Goal: Task Accomplishment & Management: Use online tool/utility

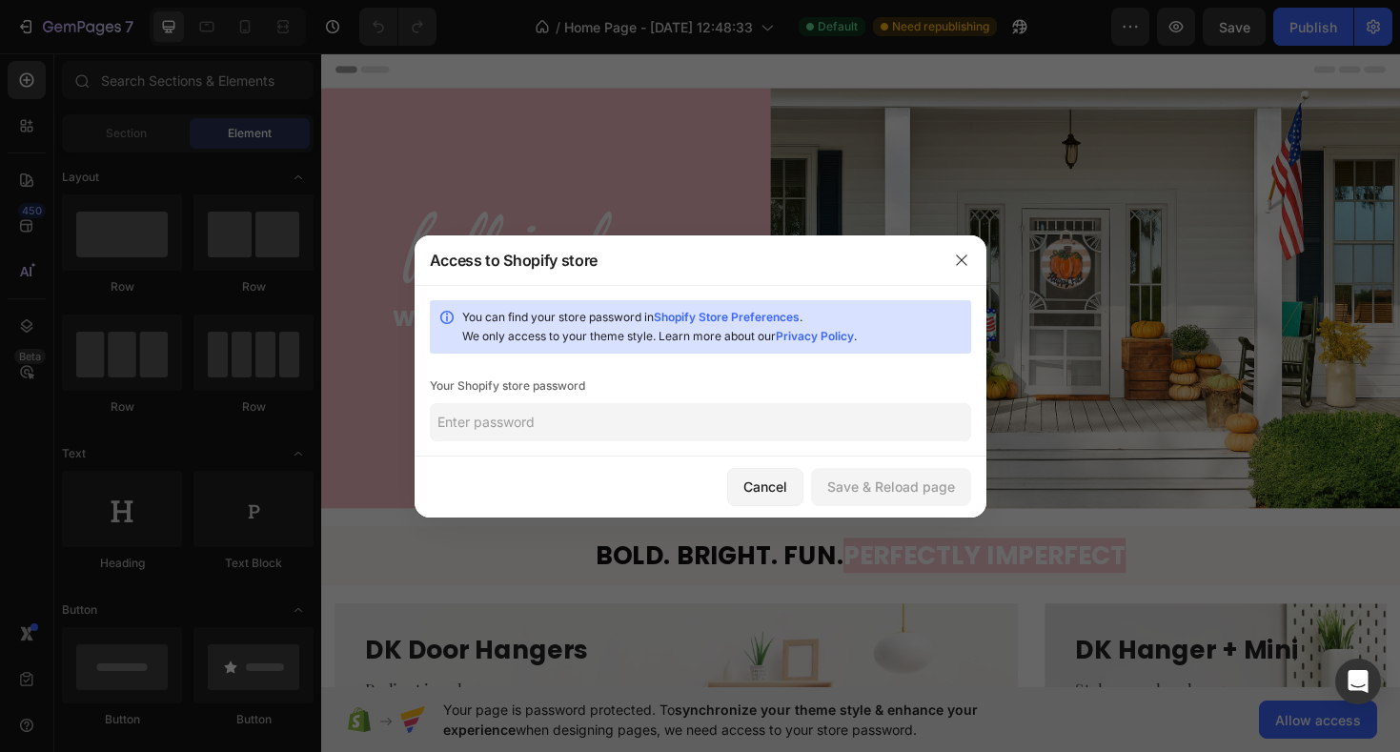
click at [655, 419] on input "text" at bounding box center [701, 422] width 542 height 38
click at [966, 261] on icon "button" at bounding box center [961, 260] width 15 height 15
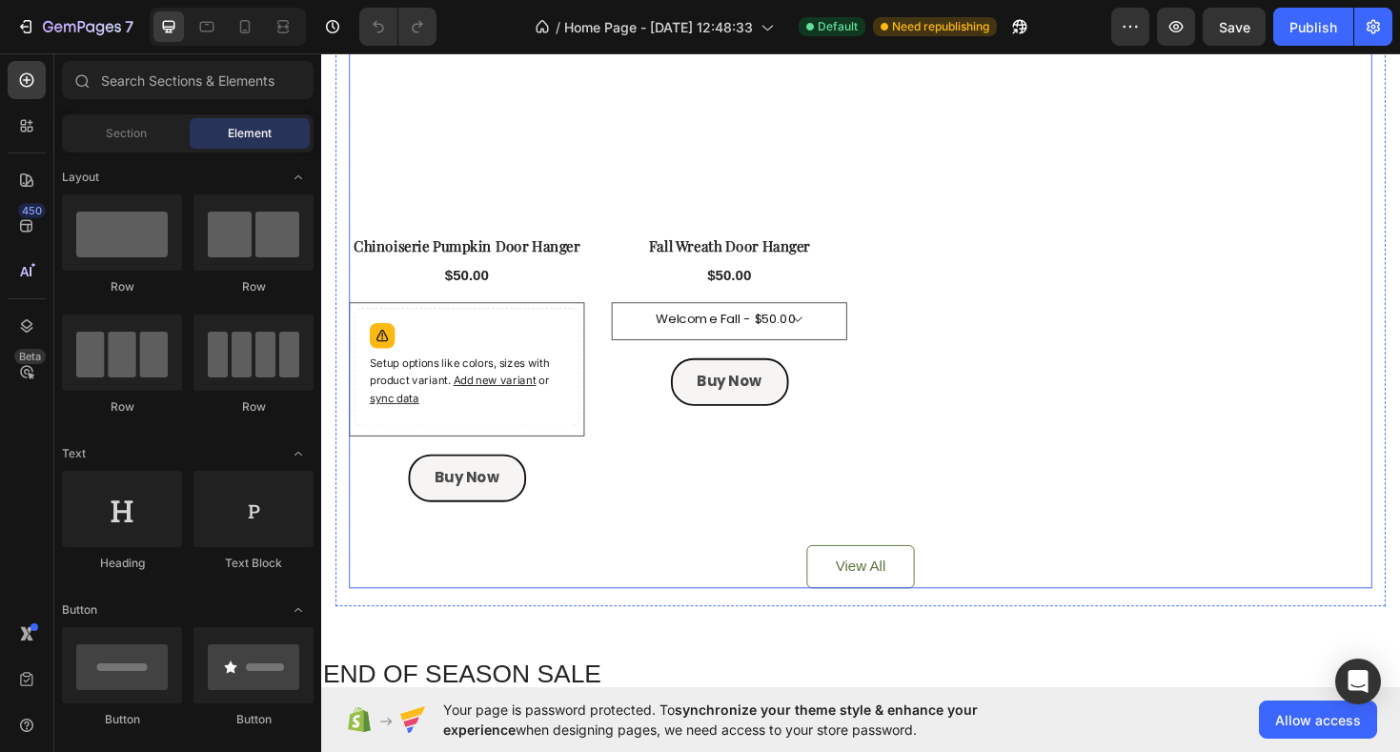
scroll to position [1673, 0]
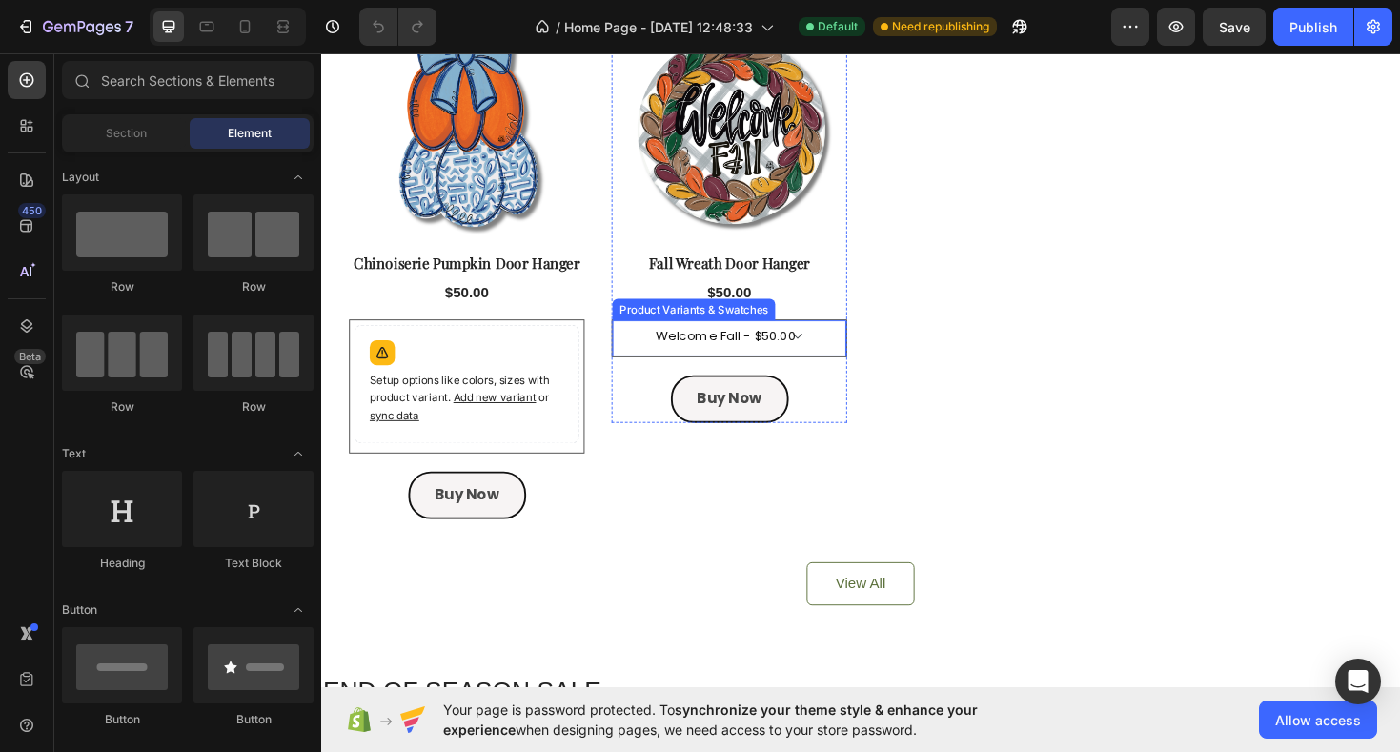
click at [713, 362] on select "Welcome Fall - $50.00 Welcome - $50.00" at bounding box center [754, 353] width 187 height 24
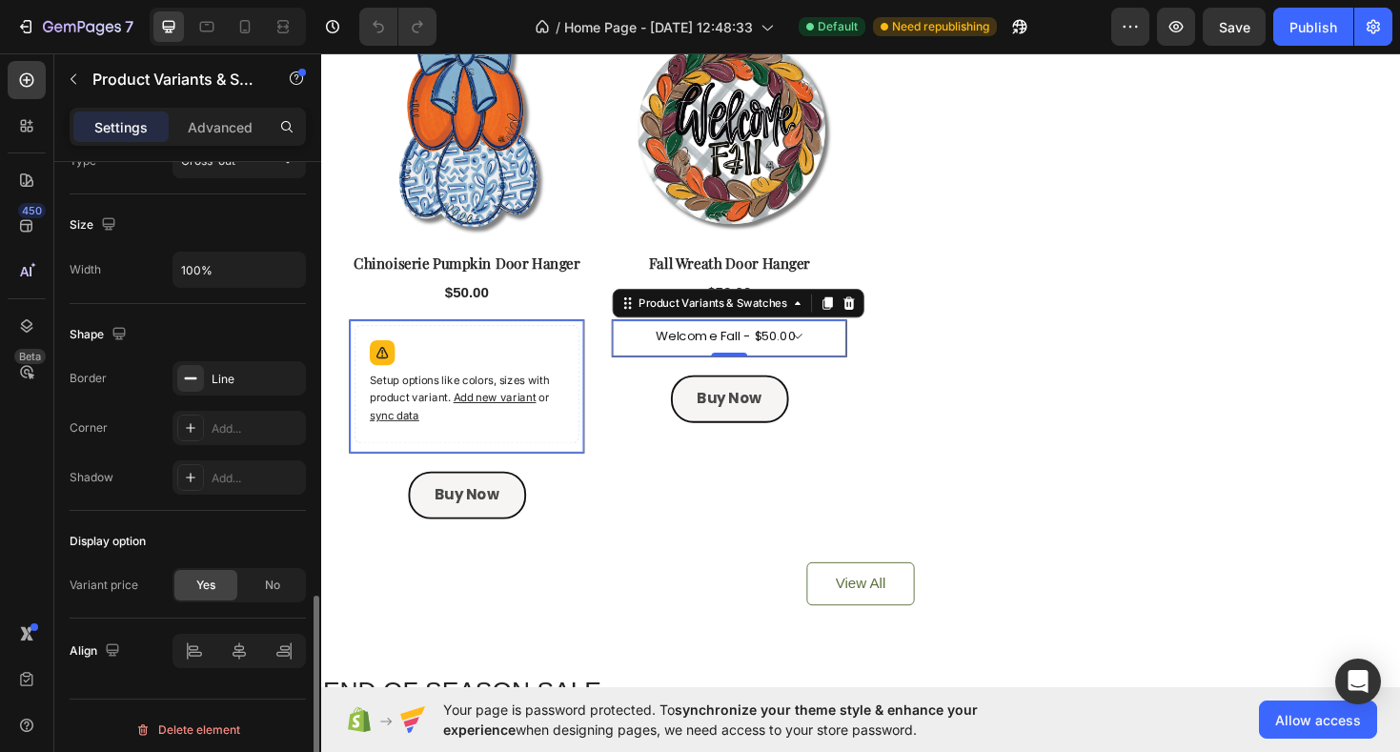
scroll to position [1340, 0]
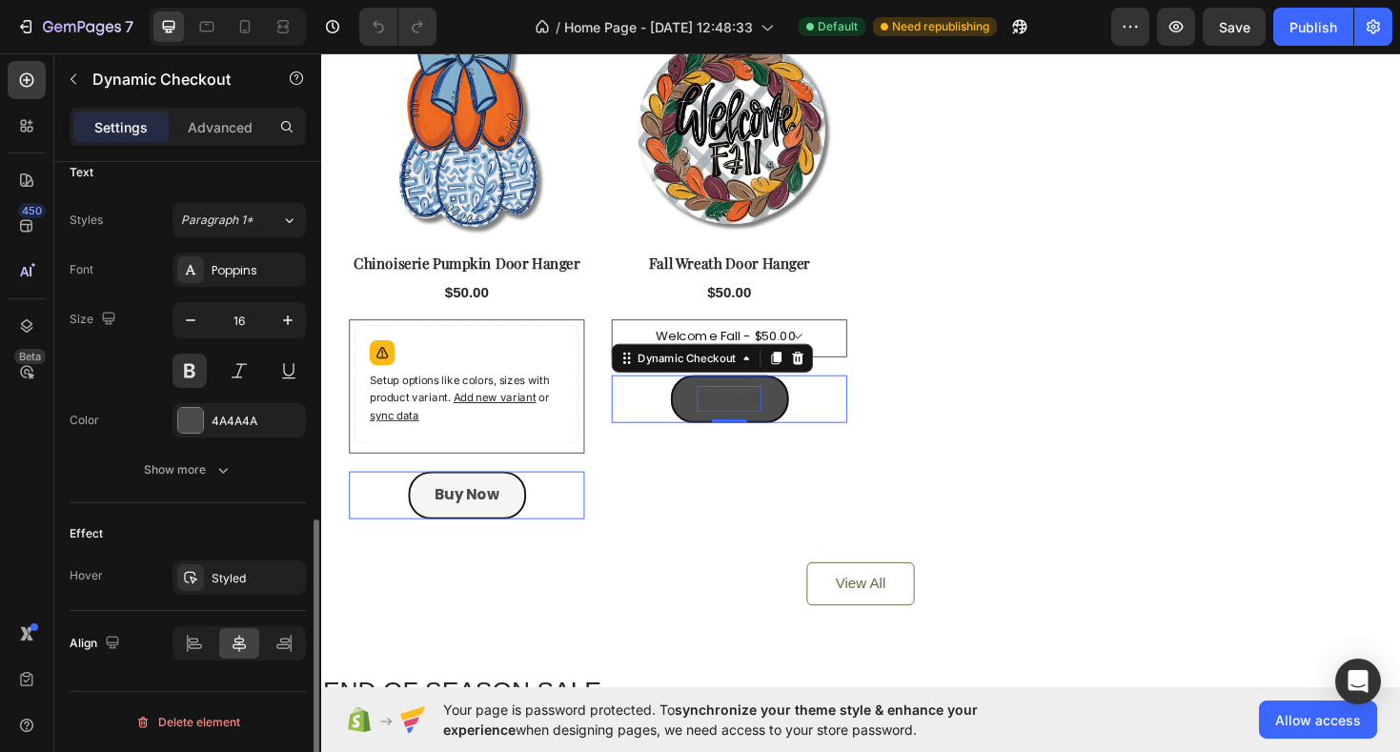
click at [510, 508] on p "Buy Now" at bounding box center [475, 522] width 69 height 28
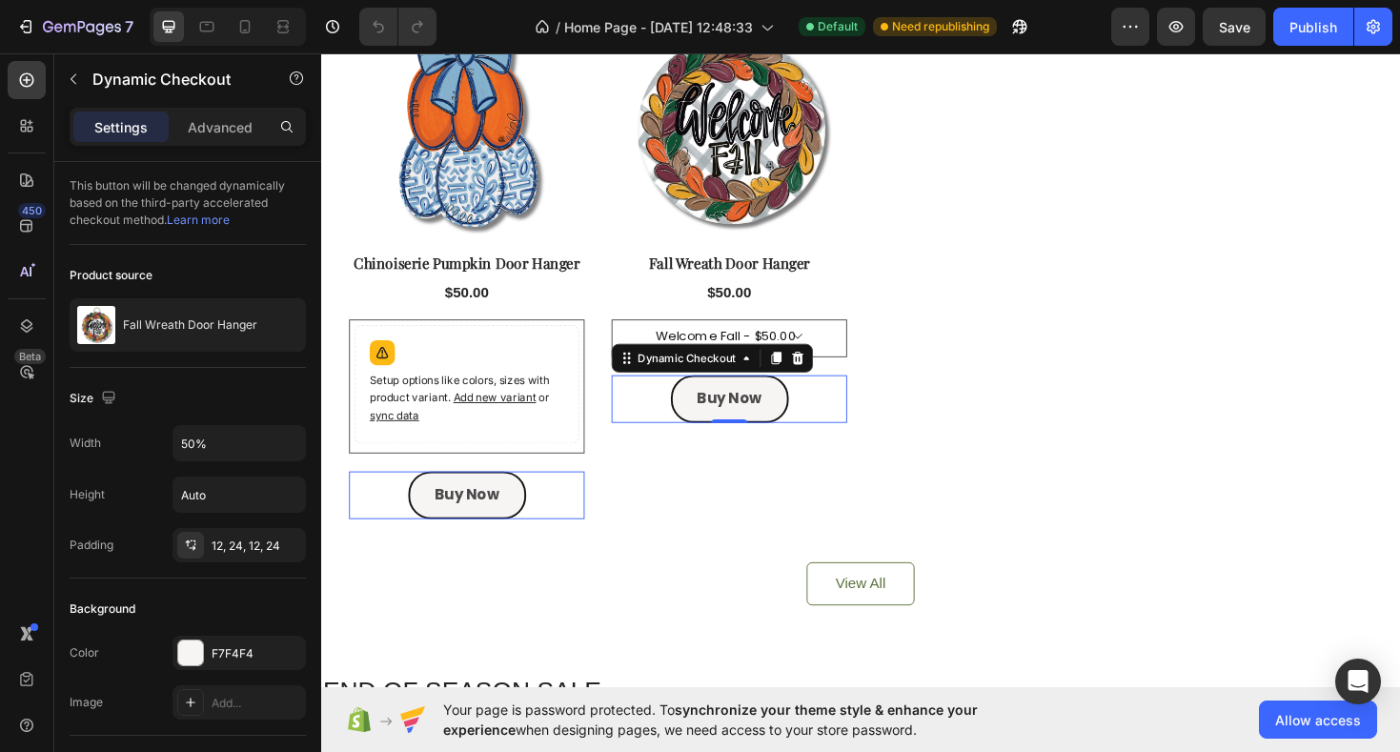
click at [381, 513] on div "Buy Now" at bounding box center [476, 522] width 250 height 51
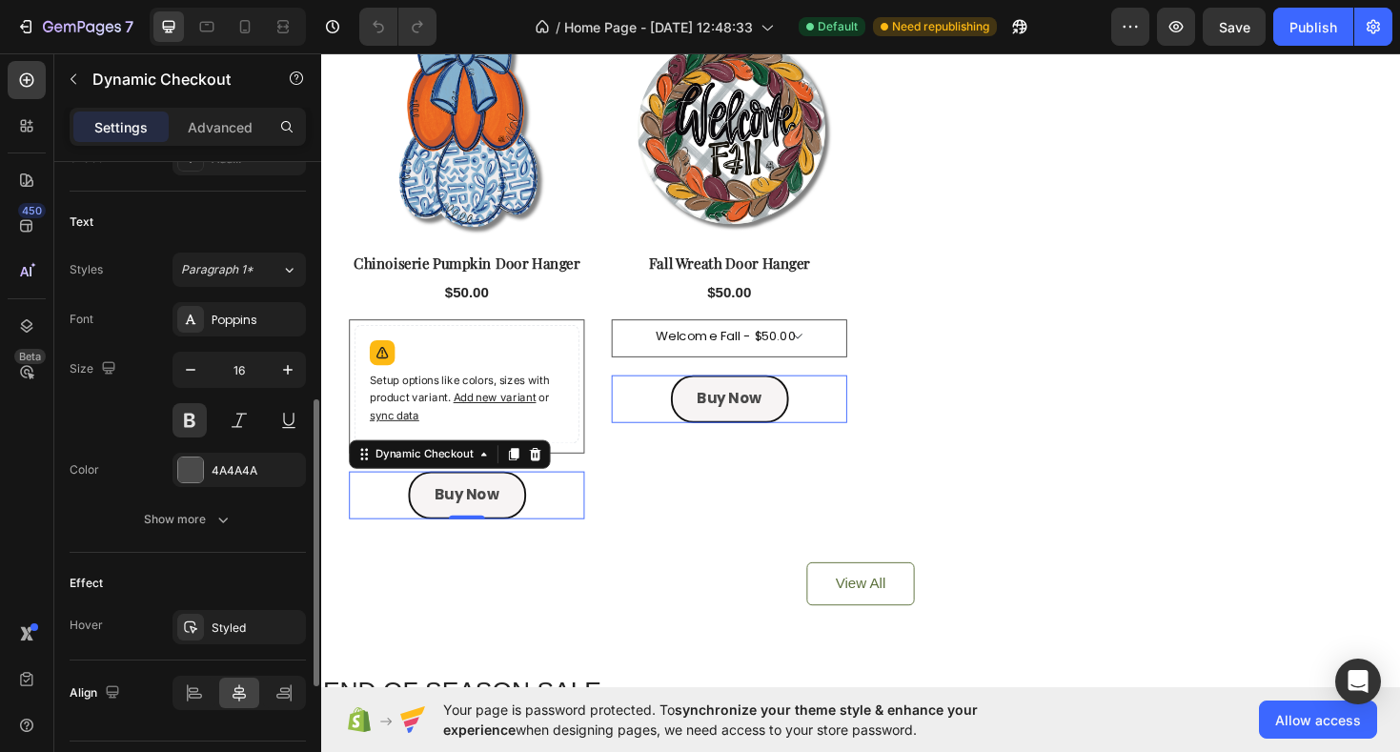
scroll to position [801, 0]
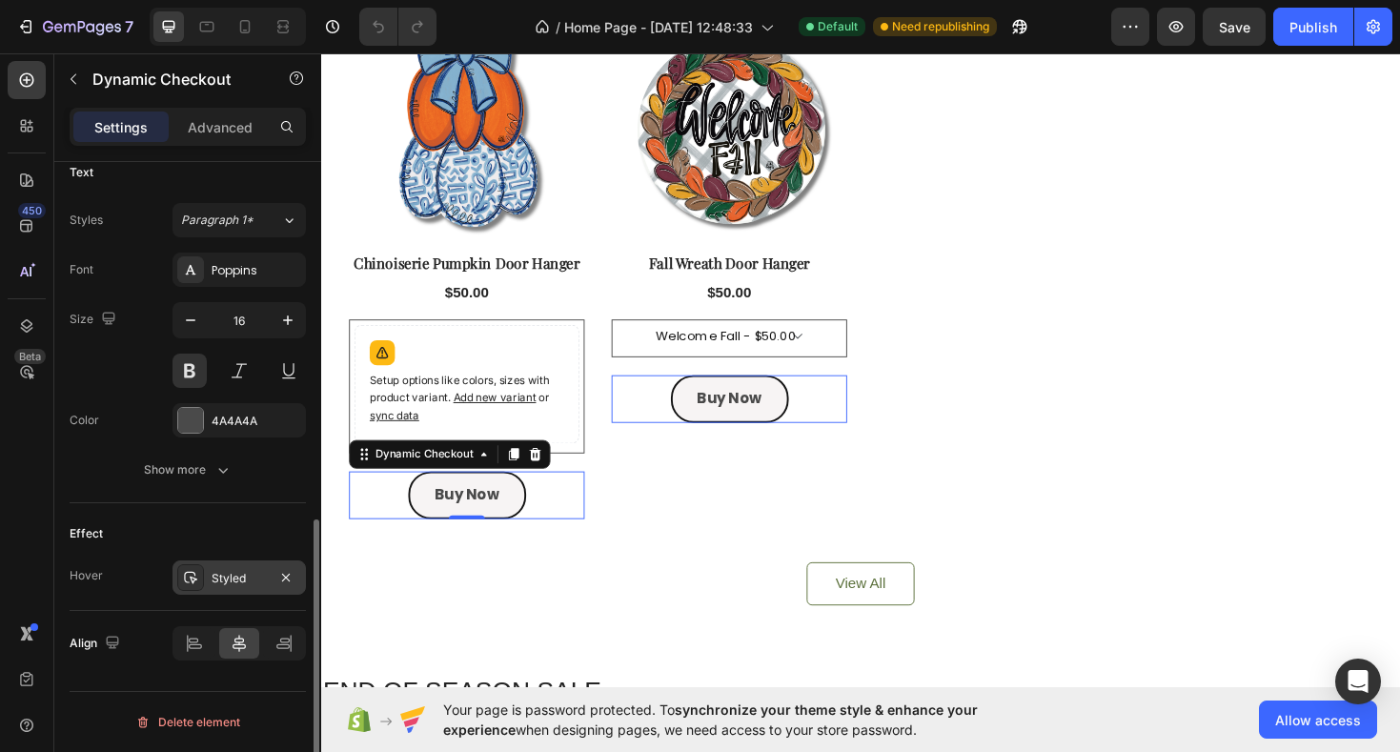
click at [197, 579] on icon at bounding box center [190, 577] width 15 height 15
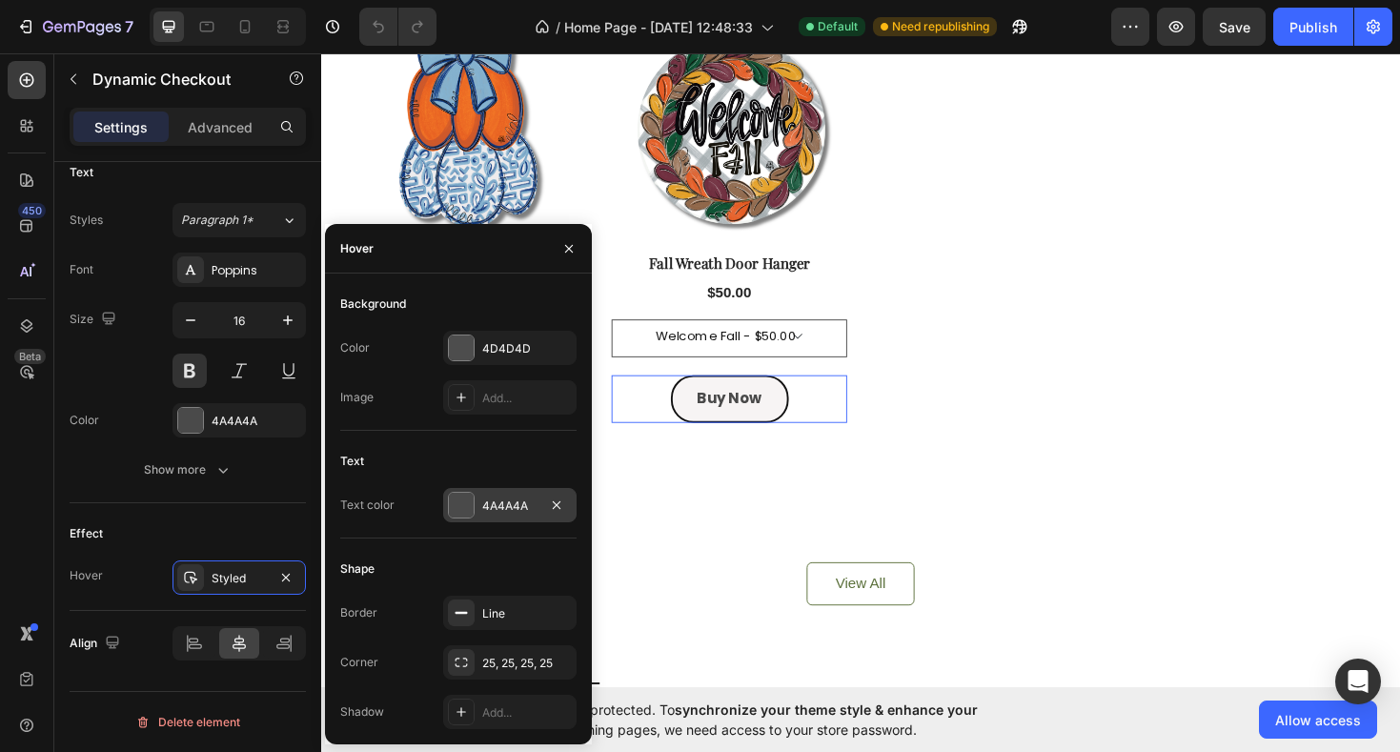
click at [460, 502] on div at bounding box center [461, 505] width 25 height 25
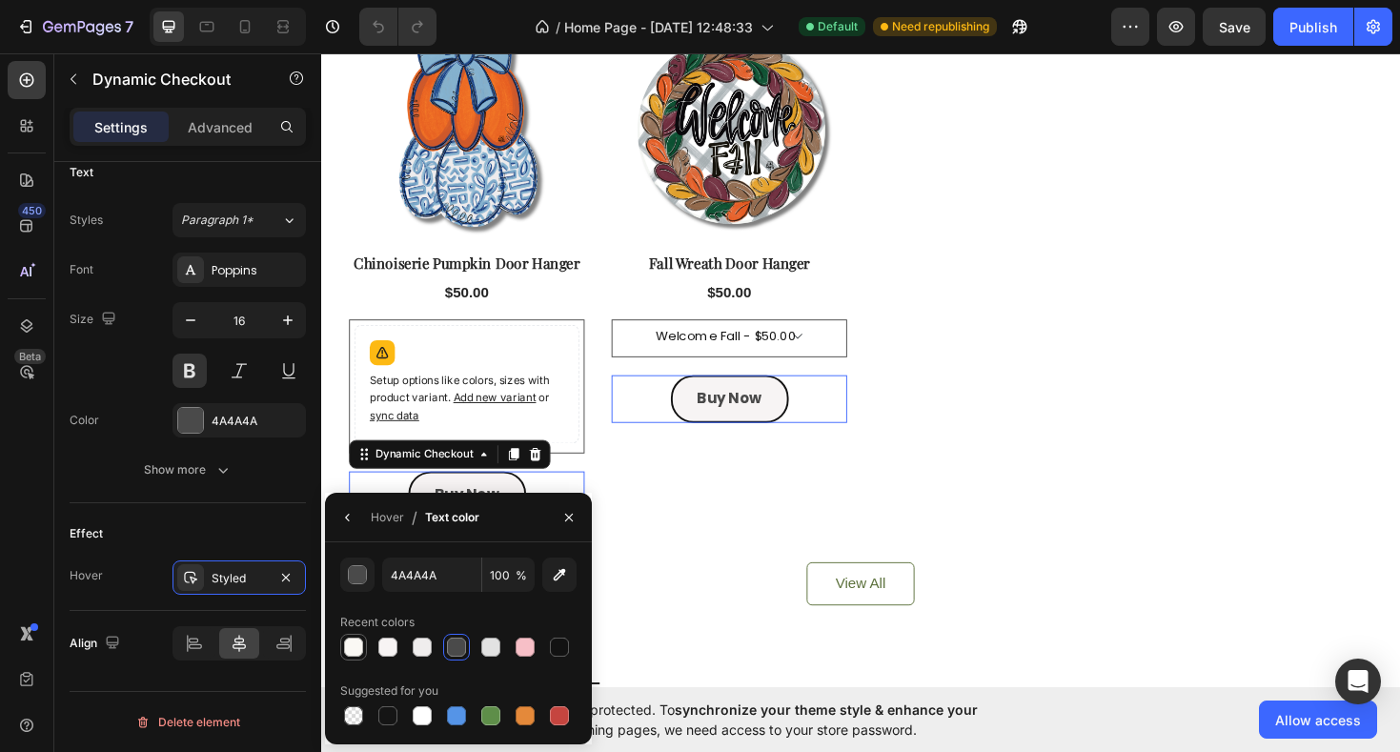
click at [355, 644] on div at bounding box center [353, 647] width 19 height 19
click at [523, 649] on div at bounding box center [525, 647] width 19 height 19
click at [425, 647] on div at bounding box center [422, 647] width 19 height 19
type input "EFEDED"
click at [353, 514] on icon "button" at bounding box center [347, 517] width 15 height 15
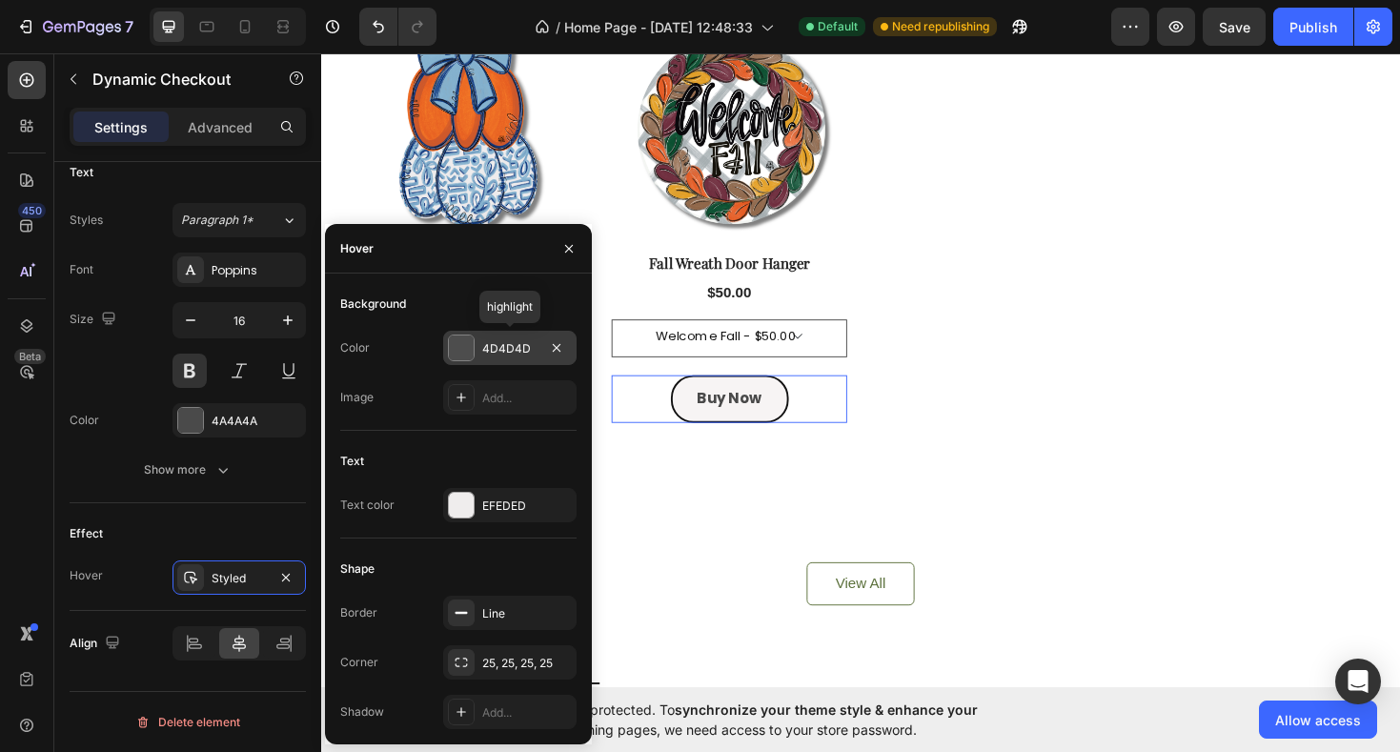
click at [457, 349] on div at bounding box center [461, 348] width 25 height 25
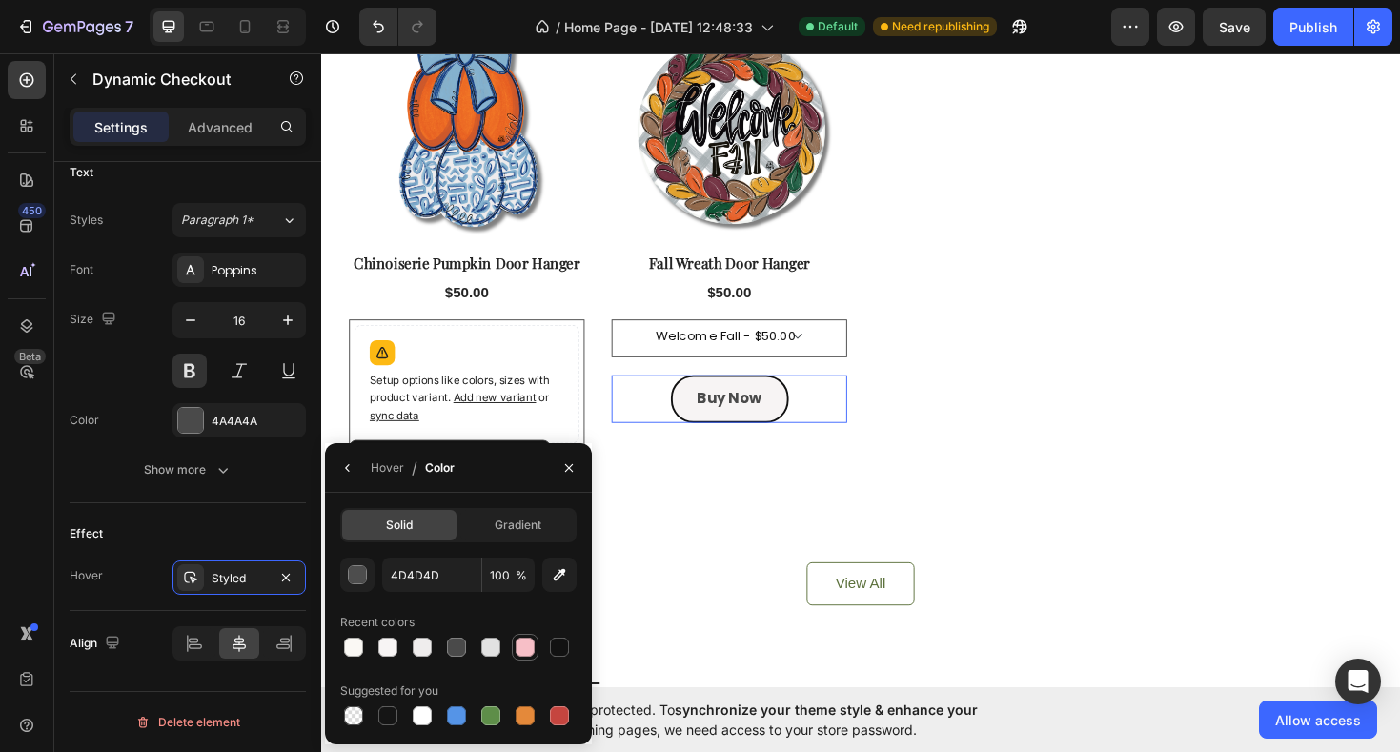
click at [525, 648] on div at bounding box center [525, 647] width 19 height 19
type input "F7BFC7"
click at [570, 461] on icon "button" at bounding box center [569, 467] width 15 height 15
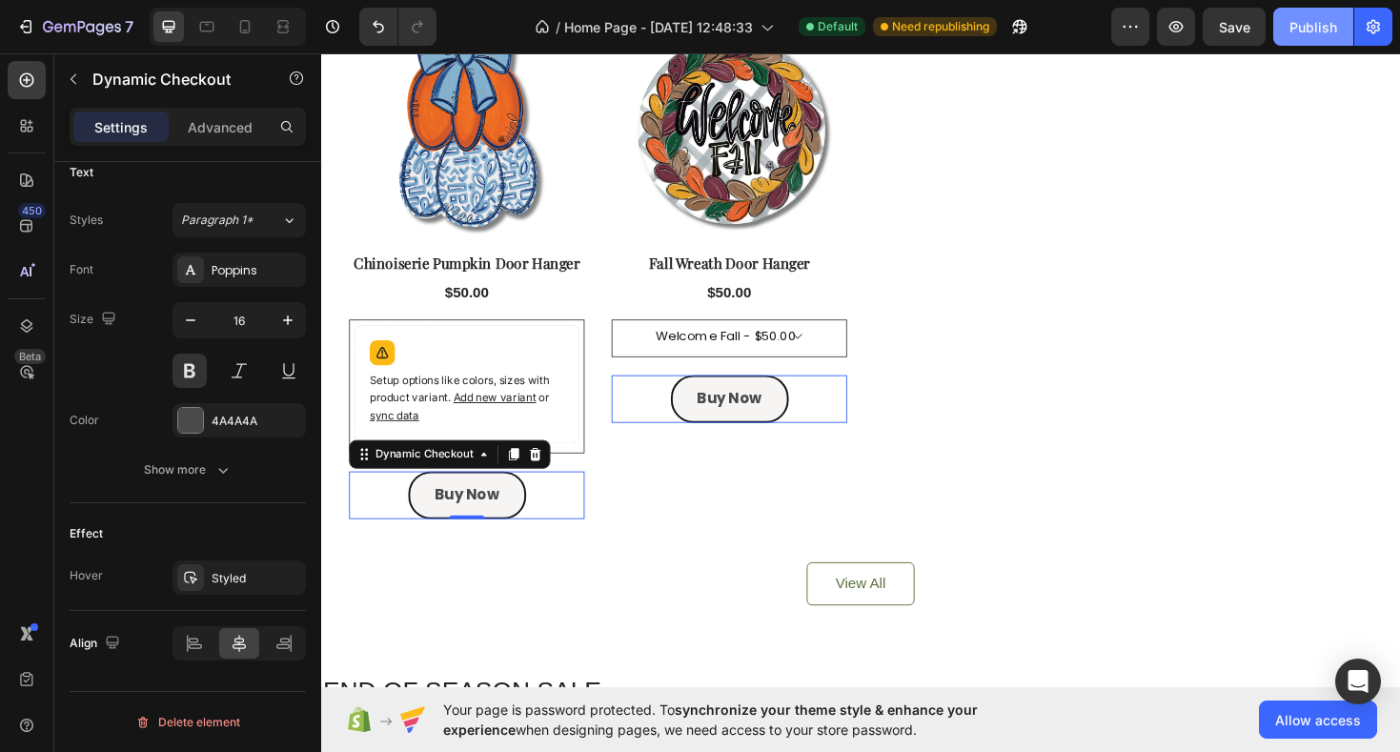
click at [1308, 31] on div "Publish" at bounding box center [1314, 27] width 48 height 20
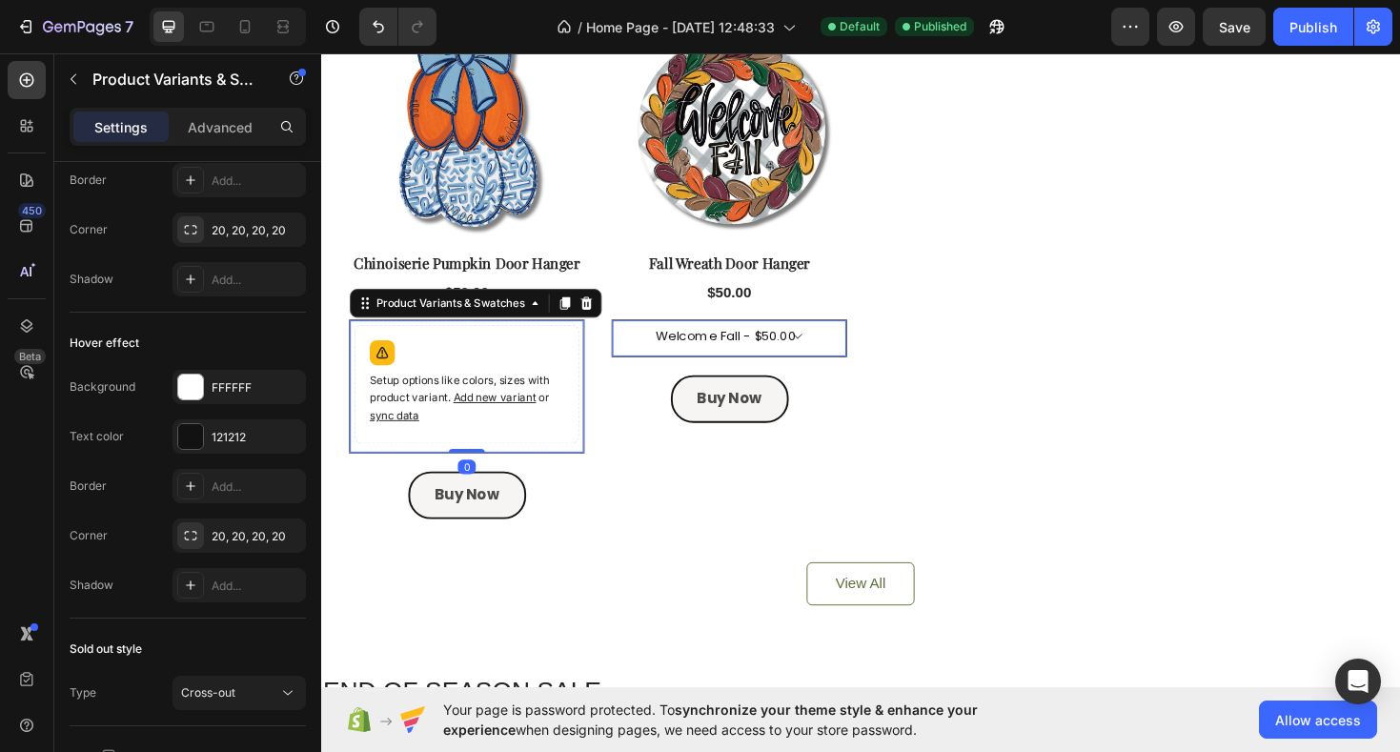
click at [517, 440] on p "Setup options like colors, sizes with product variant. Add new variant or sync …" at bounding box center [476, 419] width 206 height 55
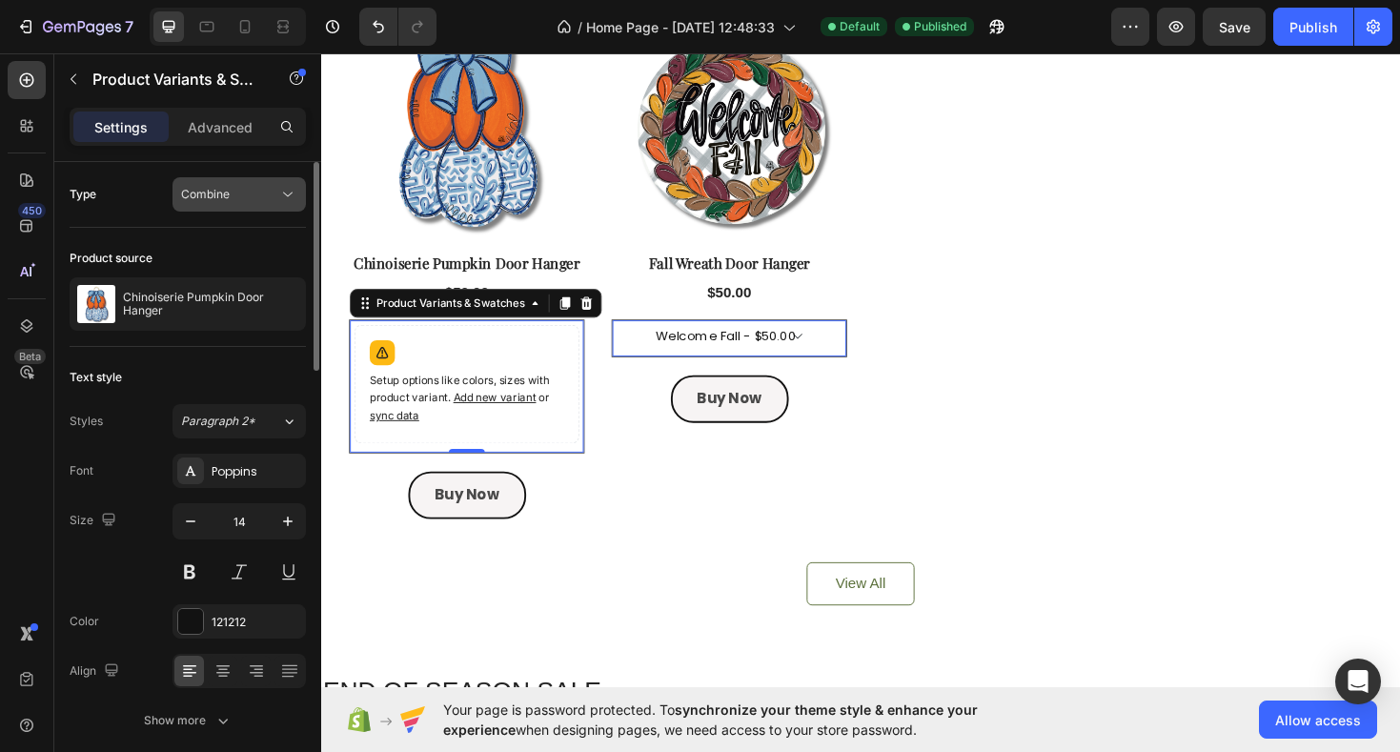
click at [246, 193] on div "Combine" at bounding box center [229, 194] width 97 height 17
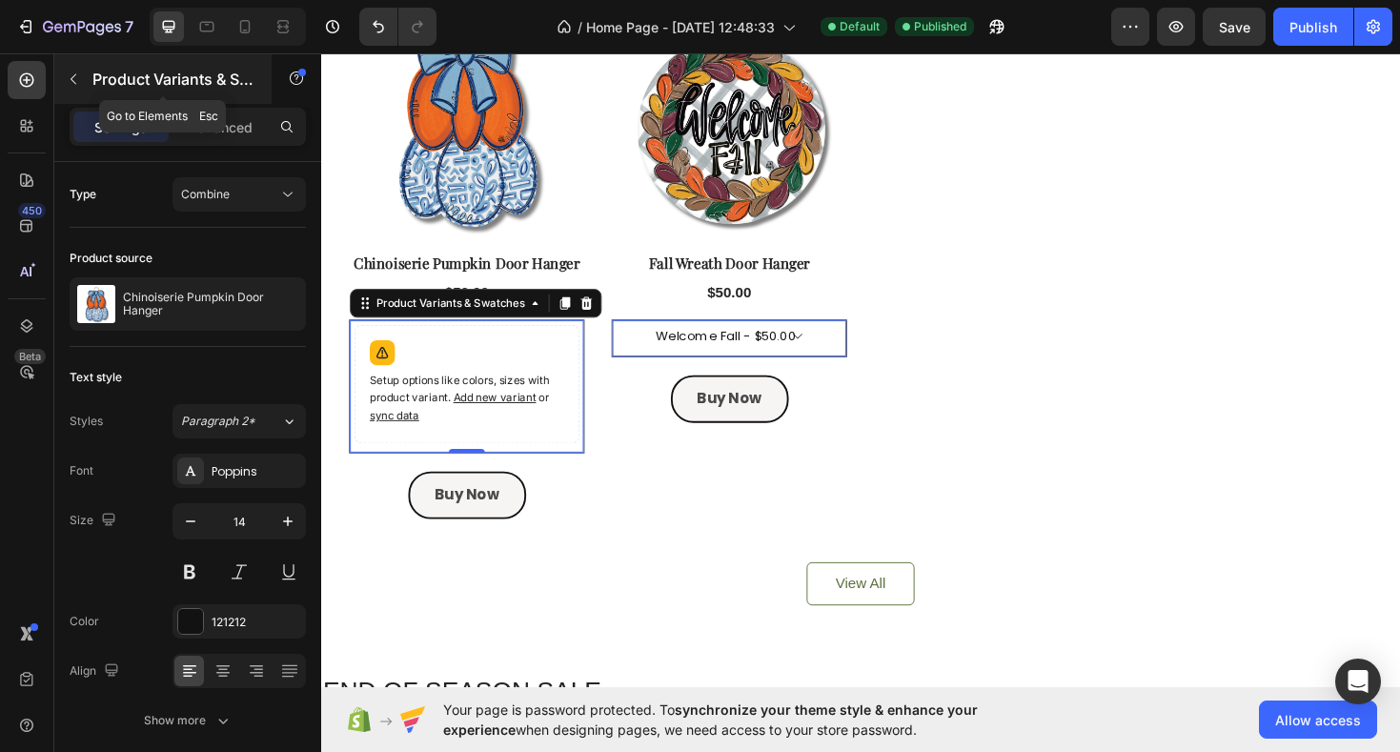
click at [77, 81] on icon "button" at bounding box center [73, 79] width 15 height 15
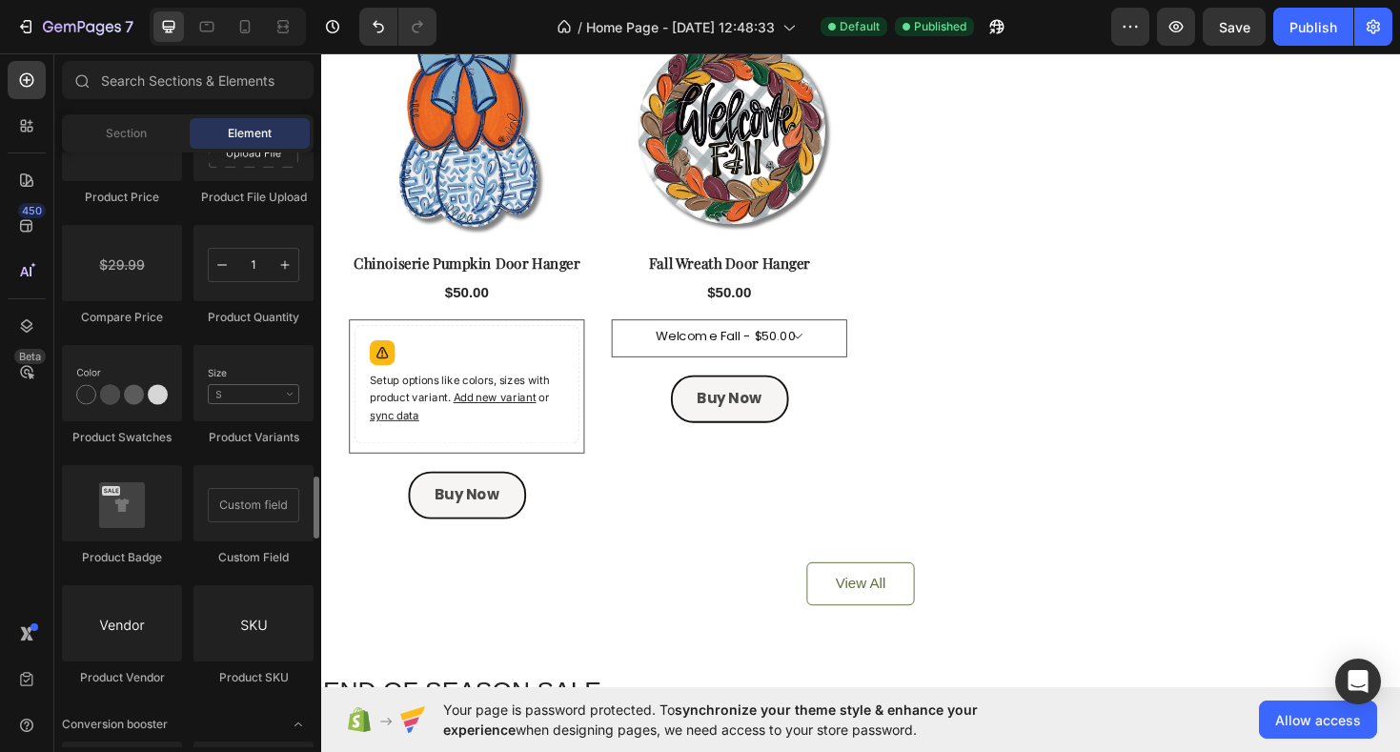
scroll to position [3211, 0]
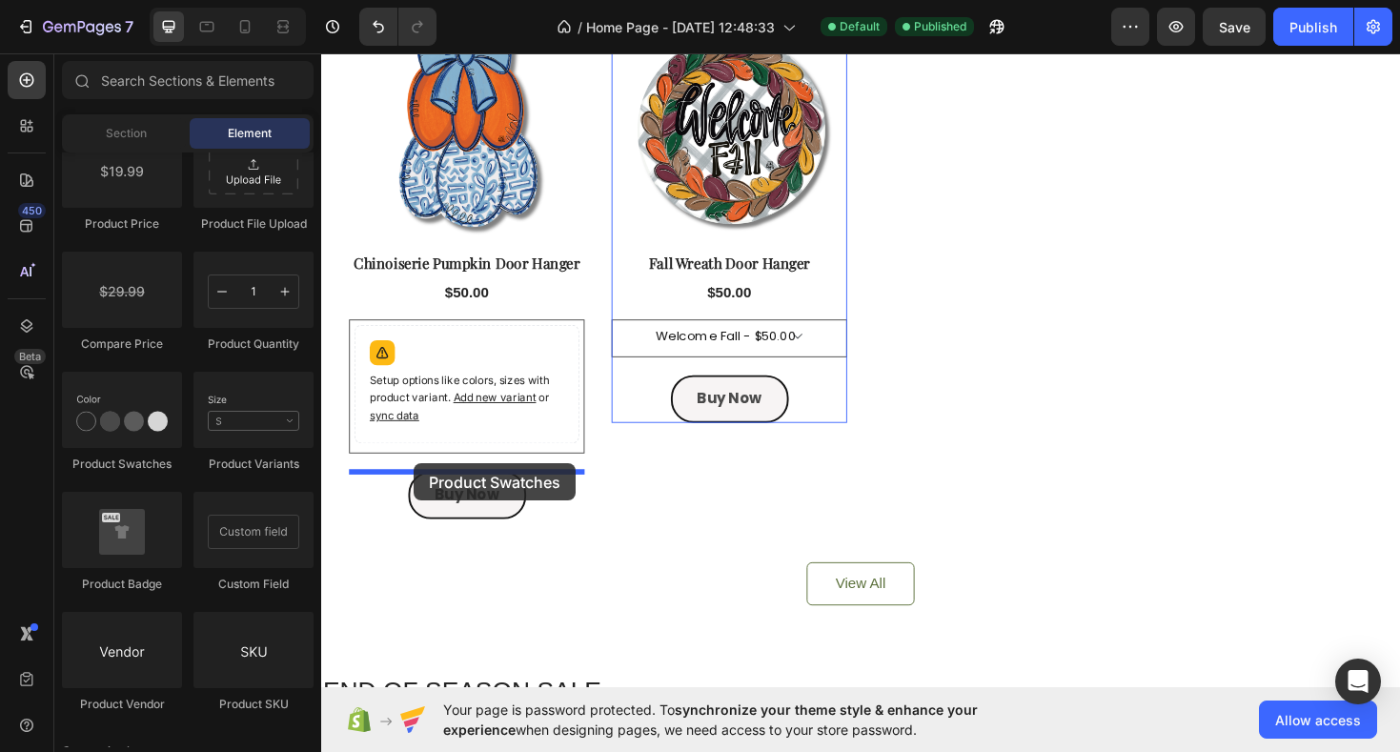
drag, startPoint x: 463, startPoint y: 461, endPoint x: 419, endPoint y: 488, distance: 51.3
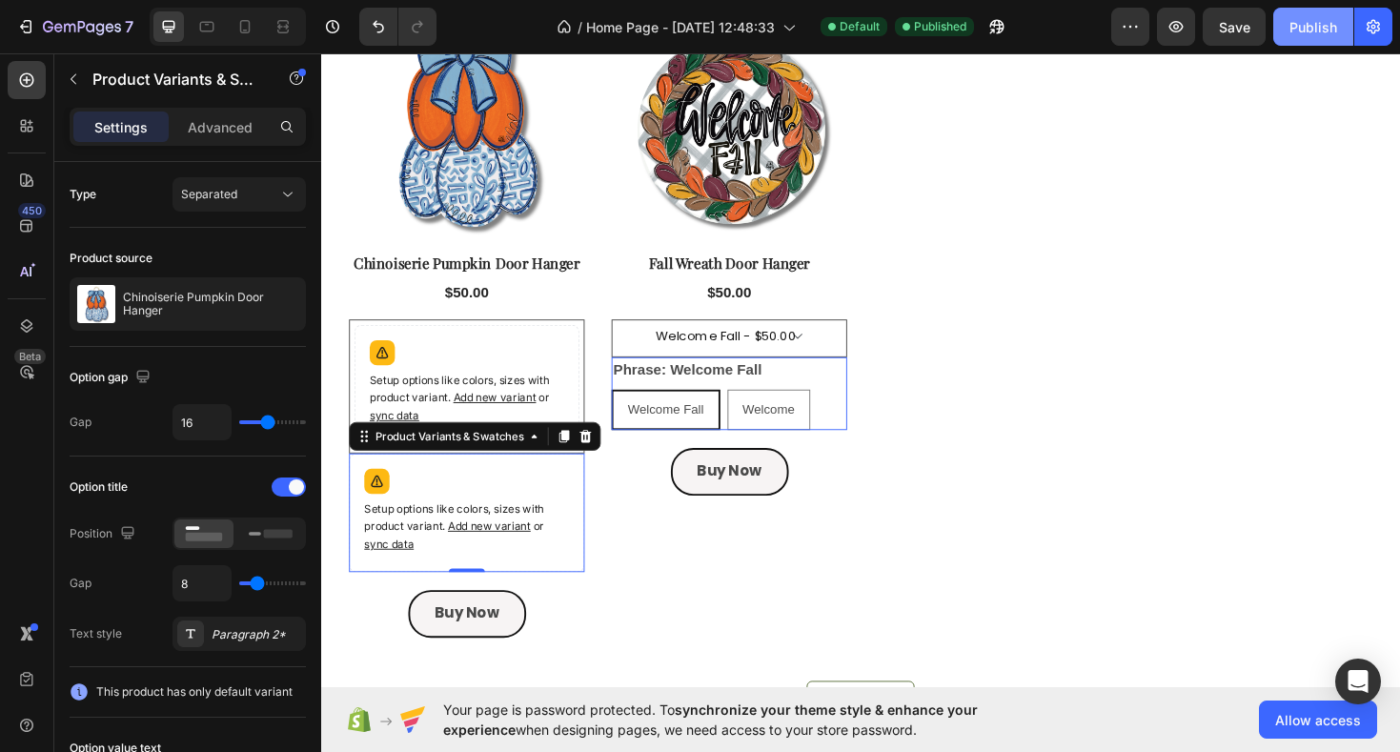
click at [1304, 24] on div "Publish" at bounding box center [1314, 27] width 48 height 20
click at [546, 505] on div "Setup options like colors, sizes with product variant. Add new variant or sync …" at bounding box center [475, 540] width 233 height 109
click at [602, 459] on icon at bounding box center [602, 459] width 12 height 13
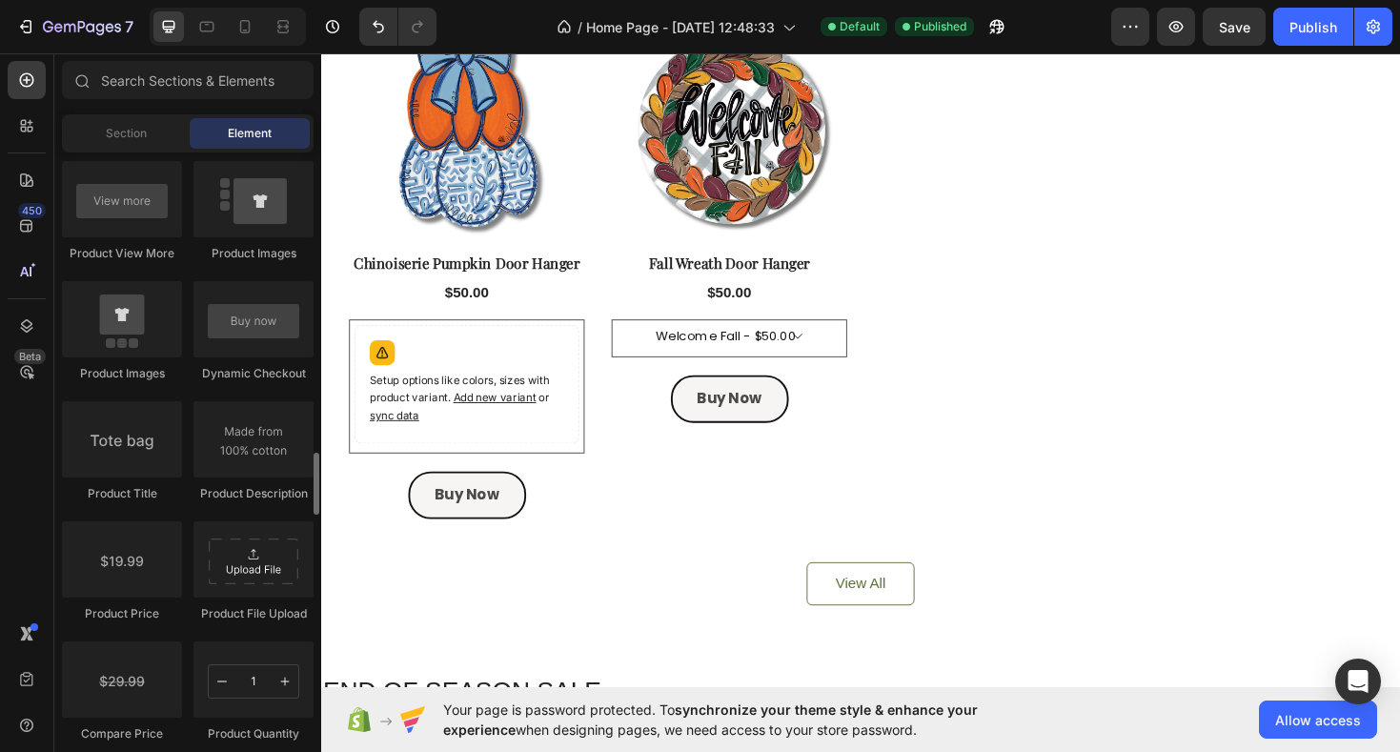
scroll to position [2814, 0]
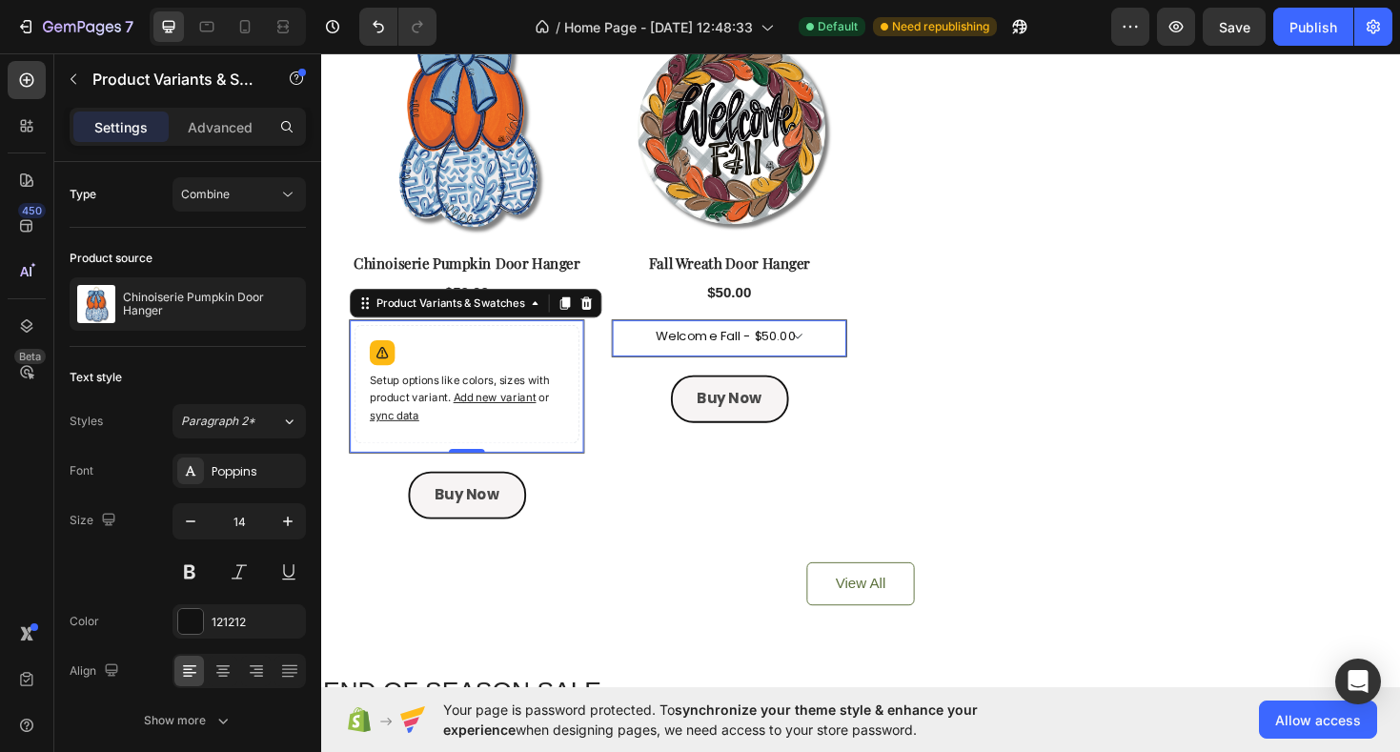
click at [549, 383] on div "Setup options like colors, sizes with product variant. Add new variant or sync …" at bounding box center [475, 404] width 221 height 109
click at [602, 321] on icon at bounding box center [603, 318] width 12 height 13
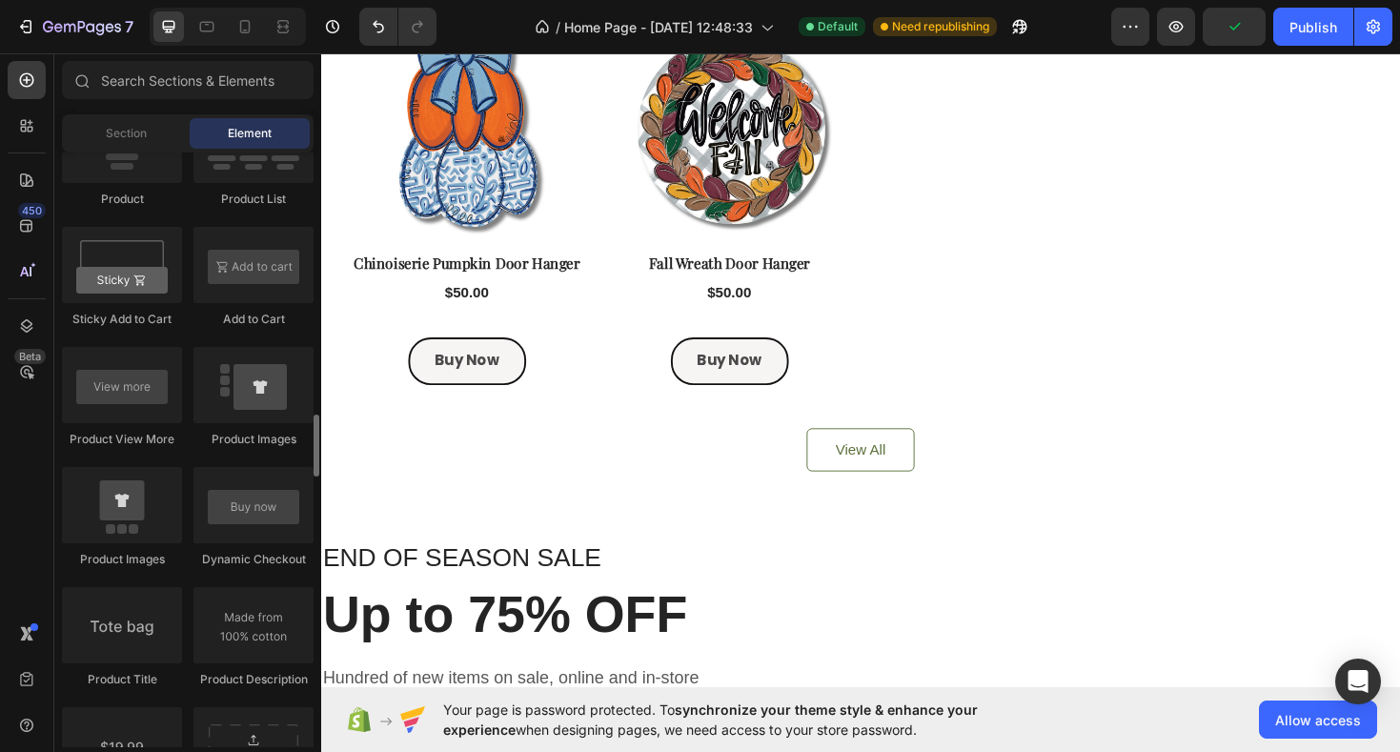
scroll to position [2636, 0]
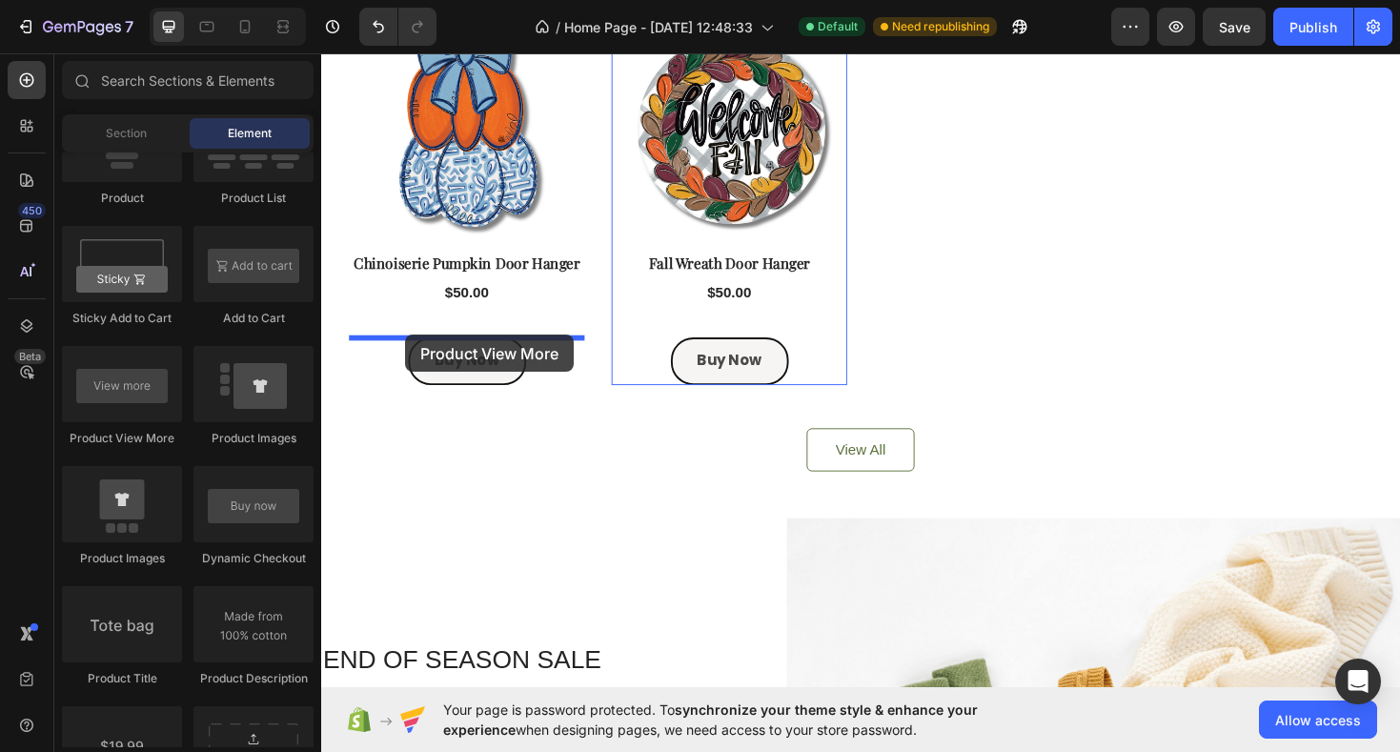
drag, startPoint x: 460, startPoint y: 431, endPoint x: 410, endPoint y: 352, distance: 93.4
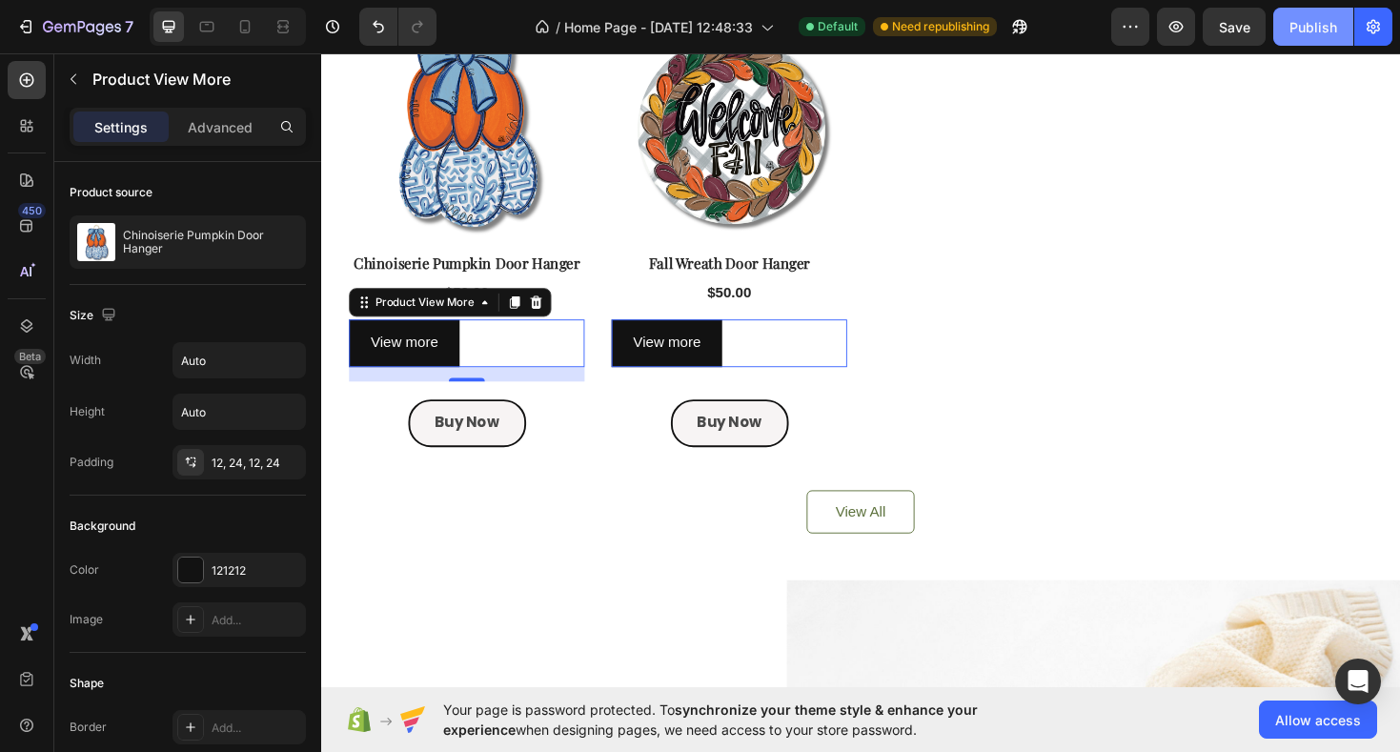
click at [1314, 26] on div "Publish" at bounding box center [1314, 27] width 48 height 20
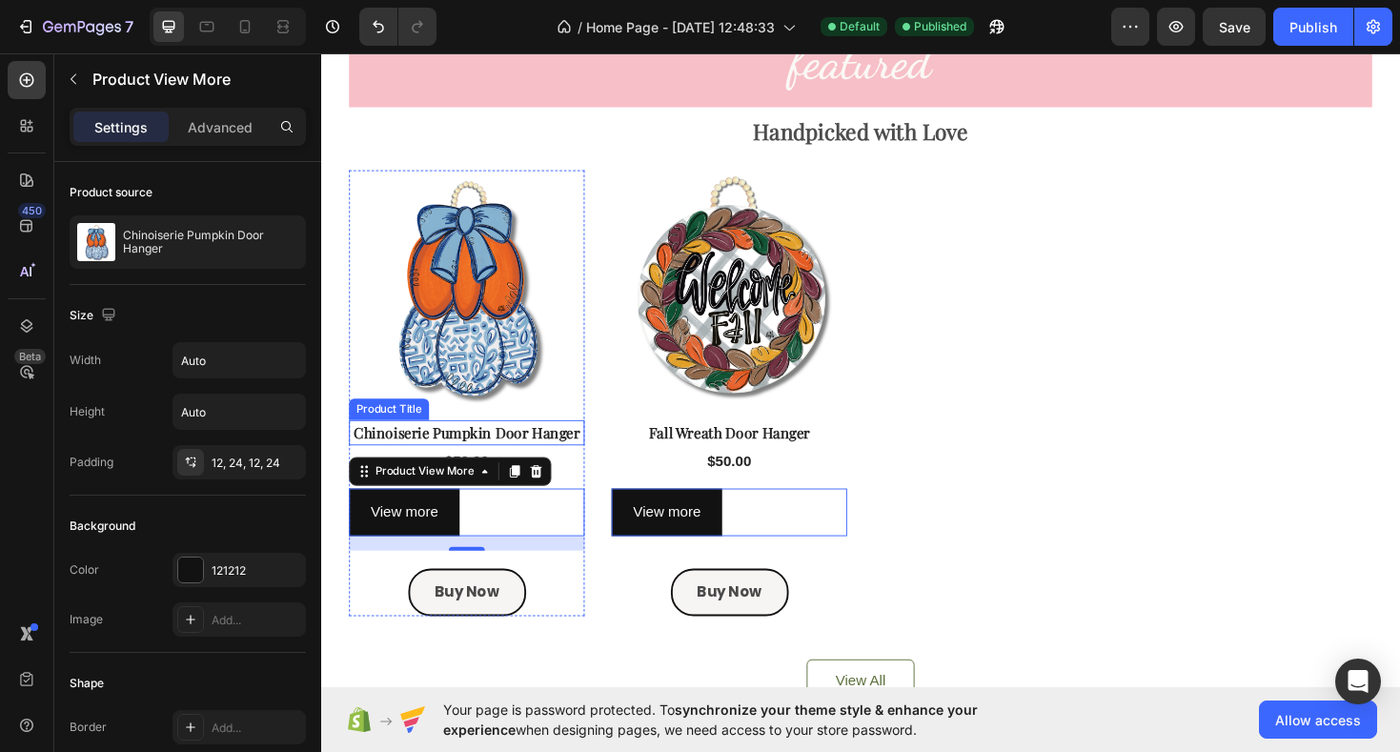
scroll to position [1490, 0]
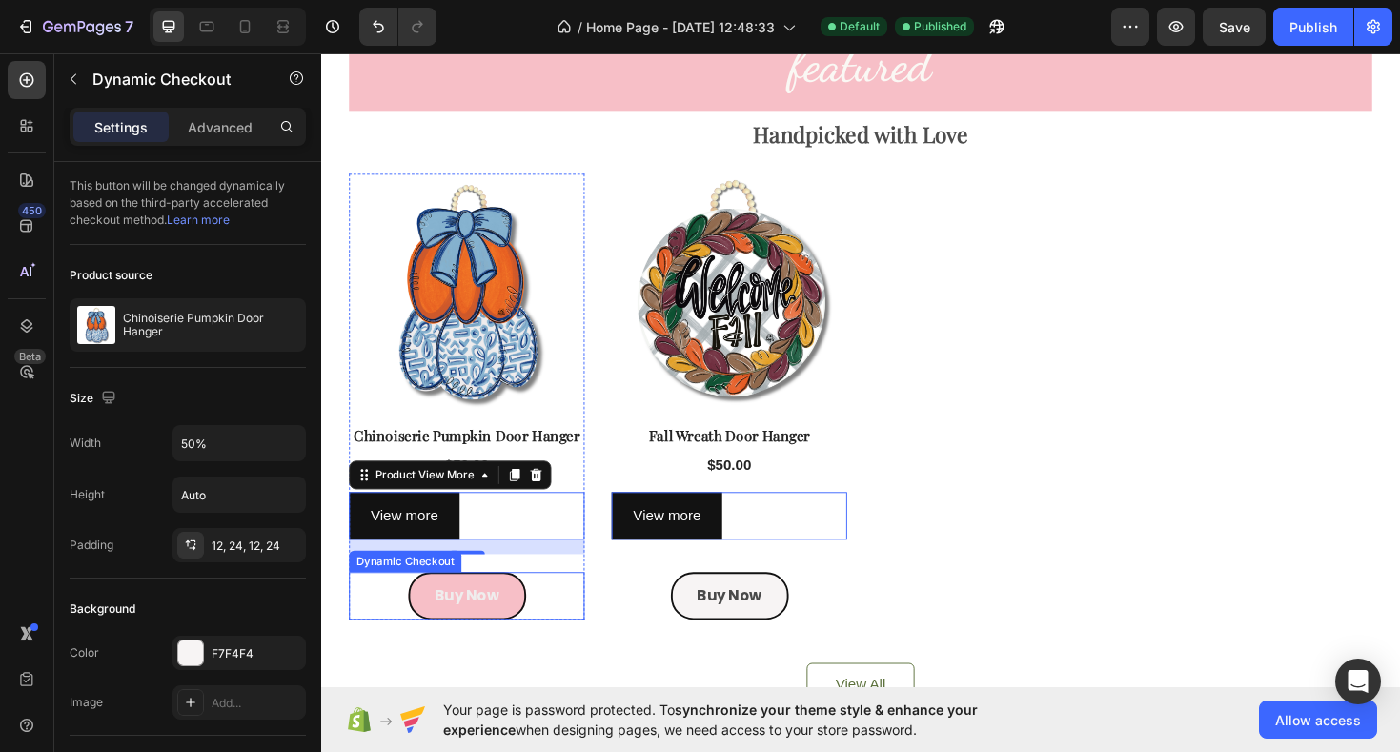
click at [433, 631] on button "Buy Now" at bounding box center [476, 628] width 125 height 51
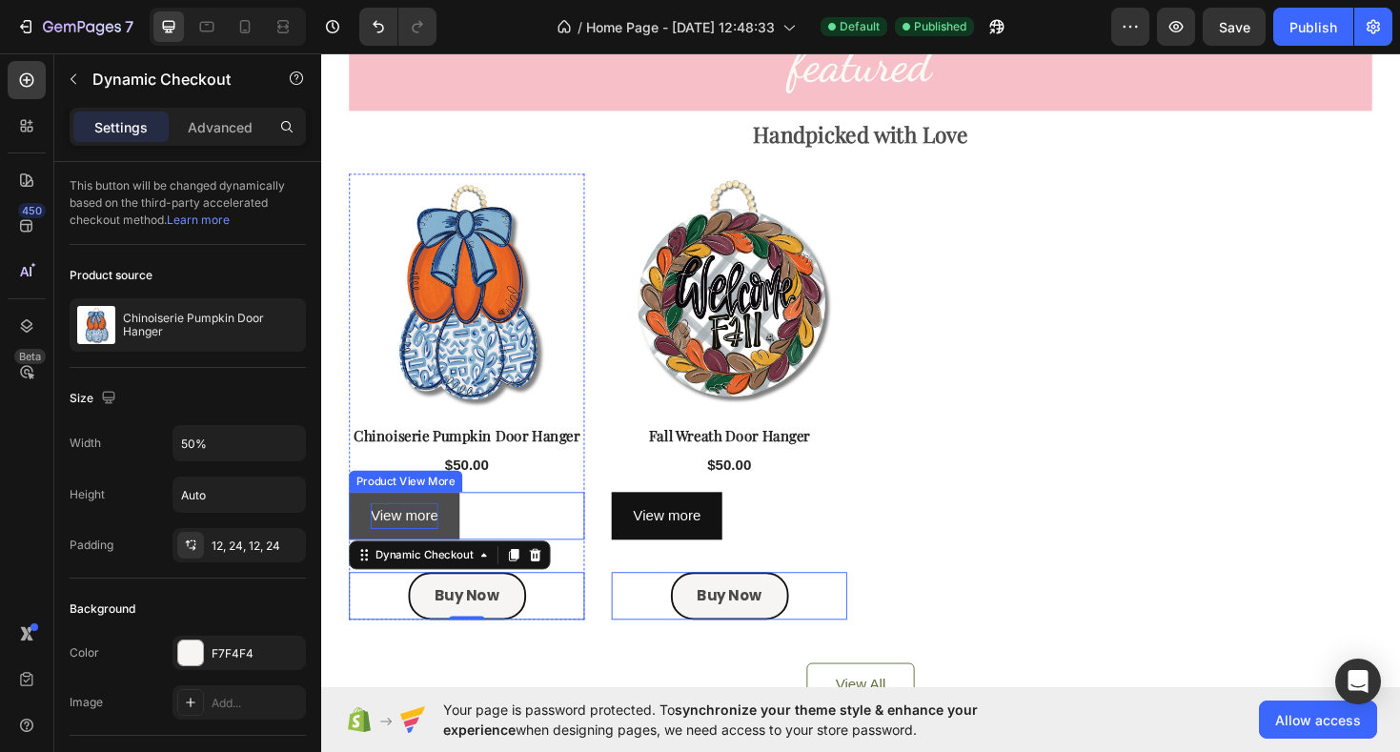
click at [439, 550] on p "View more" at bounding box center [410, 544] width 72 height 28
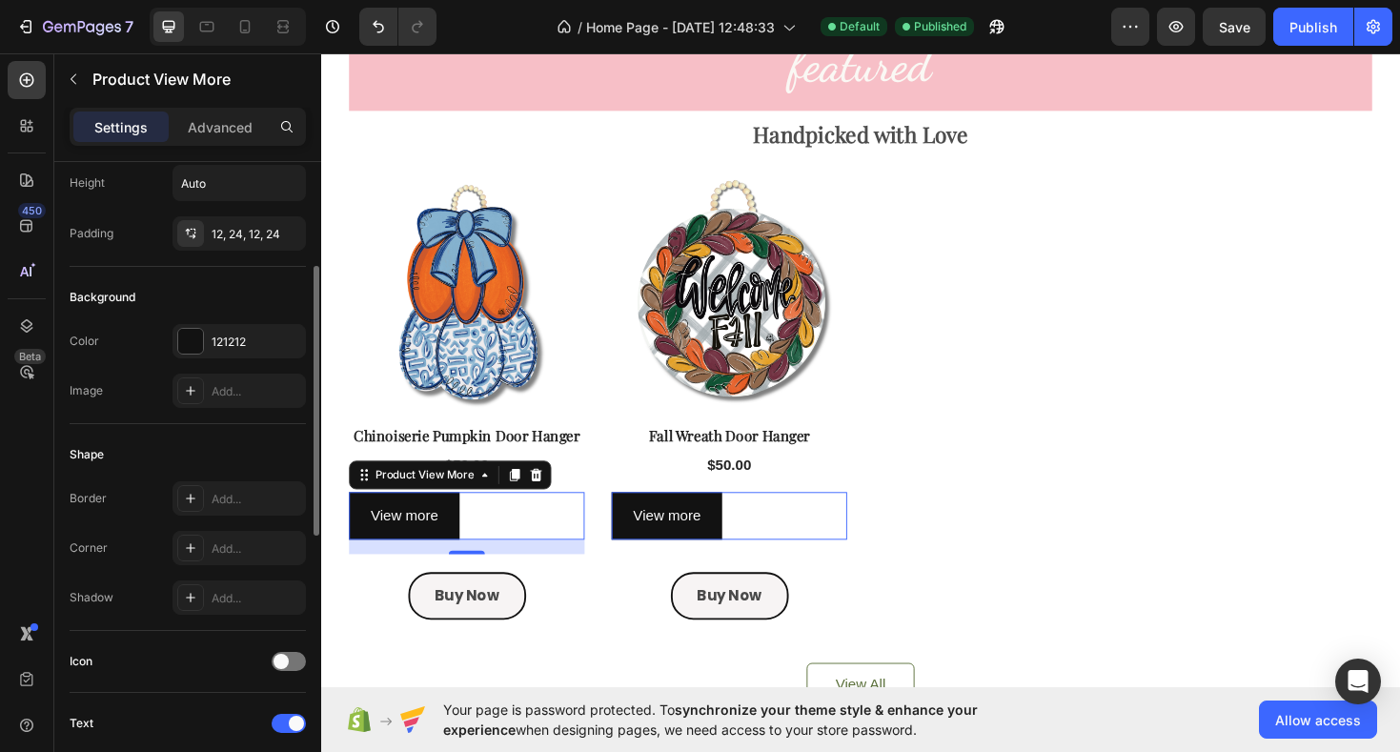
scroll to position [257, 0]
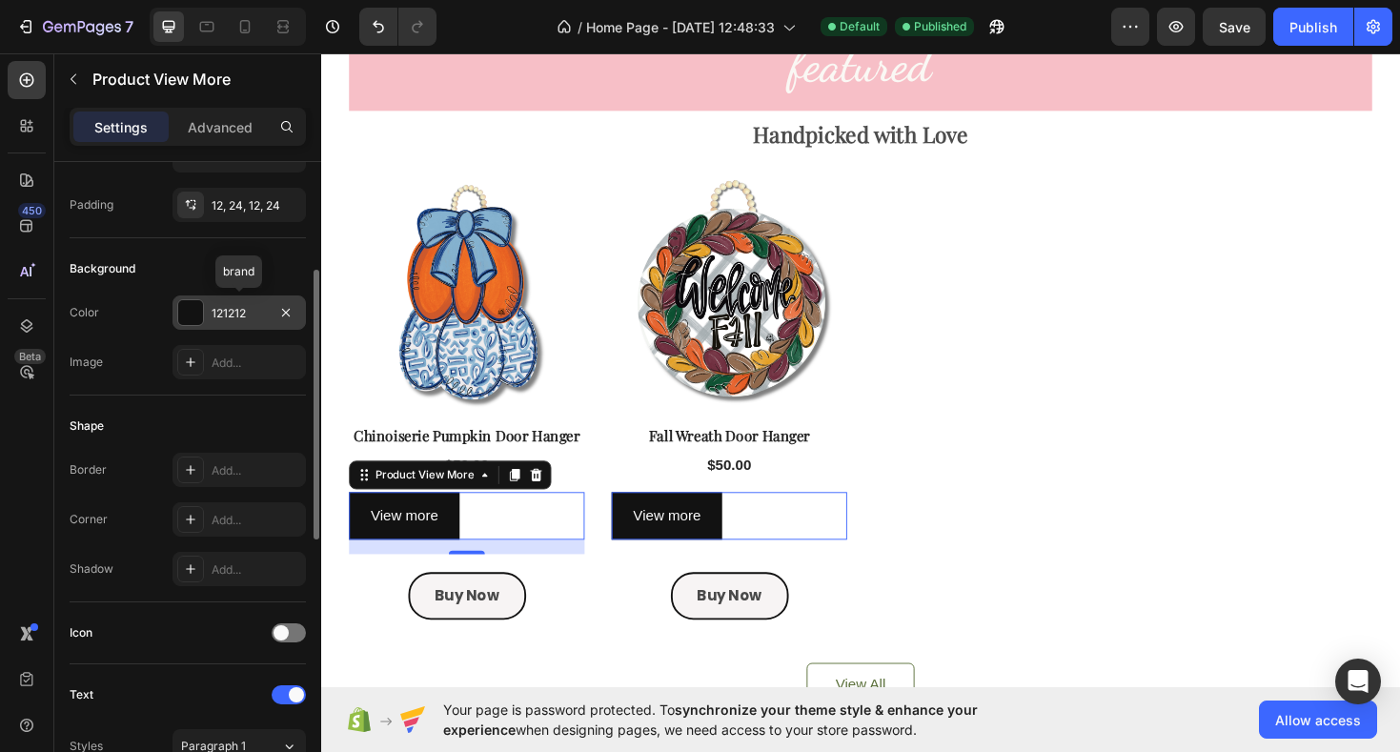
click at [194, 318] on div at bounding box center [190, 312] width 25 height 25
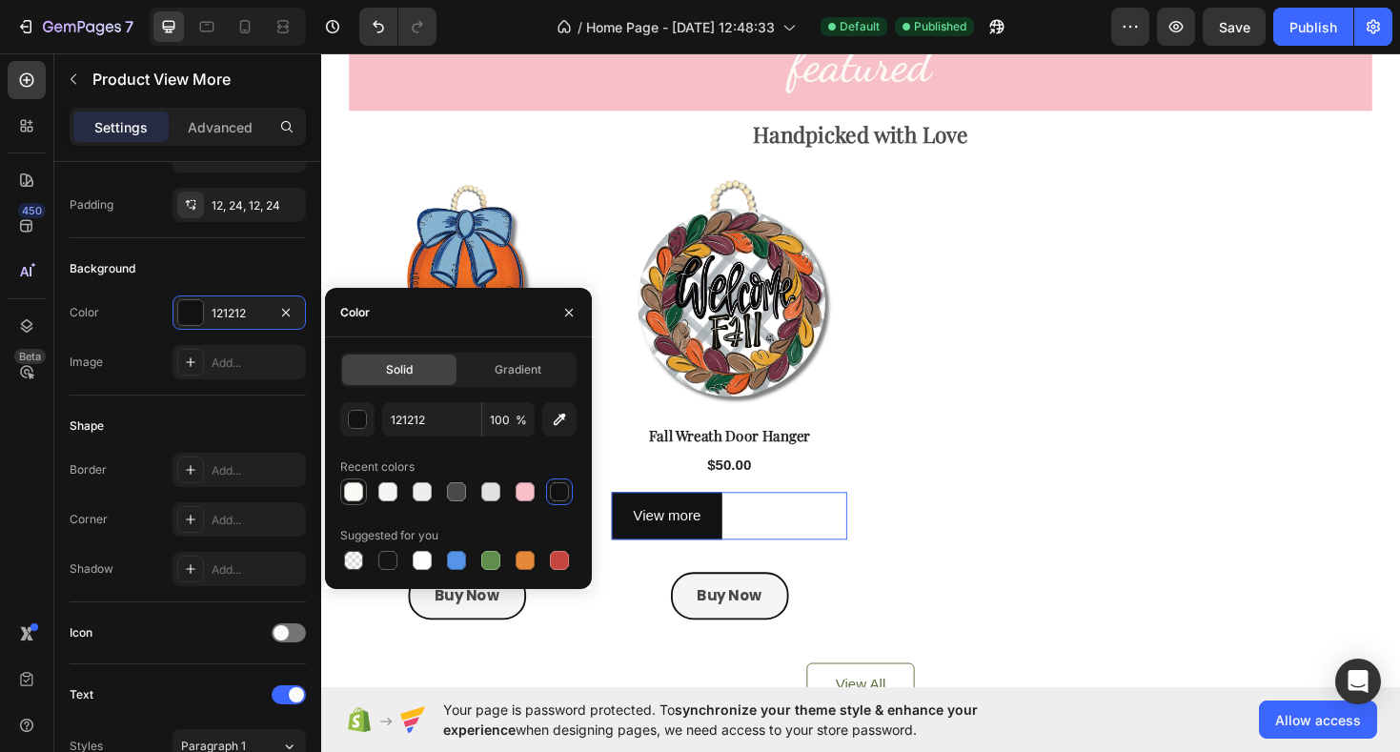
click at [355, 497] on div at bounding box center [353, 491] width 19 height 19
type input "FAF8F4"
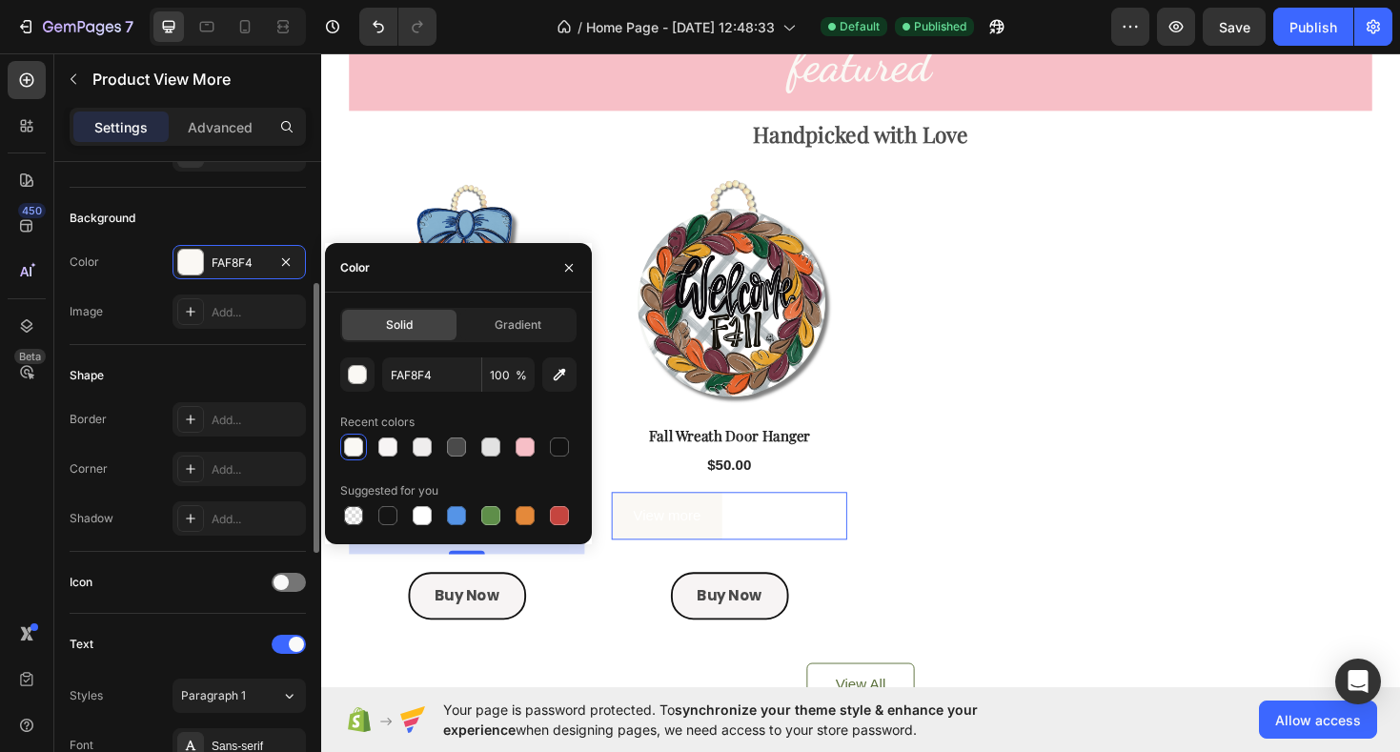
scroll to position [346, 0]
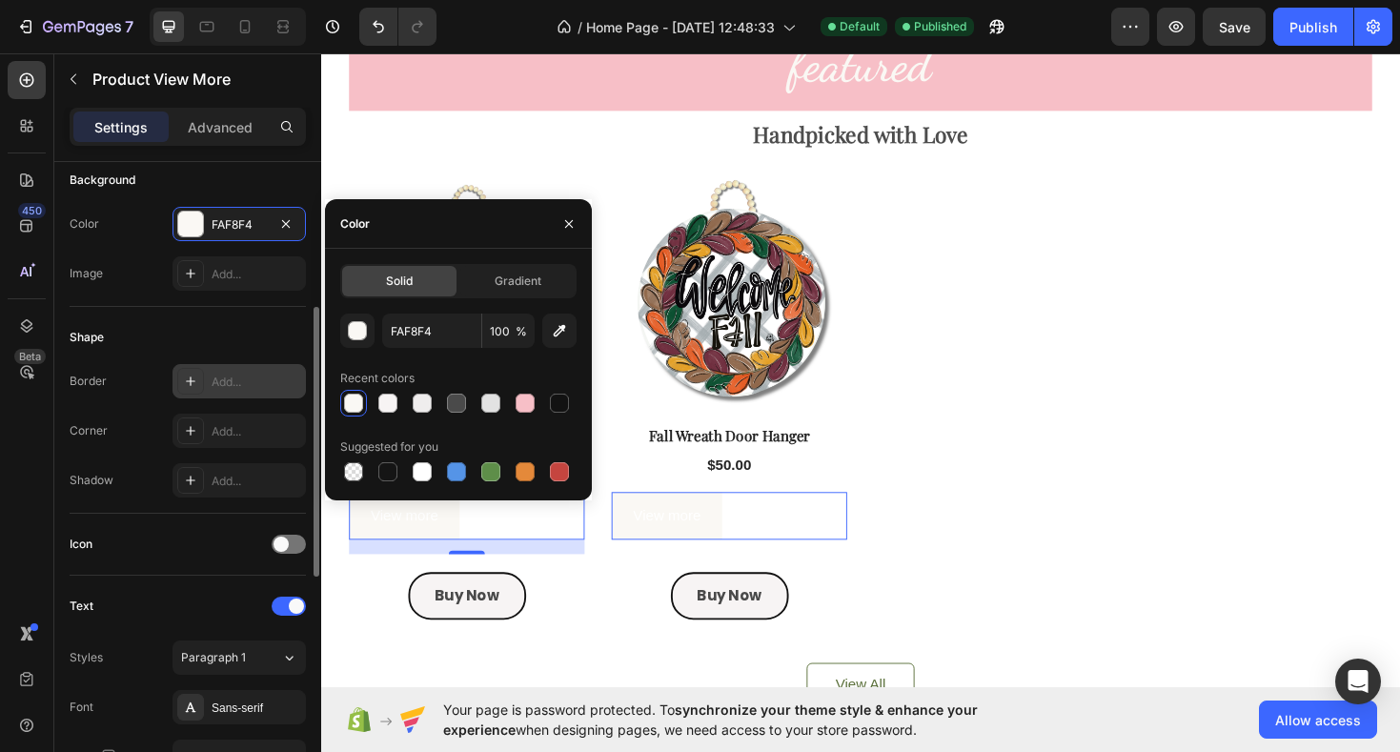
click at [194, 381] on icon at bounding box center [190, 381] width 15 height 15
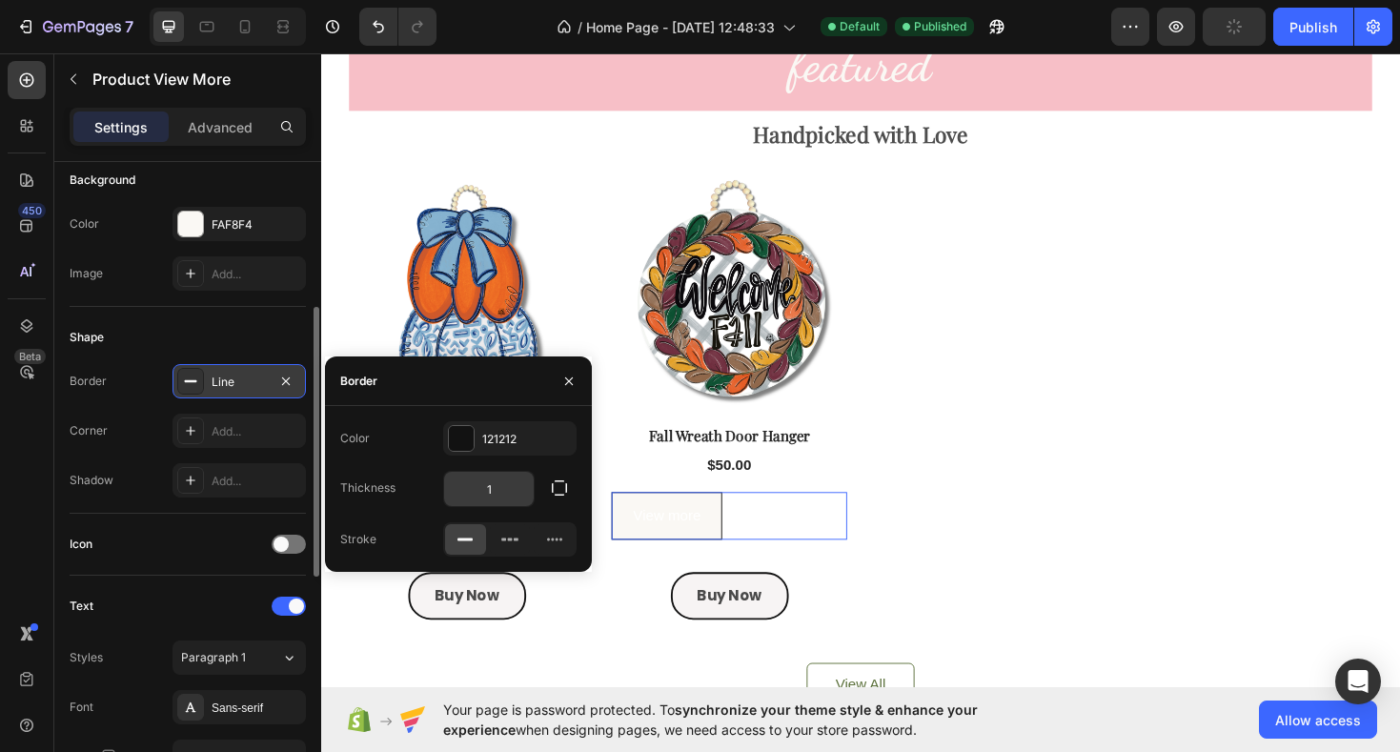
click at [507, 489] on input "1" at bounding box center [489, 489] width 90 height 34
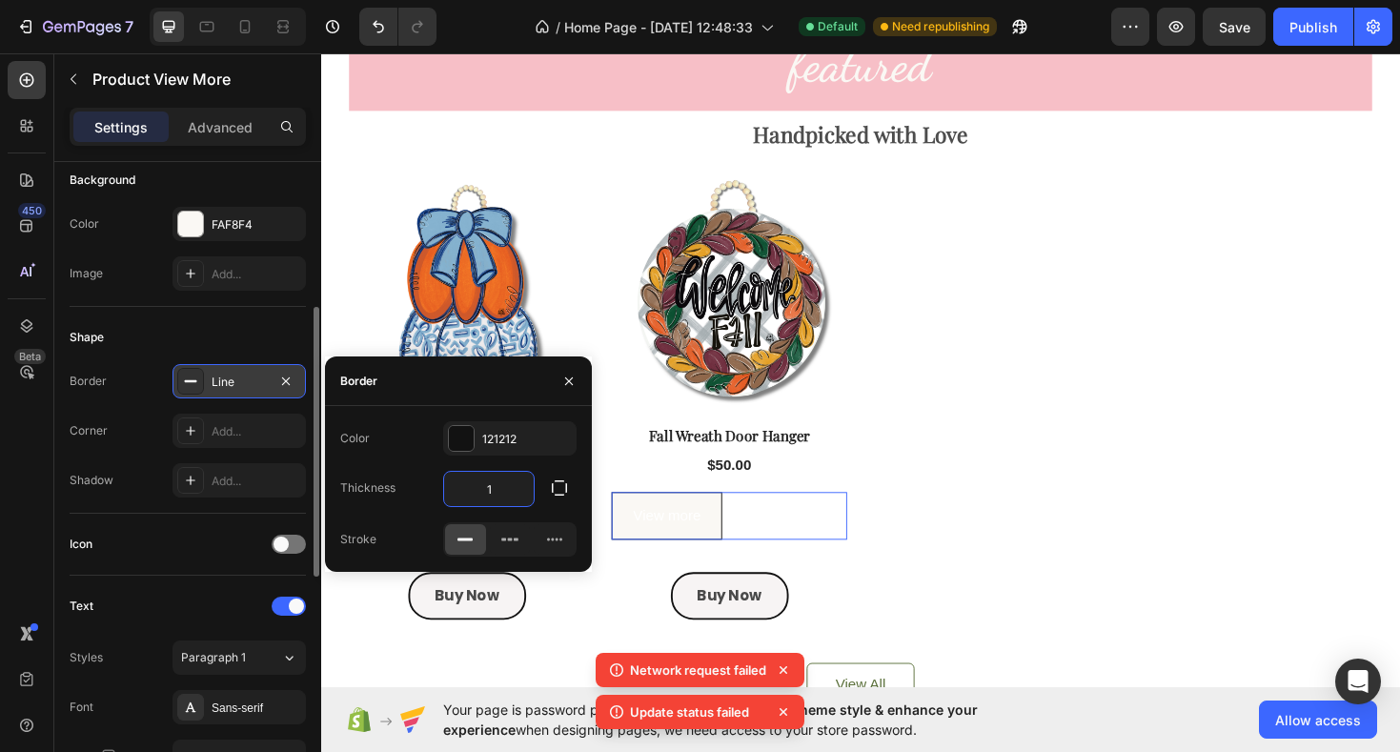
type input "2"
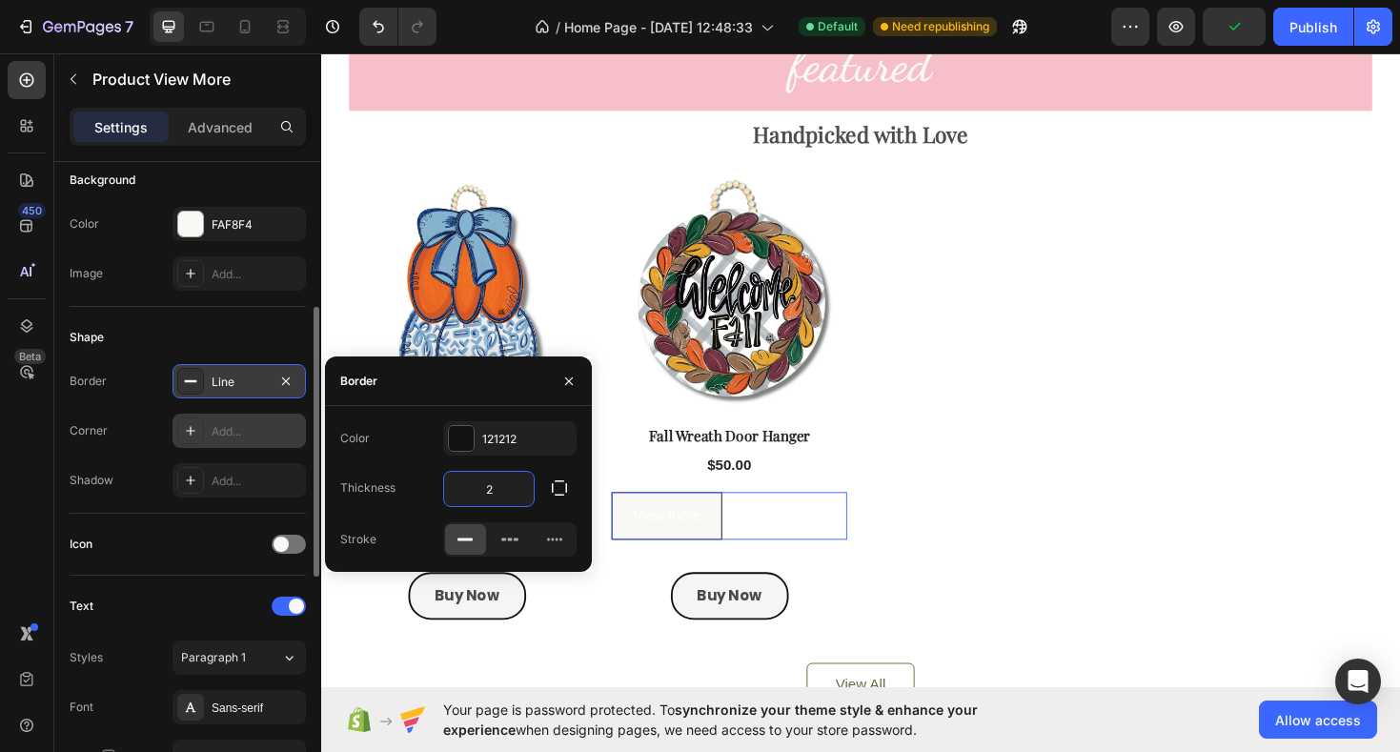
click at [234, 427] on div "Add..." at bounding box center [257, 431] width 90 height 17
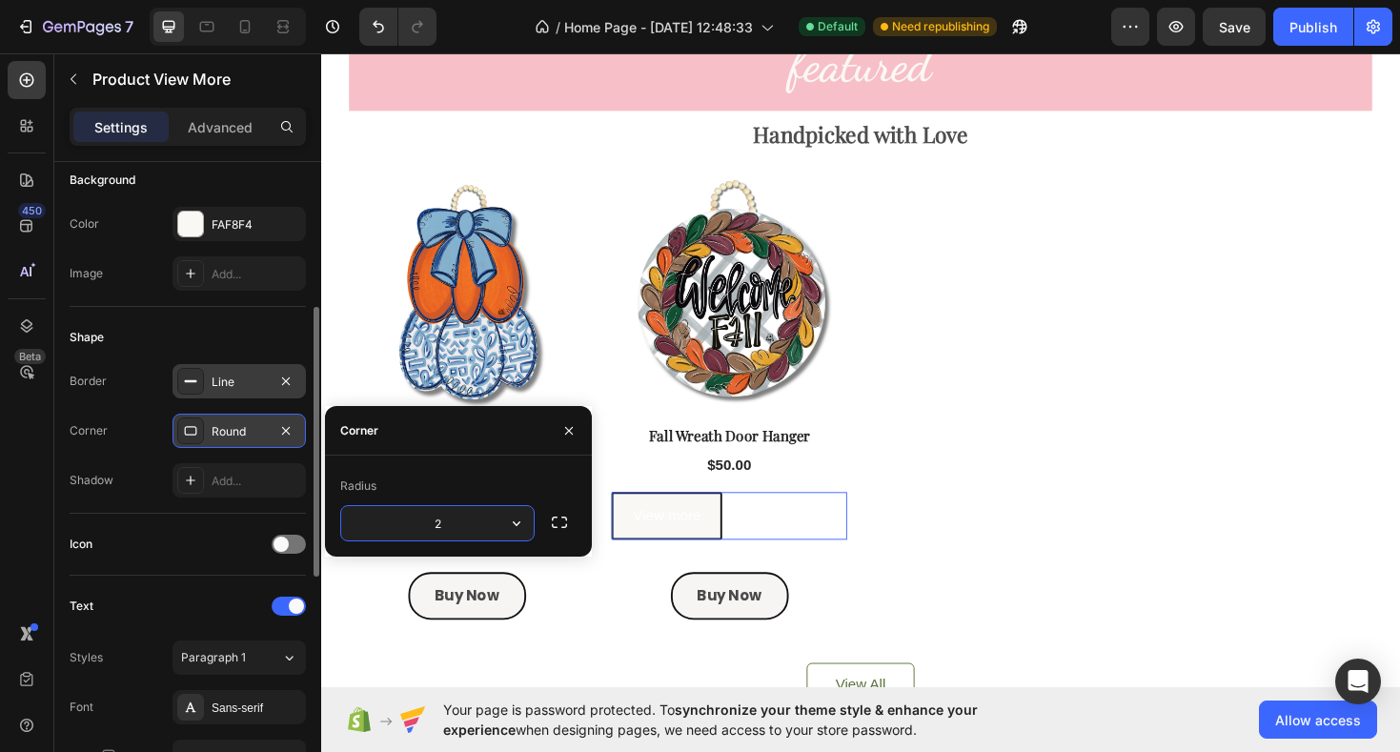
type input "25"
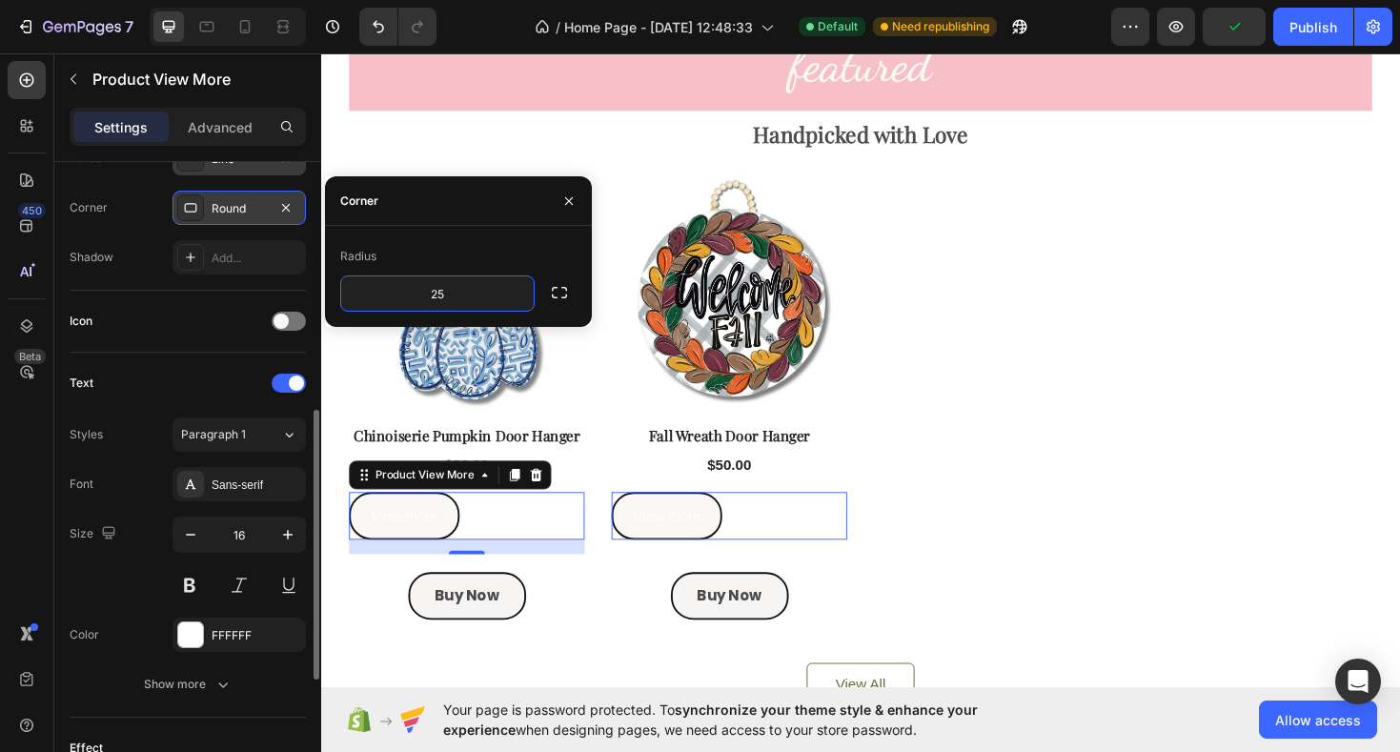
scroll to position [581, 0]
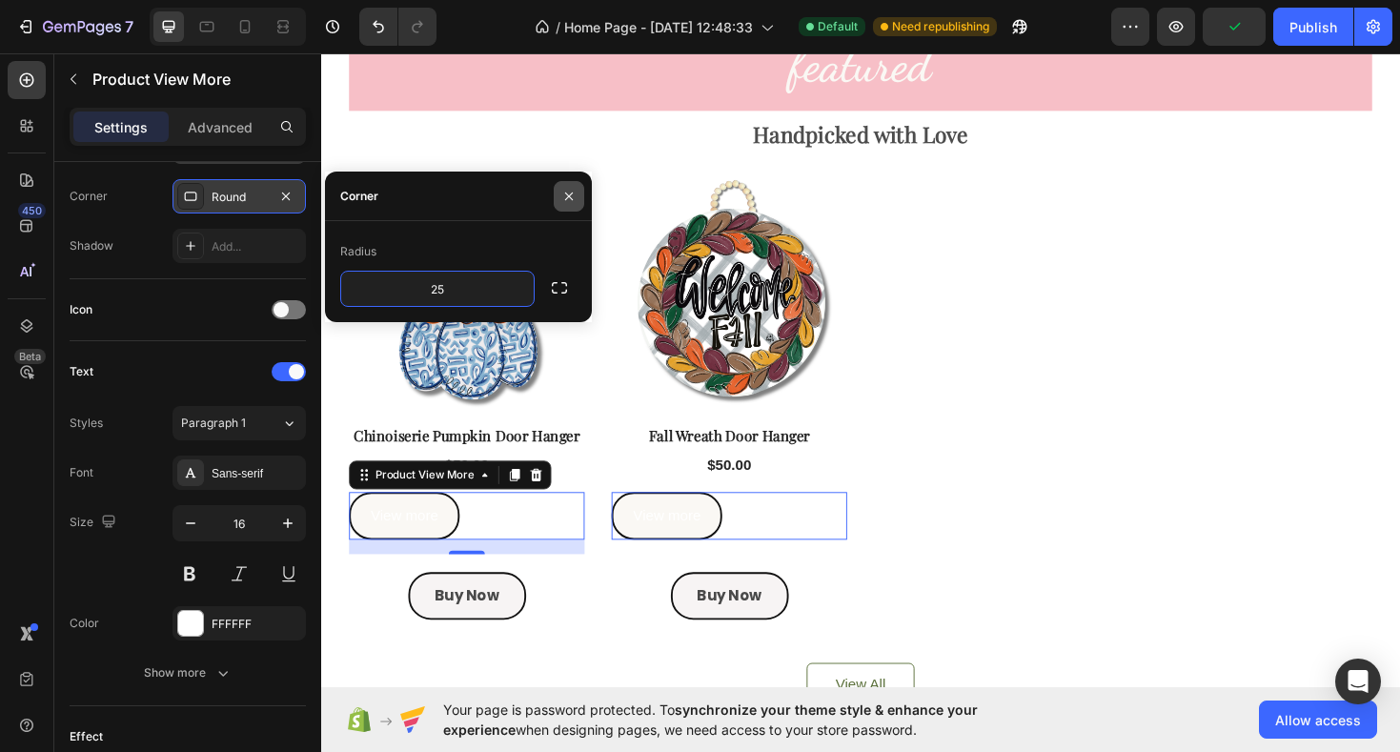
click at [569, 196] on icon "button" at bounding box center [569, 196] width 8 height 8
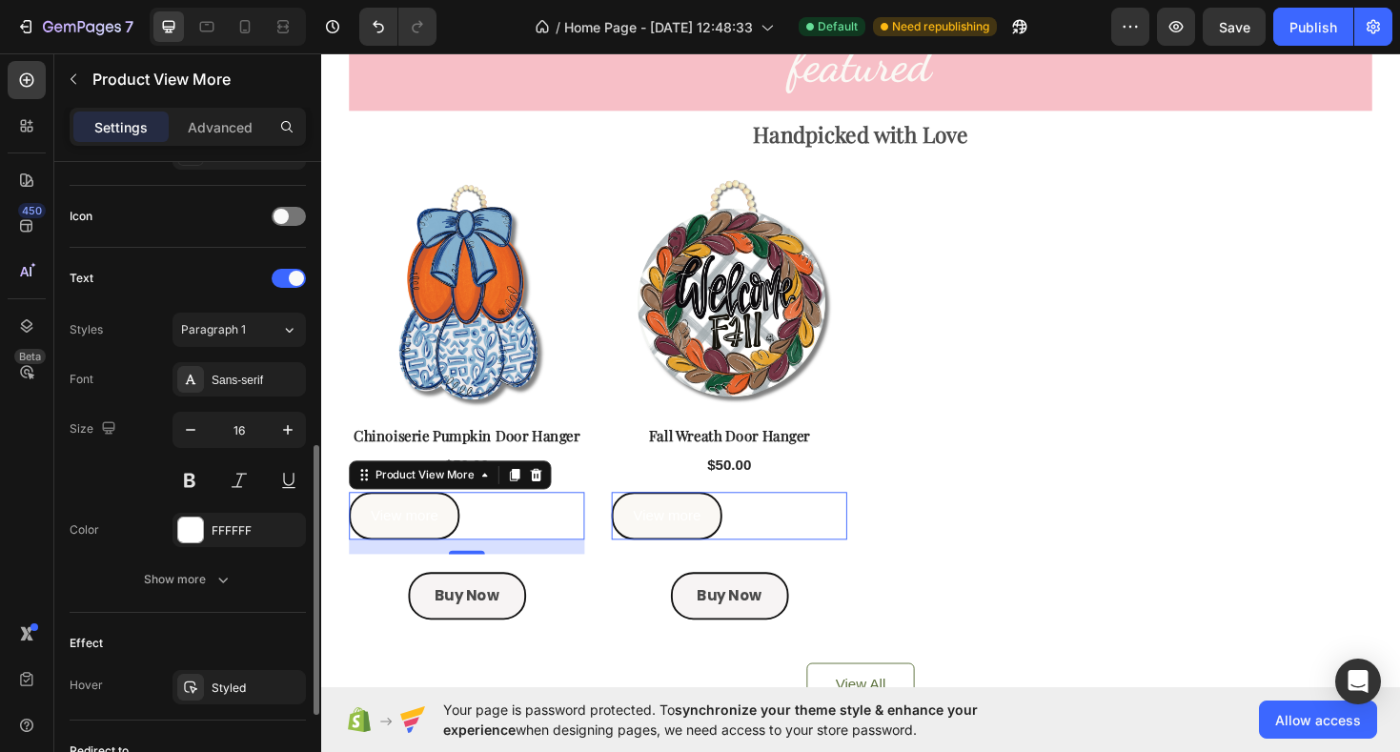
scroll to position [681, 0]
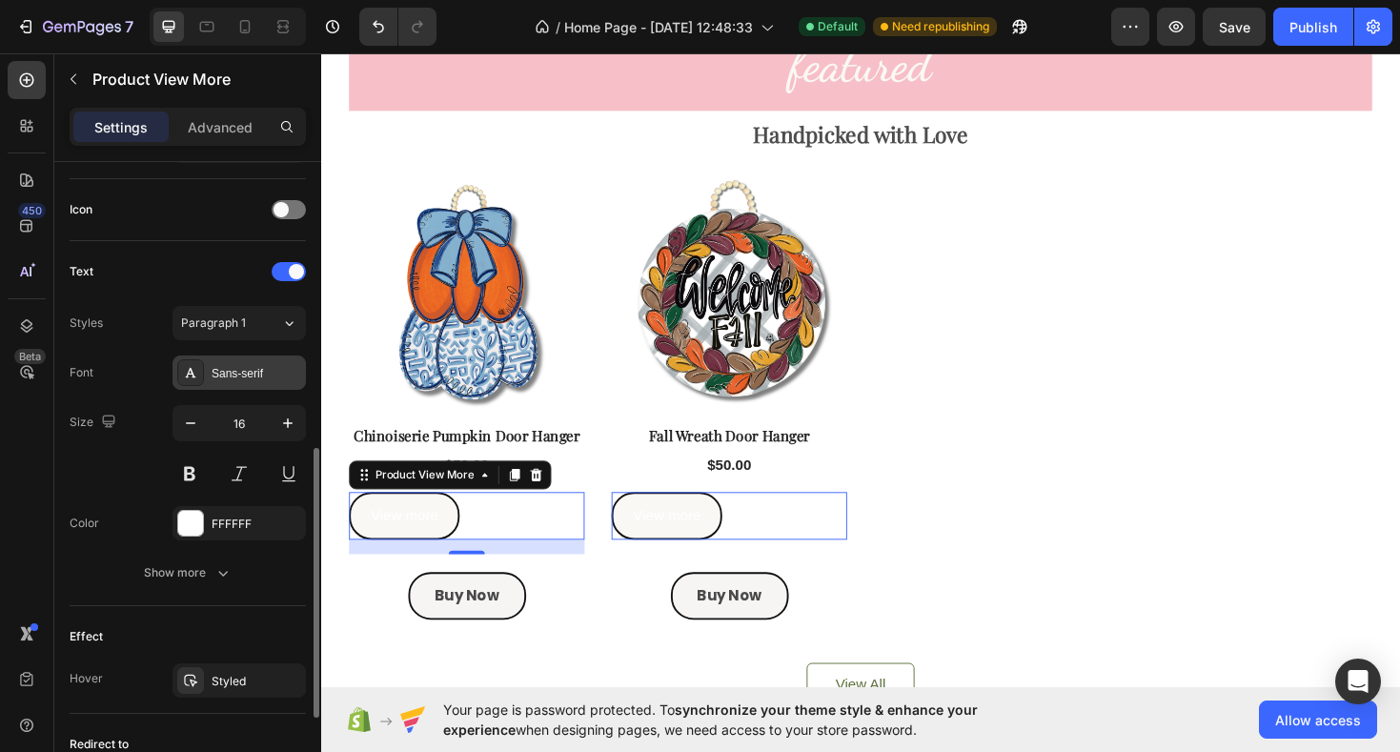
click at [229, 378] on div "Sans-serif" at bounding box center [257, 373] width 90 height 17
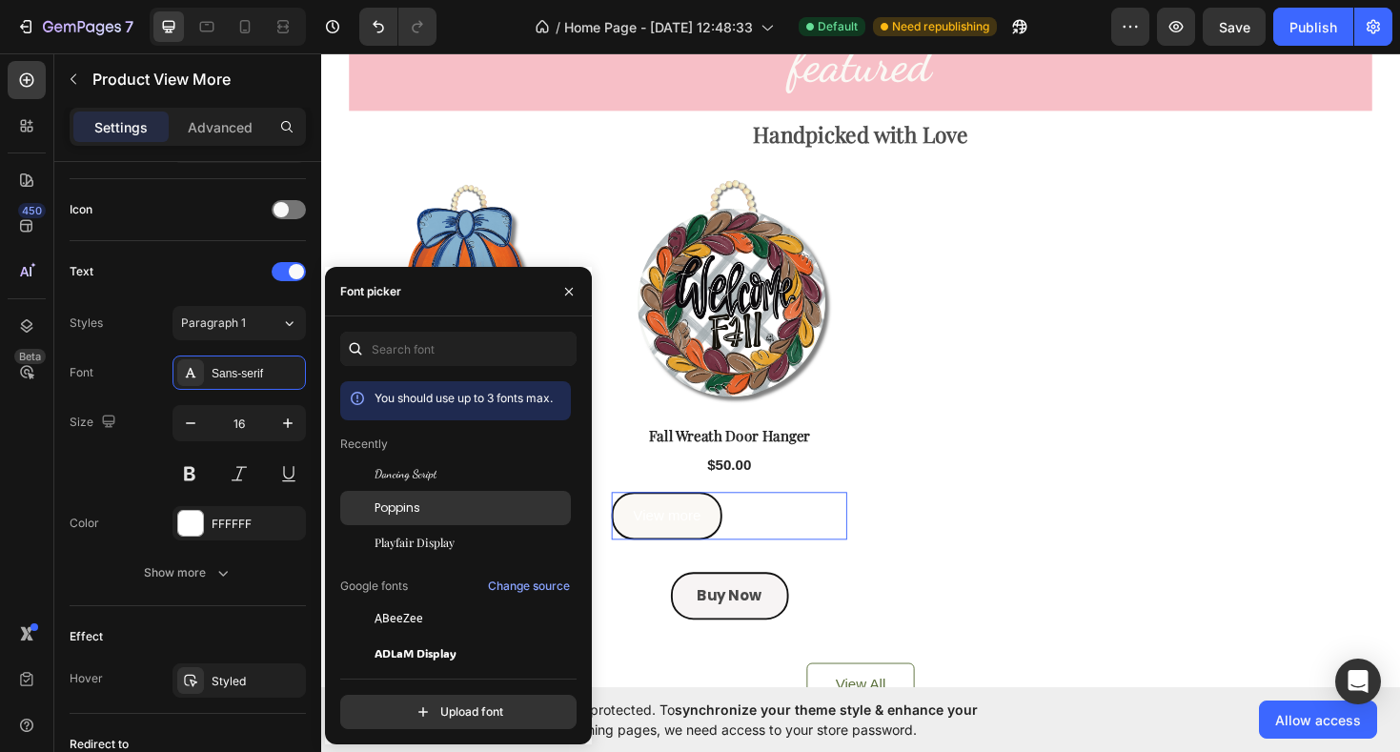
click at [410, 512] on span "Poppins" at bounding box center [398, 508] width 46 height 17
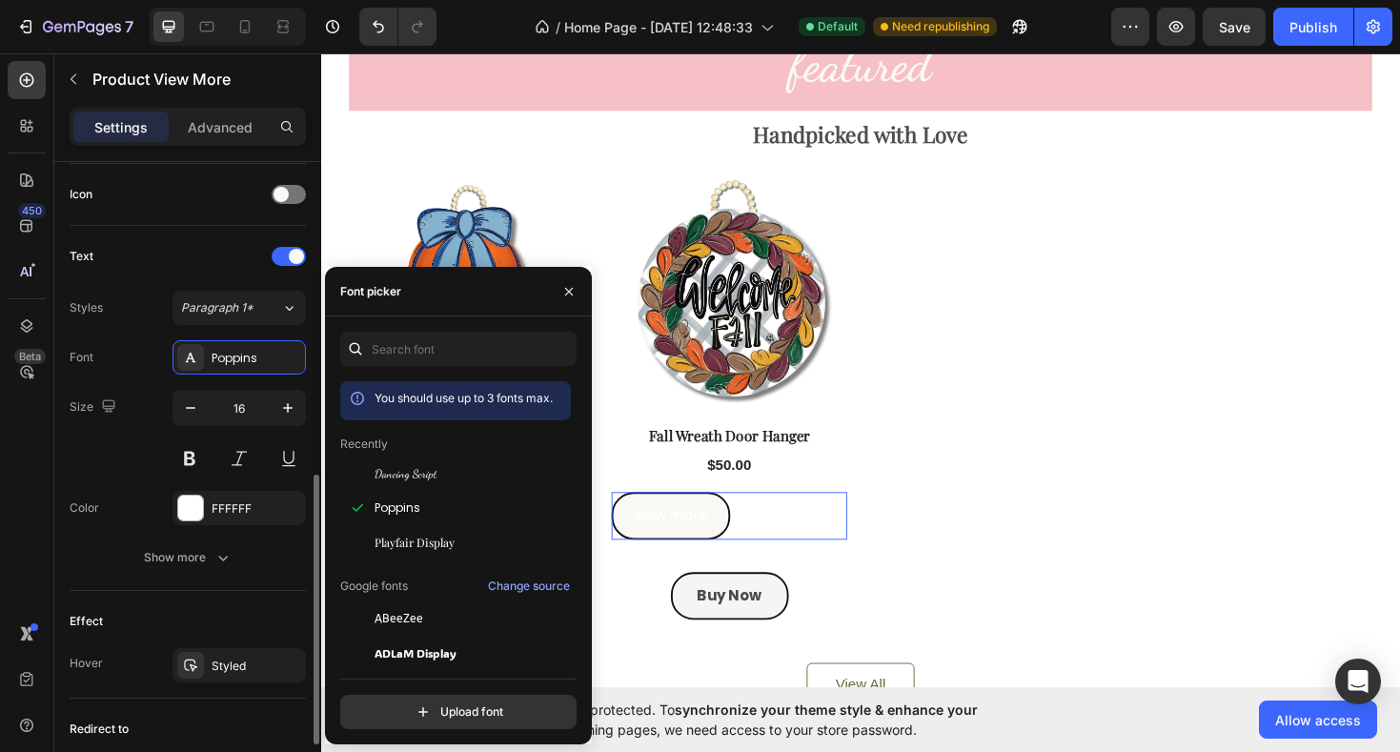
scroll to position [715, 0]
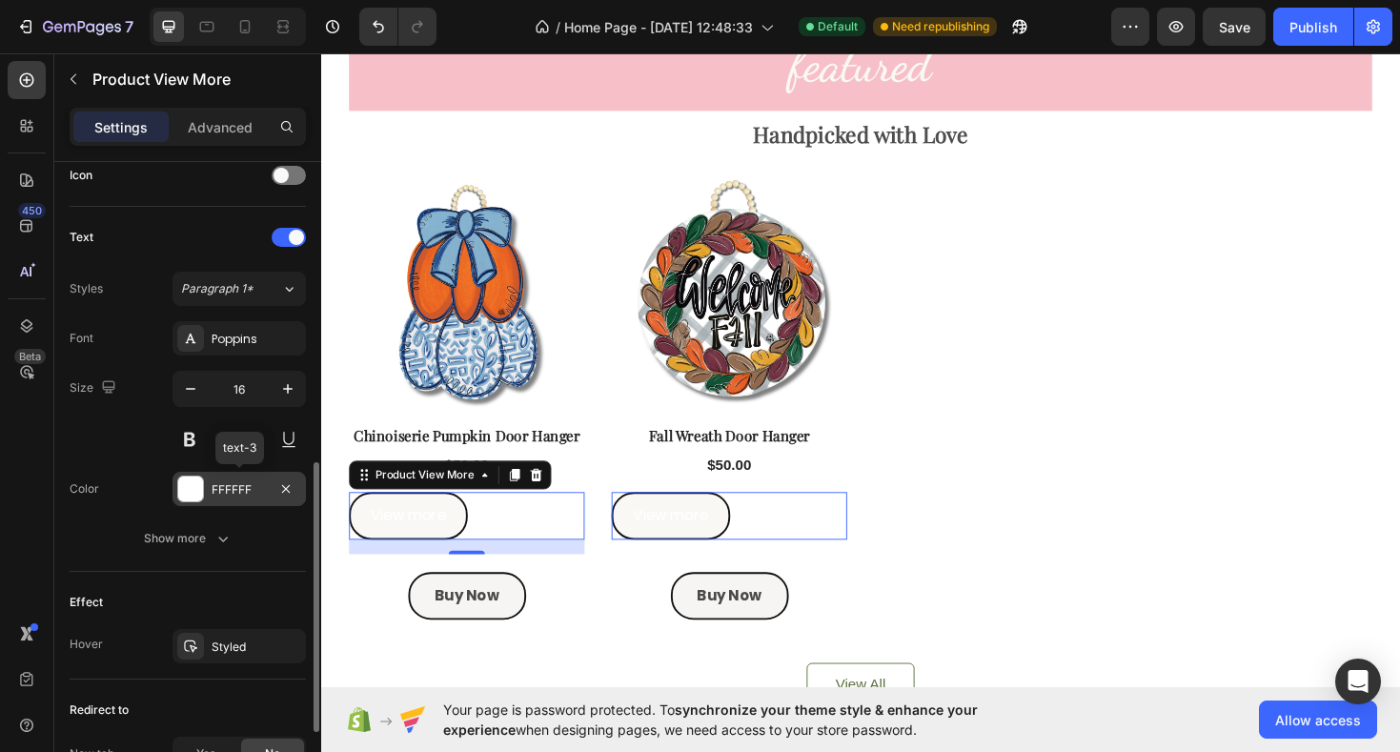
click at [189, 494] on div at bounding box center [190, 489] width 25 height 25
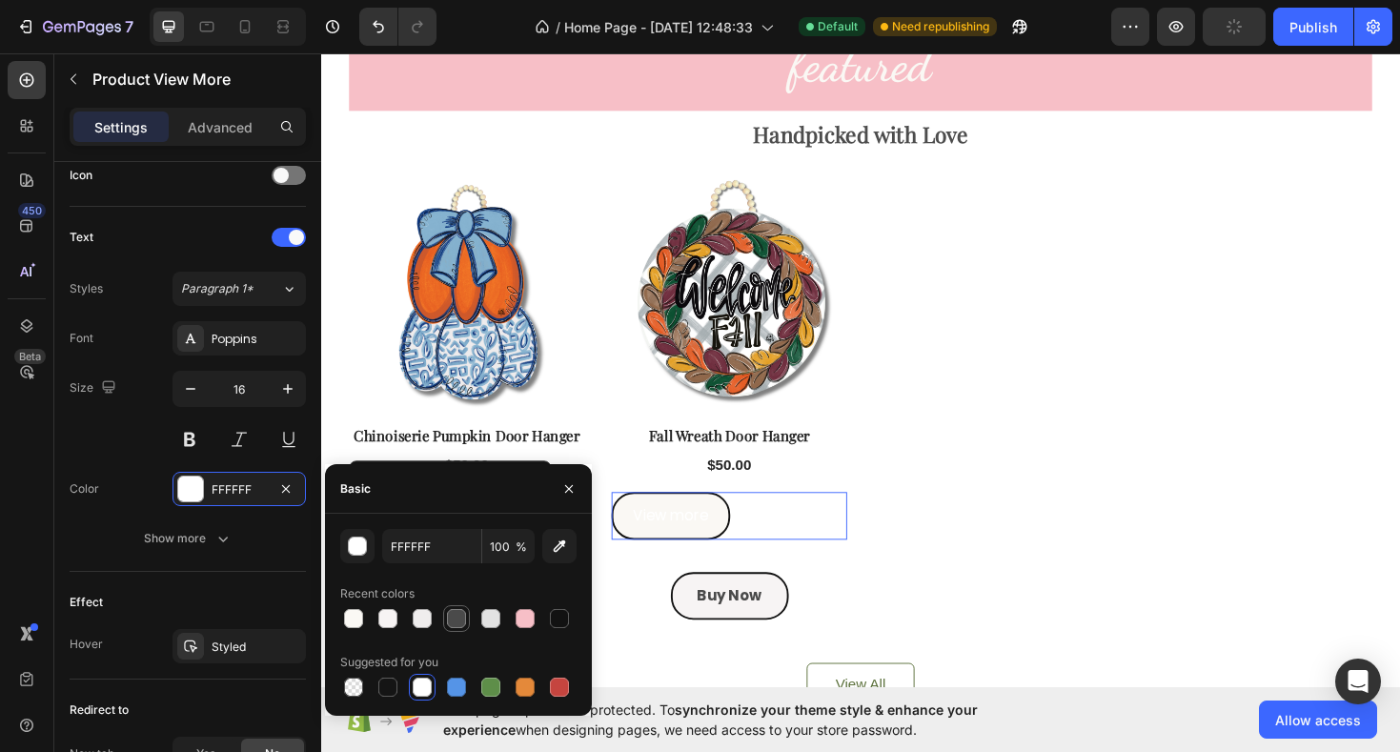
click at [461, 621] on div at bounding box center [456, 618] width 19 height 19
type input "4A4A4A"
click at [192, 439] on button at bounding box center [190, 439] width 34 height 34
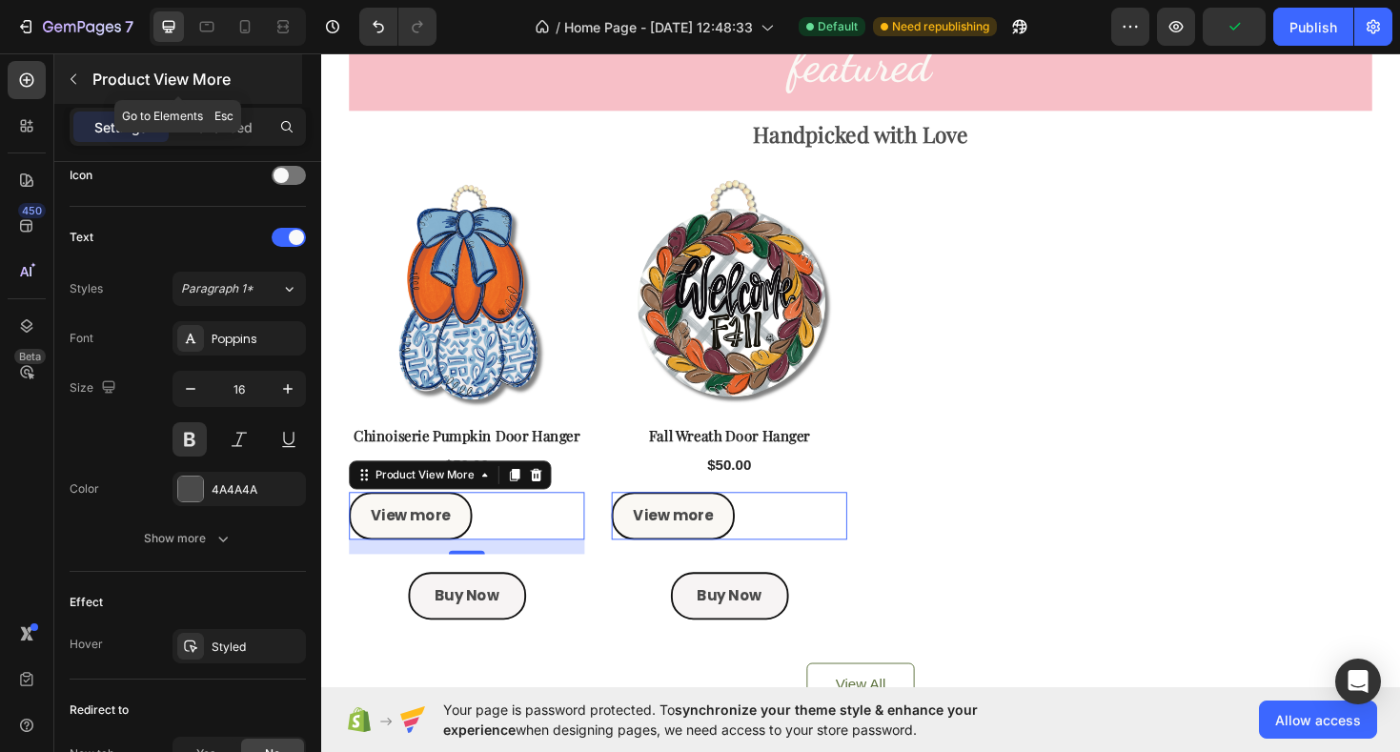
click at [80, 78] on icon "button" at bounding box center [73, 79] width 15 height 15
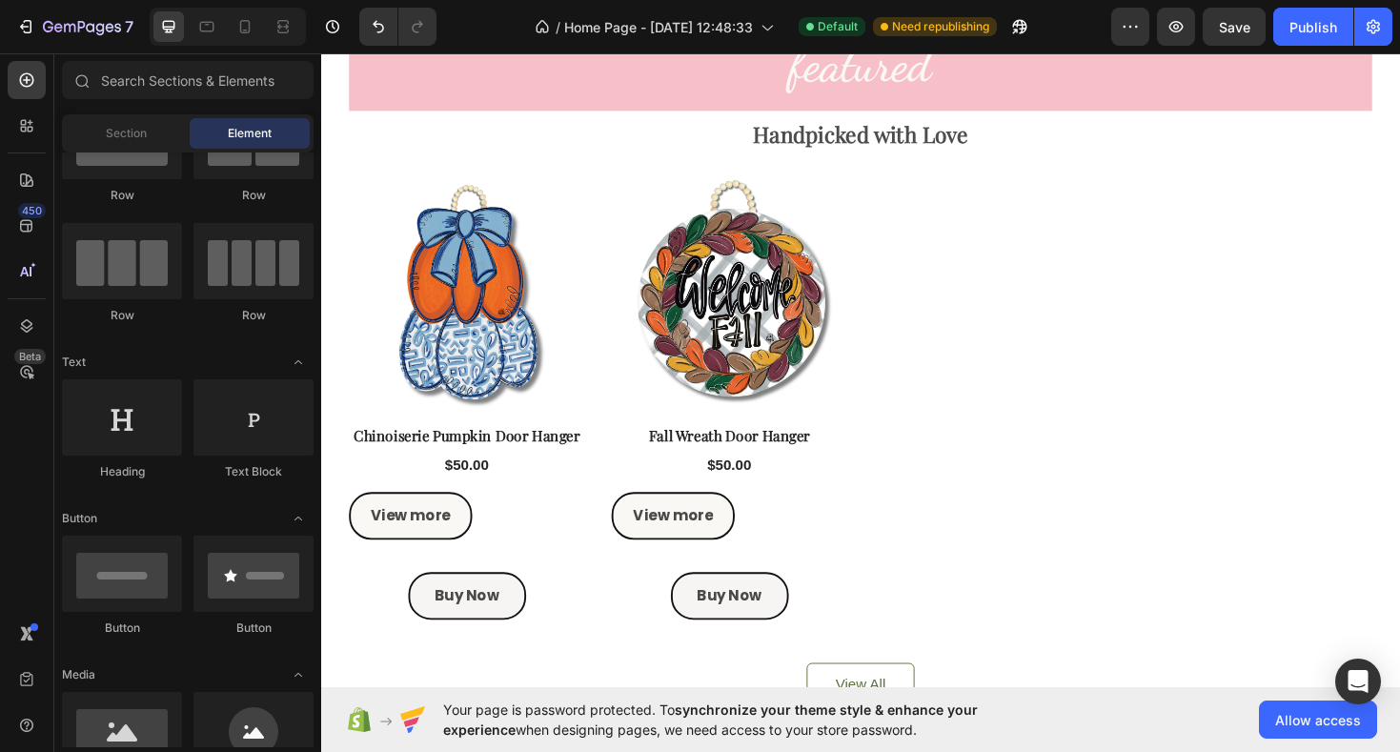
scroll to position [0, 0]
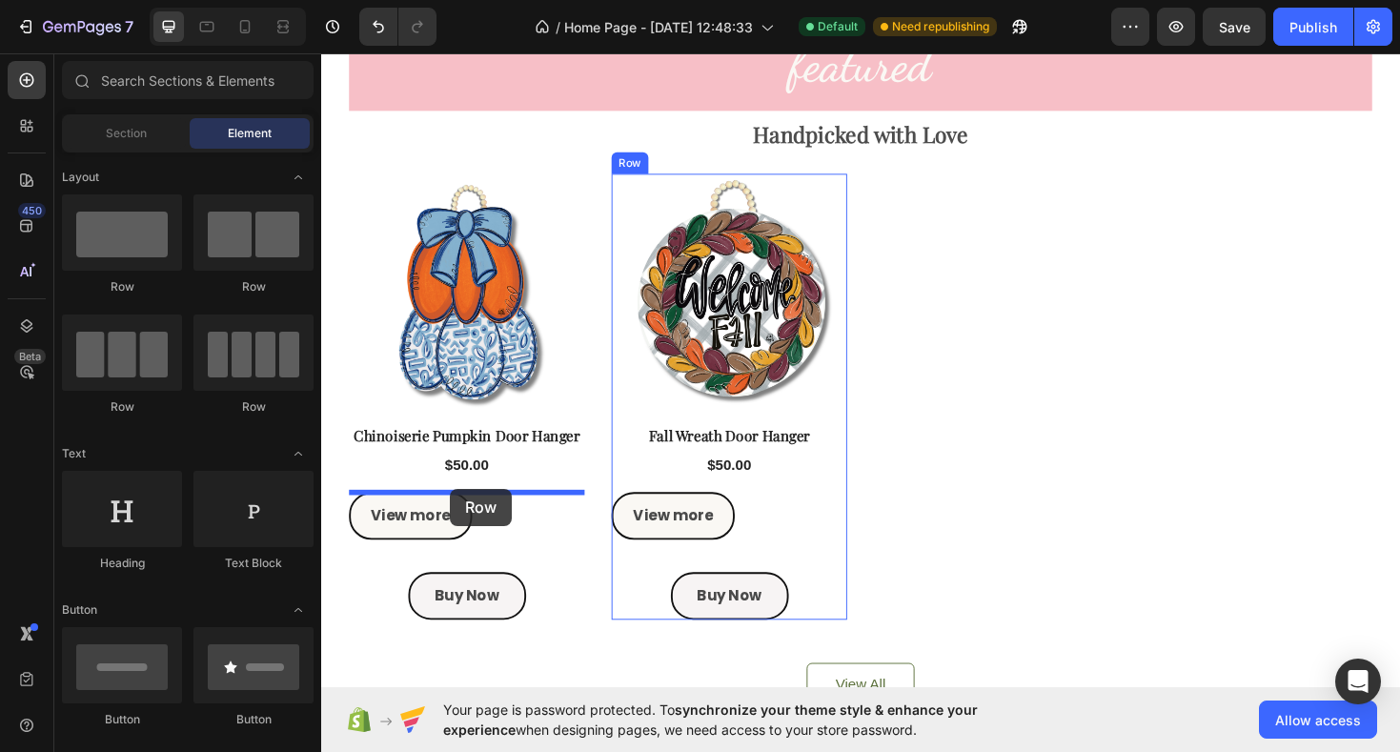
drag, startPoint x: 570, startPoint y: 296, endPoint x: 458, endPoint y: 515, distance: 245.6
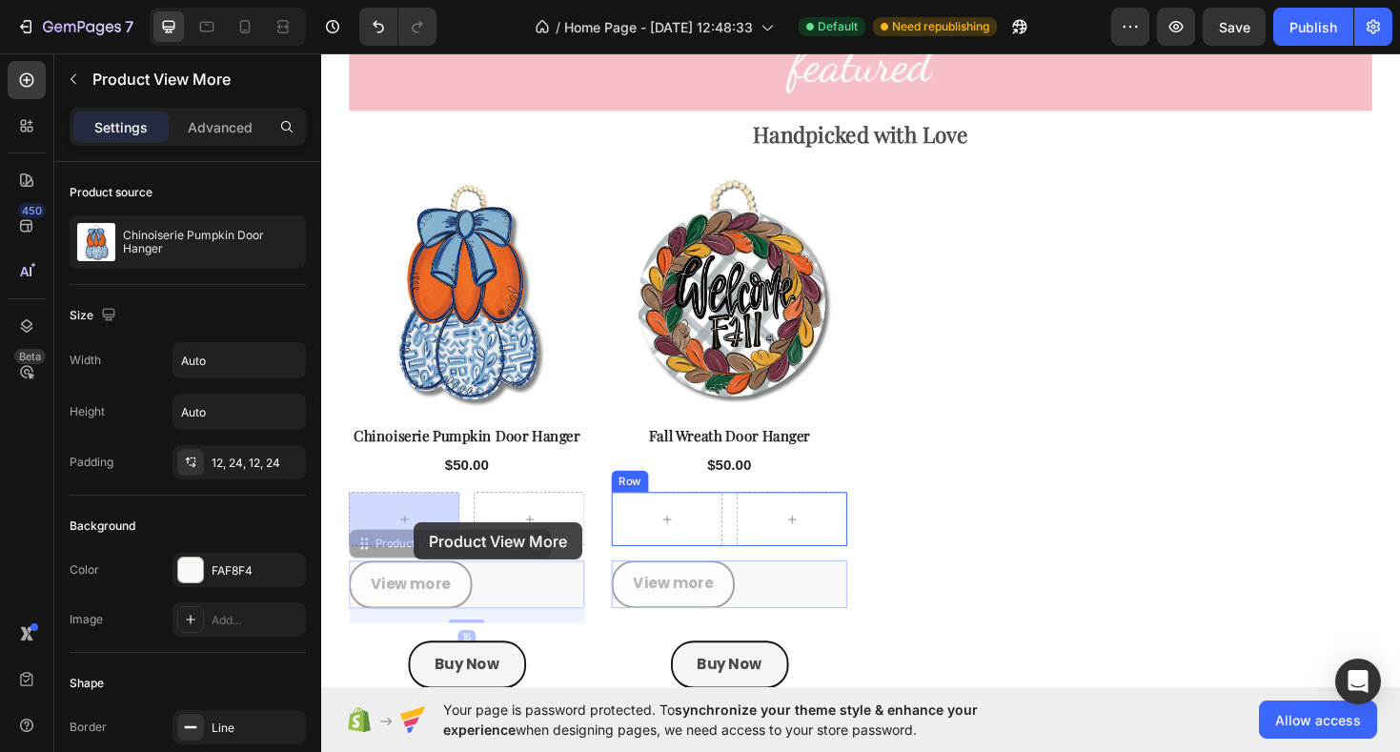
drag, startPoint x: 420, startPoint y: 609, endPoint x: 419, endPoint y: 551, distance: 58.2
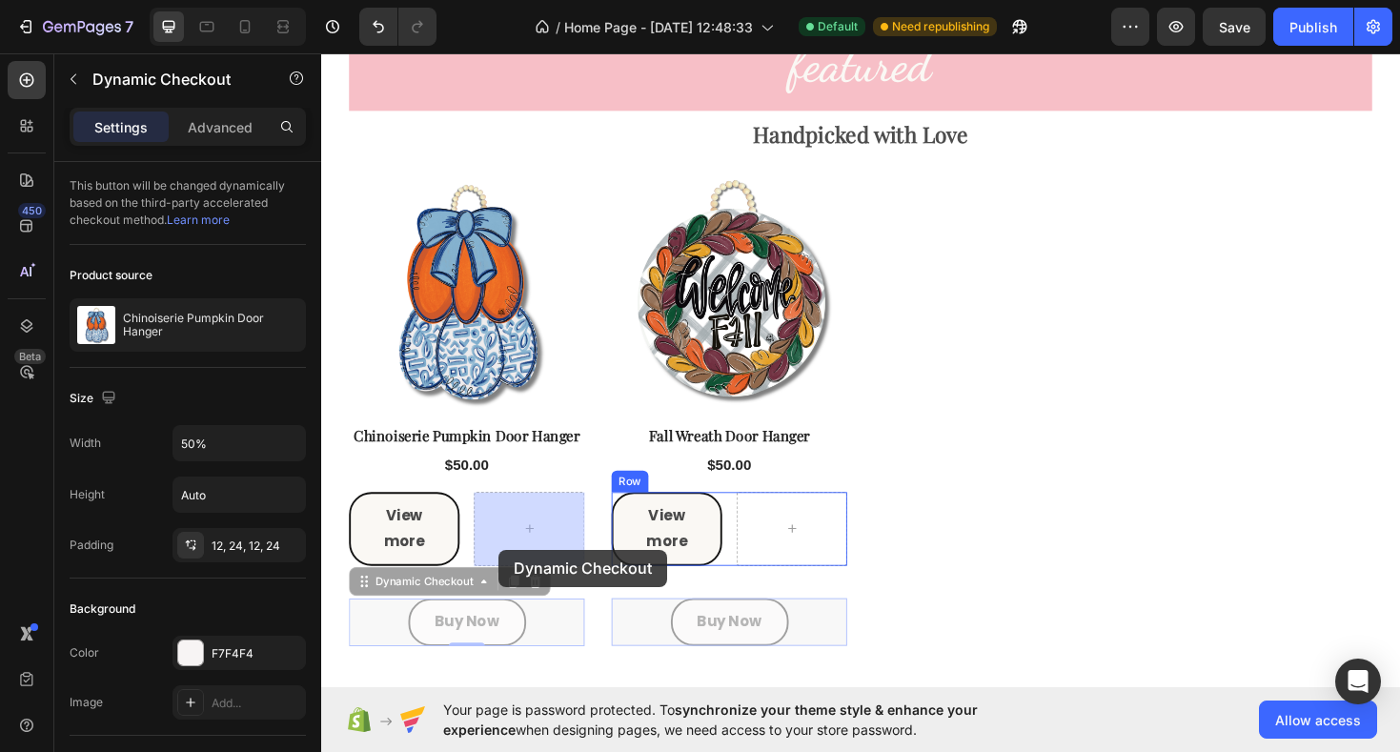
drag, startPoint x: 465, startPoint y: 659, endPoint x: 511, endPoint y: 578, distance: 93.1
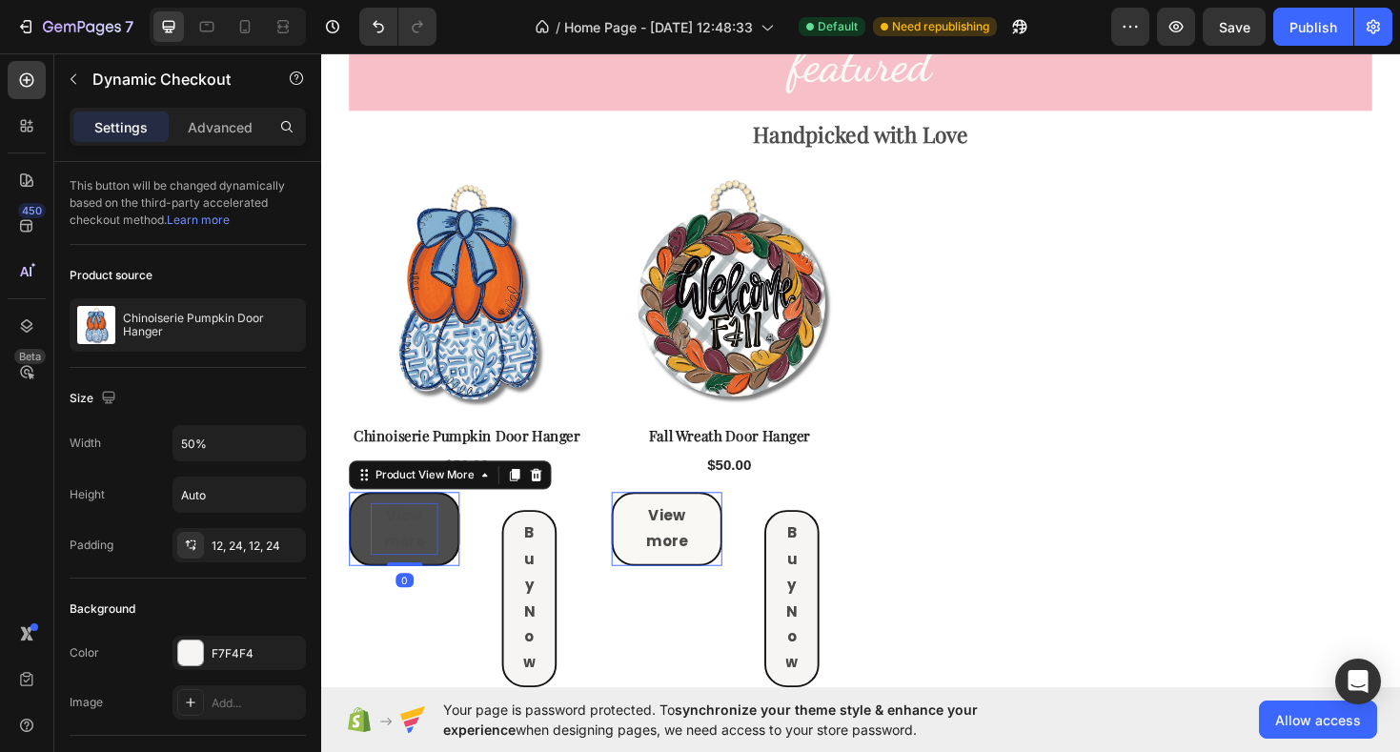
click at [413, 558] on p "View more" at bounding box center [410, 557] width 72 height 55
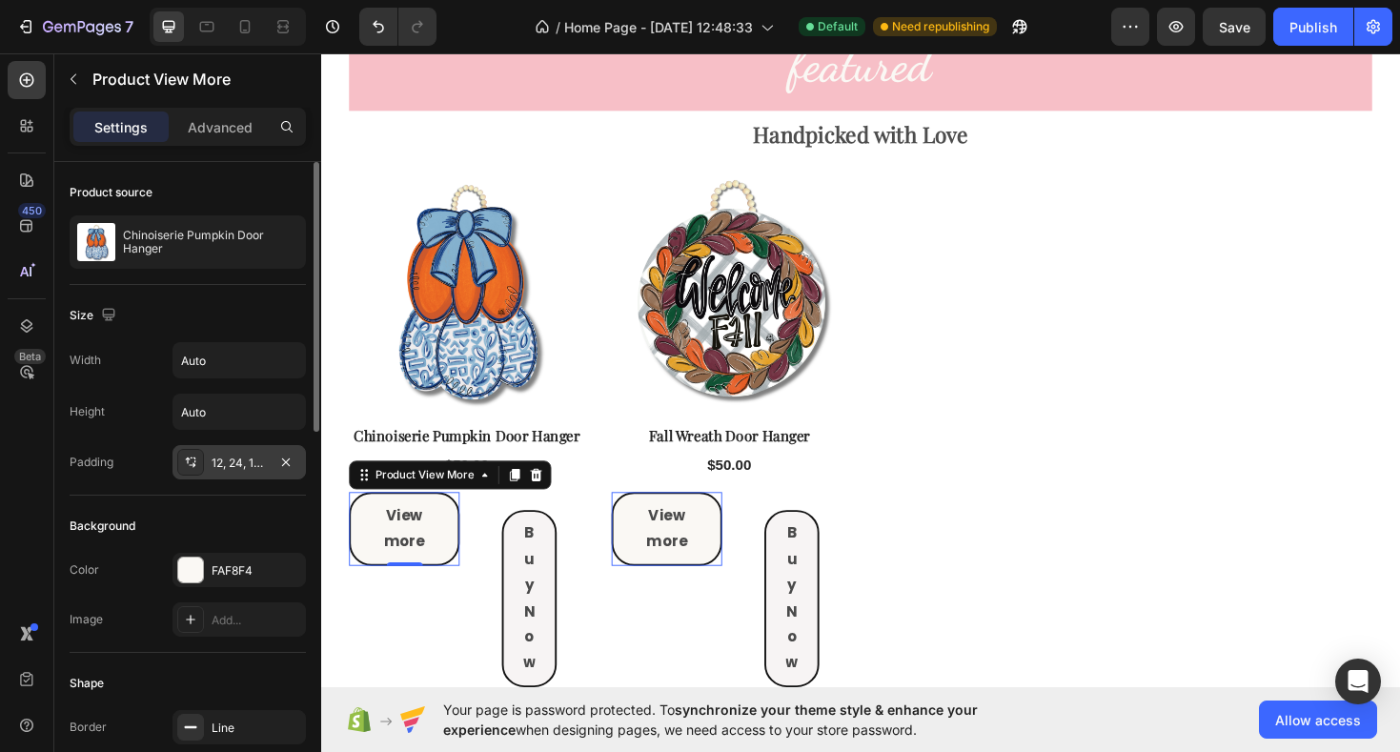
click at [238, 465] on div "12, 24, 12, 24" at bounding box center [239, 463] width 55 height 17
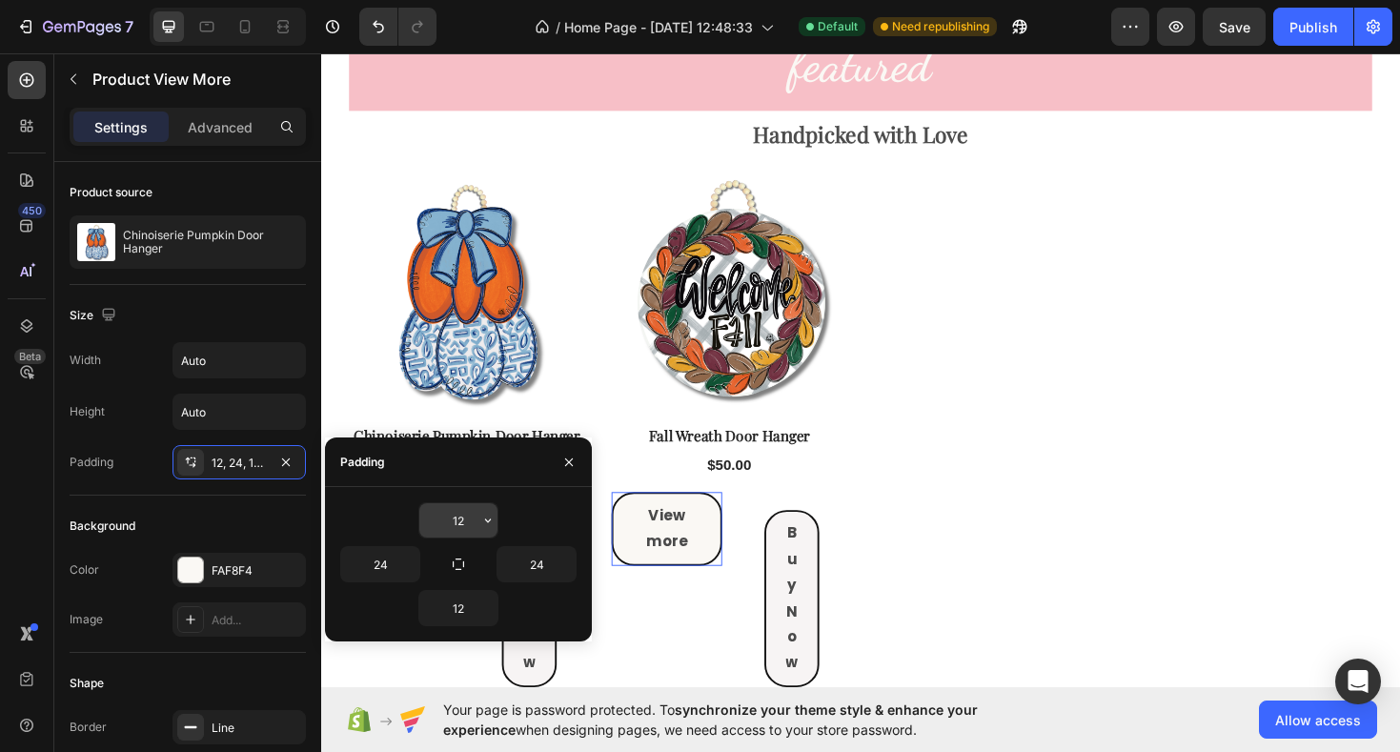
click at [459, 529] on input "12" at bounding box center [458, 520] width 78 height 34
type input "6"
click at [467, 615] on input "12" at bounding box center [458, 608] width 78 height 34
type input "6"
click at [387, 566] on input "24" at bounding box center [380, 564] width 78 height 34
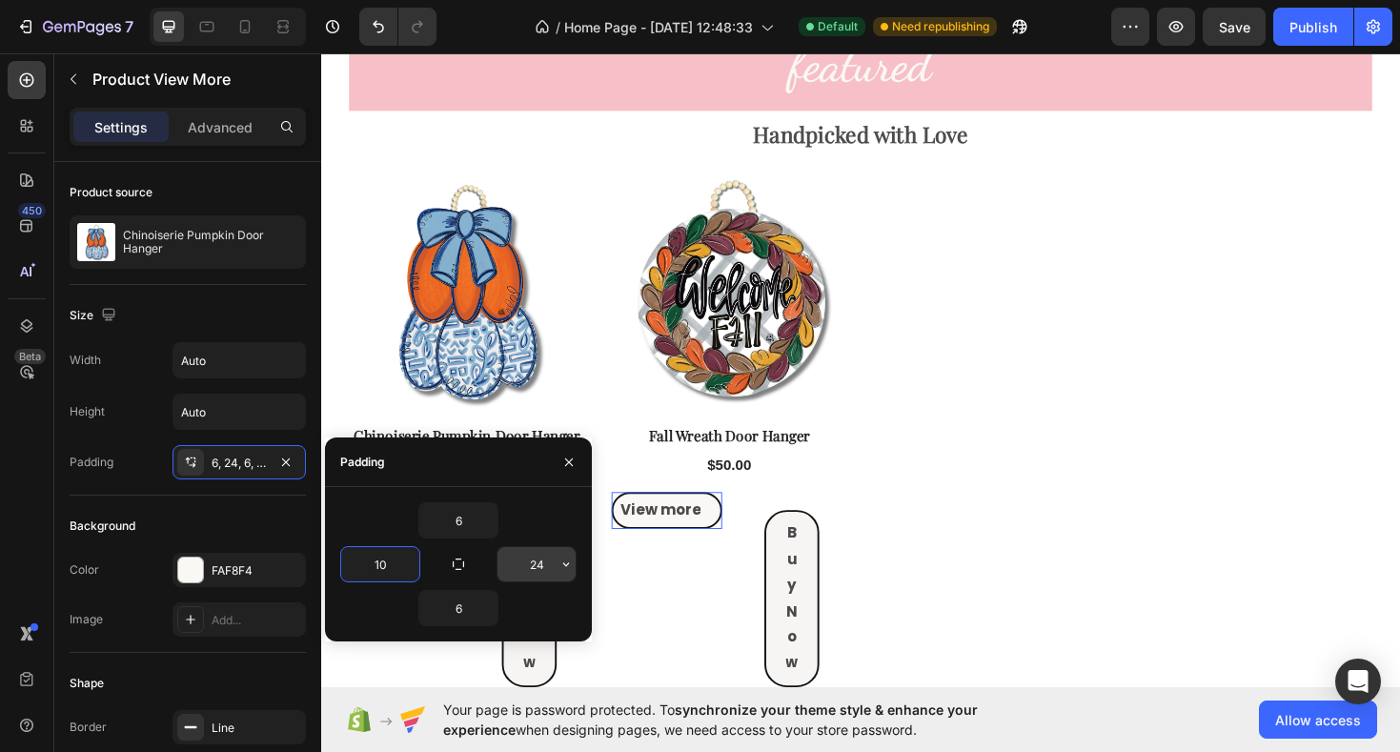
type input "10"
click at [530, 567] on input "24" at bounding box center [537, 564] width 78 height 34
type input "10"
click at [575, 459] on icon "button" at bounding box center [569, 462] width 15 height 15
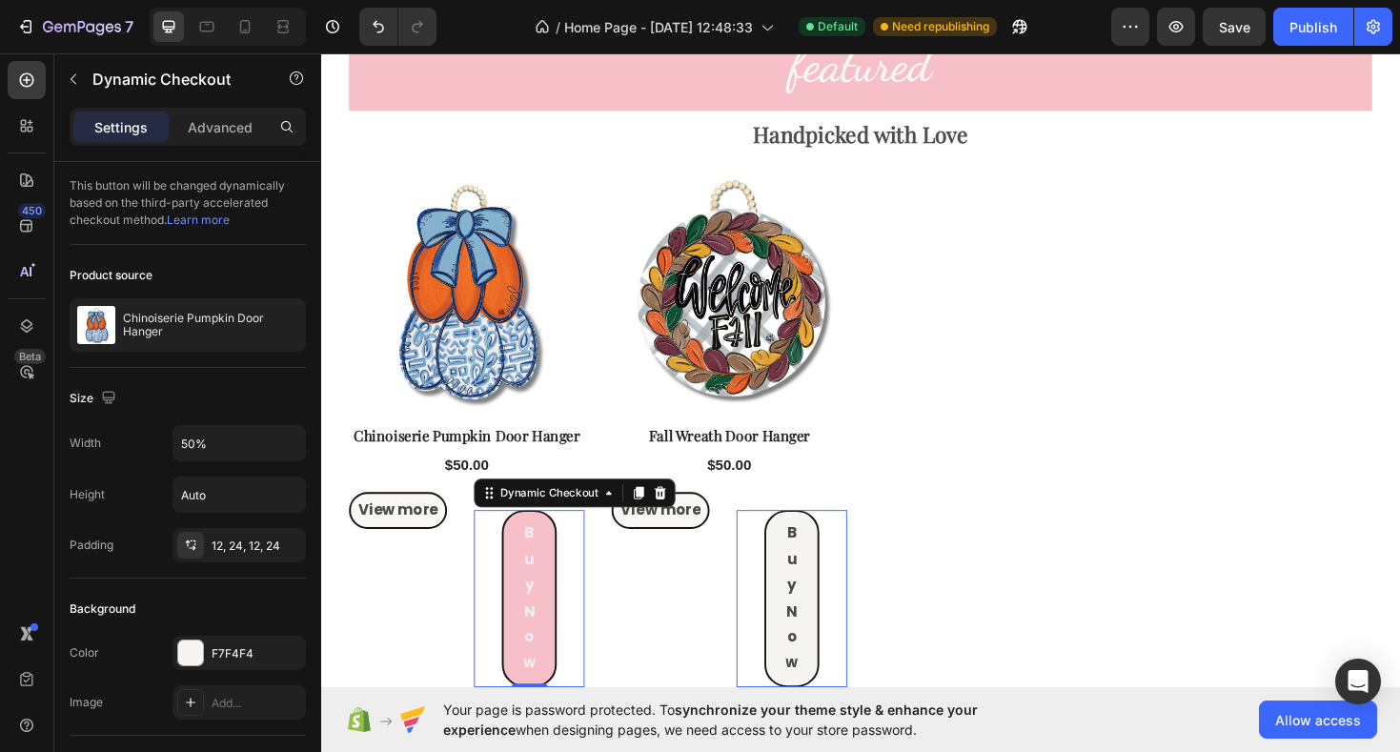
click at [551, 606] on button "Buy Now" at bounding box center [542, 632] width 59 height 188
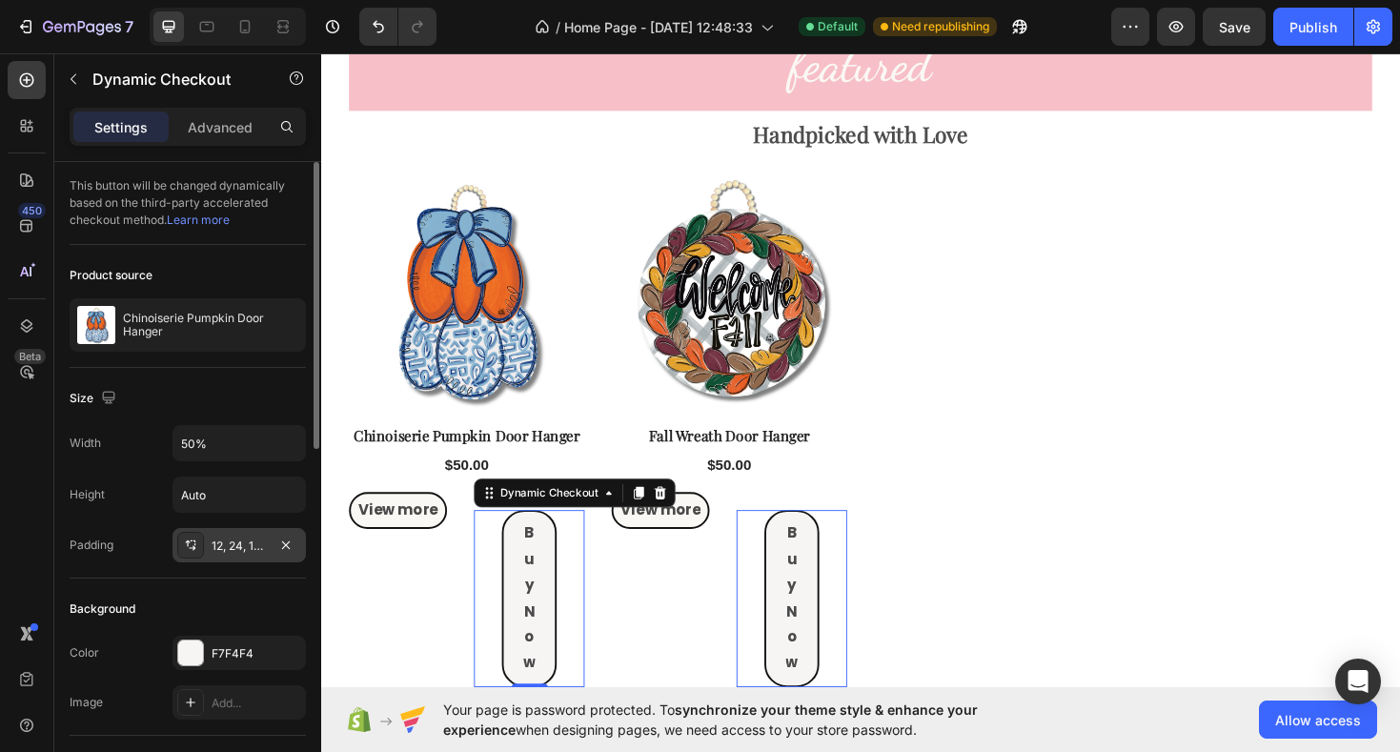
click at [234, 540] on div "12, 24, 12, 24" at bounding box center [239, 546] width 55 height 17
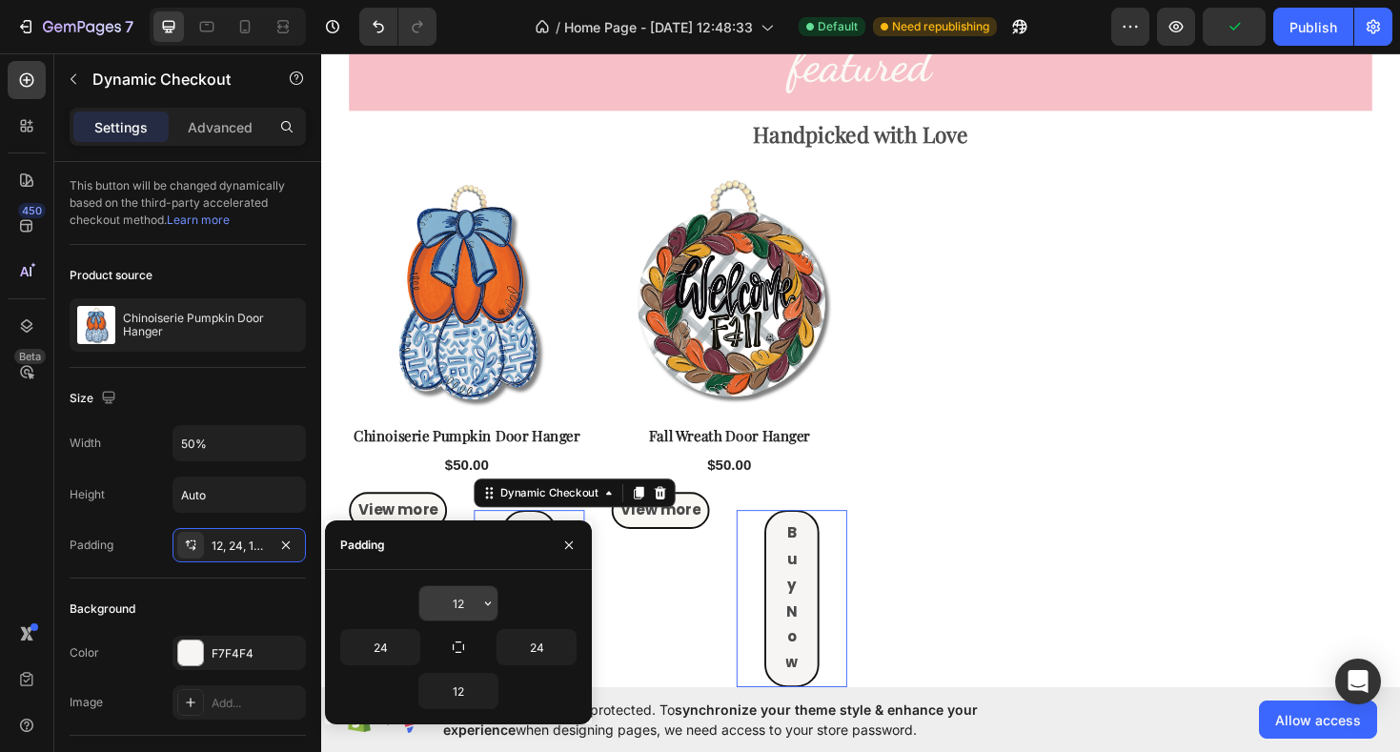
click at [468, 607] on input "12" at bounding box center [458, 603] width 78 height 34
type input "6"
click at [464, 688] on input "12" at bounding box center [458, 691] width 78 height 34
type input "6"
click at [386, 645] on input "24" at bounding box center [380, 647] width 78 height 34
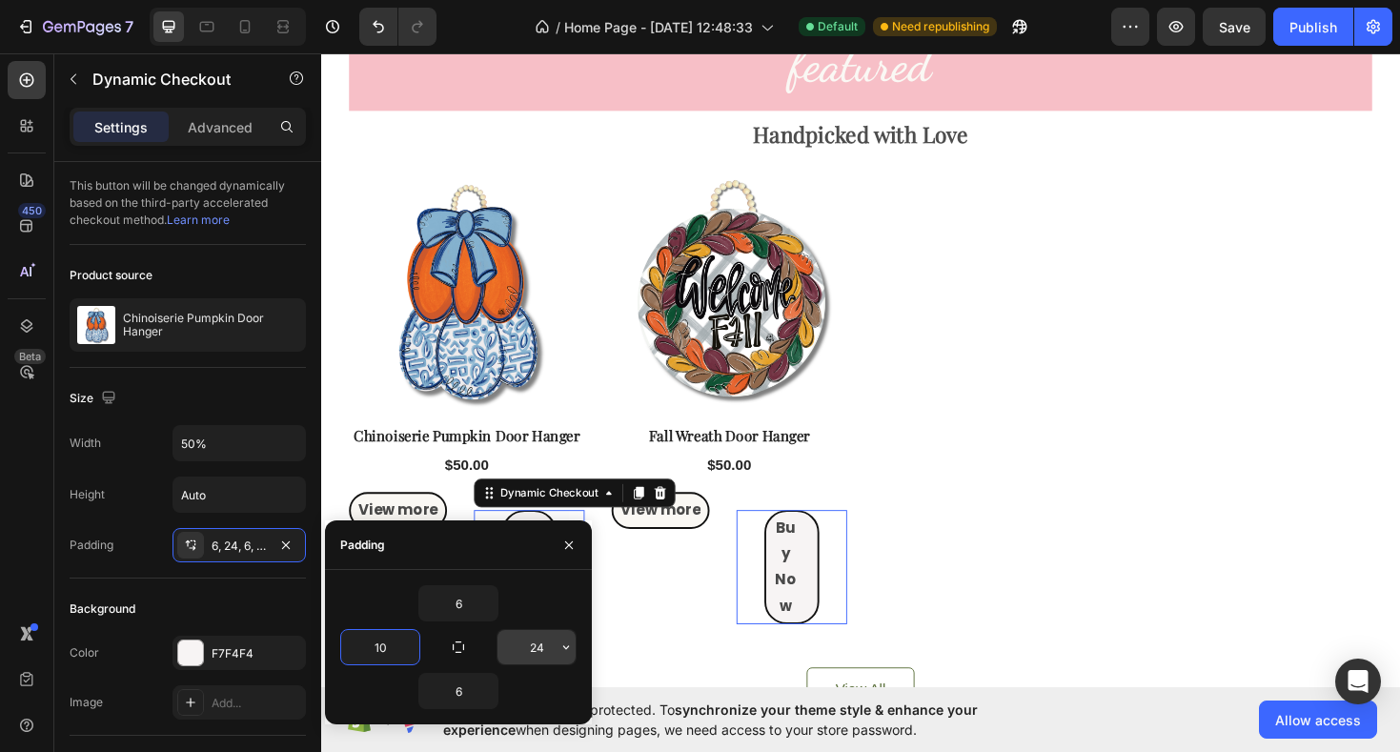
type input "10"
click at [531, 653] on input "24" at bounding box center [537, 647] width 78 height 34
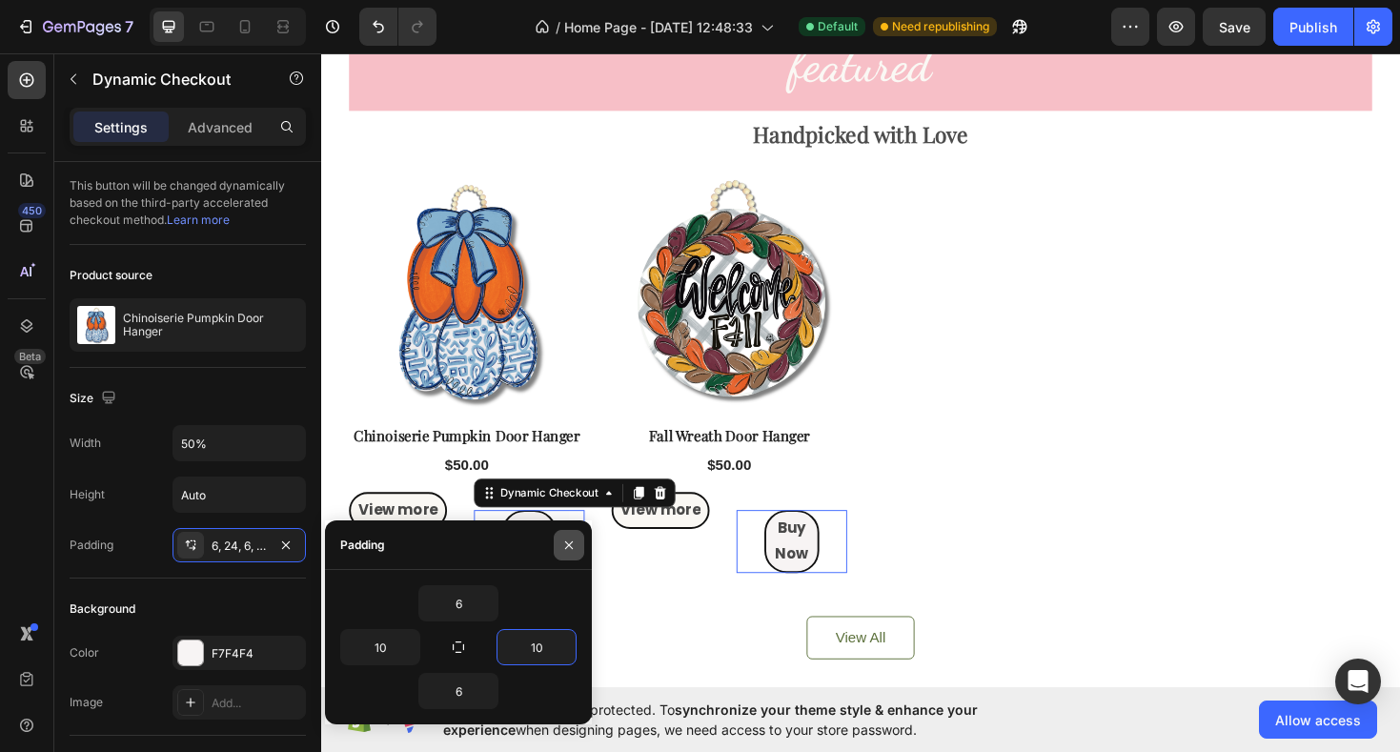
type input "10"
click at [568, 550] on icon "button" at bounding box center [569, 545] width 15 height 15
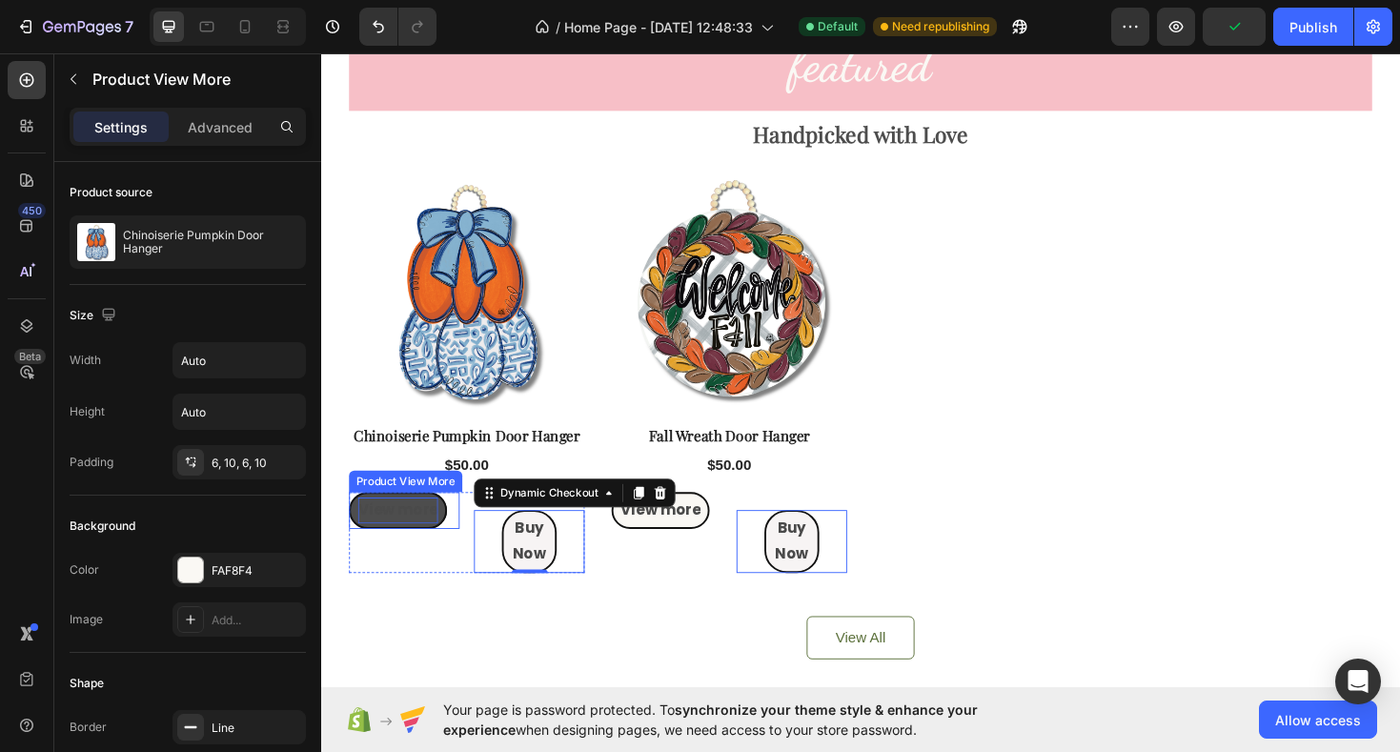
click at [427, 542] on p "View more" at bounding box center [402, 538] width 85 height 28
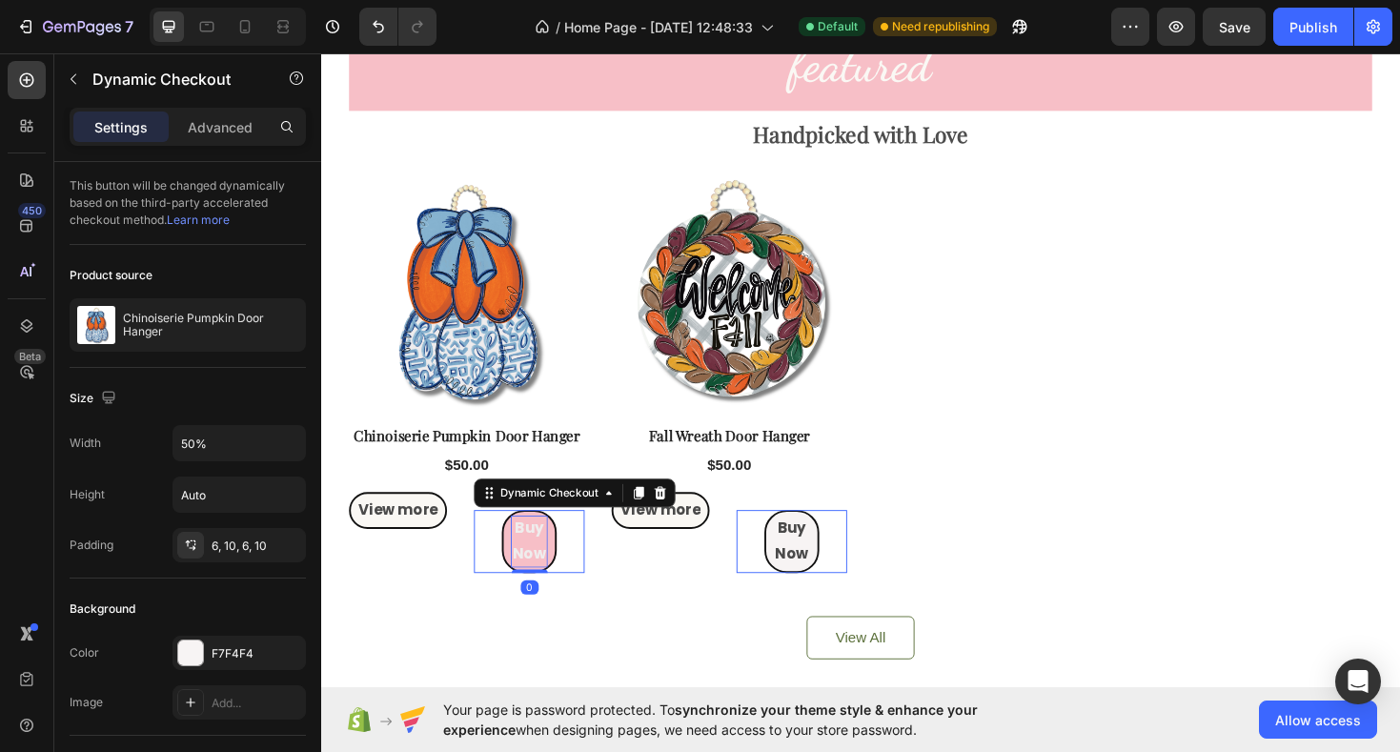
click at [535, 572] on p "Buy Now" at bounding box center [542, 570] width 40 height 55
click at [386, 546] on p "View more" at bounding box center [402, 538] width 85 height 28
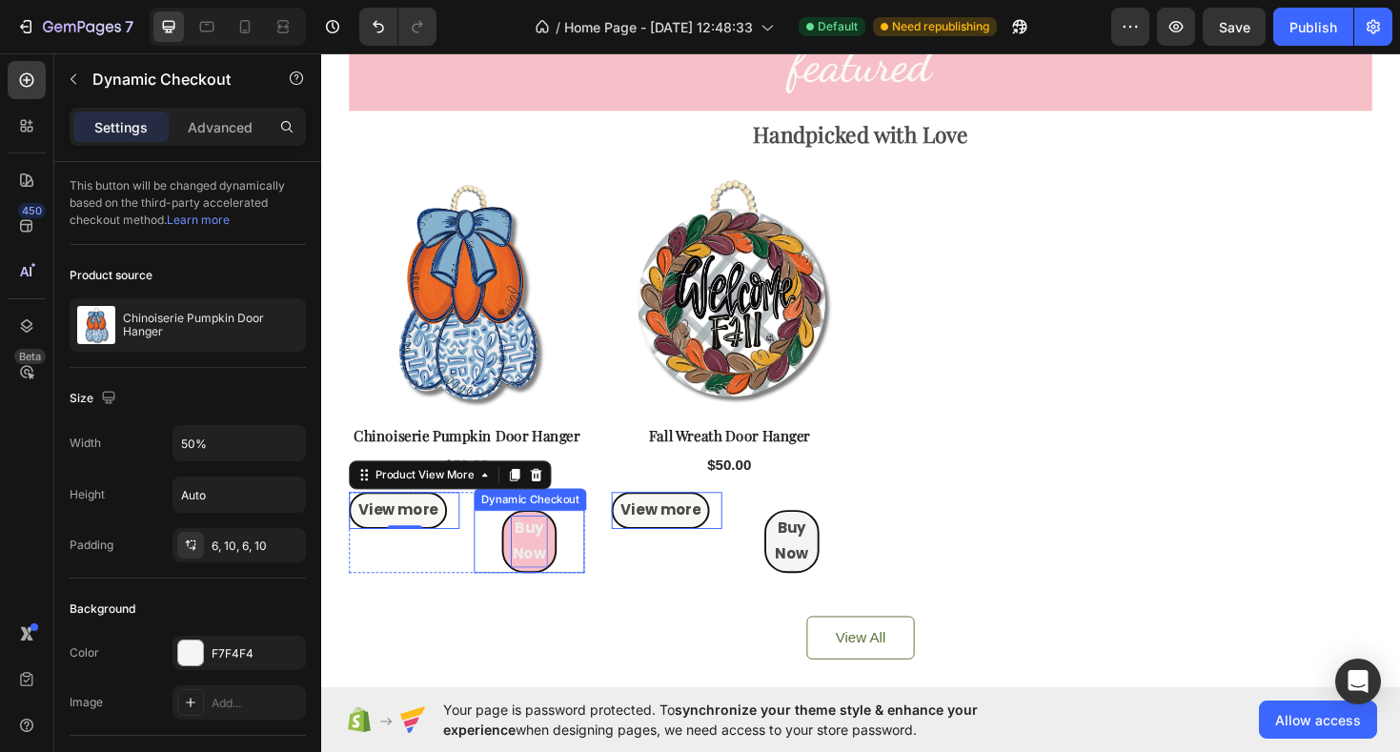
click at [542, 580] on p "Buy Now" at bounding box center [542, 570] width 40 height 55
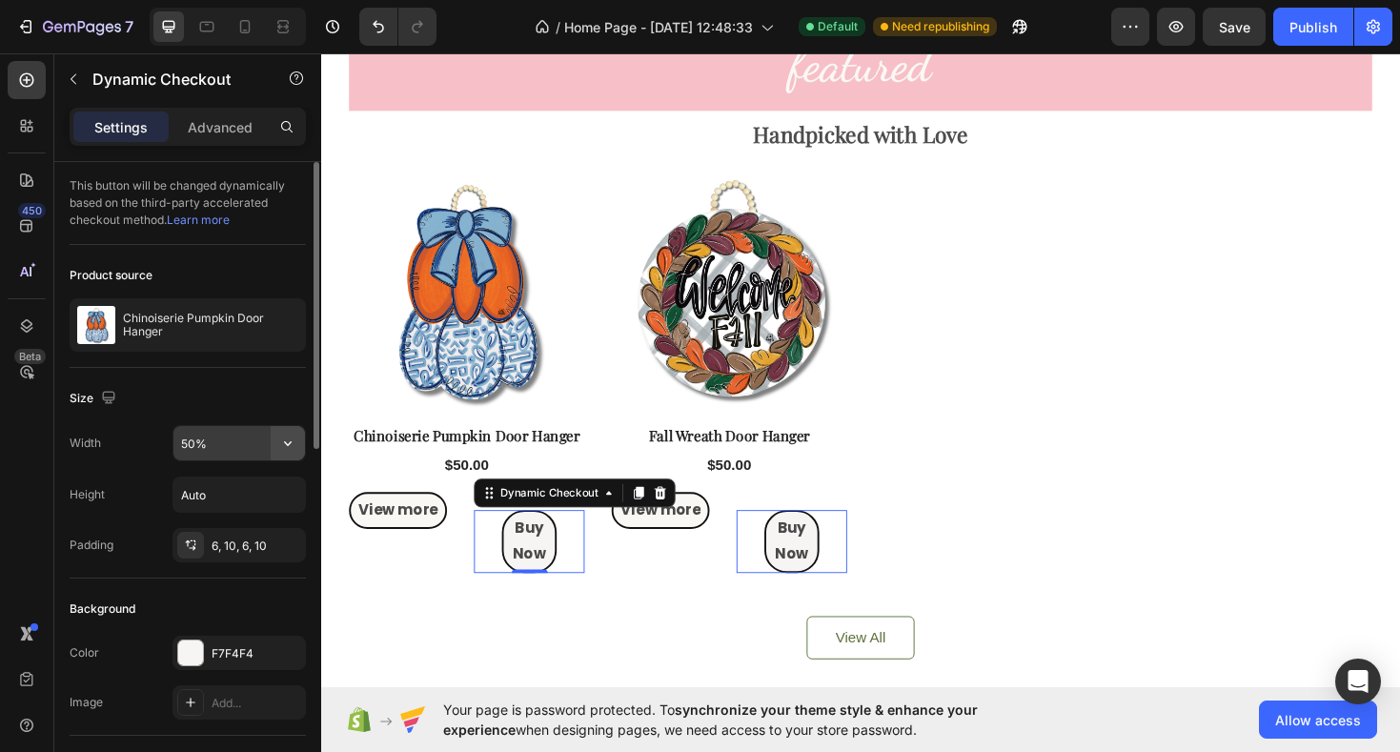
click at [286, 446] on icon "button" at bounding box center [287, 443] width 19 height 19
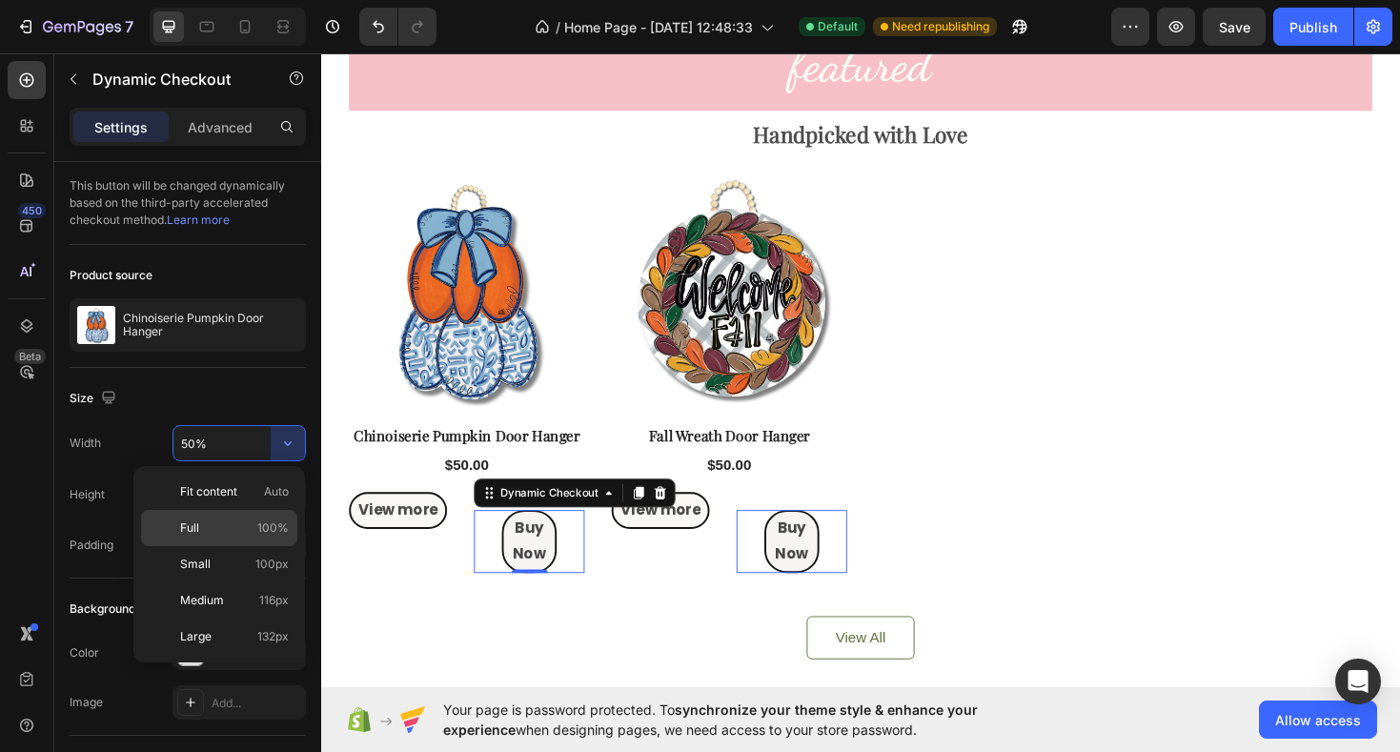
click at [265, 522] on span "100%" at bounding box center [272, 528] width 31 height 17
type input "100%"
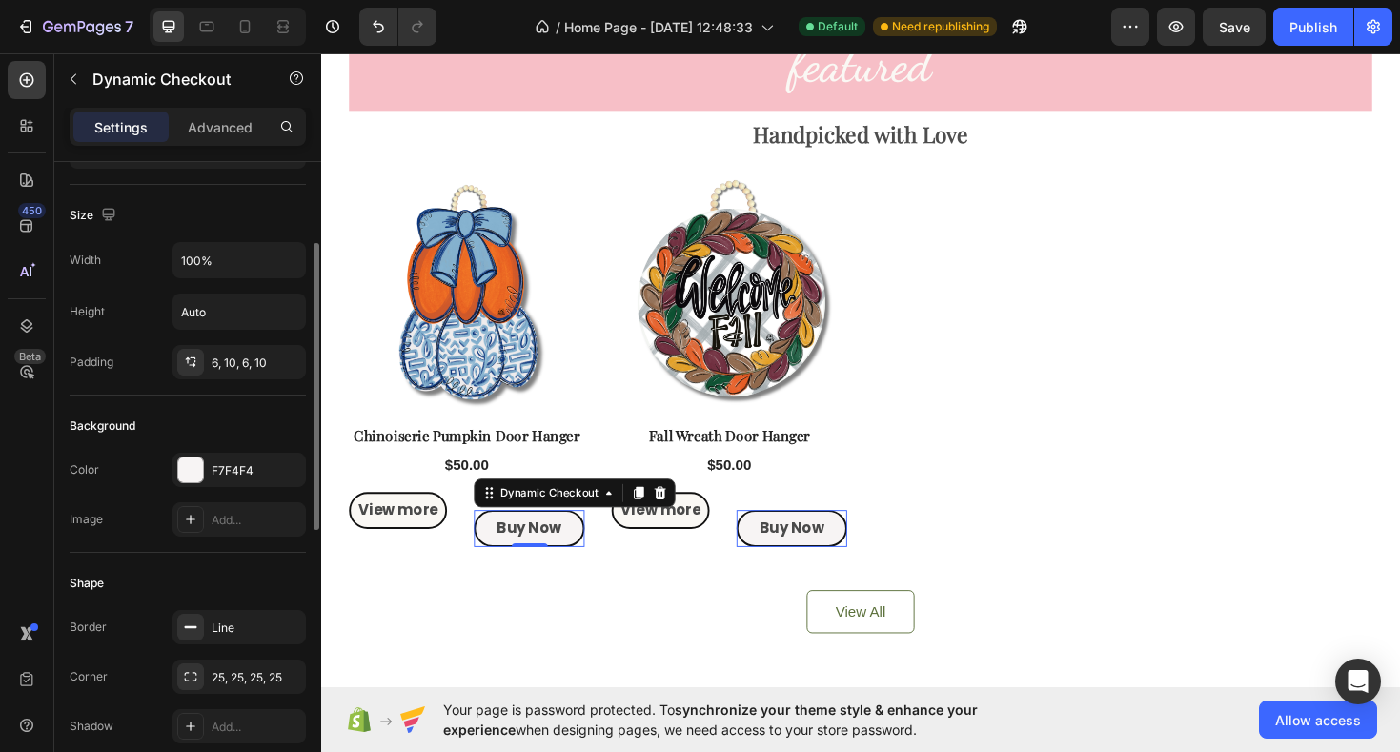
scroll to position [184, 0]
click at [224, 137] on div "Advanced" at bounding box center [220, 127] width 95 height 31
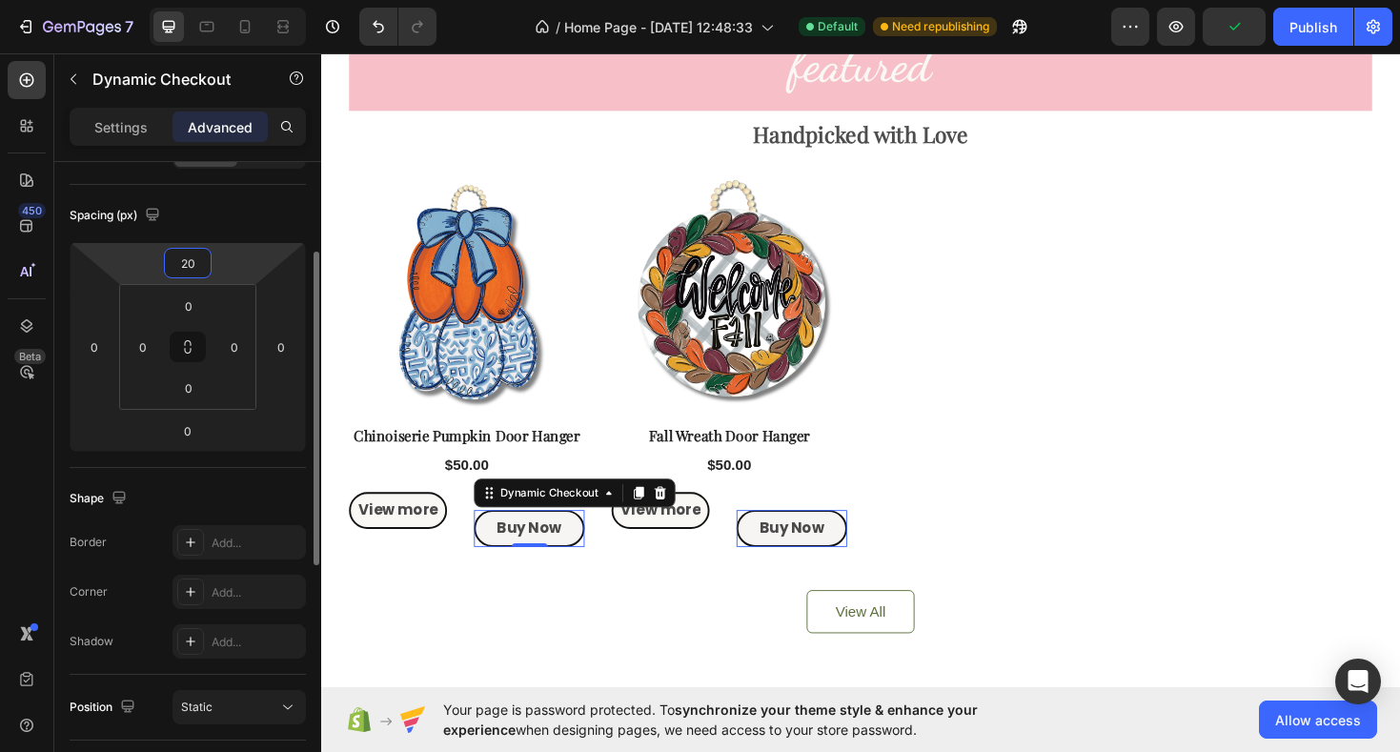
click at [194, 261] on input "20" at bounding box center [188, 263] width 38 height 29
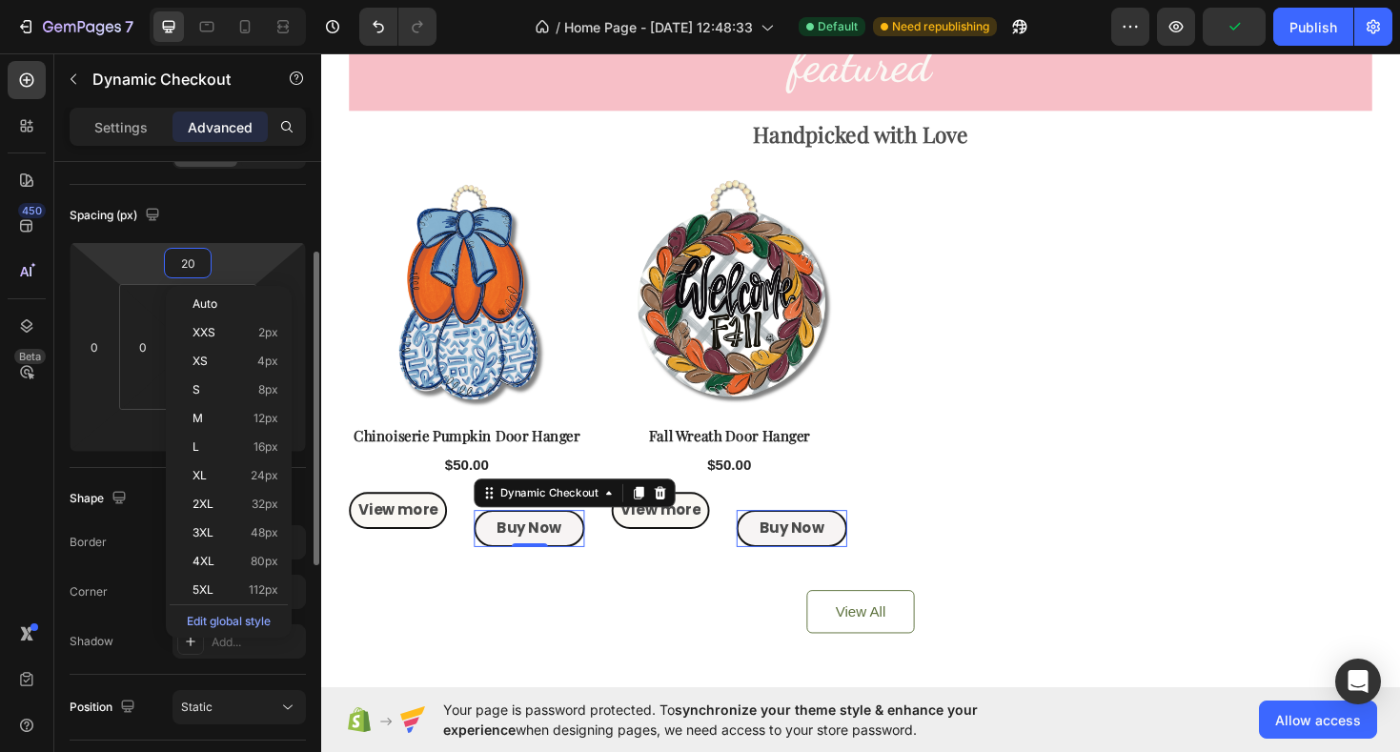
type input "0"
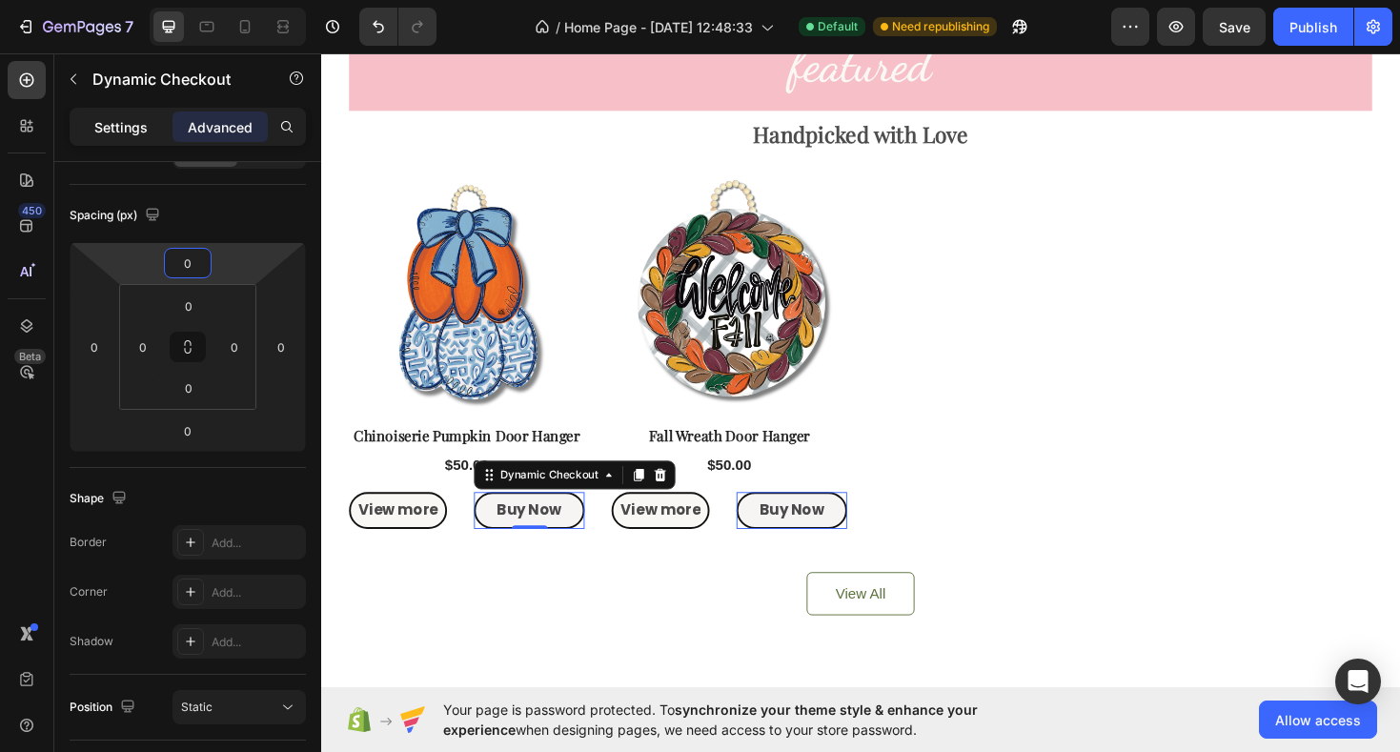
click at [134, 124] on p "Settings" at bounding box center [120, 127] width 53 height 20
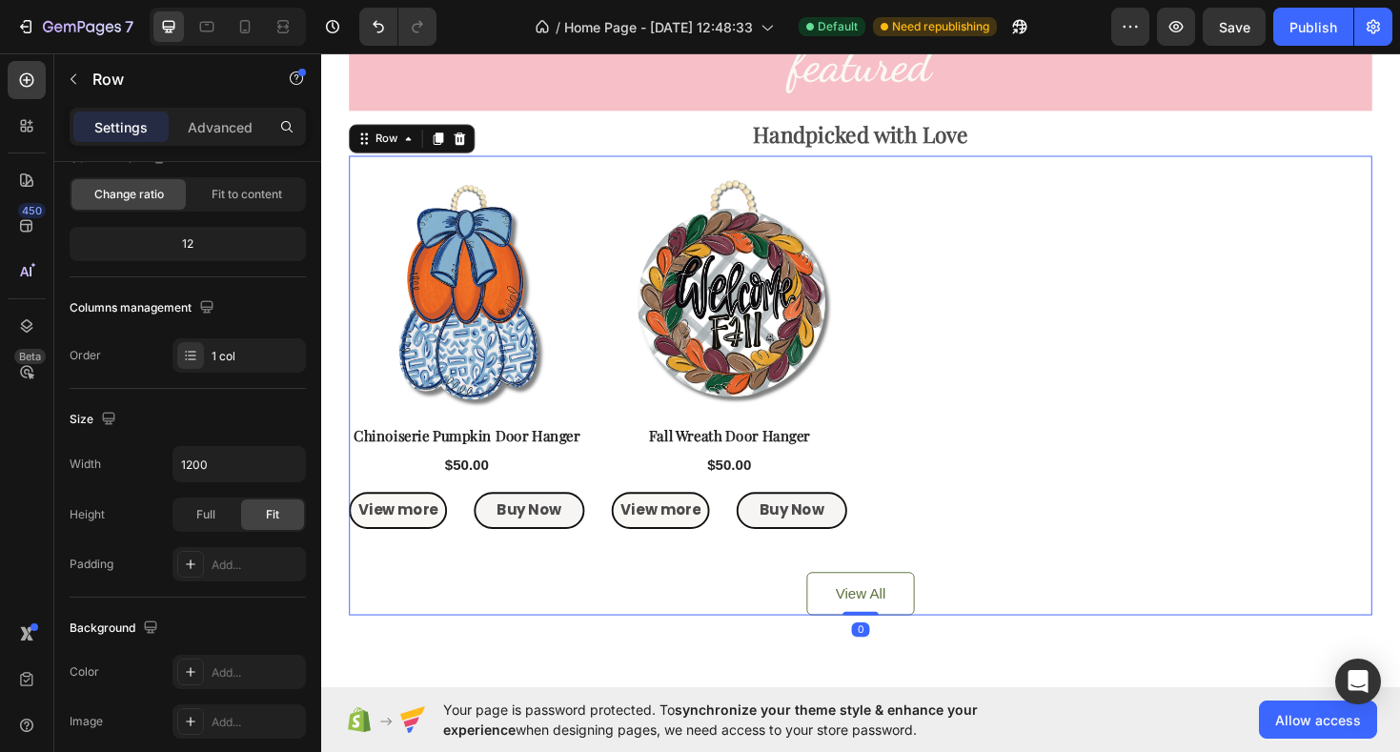
click at [376, 170] on div "Product Images Row Chinoiserie Pumpkin Door Hanger Product Title $50.00 Product…" at bounding box center [893, 405] width 1085 height 487
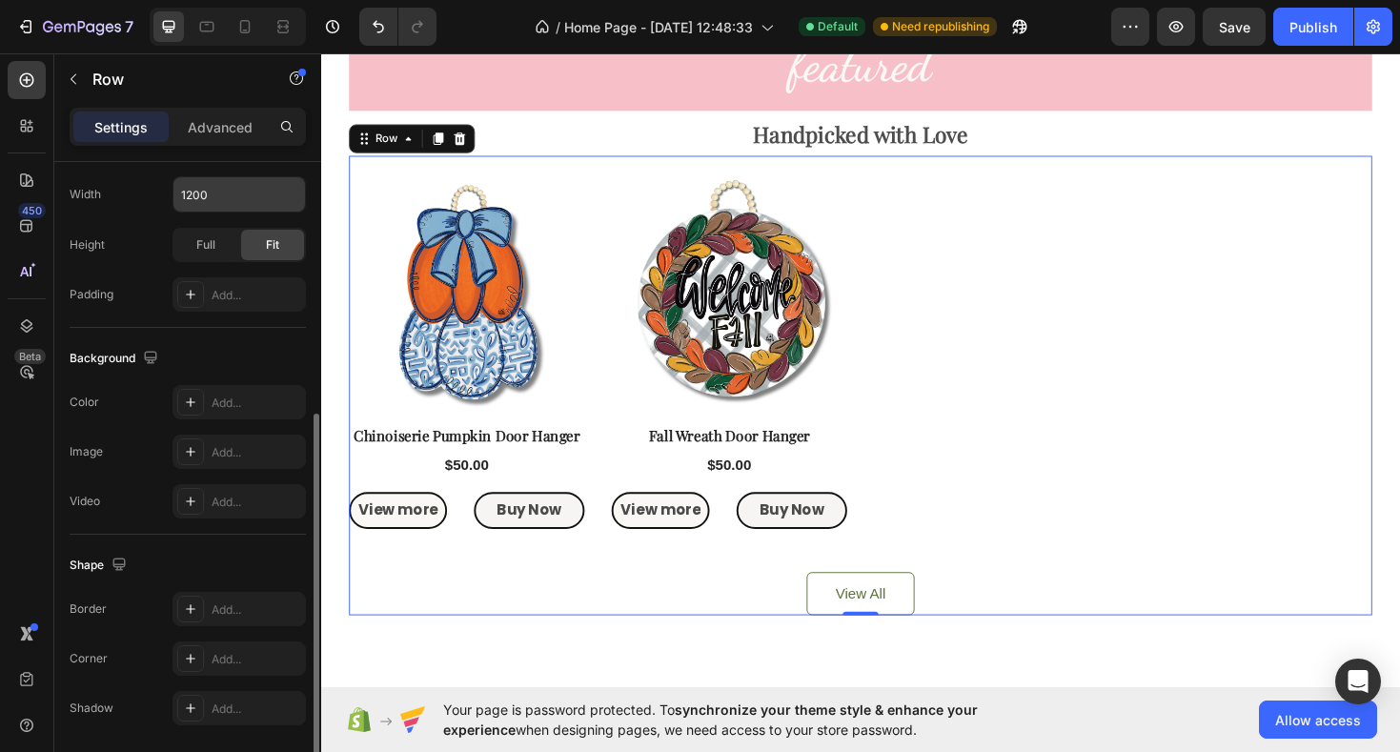
scroll to position [519, 0]
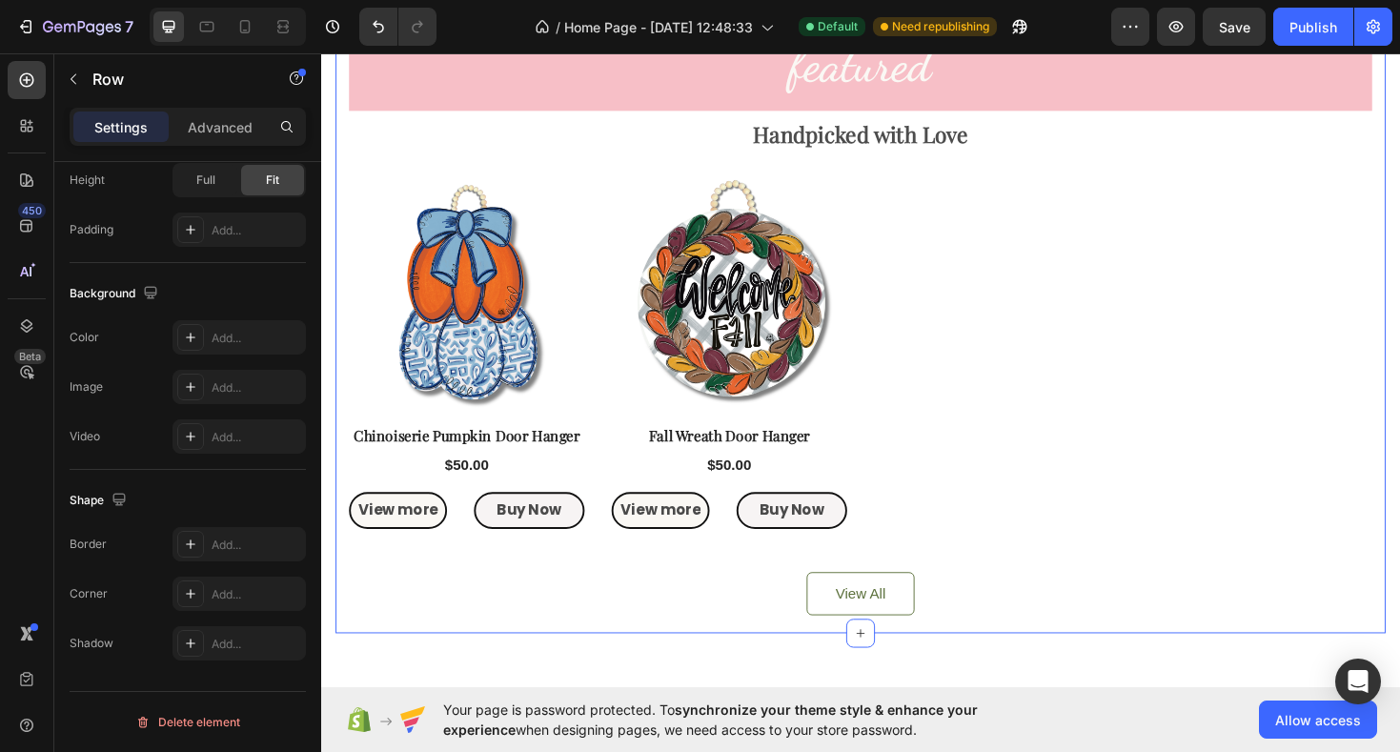
click at [343, 214] on div "featured Heading Handpicked with Love Text Block Product Images Row Chinoiserie…" at bounding box center [894, 333] width 1114 height 669
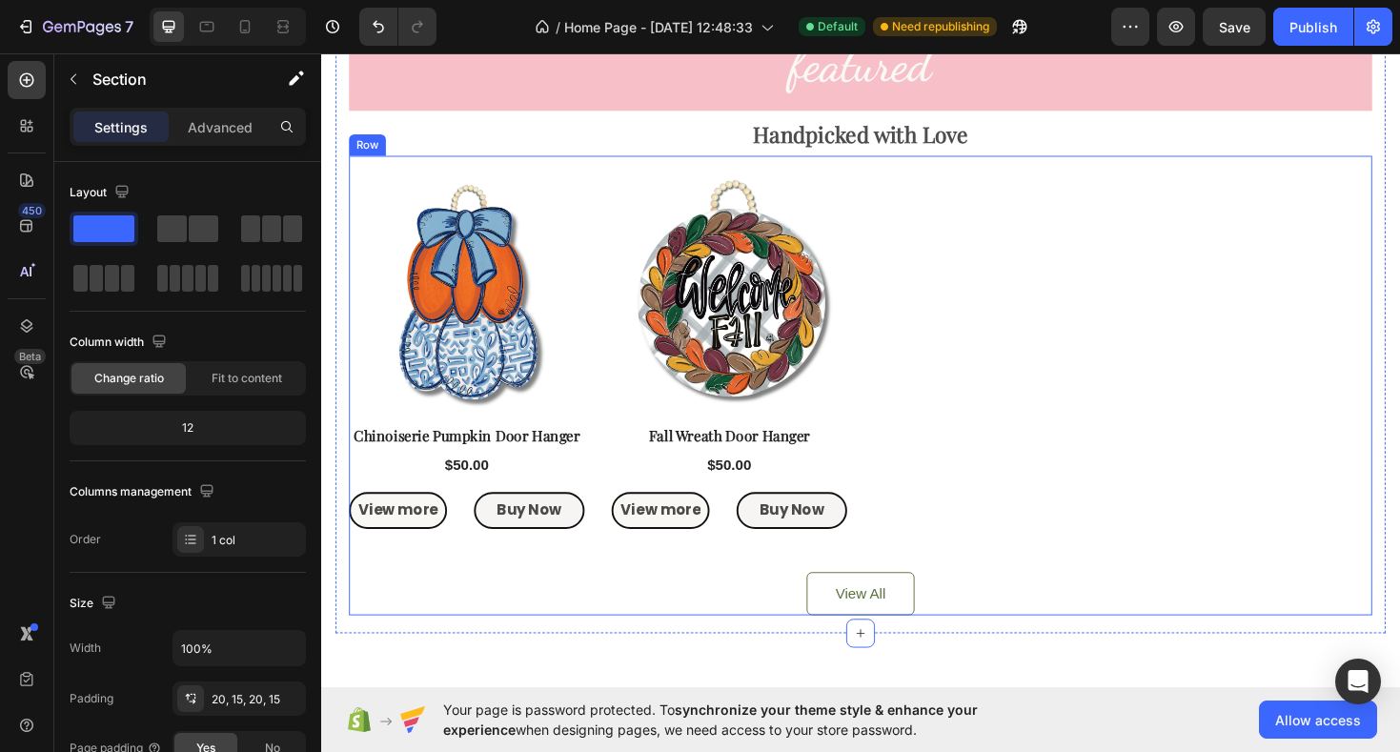
click at [502, 174] on div "Product Images Row Chinoiserie Pumpkin Door Hanger Product Title $50.00 Product…" at bounding box center [893, 405] width 1085 height 487
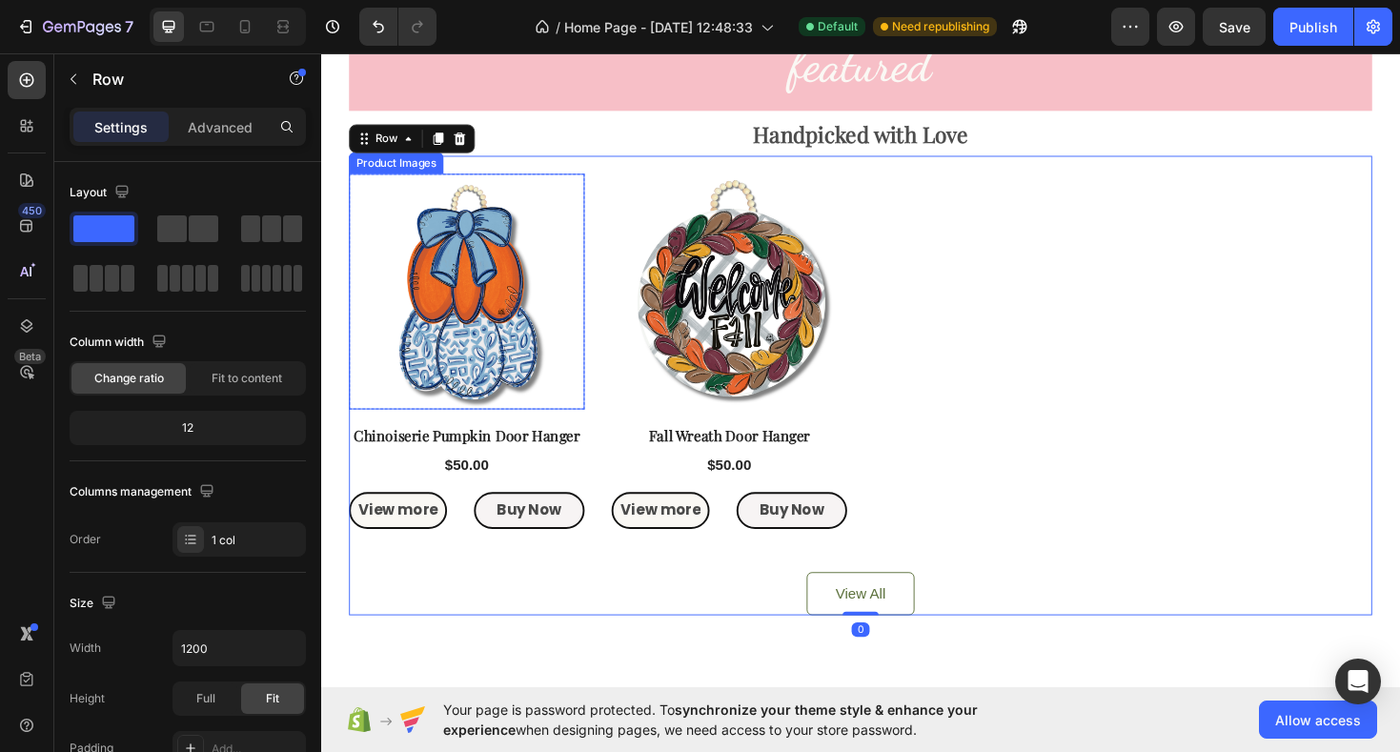
click at [494, 248] on img at bounding box center [476, 306] width 250 height 250
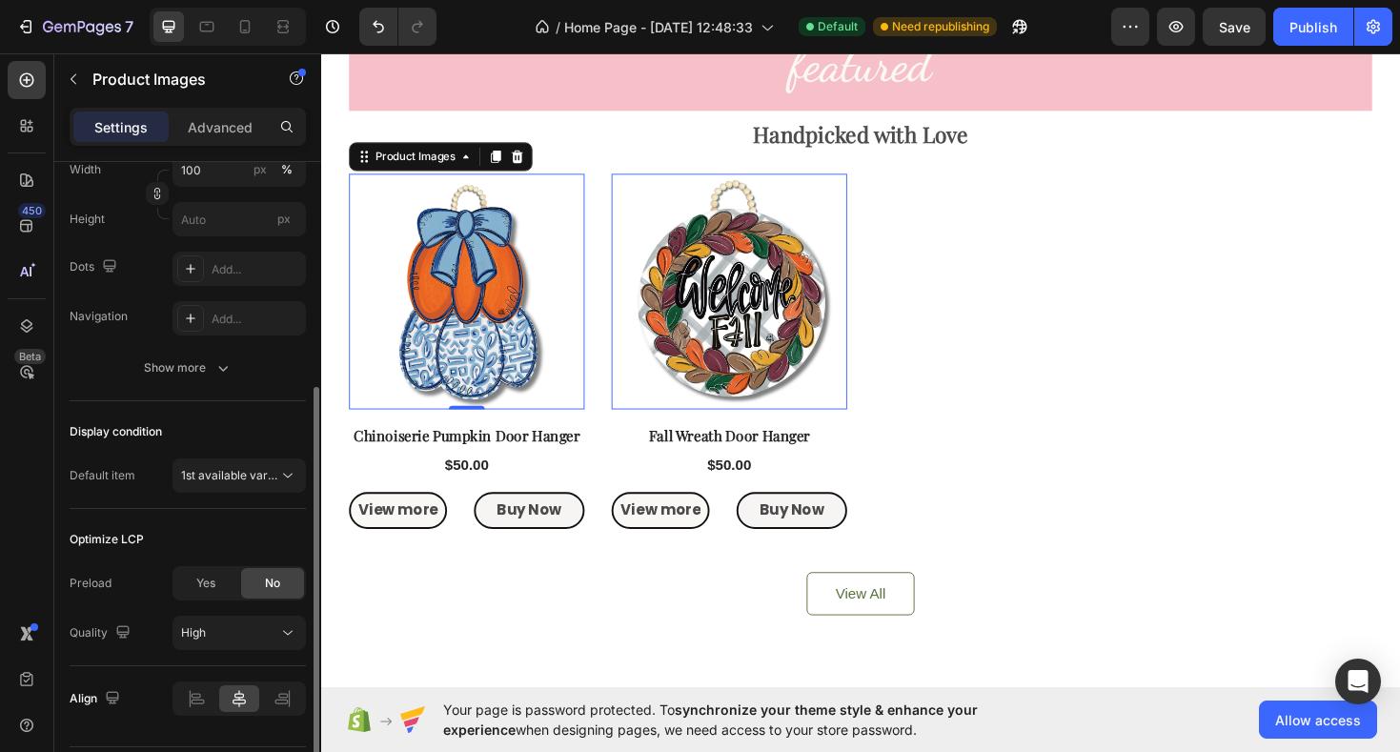
scroll to position [429, 0]
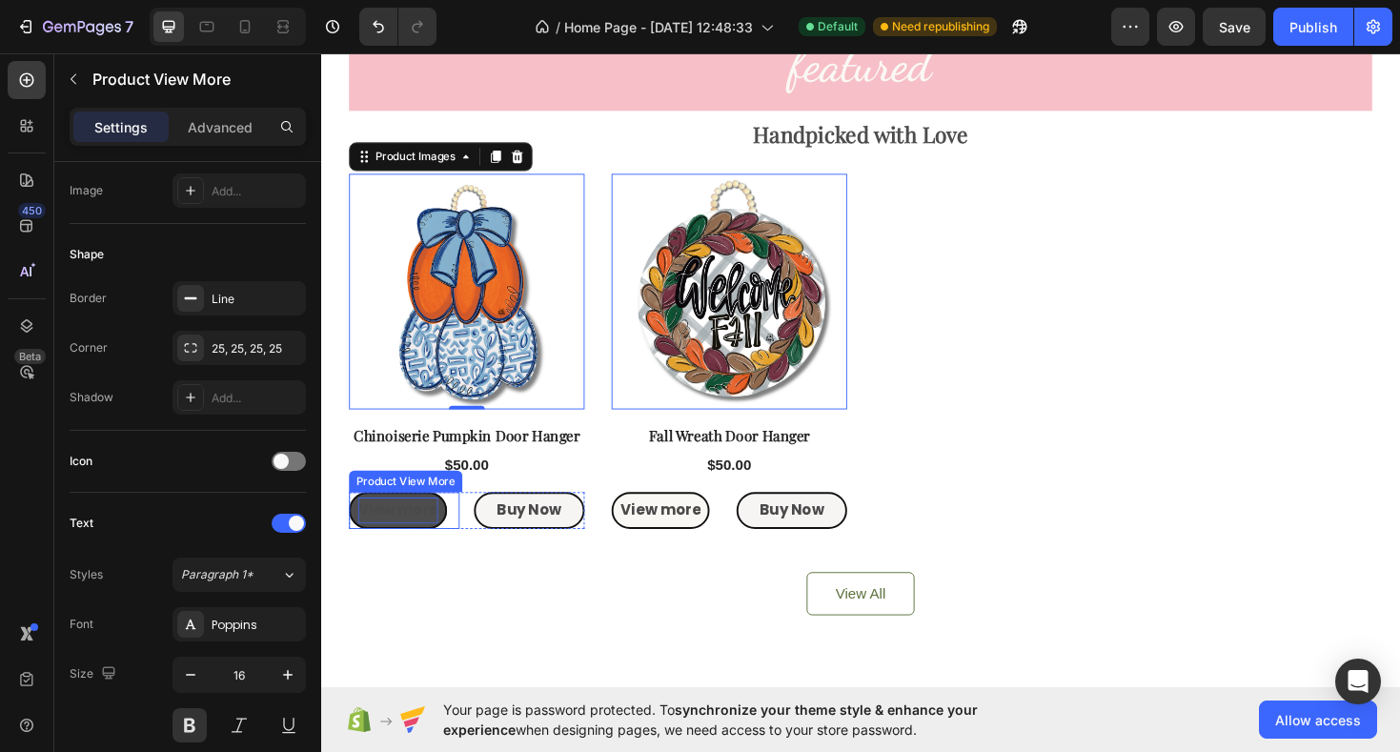
click at [428, 528] on p "View more" at bounding box center [402, 538] width 85 height 28
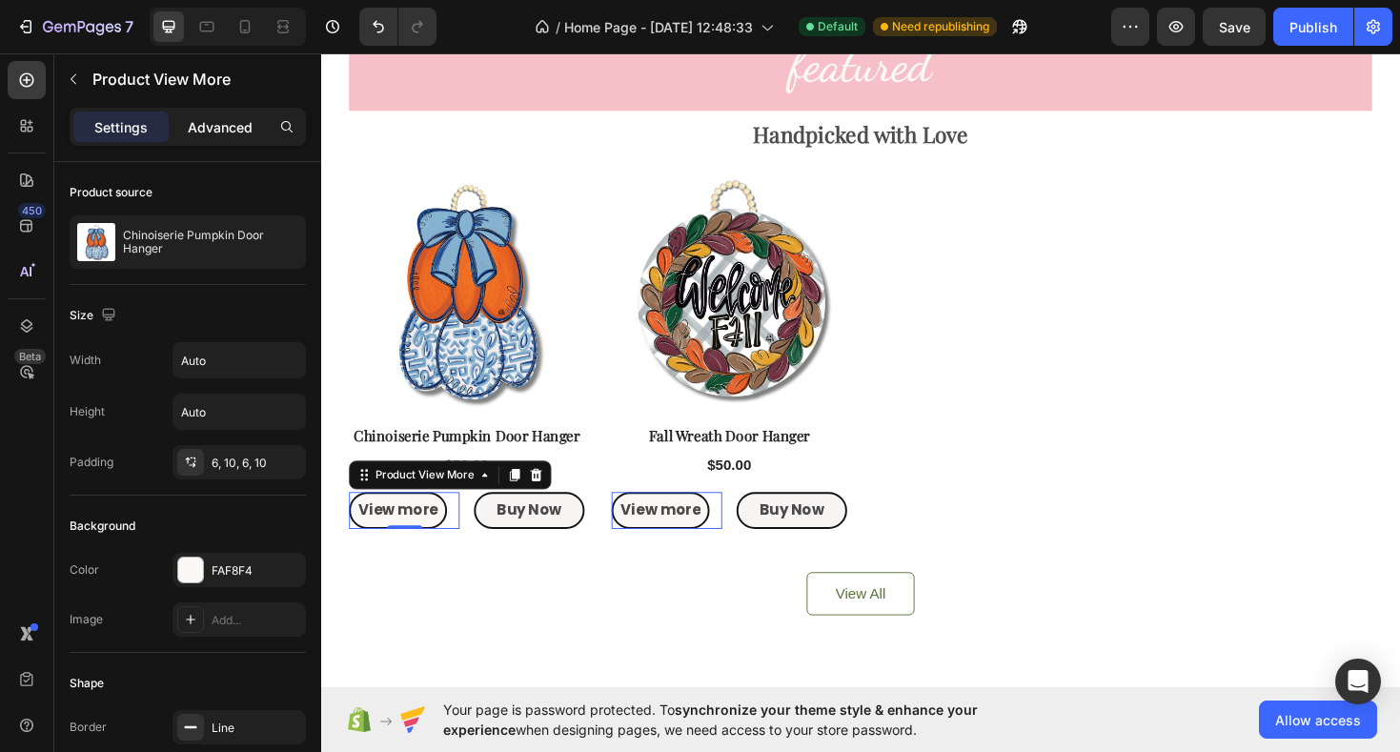
click at [212, 117] on p "Advanced" at bounding box center [220, 127] width 65 height 20
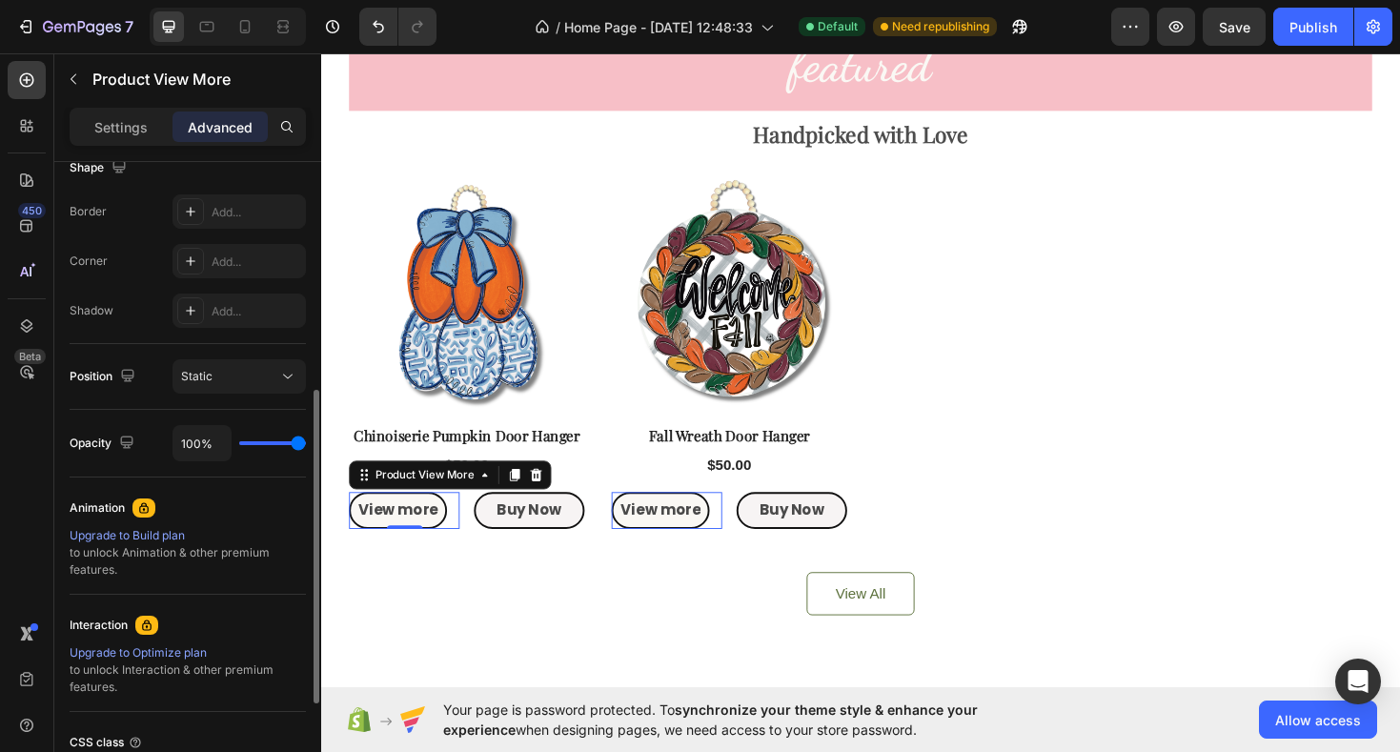
scroll to position [500, 0]
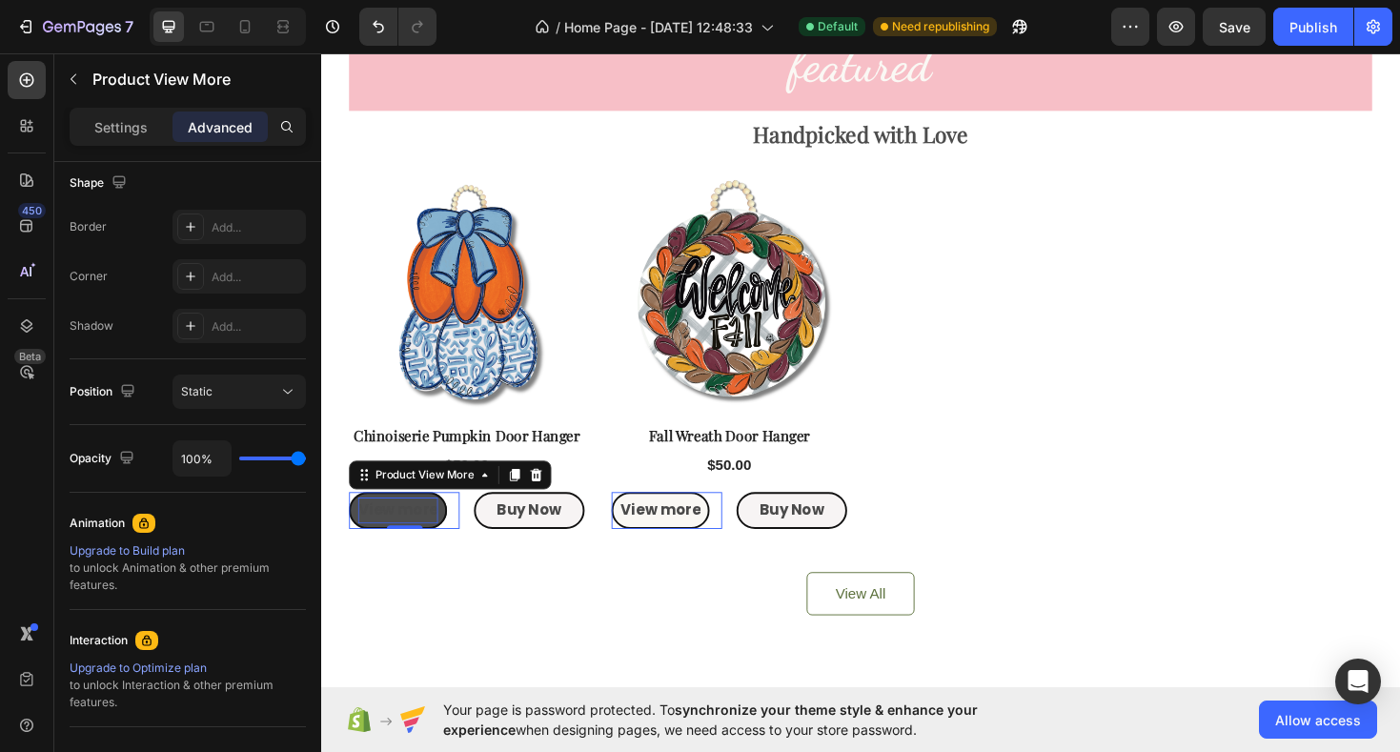
click at [400, 537] on p "View more" at bounding box center [402, 538] width 85 height 28
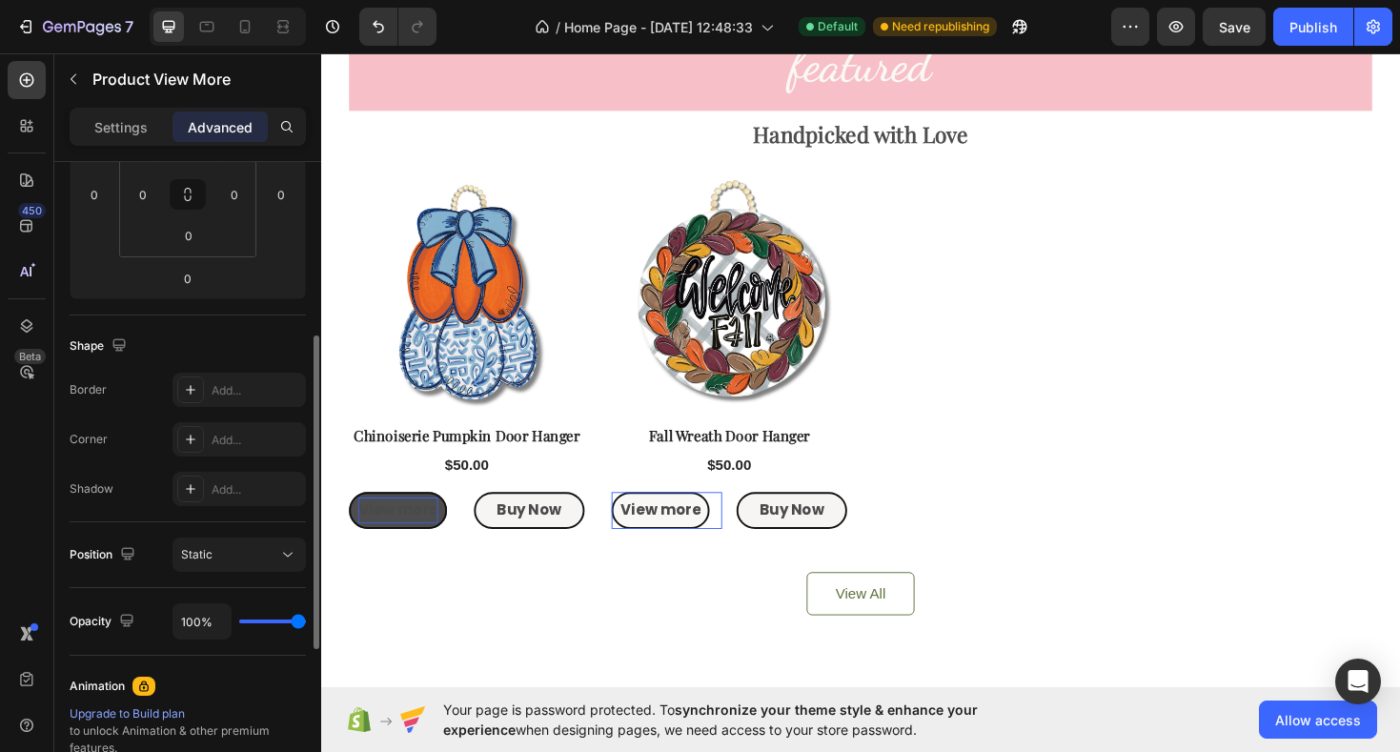
scroll to position [304, 0]
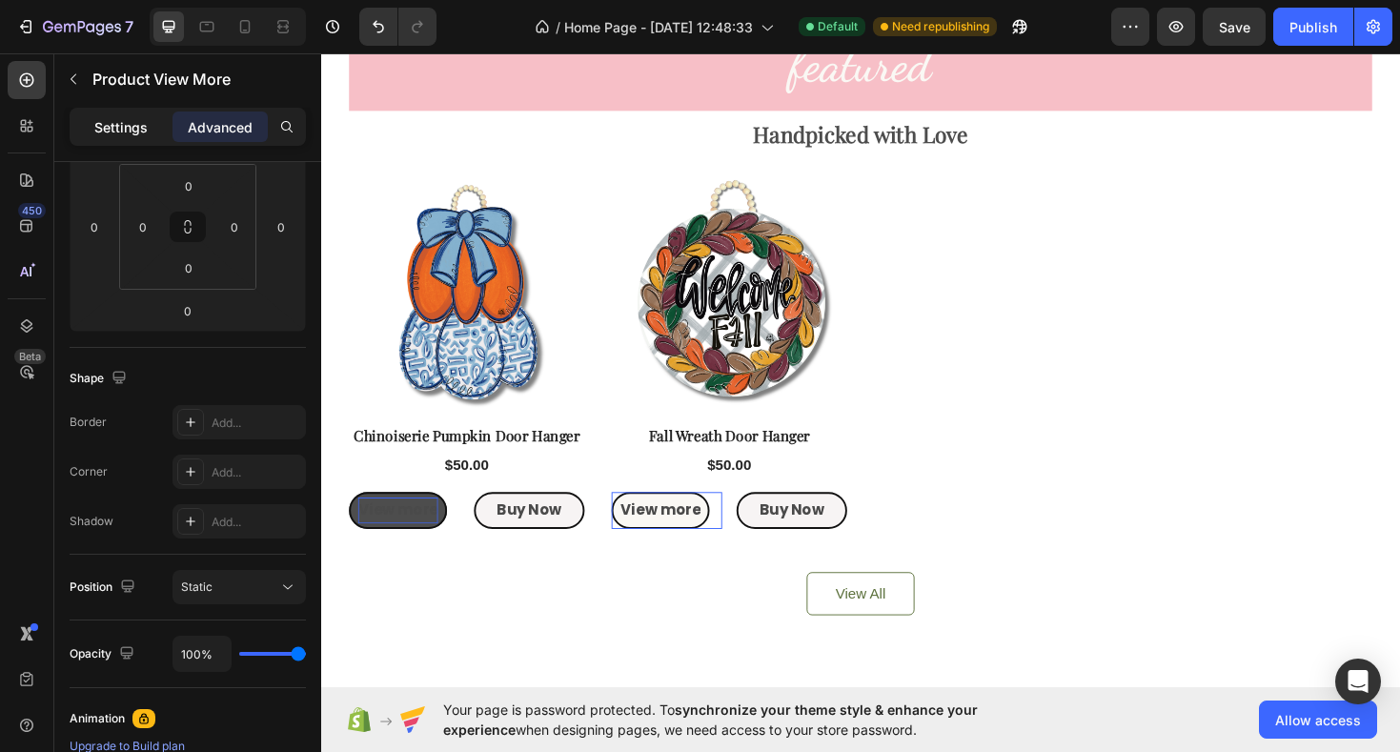
click at [120, 122] on p "Settings" at bounding box center [120, 127] width 53 height 20
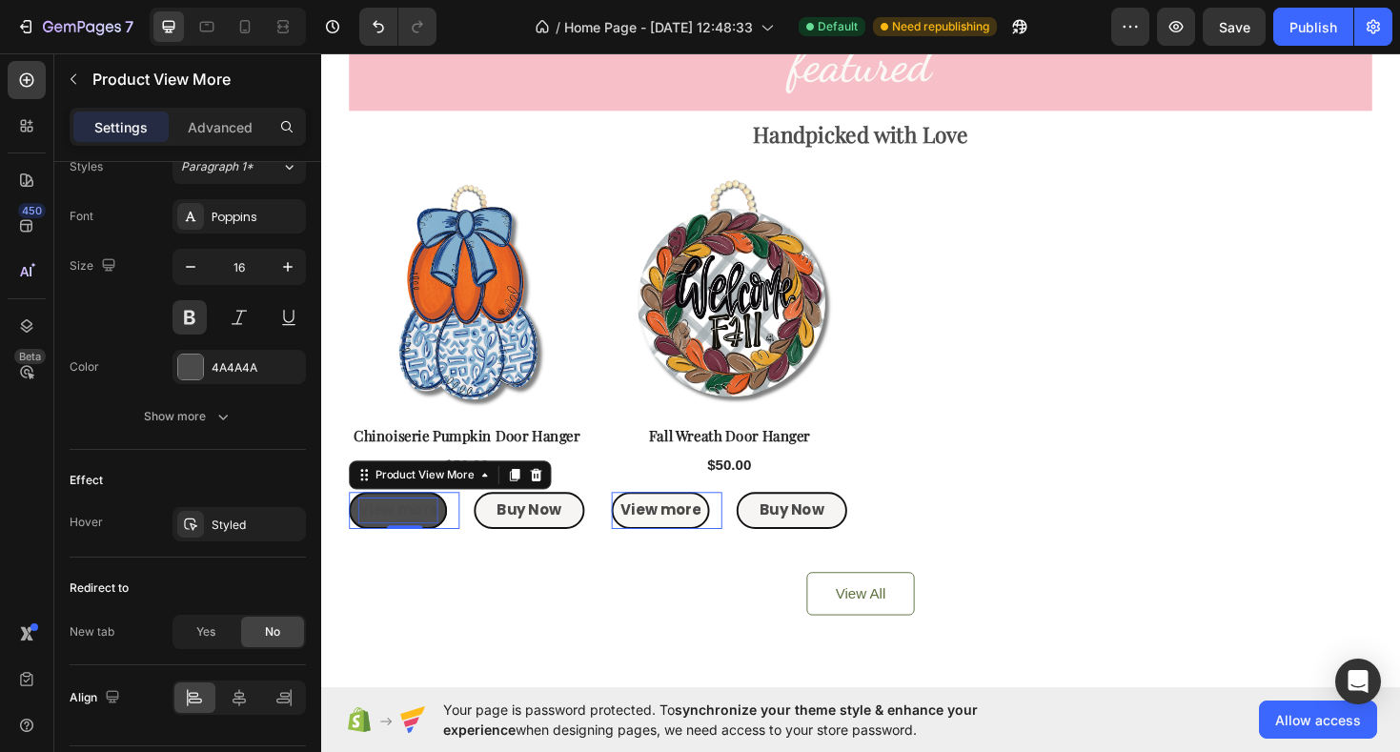
scroll to position [891, 0]
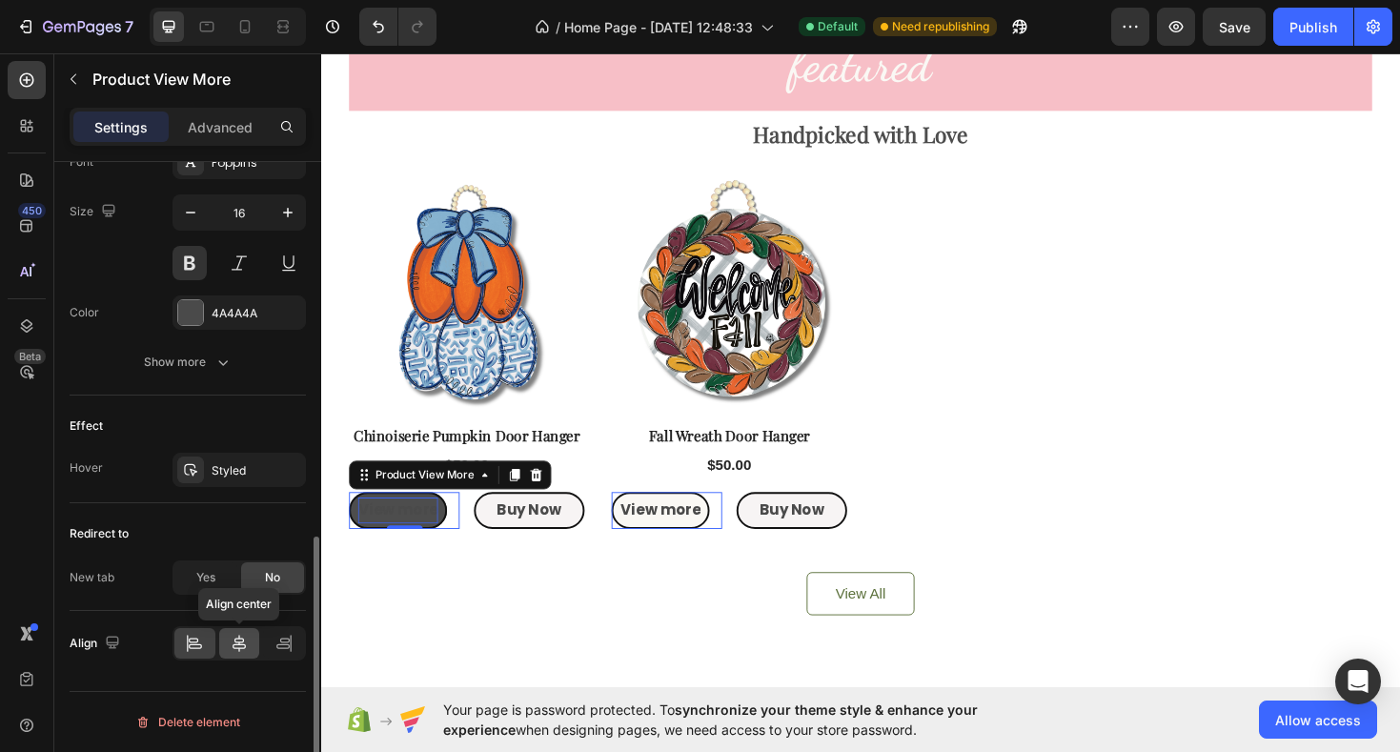
click at [243, 652] on icon at bounding box center [239, 643] width 19 height 19
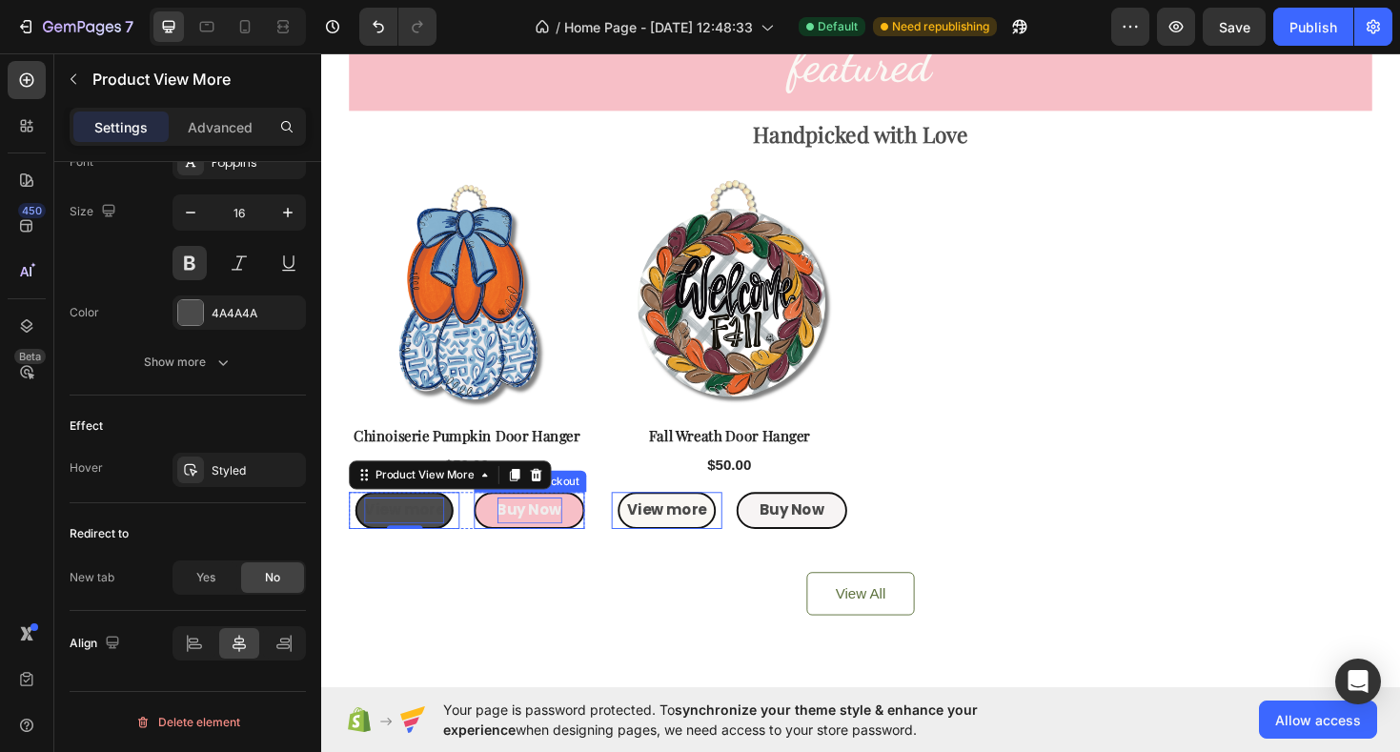
click at [548, 544] on p "Buy Now" at bounding box center [542, 538] width 69 height 28
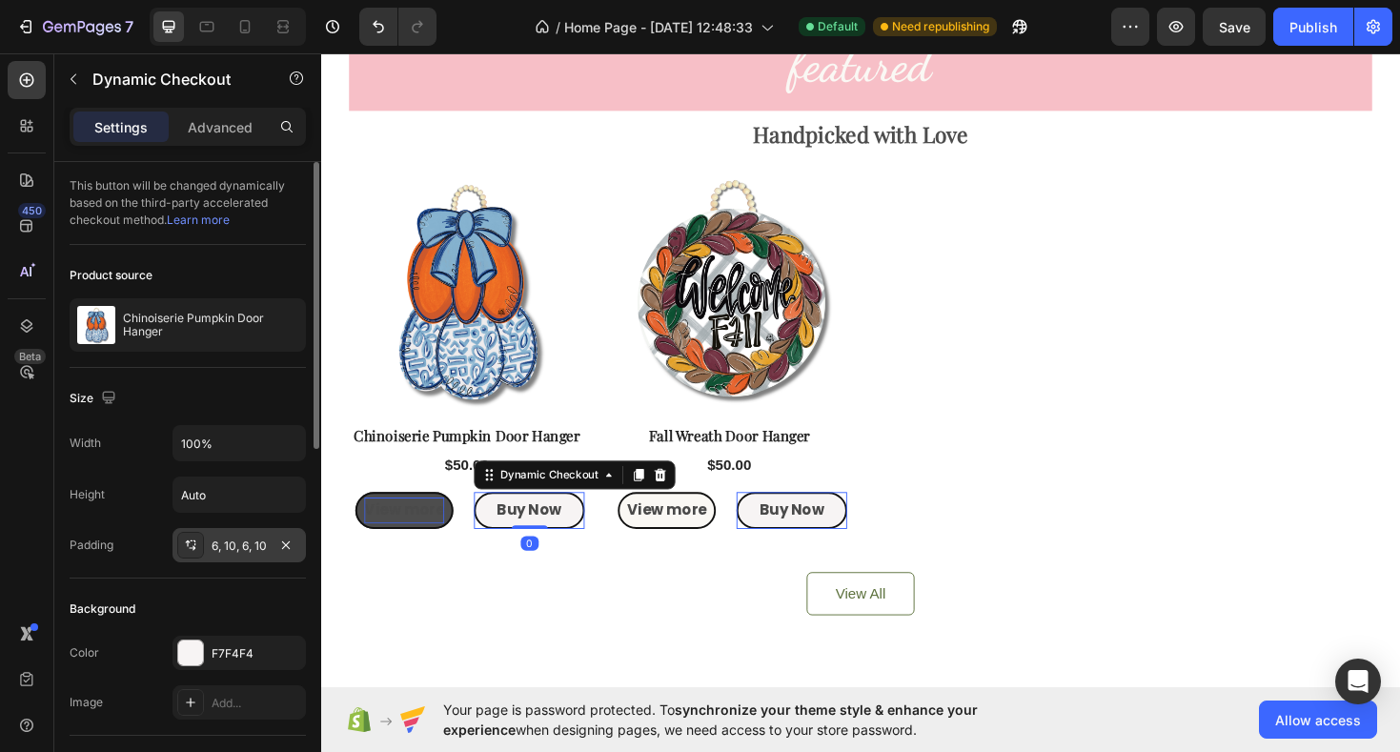
scroll to position [801, 0]
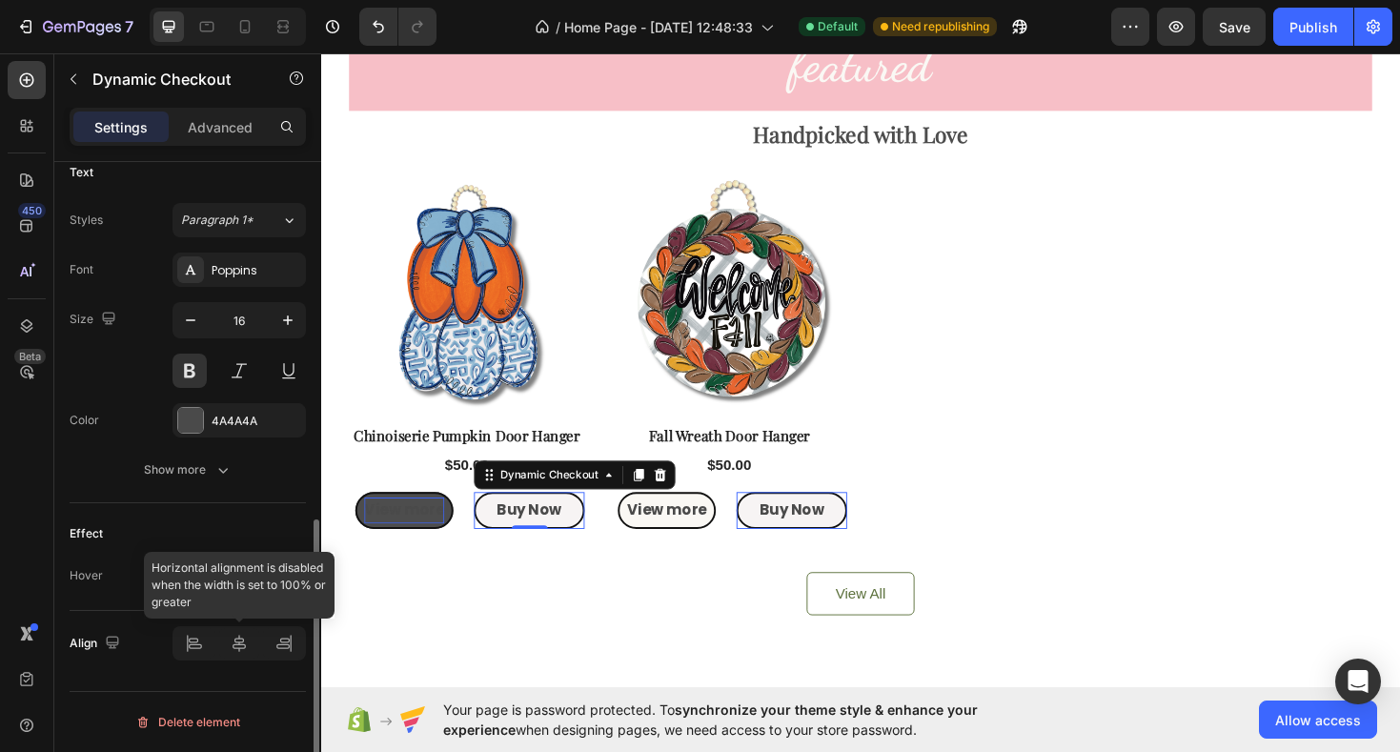
click at [235, 644] on div at bounding box center [239, 643] width 133 height 34
click at [242, 648] on div at bounding box center [239, 643] width 133 height 34
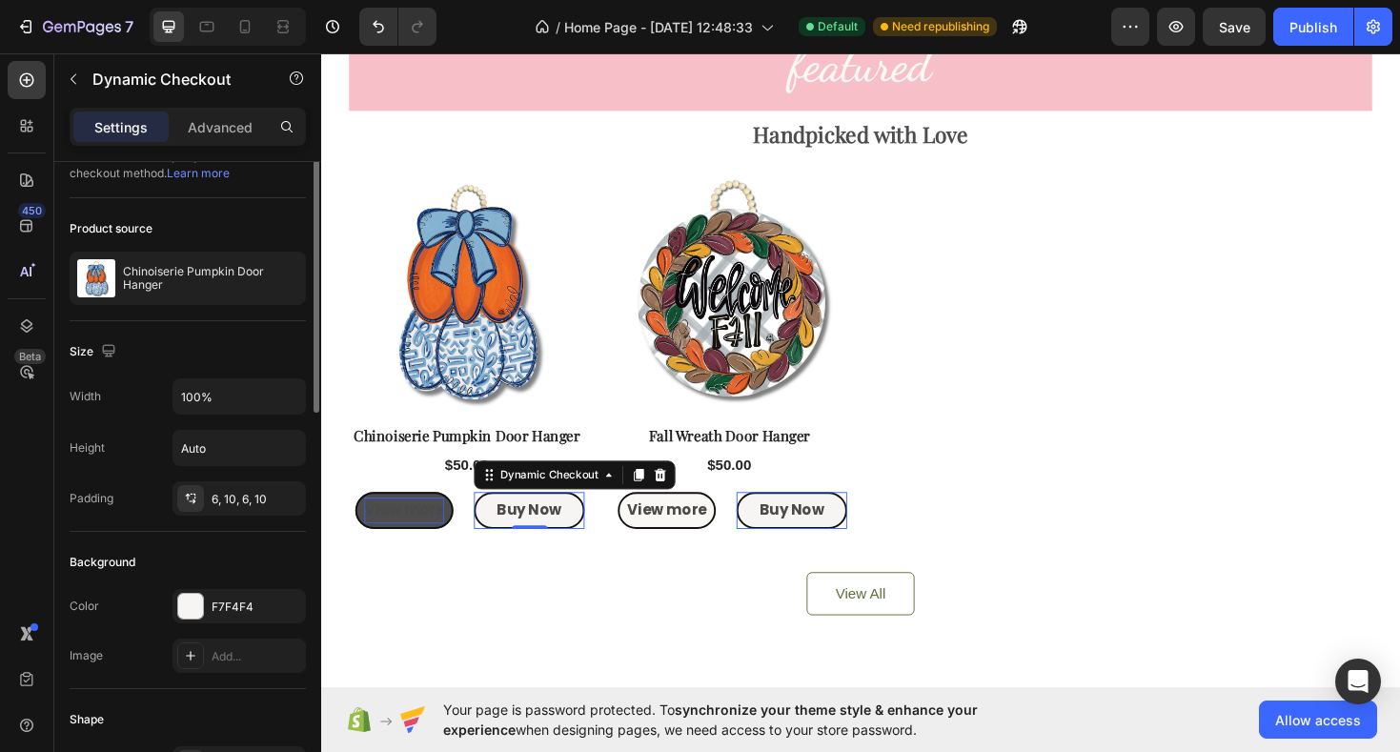
scroll to position [0, 0]
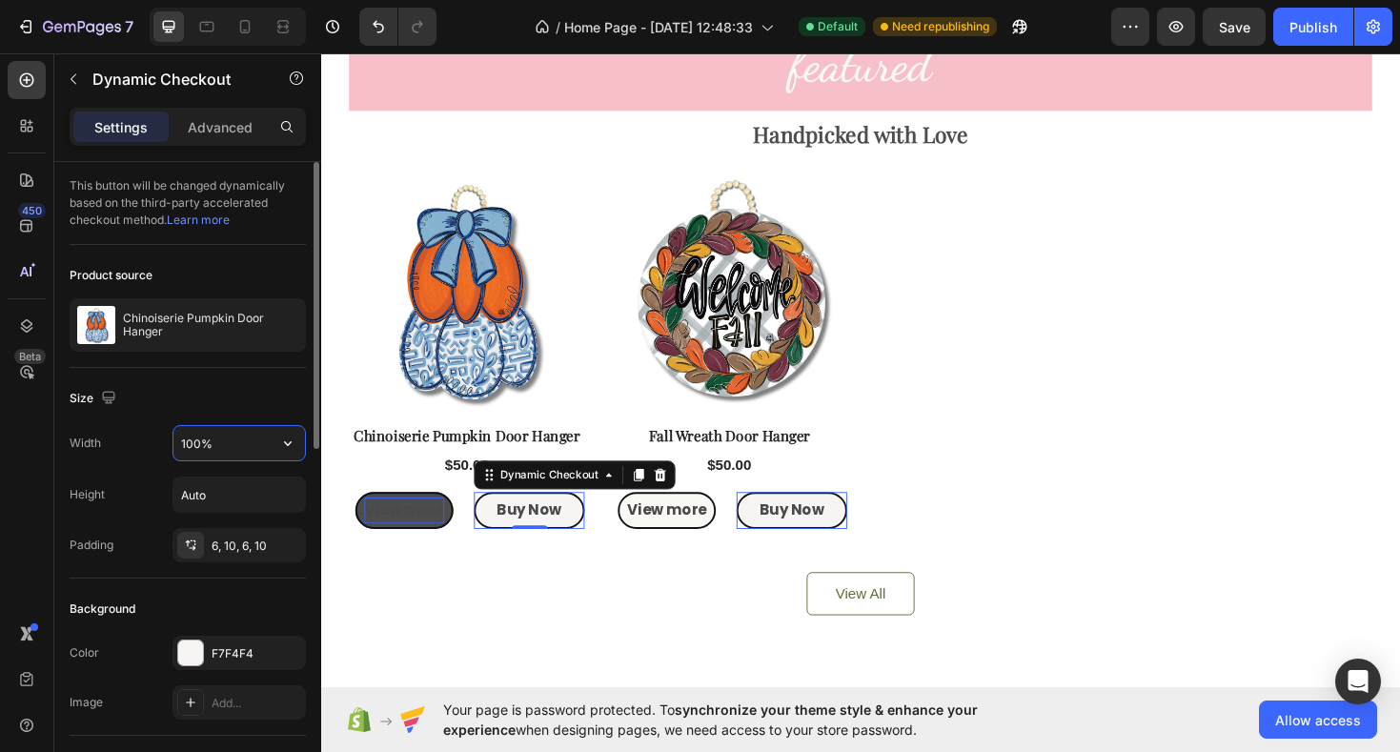
click at [250, 460] on input "100%" at bounding box center [240, 443] width 132 height 34
click at [284, 445] on icon "button" at bounding box center [287, 443] width 19 height 19
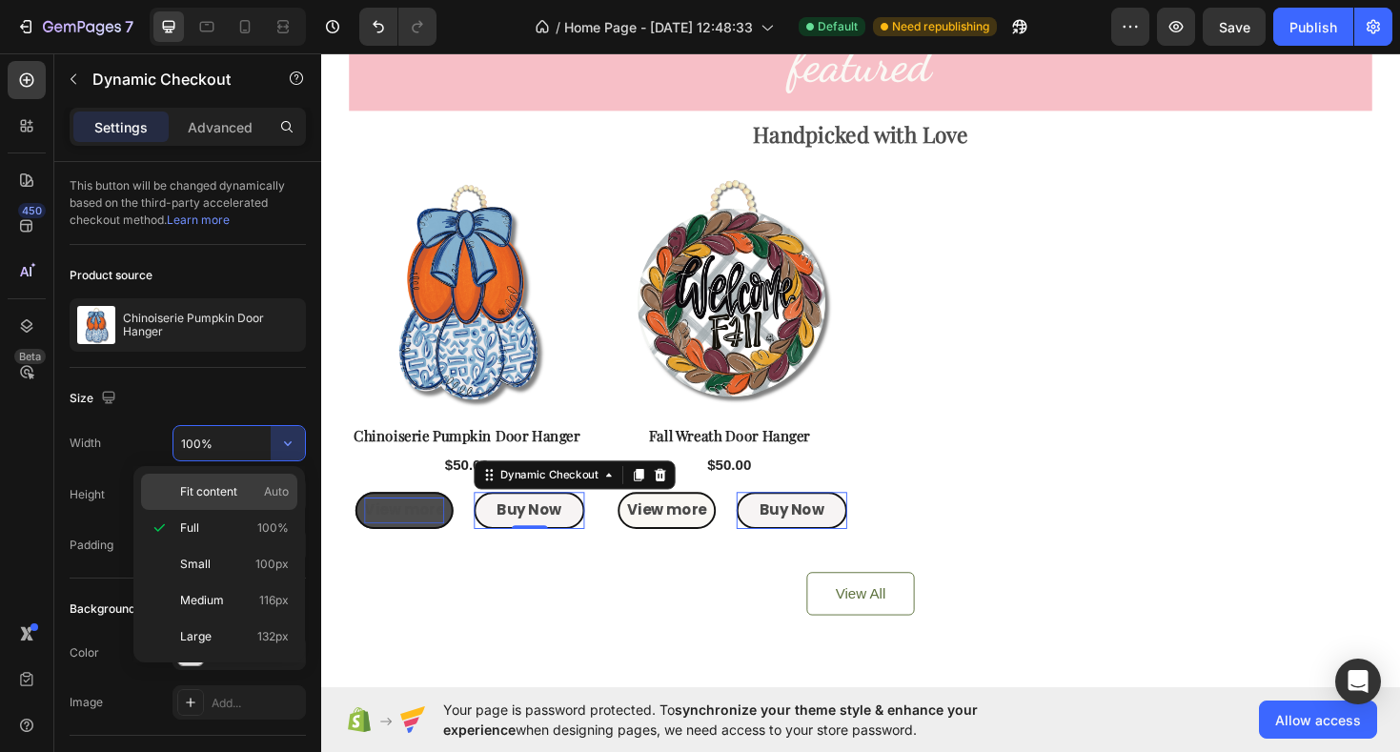
click at [251, 488] on p "Fit content Auto" at bounding box center [234, 491] width 109 height 17
type input "Auto"
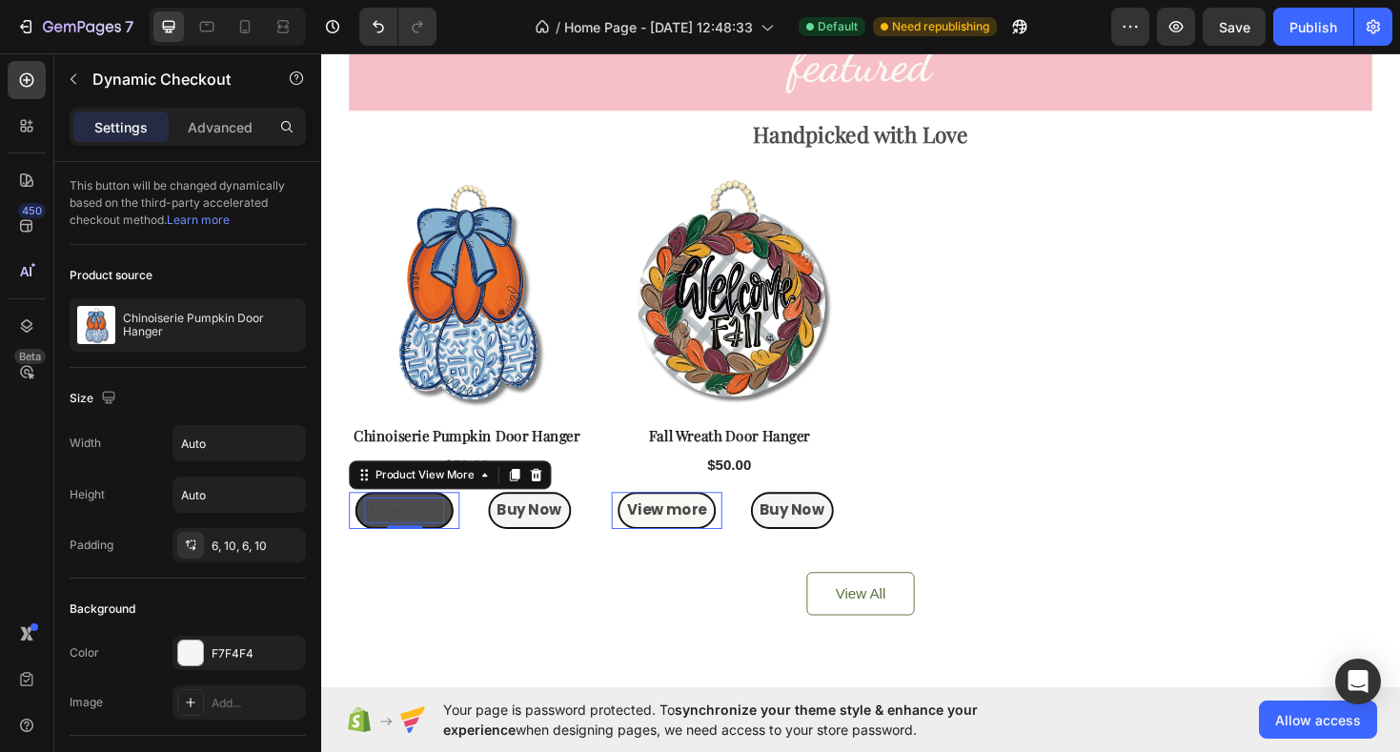
click at [383, 549] on p "View more" at bounding box center [409, 538] width 85 height 28
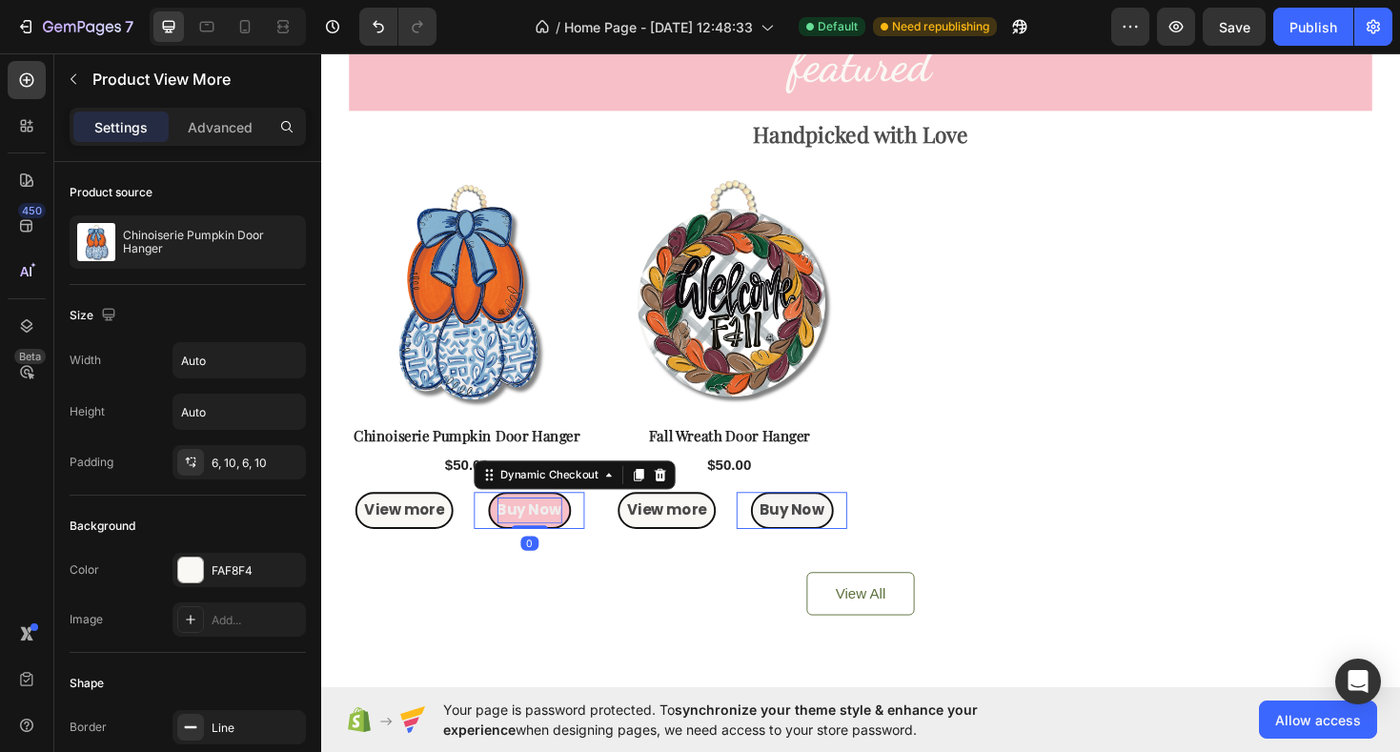
click at [521, 541] on p "Buy Now" at bounding box center [542, 538] width 69 height 28
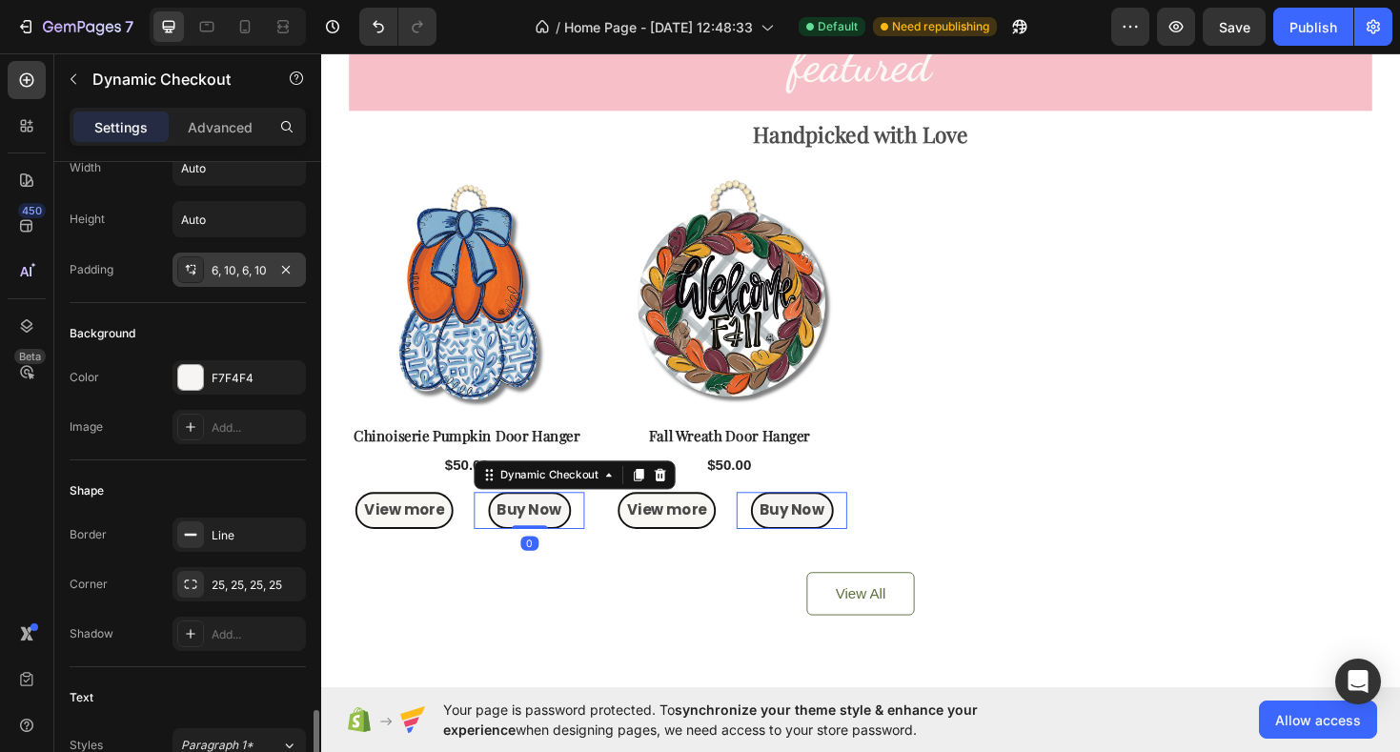
scroll to position [801, 0]
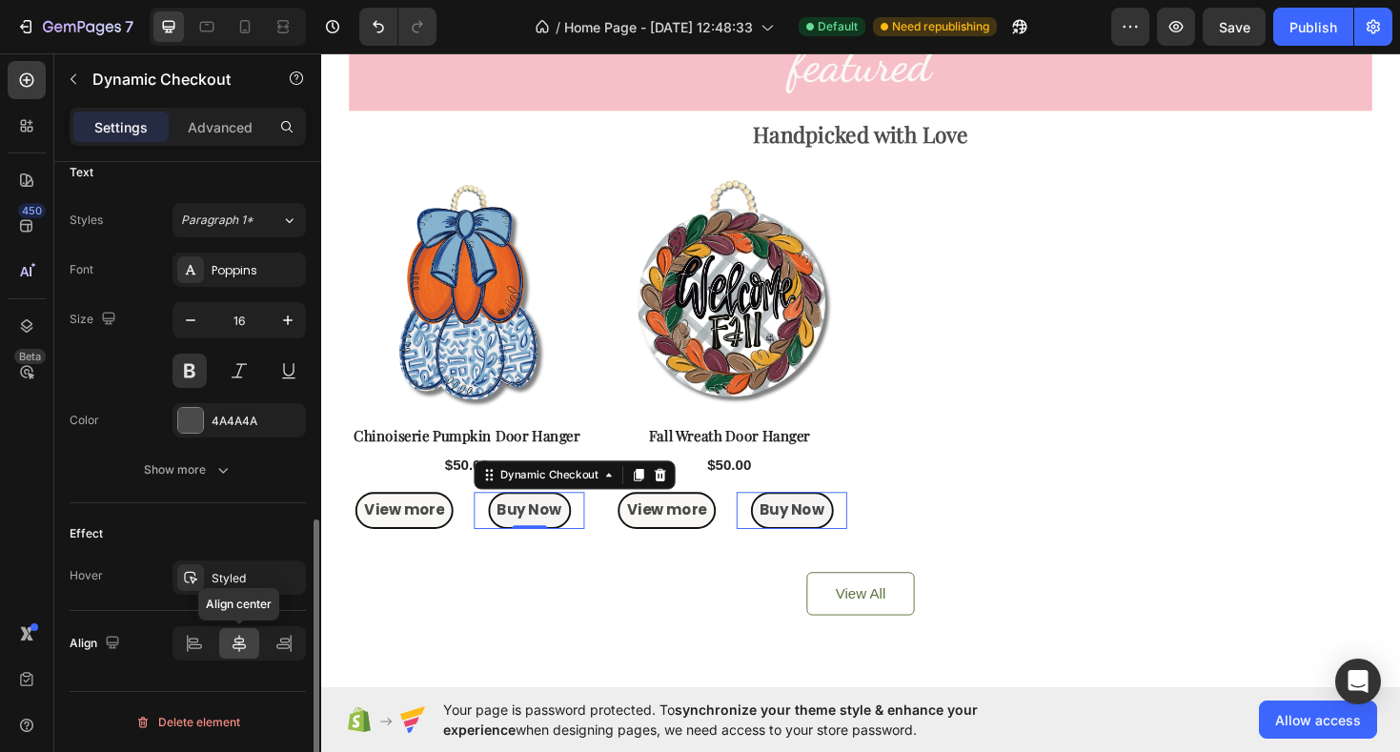
click at [236, 651] on icon at bounding box center [239, 643] width 19 height 19
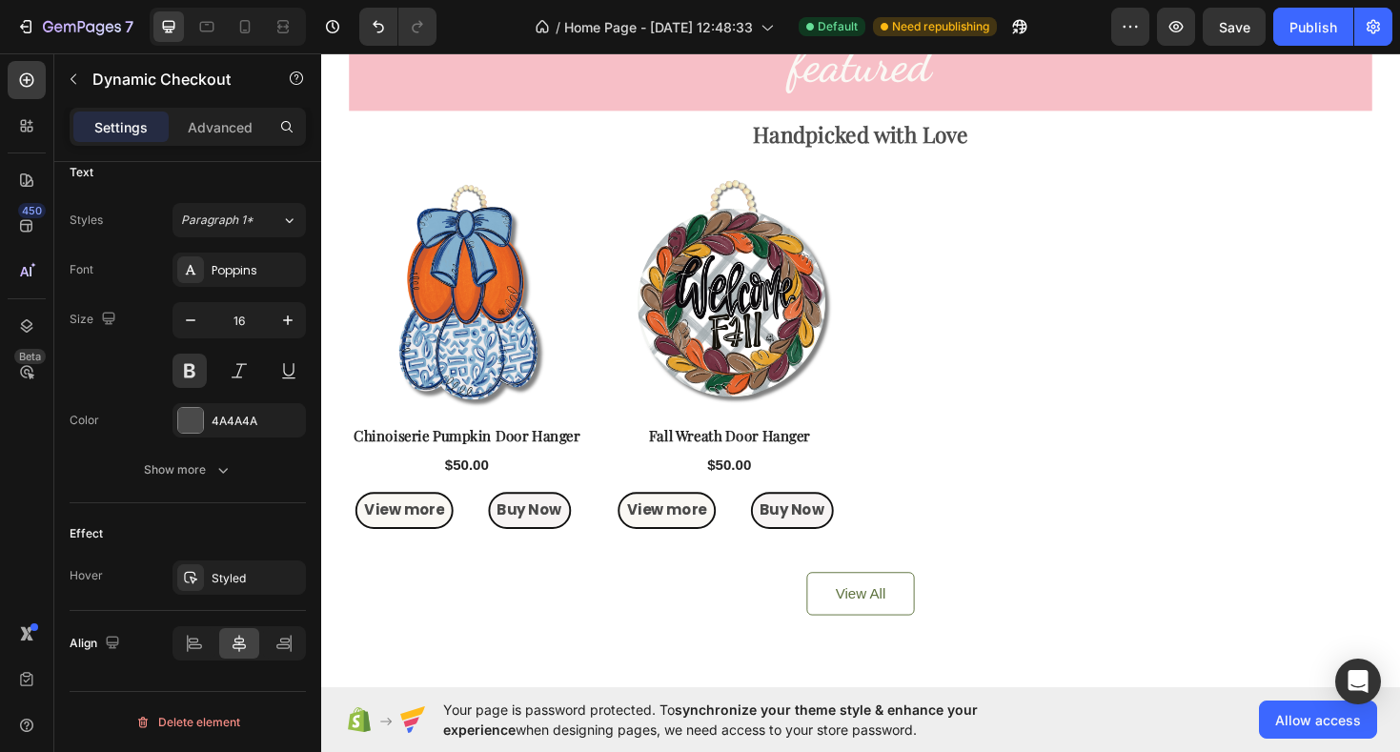
scroll to position [0, 0]
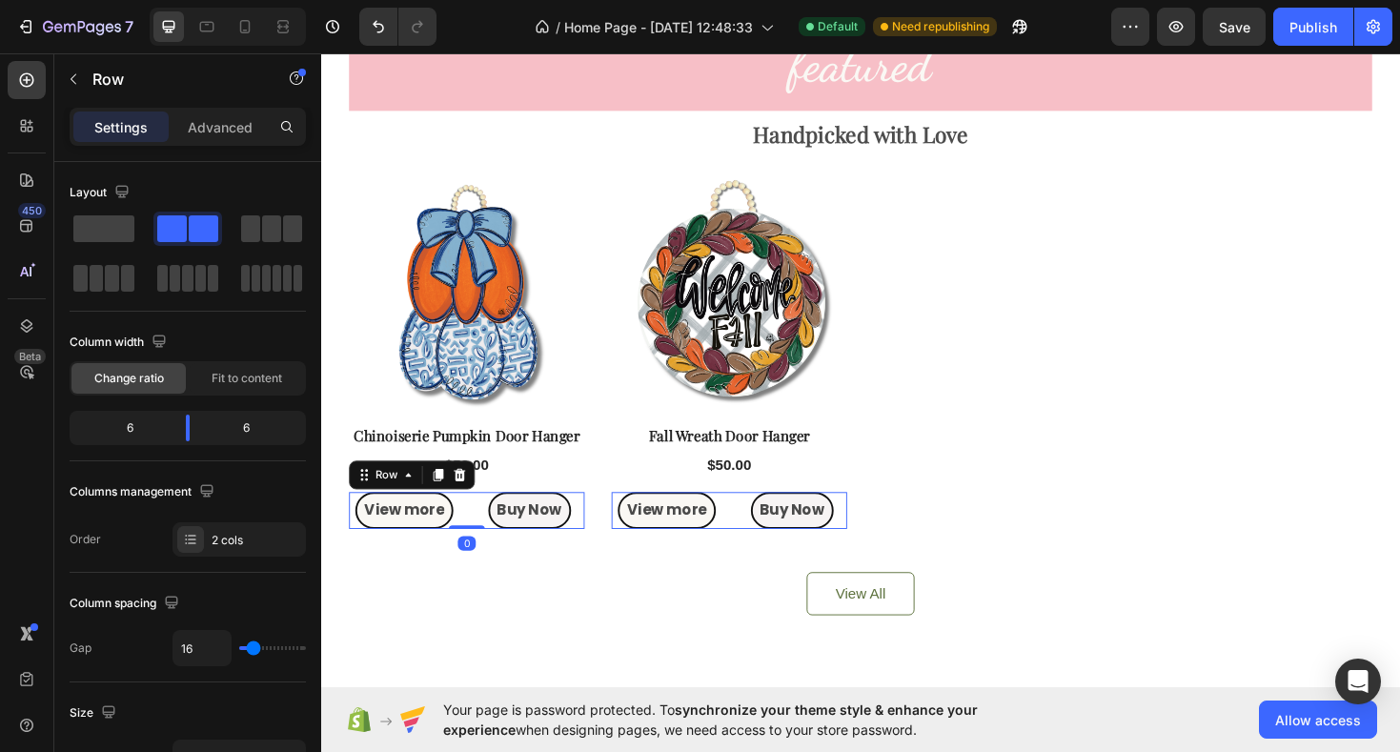
click at [480, 532] on div "View more Product View More Buy Now Dynamic Checkout Row 0" at bounding box center [476, 538] width 250 height 39
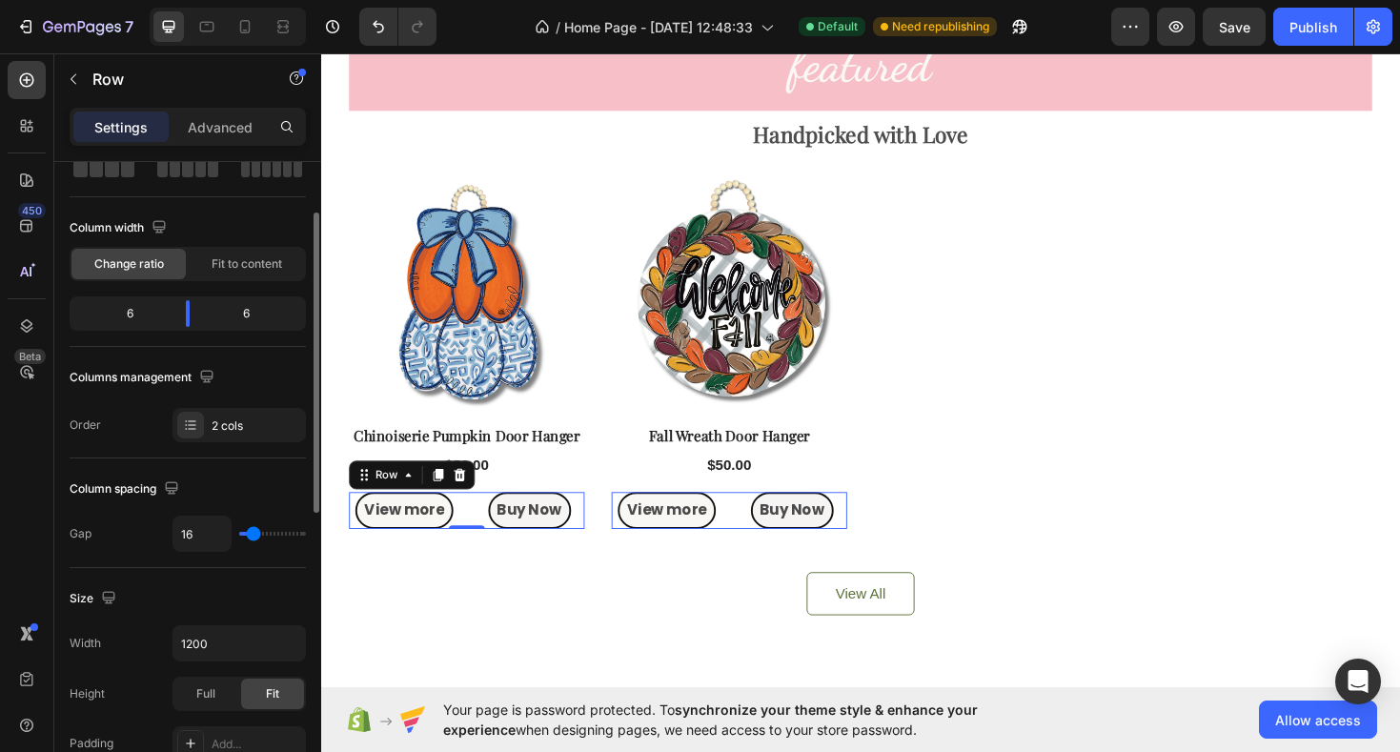
scroll to position [120, 0]
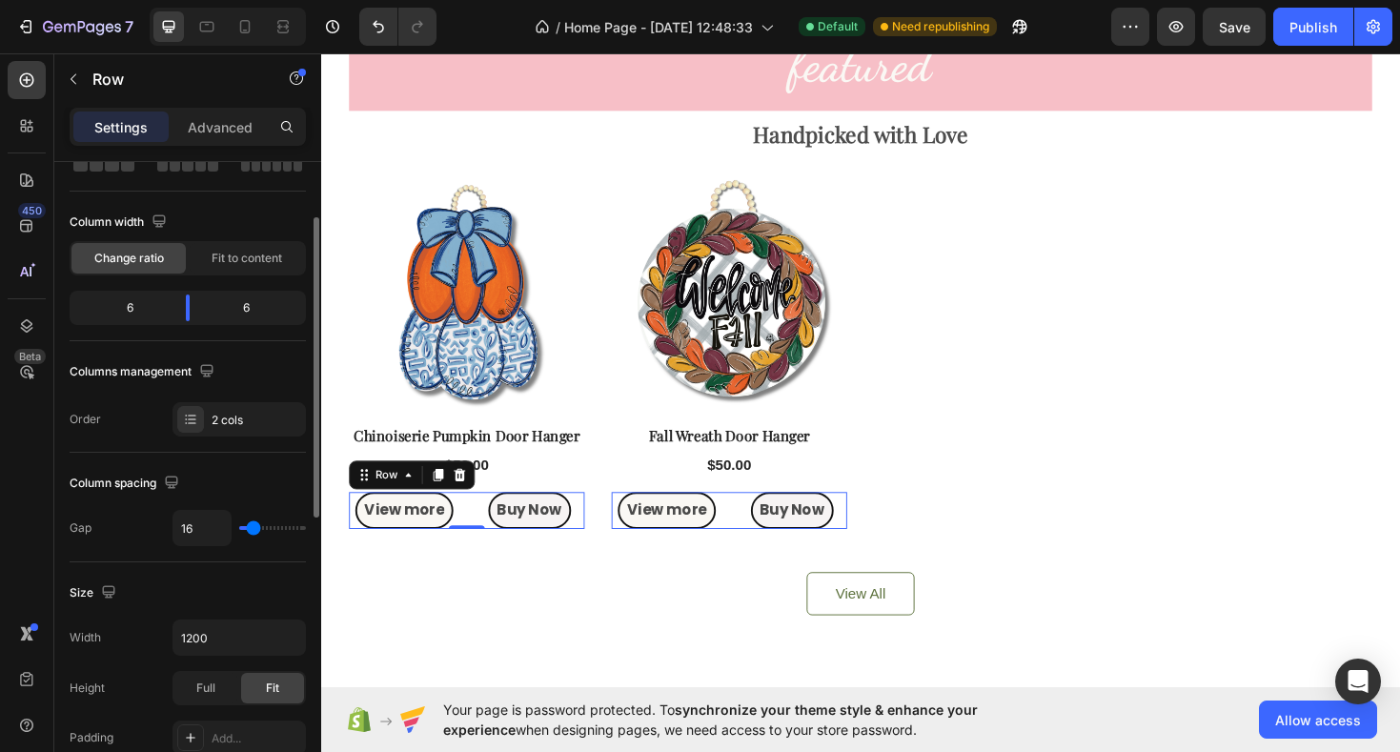
type input "18"
type input "17"
type input "16"
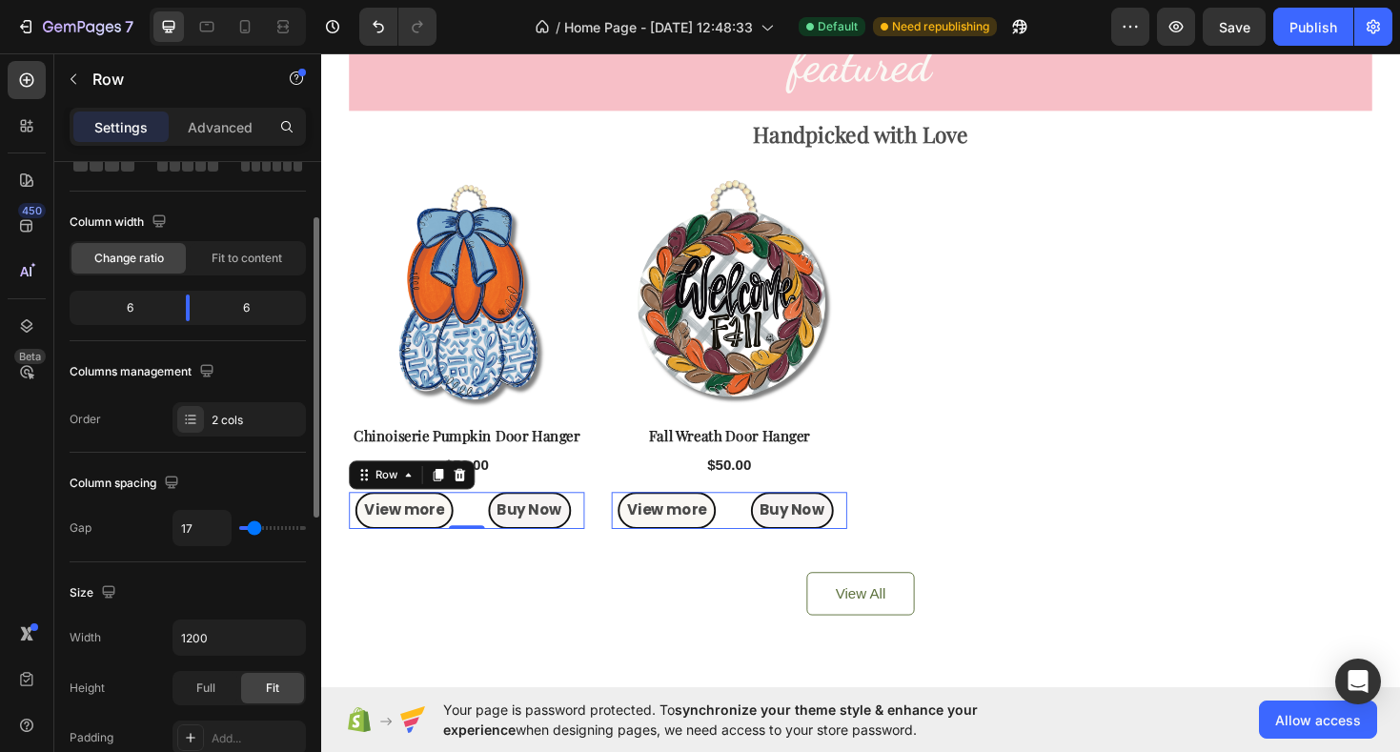
type input "16"
type input "15"
type input "14"
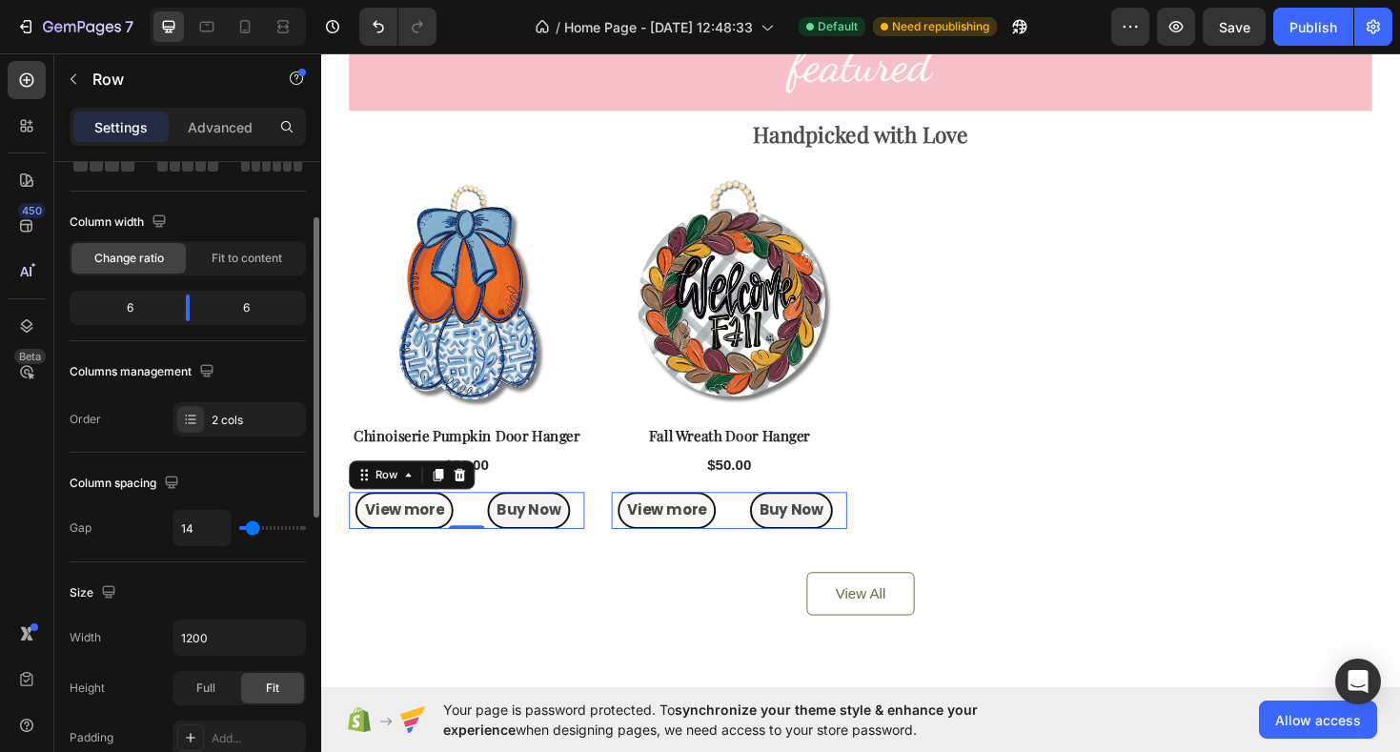
type input "13"
type input "12"
type input "11"
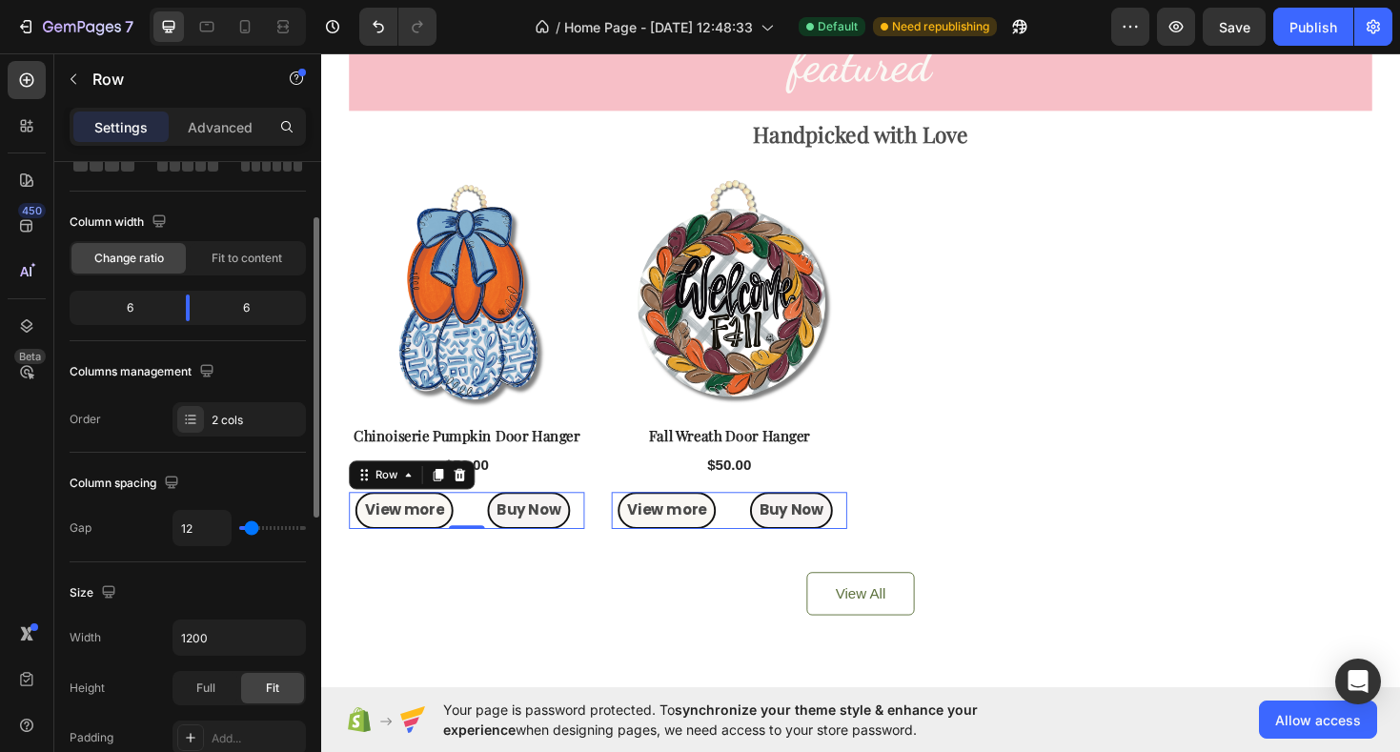
type input "11"
type input "9"
type input "8"
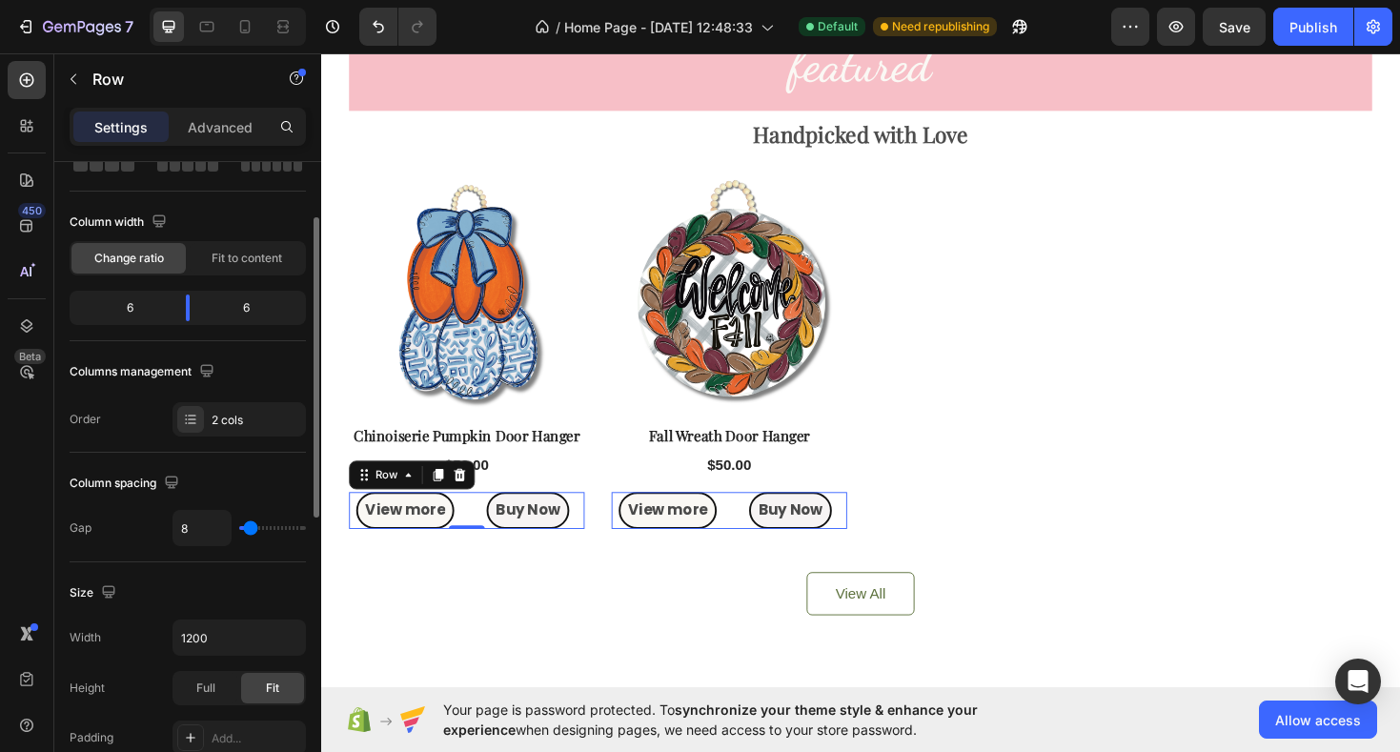
type input "7"
type input "6"
type input "5"
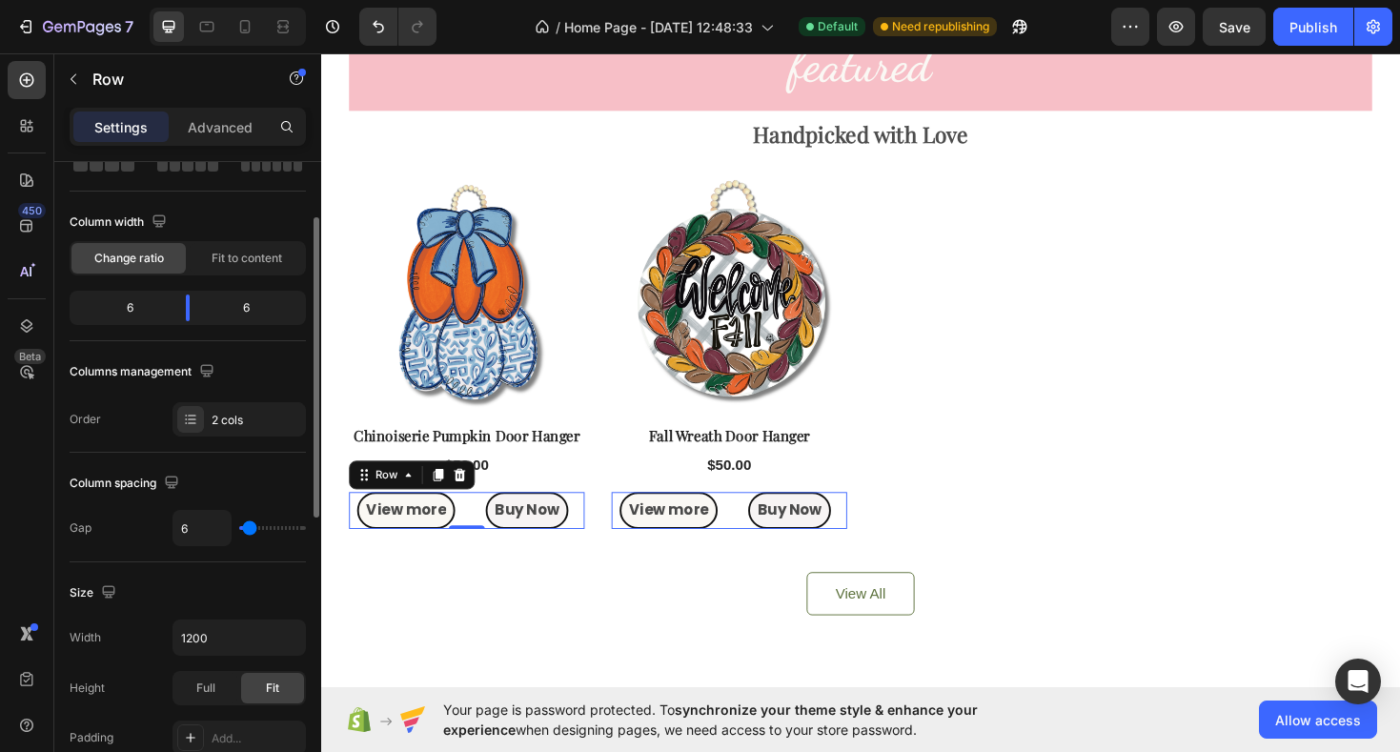
type input "5"
type input "4"
type input "2"
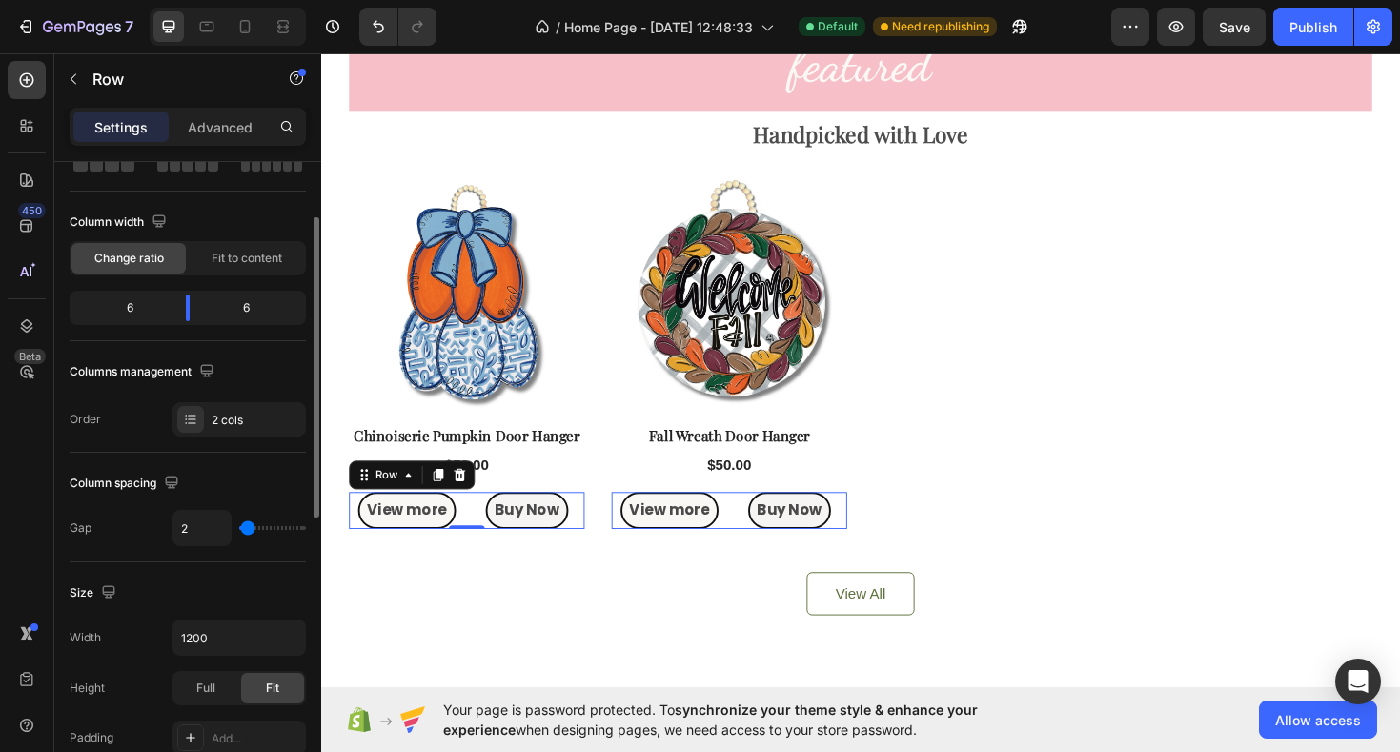
type input "0"
drag, startPoint x: 255, startPoint y: 528, endPoint x: 244, endPoint y: 529, distance: 10.5
type input "0"
click at [244, 529] on input "range" at bounding box center [272, 528] width 67 height 4
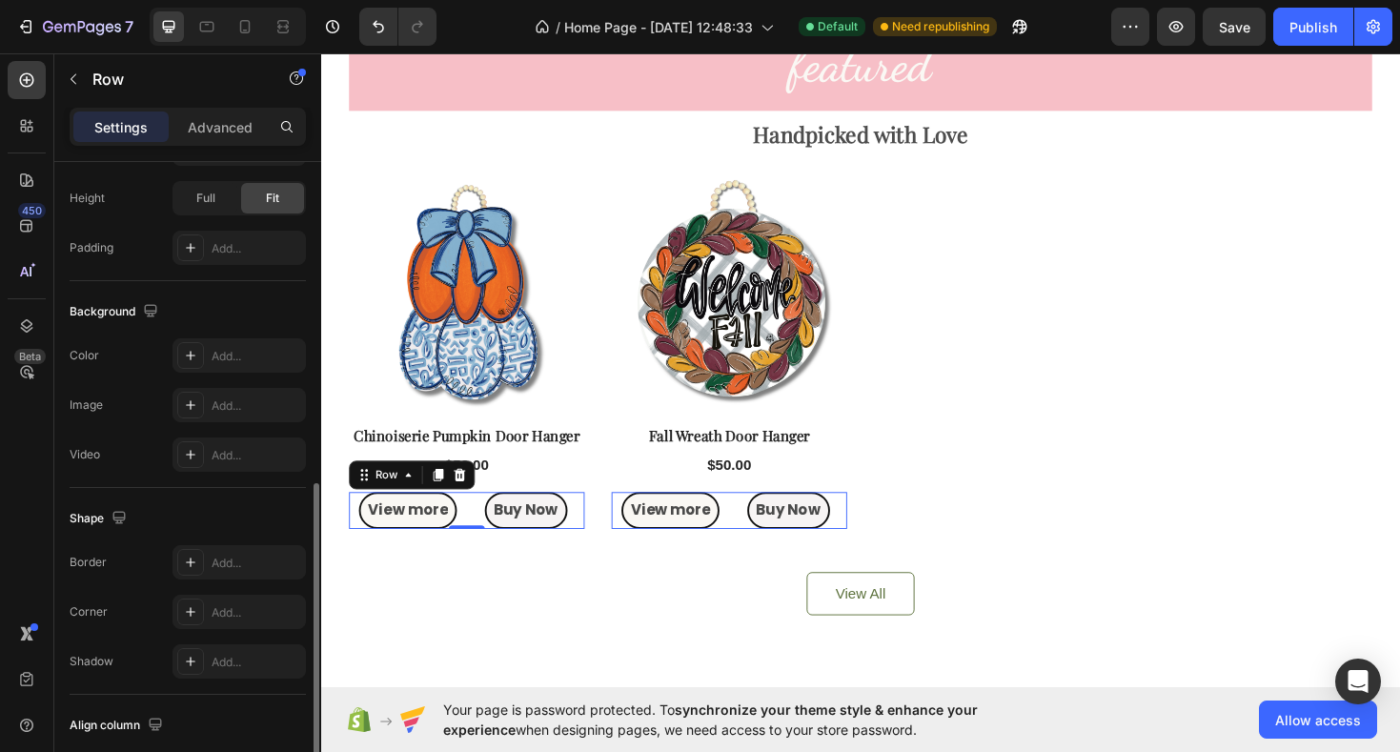
scroll to position [736, 0]
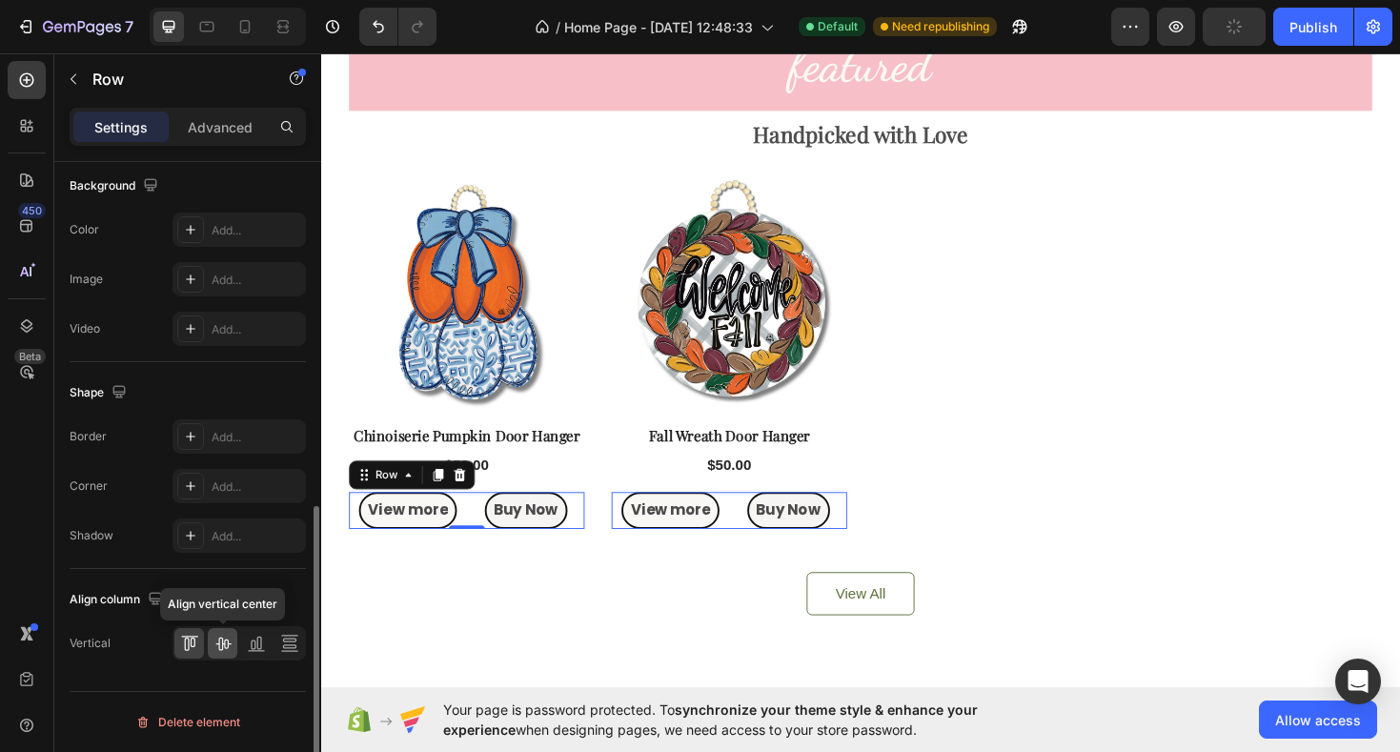
click at [216, 645] on icon at bounding box center [223, 643] width 19 height 19
click at [235, 133] on p "Advanced" at bounding box center [220, 127] width 65 height 20
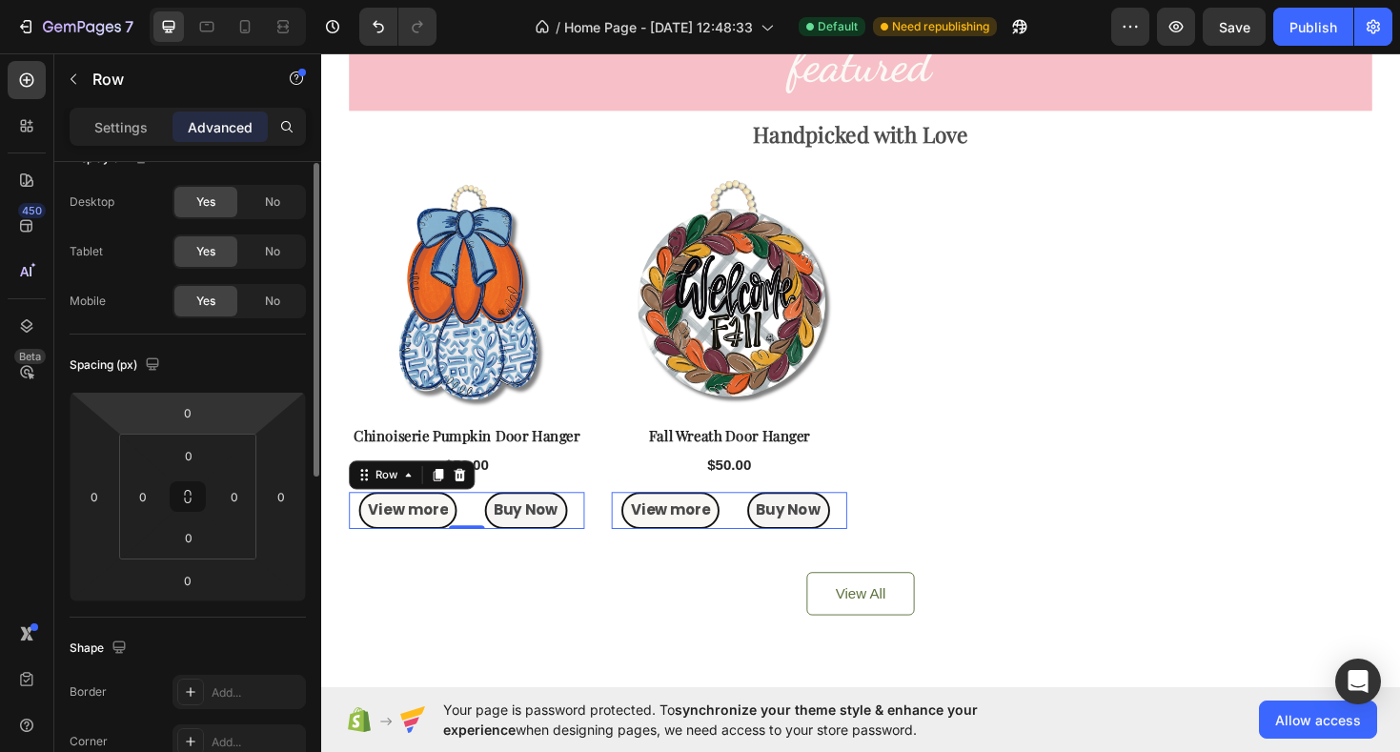
scroll to position [0, 0]
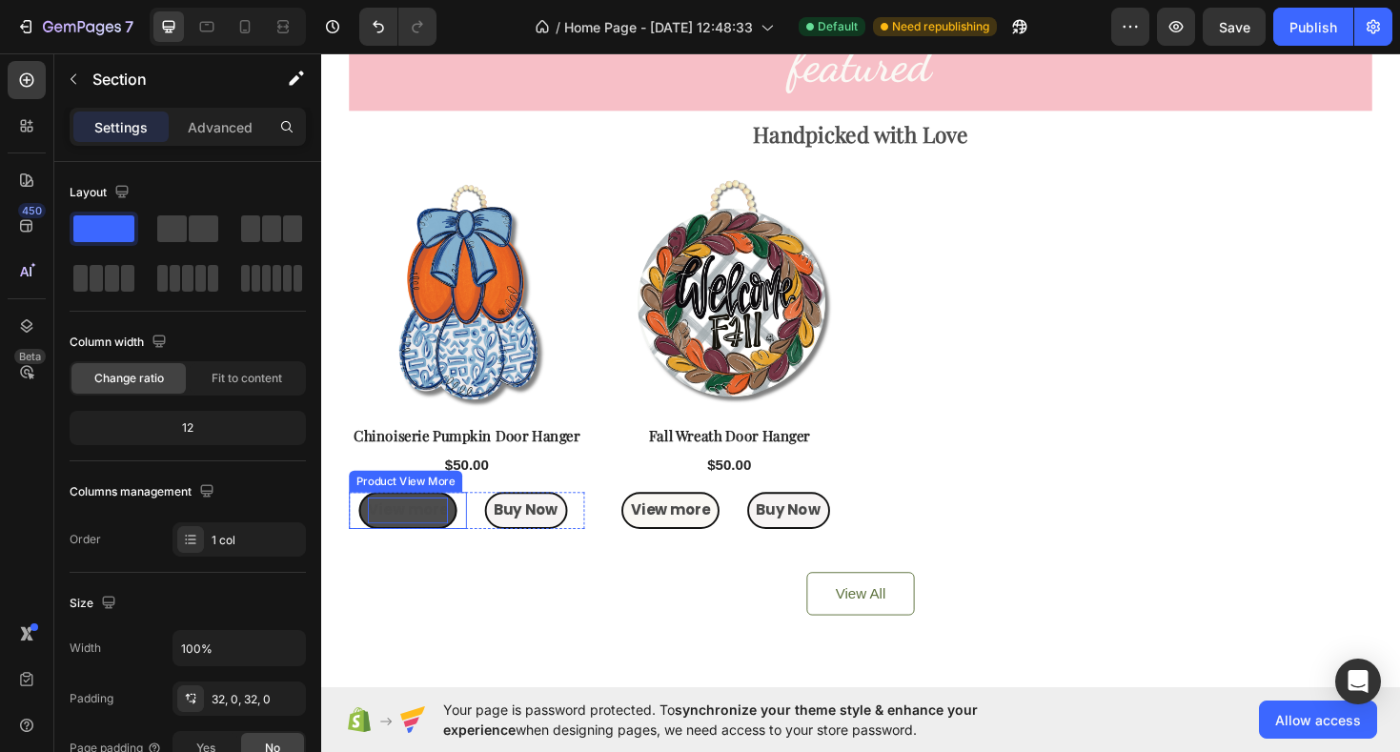
click at [423, 540] on p "View more" at bounding box center [413, 538] width 85 height 28
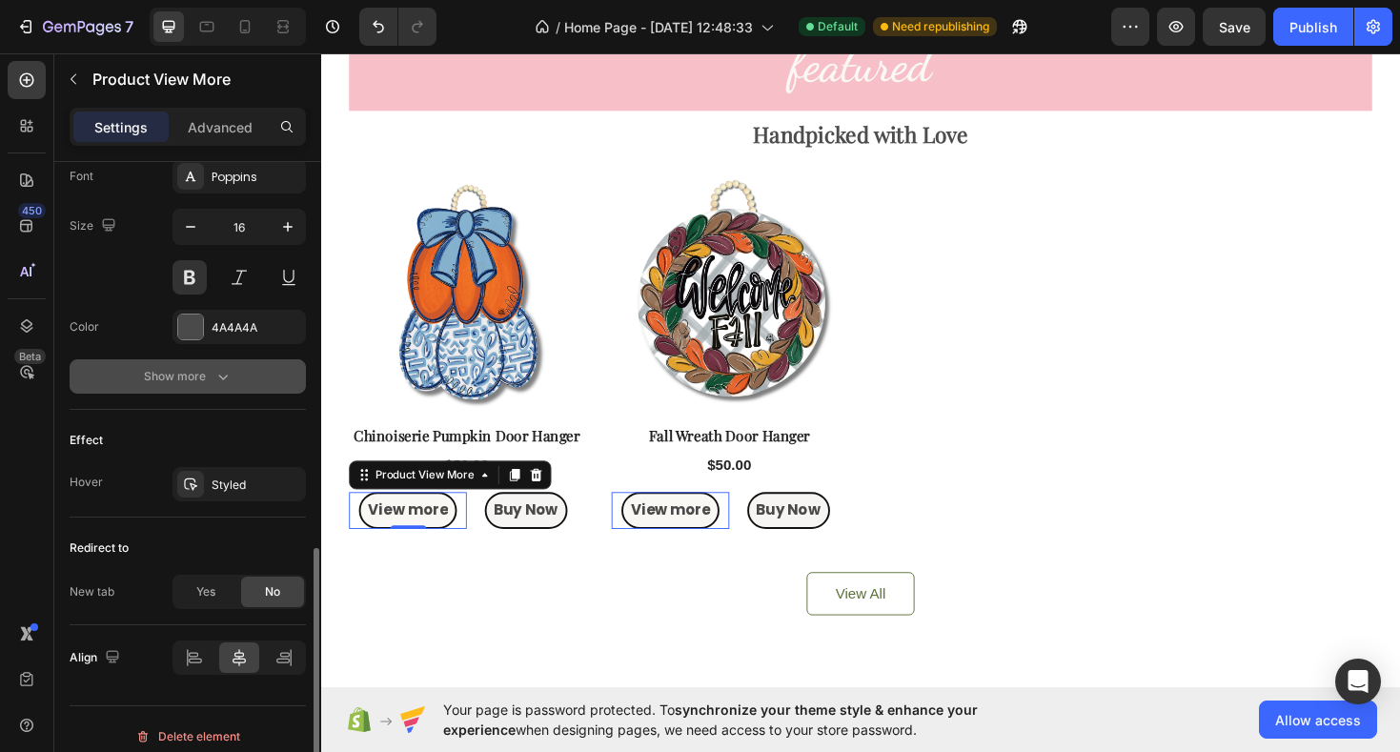
scroll to position [891, 0]
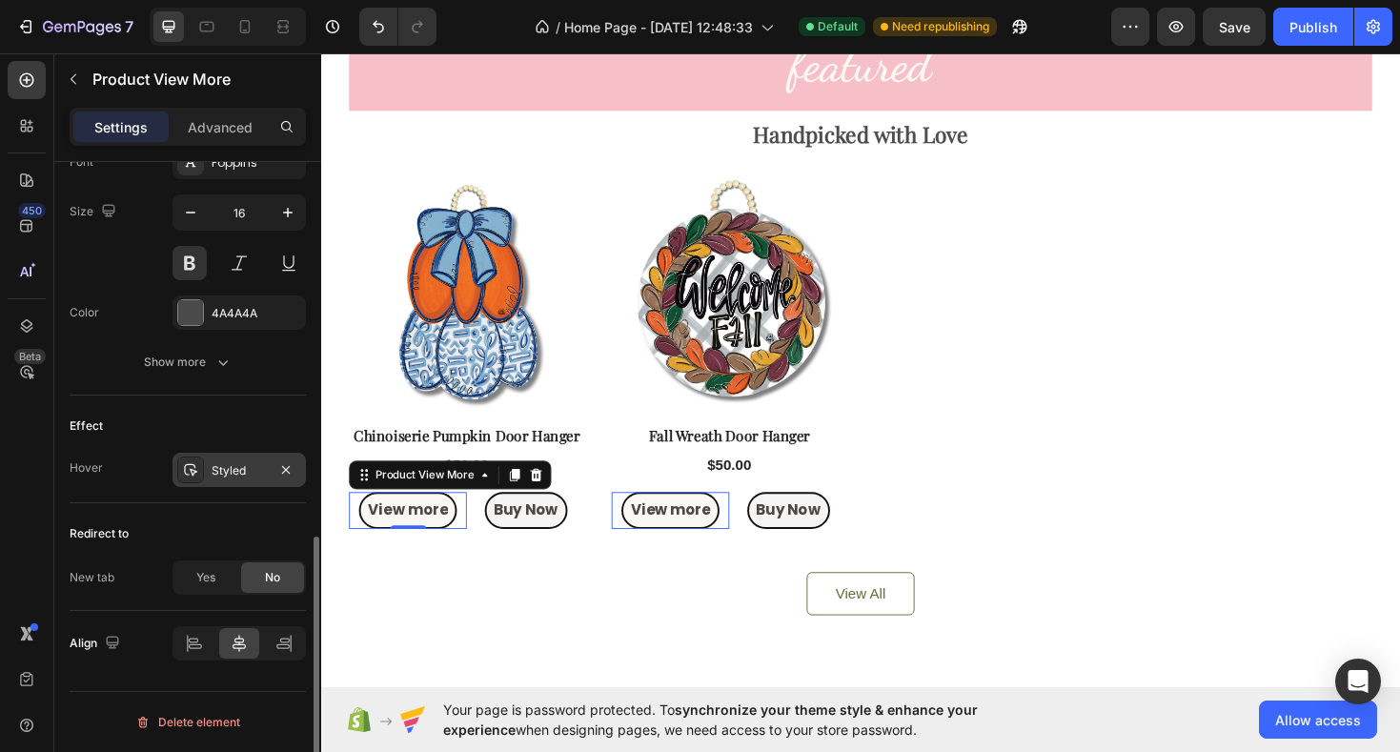
click at [194, 470] on icon at bounding box center [190, 470] width 13 height 12
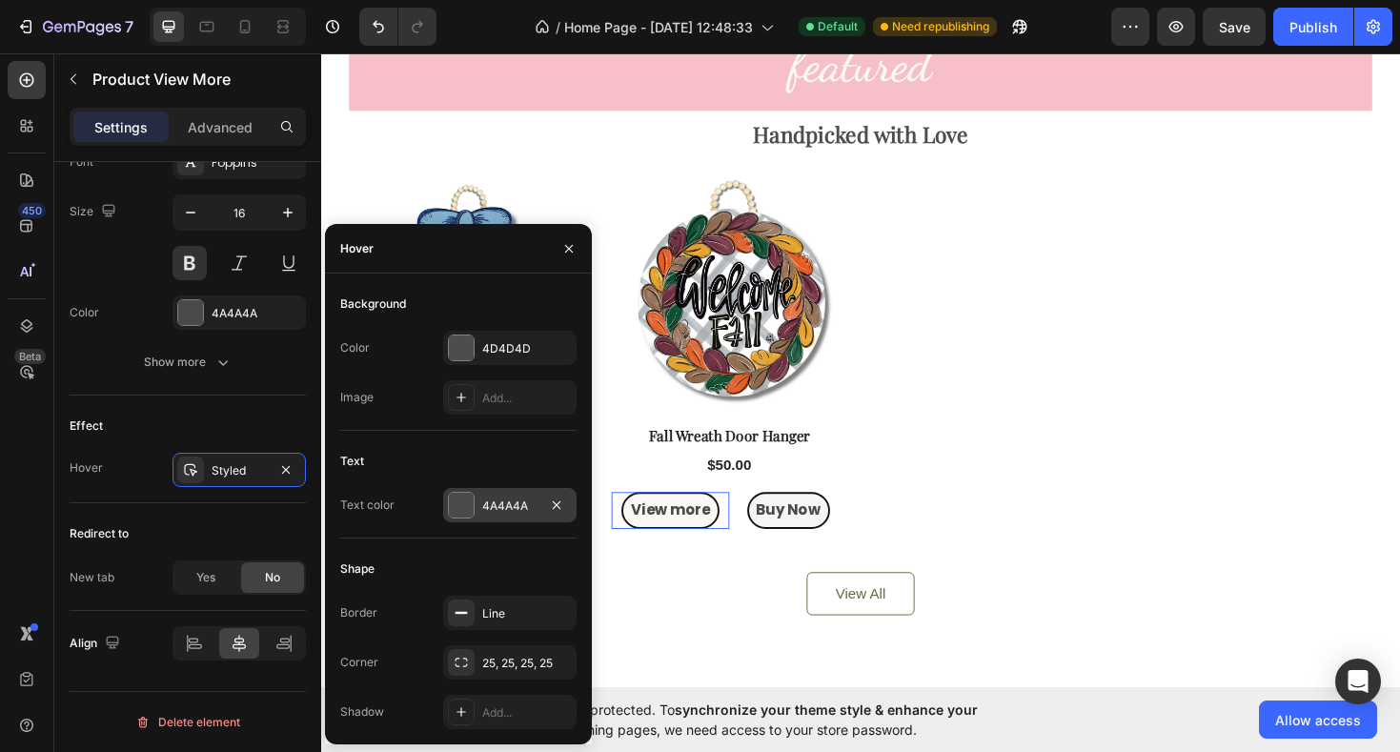
click at [459, 509] on div at bounding box center [461, 505] width 25 height 25
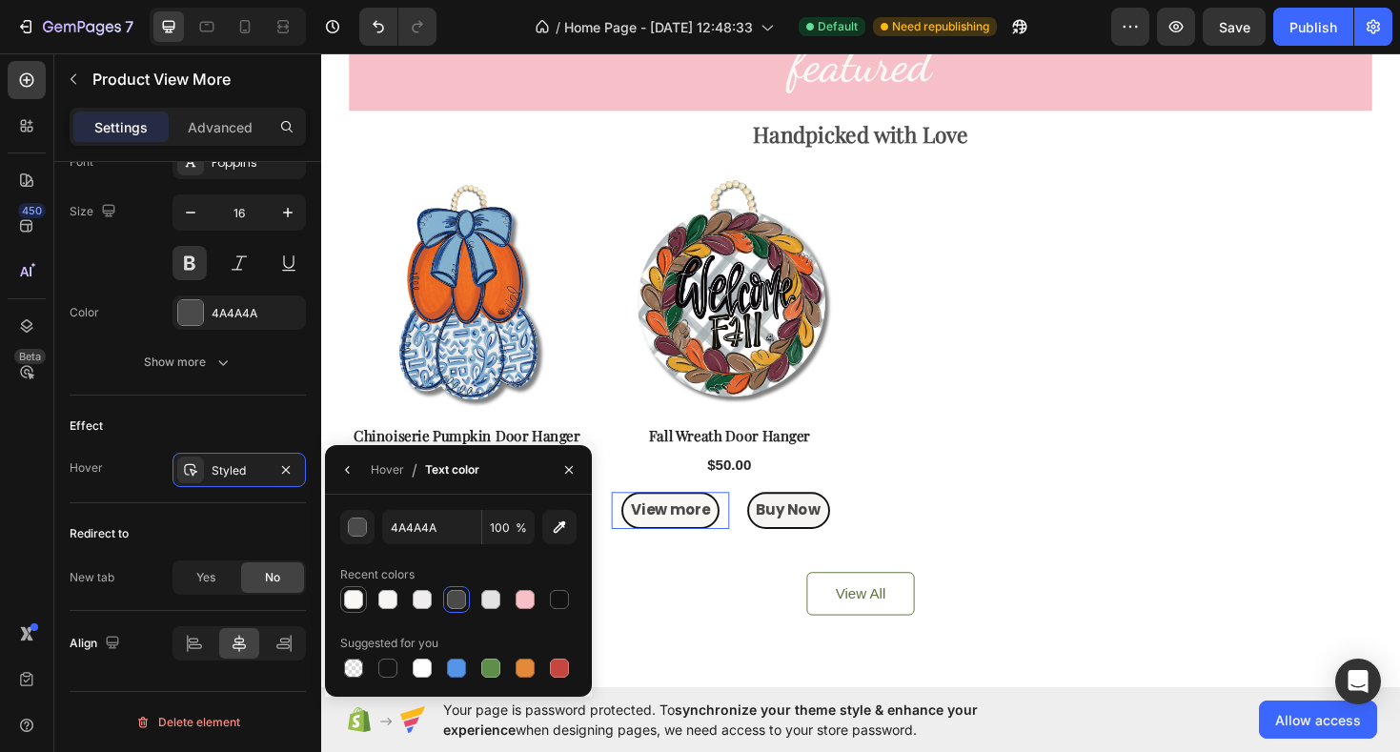
click at [351, 603] on div at bounding box center [353, 599] width 19 height 19
type input "FAF8F4"
click at [569, 469] on icon "button" at bounding box center [569, 469] width 8 height 8
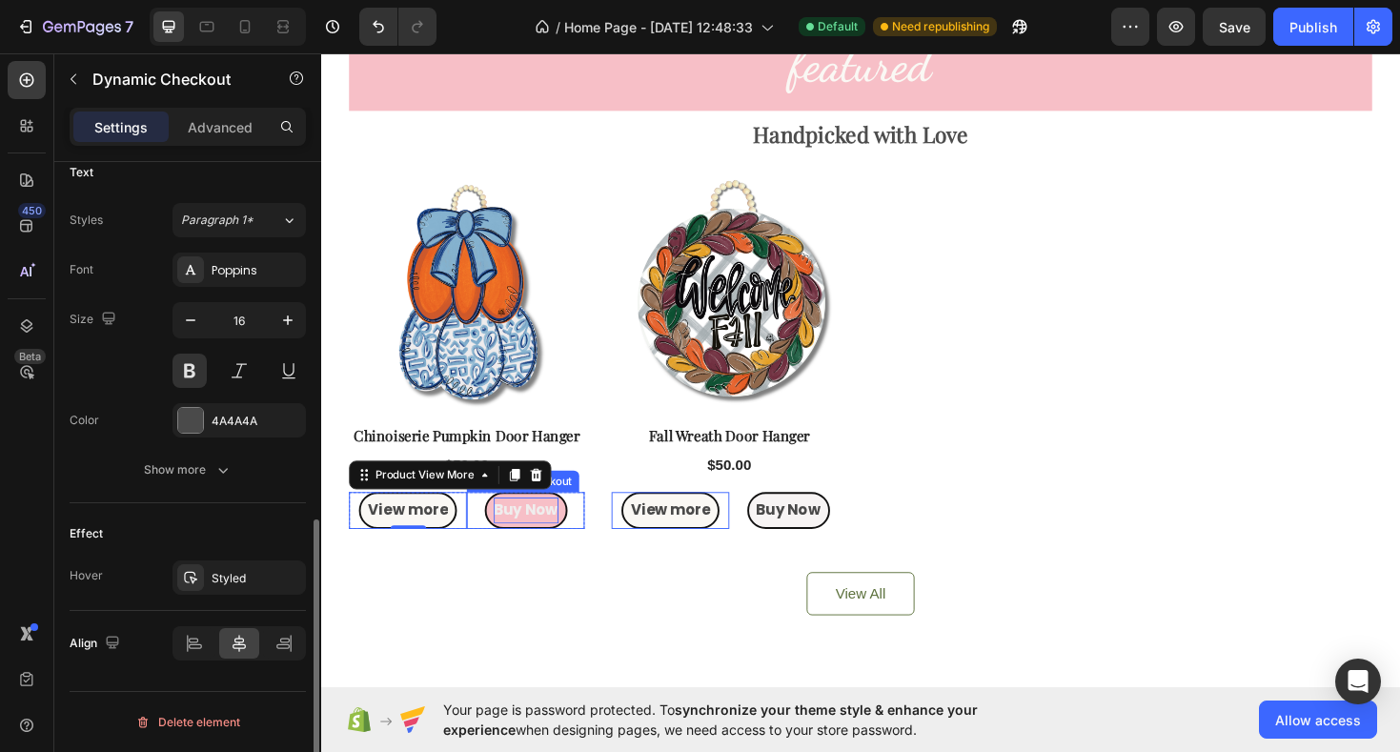
click at [555, 541] on p "Buy Now" at bounding box center [538, 538] width 69 height 28
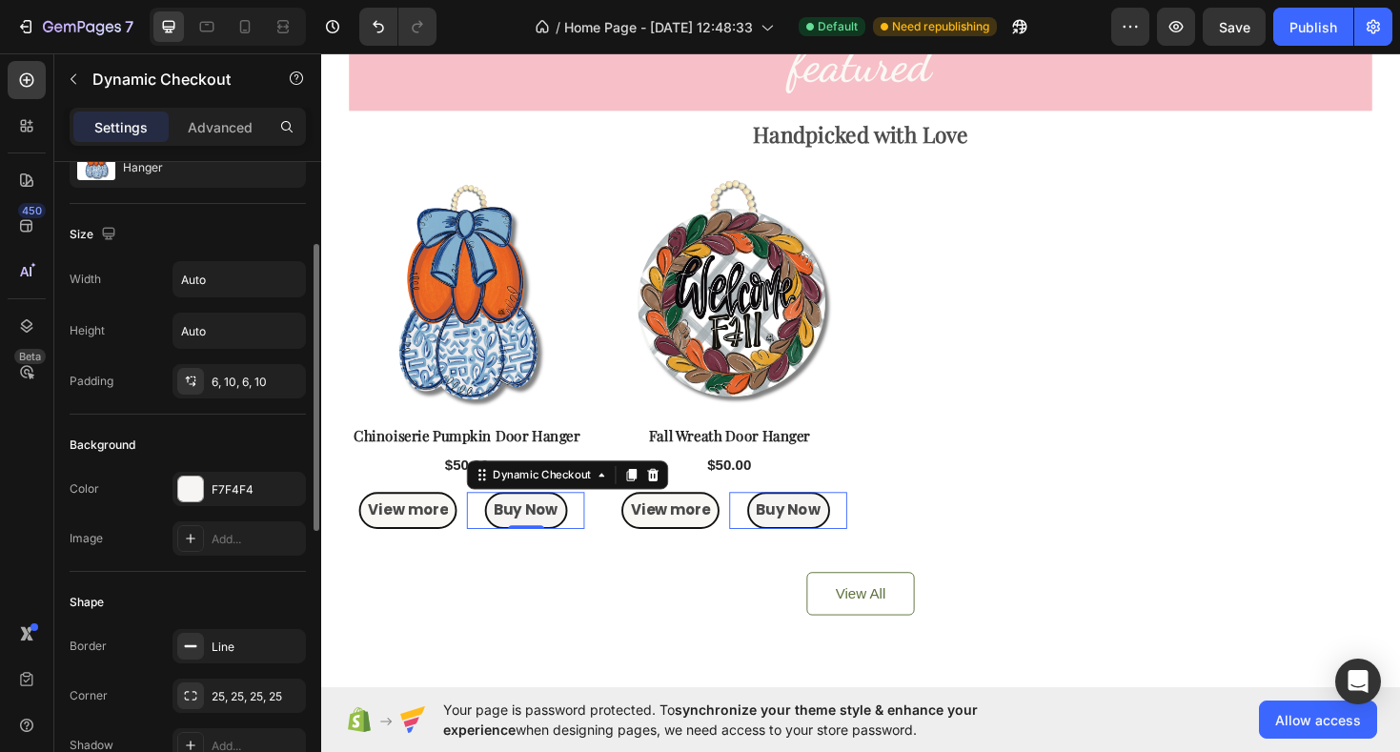
scroll to position [171, 0]
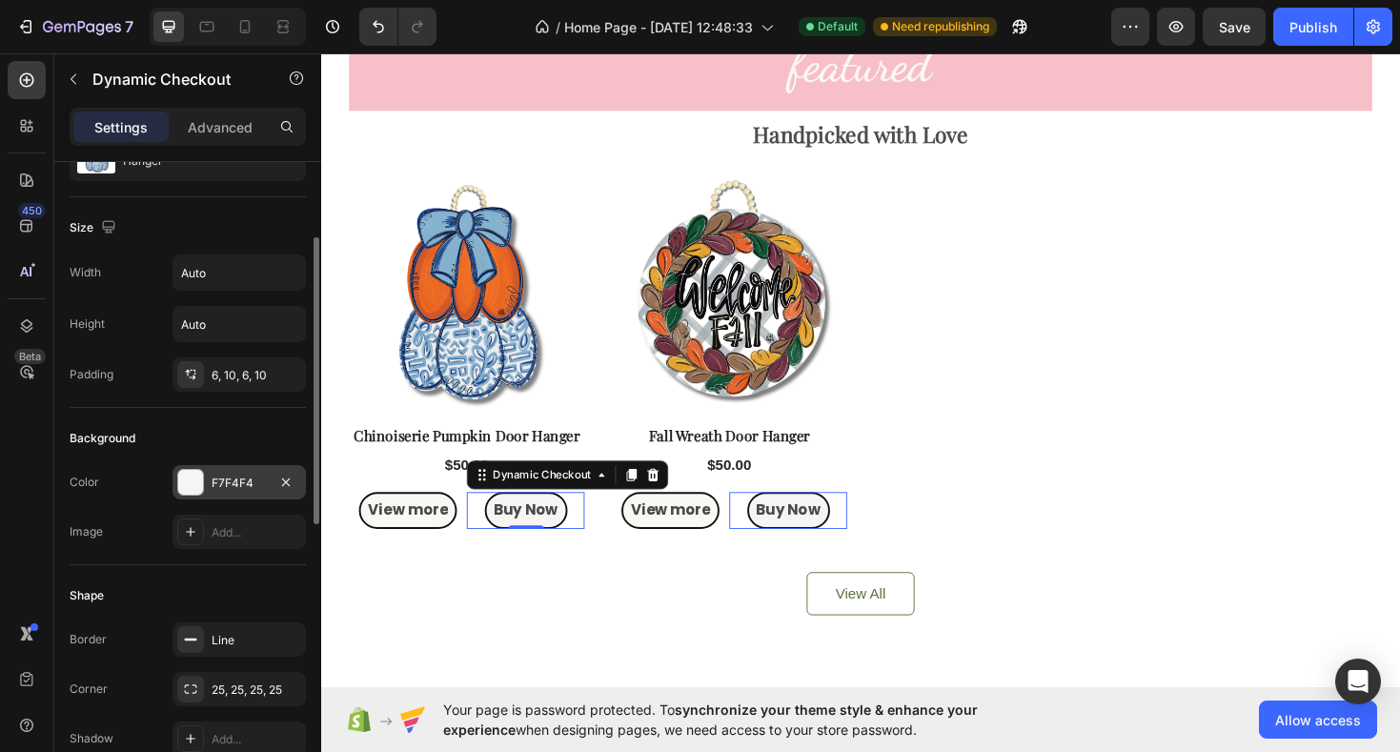
click at [200, 480] on div at bounding box center [190, 482] width 25 height 25
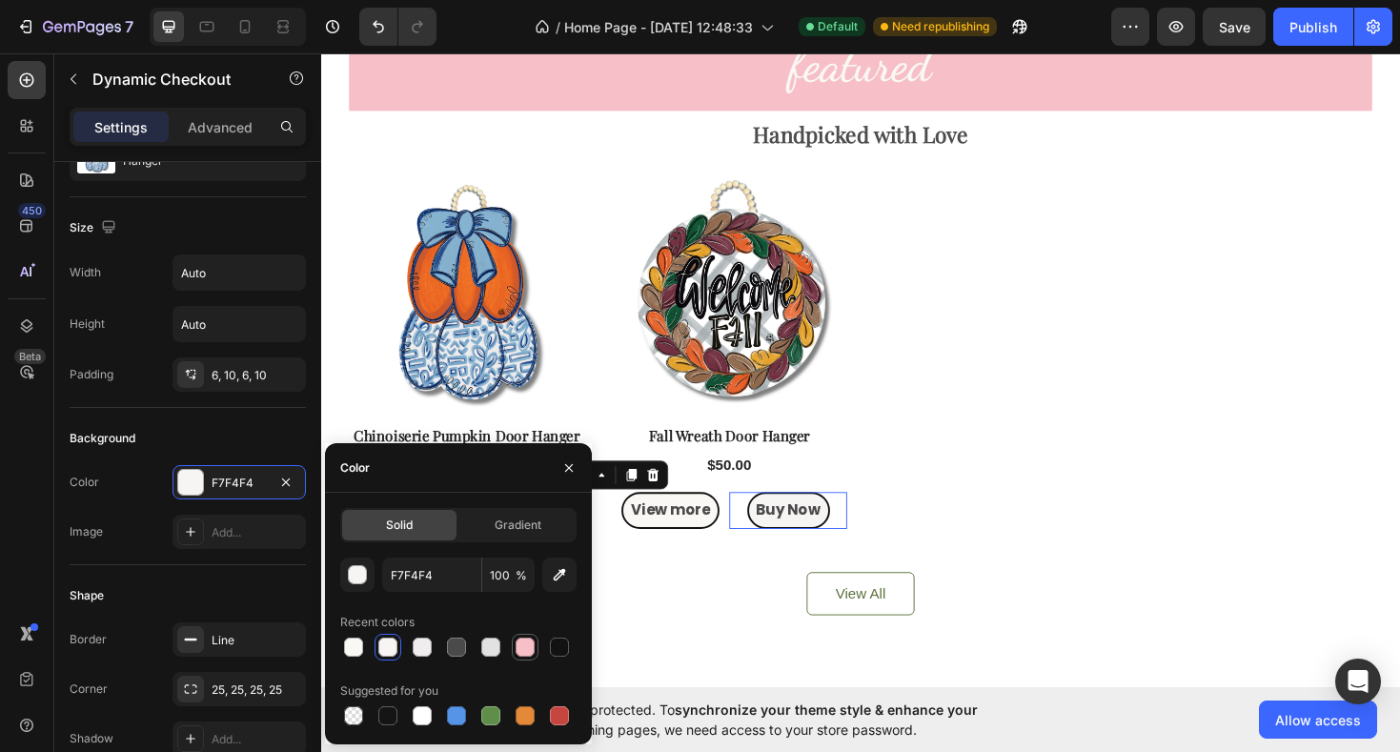
click at [527, 650] on div at bounding box center [525, 647] width 19 height 19
type input "F7BFC7"
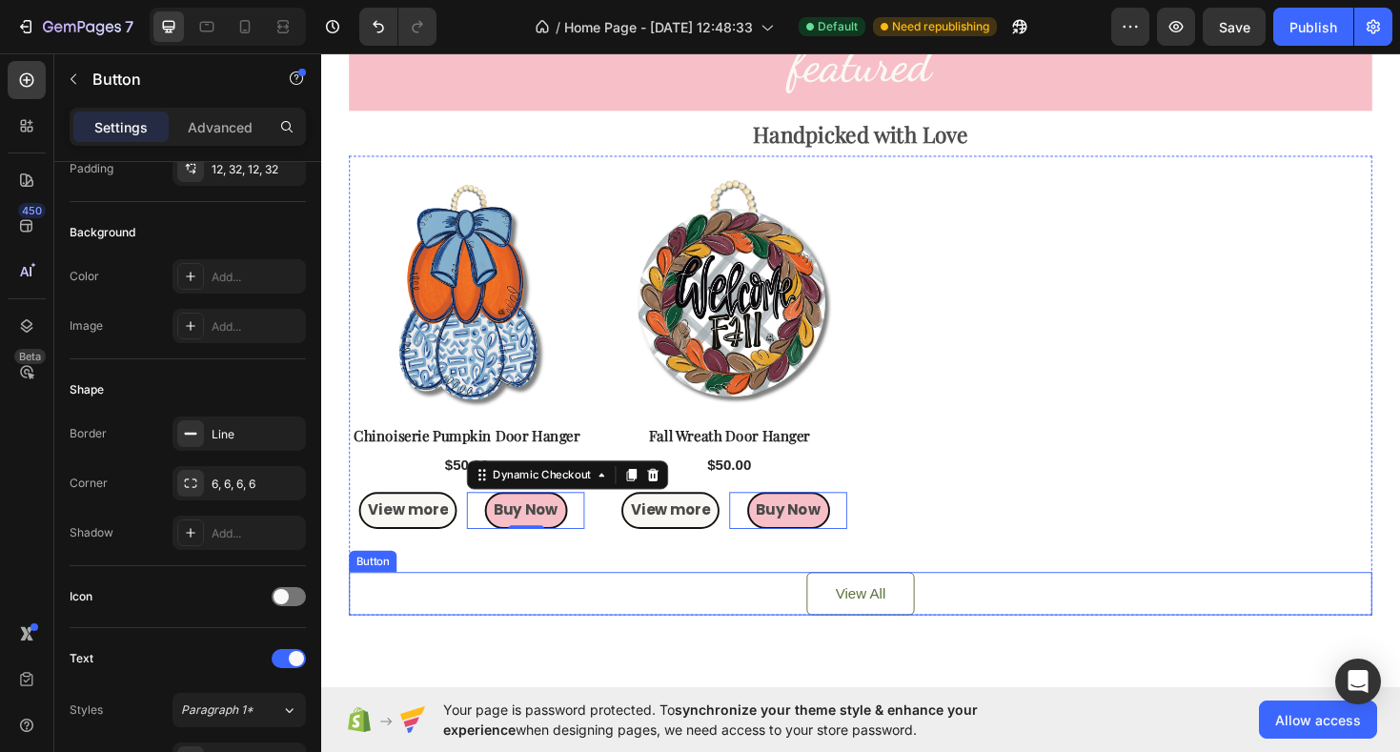
click at [745, 644] on div "View All Button" at bounding box center [893, 626] width 1085 height 46
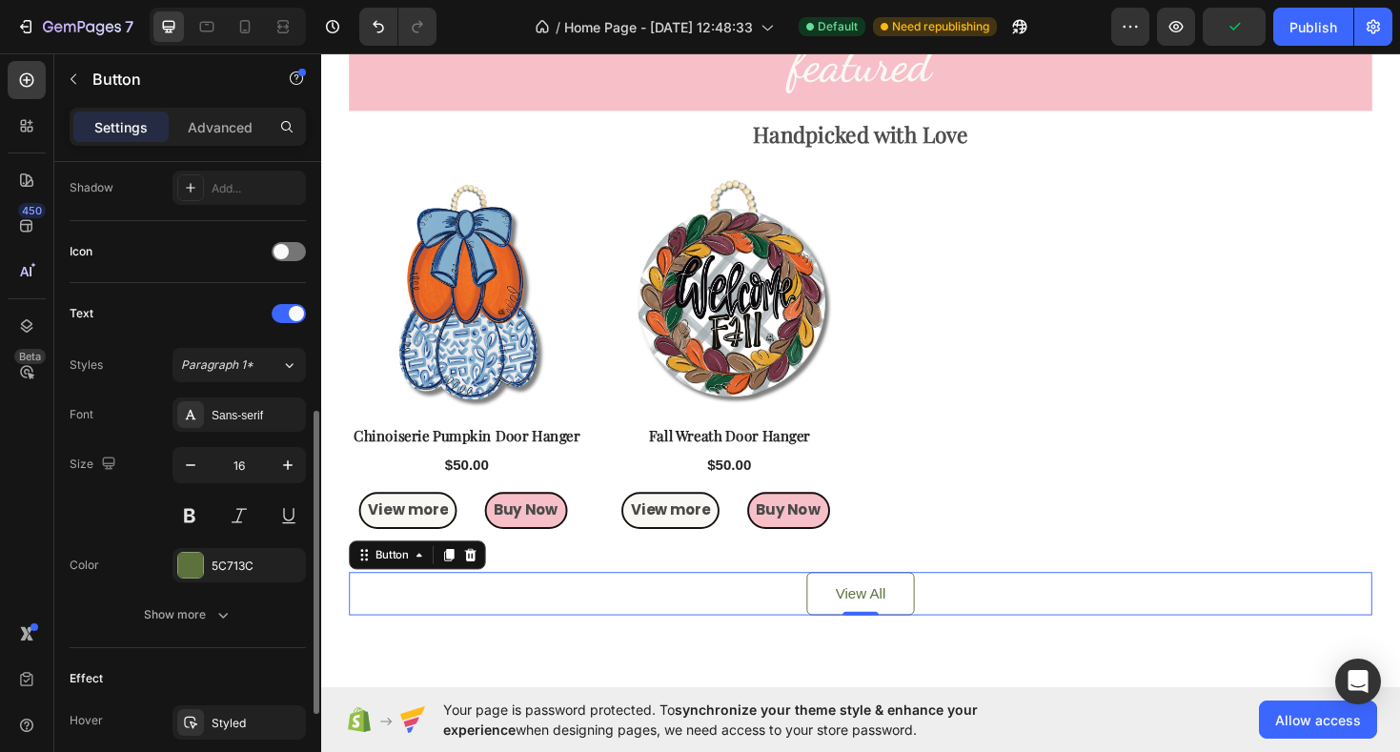
scroll to position [522, 0]
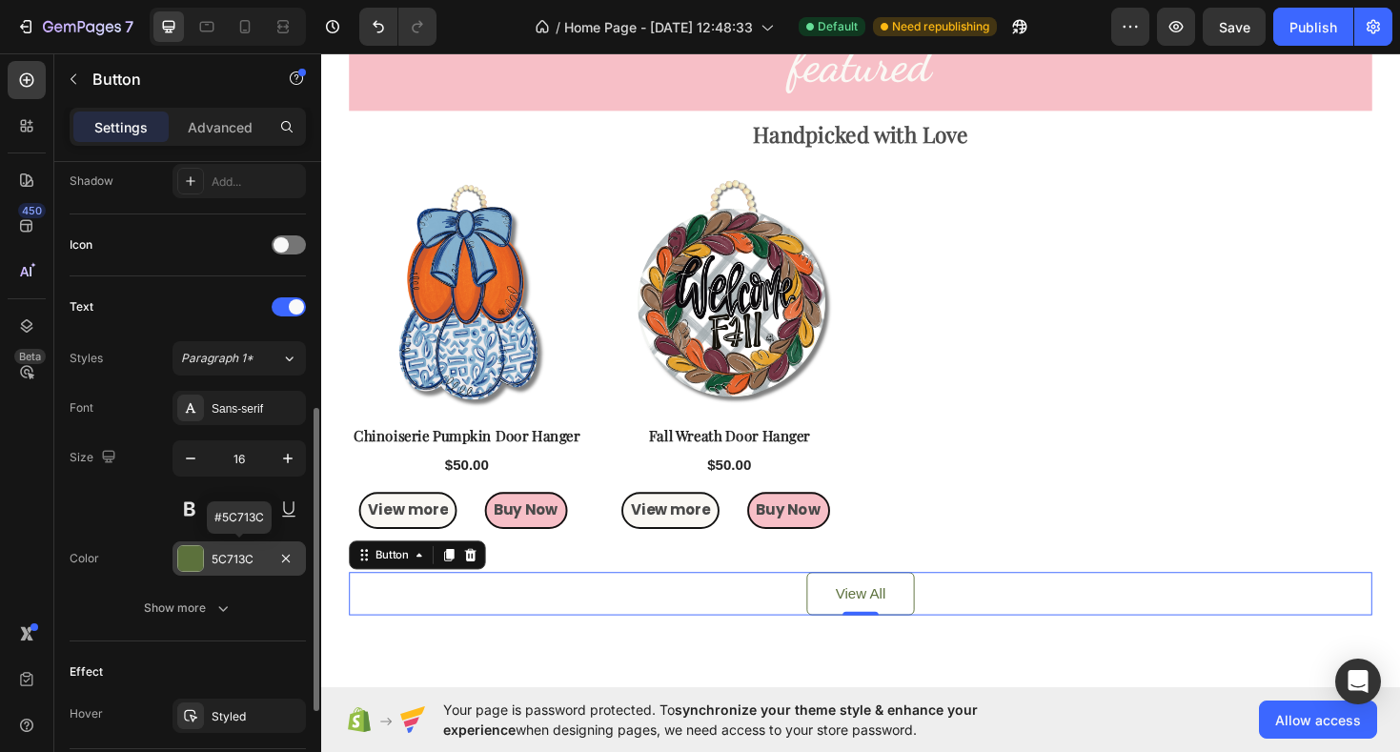
click at [188, 561] on div at bounding box center [190, 558] width 25 height 25
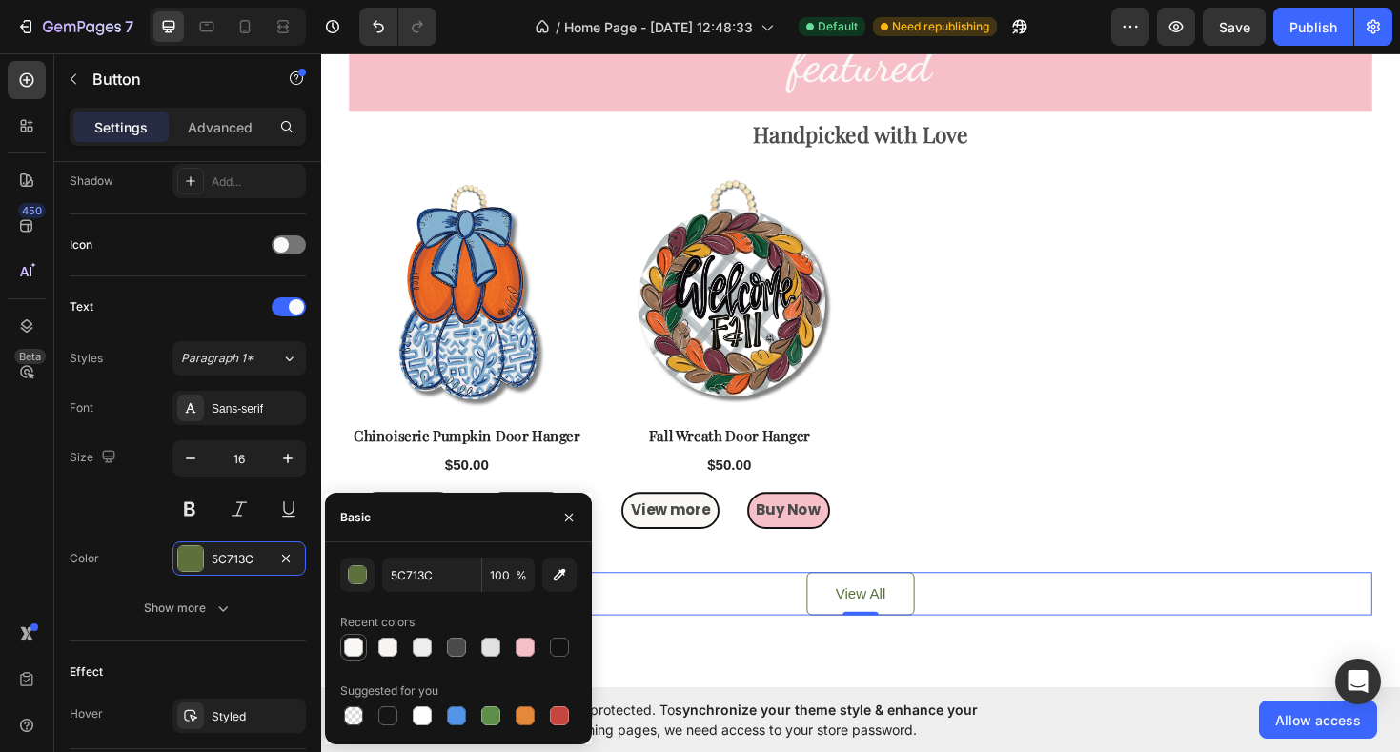
click at [362, 647] on div at bounding box center [353, 647] width 19 height 19
click at [566, 516] on icon "button" at bounding box center [569, 517] width 8 height 8
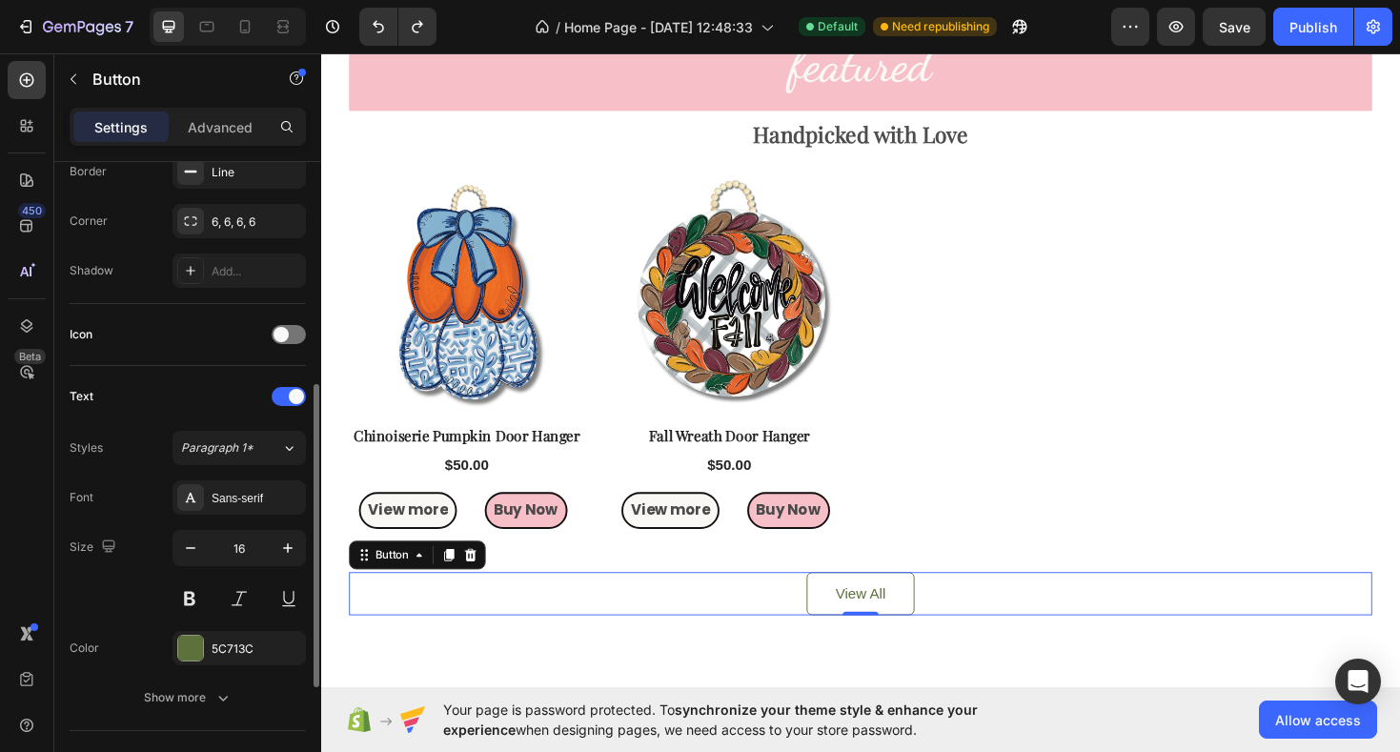
scroll to position [456, 0]
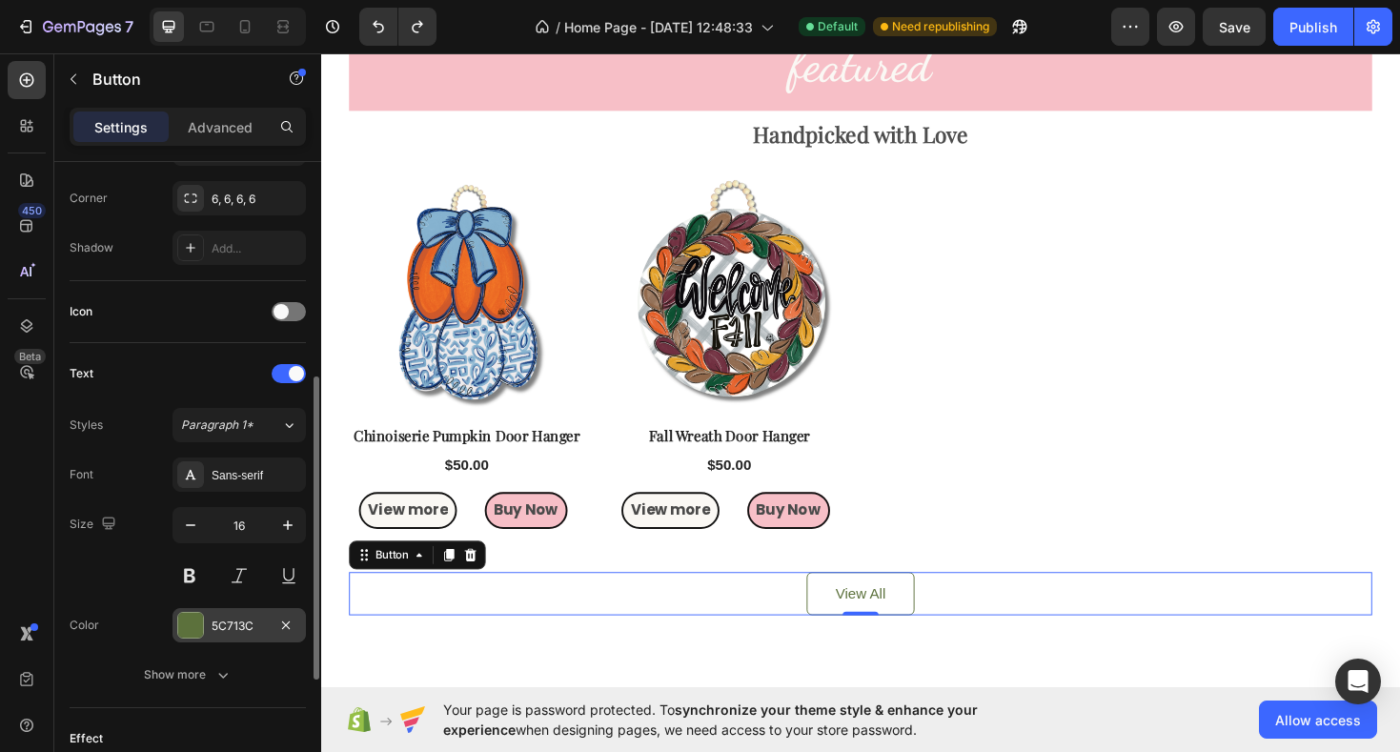
click at [189, 623] on div at bounding box center [190, 625] width 25 height 25
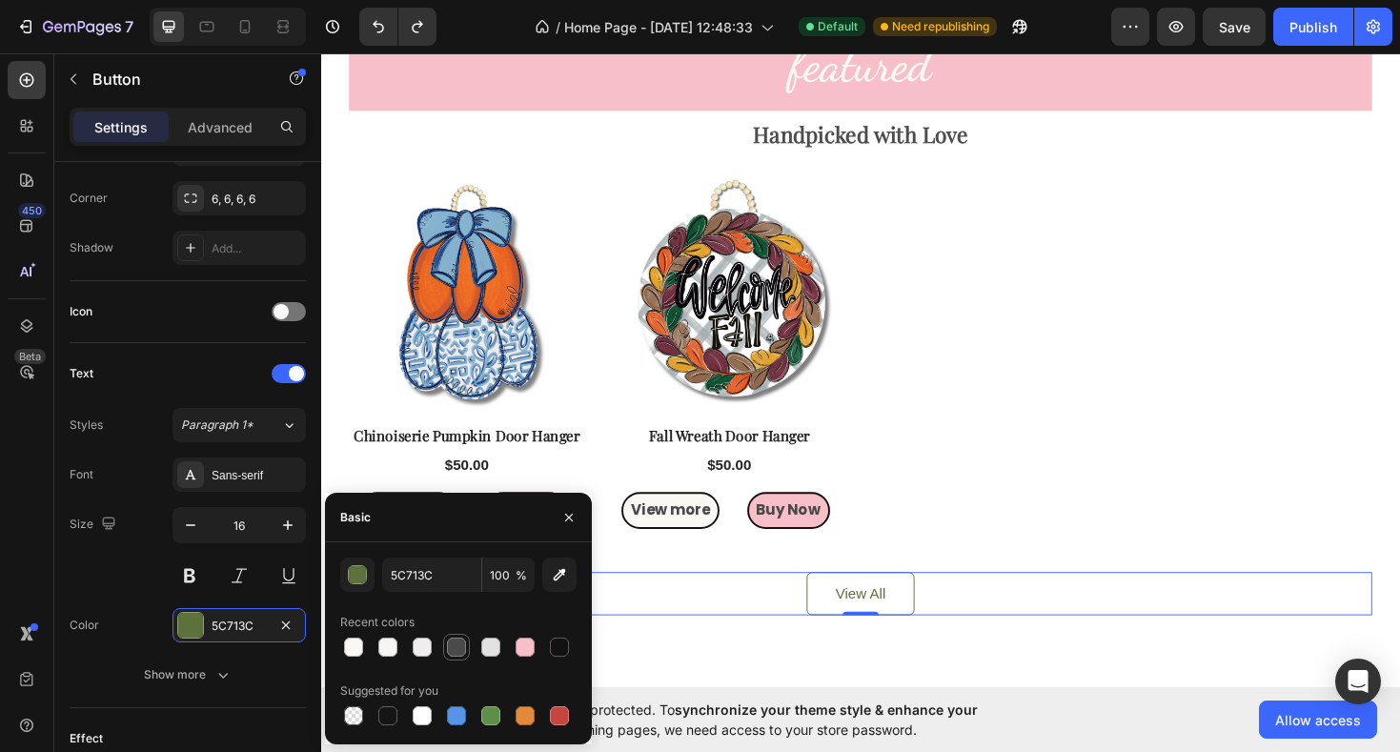
click at [463, 649] on div at bounding box center [456, 647] width 19 height 19
type input "4A4A4A"
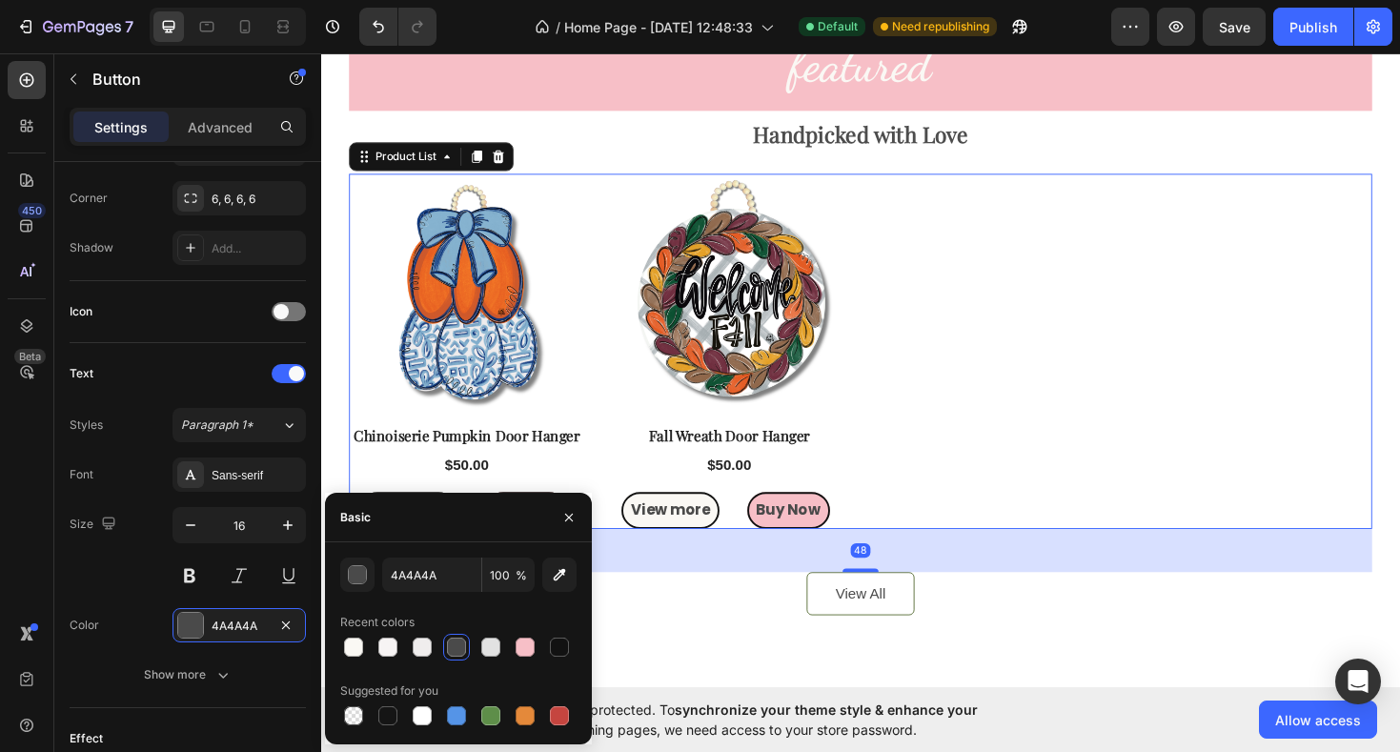
click at [1082, 528] on div "Product Images Row Chinoiserie Pumpkin Door Hanger Product Title $50.00 Product…" at bounding box center [893, 369] width 1085 height 377
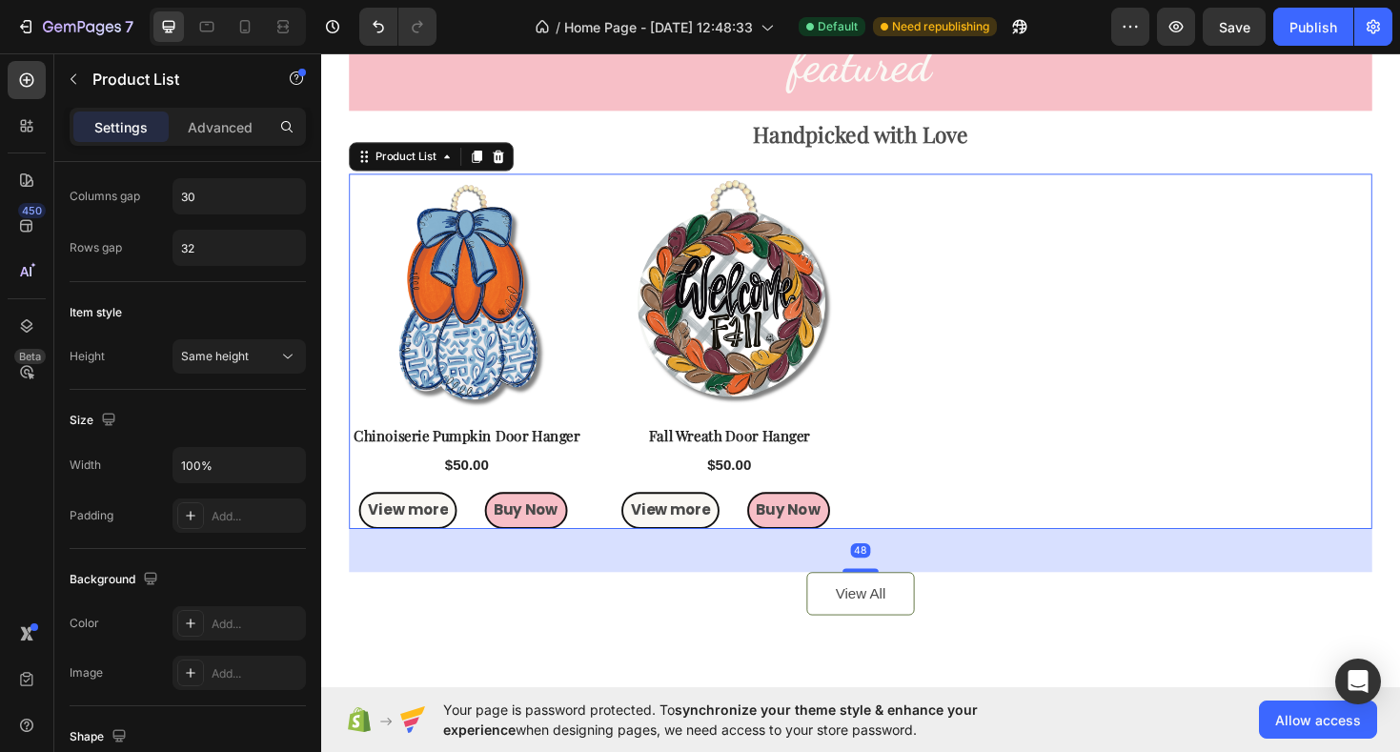
scroll to position [0, 0]
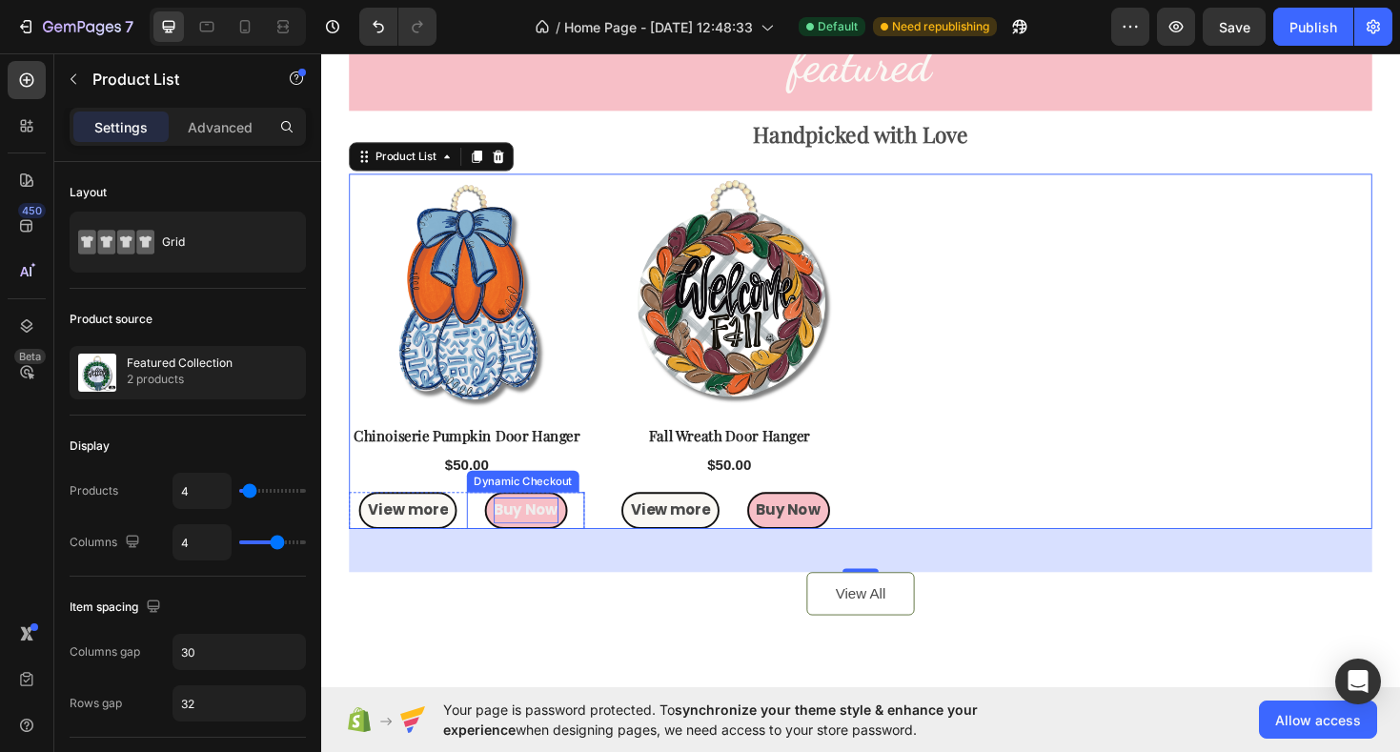
click at [517, 541] on p "Buy Now" at bounding box center [538, 538] width 69 height 28
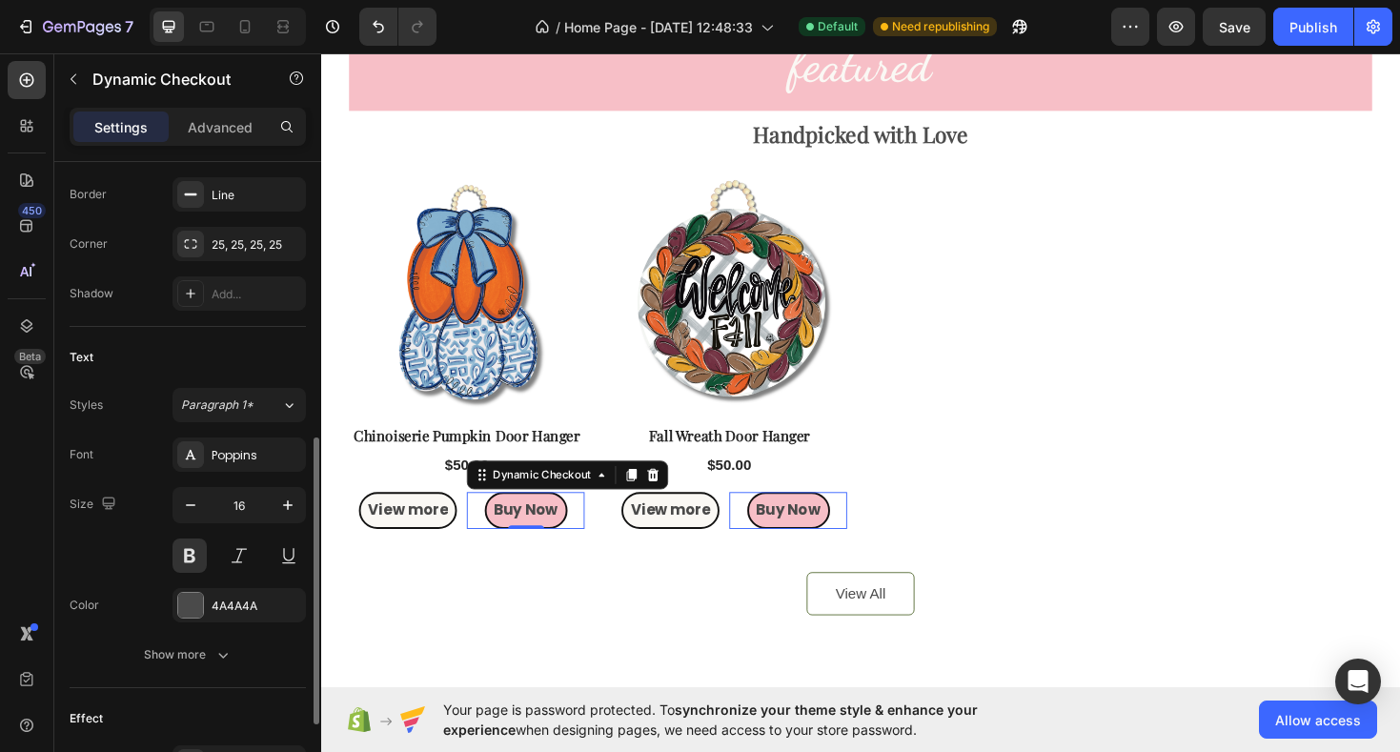
scroll to position [621, 0]
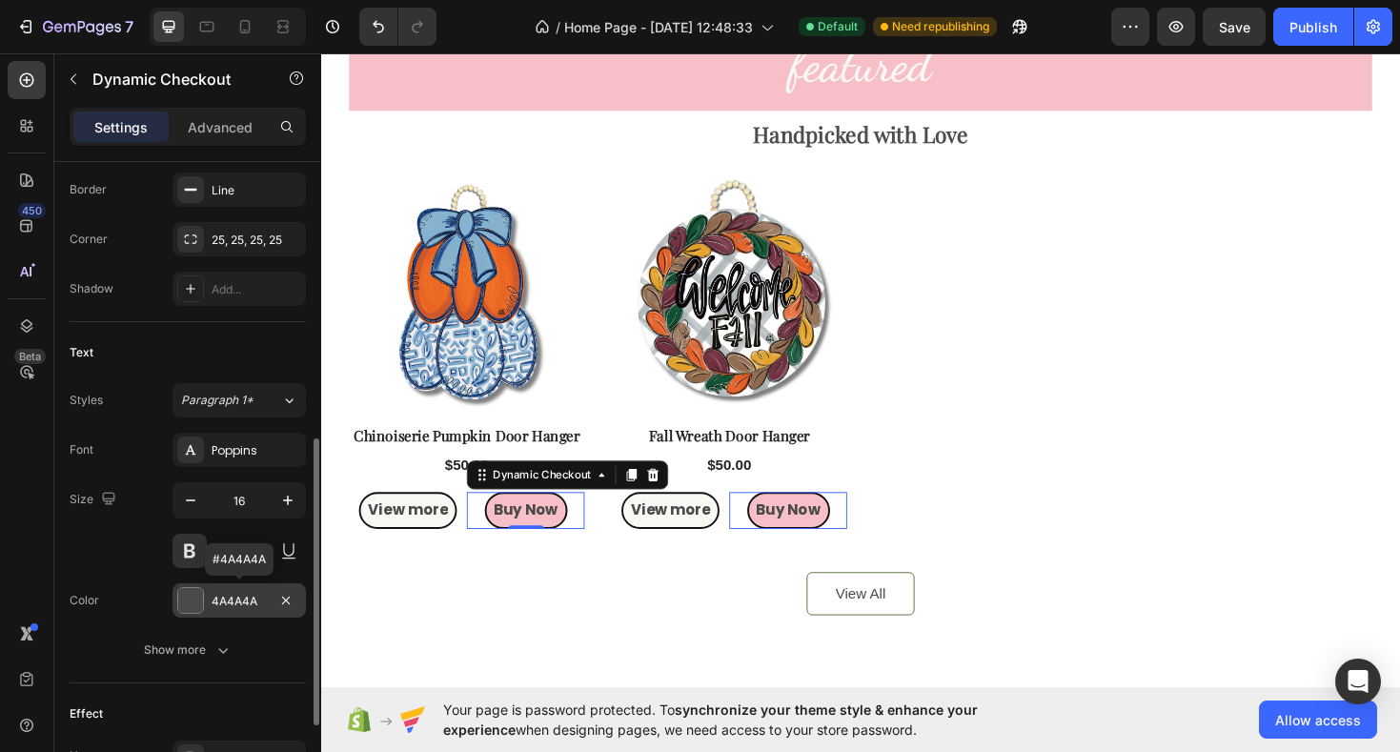
click at [199, 607] on div at bounding box center [190, 600] width 25 height 25
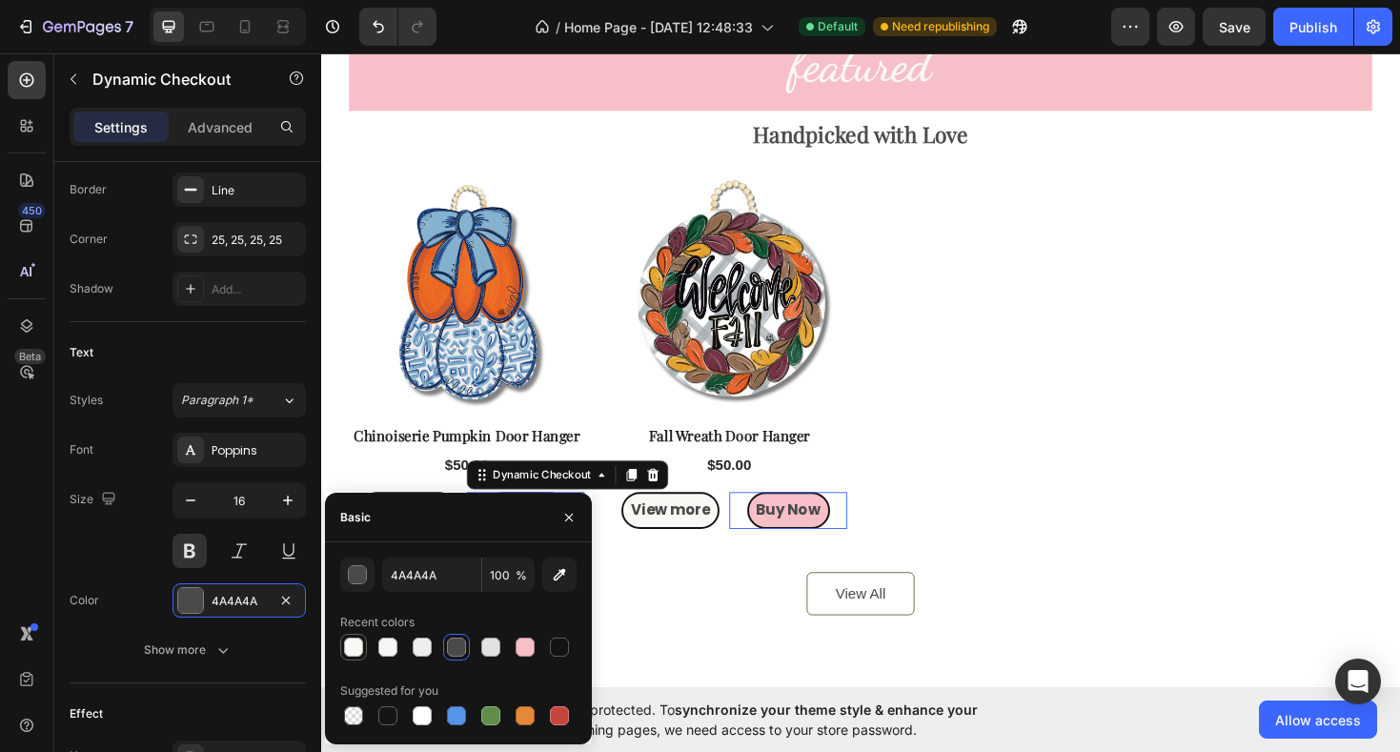
click at [352, 650] on div at bounding box center [353, 647] width 19 height 19
type input "FAF8F4"
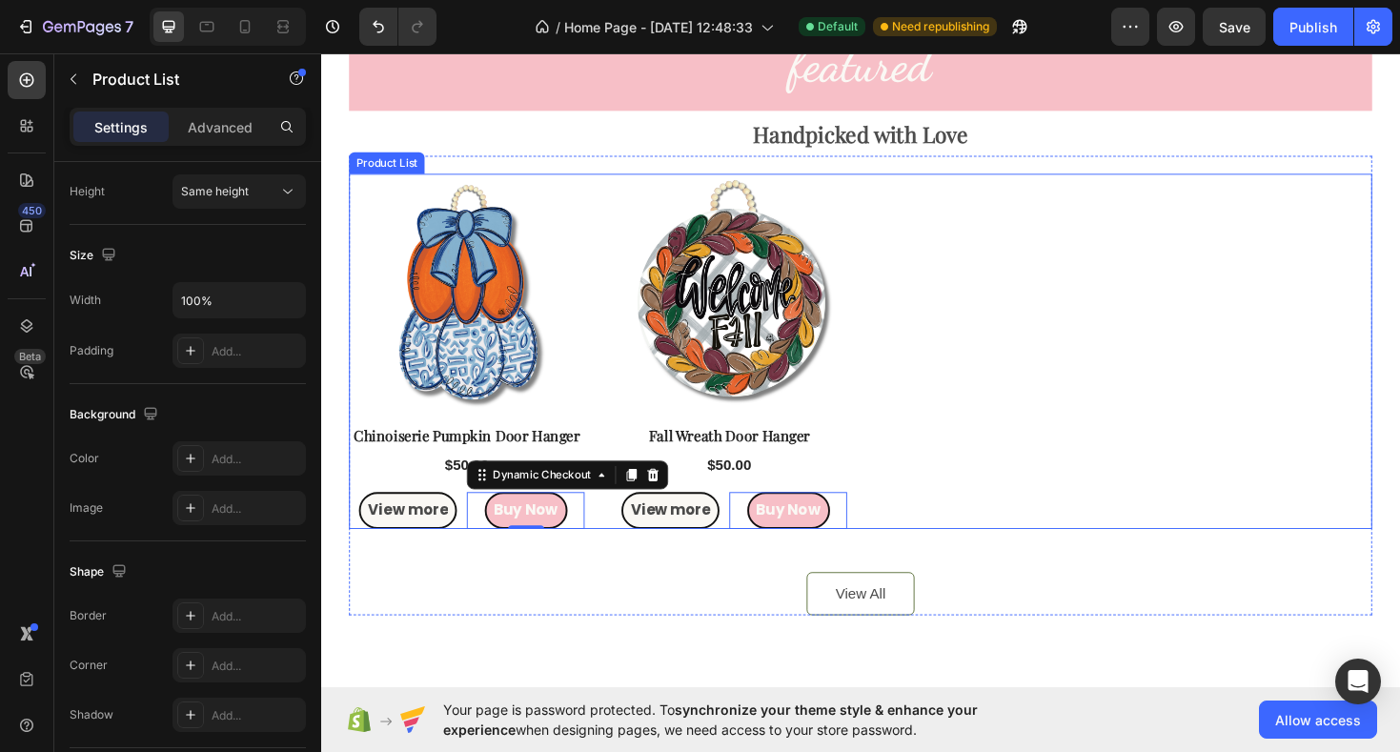
click at [1139, 497] on div "Product Images Row Chinoiserie Pumpkin Door Hanger Product Title $50.00 Product…" at bounding box center [893, 369] width 1085 height 377
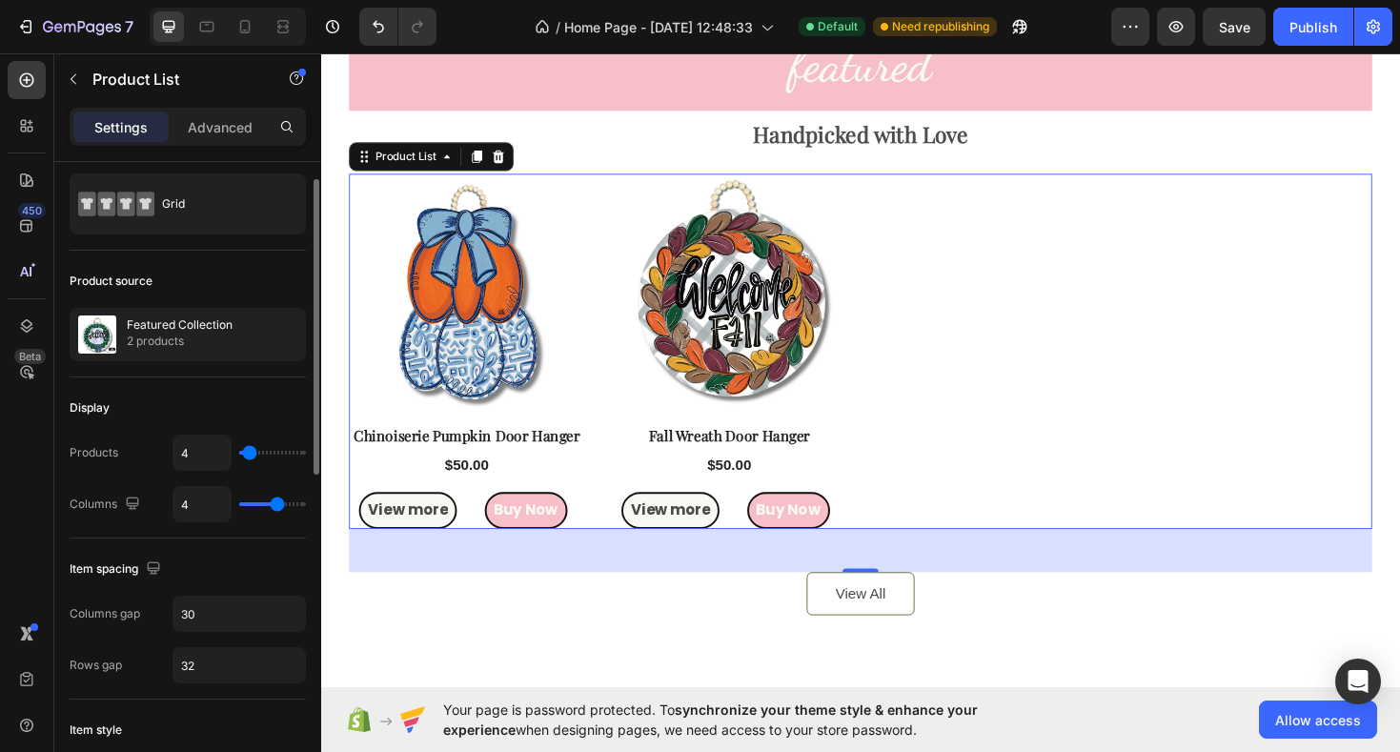
scroll to position [0, 0]
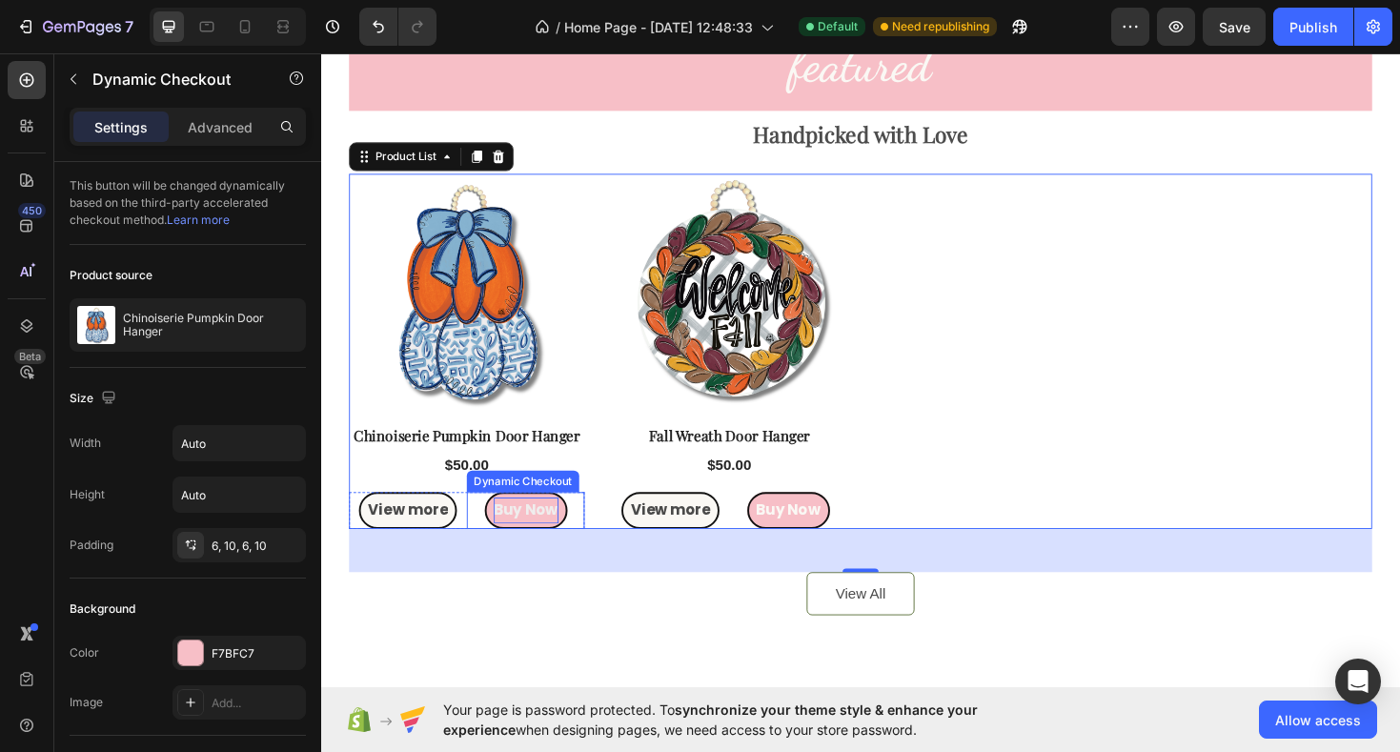
click at [528, 540] on p "Buy Now" at bounding box center [538, 538] width 69 height 28
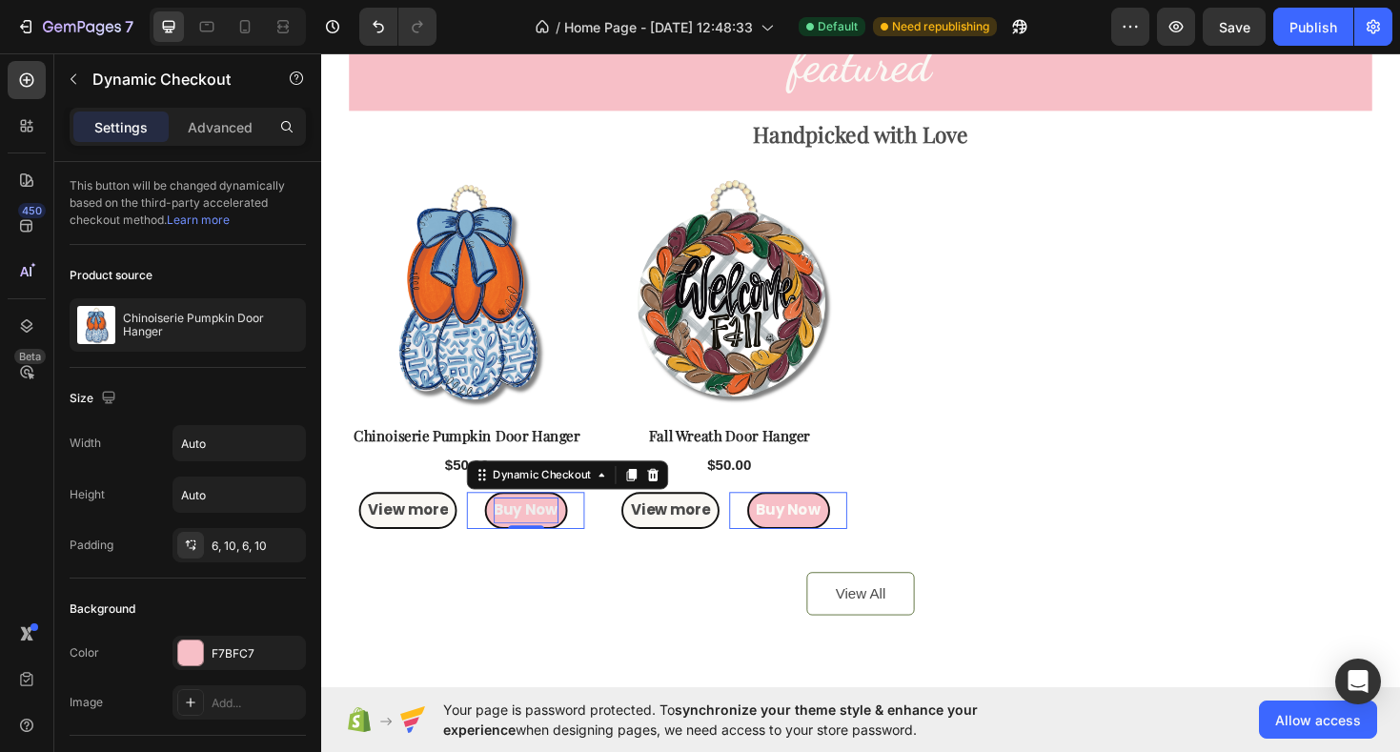
click at [554, 543] on p "Buy Now" at bounding box center [538, 538] width 69 height 28
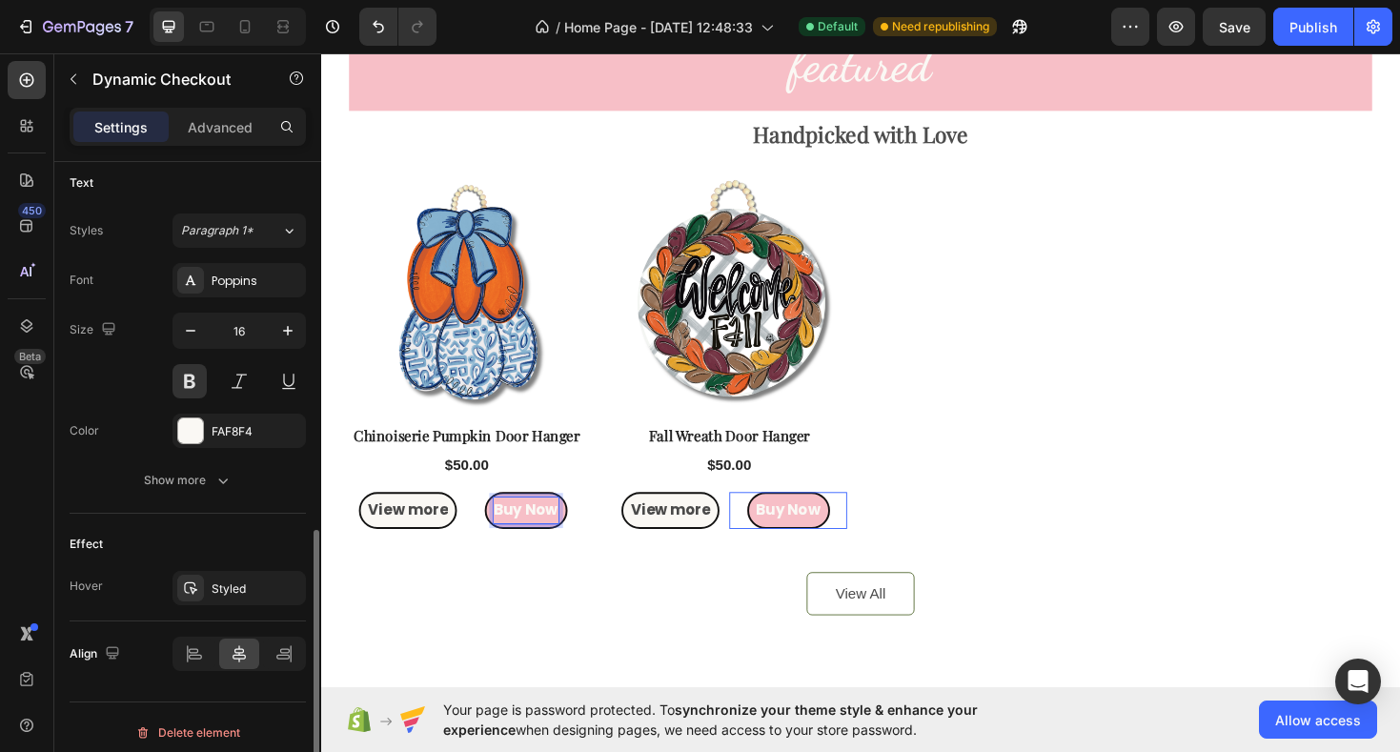
scroll to position [801, 0]
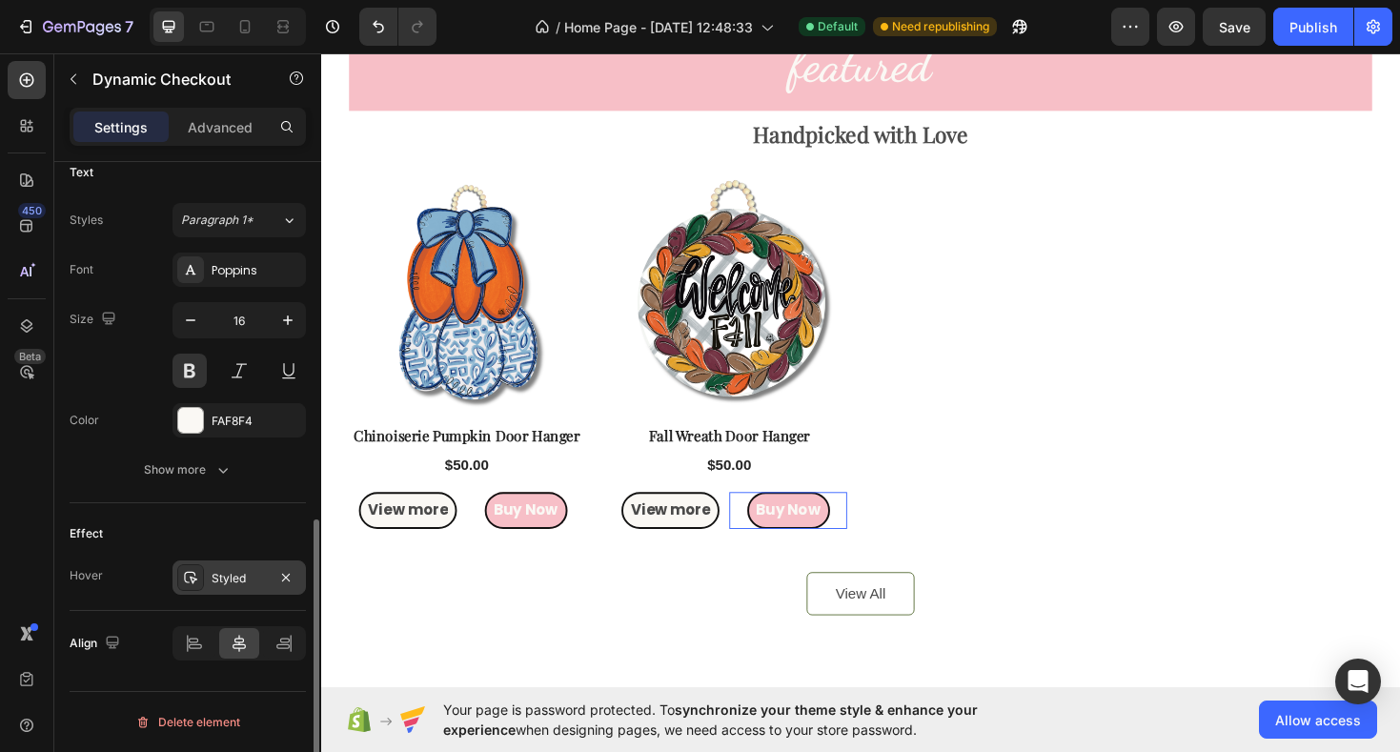
click at [194, 579] on icon at bounding box center [190, 578] width 13 height 12
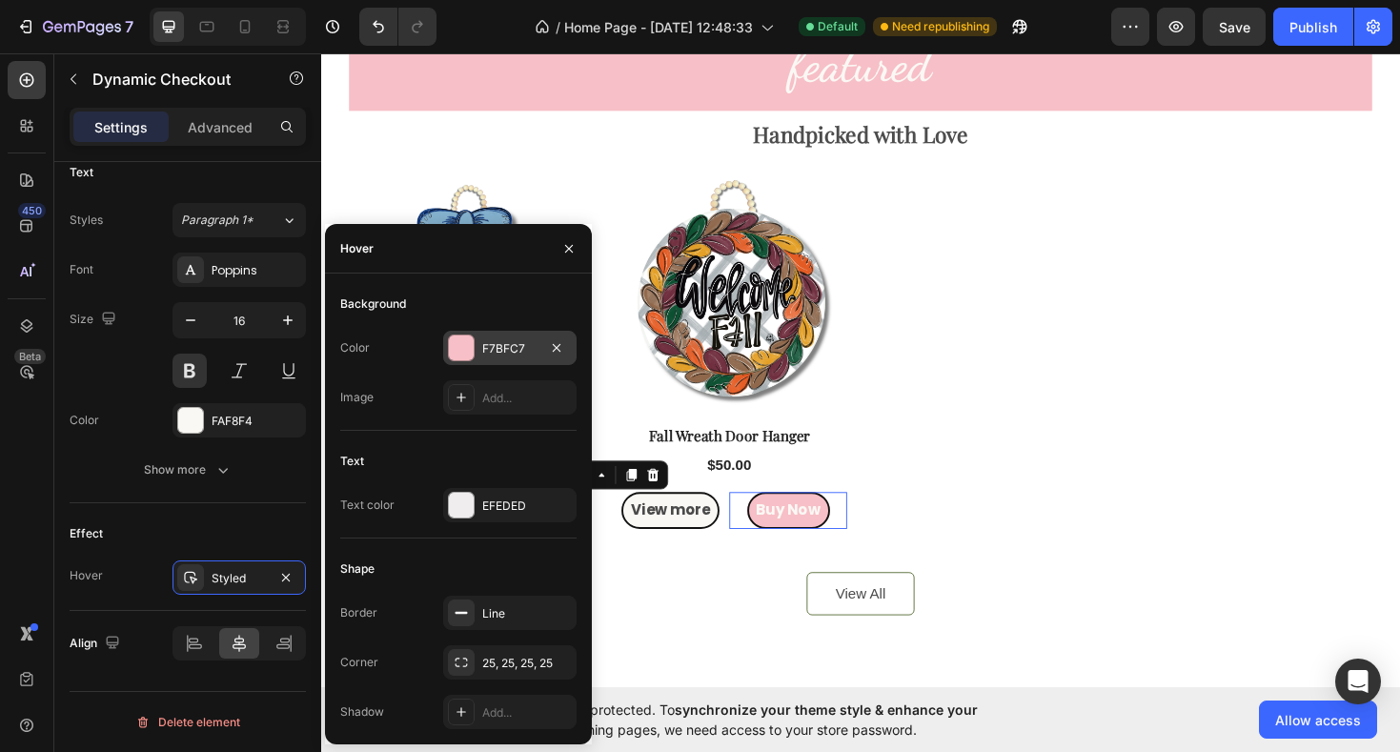
click at [464, 343] on div at bounding box center [461, 348] width 25 height 25
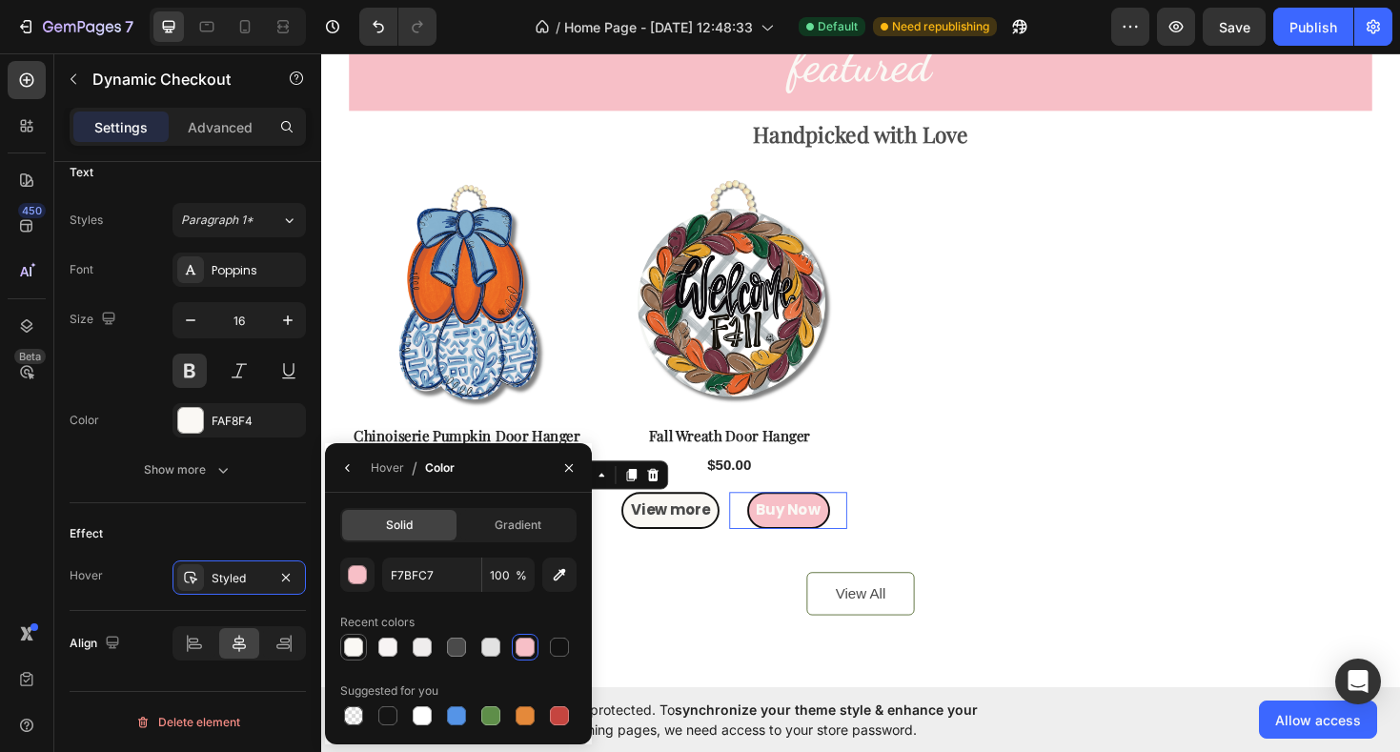
click at [359, 647] on div at bounding box center [353, 647] width 19 height 19
type input "FAF8F4"
click at [575, 470] on icon "button" at bounding box center [569, 467] width 15 height 15
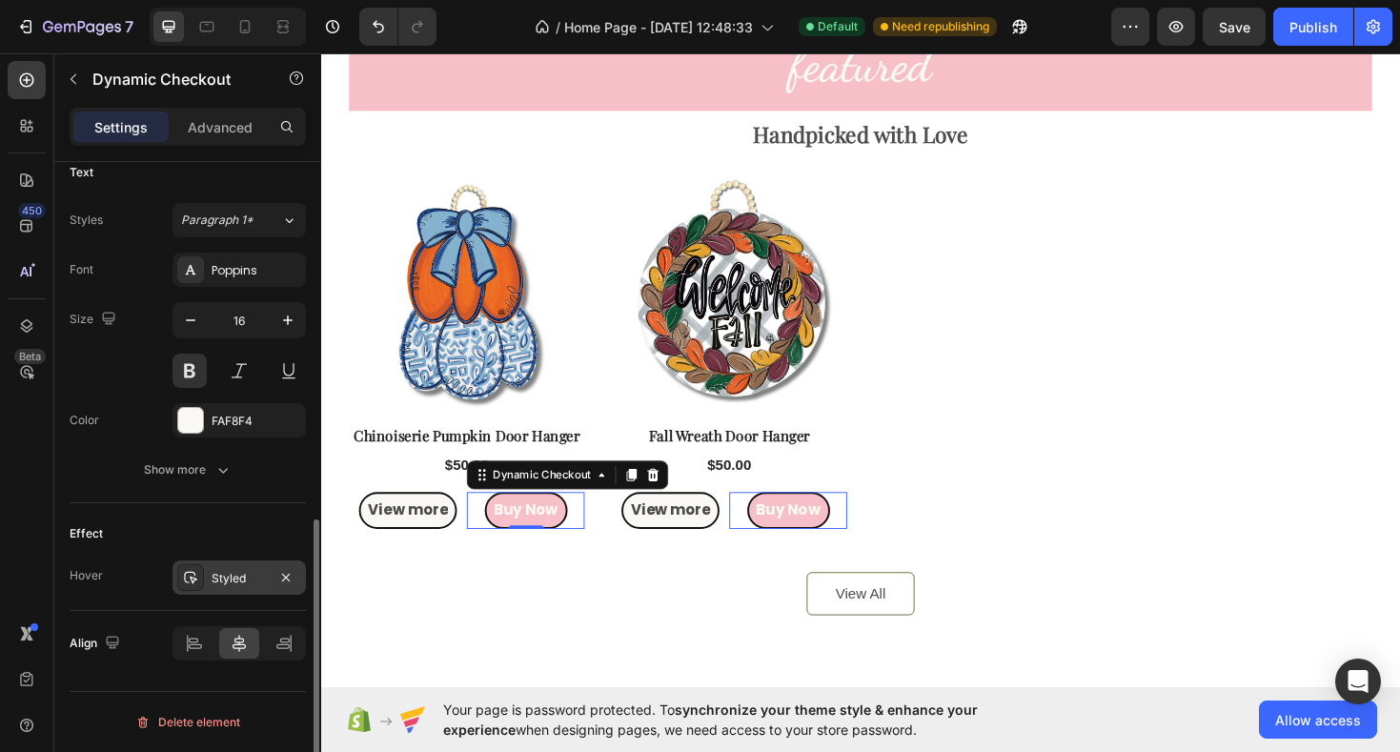
click at [201, 575] on div at bounding box center [190, 577] width 27 height 27
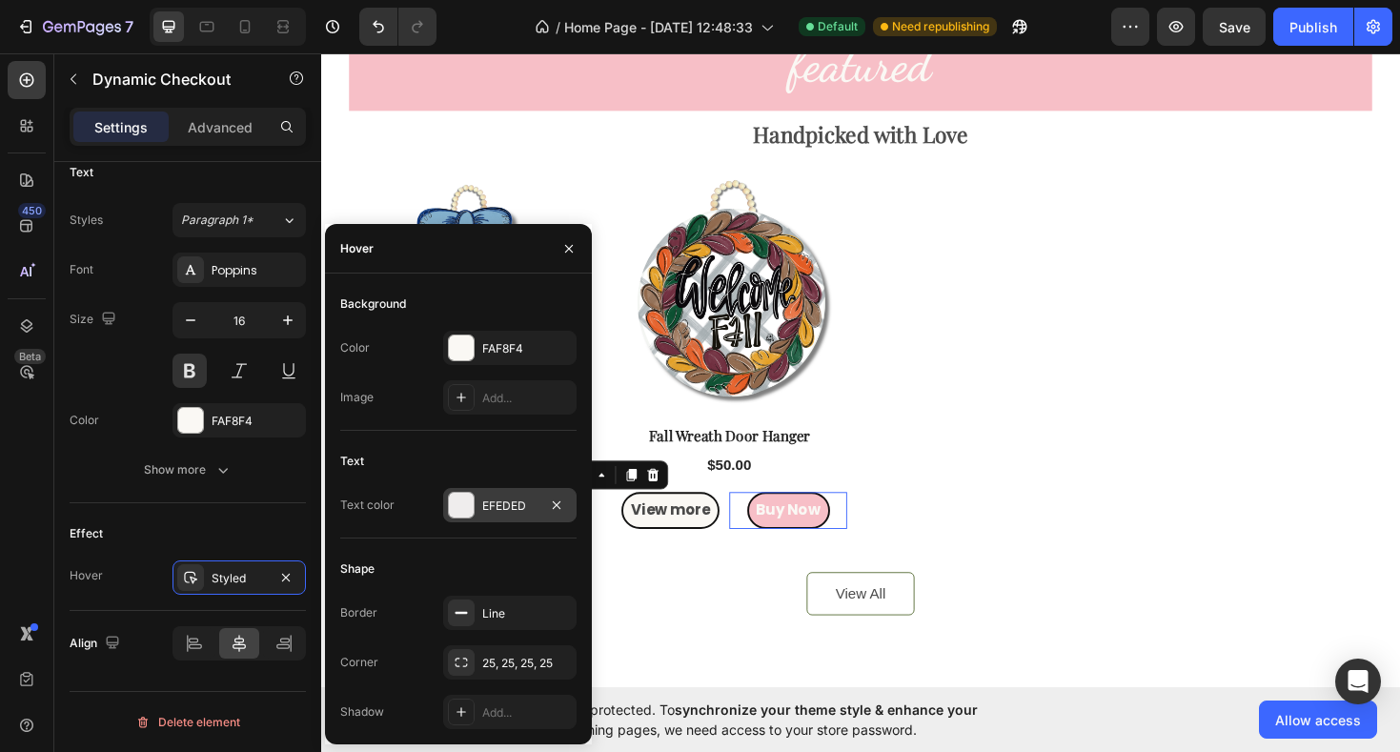
click at [465, 507] on div at bounding box center [461, 505] width 25 height 25
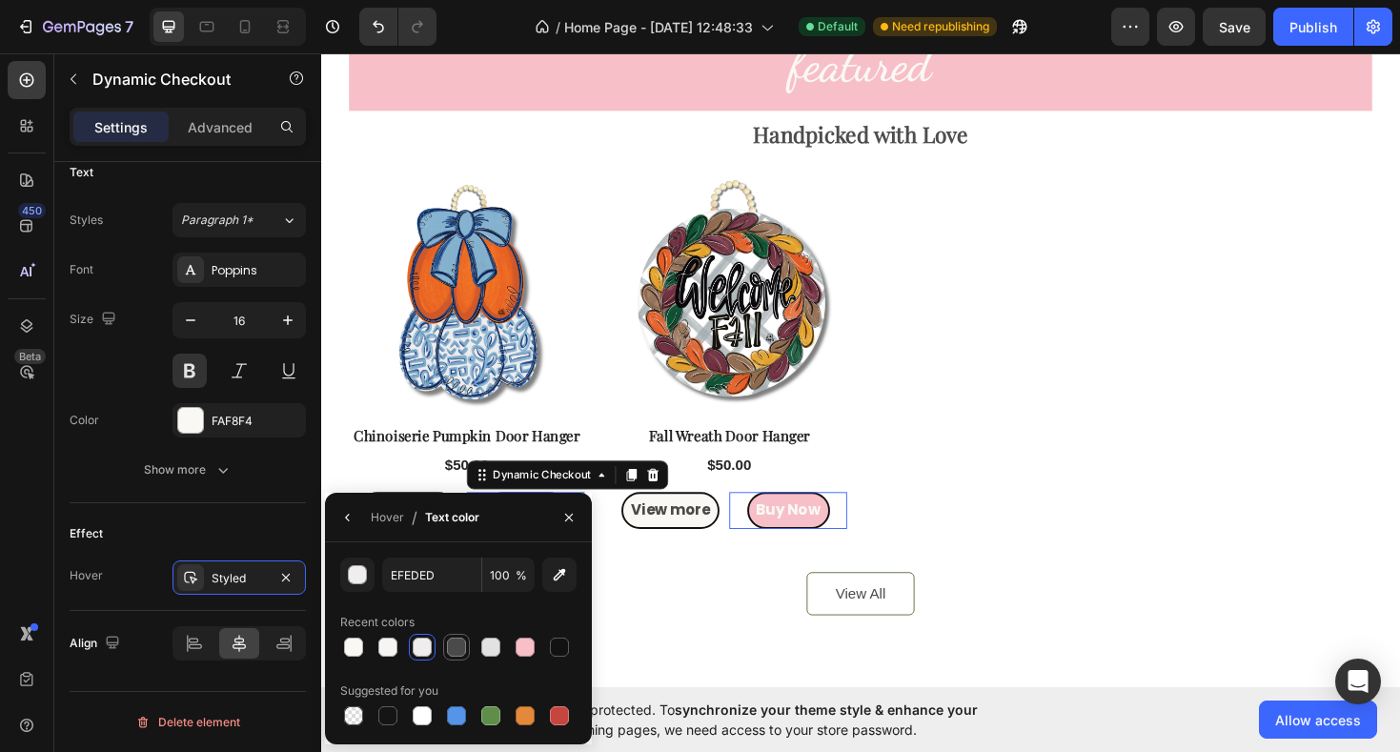
click at [450, 648] on div at bounding box center [456, 647] width 19 height 19
type input "4A4A4A"
click at [570, 522] on icon "button" at bounding box center [569, 517] width 15 height 15
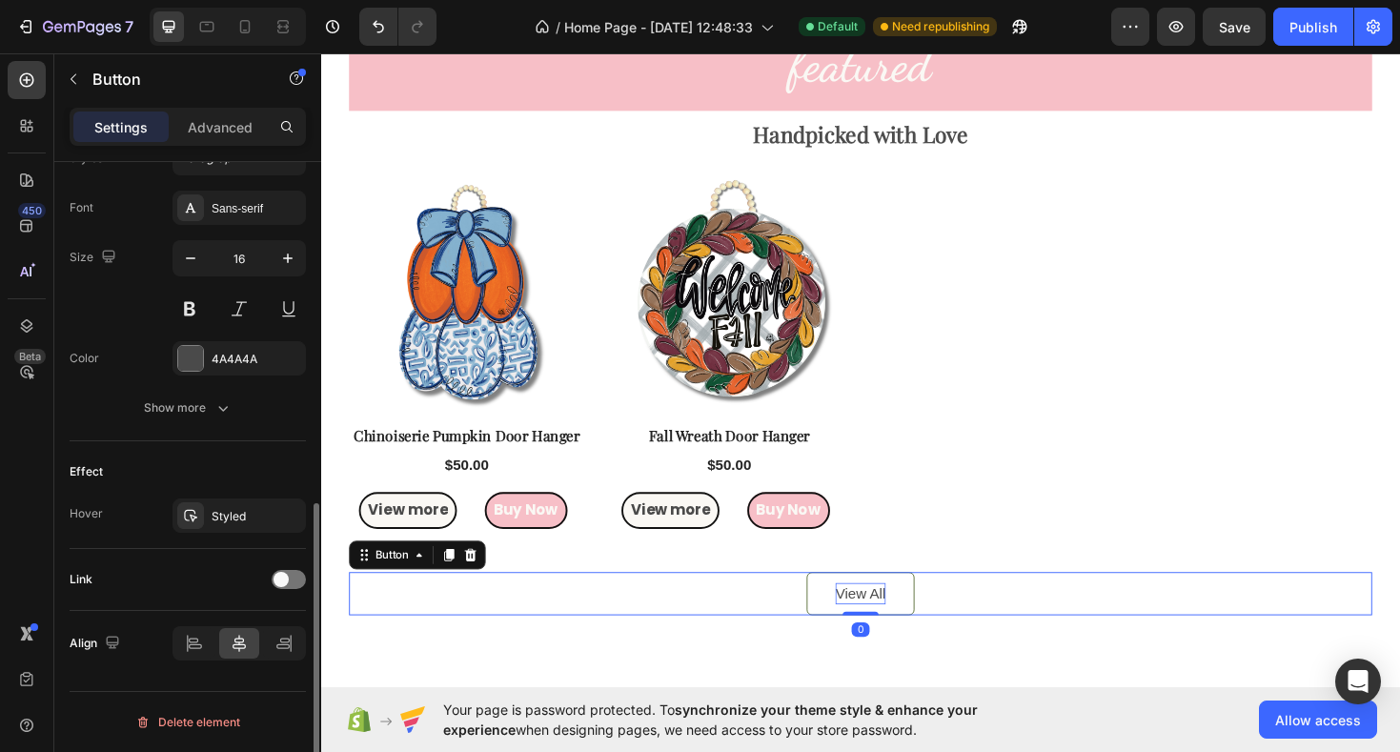
scroll to position [0, 0]
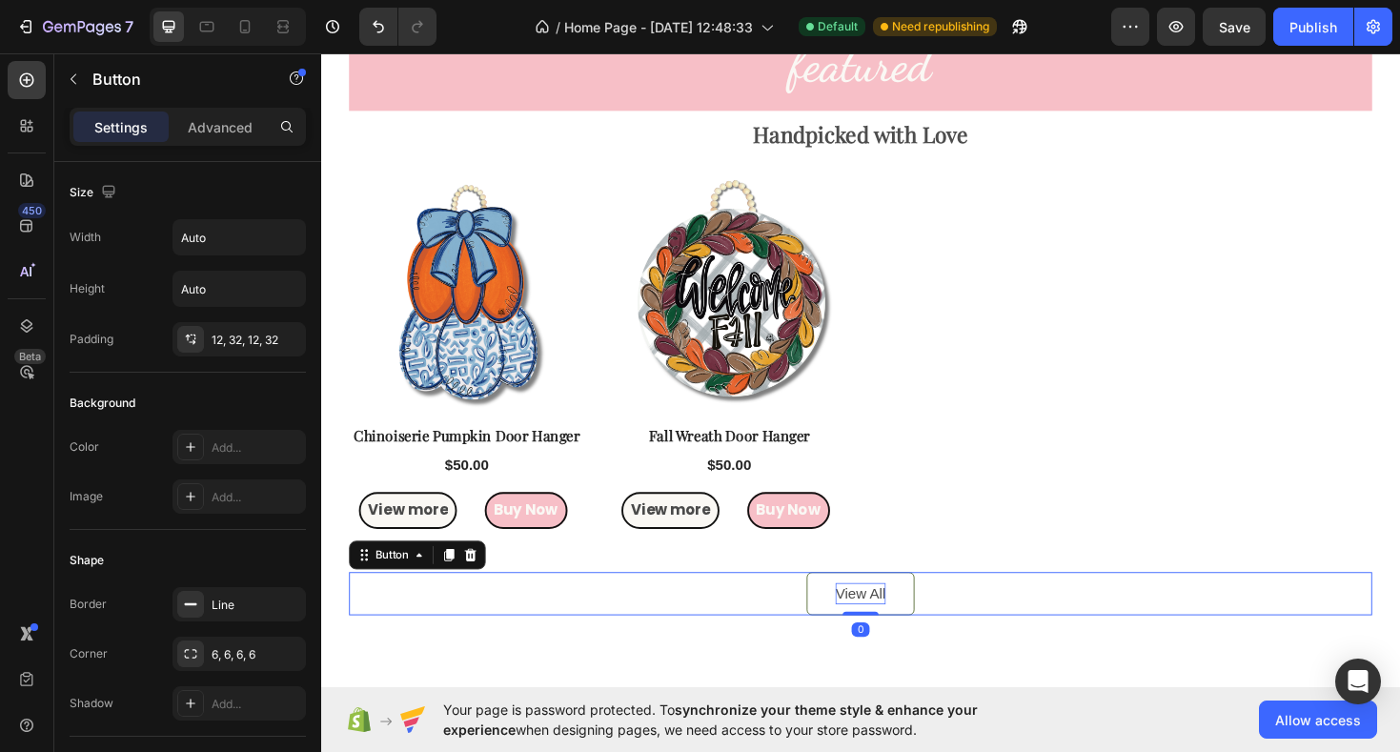
click at [903, 623] on div "View All" at bounding box center [893, 626] width 53 height 23
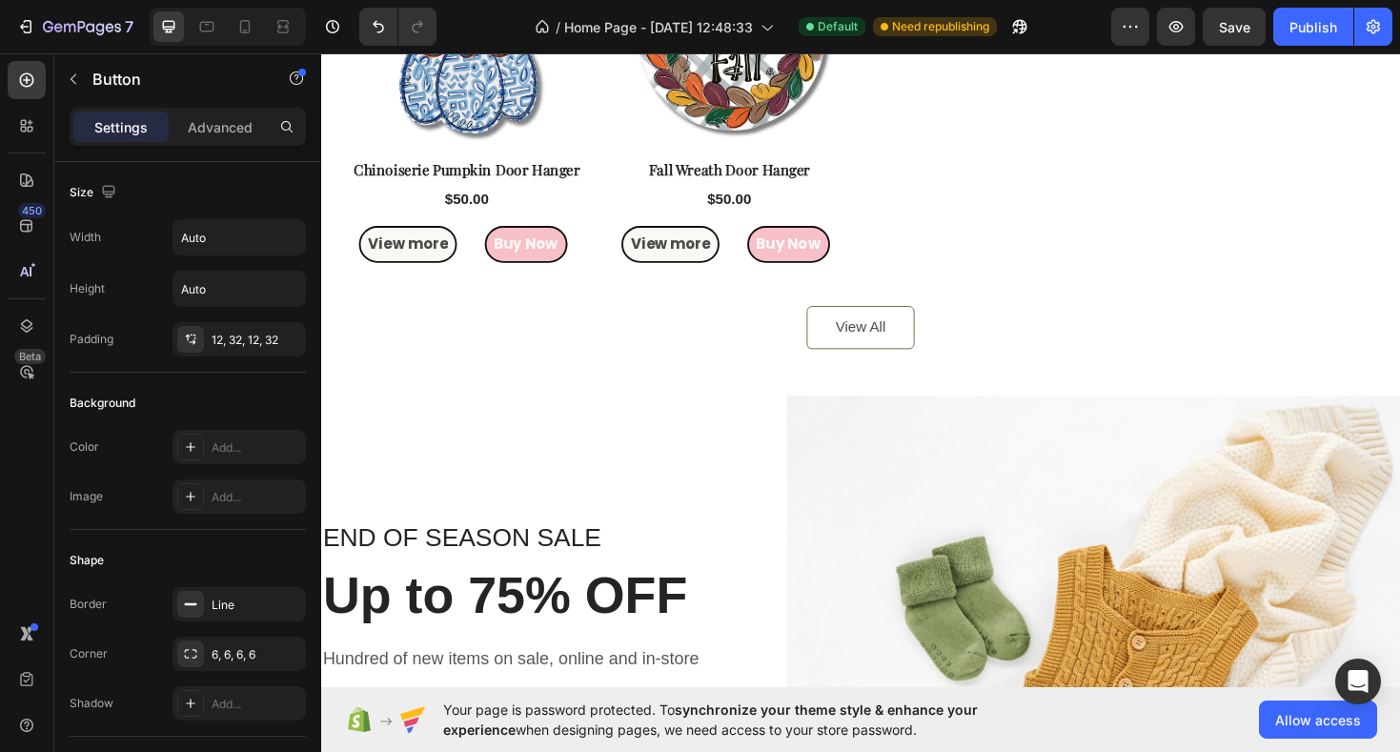
scroll to position [1773, 0]
click at [894, 388] on icon at bounding box center [893, 385] width 15 height 15
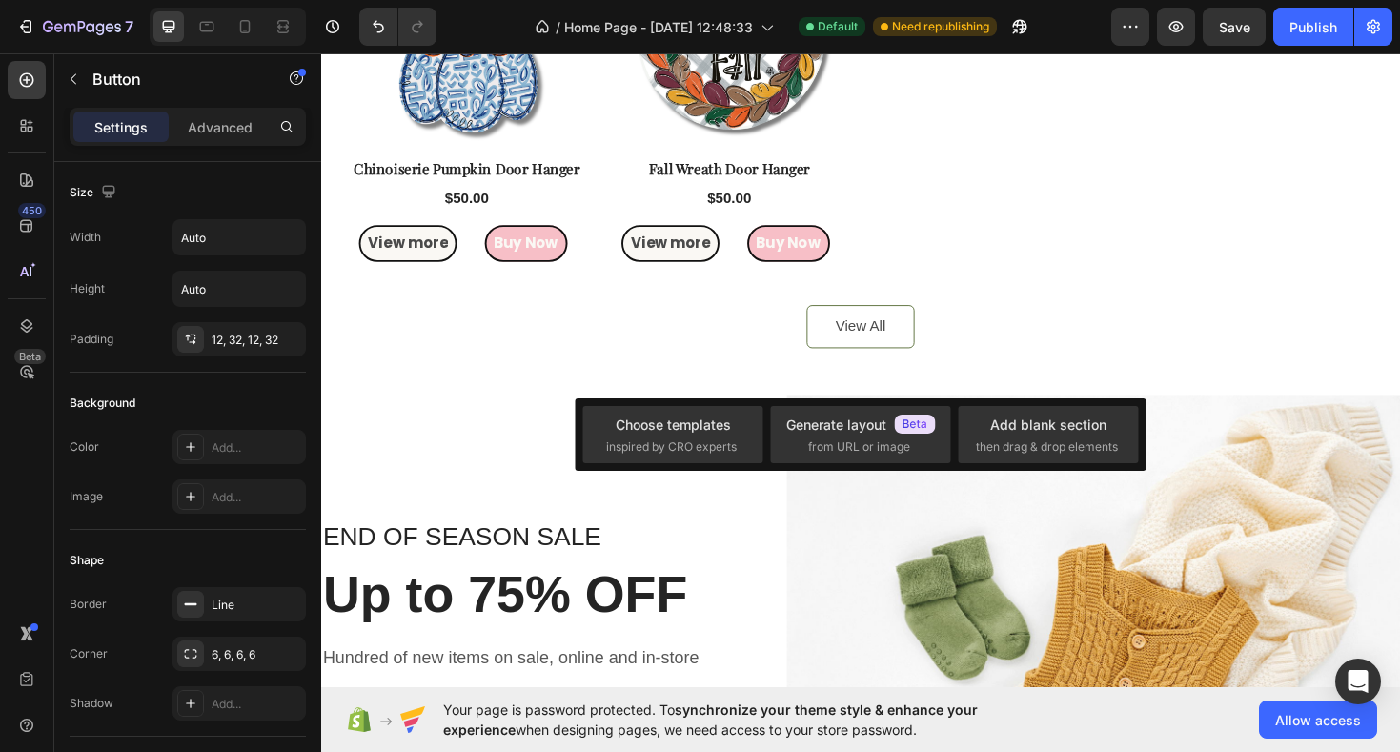
click at [718, 335] on div "View All Button" at bounding box center [893, 343] width 1085 height 46
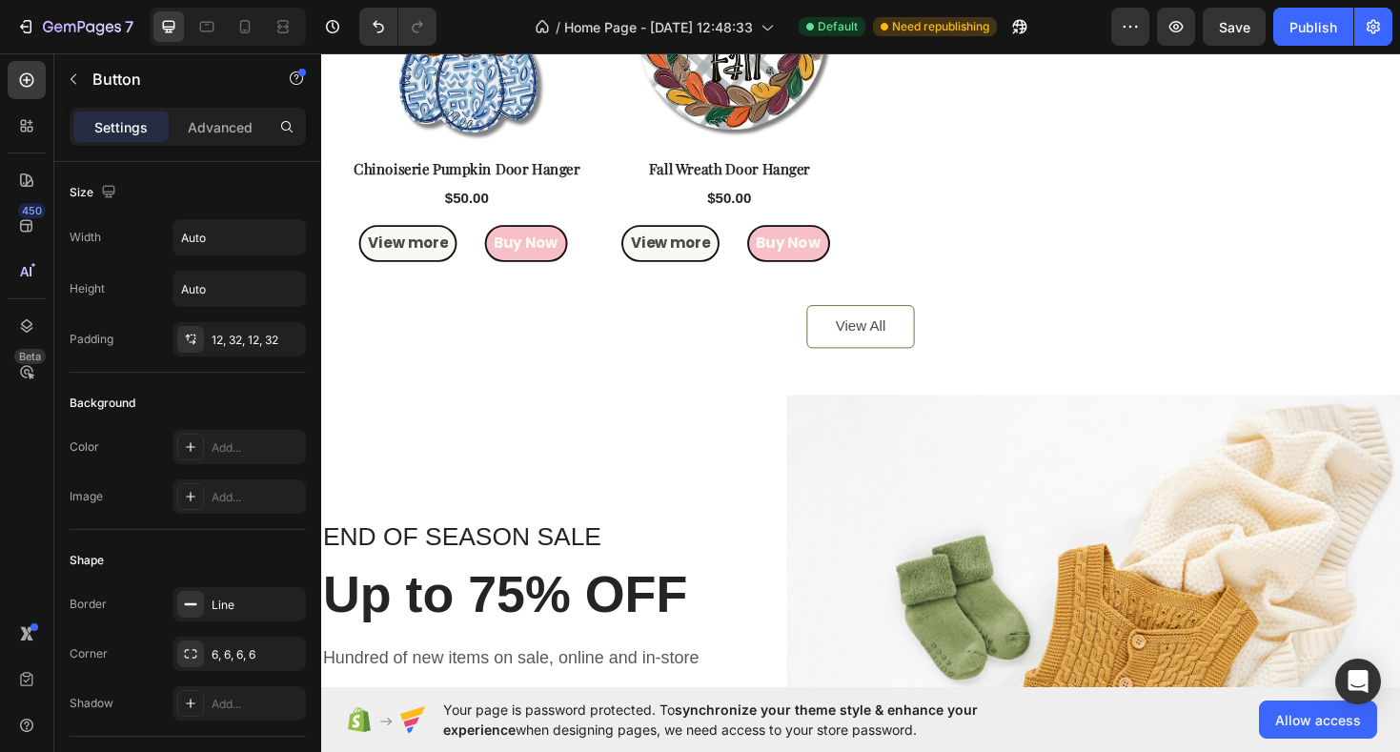
click at [855, 342] on button "View All" at bounding box center [893, 343] width 114 height 46
click at [971, 342] on div "View All Button" at bounding box center [893, 343] width 1085 height 46
click at [914, 344] on div "View All" at bounding box center [893, 343] width 53 height 23
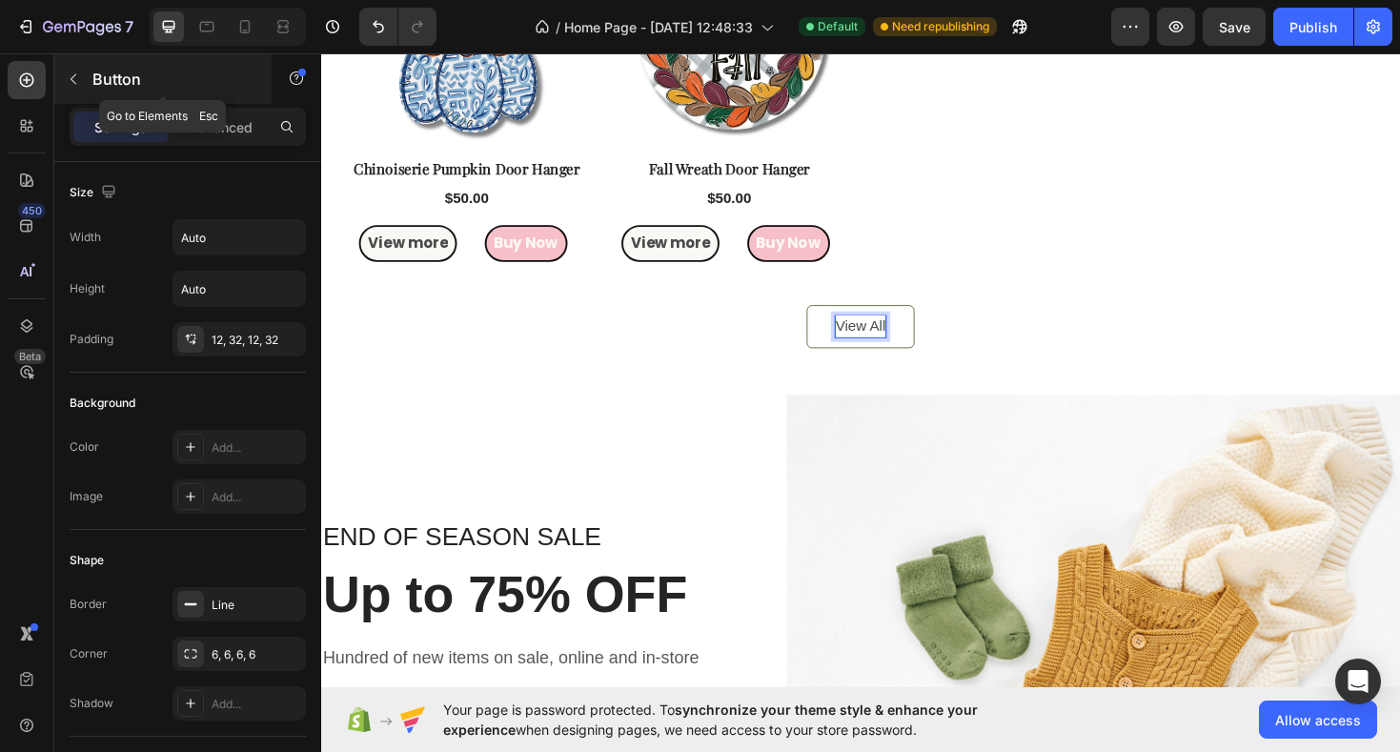
click at [78, 76] on icon "button" at bounding box center [73, 79] width 15 height 15
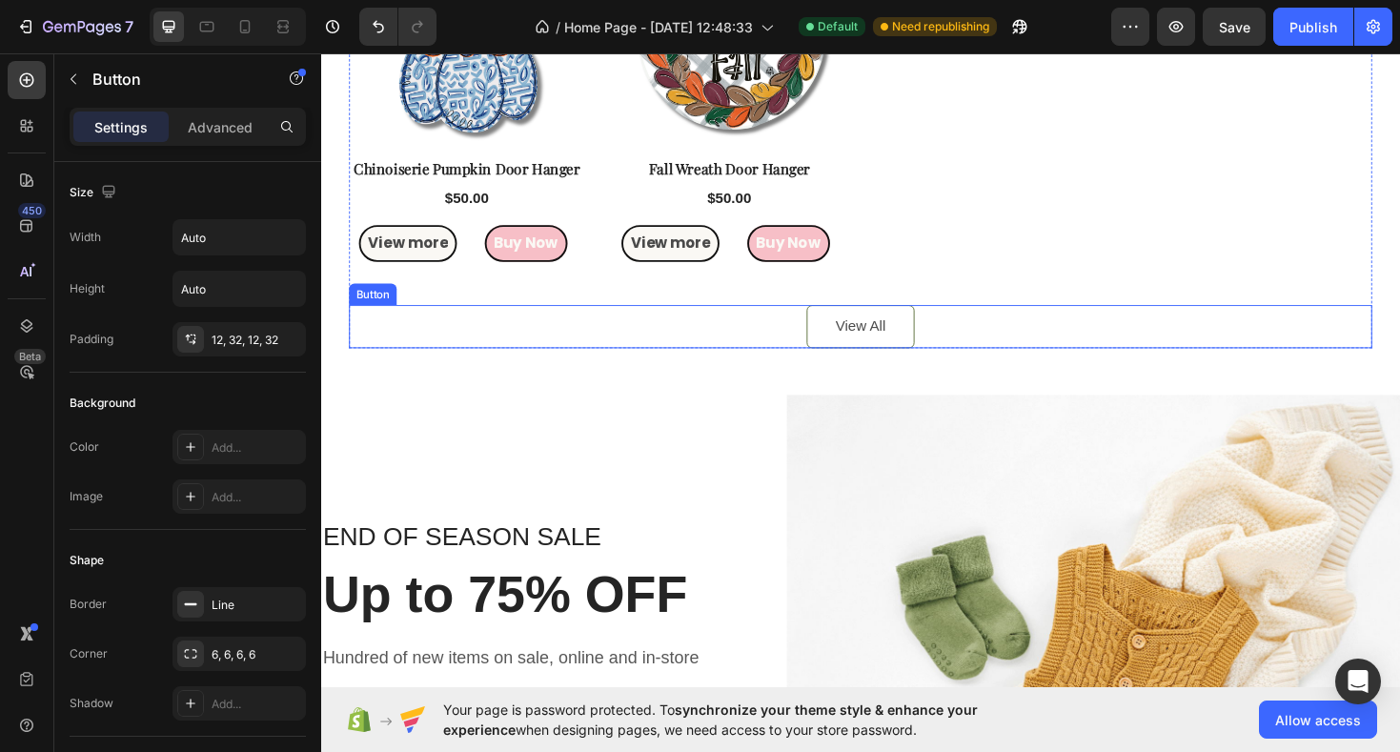
click at [724, 345] on div "View All Button" at bounding box center [893, 343] width 1085 height 46
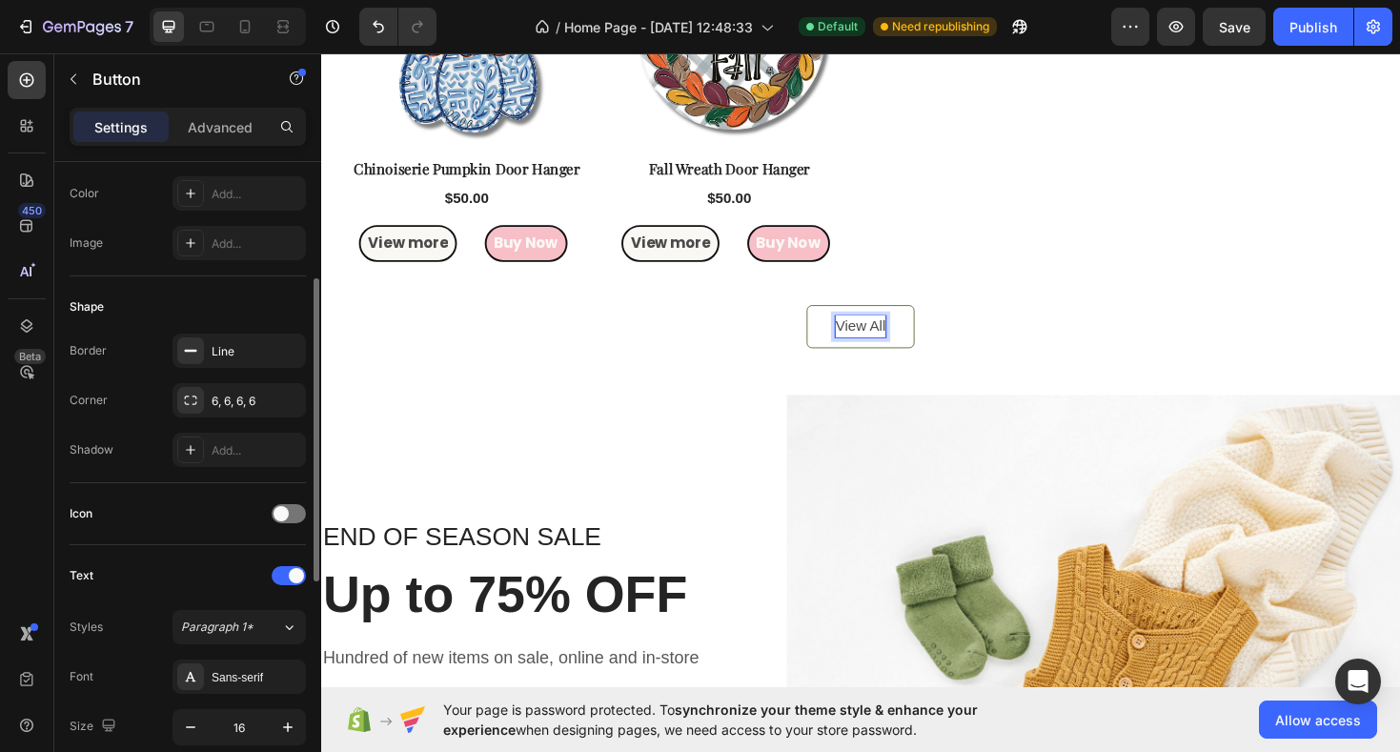
scroll to position [252, 0]
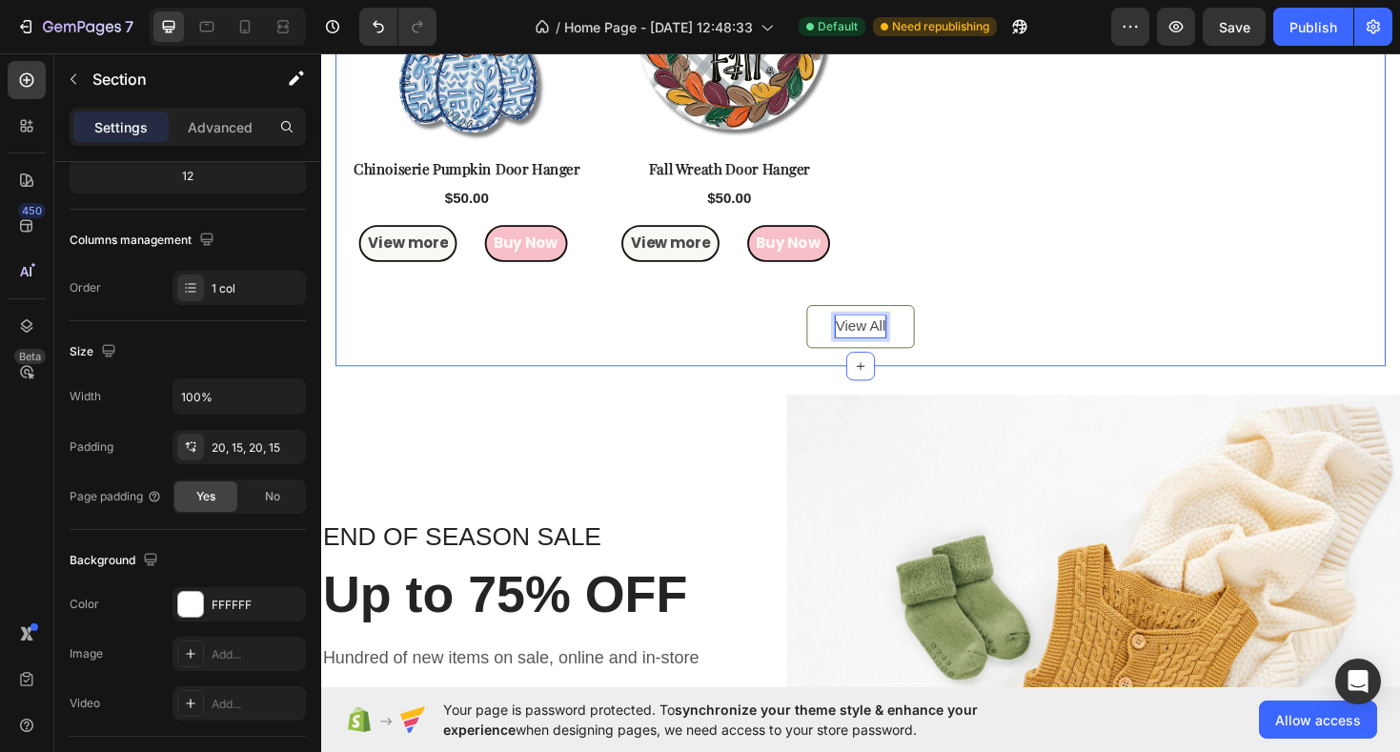
click at [701, 375] on div "featured Heading Handpicked with Love Text Block Product Images Row Chinoiserie…" at bounding box center [894, 50] width 1114 height 669
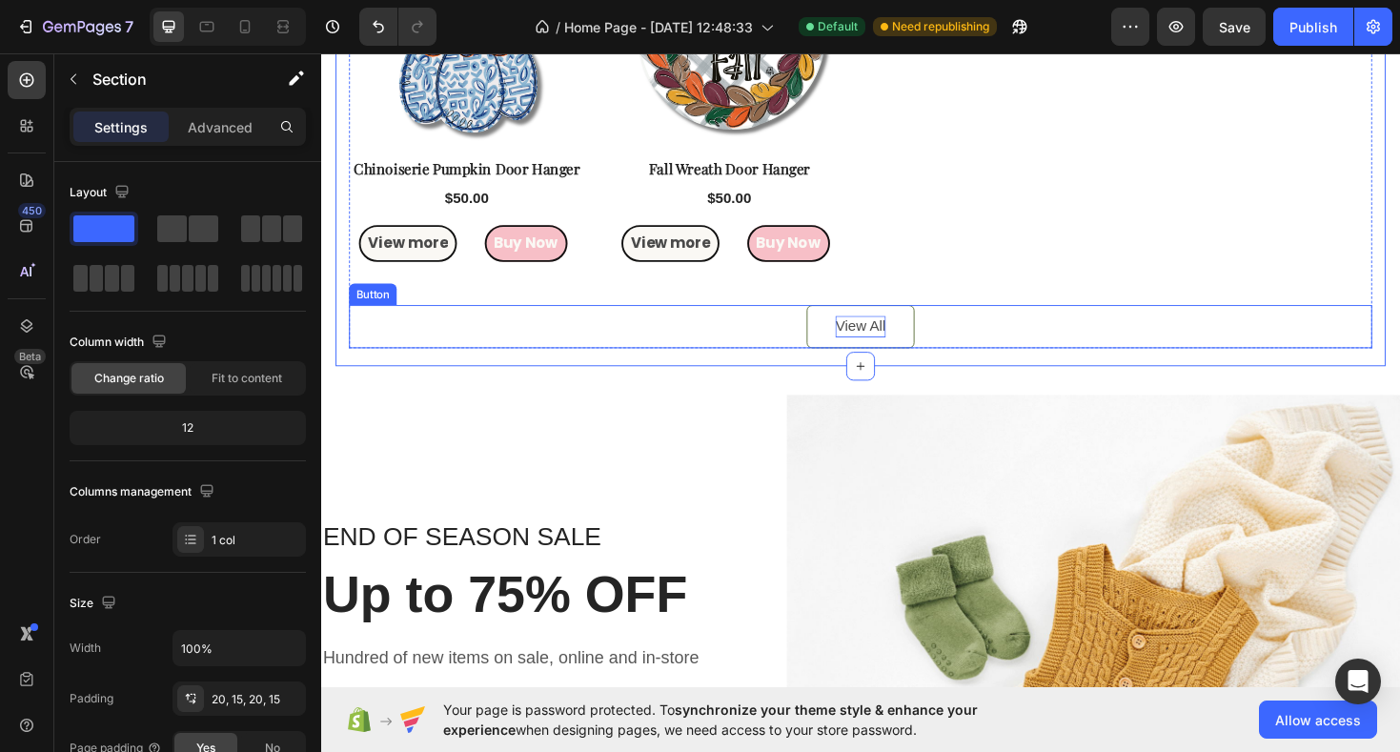
click at [826, 343] on div "View All Button" at bounding box center [893, 343] width 1085 height 46
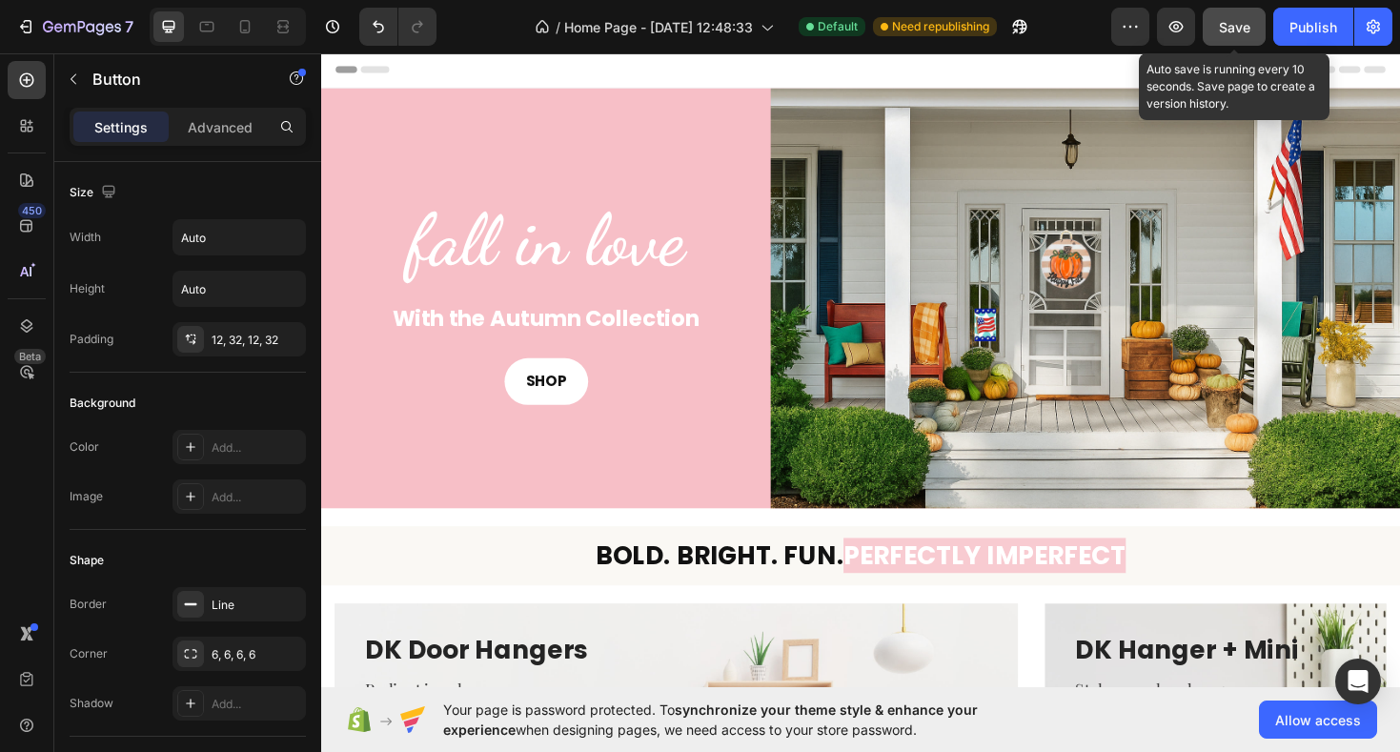
click at [1239, 31] on span "Save" at bounding box center [1234, 27] width 31 height 16
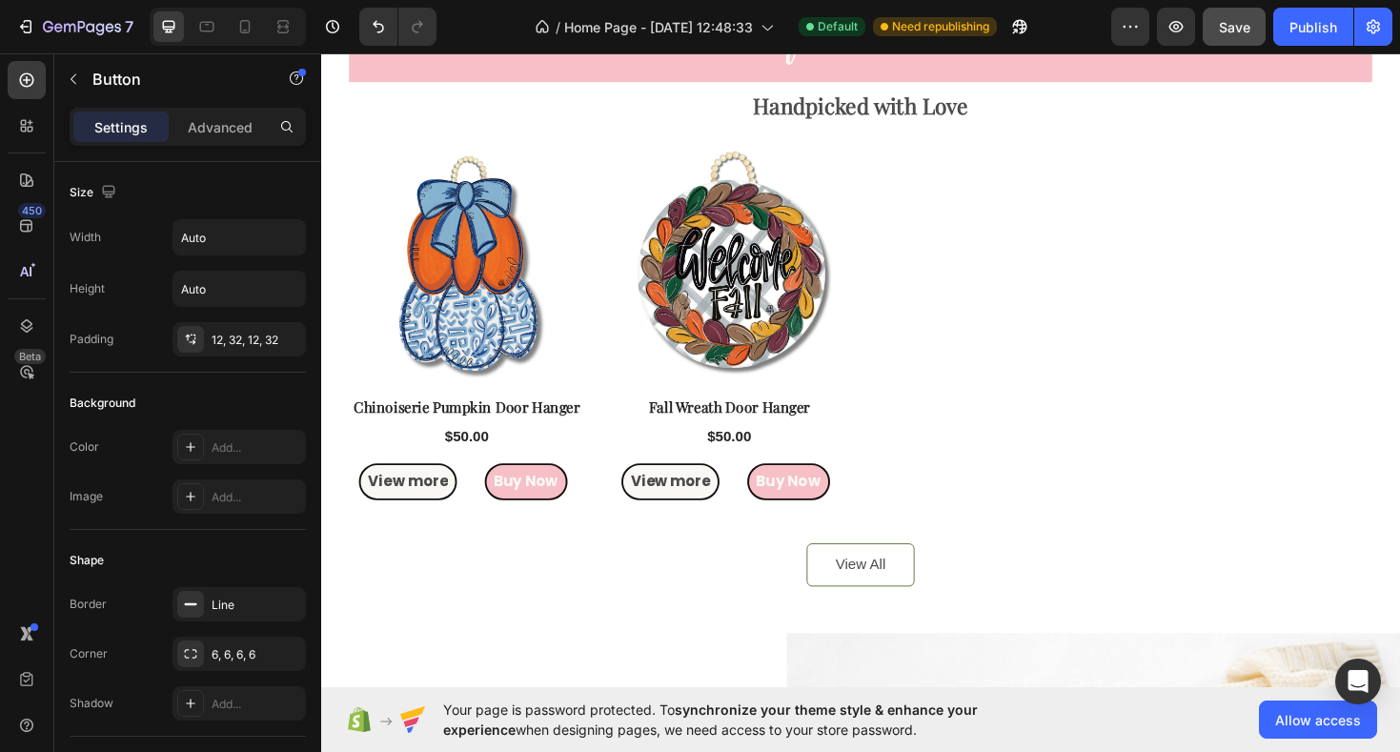
scroll to position [1522, 0]
click at [1315, 34] on div "Publish" at bounding box center [1314, 27] width 48 height 20
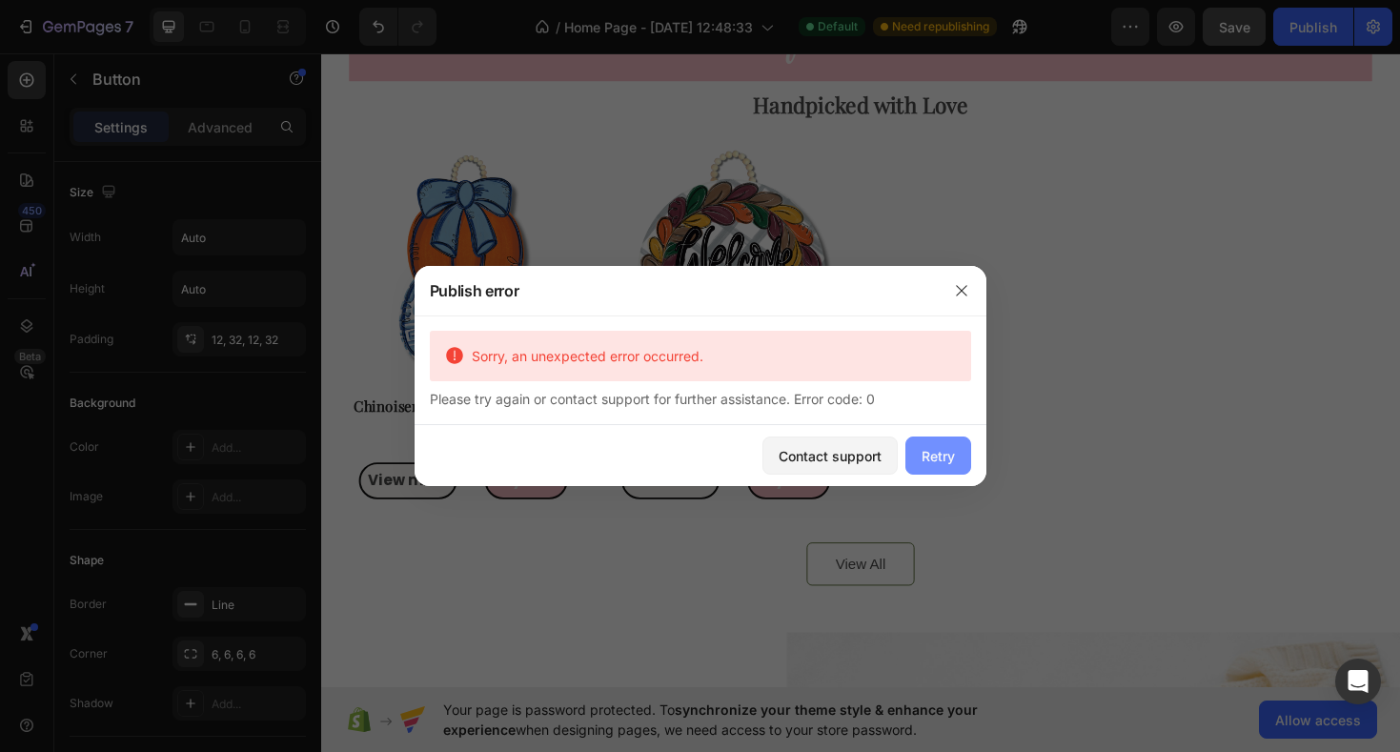
click at [943, 460] on div "Retry" at bounding box center [938, 456] width 33 height 20
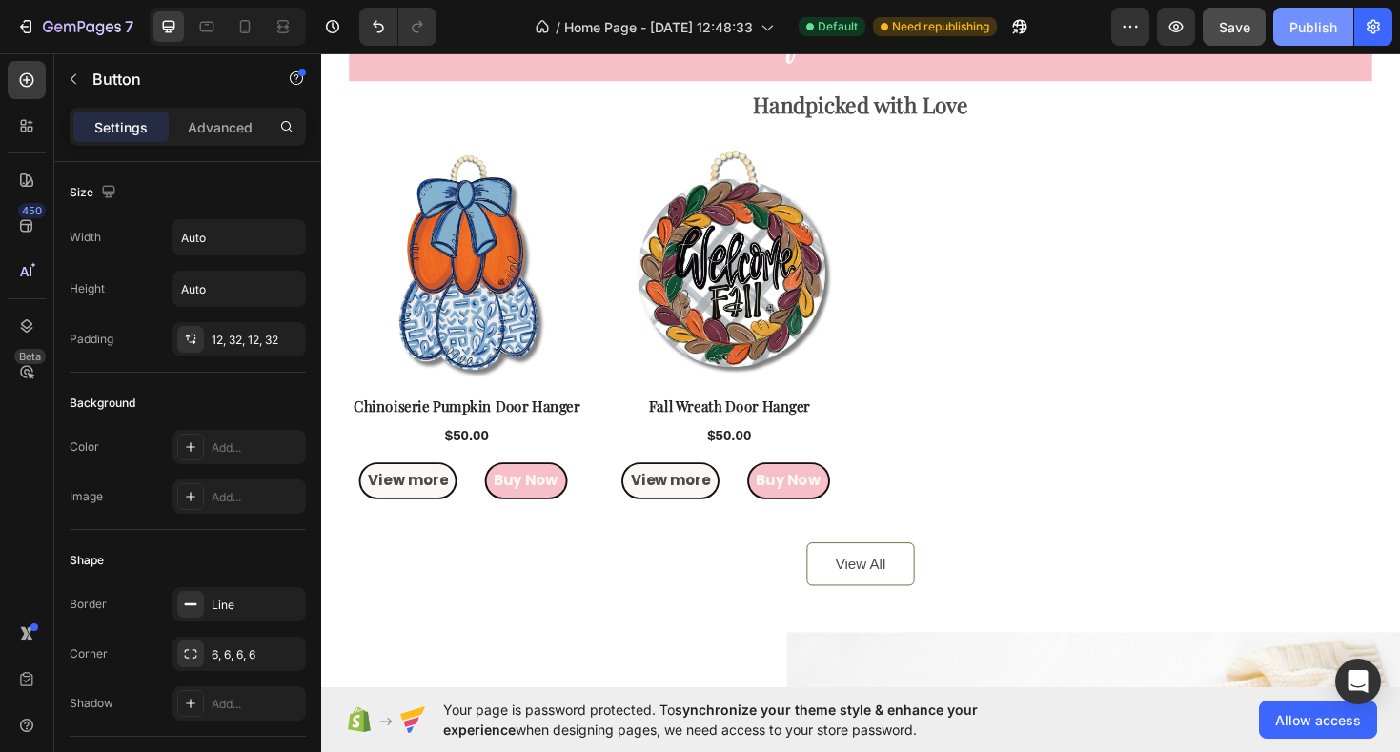
click at [1302, 20] on div "Publish" at bounding box center [1314, 27] width 48 height 20
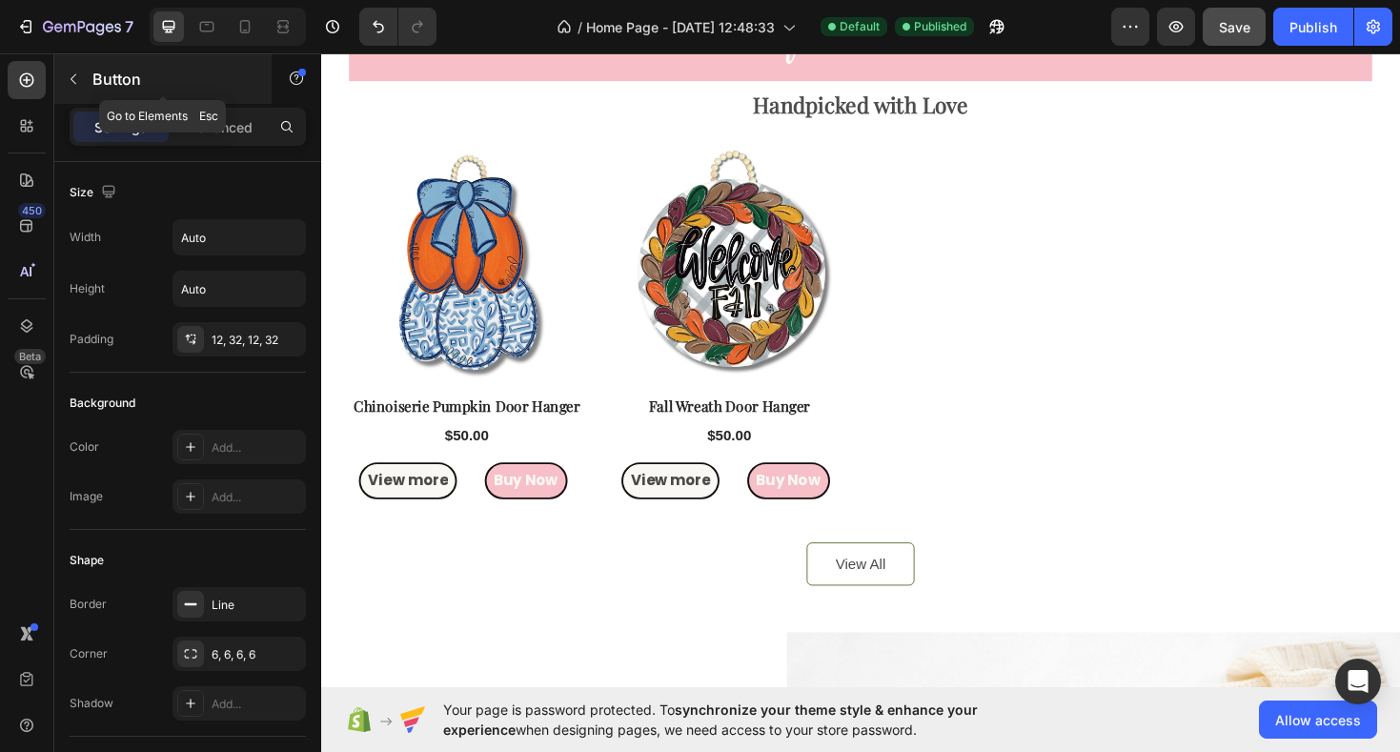
click at [74, 75] on icon "button" at bounding box center [74, 79] width 6 height 10
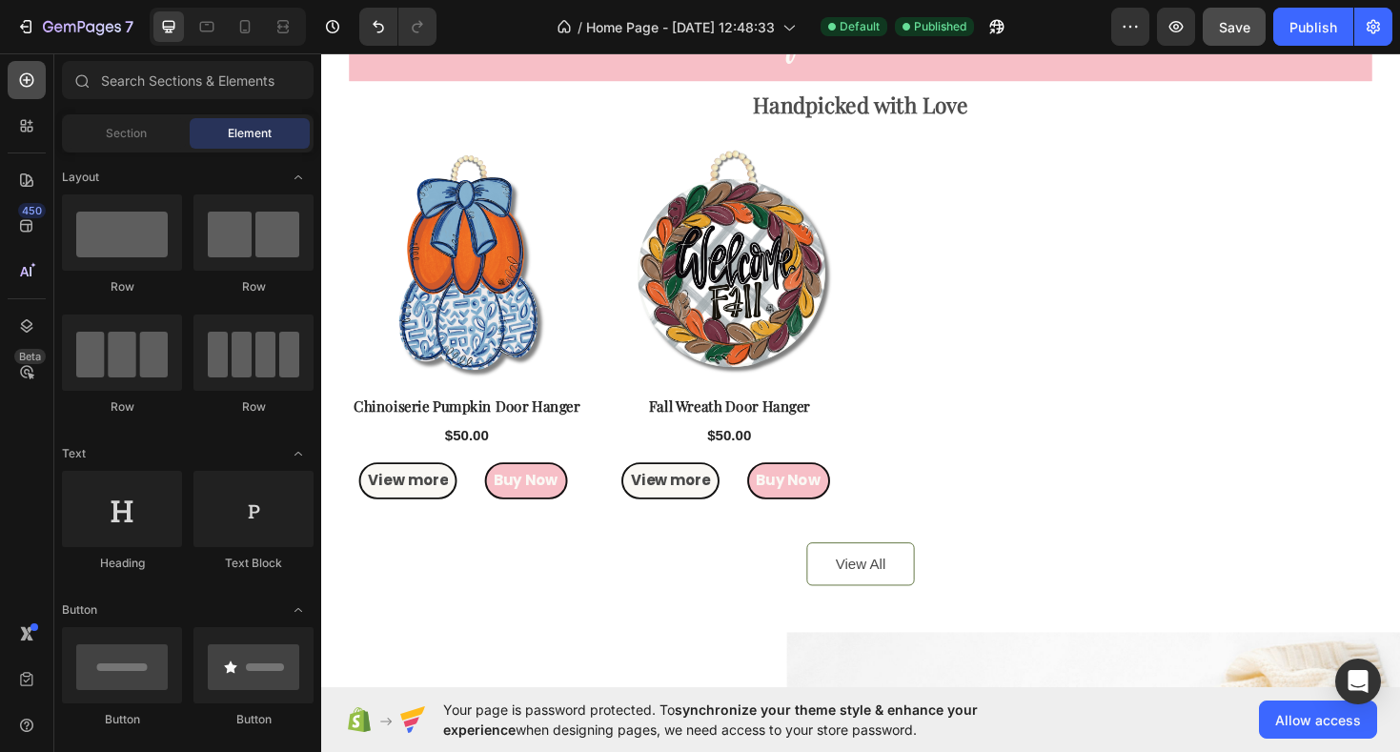
click at [34, 77] on icon at bounding box center [26, 80] width 19 height 19
click at [88, 31] on icon "button" at bounding box center [90, 27] width 9 height 9
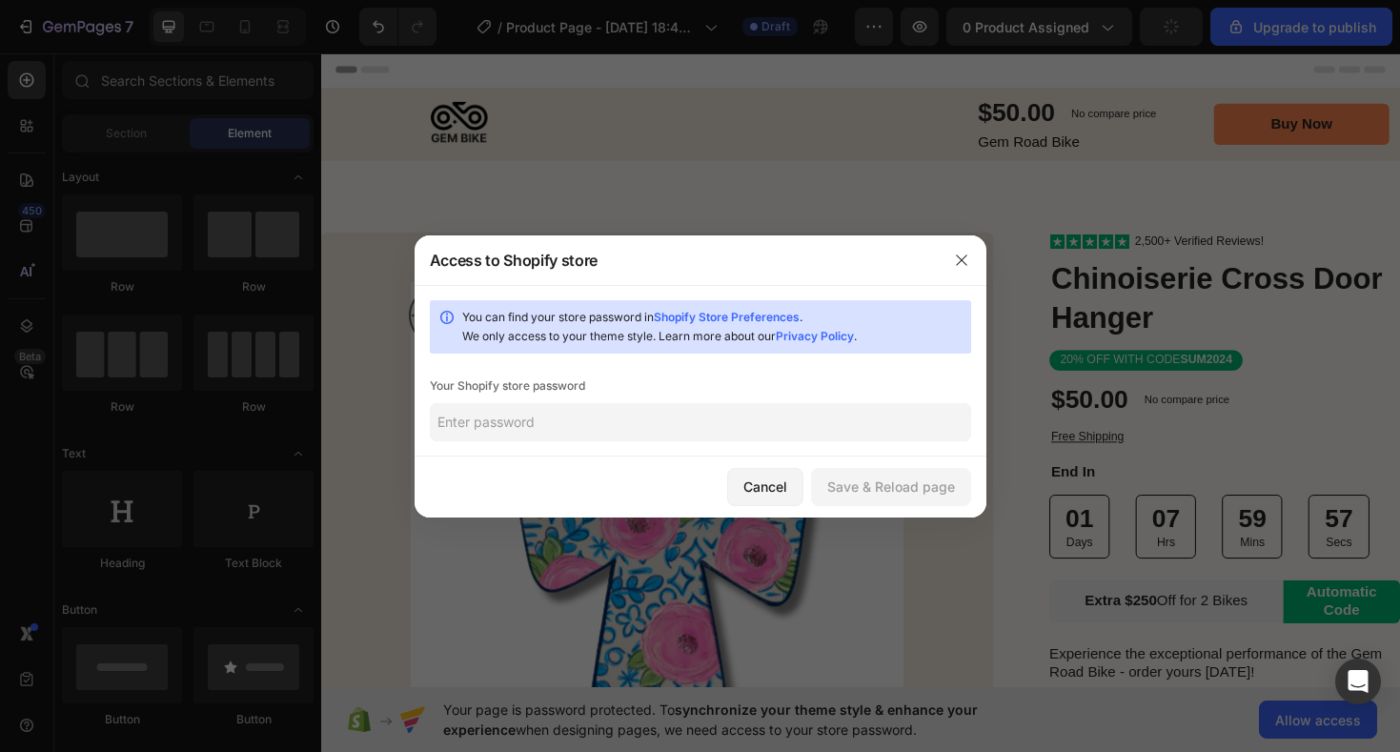
click at [553, 429] on input "text" at bounding box center [701, 422] width 542 height 38
click at [771, 486] on div "Cancel" at bounding box center [766, 487] width 44 height 20
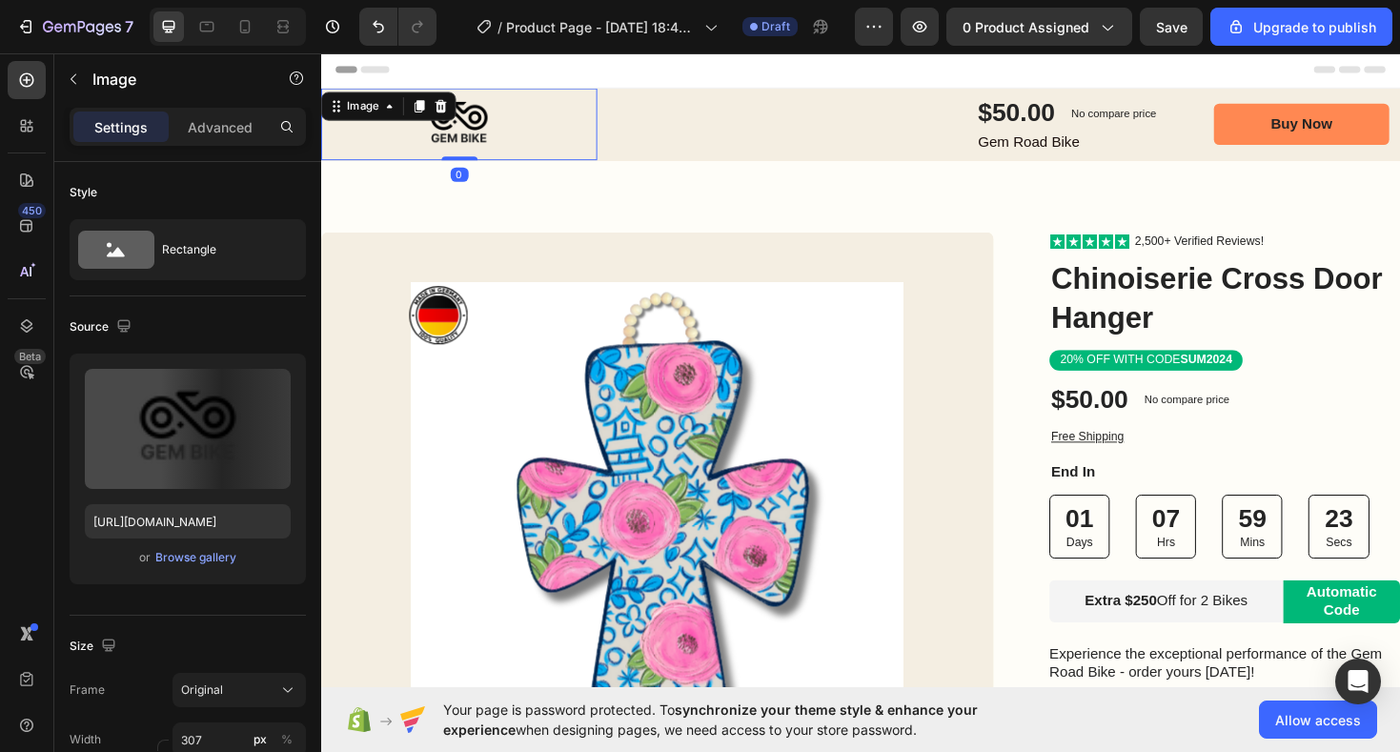
click at [475, 151] on img at bounding box center [467, 129] width 293 height 76
click at [446, 105] on icon at bounding box center [448, 109] width 12 height 13
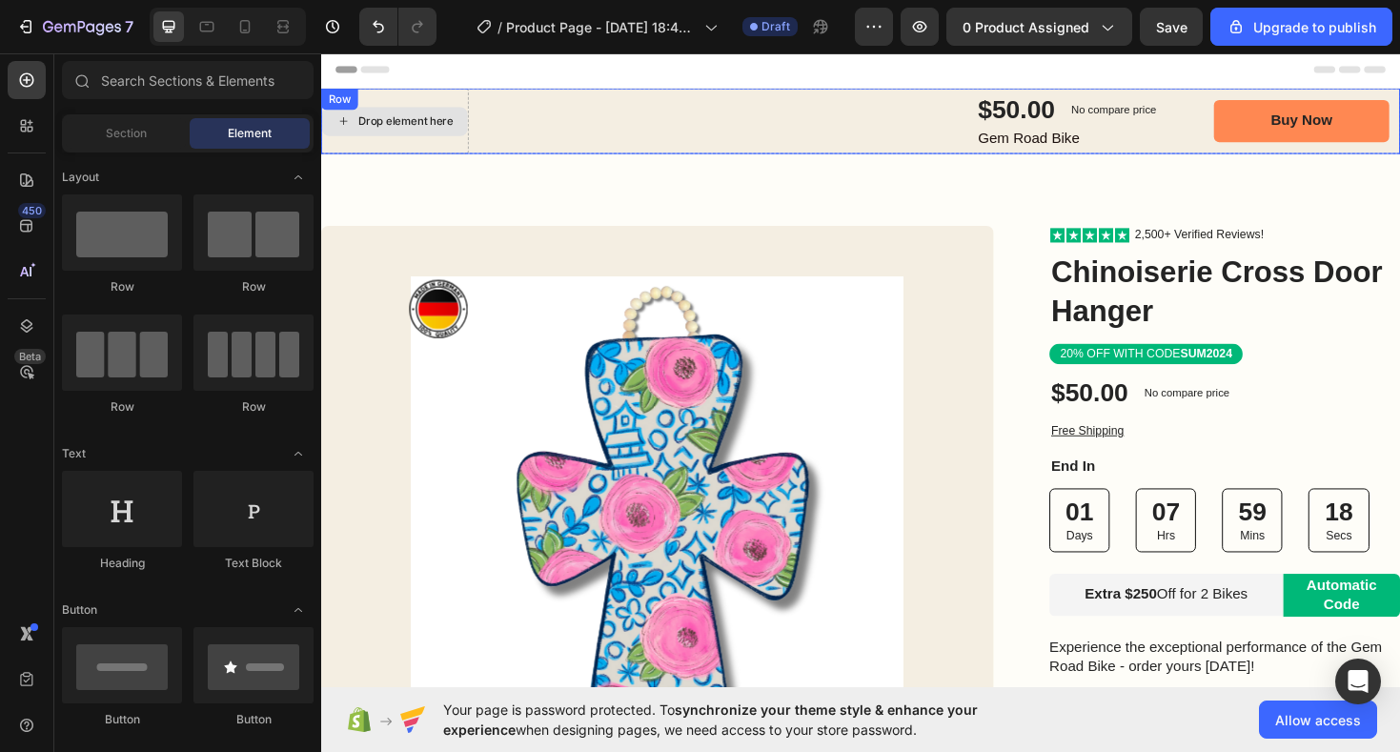
click at [376, 94] on div "Drop element here $50.00 Product Price Product Price No compare price Product P…" at bounding box center [893, 126] width 1144 height 70
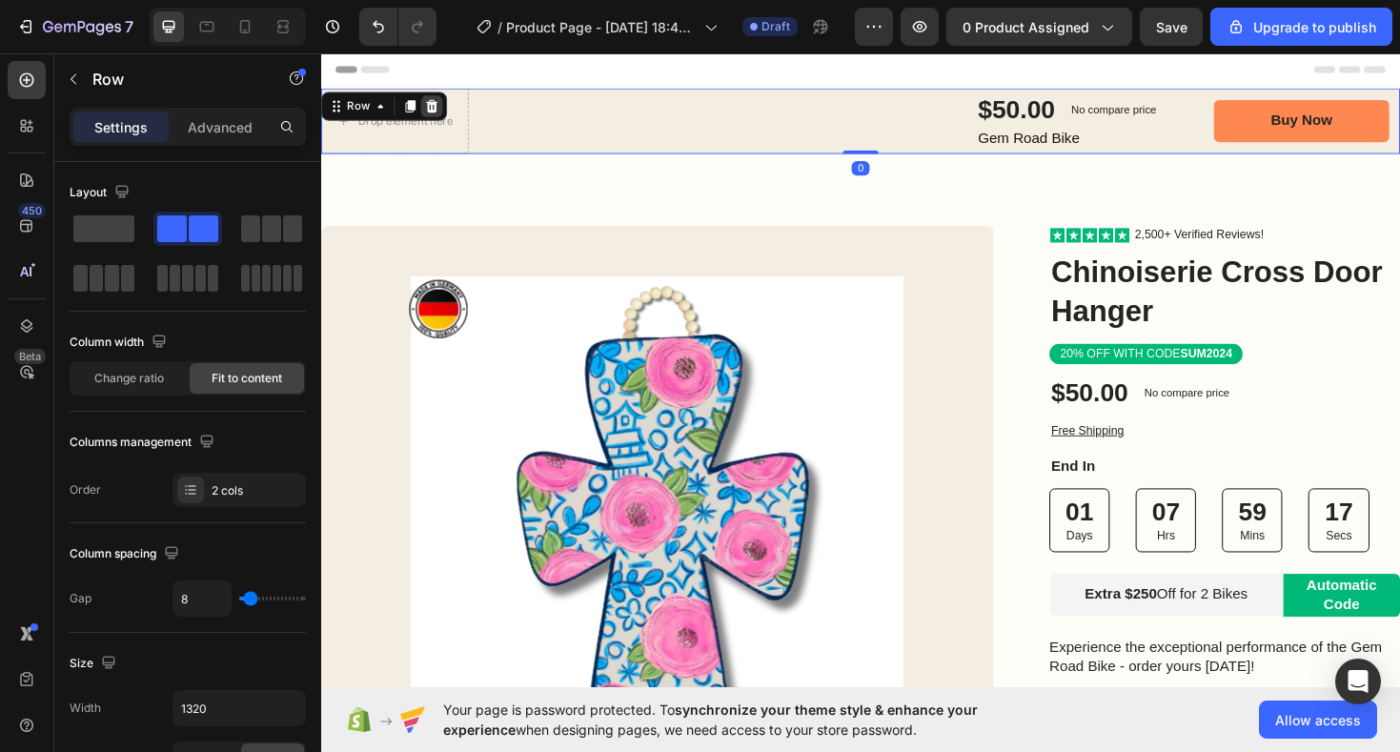
click at [441, 112] on icon at bounding box center [439, 109] width 12 height 13
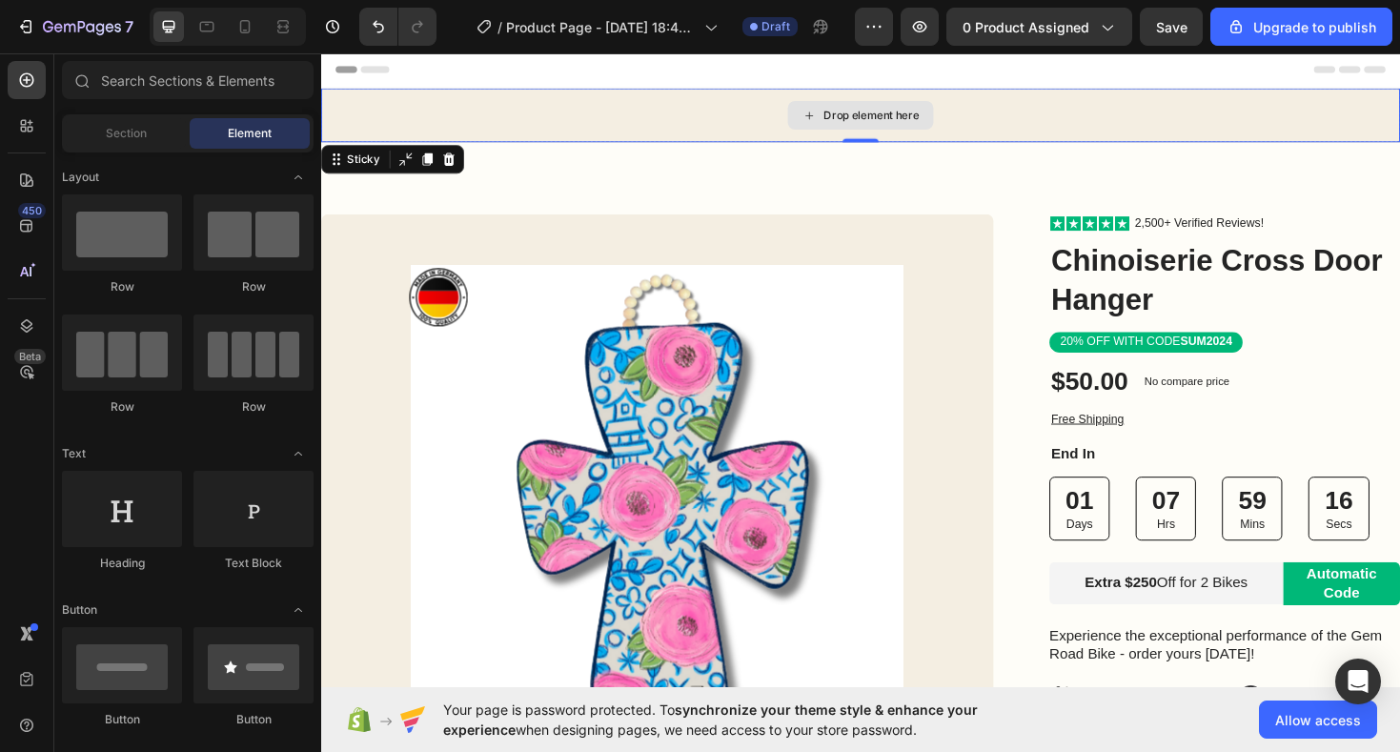
click at [438, 118] on div "Drop element here" at bounding box center [893, 119] width 1144 height 57
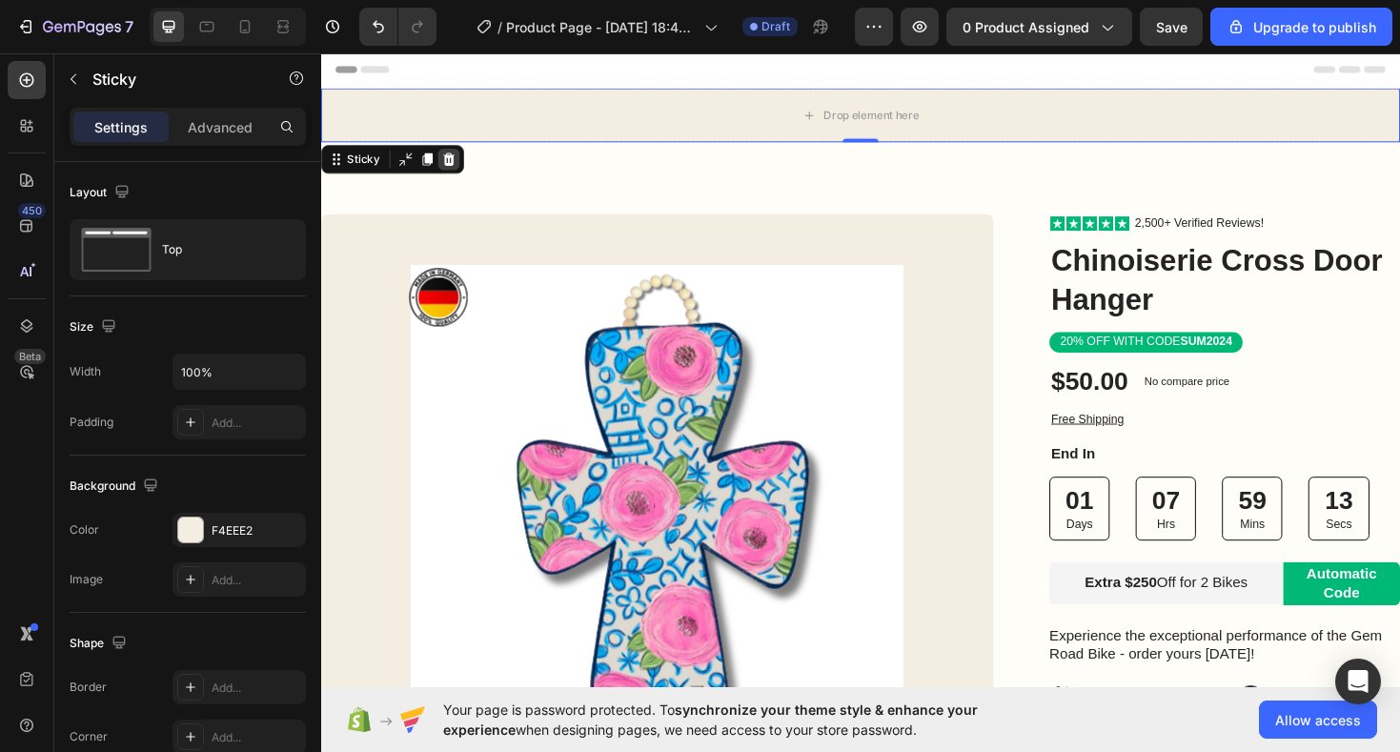
click at [457, 171] on icon at bounding box center [457, 165] width 12 height 13
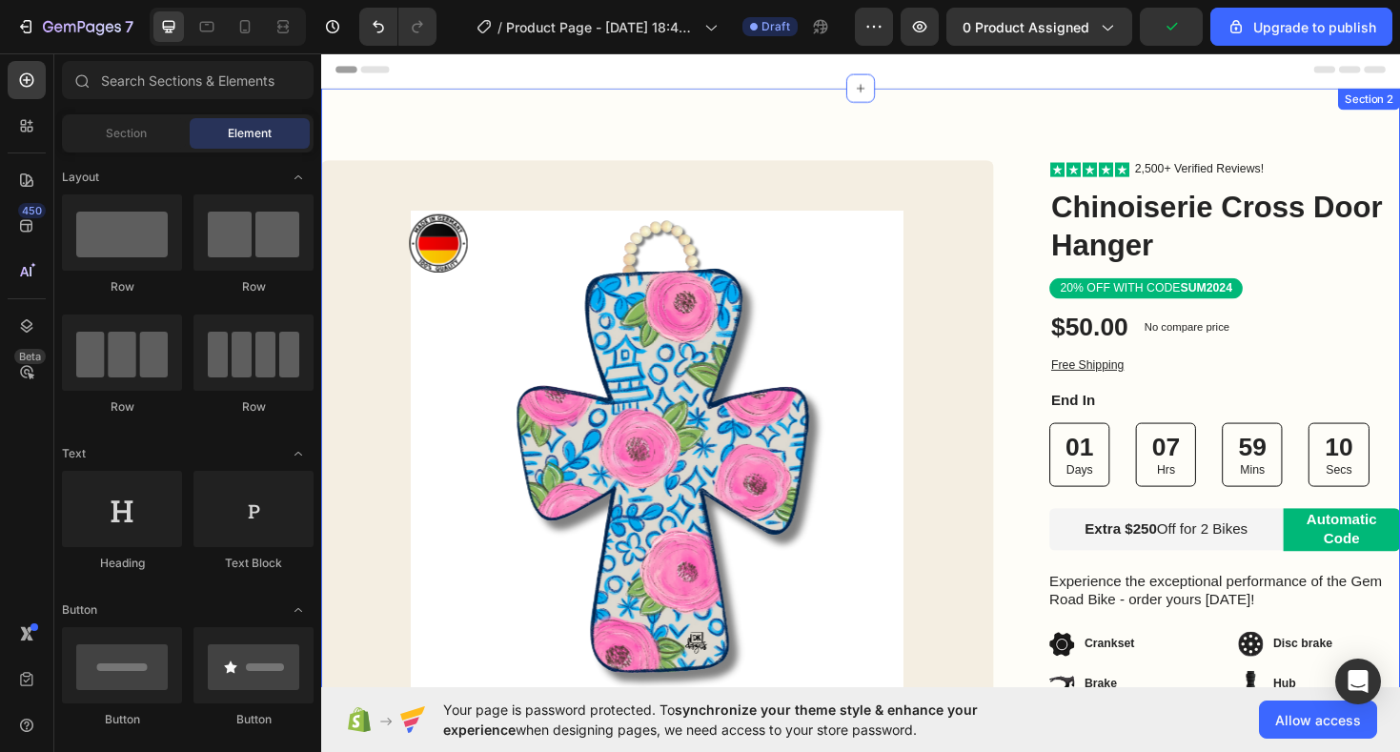
click at [677, 142] on div "Image Row Product Images Bonus packs deal: Text Block Helmet Item List 2 Bottle…" at bounding box center [893, 576] width 1144 height 970
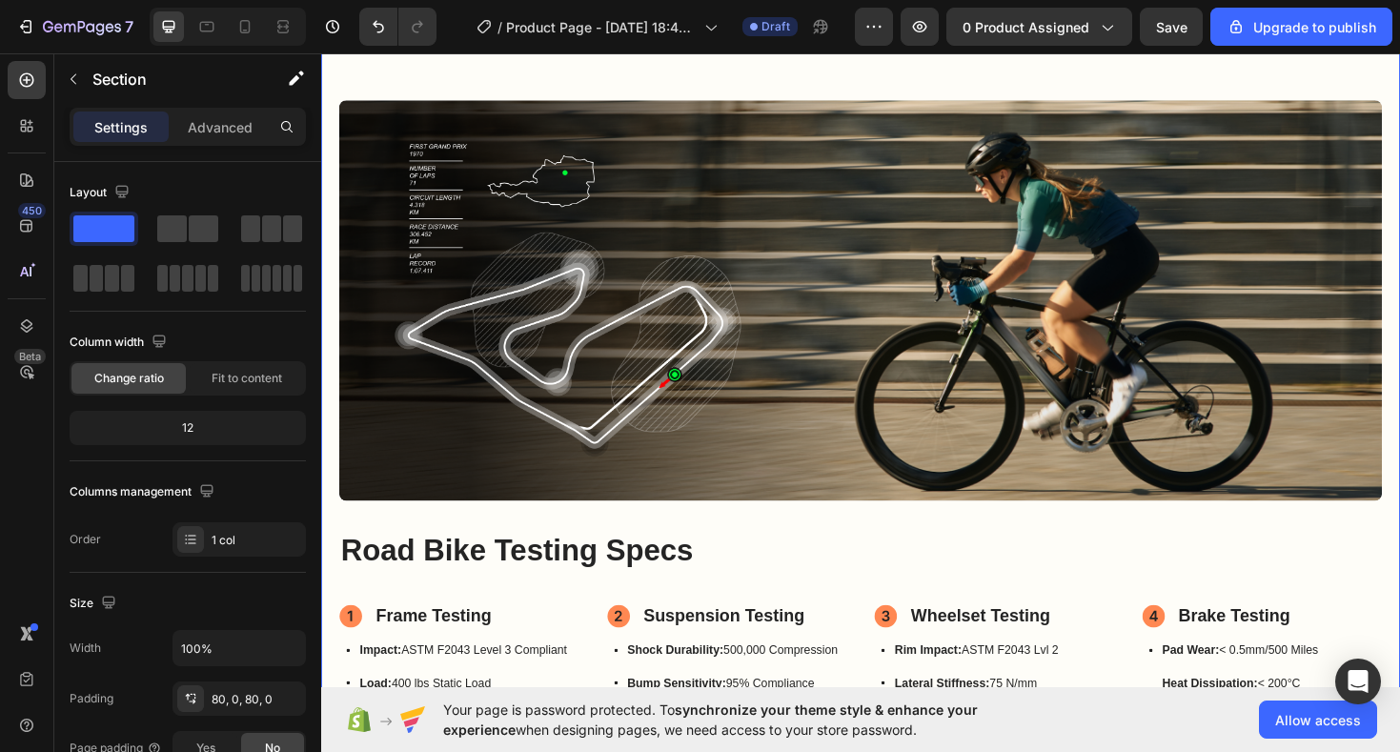
scroll to position [1202, 0]
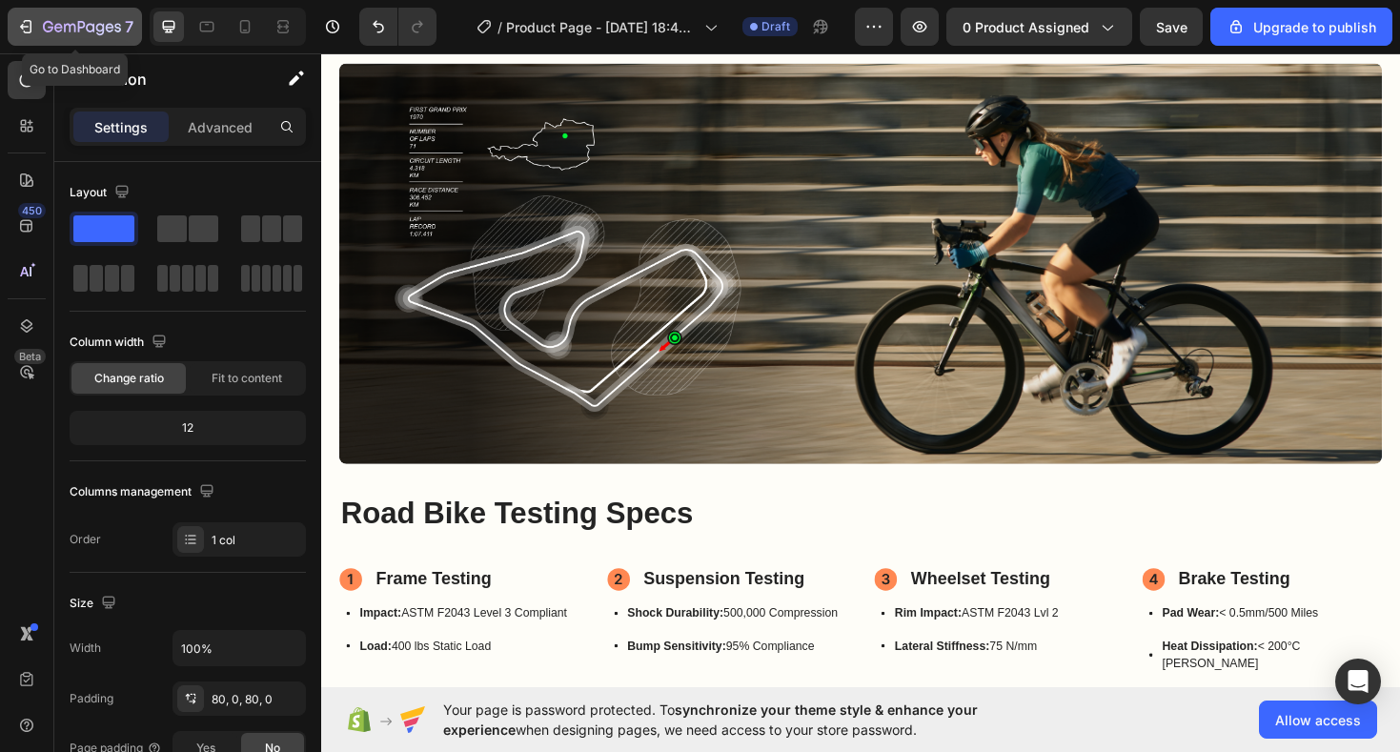
click at [107, 24] on icon "button" at bounding box center [110, 27] width 9 height 9
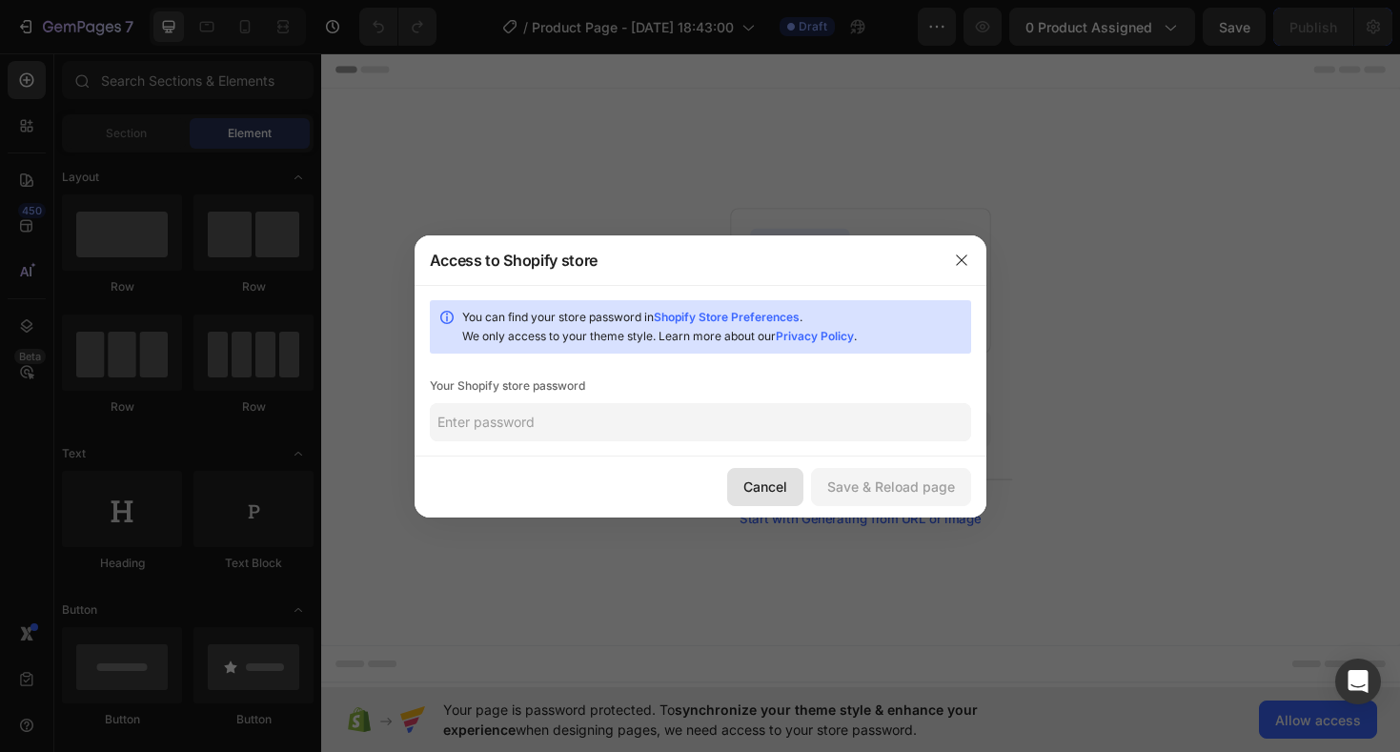
click at [777, 491] on div "Cancel" at bounding box center [766, 487] width 44 height 20
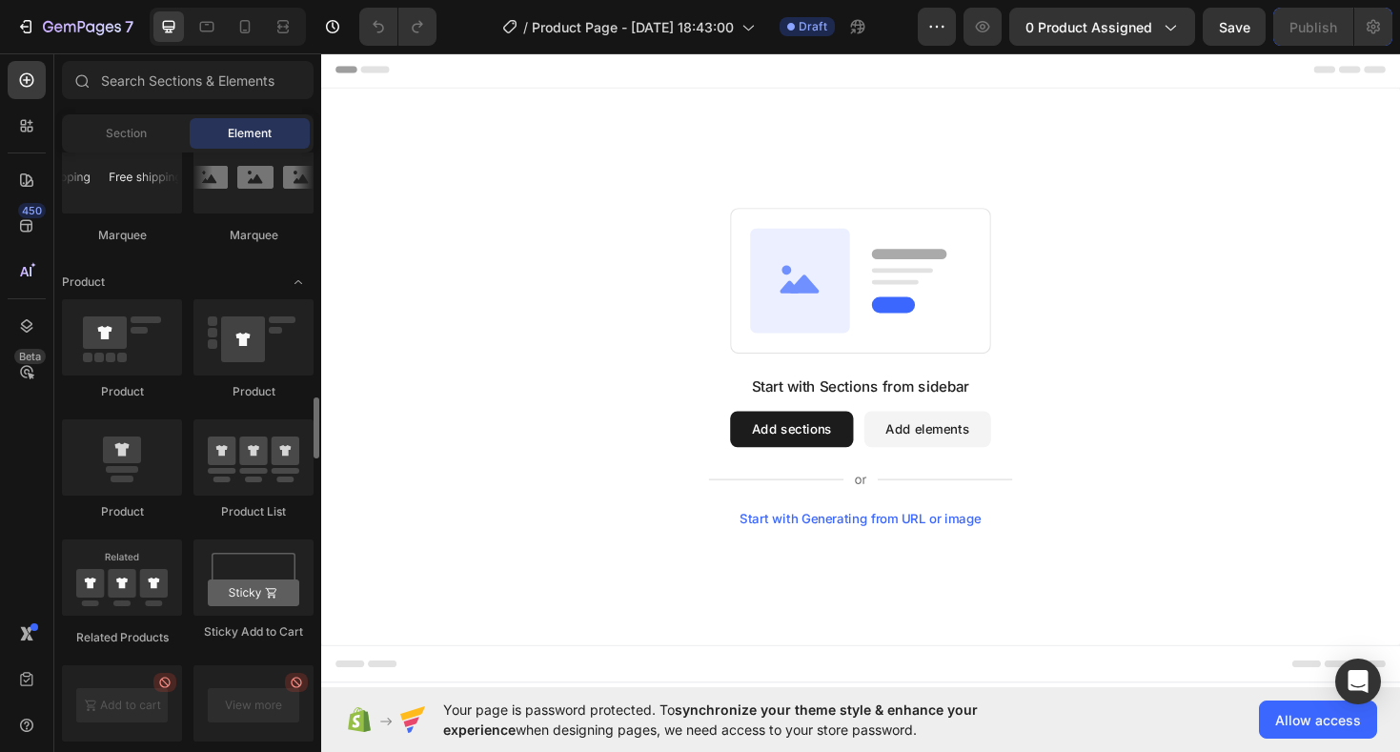
scroll to position [2336, 0]
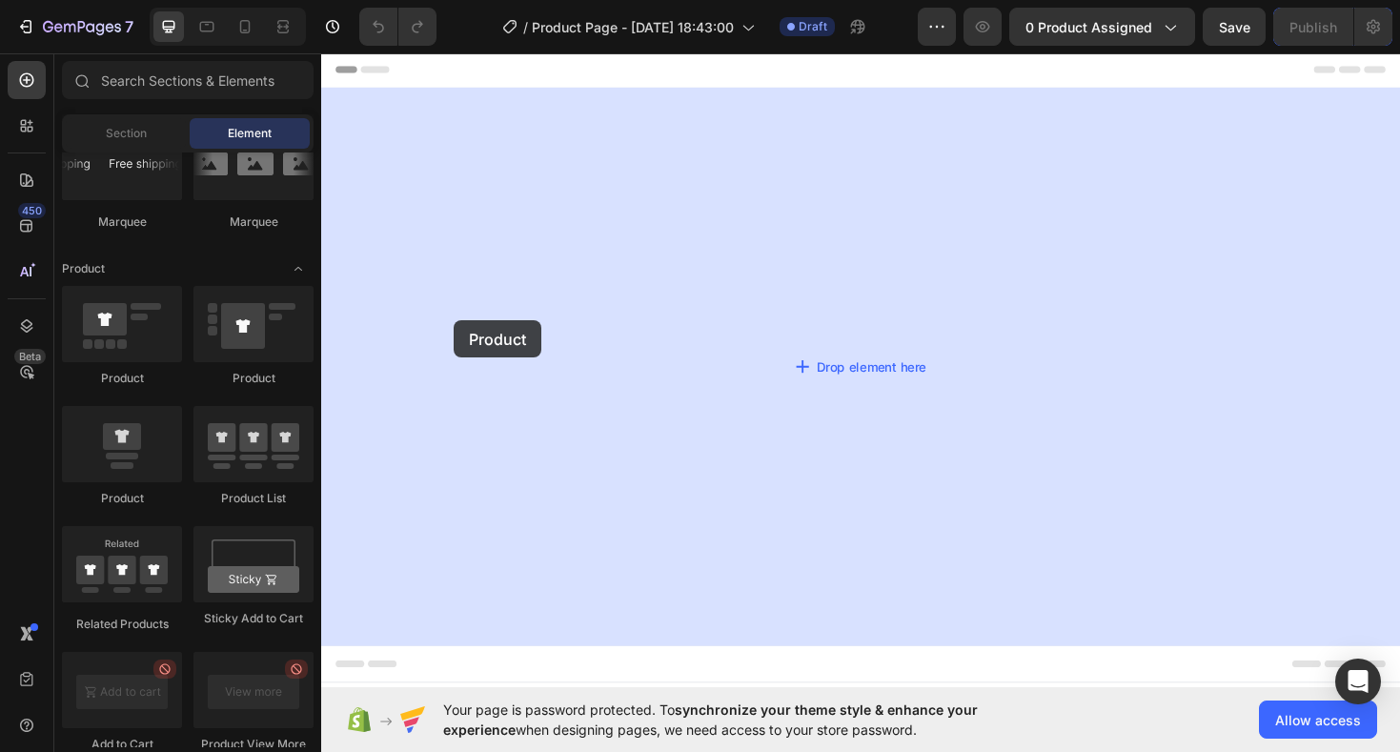
drag, startPoint x: 441, startPoint y: 384, endPoint x: 461, endPoint y: 337, distance: 51.7
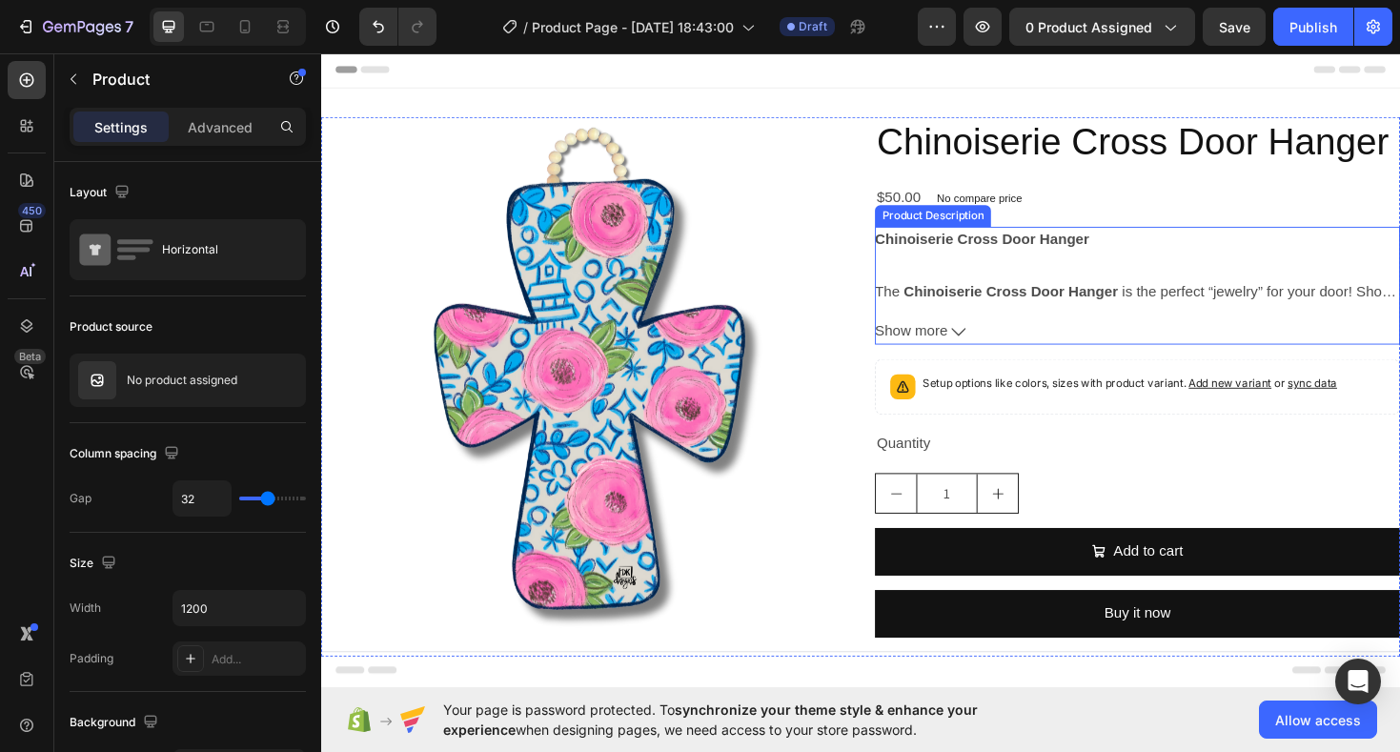
click at [994, 349] on icon at bounding box center [997, 349] width 15 height 9
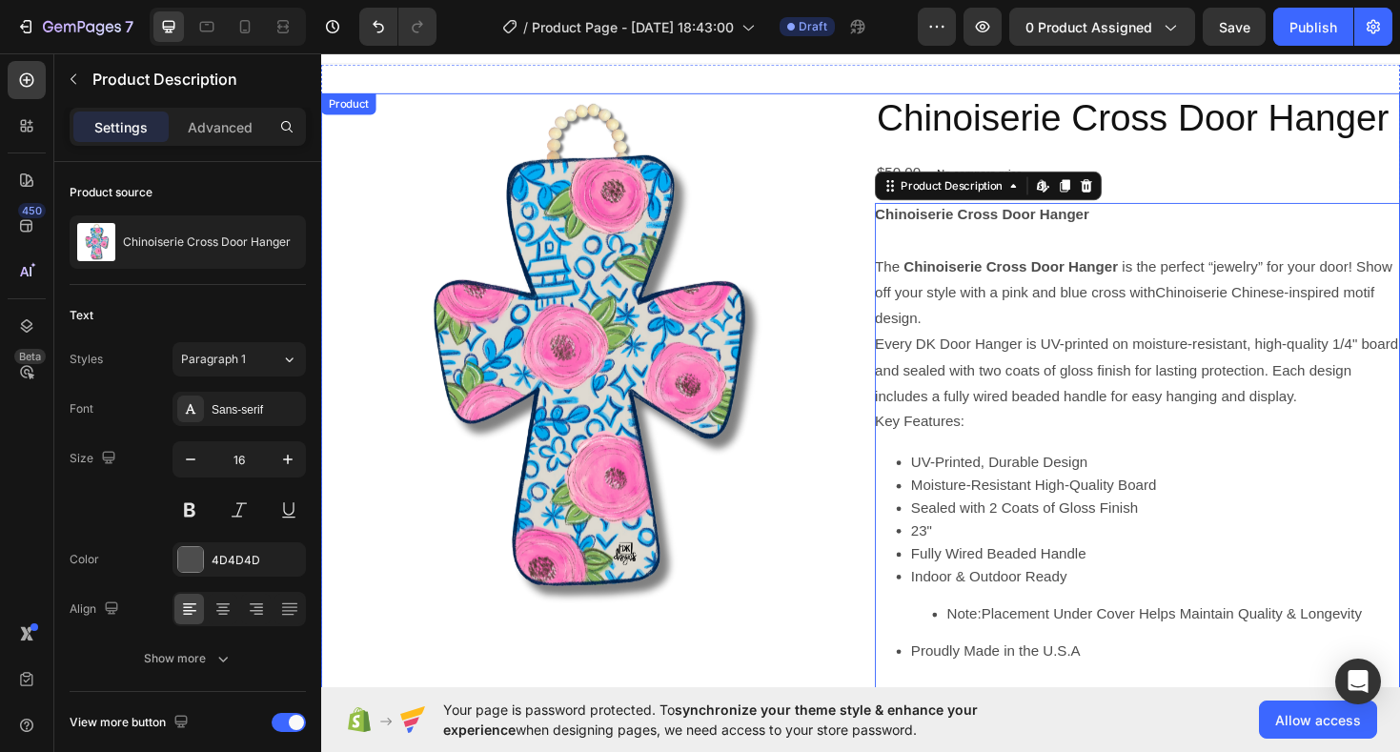
scroll to position [0, 0]
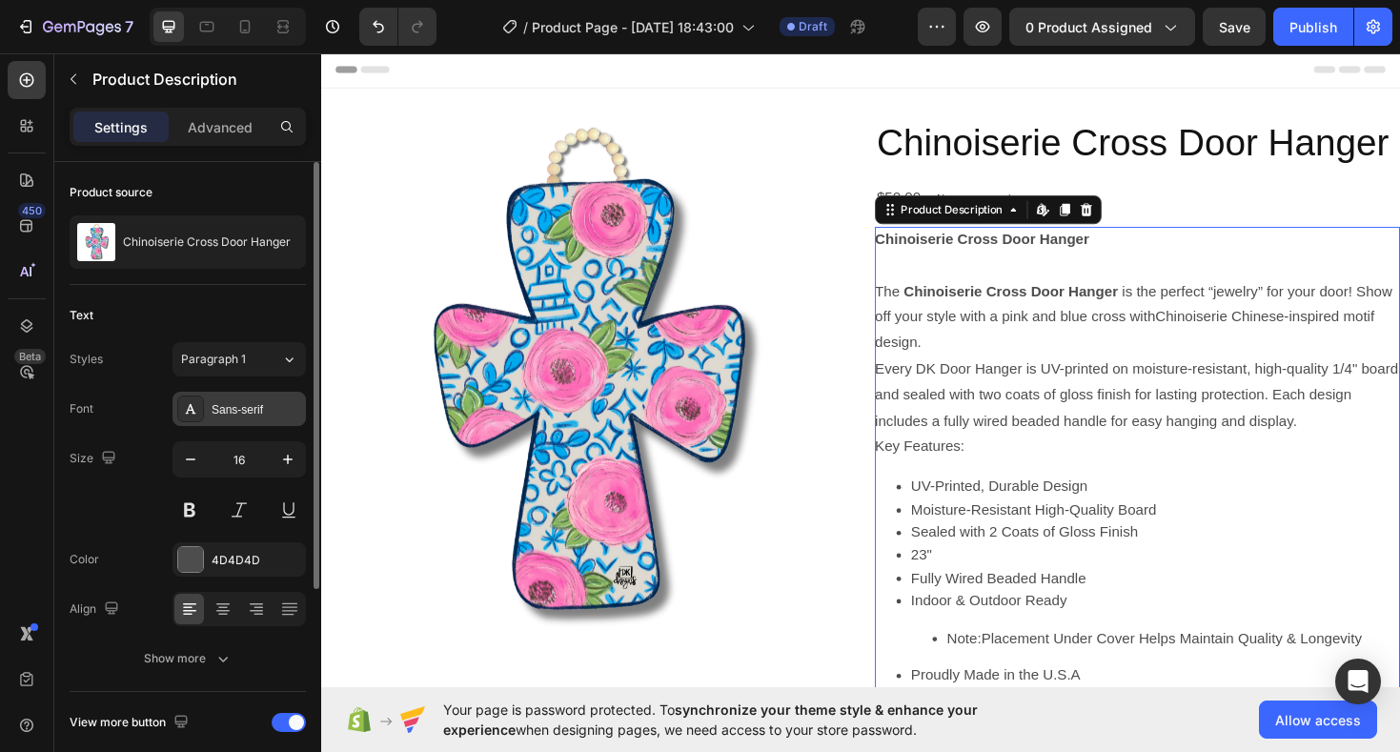
click at [241, 410] on div "Sans-serif" at bounding box center [257, 409] width 90 height 17
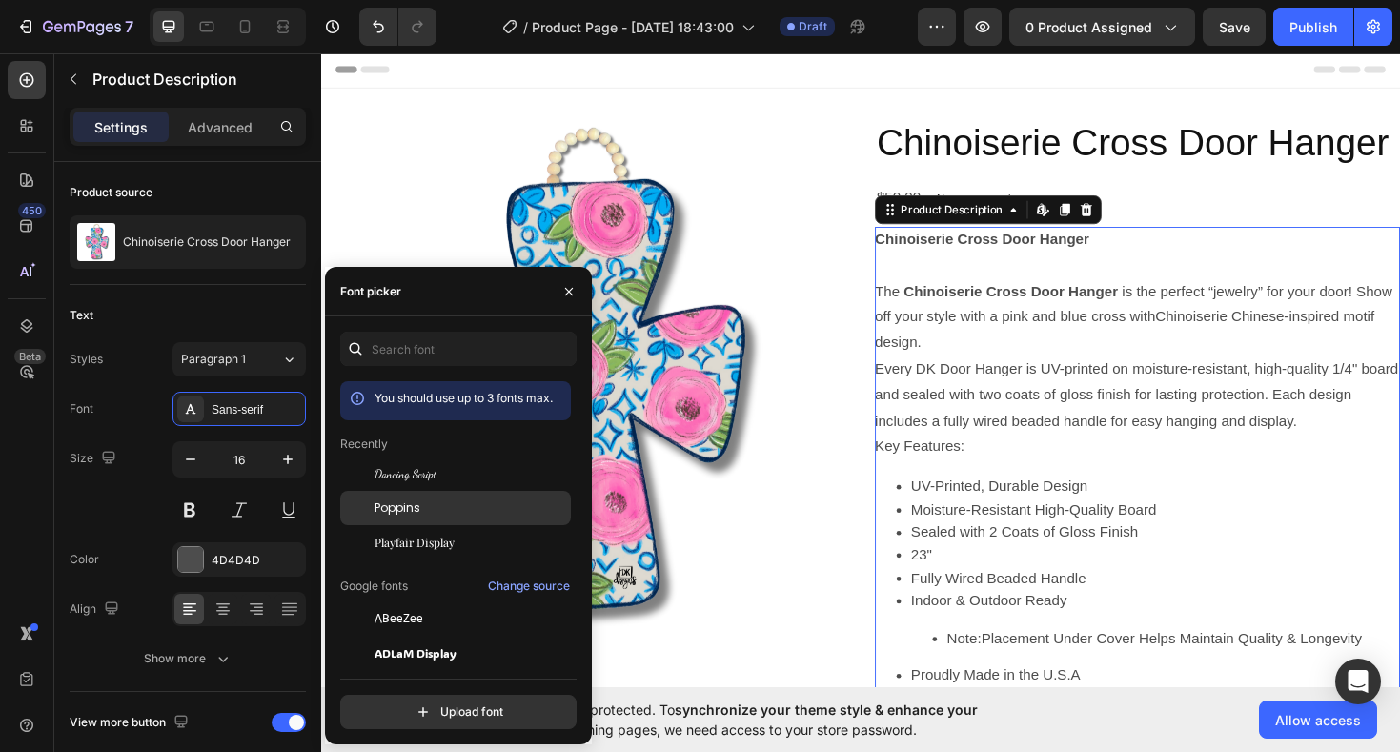
click at [420, 504] on div "Poppins" at bounding box center [471, 508] width 193 height 17
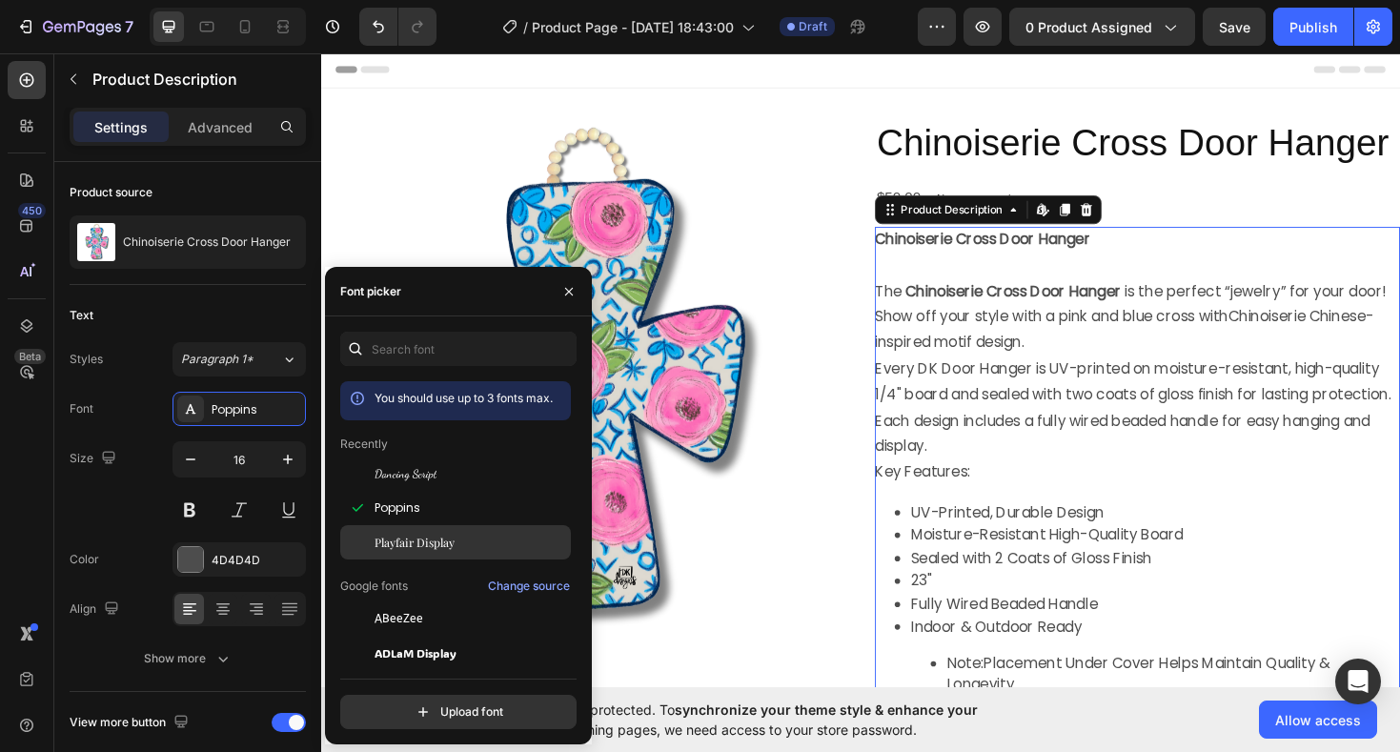
click at [421, 542] on span "Playfair Display" at bounding box center [415, 542] width 80 height 17
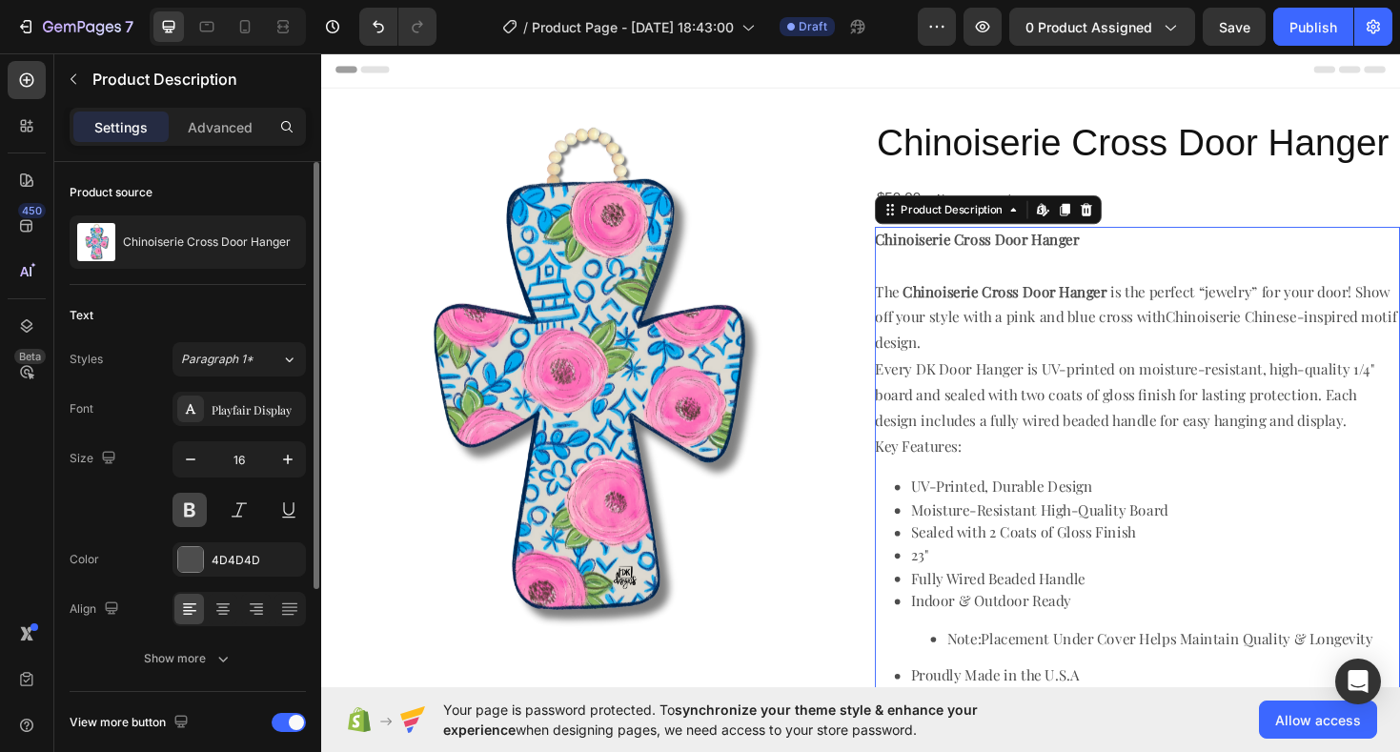
click at [185, 507] on button at bounding box center [190, 510] width 34 height 34
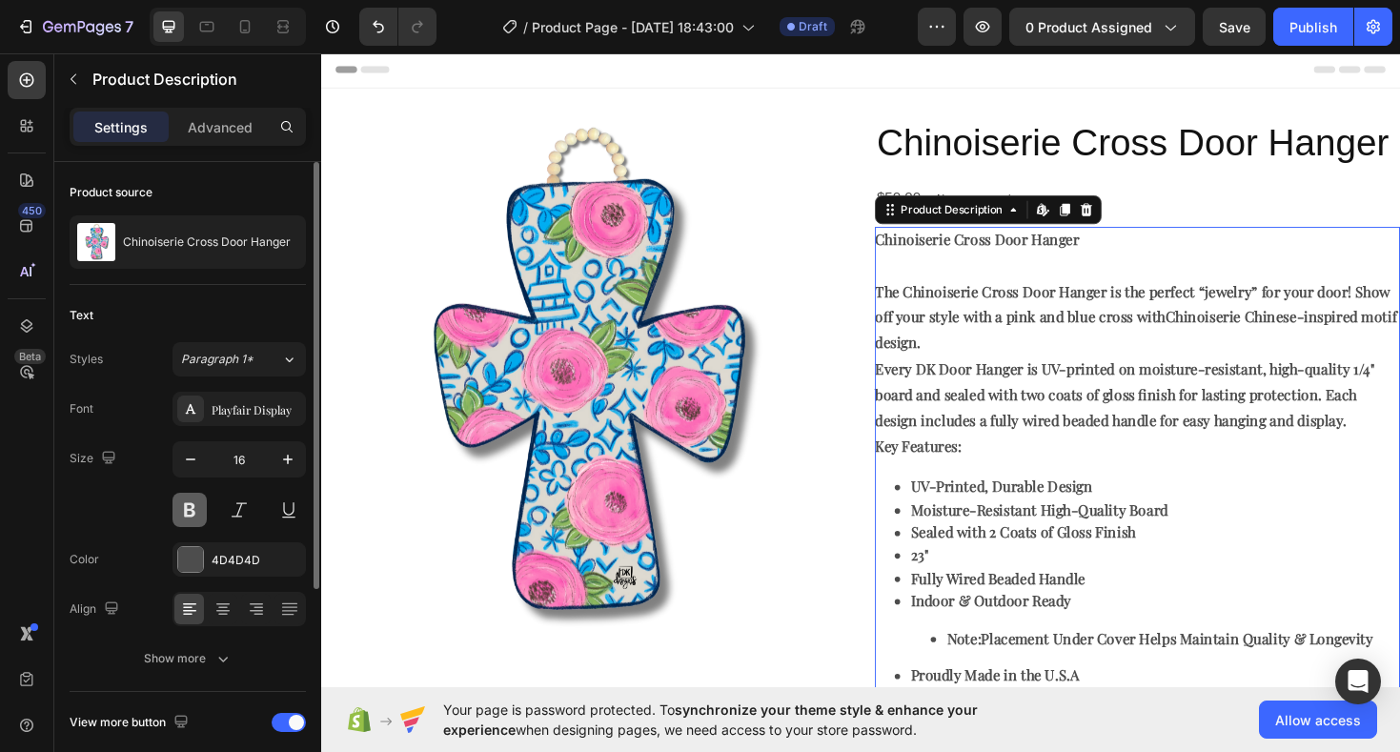
click at [185, 507] on button at bounding box center [190, 510] width 34 height 34
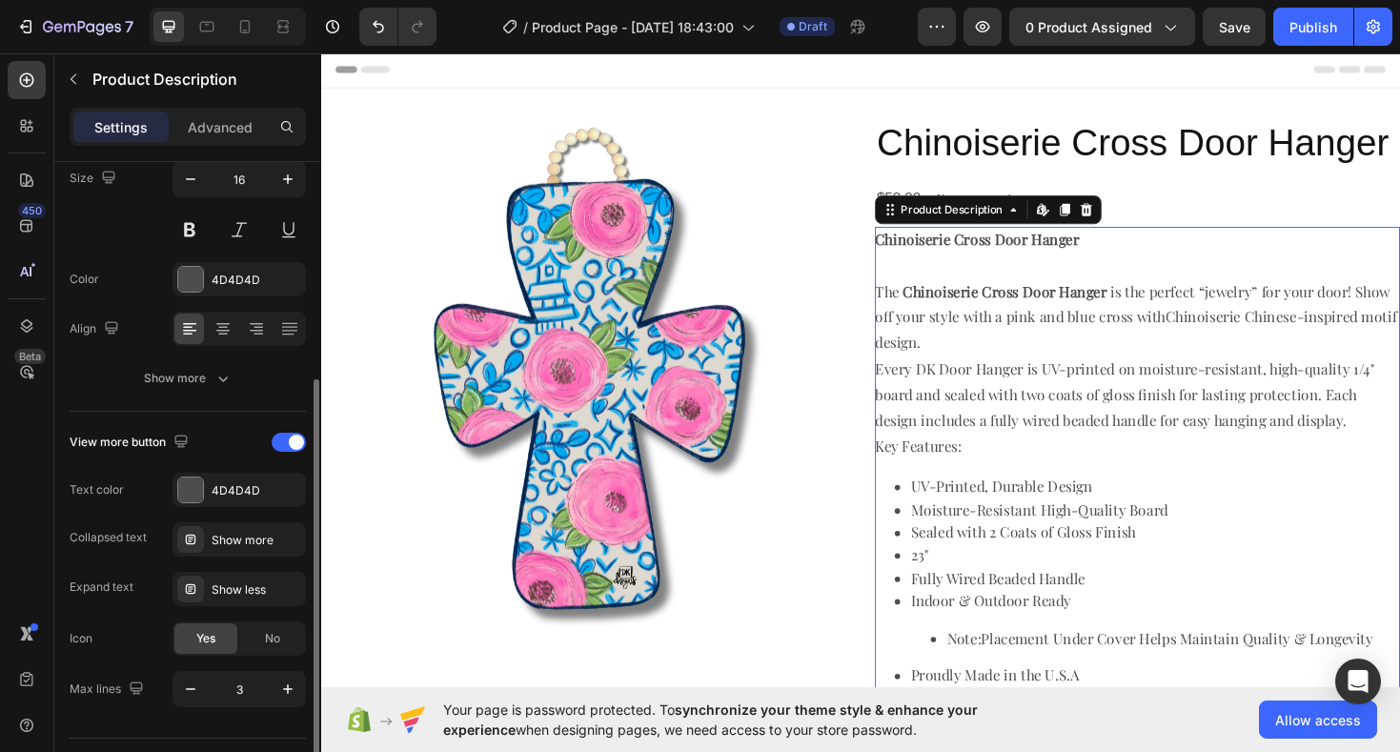
scroll to position [317, 0]
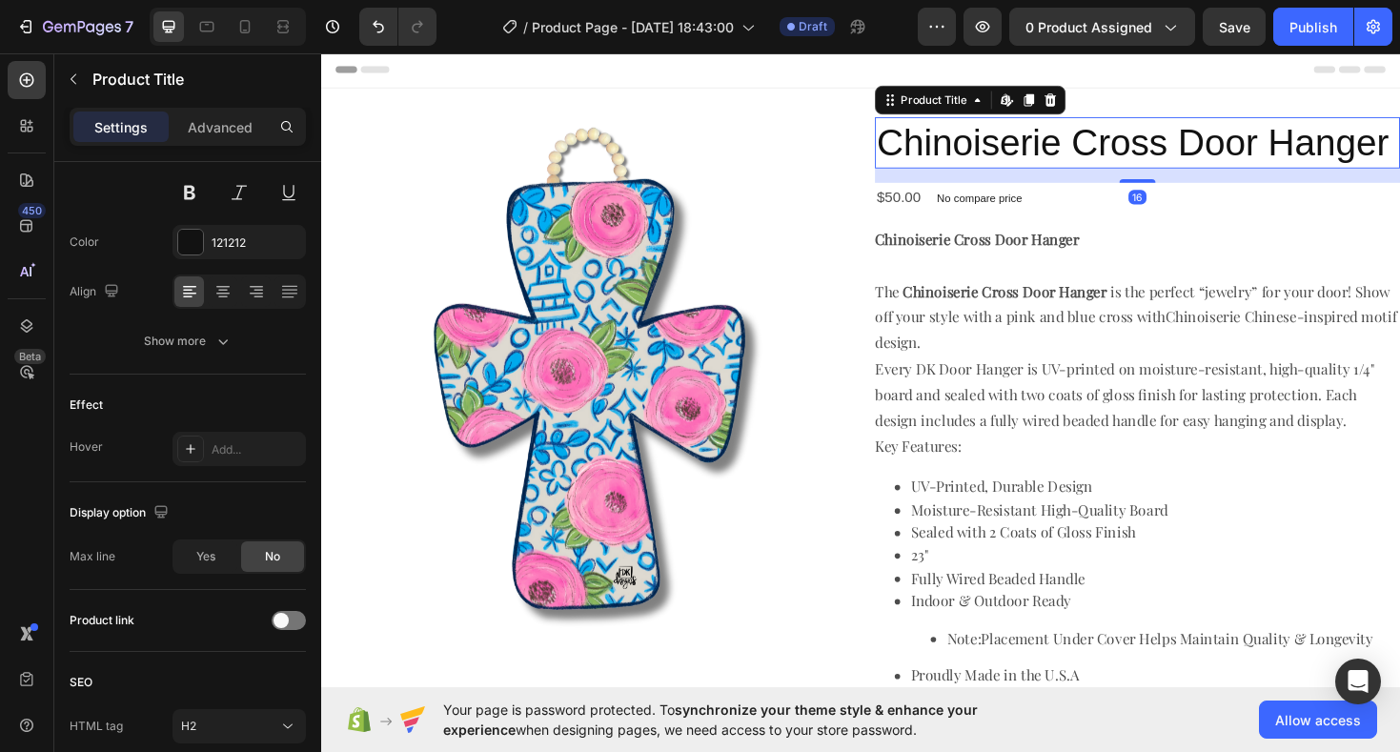
click at [1033, 143] on h2 "Chinoiserie Cross Door Hanger" at bounding box center [1187, 148] width 557 height 54
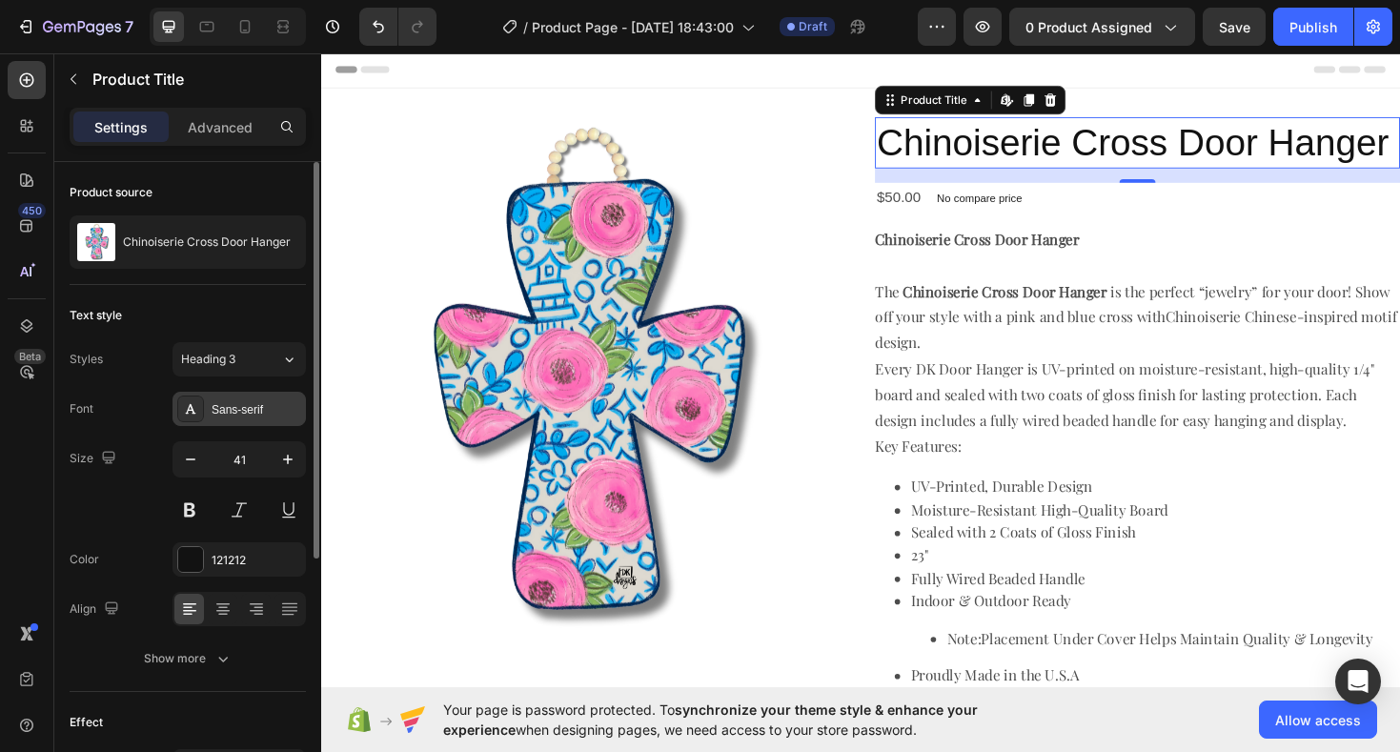
click at [261, 419] on div "Sans-serif" at bounding box center [239, 409] width 133 height 34
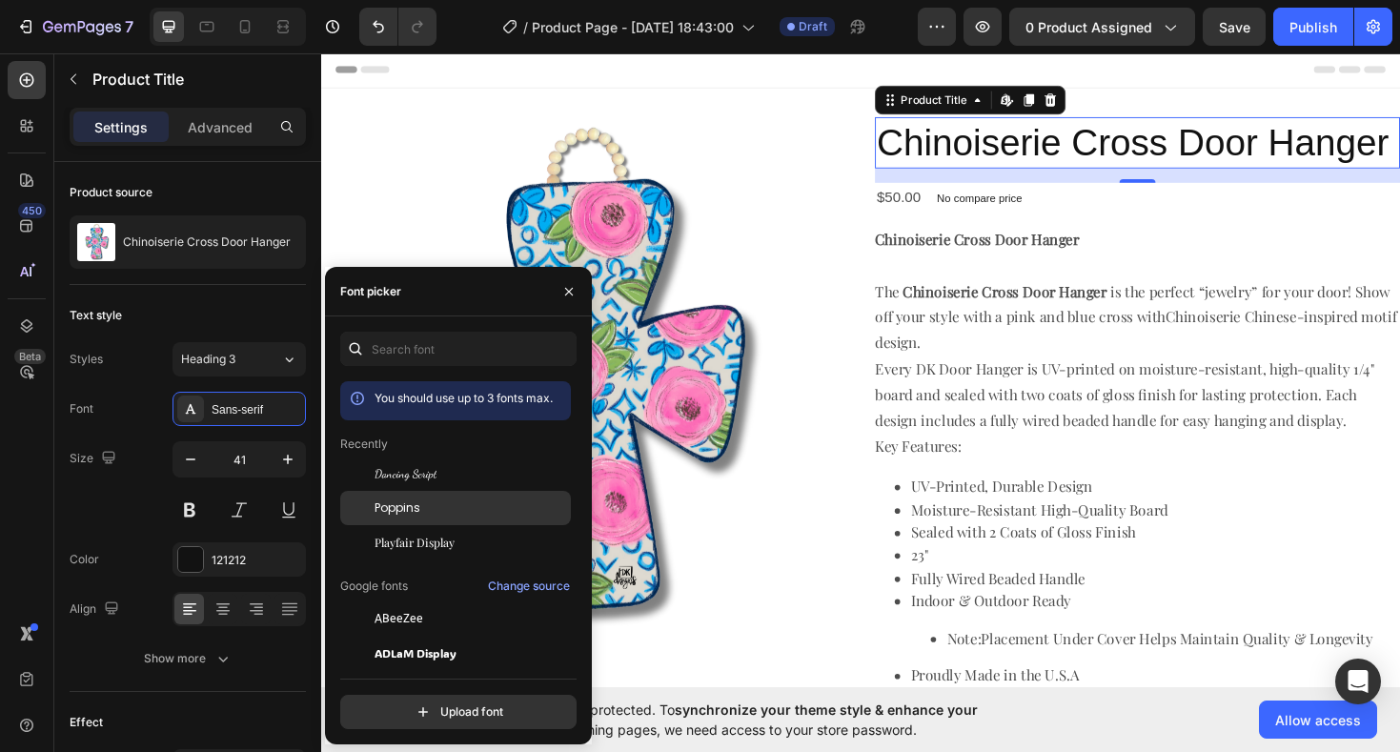
click at [394, 509] on span "Poppins" at bounding box center [398, 508] width 46 height 17
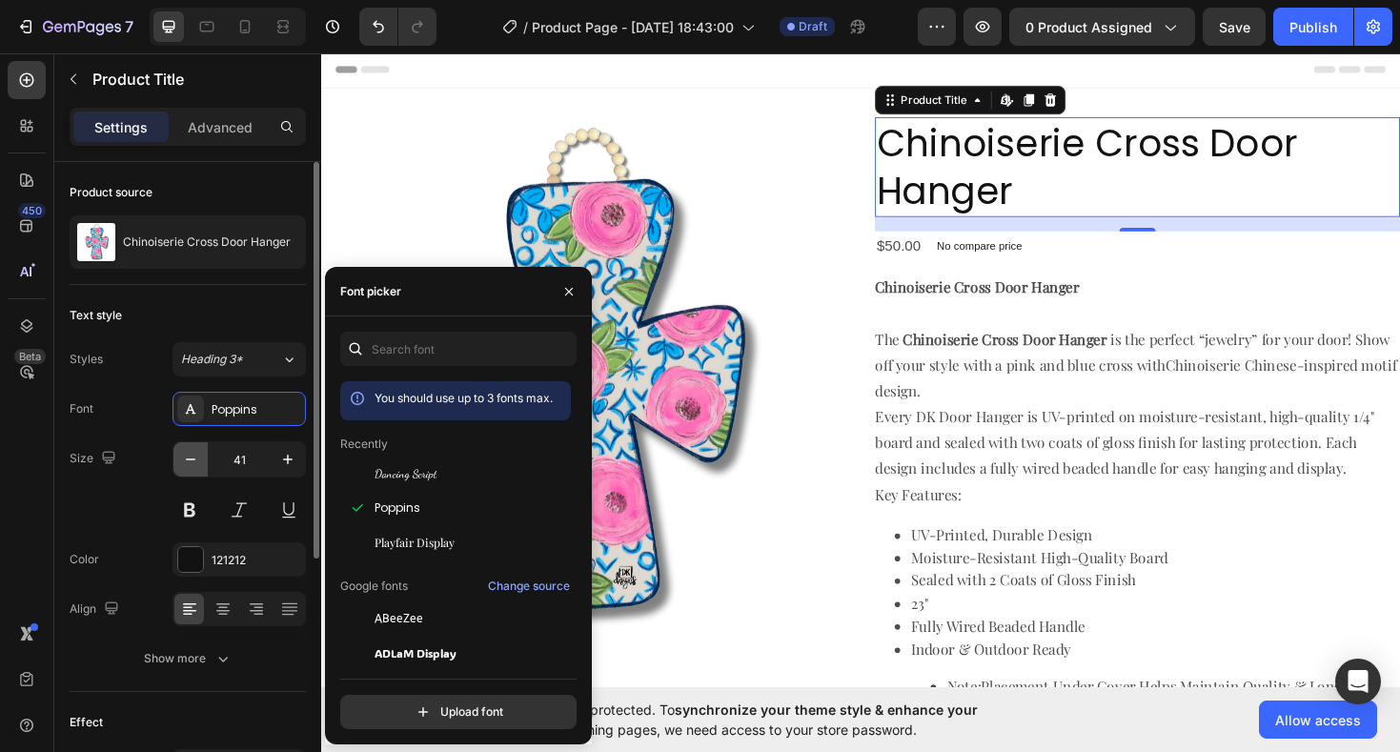
click at [194, 466] on icon "button" at bounding box center [190, 459] width 19 height 19
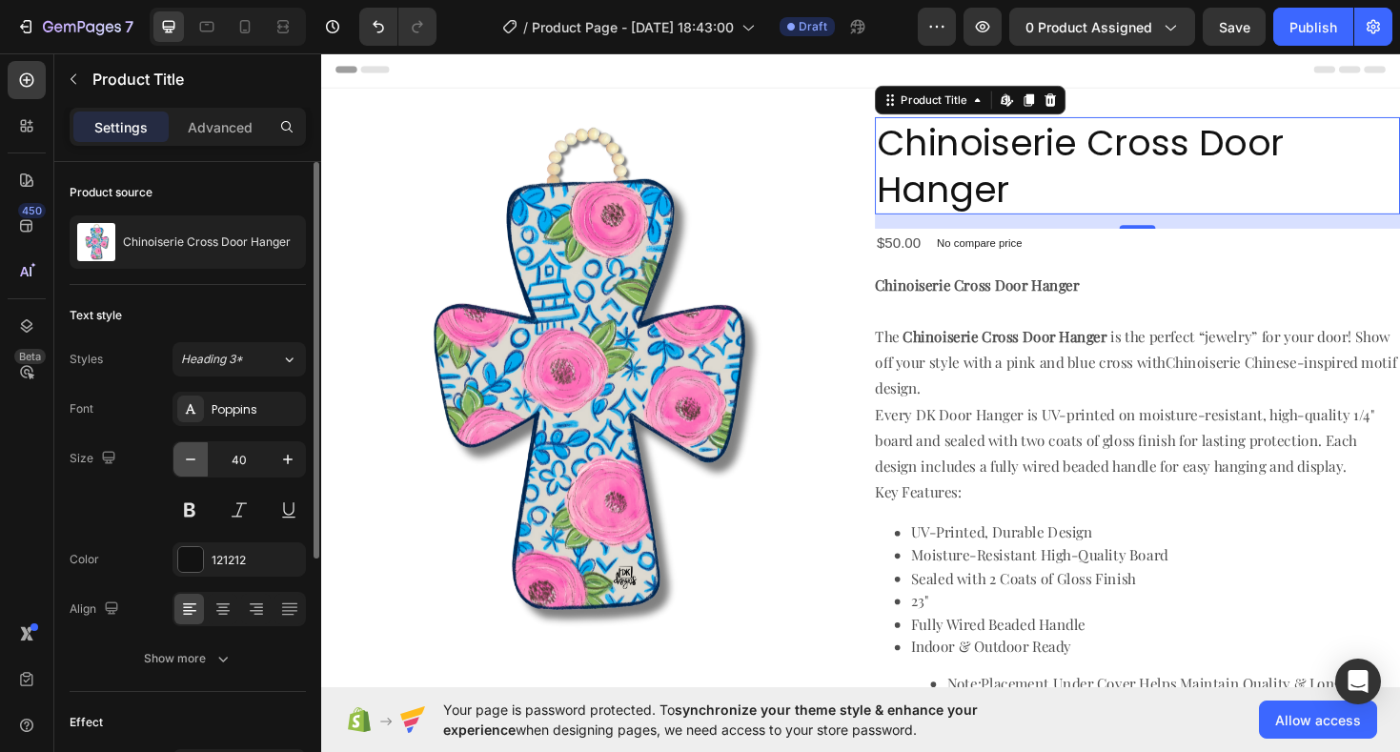
click at [194, 466] on icon "button" at bounding box center [190, 459] width 19 height 19
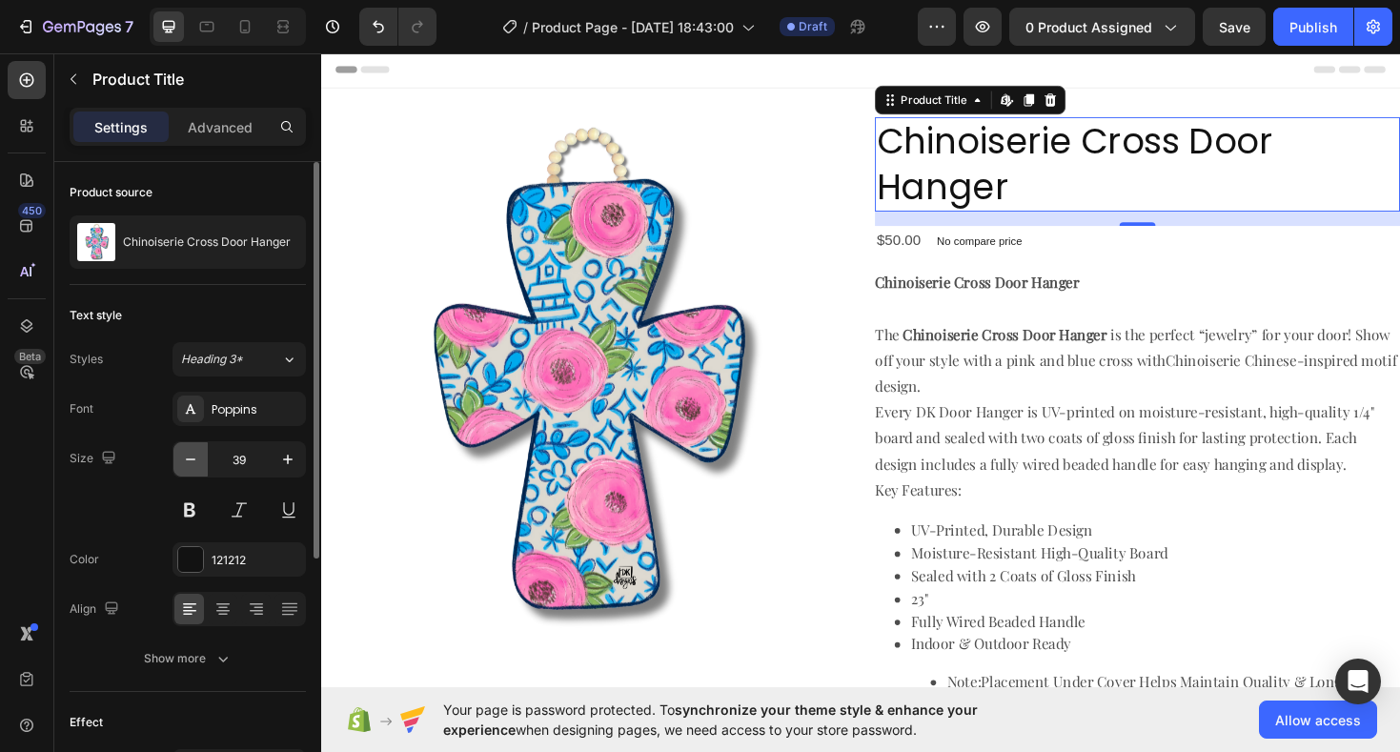
click at [194, 466] on icon "button" at bounding box center [190, 459] width 19 height 19
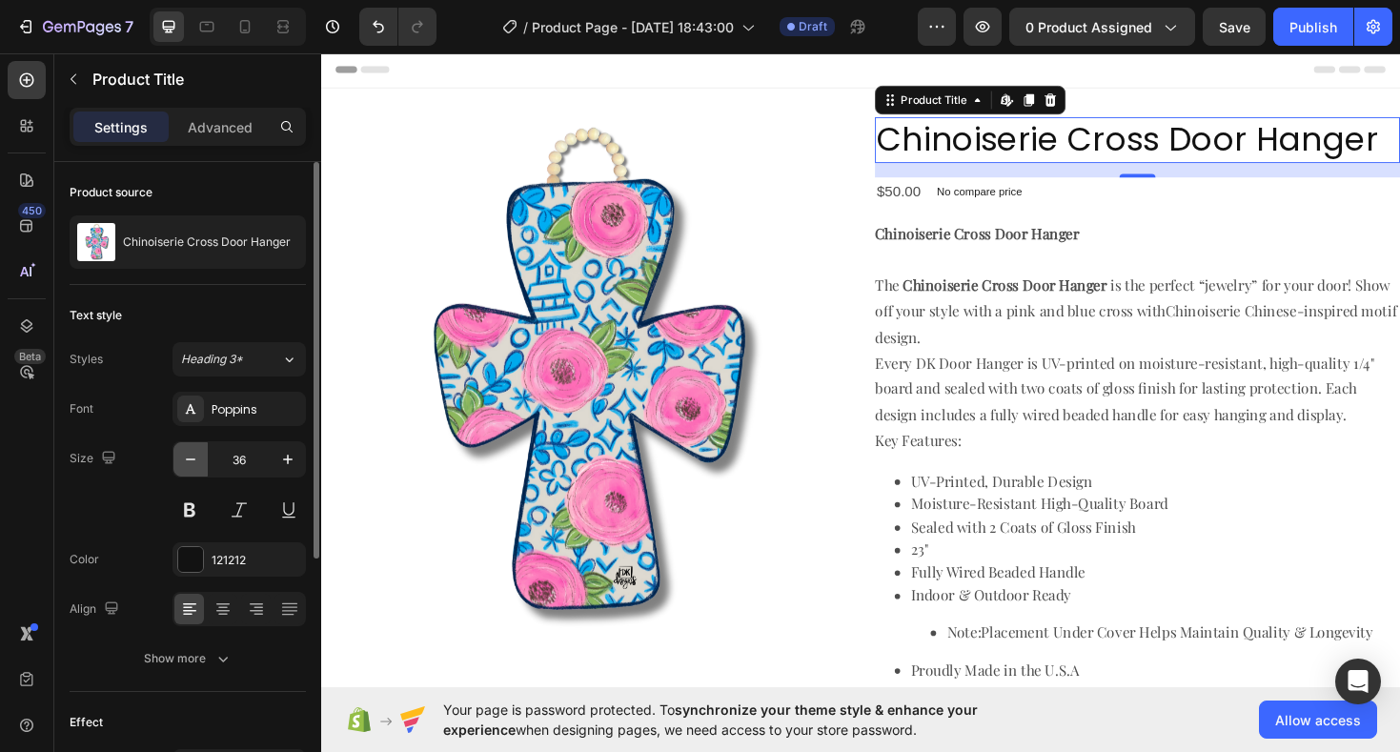
click at [194, 466] on icon "button" at bounding box center [190, 459] width 19 height 19
type input "35"
click at [194, 509] on button at bounding box center [190, 510] width 34 height 34
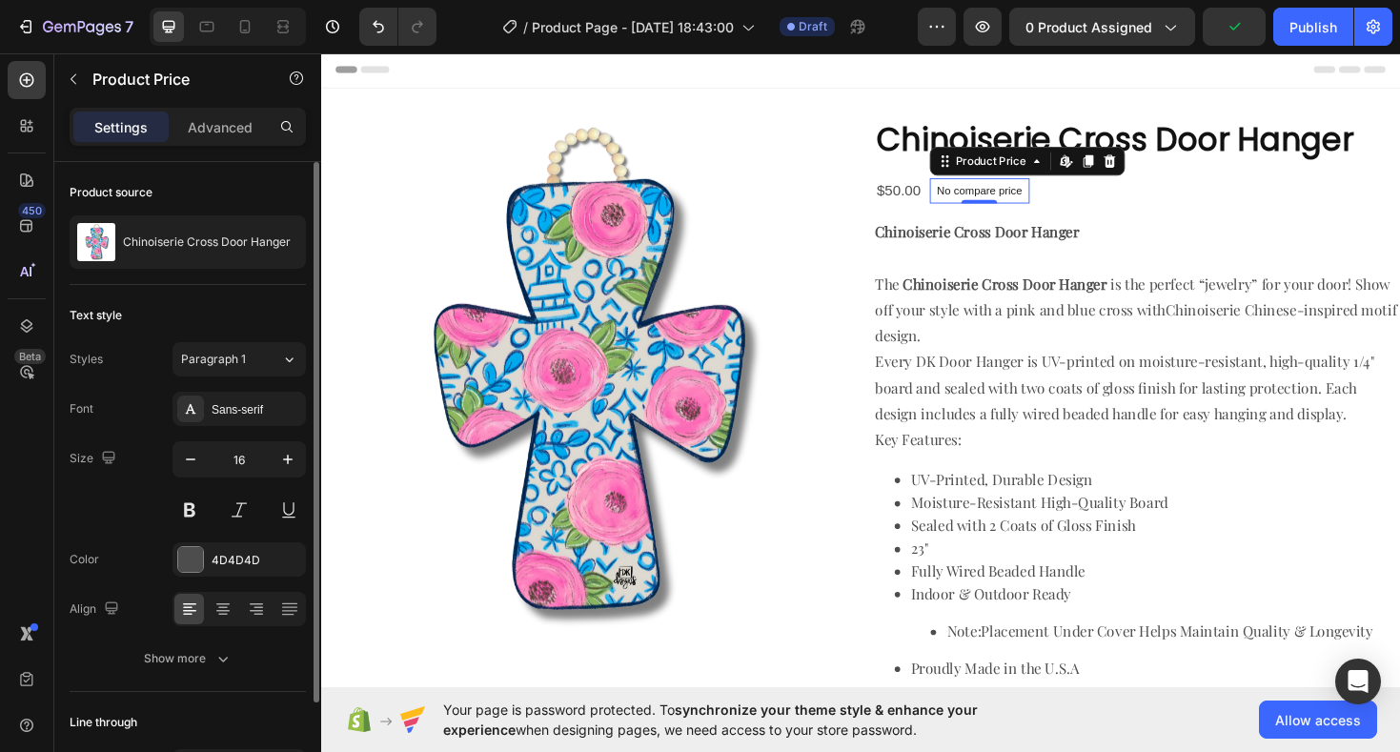
click at [1041, 201] on p "No compare price" at bounding box center [1019, 199] width 91 height 11
click at [1156, 168] on icon at bounding box center [1157, 167] width 12 height 13
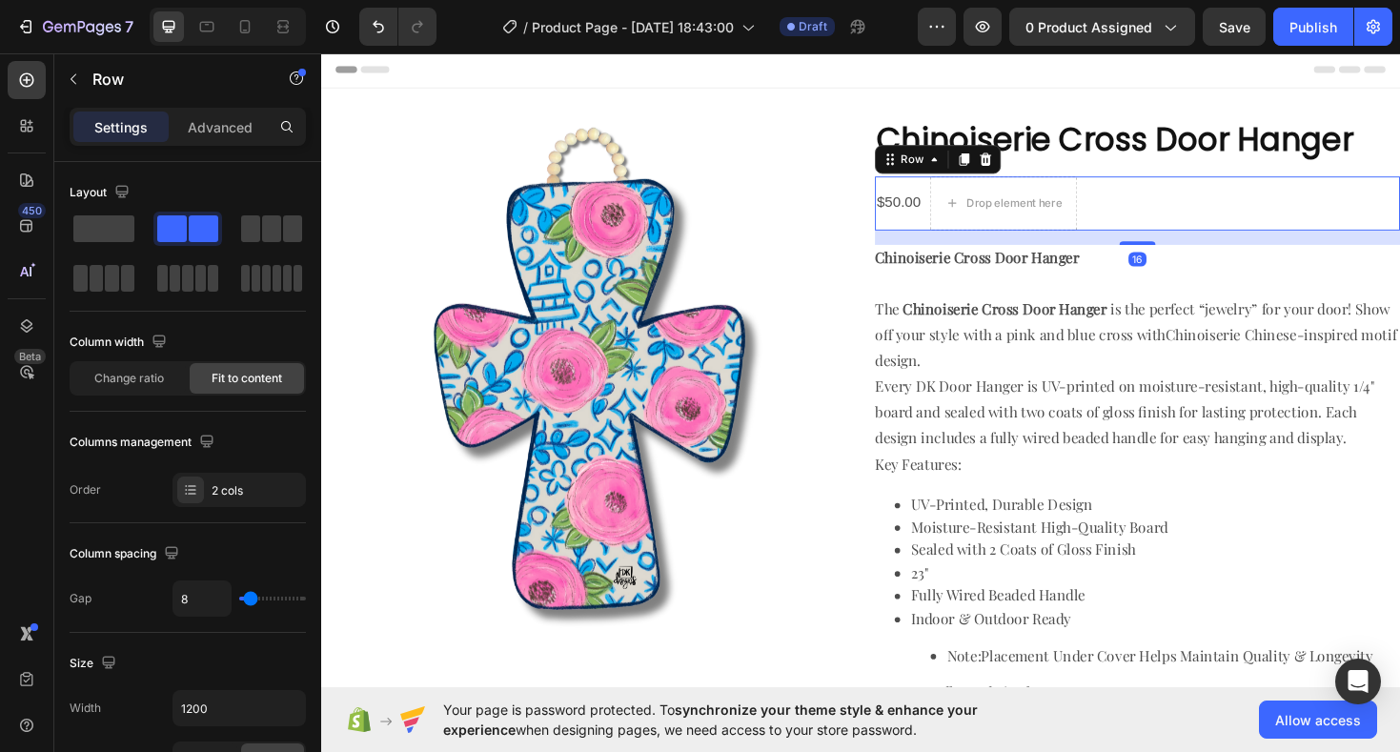
click at [1209, 204] on div "$50.00 Product Price Product Price Drop element here Row 16" at bounding box center [1187, 212] width 557 height 57
click at [118, 239] on span at bounding box center [103, 228] width 61 height 27
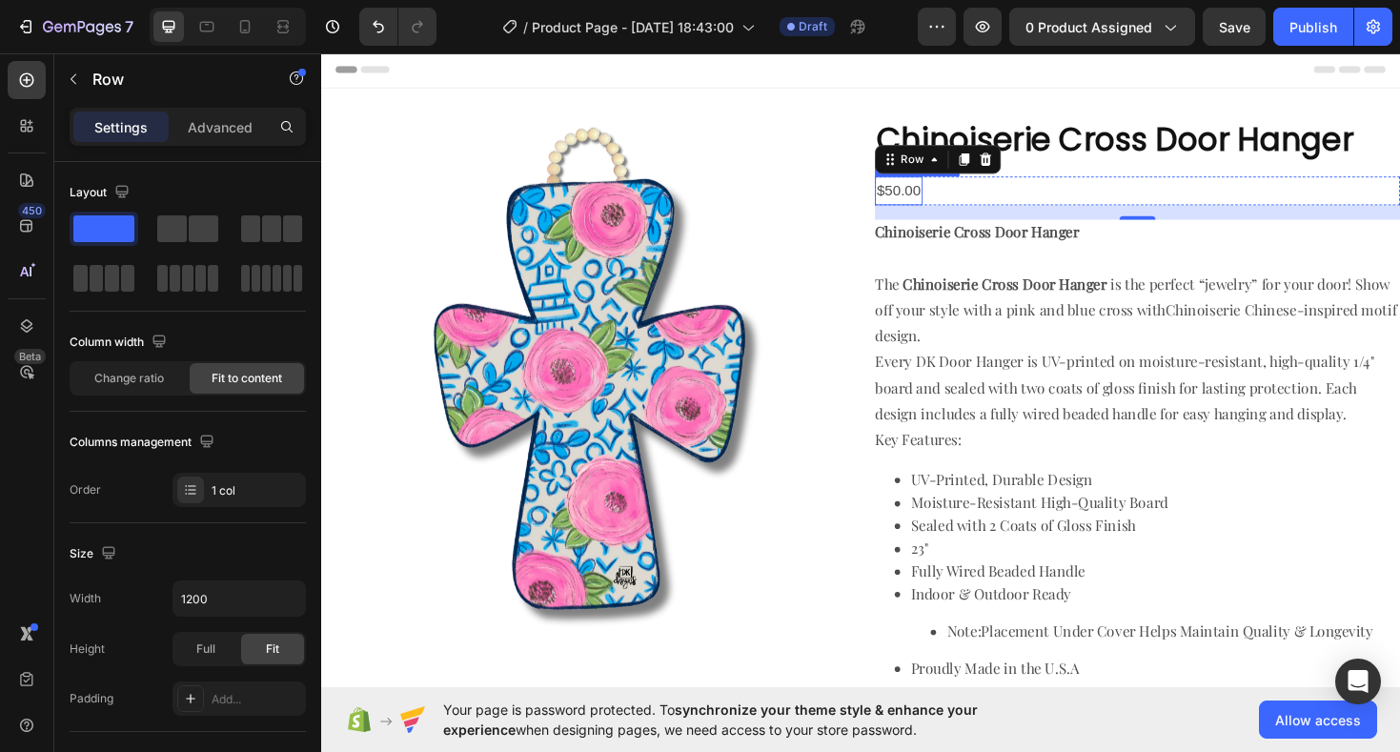
click at [947, 198] on div "$50.00" at bounding box center [934, 199] width 51 height 31
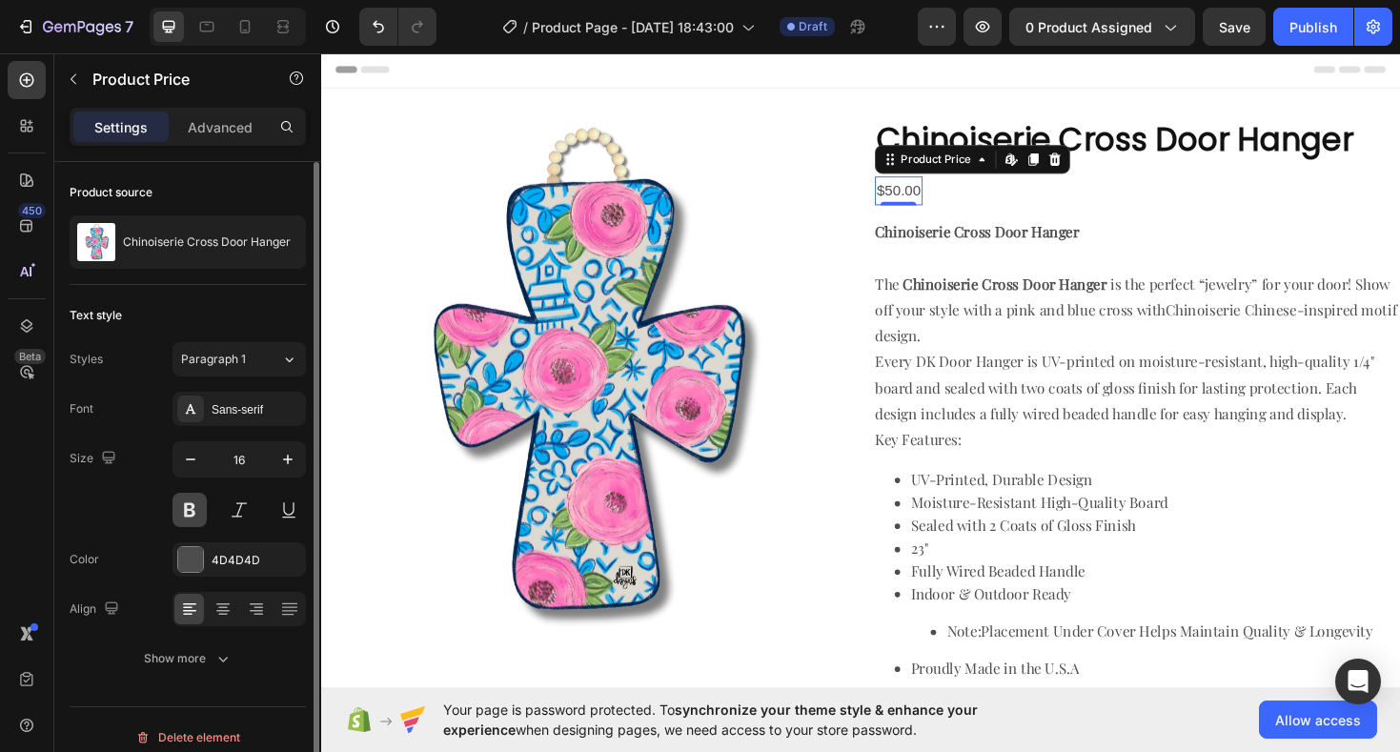
click at [198, 519] on button at bounding box center [190, 510] width 34 height 34
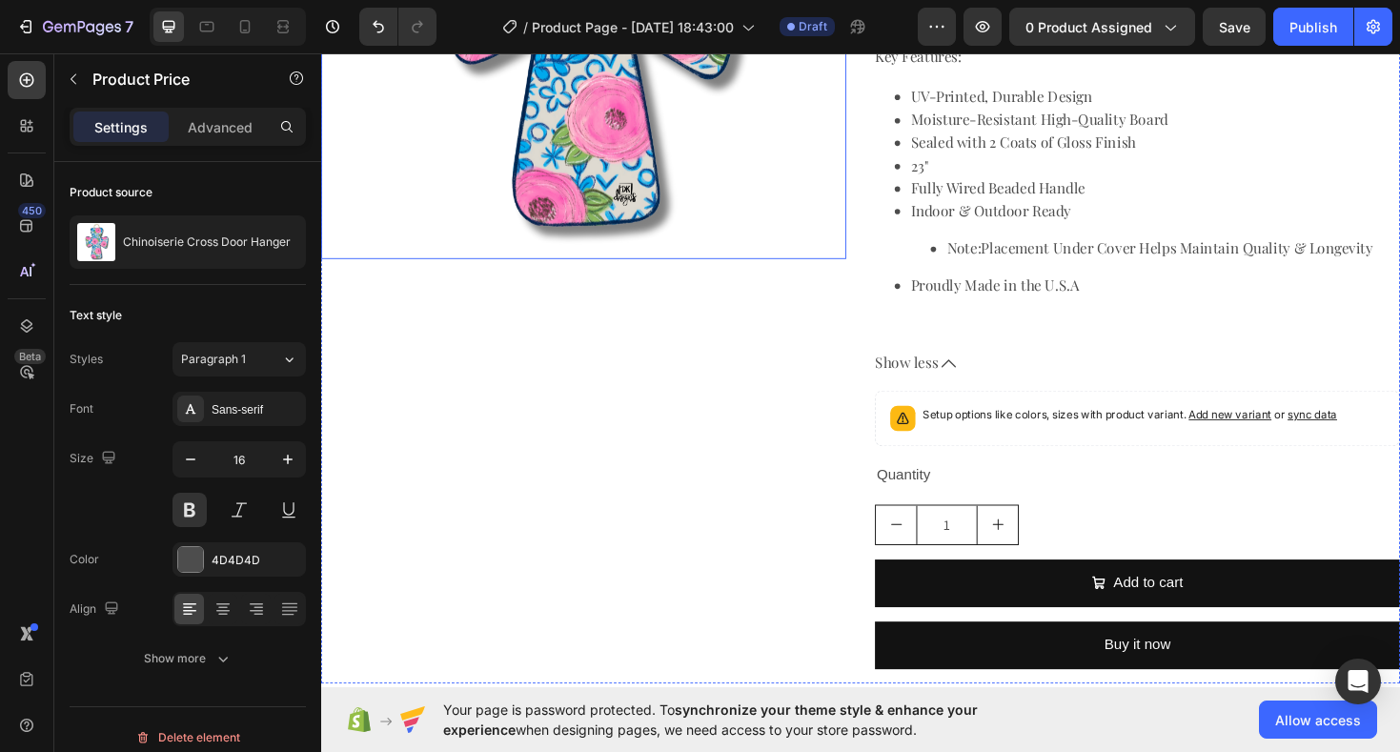
scroll to position [428, 0]
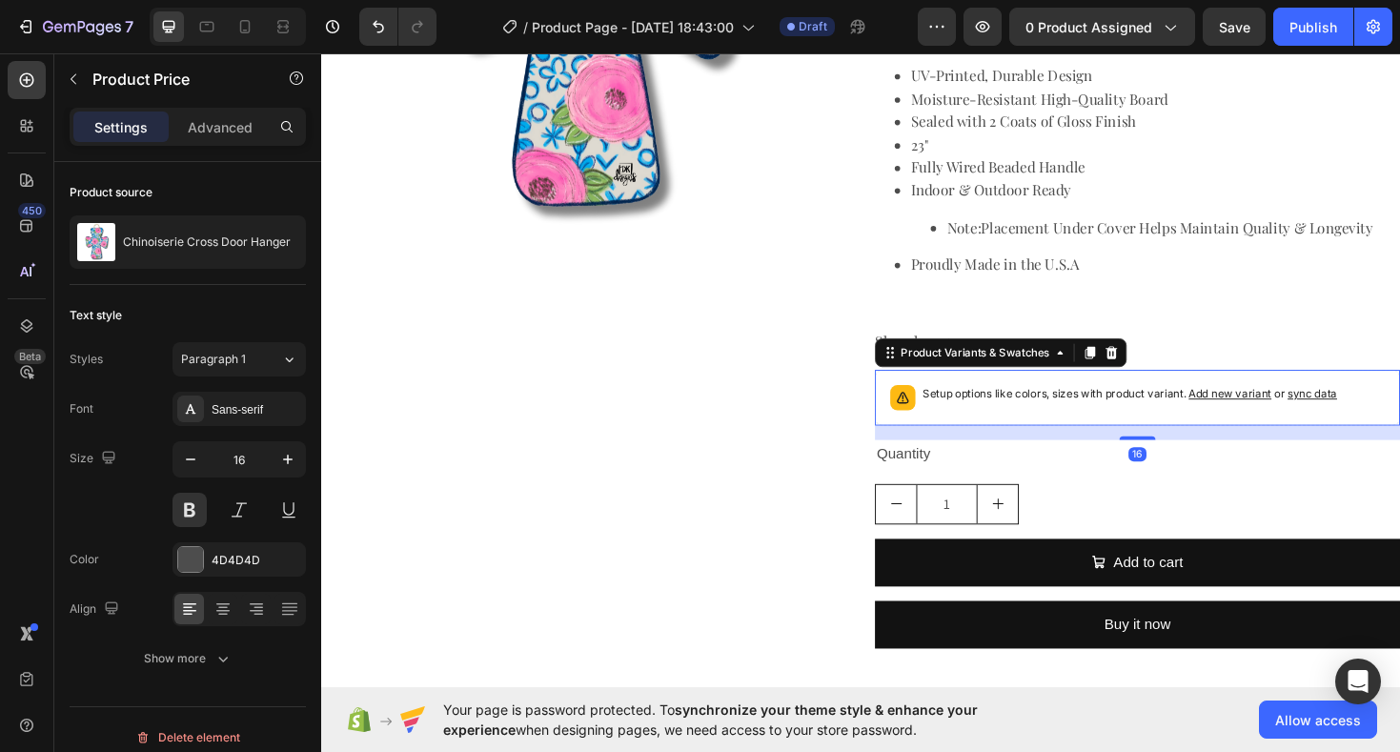
click at [1022, 421] on p "Setup options like colors, sizes with product variant. Add new variant or sync …" at bounding box center [1178, 414] width 439 height 19
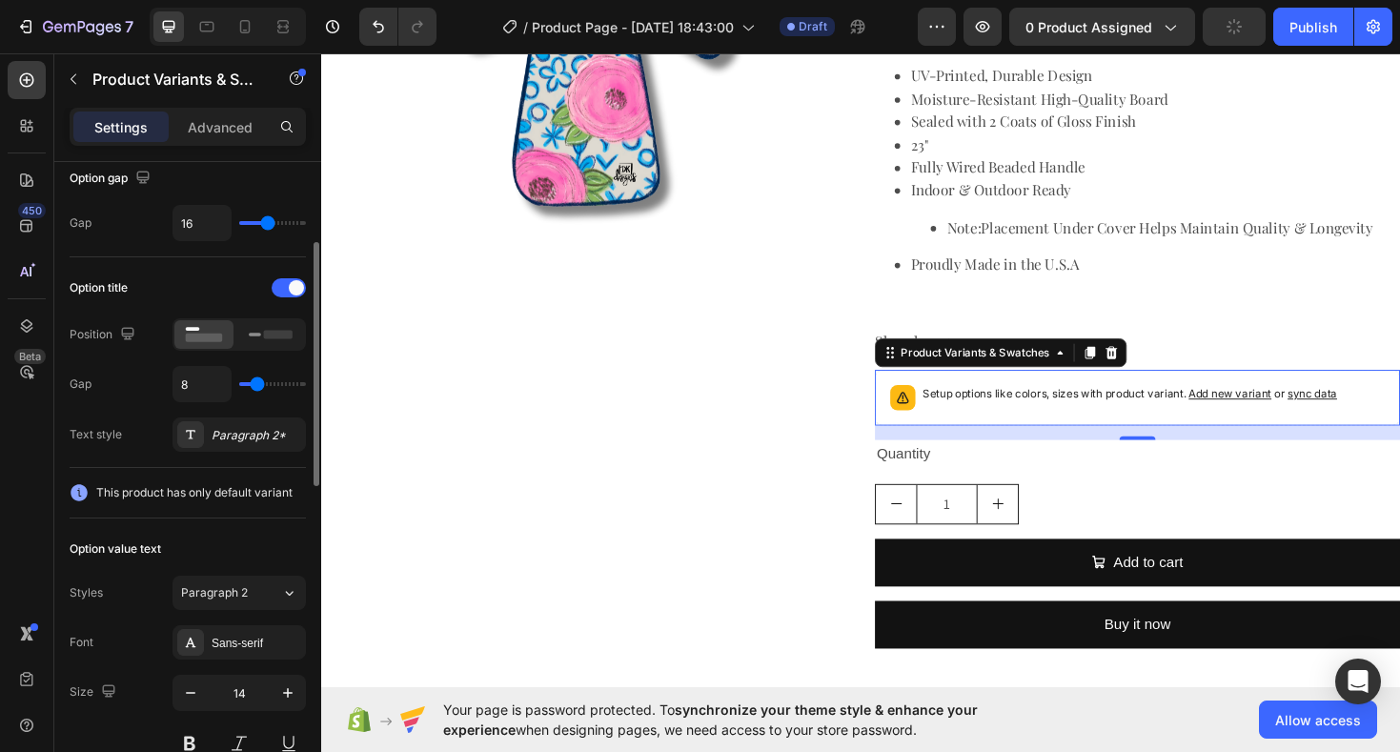
scroll to position [209, 0]
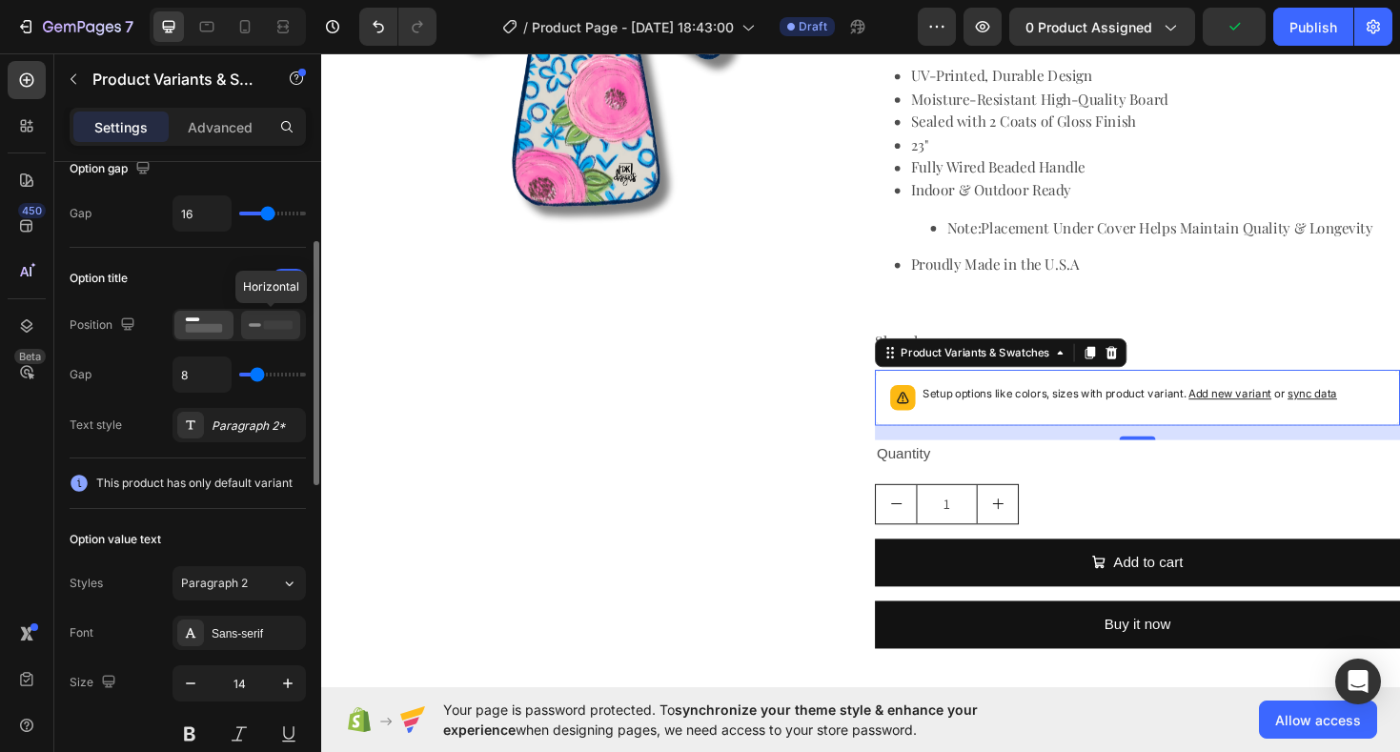
click at [279, 332] on icon at bounding box center [271, 325] width 44 height 21
click at [203, 335] on icon at bounding box center [204, 325] width 44 height 21
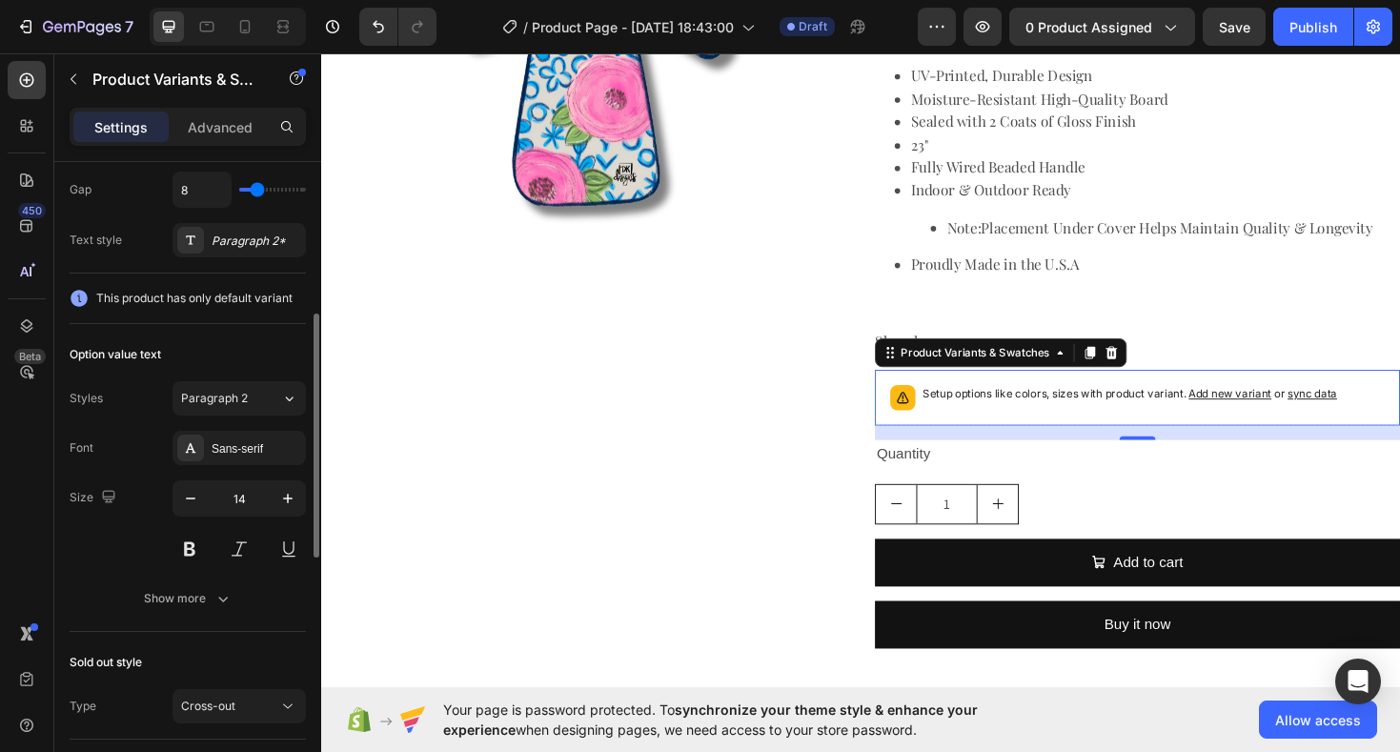
scroll to position [396, 0]
click at [225, 440] on div "Sans-serif" at bounding box center [257, 447] width 90 height 17
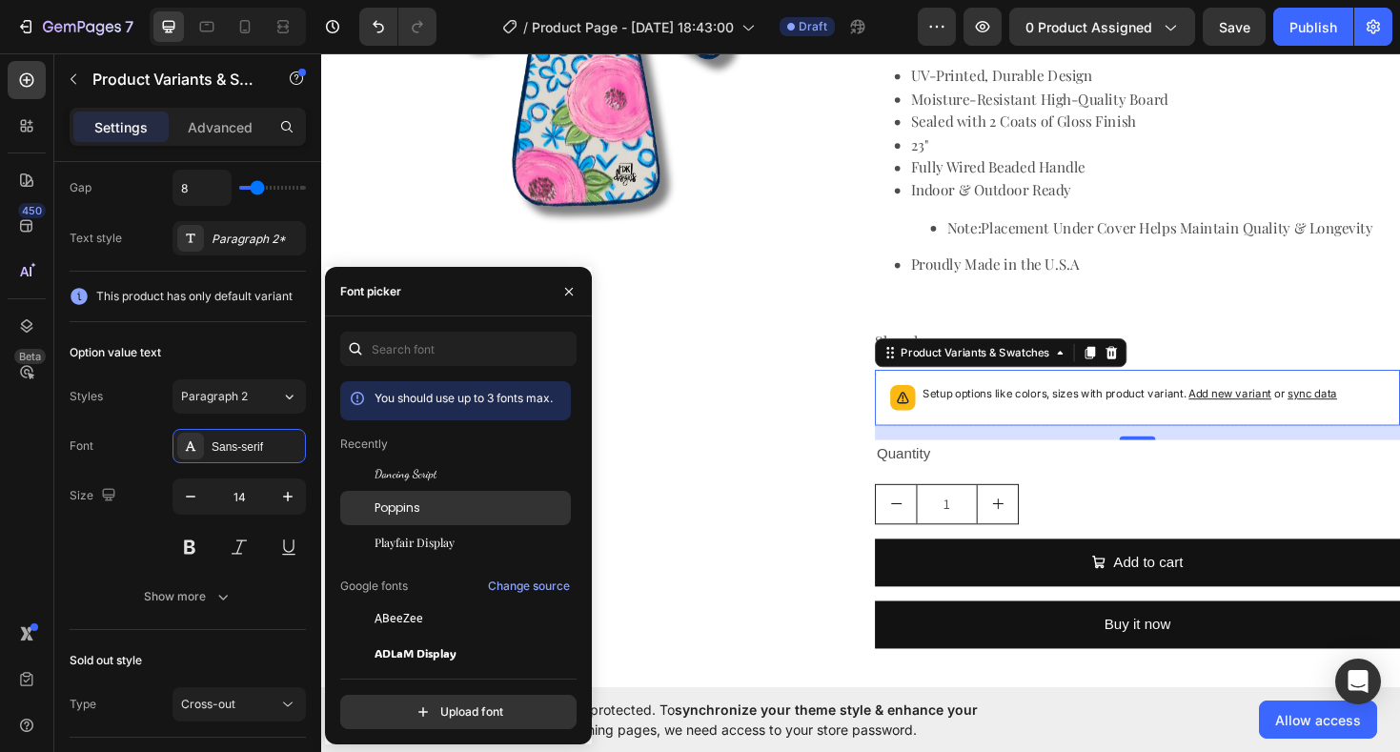
click at [409, 507] on span "Poppins" at bounding box center [398, 508] width 46 height 17
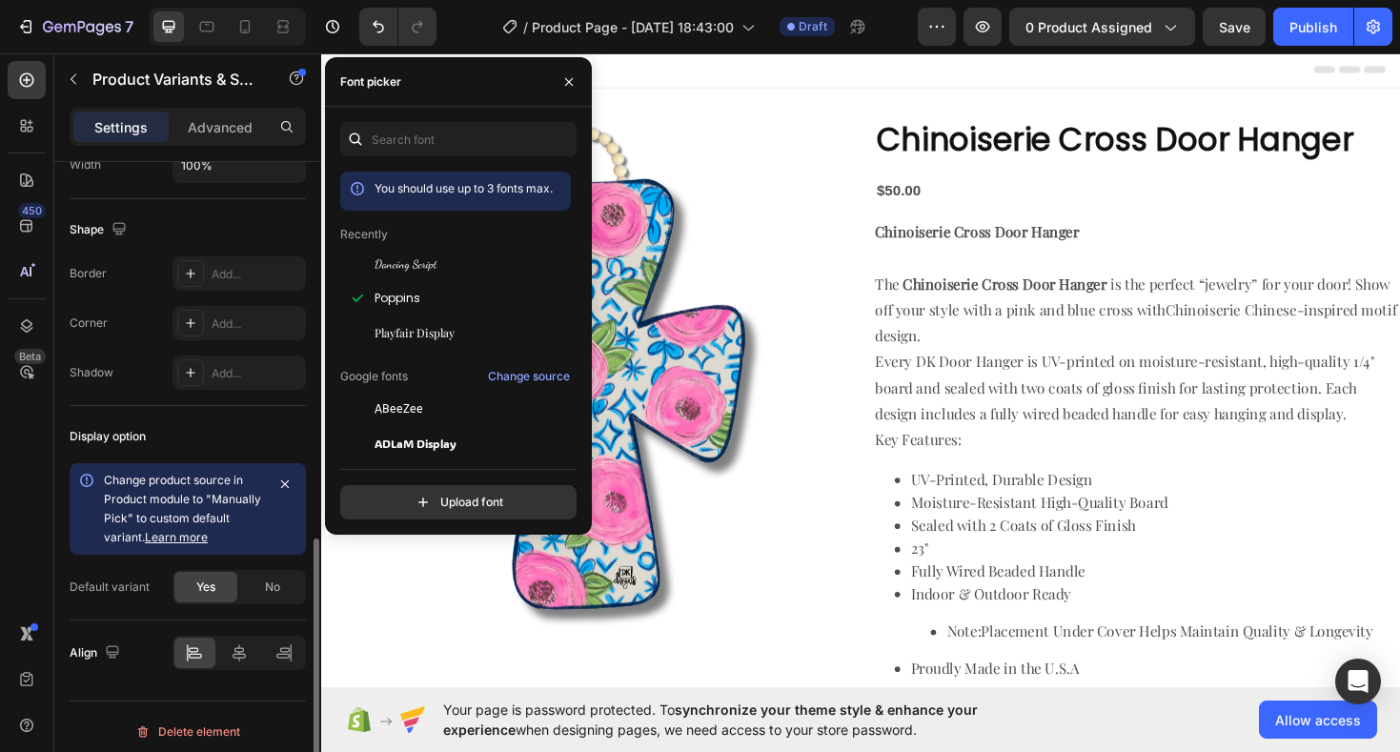
scroll to position [1053, 0]
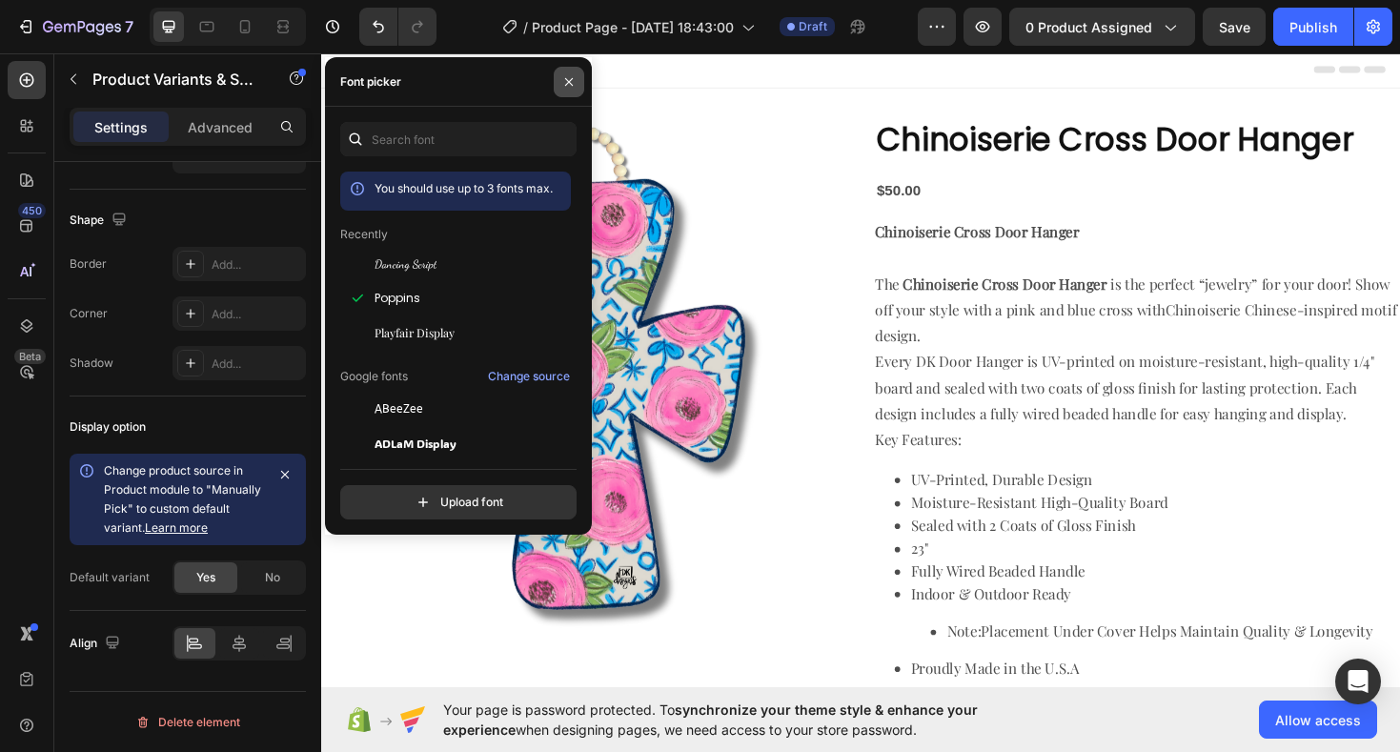
click at [568, 86] on icon "button" at bounding box center [569, 81] width 15 height 15
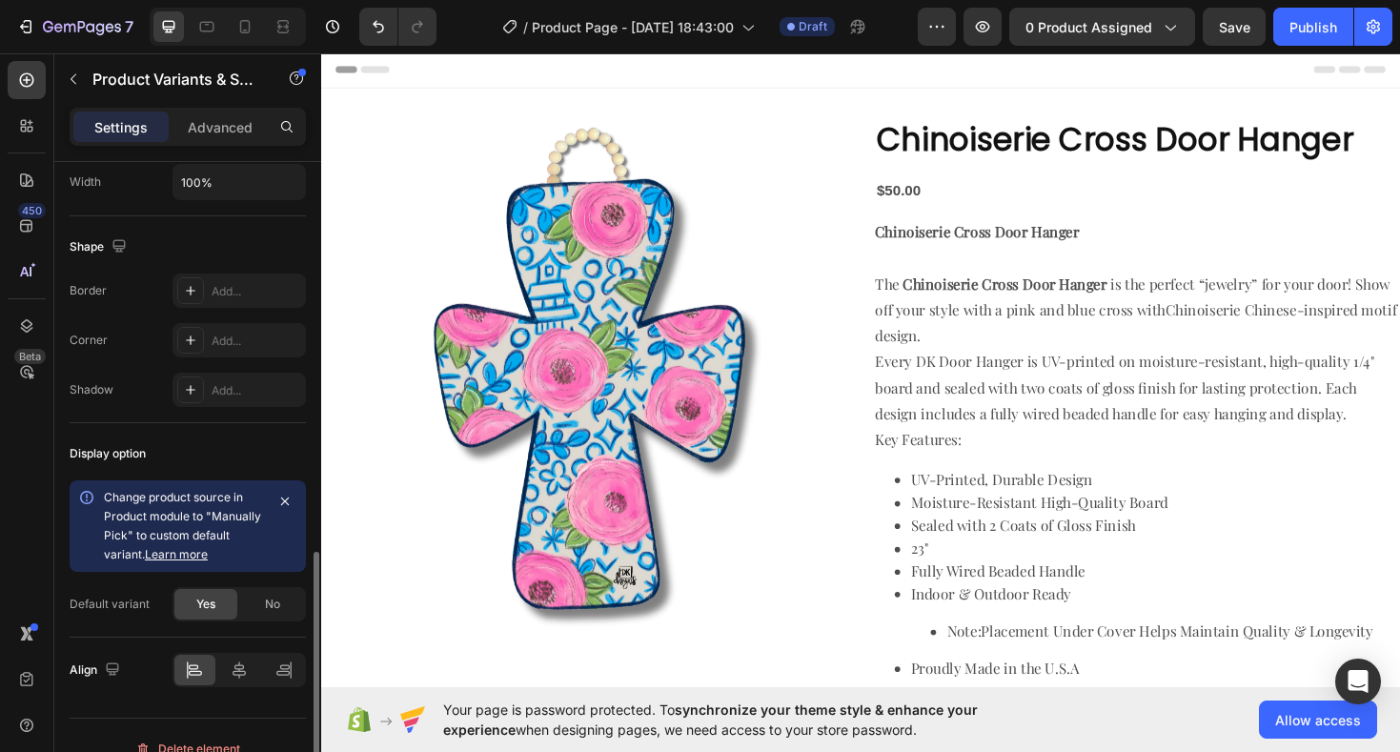
scroll to position [1010, 0]
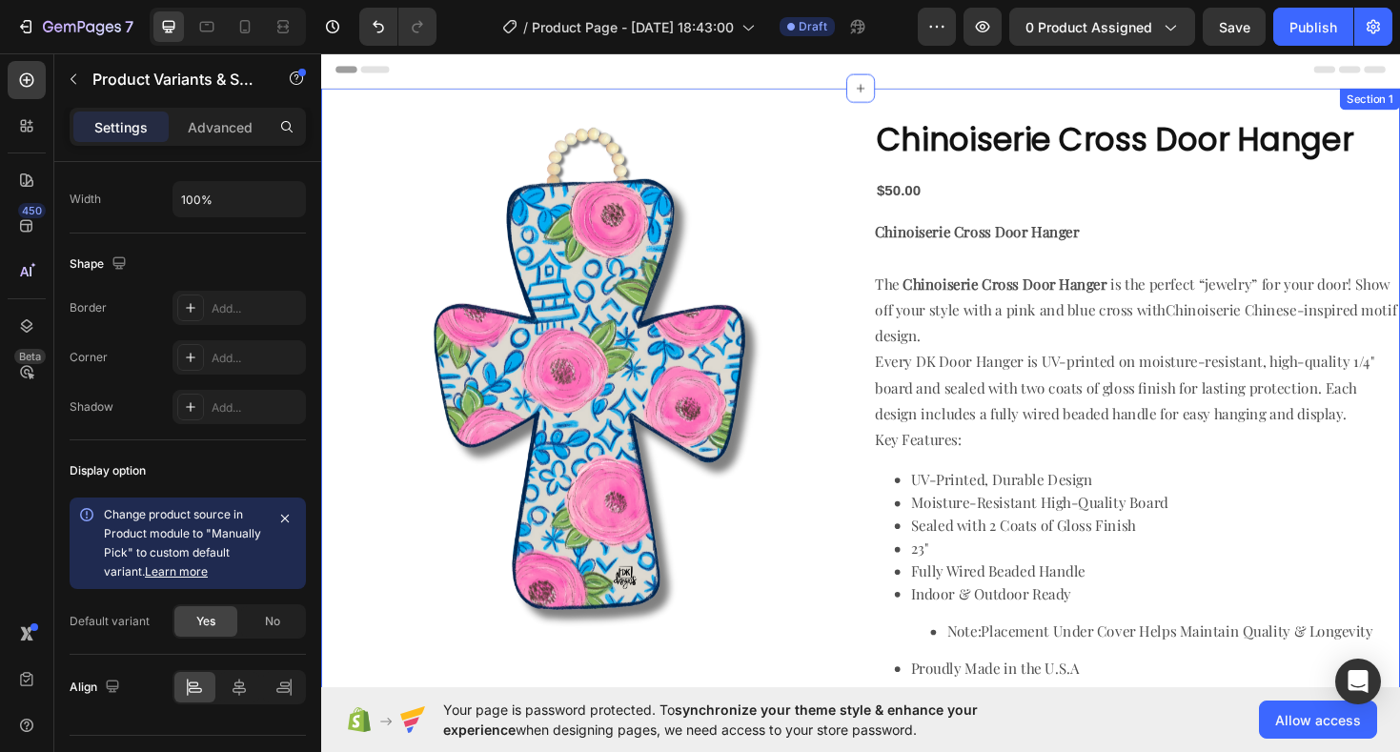
click at [785, 105] on div "Product Images Chinoiserie Cross Door Hanger Product Title $50.00 Product Price…" at bounding box center [893, 625] width 1144 height 1068
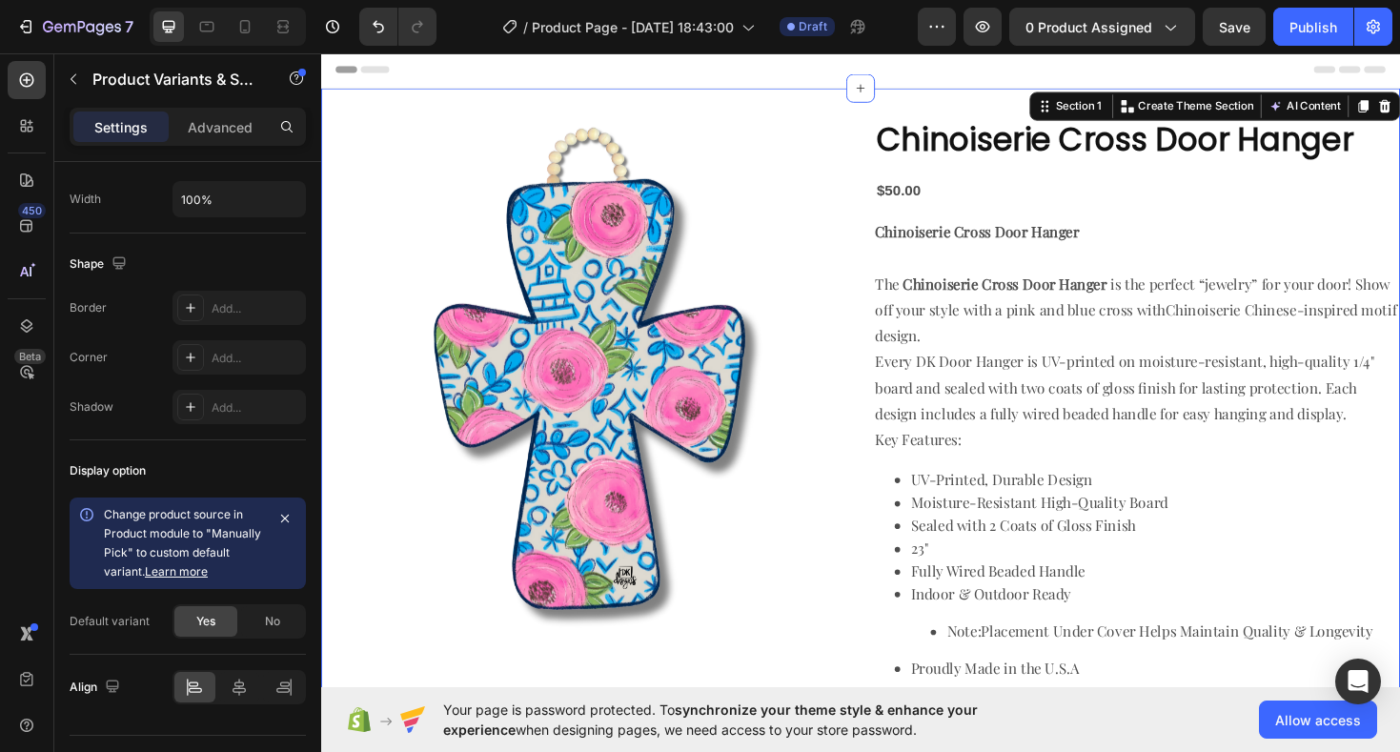
scroll to position [0, 0]
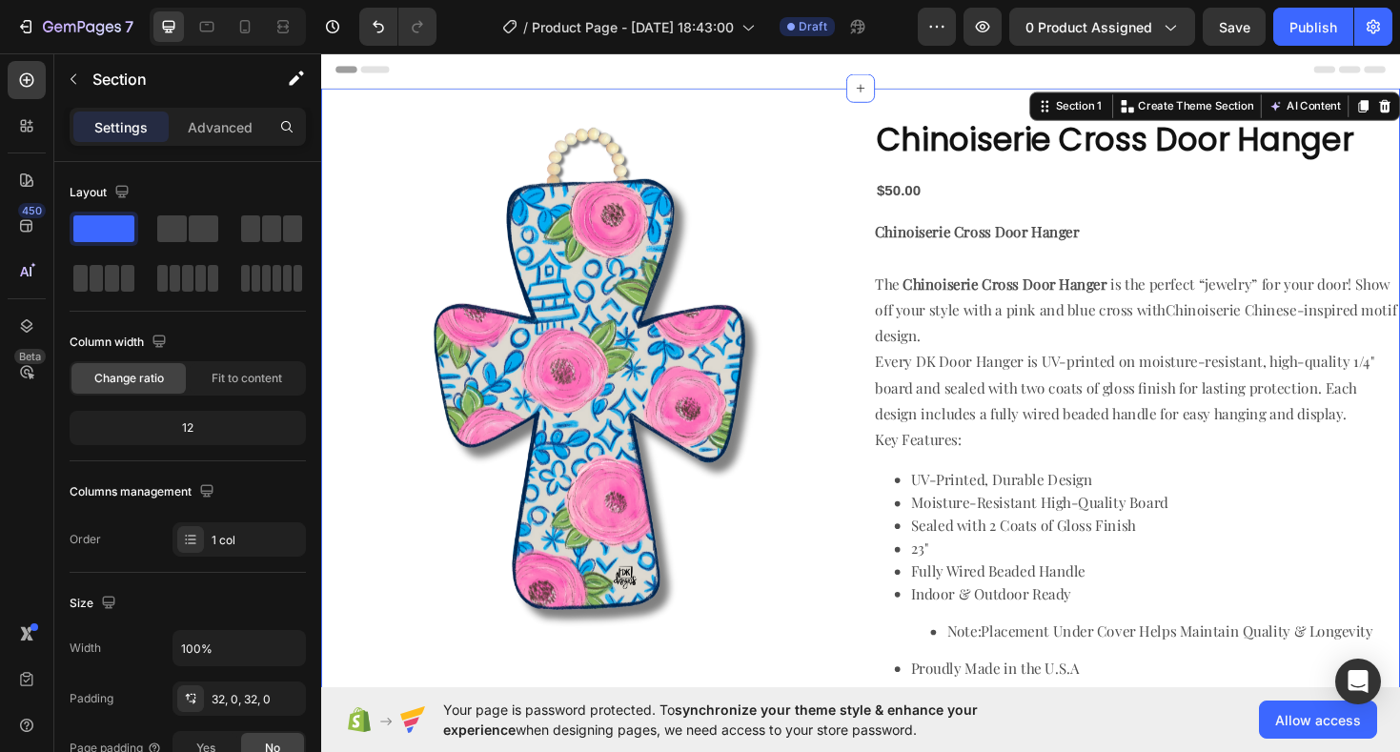
click at [554, 110] on div "Product Images Chinoiserie Cross Door Hanger Product Title $50.00 Product Price…" at bounding box center [893, 625] width 1144 height 1068
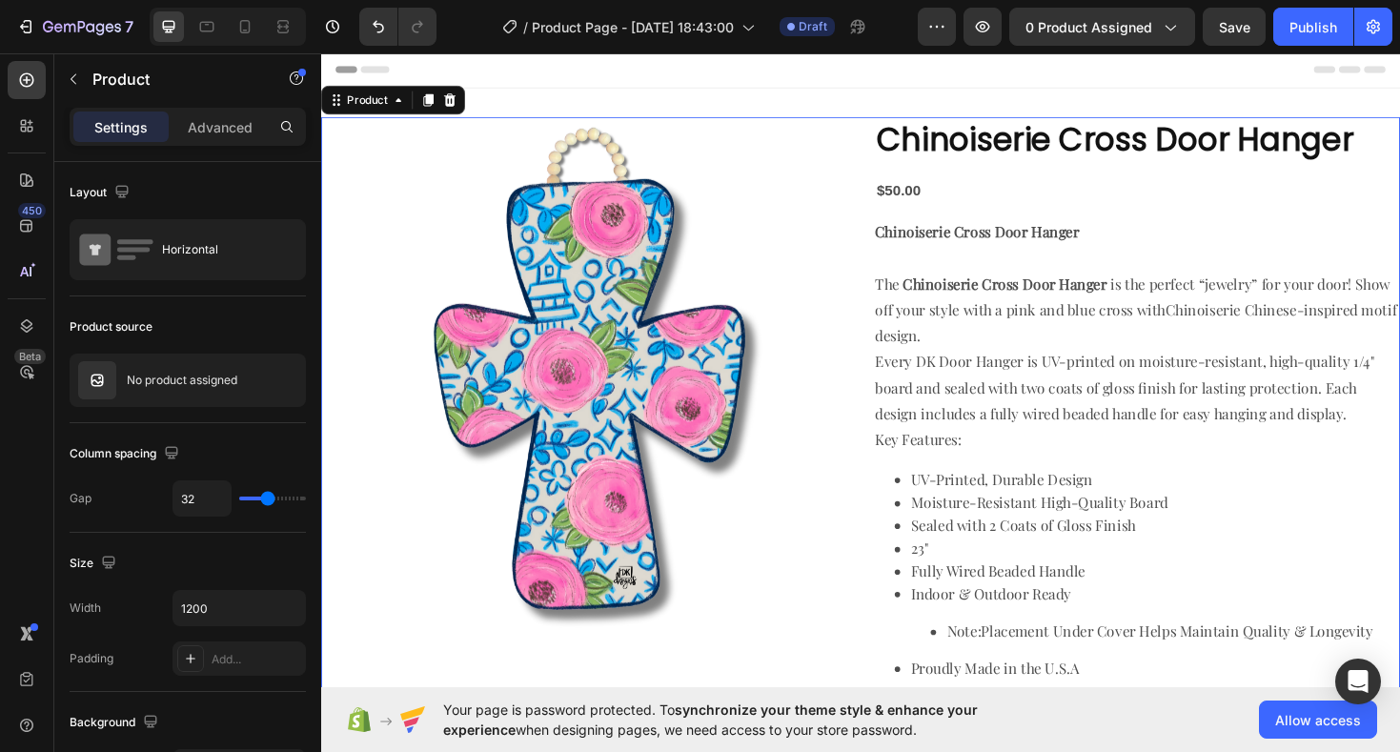
click at [894, 247] on div "Product Images Chinoiserie Cross Door Hanger Product Title $50.00 Product Price…" at bounding box center [893, 624] width 1144 height 1007
click at [198, 395] on div "No product assigned" at bounding box center [188, 380] width 236 height 53
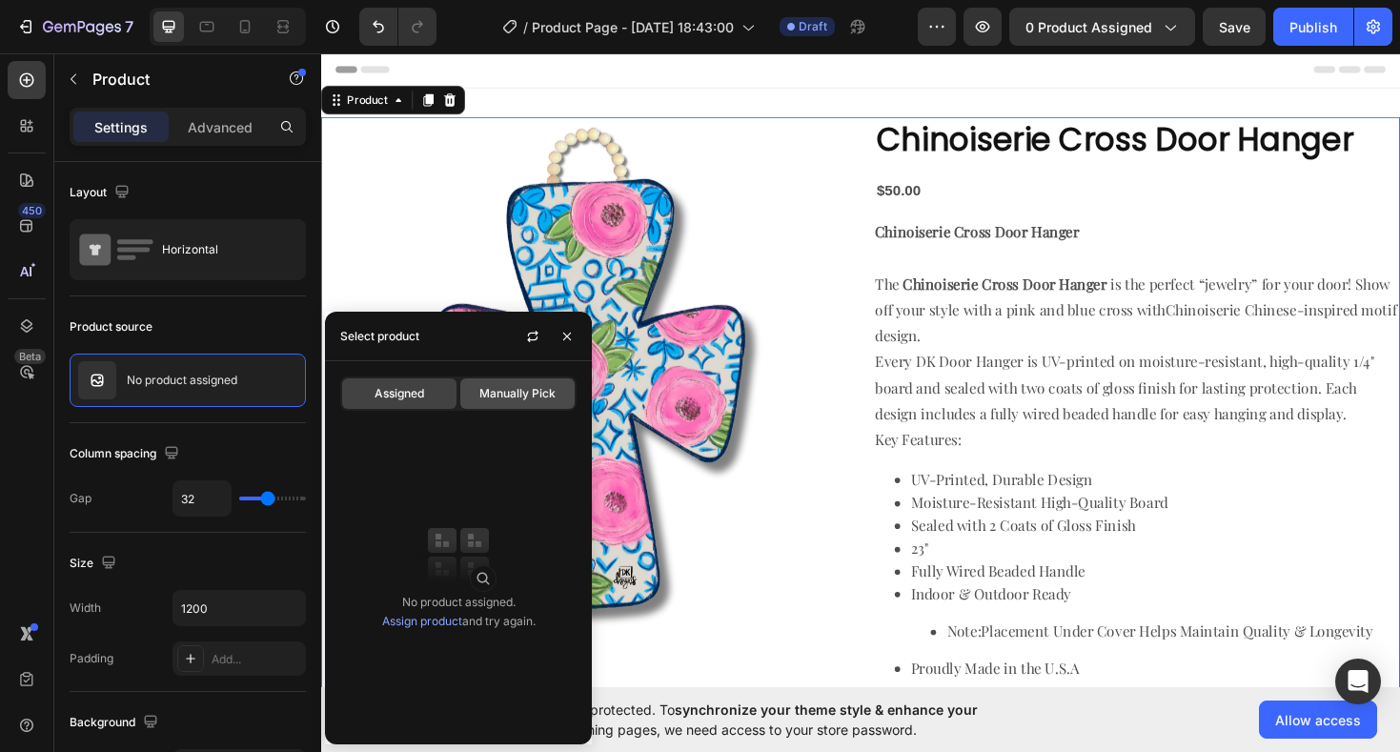
click at [533, 398] on span "Manually Pick" at bounding box center [518, 393] width 76 height 17
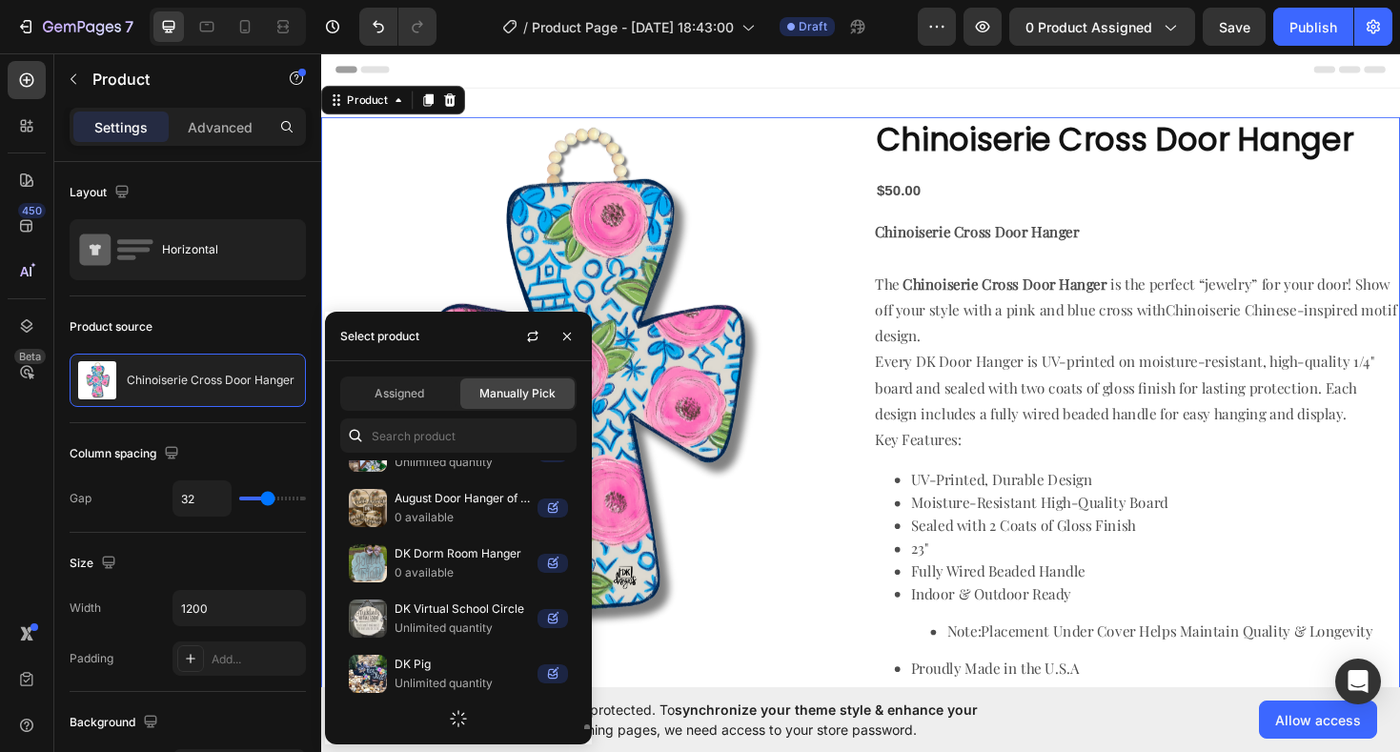
scroll to position [5861, 0]
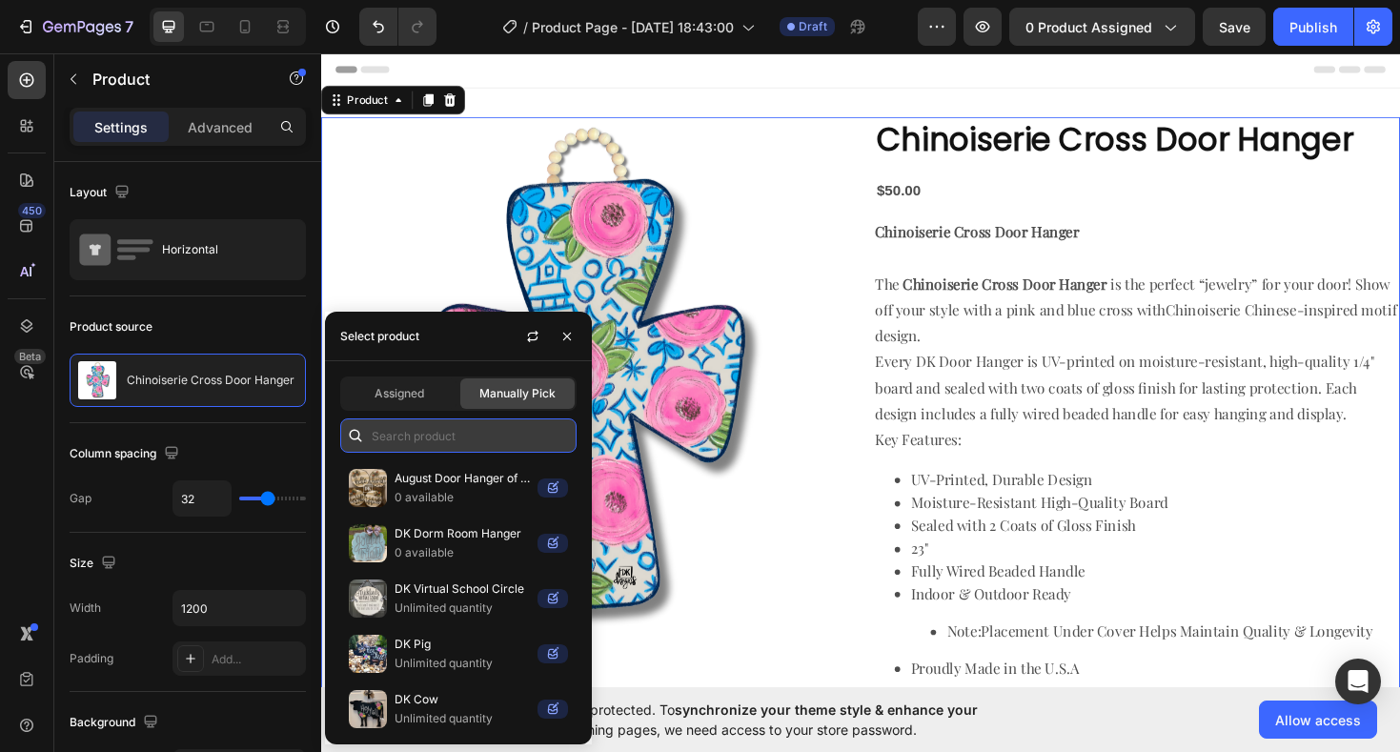
click at [483, 428] on input "text" at bounding box center [458, 436] width 236 height 34
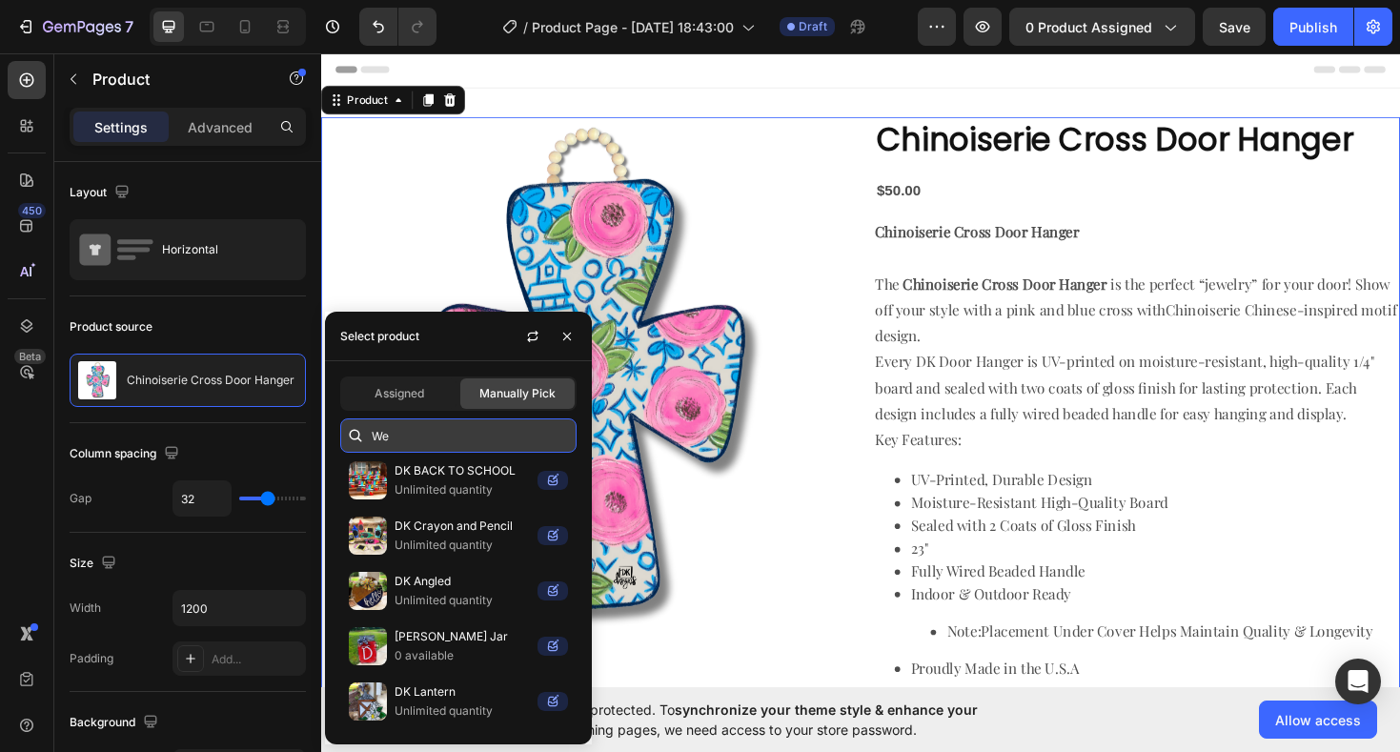
scroll to position [284, 0]
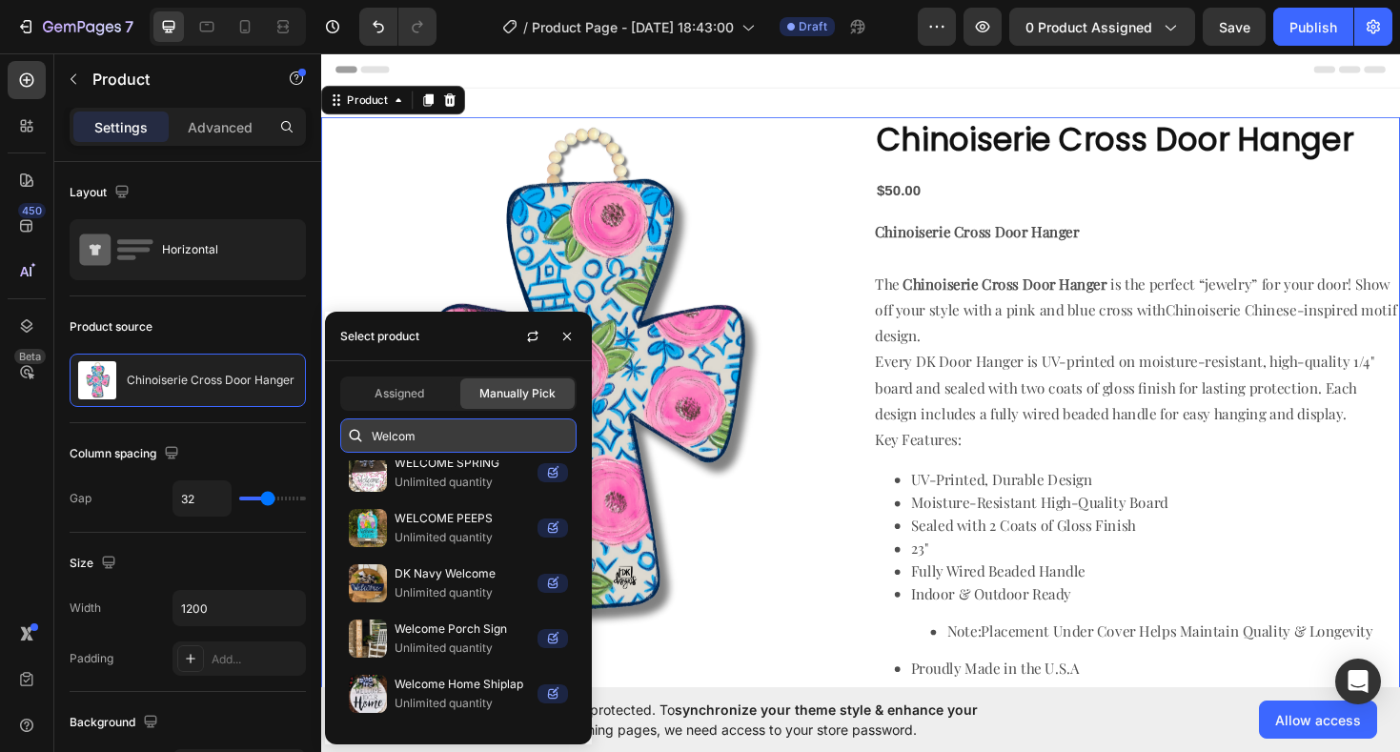
type input "Welcome"
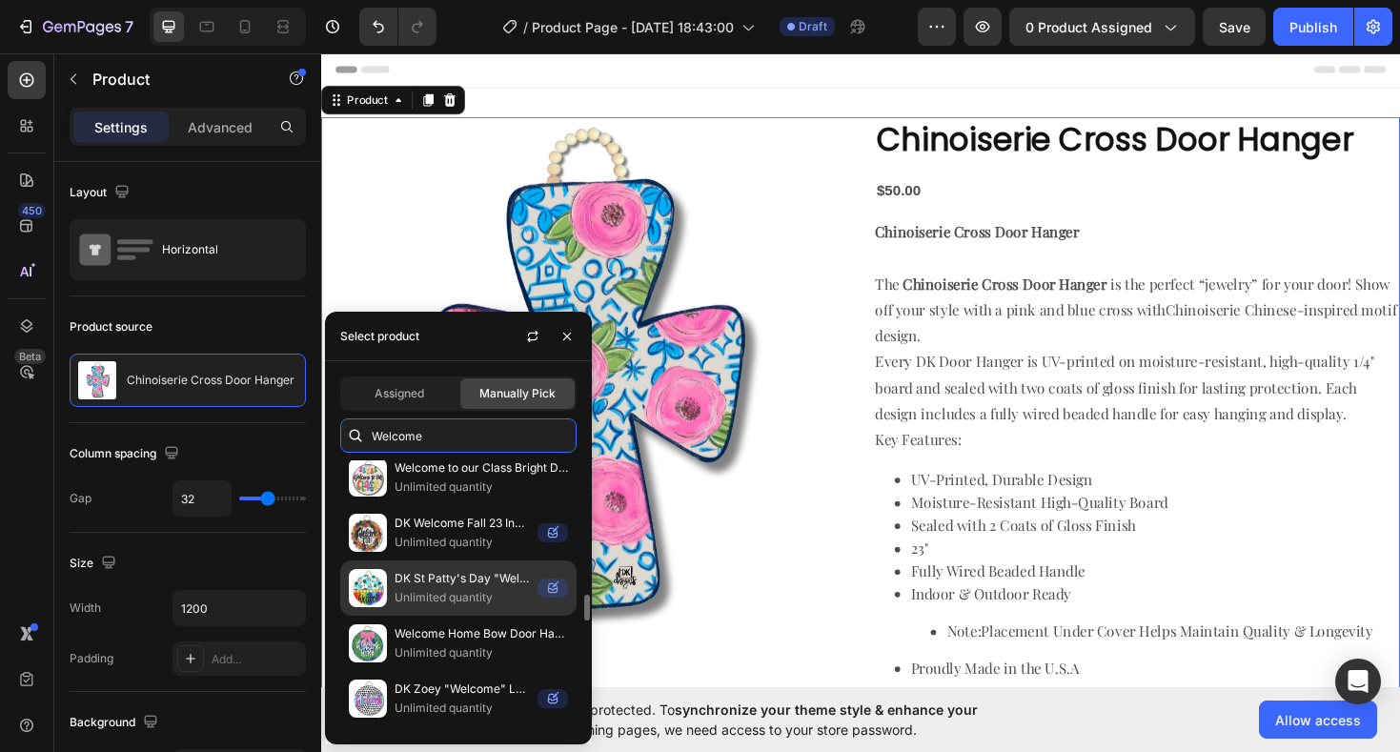
scroll to position [1523, 0]
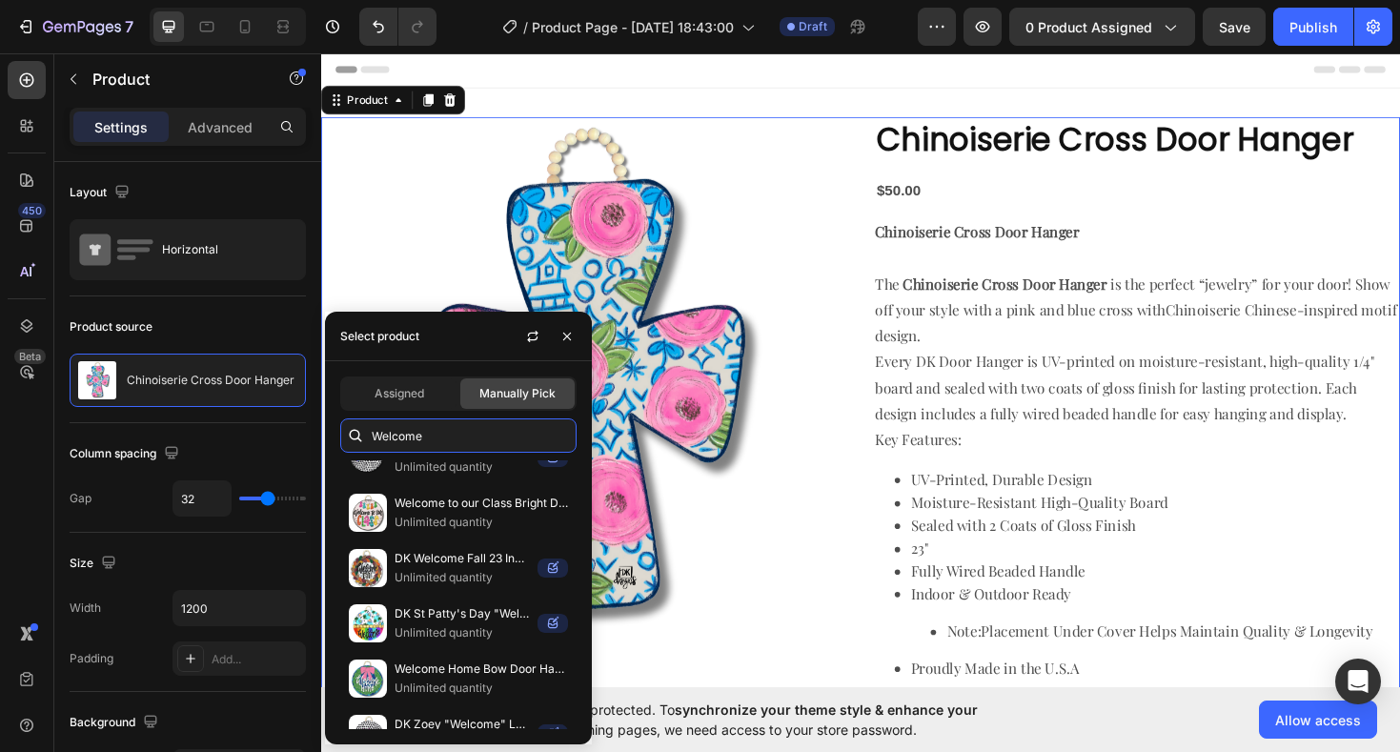
drag, startPoint x: 437, startPoint y: 442, endPoint x: 370, endPoint y: 434, distance: 67.3
click at [370, 434] on div "Welcome" at bounding box center [458, 436] width 236 height 34
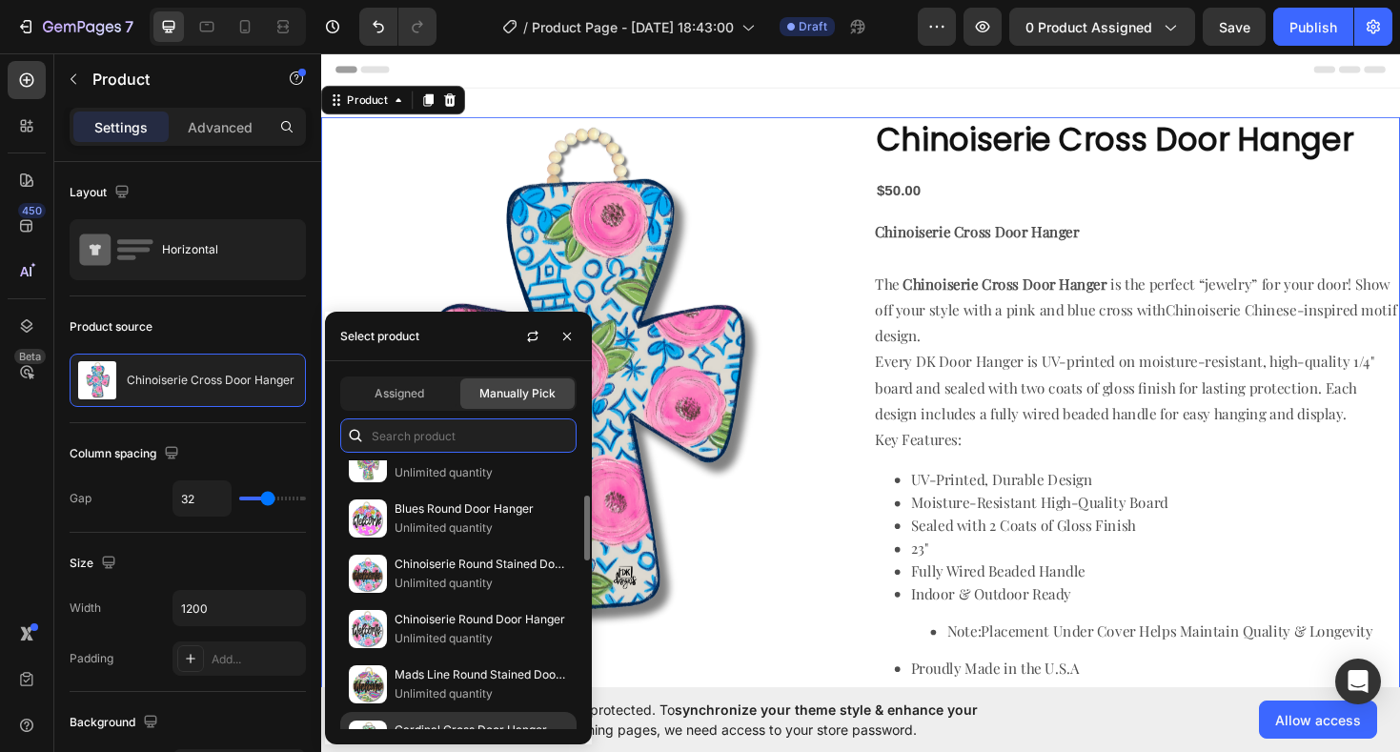
scroll to position [137, 0]
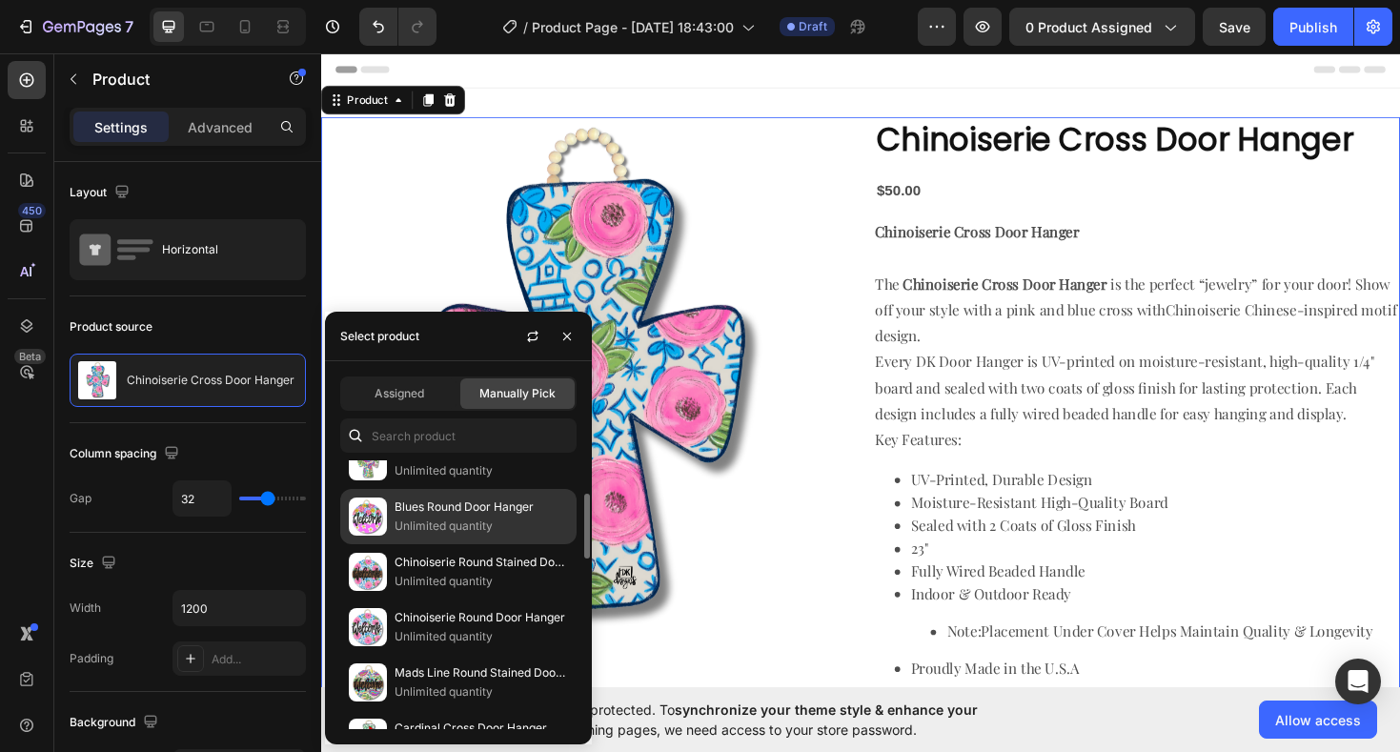
click at [464, 522] on p "Unlimited quantity" at bounding box center [482, 526] width 174 height 19
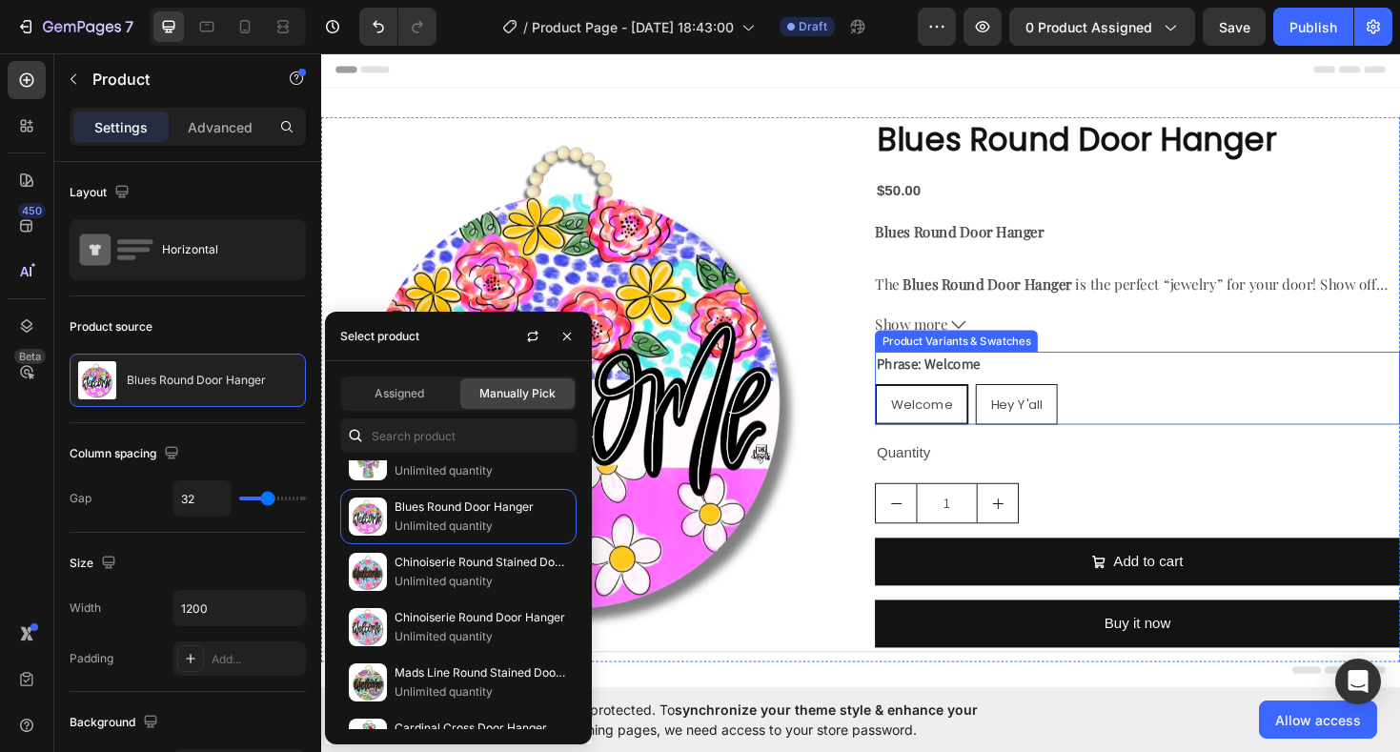
click at [1073, 432] on span "Hey Y'all" at bounding box center [1059, 425] width 54 height 19
click at [1015, 404] on input "Hey Y'all Hey Y'all Hey Y'all" at bounding box center [1014, 403] width 1 height 1
radio input "true"
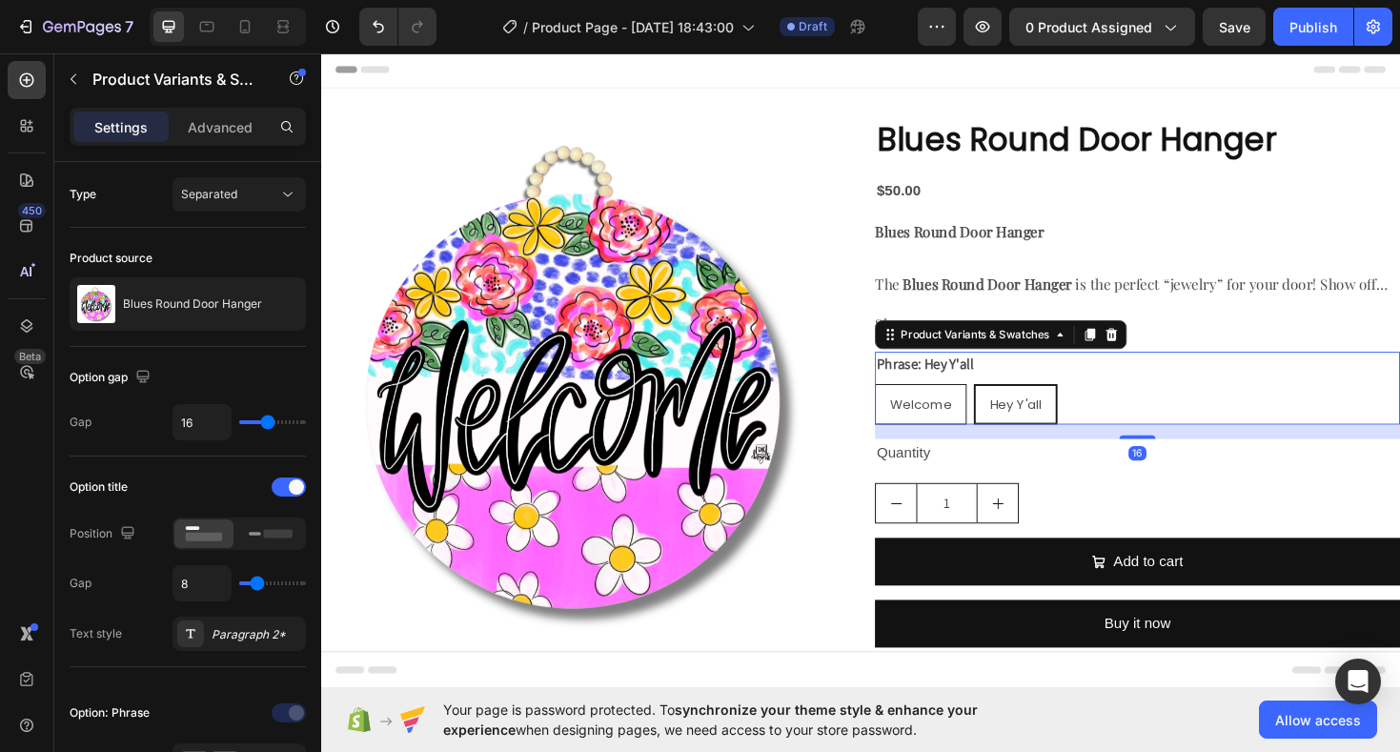
click at [970, 418] on span "Welcome" at bounding box center [957, 425] width 65 height 19
click at [909, 404] on input "Welcome Welcome Welcome" at bounding box center [908, 403] width 1 height 1
radio input "true"
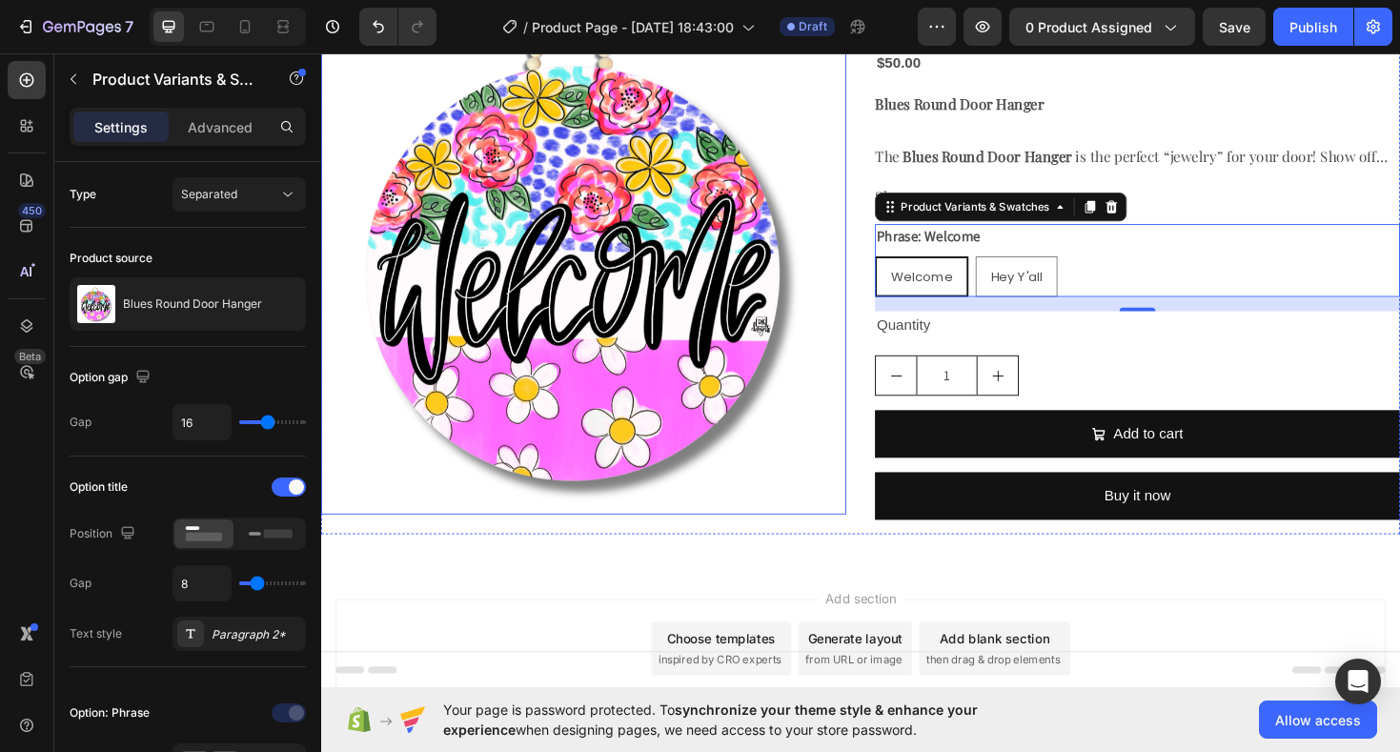
scroll to position [136, 0]
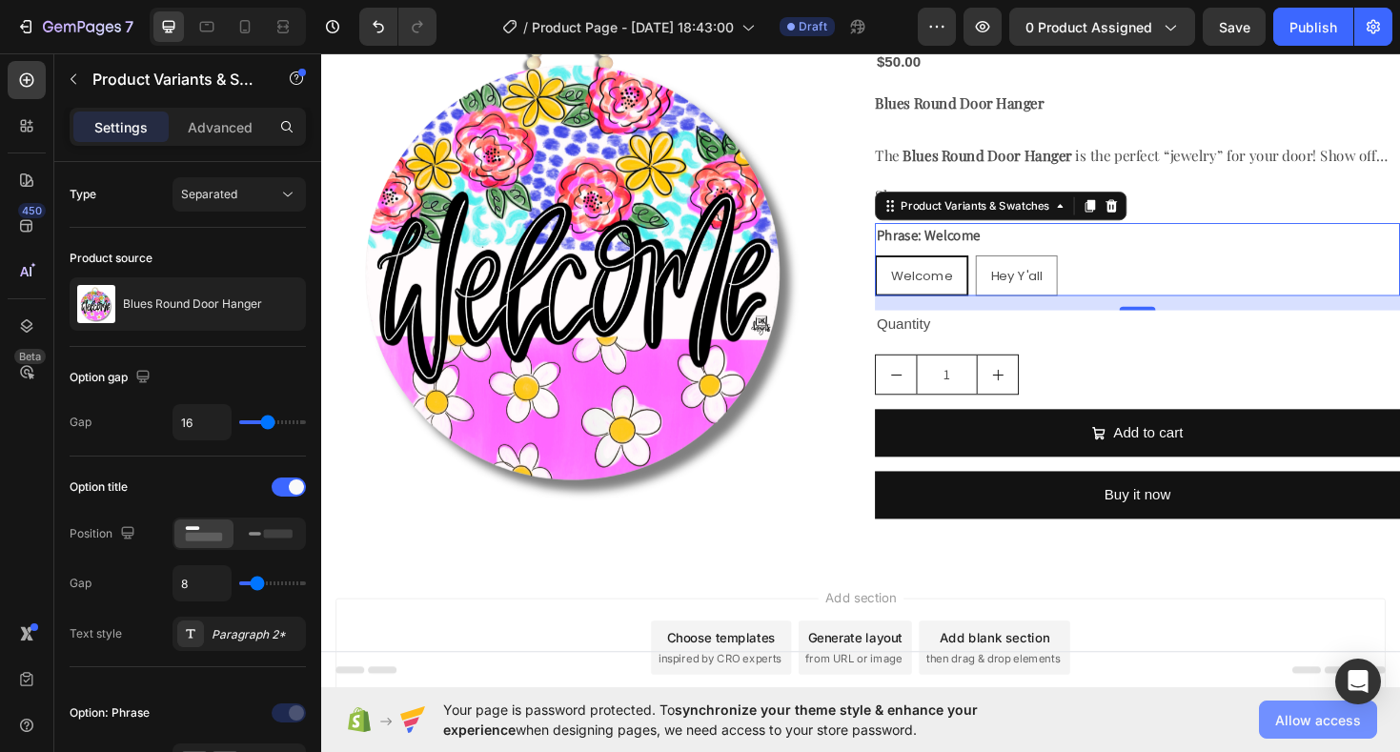
click at [1335, 725] on span "Allow access" at bounding box center [1319, 720] width 86 height 20
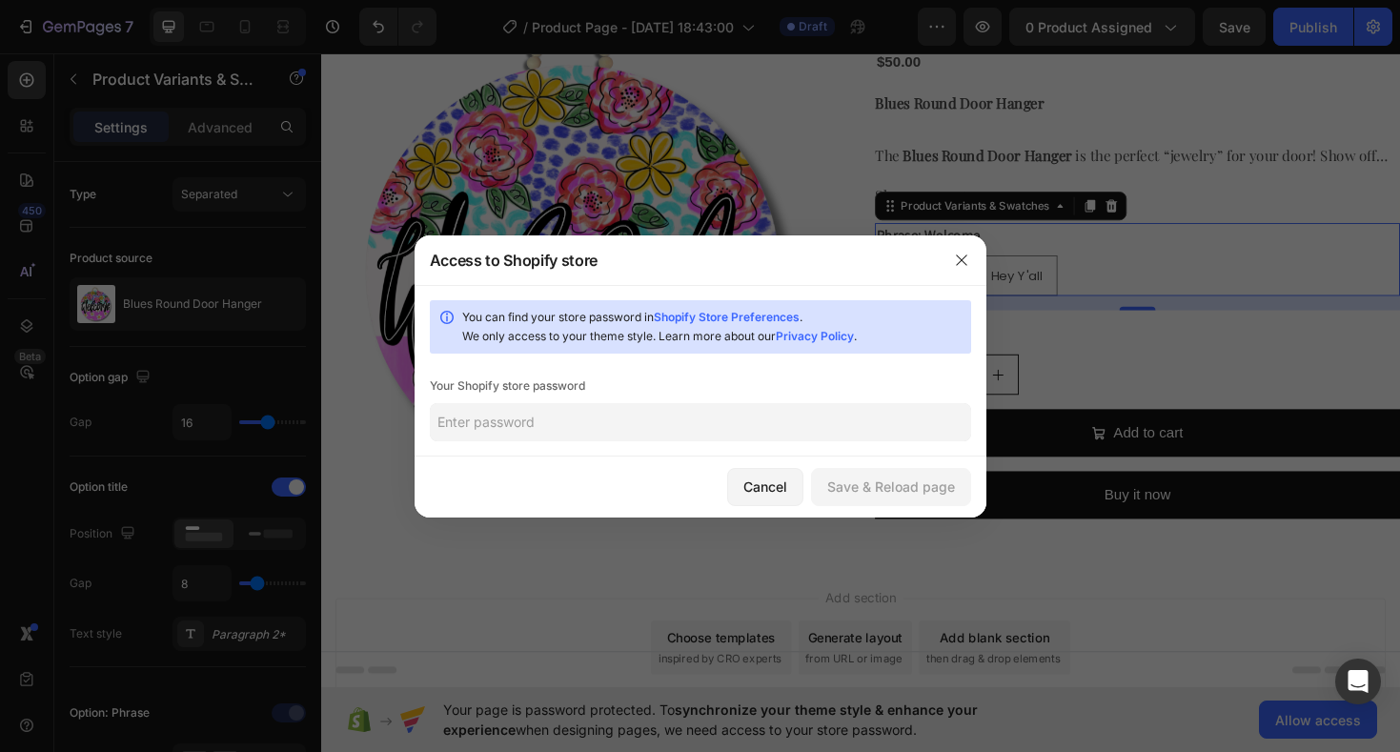
click at [748, 416] on input "text" at bounding box center [701, 422] width 542 height 38
type input "Kimjoy!"
click at [903, 480] on div "Save & Reload page" at bounding box center [892, 487] width 128 height 20
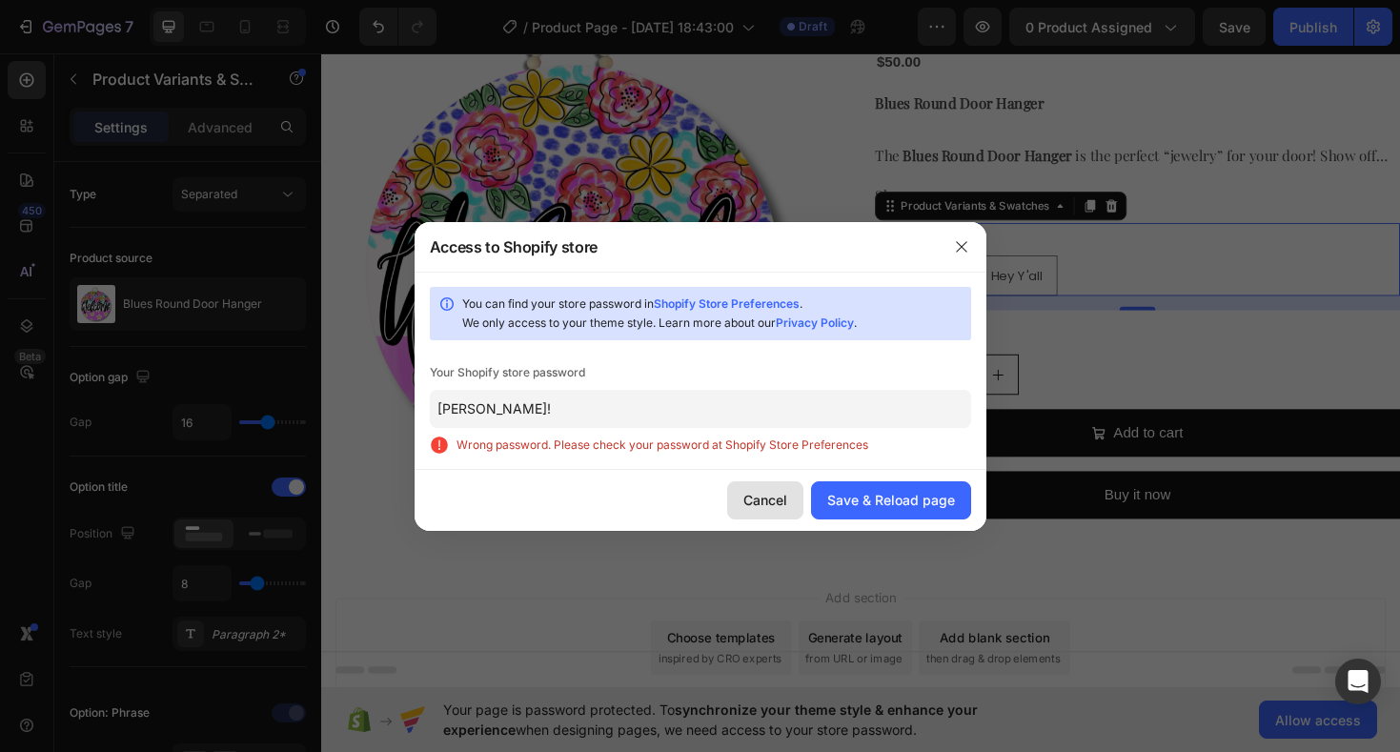
click at [765, 500] on div "Cancel" at bounding box center [766, 500] width 44 height 20
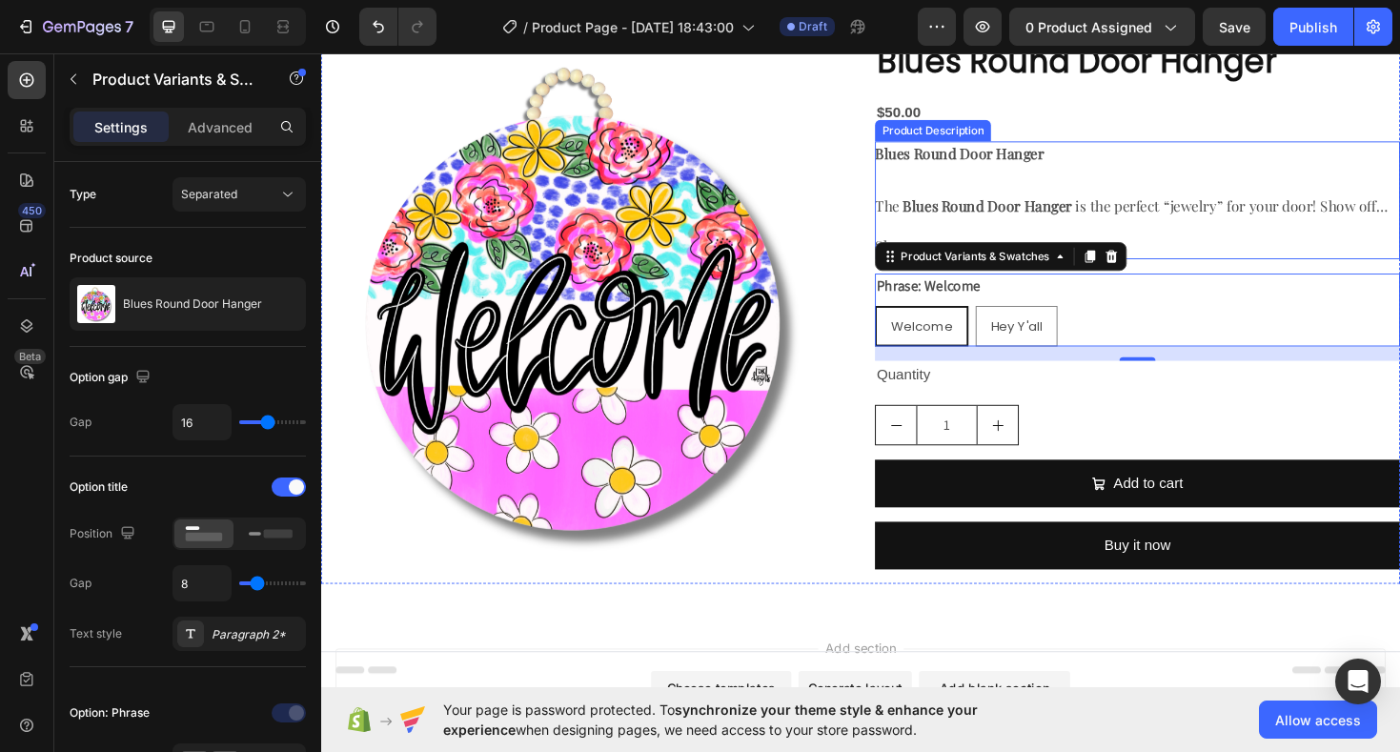
scroll to position [123, 0]
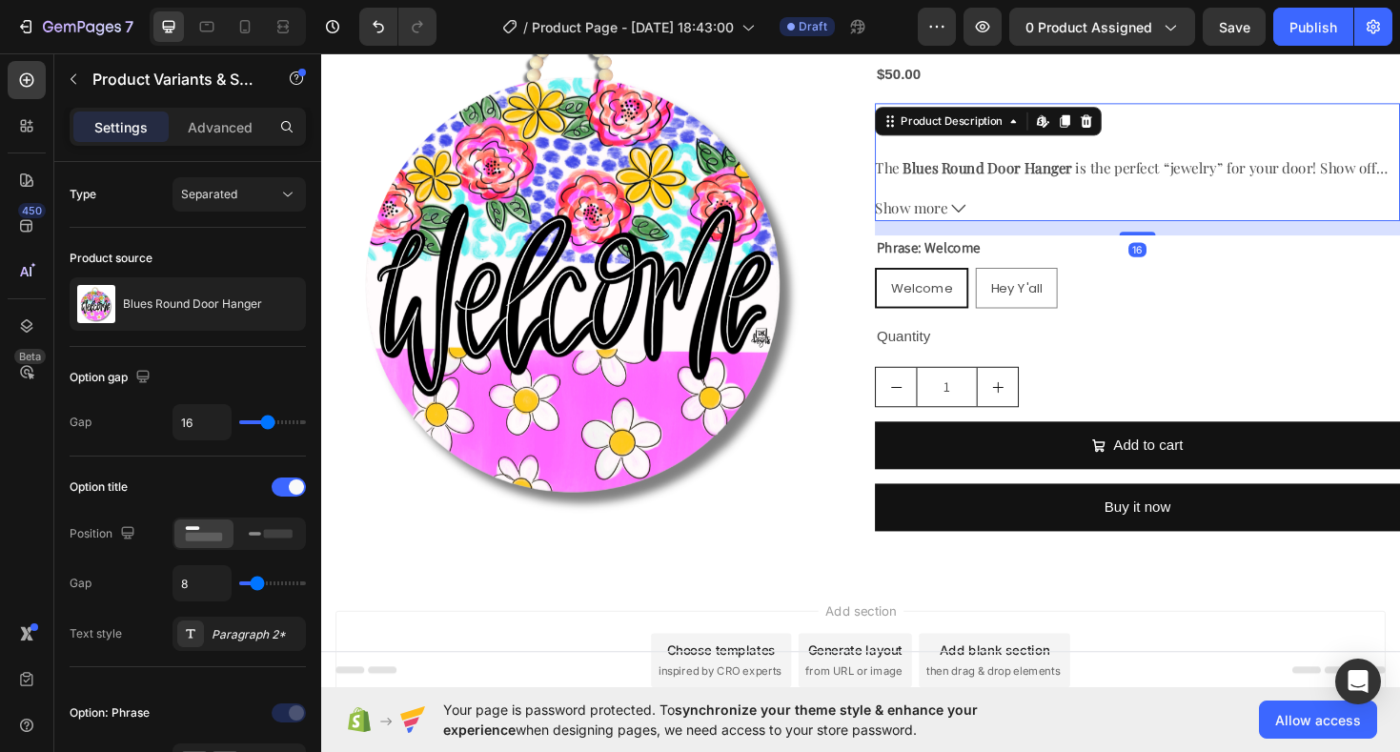
click at [1278, 199] on div "Blues Round Door Hanger The Blues Round Door Hanger is the perfect “jewelry” fo…" at bounding box center [1187, 169] width 557 height 125
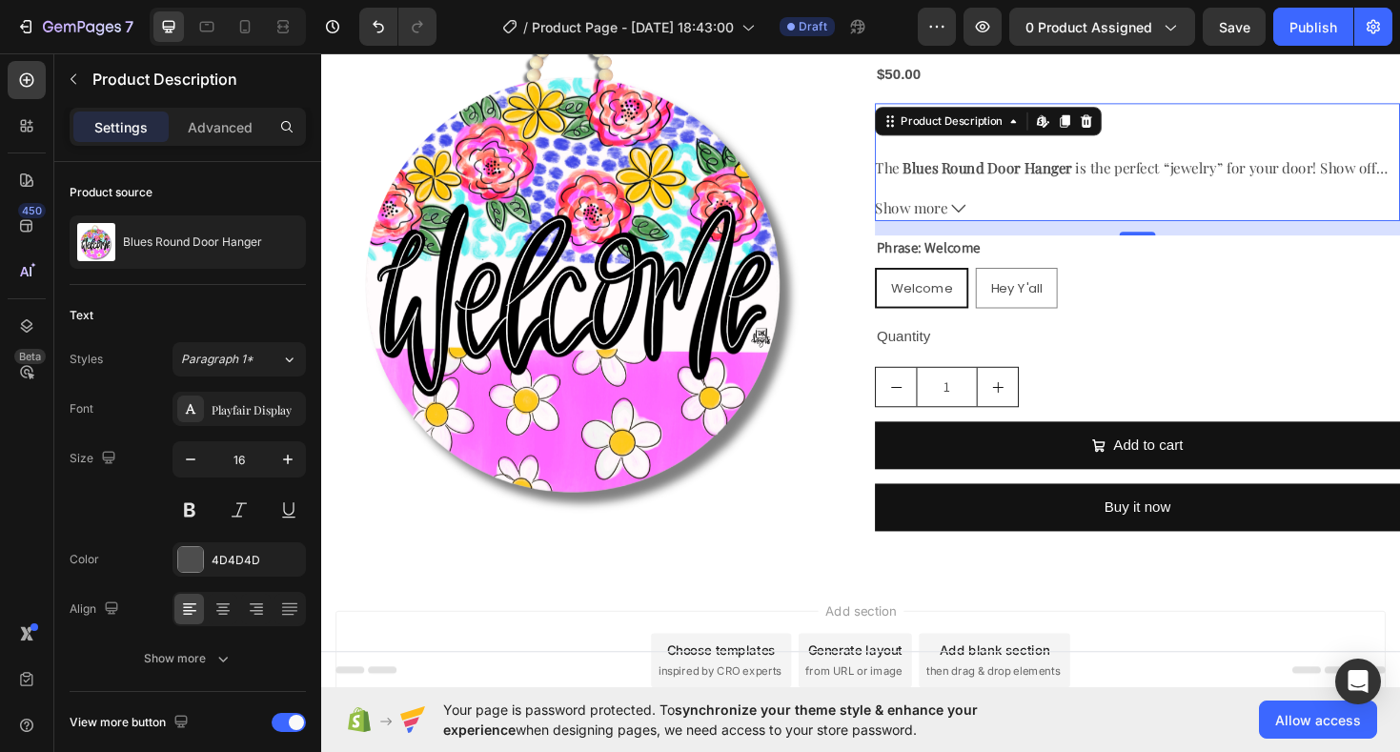
click at [996, 218] on icon at bounding box center [997, 218] width 15 height 15
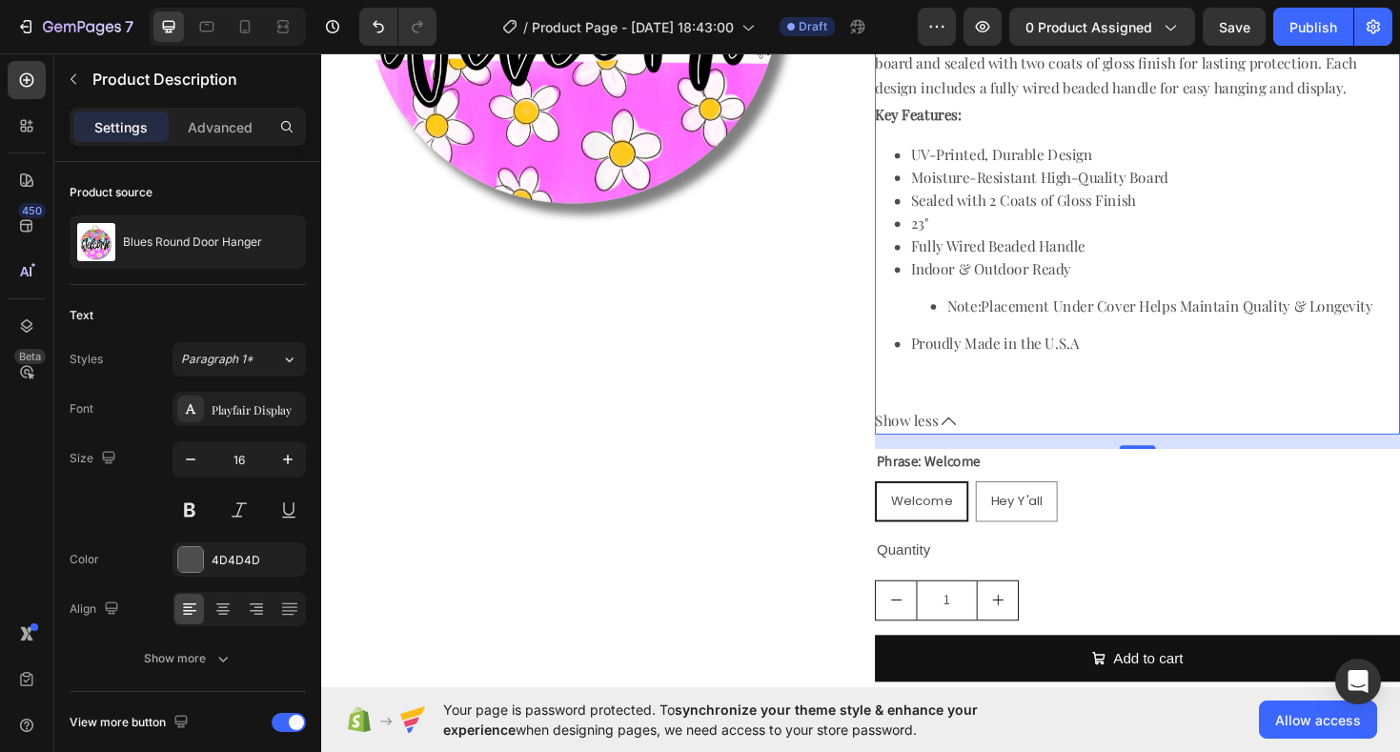
scroll to position [432, 0]
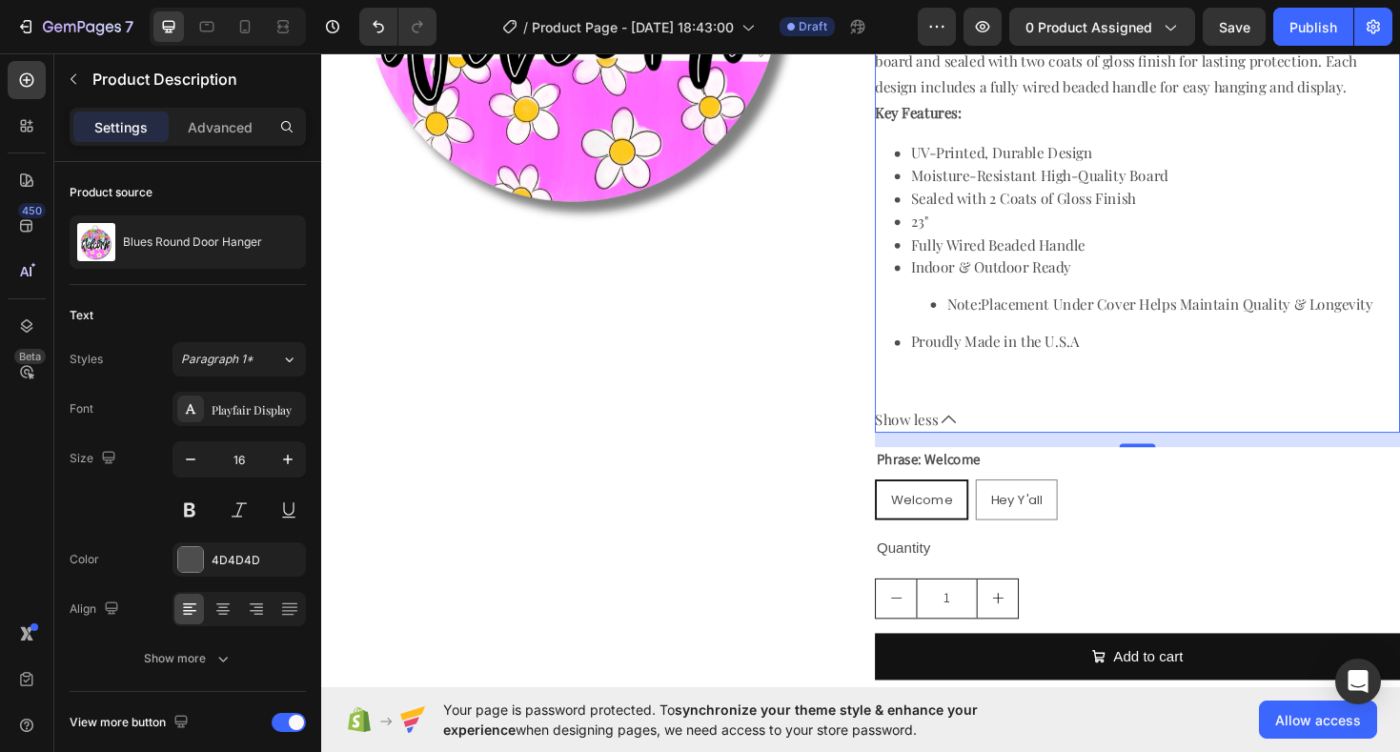
click at [983, 441] on icon at bounding box center [986, 441] width 15 height 15
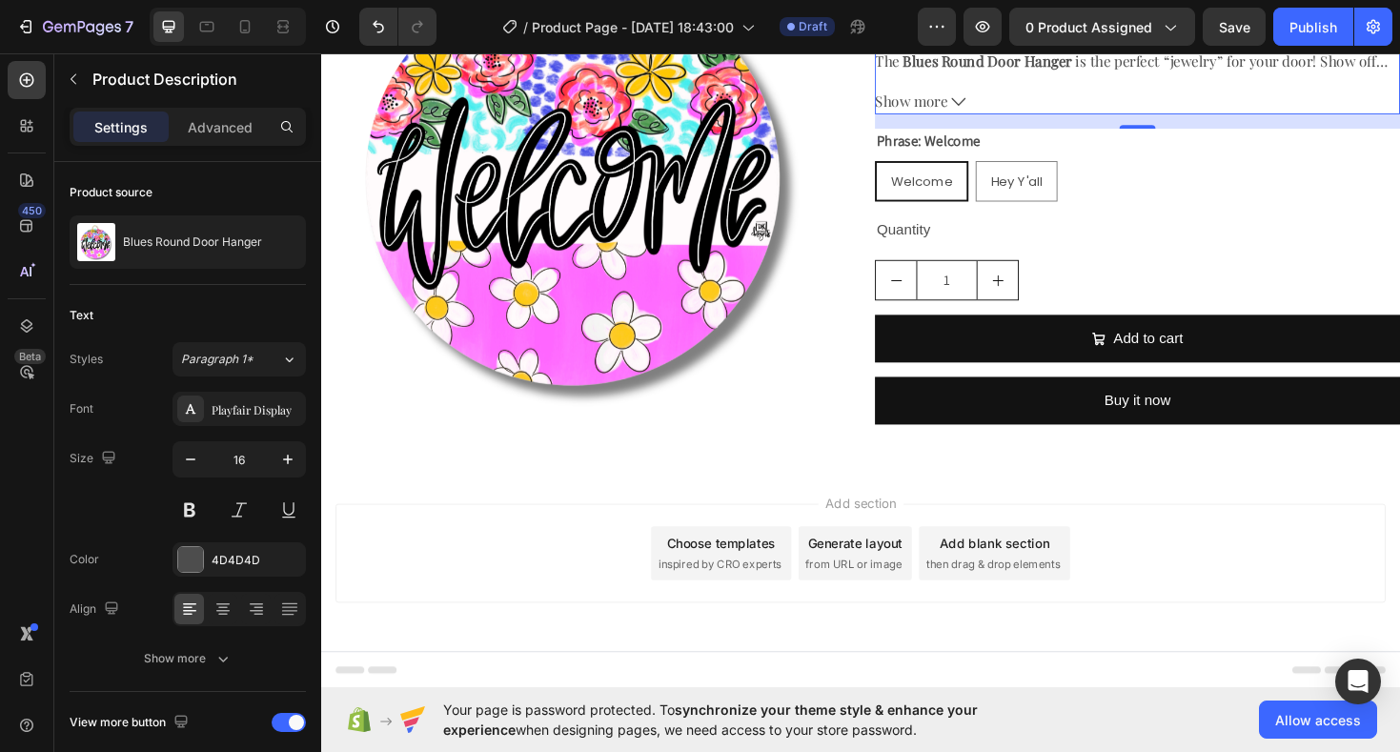
scroll to position [236, 0]
click at [81, 79] on button "button" at bounding box center [73, 79] width 31 height 31
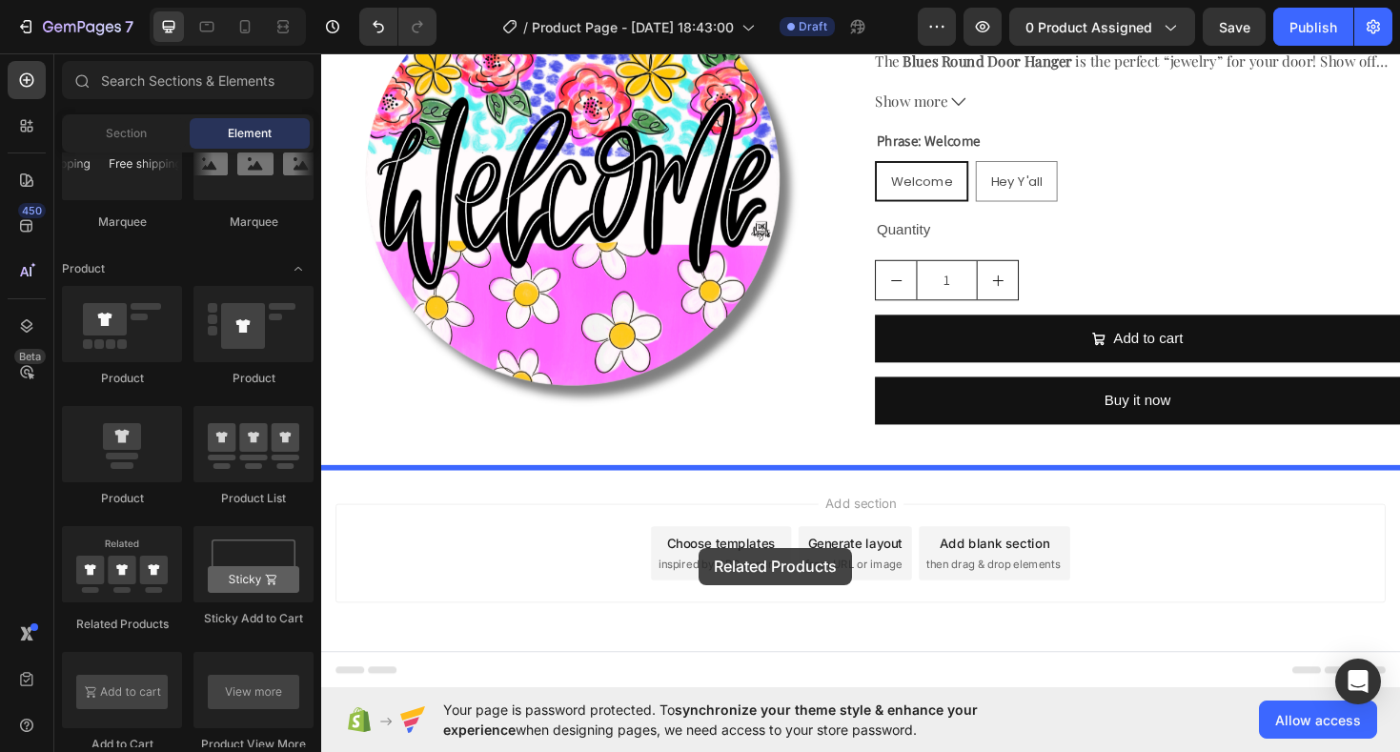
drag, startPoint x: 468, startPoint y: 610, endPoint x: 722, endPoint y: 578, distance: 255.7
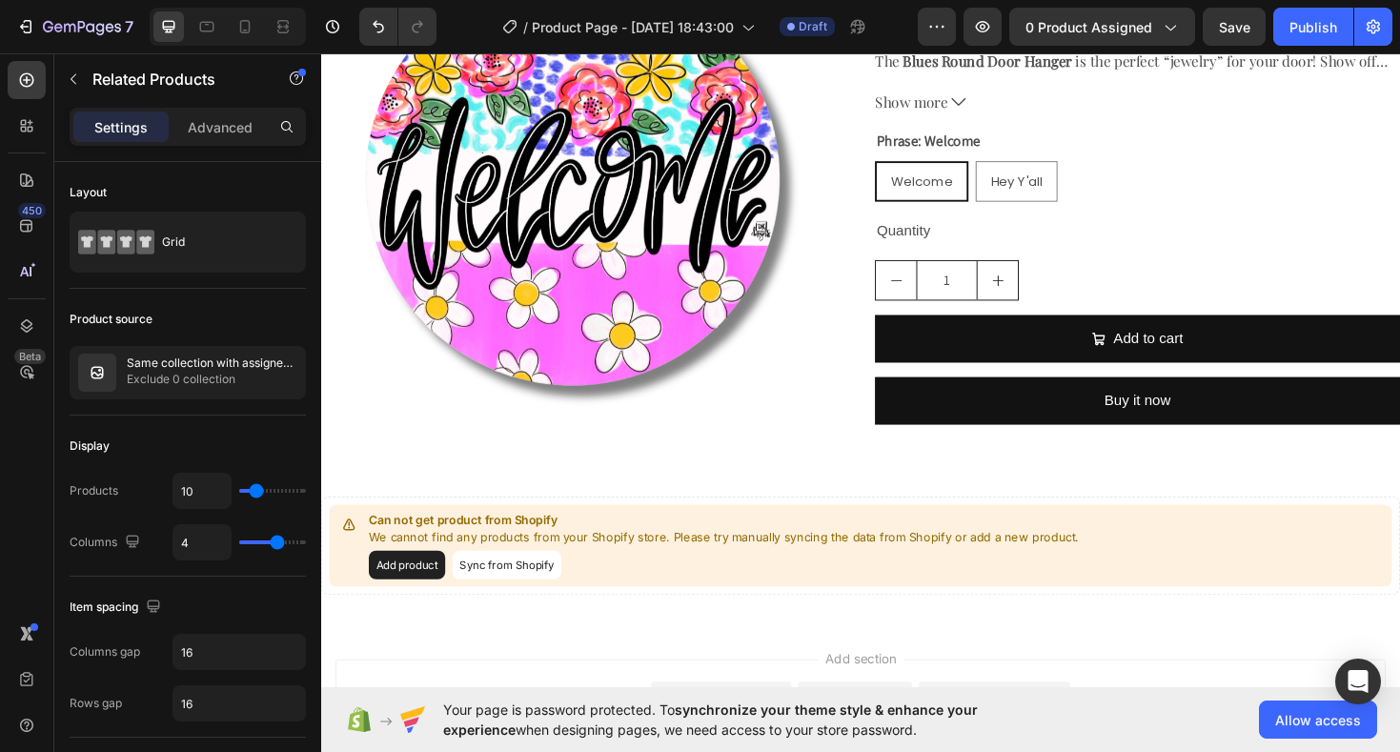
click at [522, 595] on button "Sync from Shopify" at bounding box center [517, 596] width 115 height 31
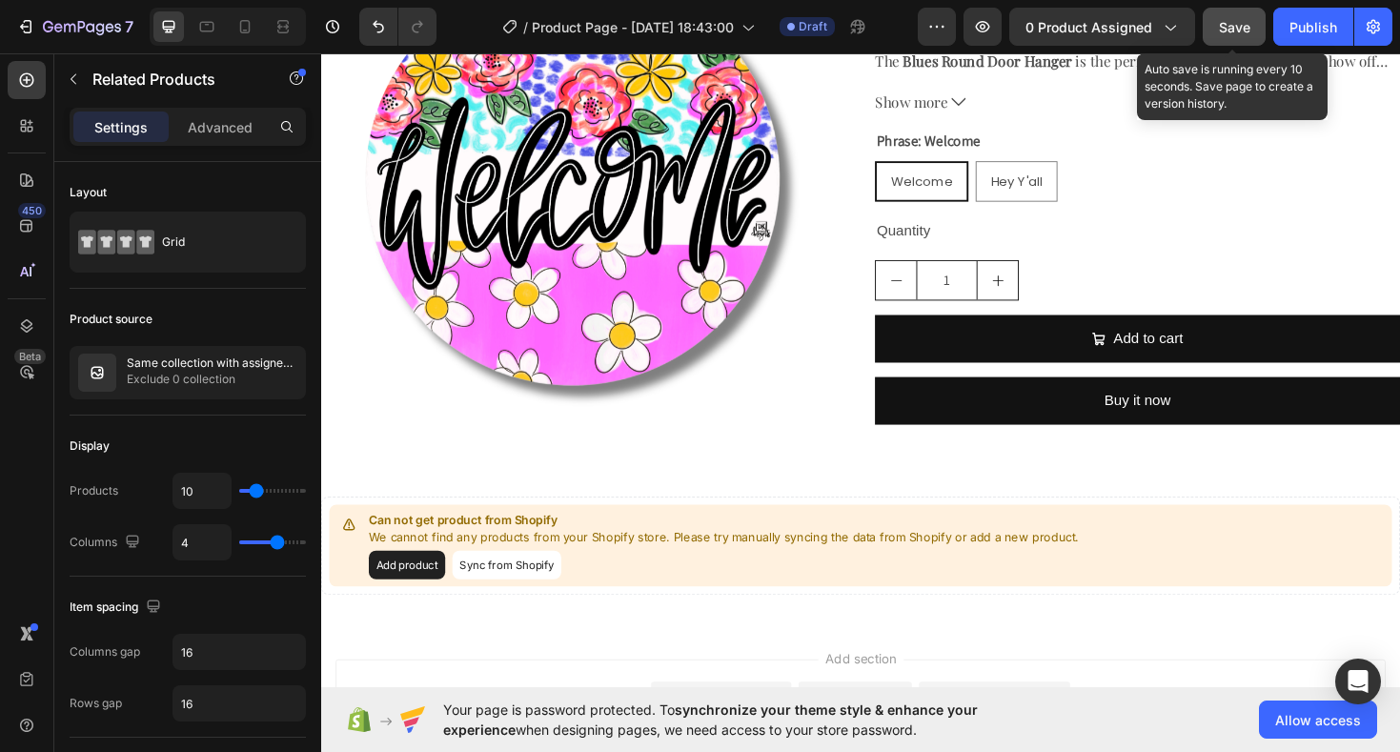
click at [1239, 28] on span "Save" at bounding box center [1234, 27] width 31 height 16
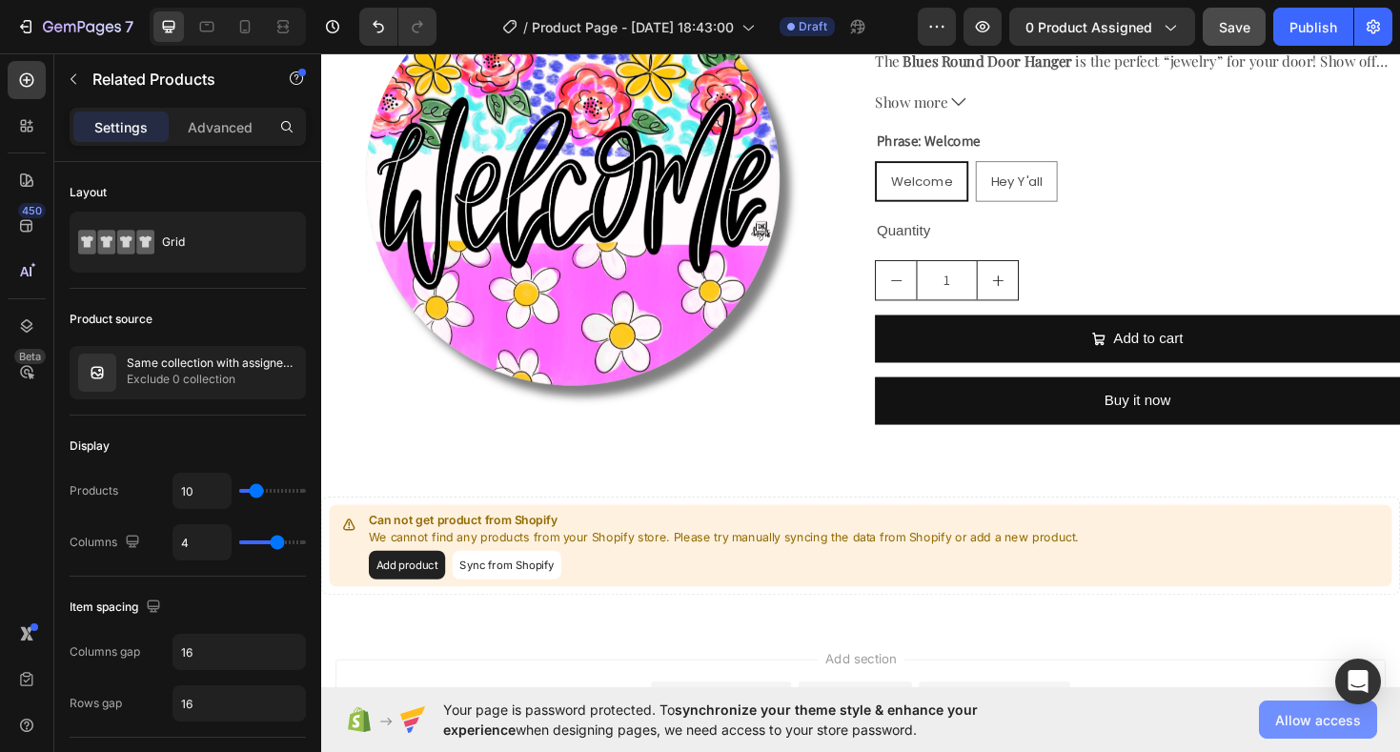
click at [1285, 714] on span "Allow access" at bounding box center [1319, 720] width 86 height 20
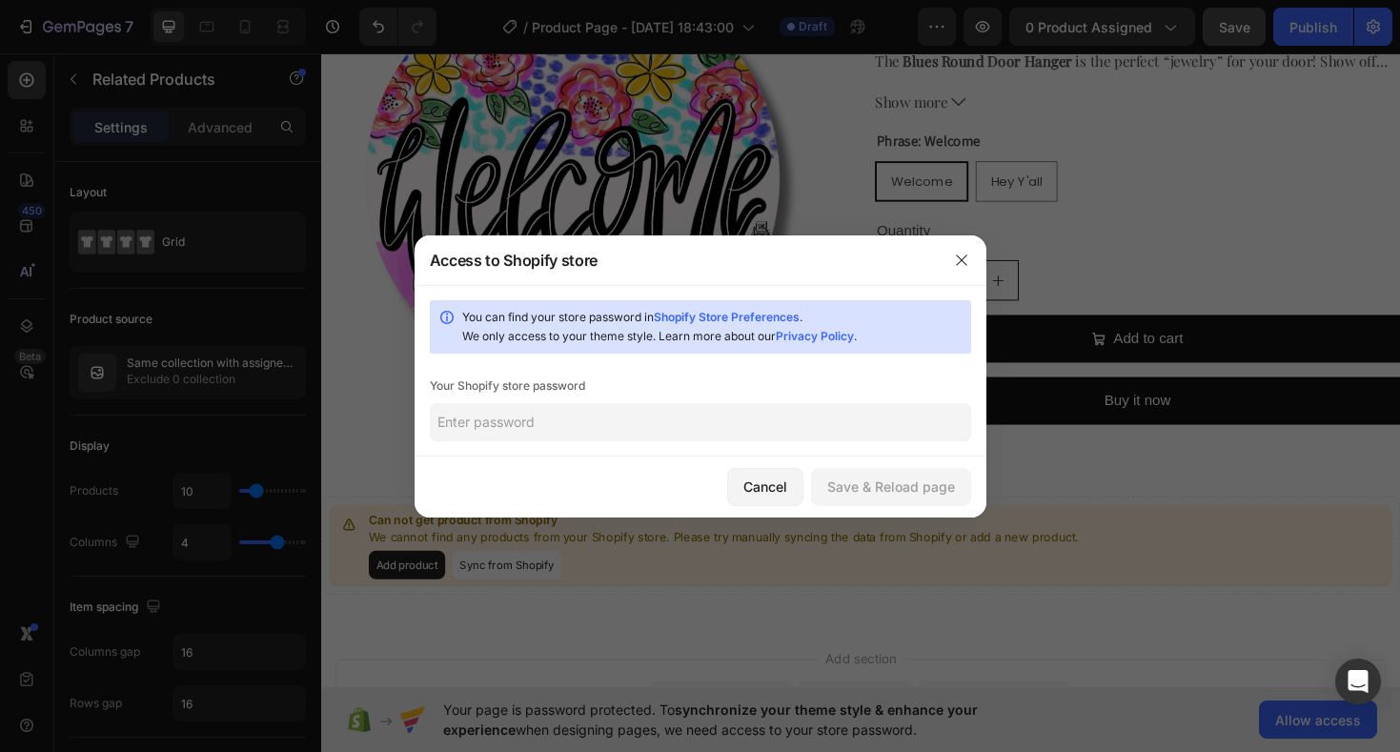
click at [519, 430] on input "text" at bounding box center [701, 422] width 542 height 38
type input "Kimjoy!"
click at [848, 484] on div "Save & Reload page" at bounding box center [892, 487] width 128 height 20
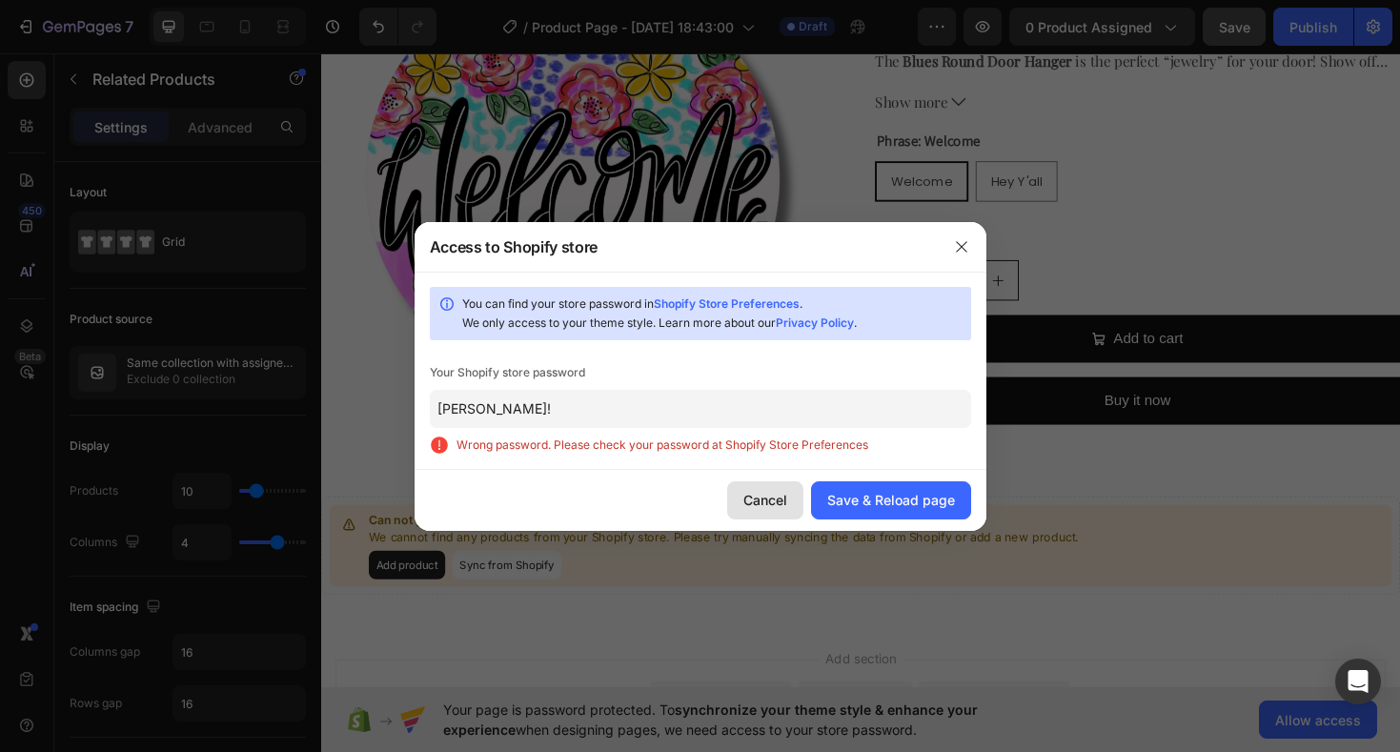
click at [767, 497] on div "Cancel" at bounding box center [766, 500] width 44 height 20
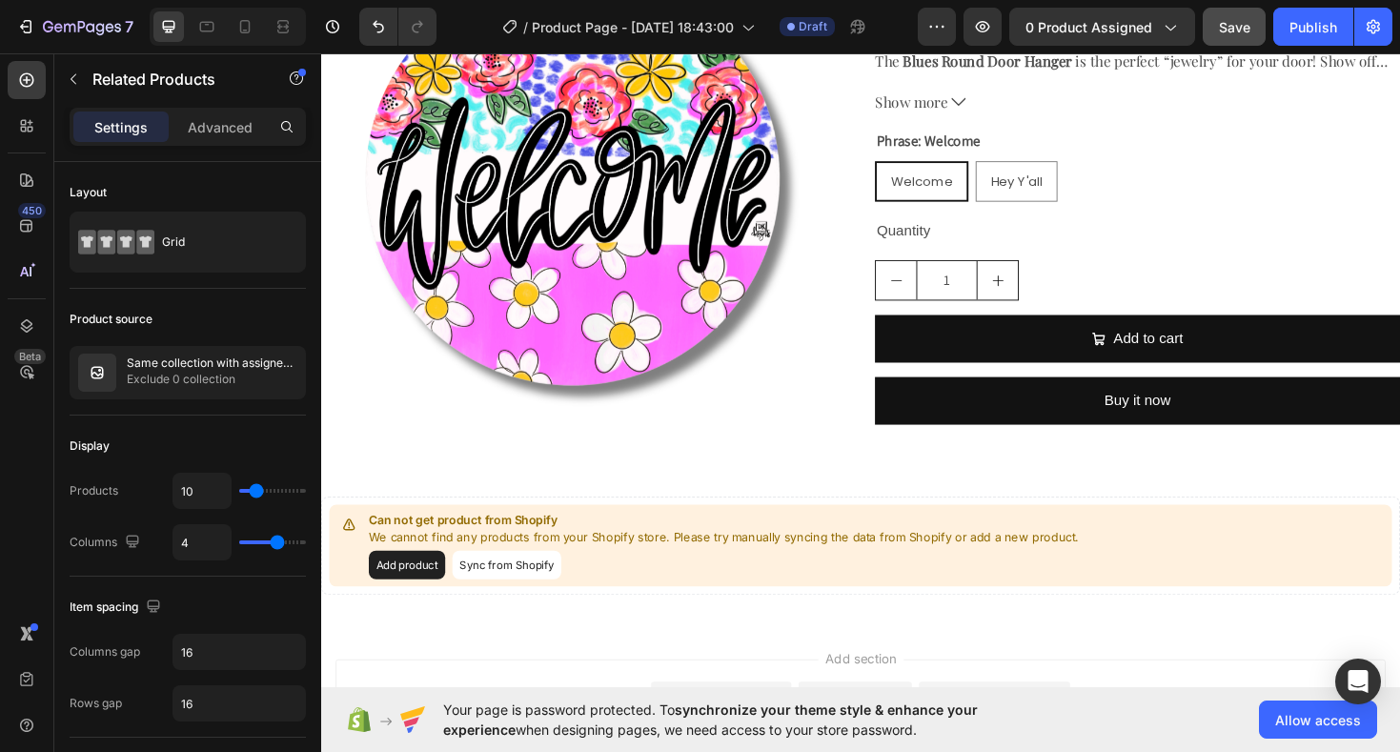
click at [500, 593] on button "Sync from Shopify" at bounding box center [517, 596] width 115 height 31
click at [1307, 32] on div "Publish" at bounding box center [1314, 27] width 48 height 20
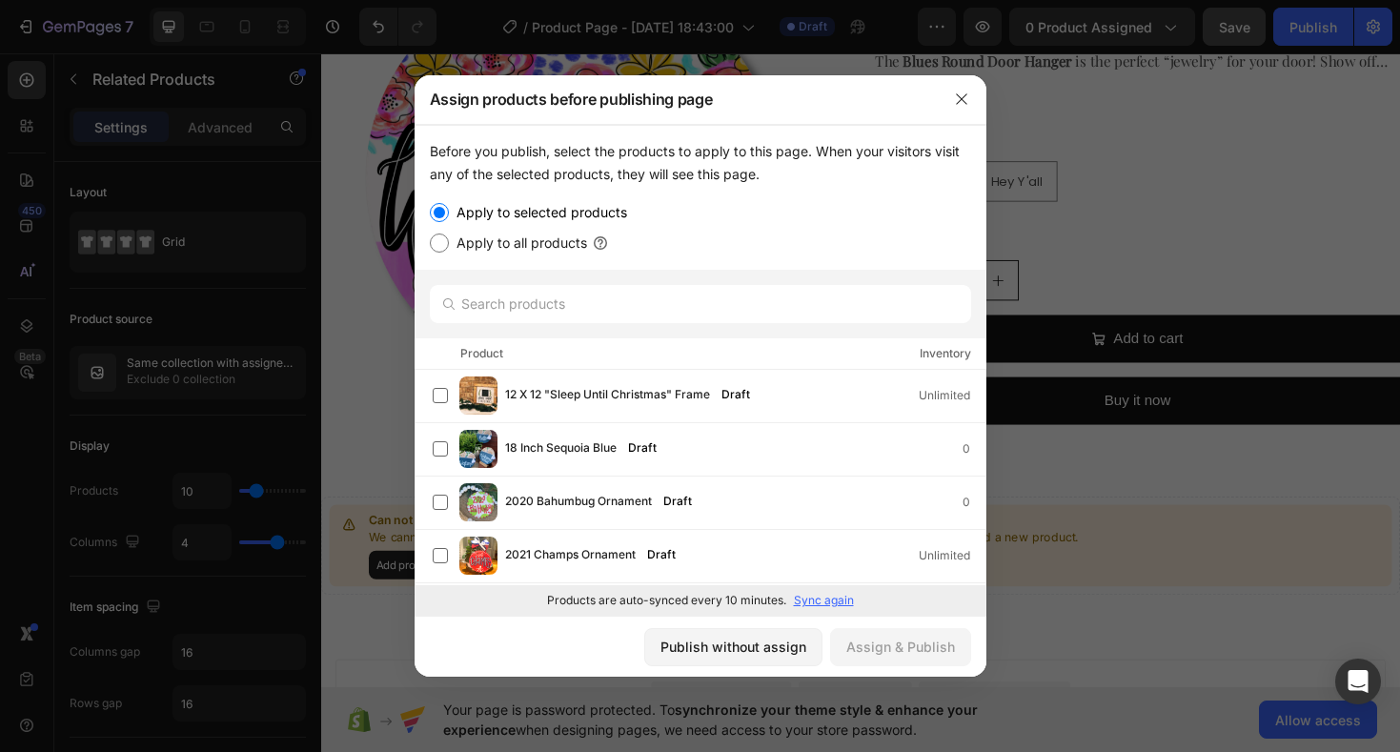
click at [446, 246] on input "Apply to all products" at bounding box center [439, 243] width 19 height 19
radio input "true"
click at [932, 648] on div "Assign & Publish" at bounding box center [901, 647] width 109 height 20
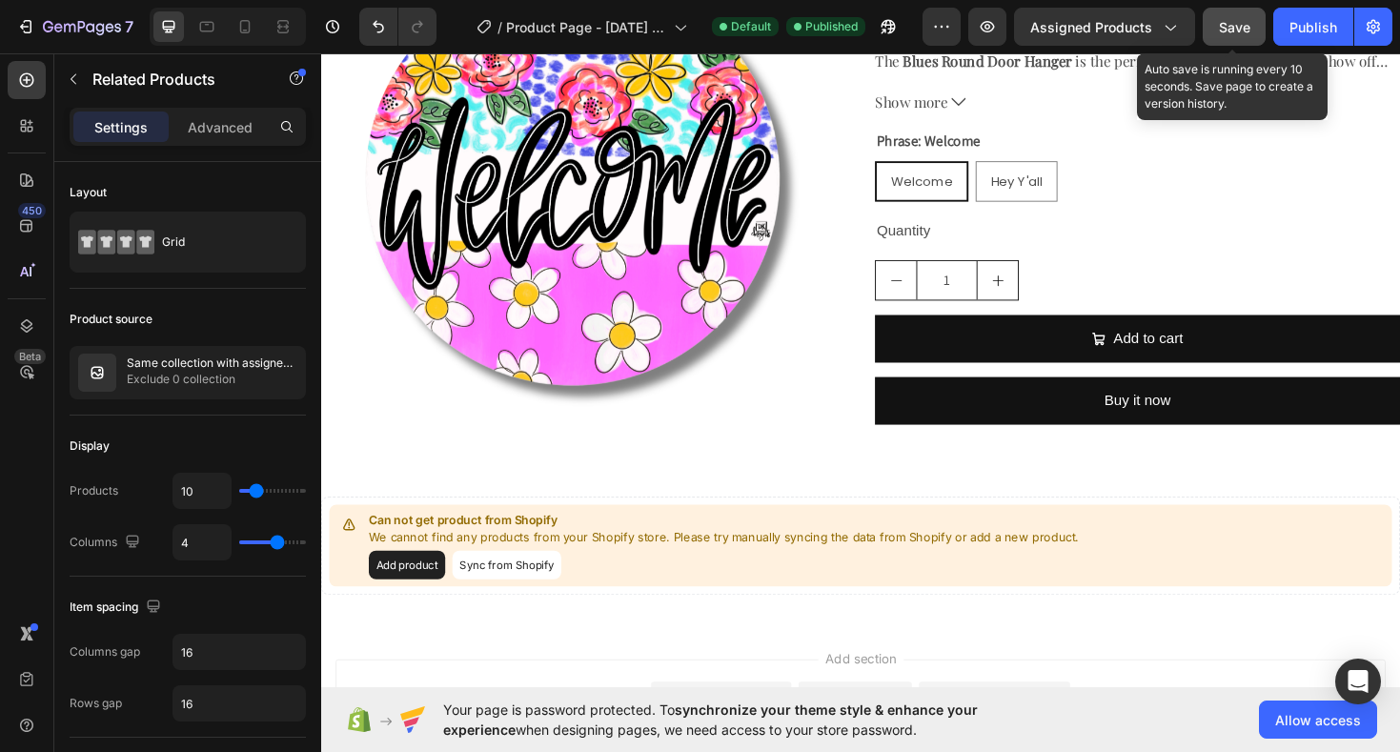
click at [1229, 26] on span "Save" at bounding box center [1234, 27] width 31 height 16
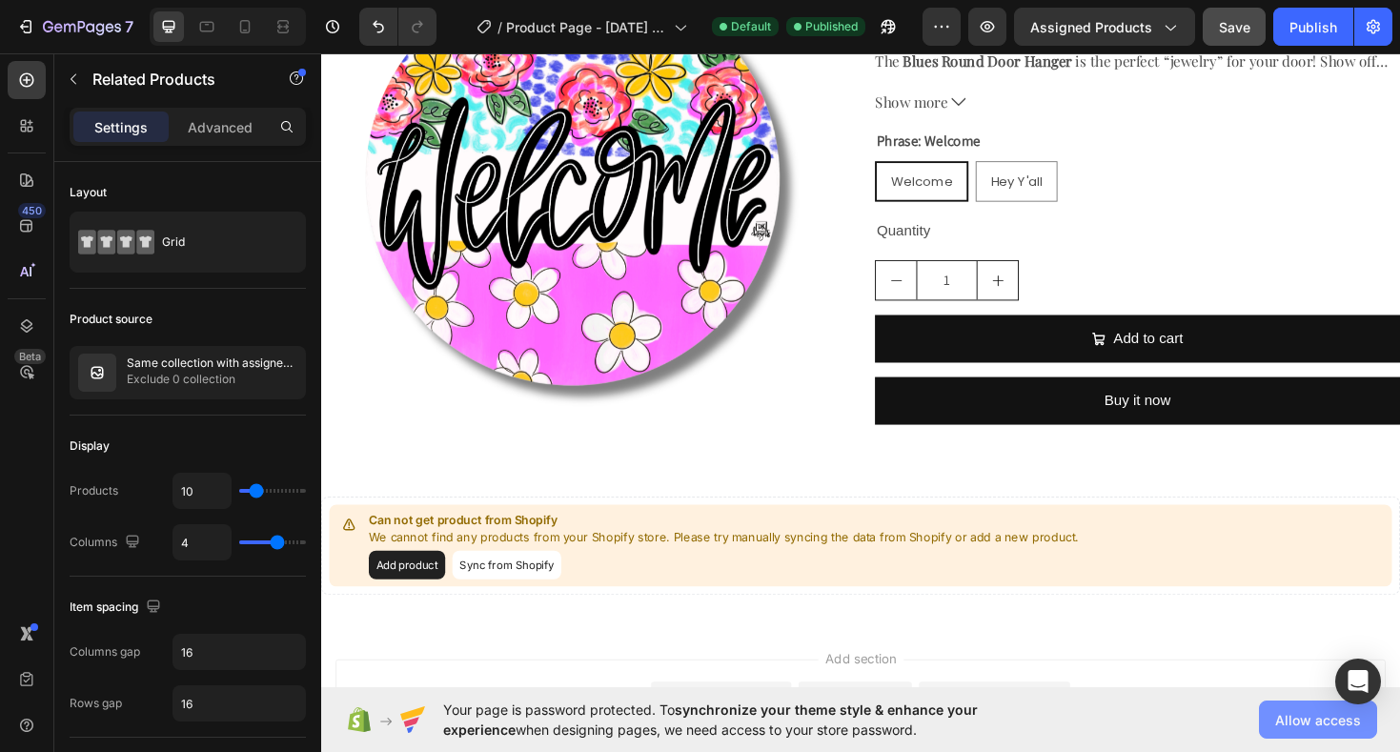
click at [1317, 721] on span "Allow access" at bounding box center [1319, 720] width 86 height 20
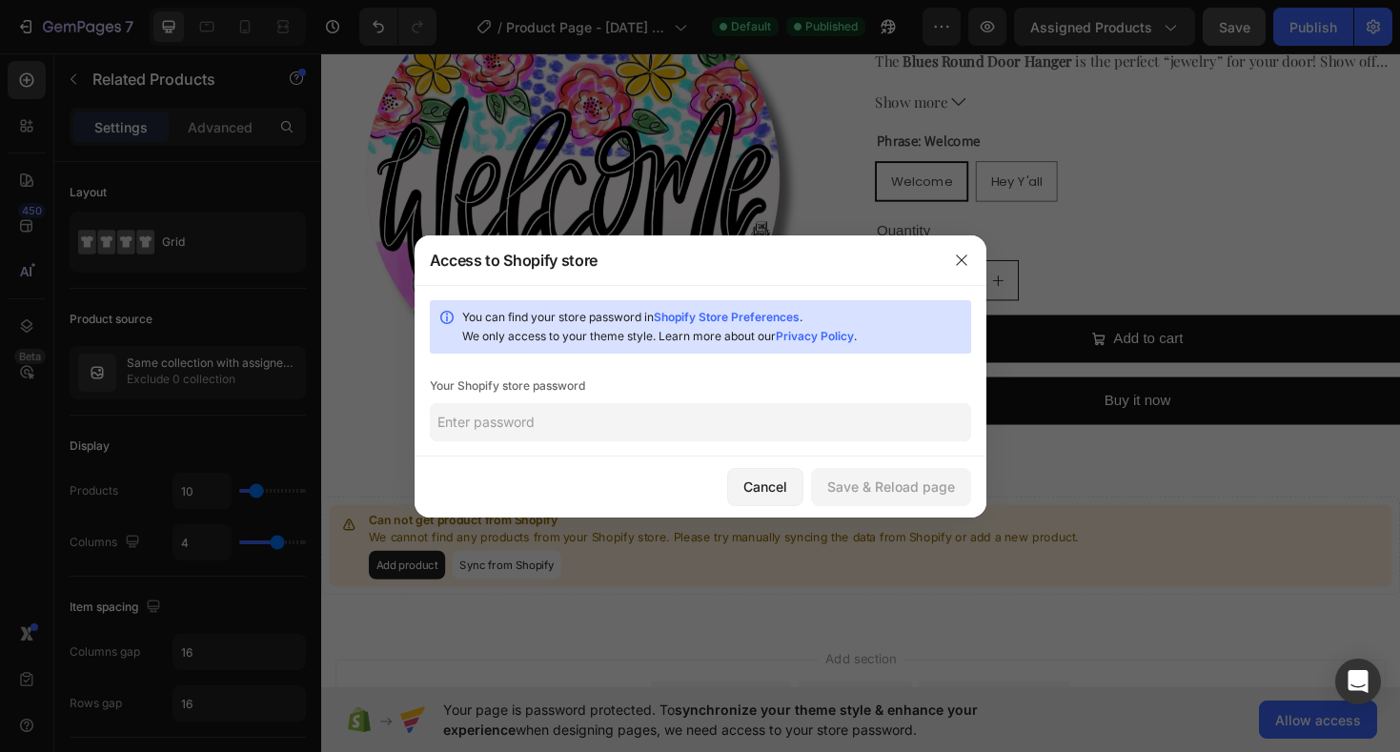
click at [792, 422] on input "text" at bounding box center [701, 422] width 542 height 38
type input "Kimjoy!"
click at [895, 482] on div "Save & Reload page" at bounding box center [892, 487] width 128 height 20
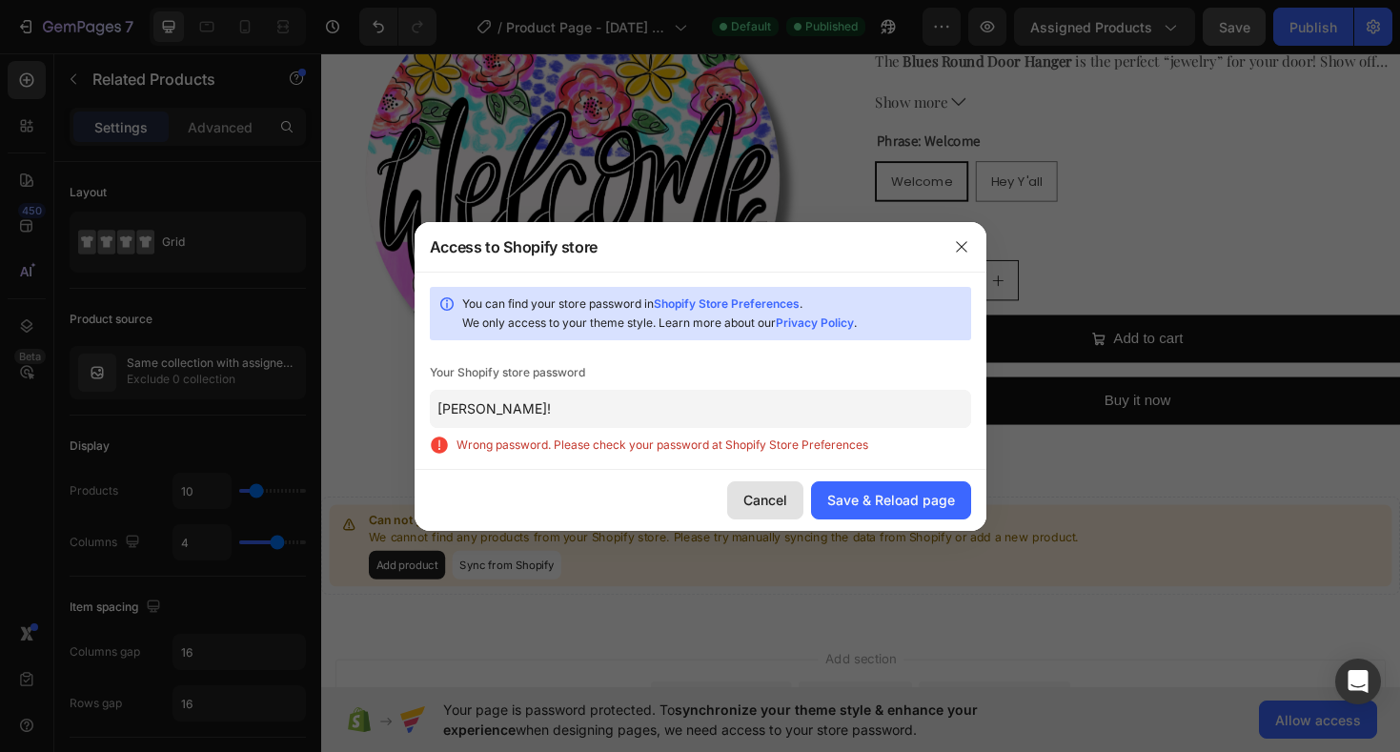
drag, startPoint x: 761, startPoint y: 505, endPoint x: 484, endPoint y: 464, distance: 279.5
click at [761, 505] on div "Cancel" at bounding box center [766, 500] width 44 height 20
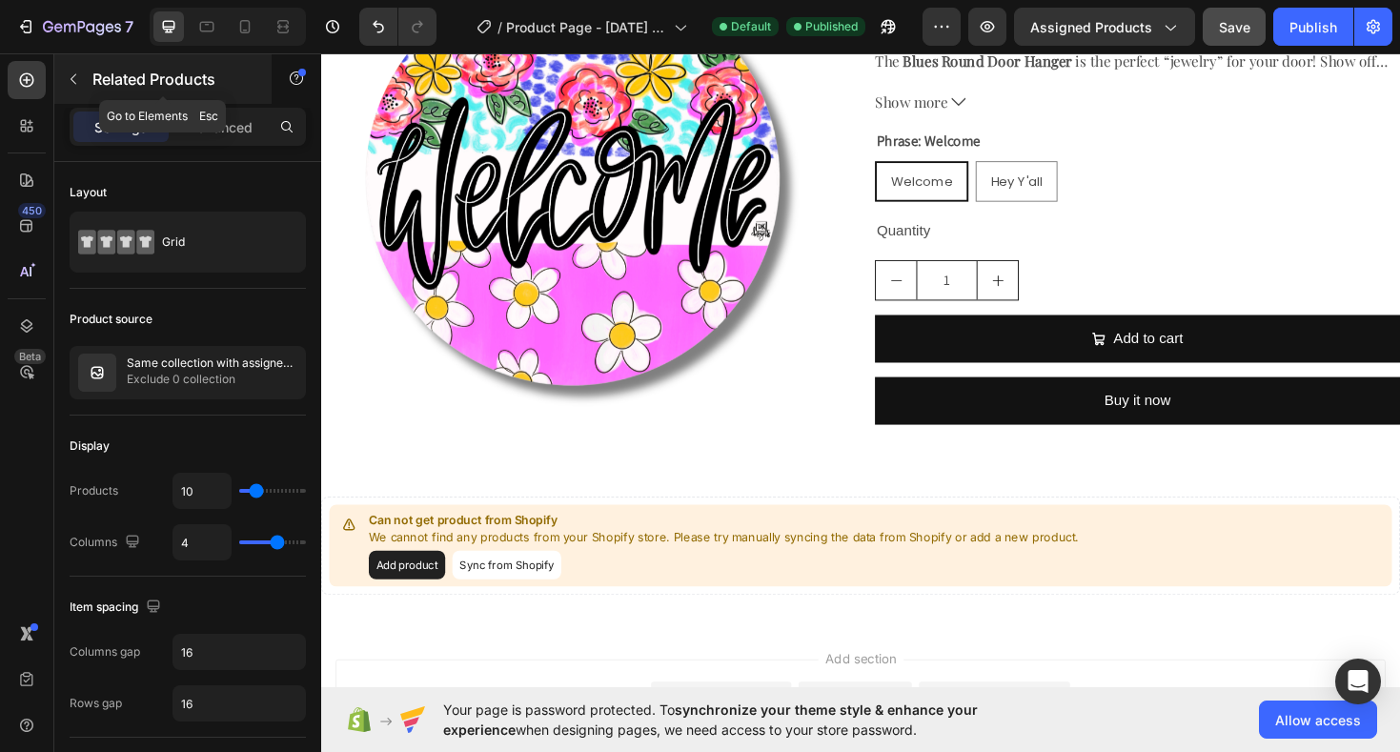
click at [79, 73] on icon "button" at bounding box center [73, 79] width 15 height 15
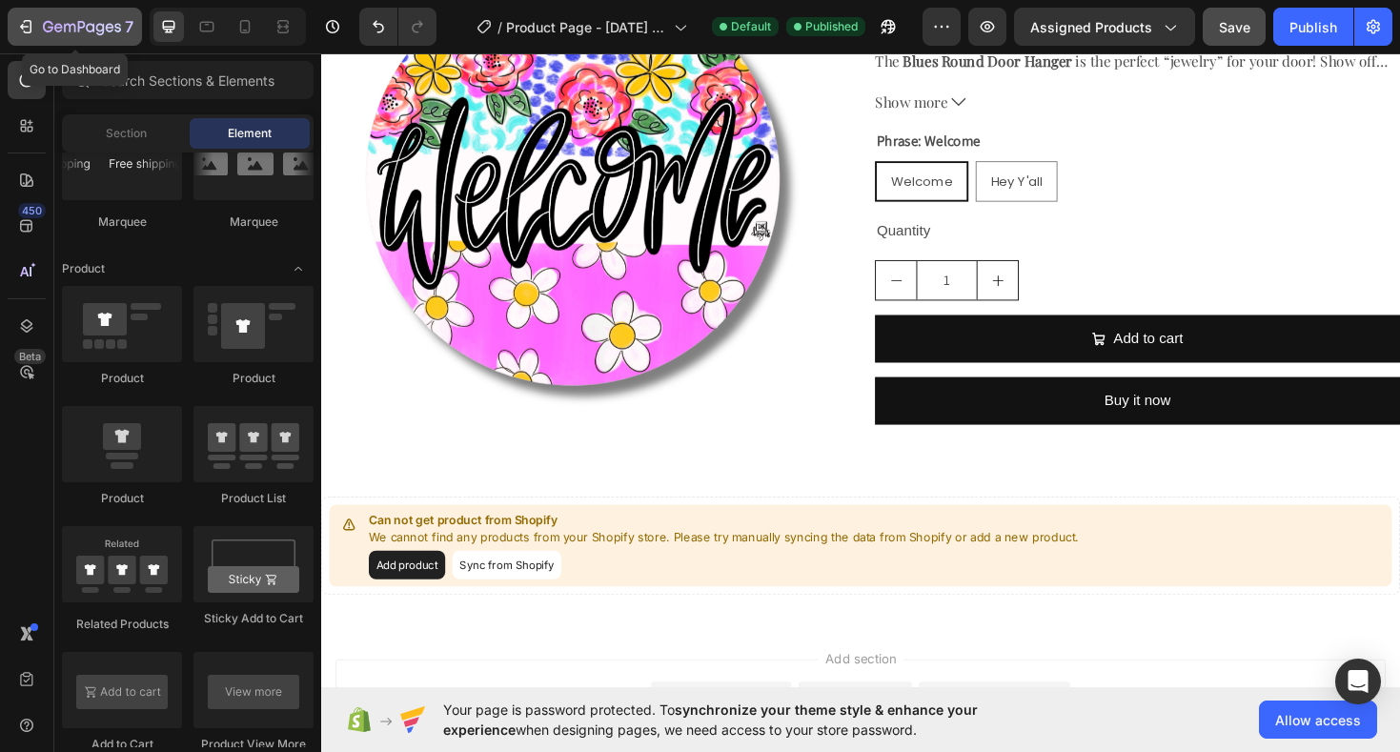
click at [73, 27] on icon "button" at bounding box center [82, 28] width 78 height 16
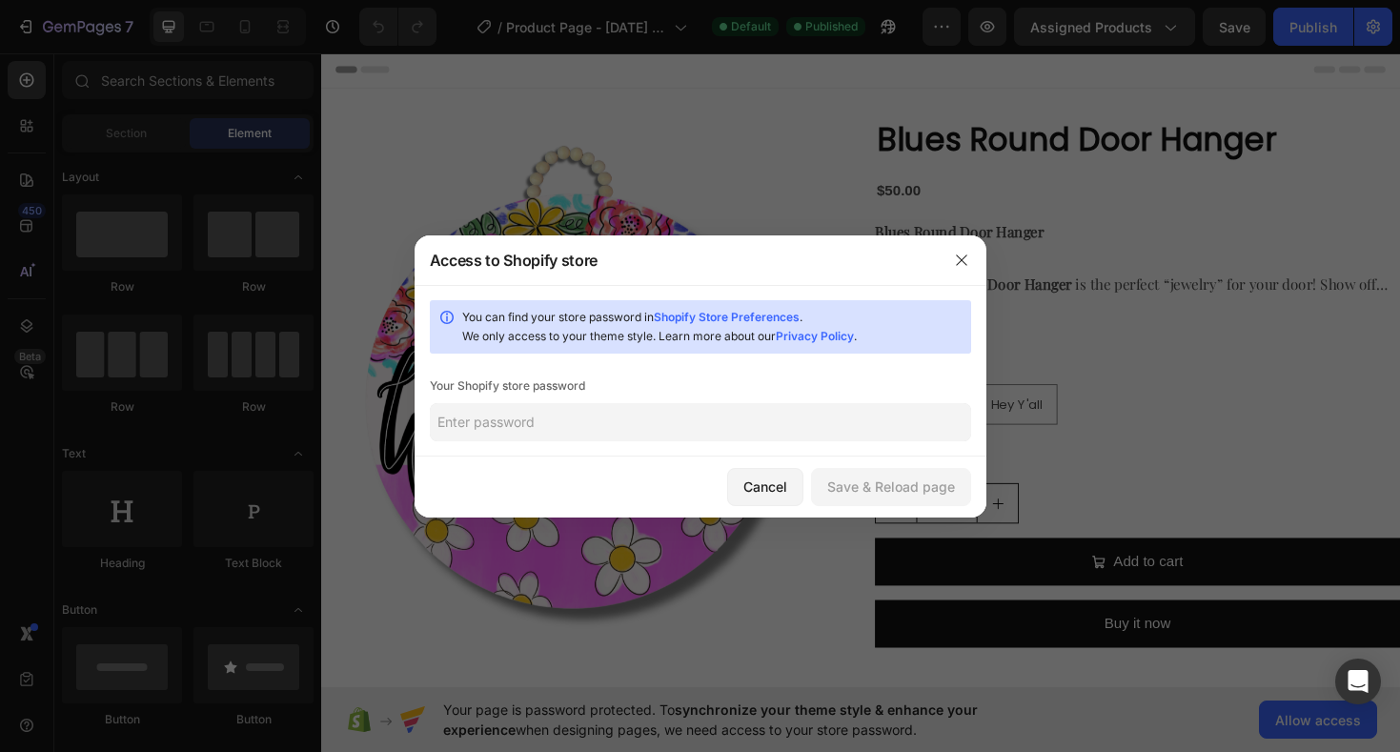
click at [552, 424] on input "text" at bounding box center [701, 422] width 542 height 38
click at [947, 486] on div "Save & Reload page" at bounding box center [892, 487] width 128 height 20
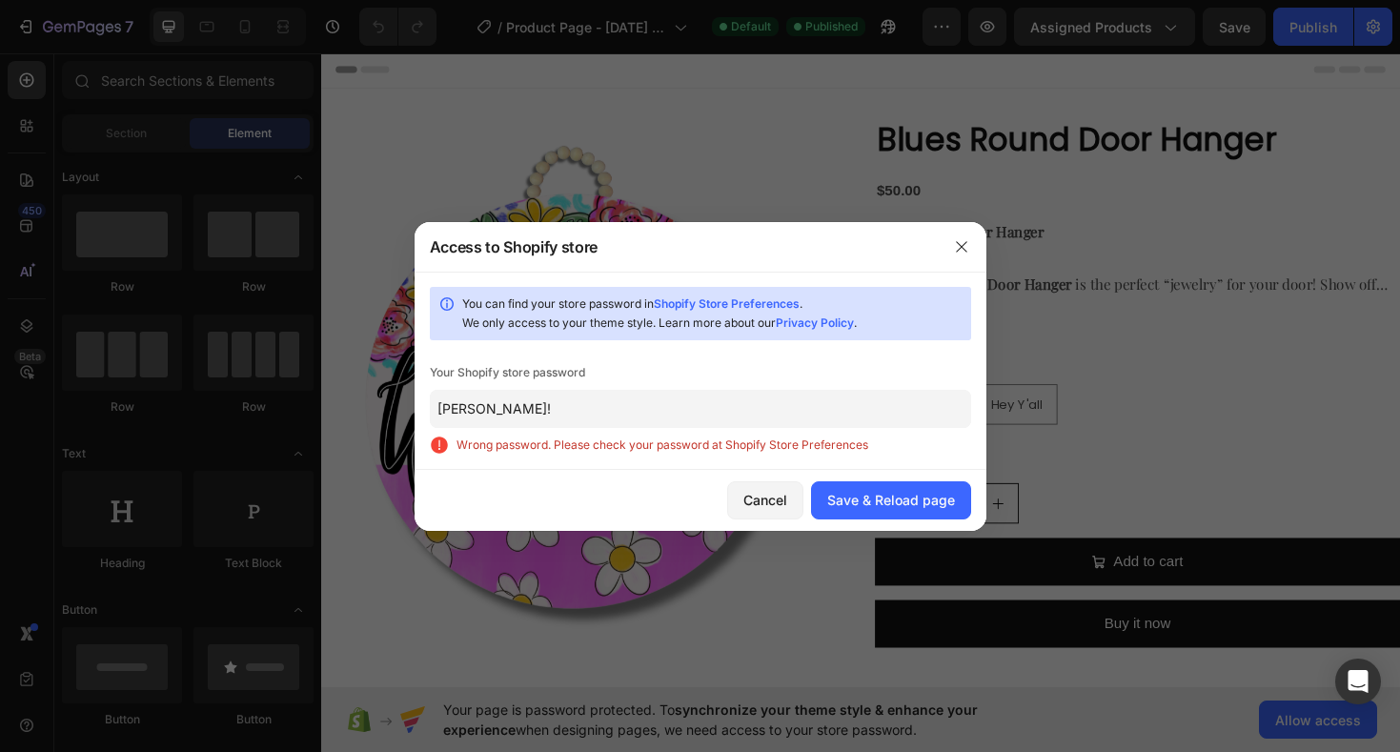
click at [749, 302] on link "Shopify Store Preferences" at bounding box center [727, 303] width 146 height 14
click at [504, 407] on input "Kimjoy!" at bounding box center [701, 409] width 542 height 38
paste input "kimjoy35"
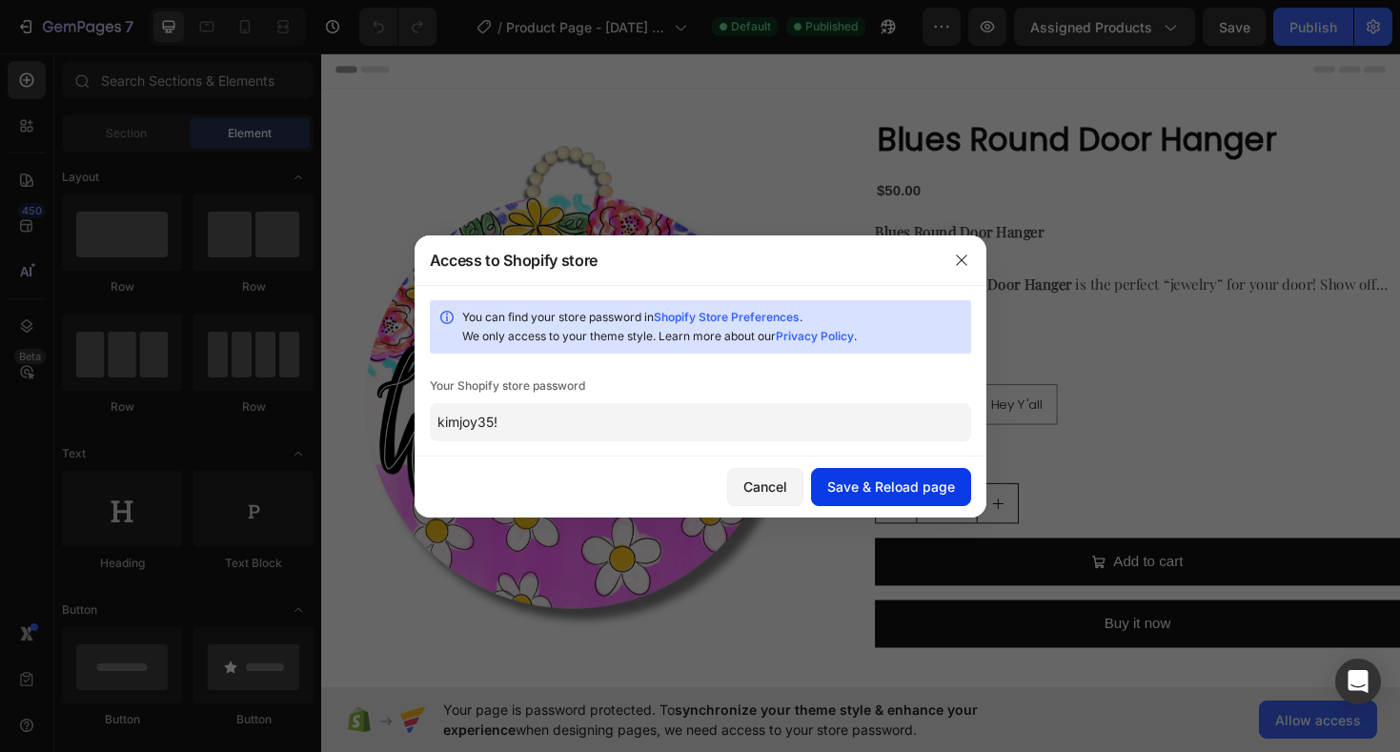
type input "kimjoy35!"
click at [909, 484] on div "Save & Reload page" at bounding box center [892, 487] width 128 height 20
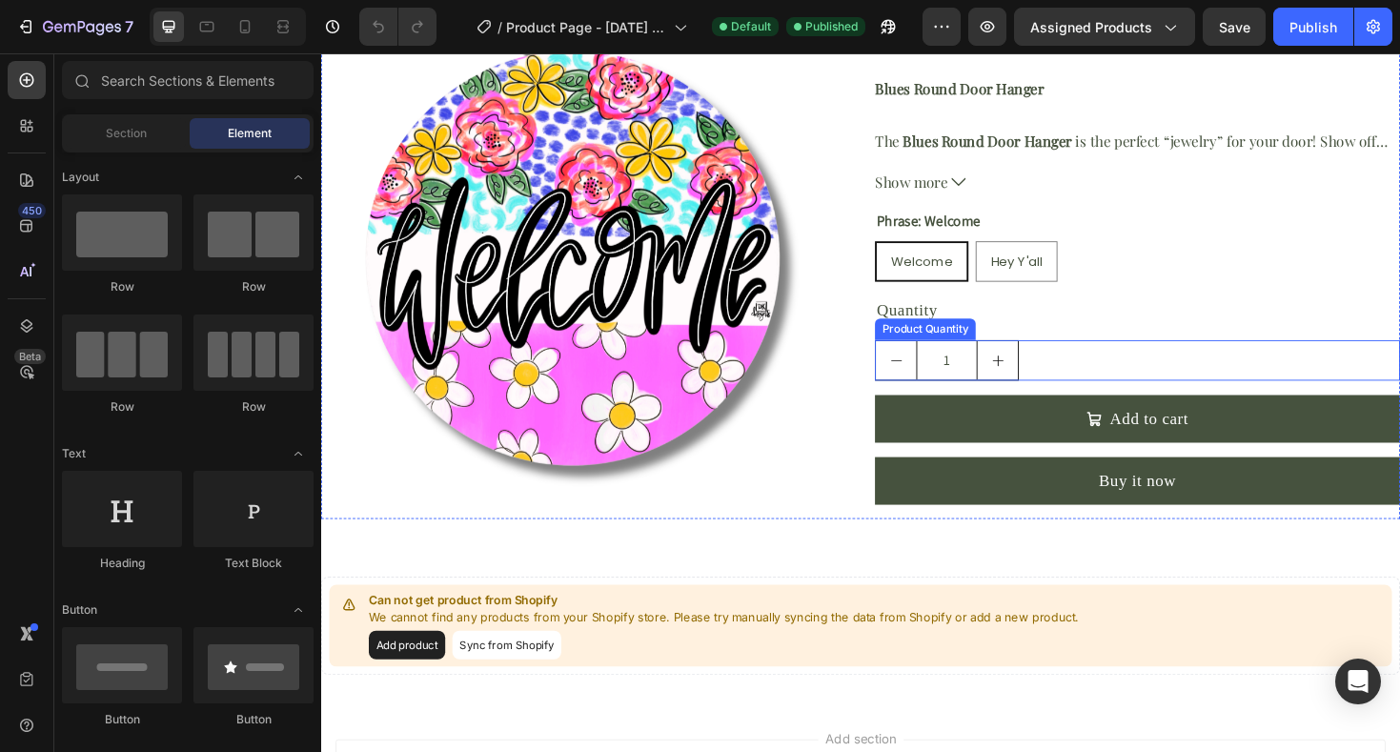
scroll to position [201, 0]
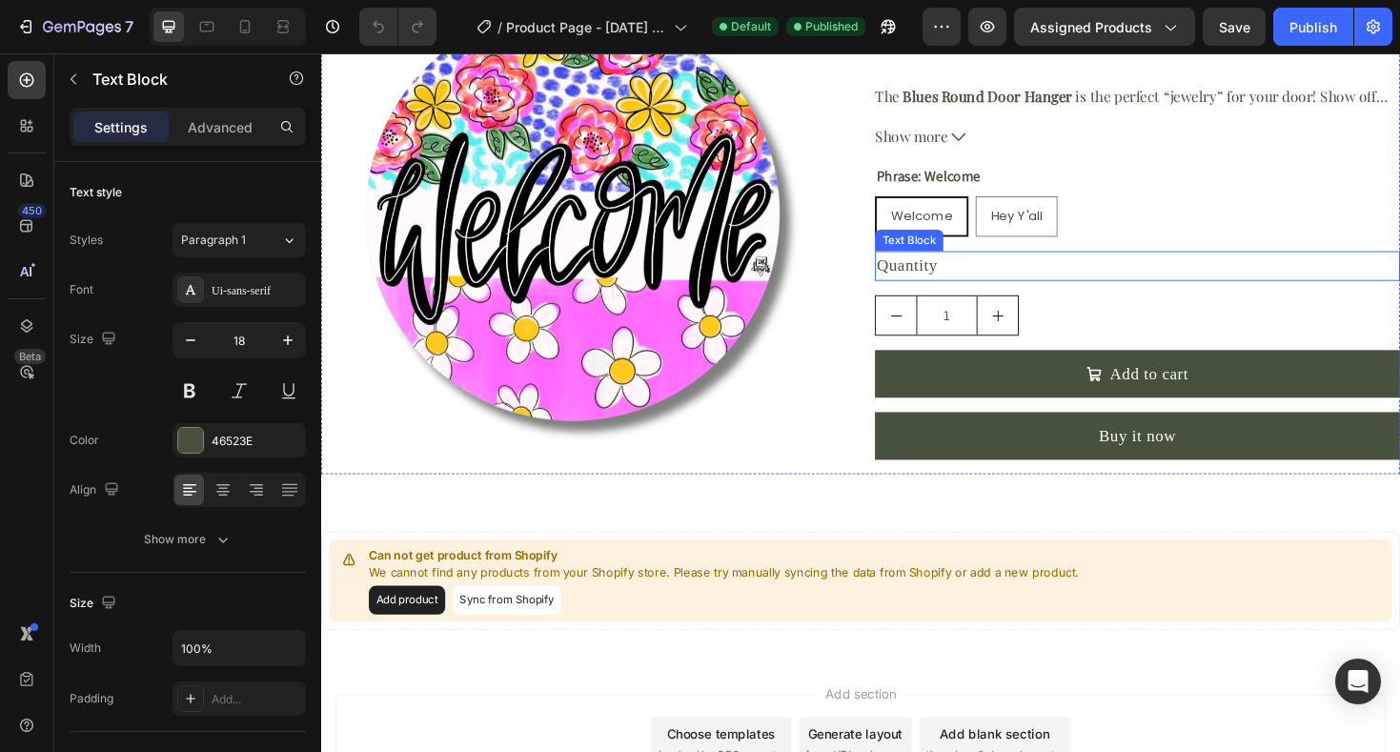
click at [1210, 290] on div "Quantity" at bounding box center [1187, 278] width 557 height 31
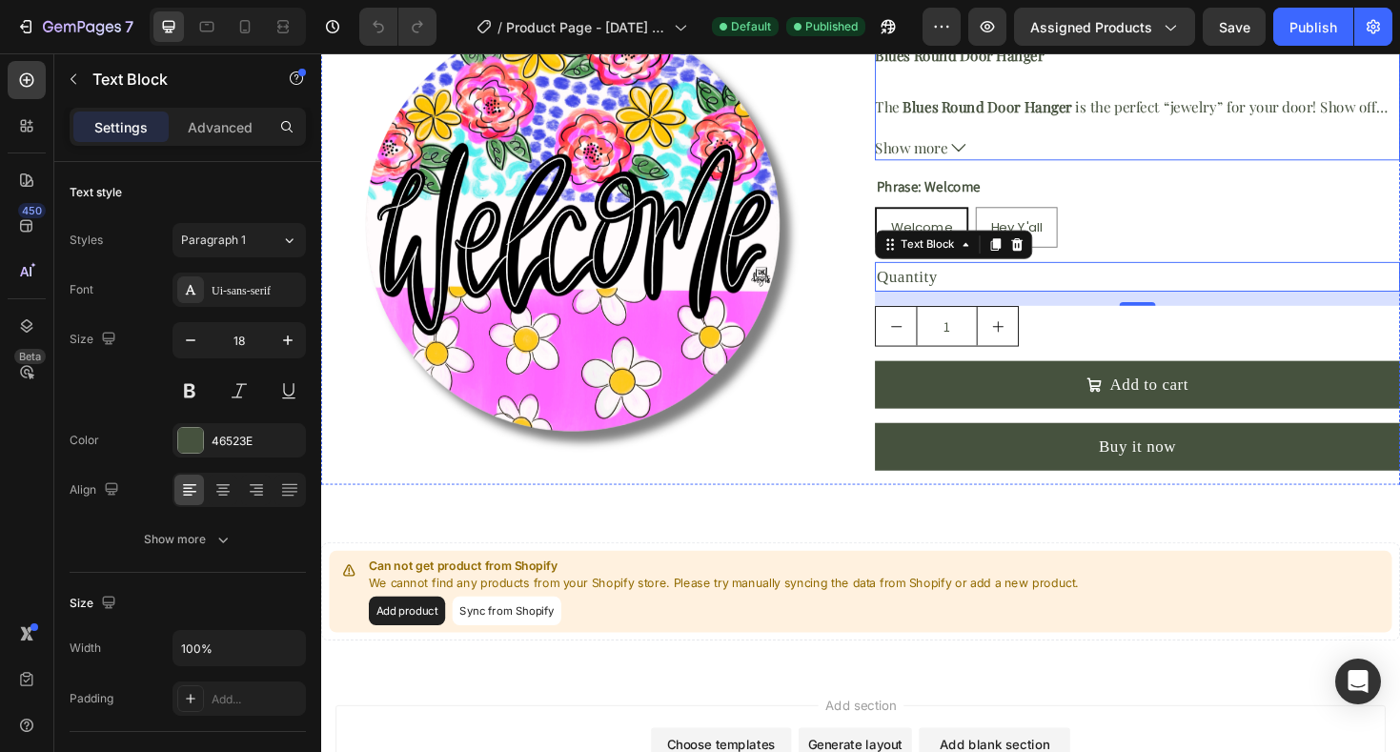
scroll to position [212, 0]
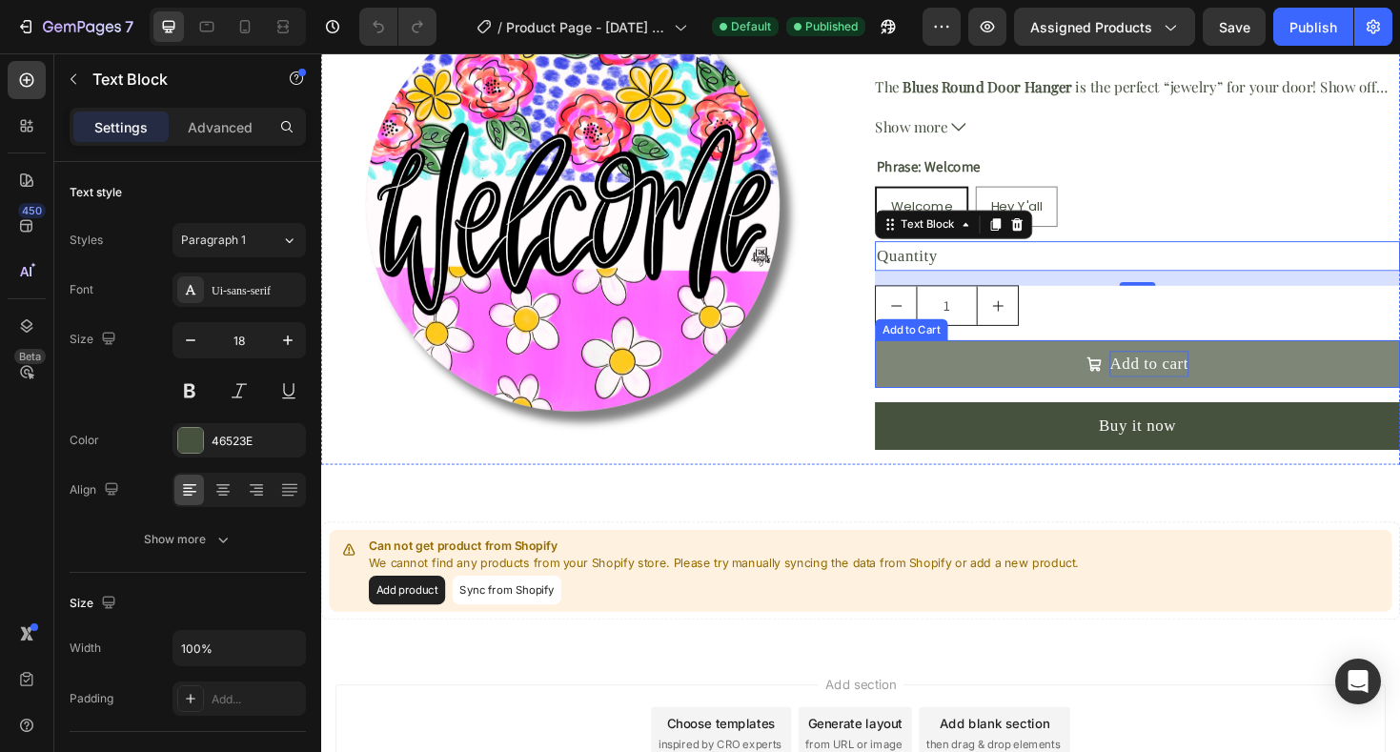
click at [1213, 380] on div "Add to cart" at bounding box center [1199, 383] width 84 height 28
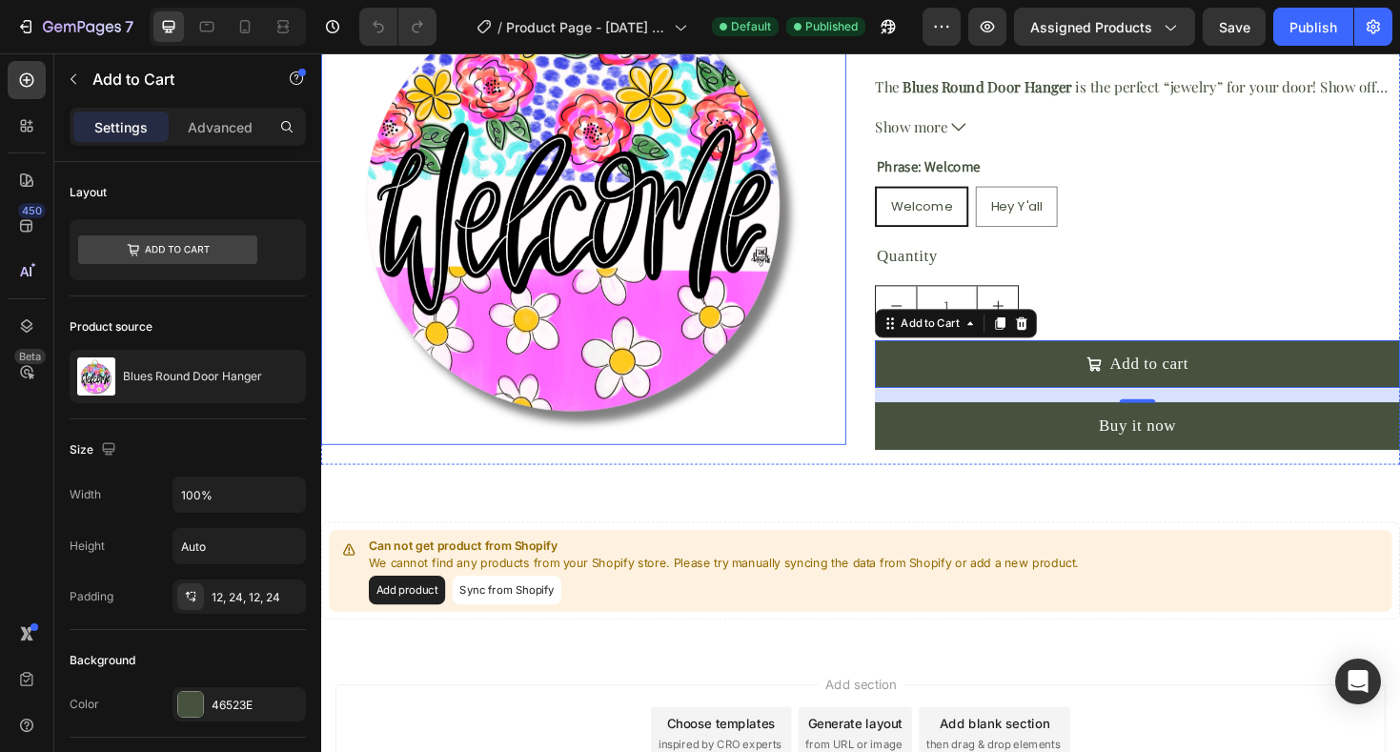
scroll to position [0, 0]
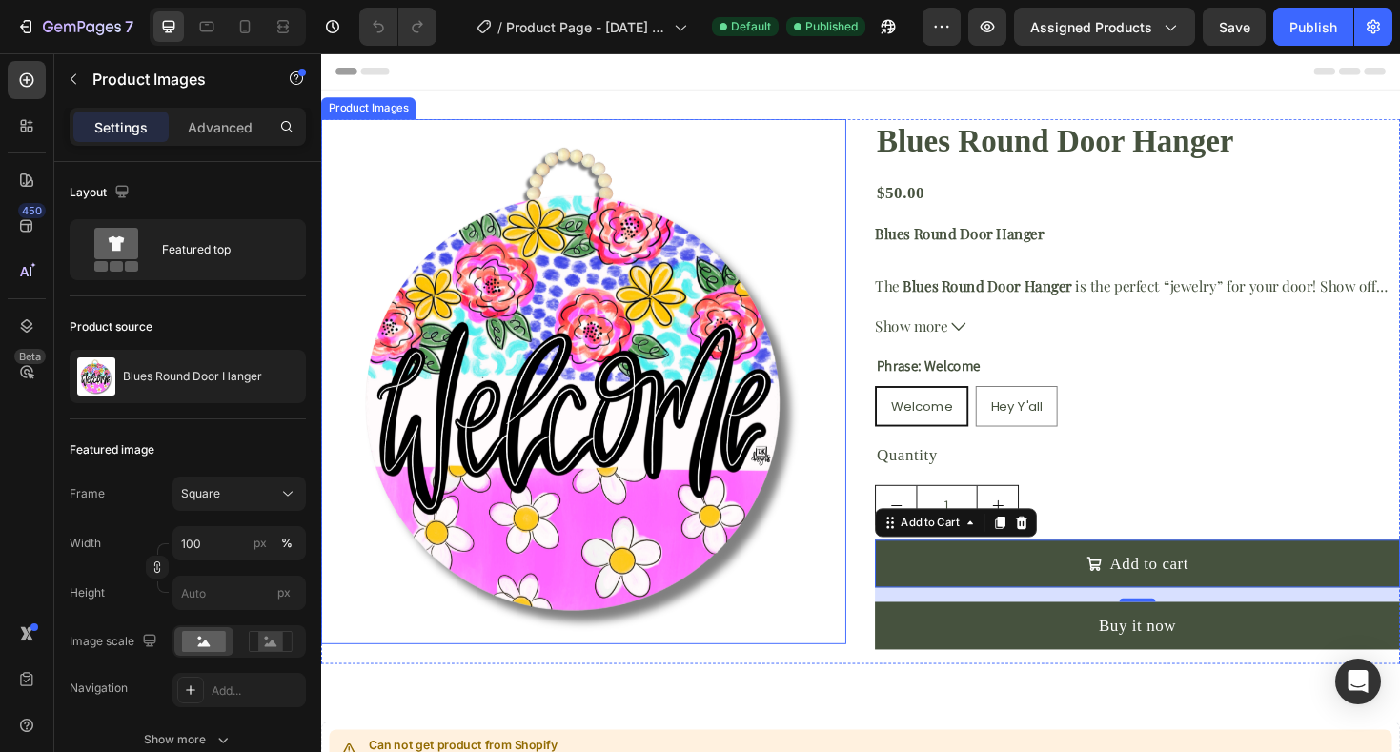
click at [694, 138] on img at bounding box center [599, 401] width 557 height 557
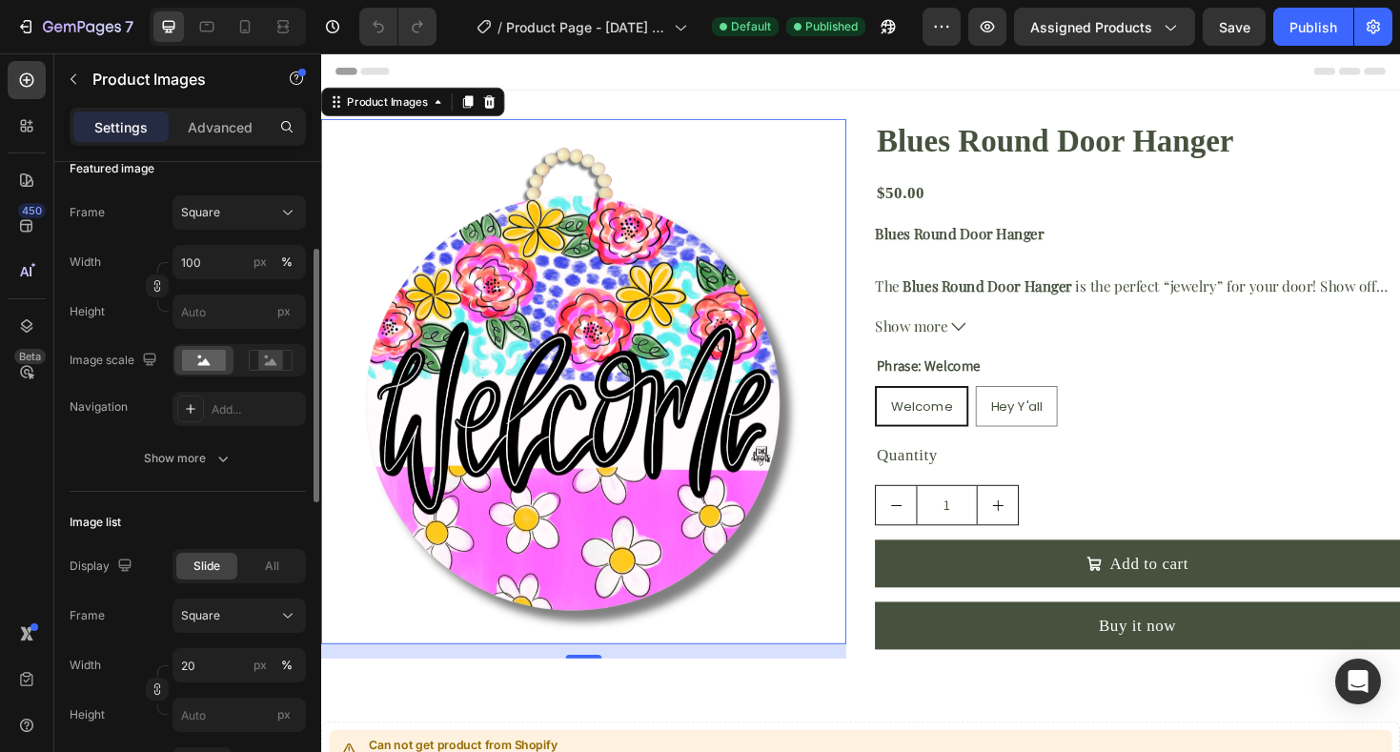
scroll to position [292, 0]
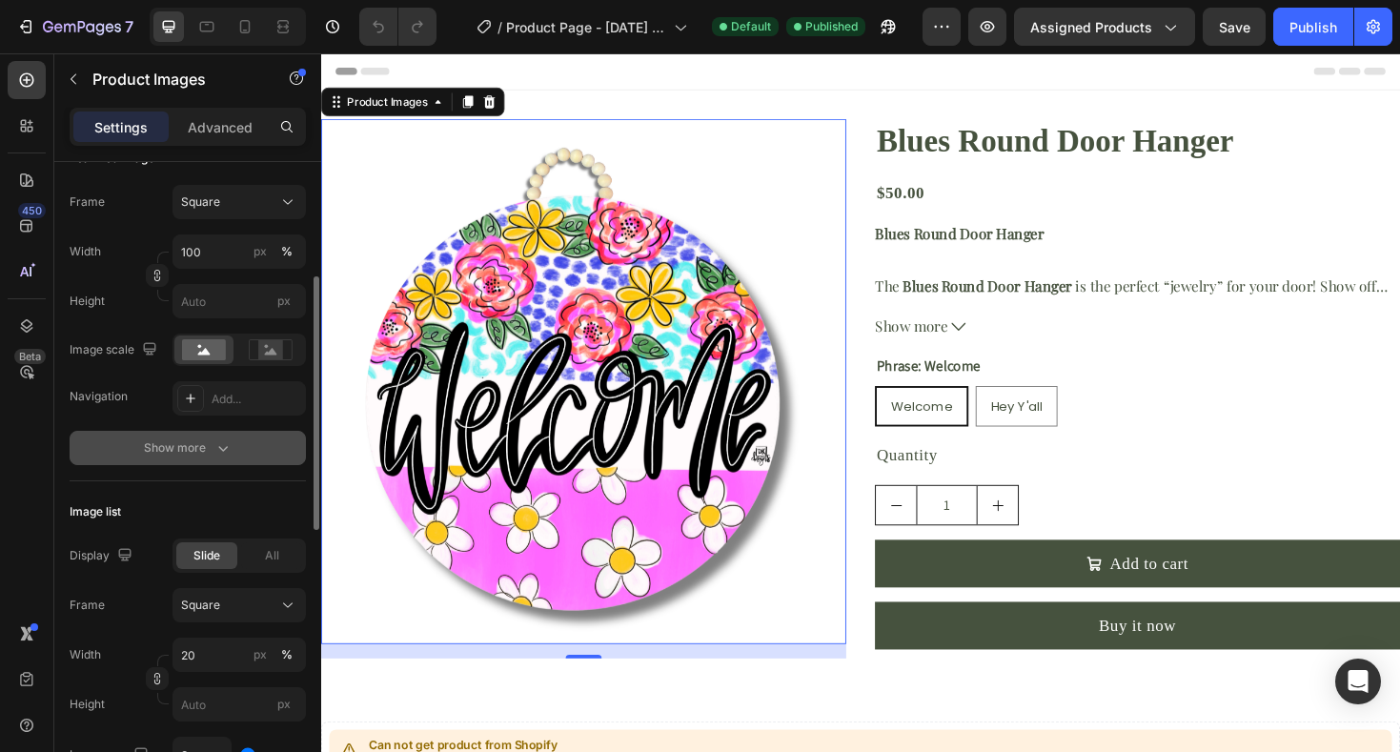
click at [89, 460] on button "Show more" at bounding box center [188, 448] width 236 height 34
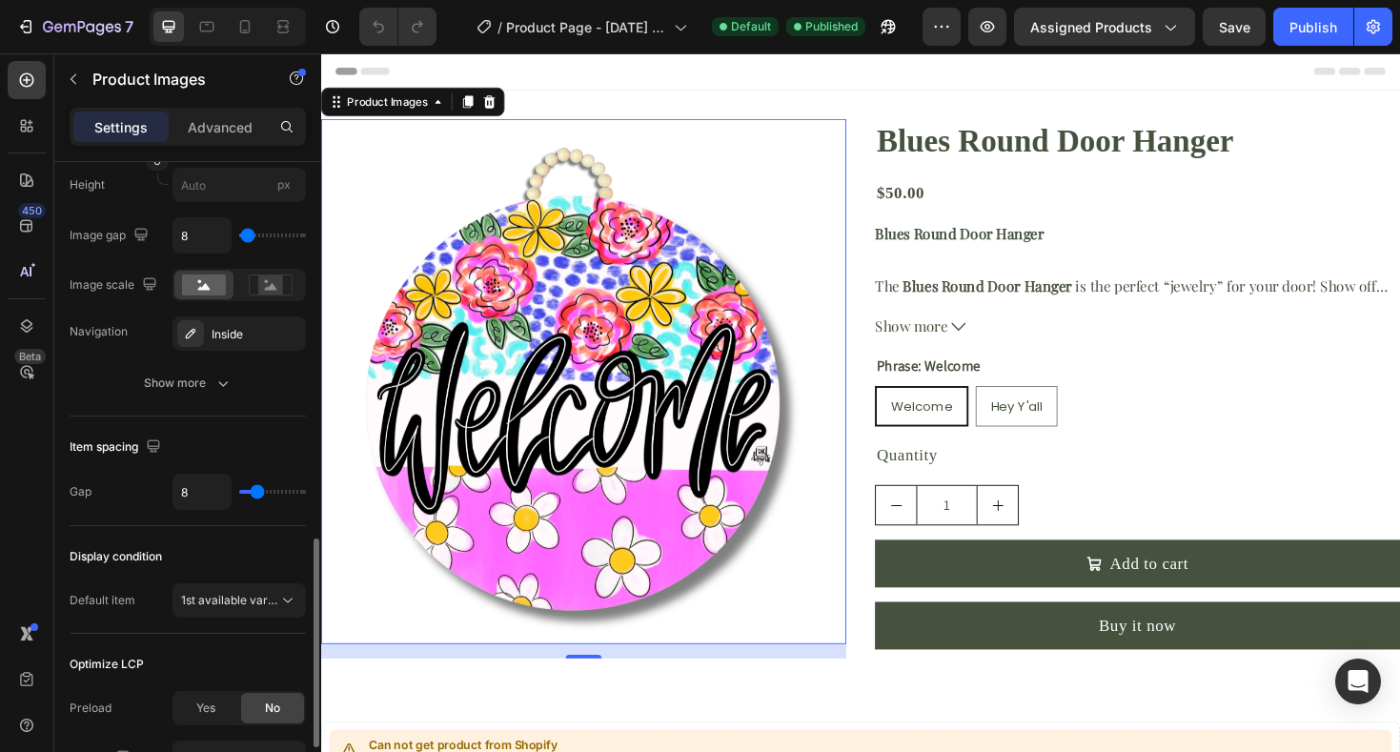
scroll to position [1175, 0]
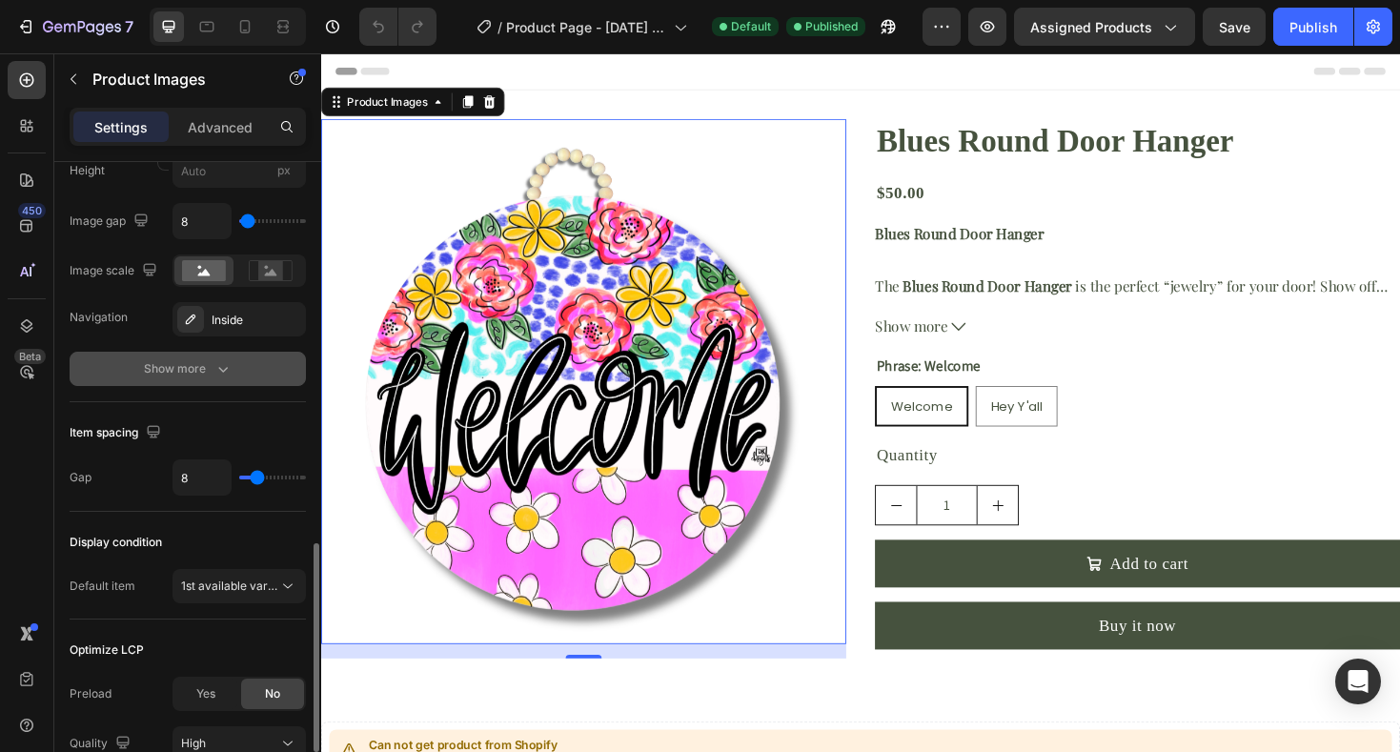
click at [112, 378] on button "Show more" at bounding box center [188, 369] width 236 height 34
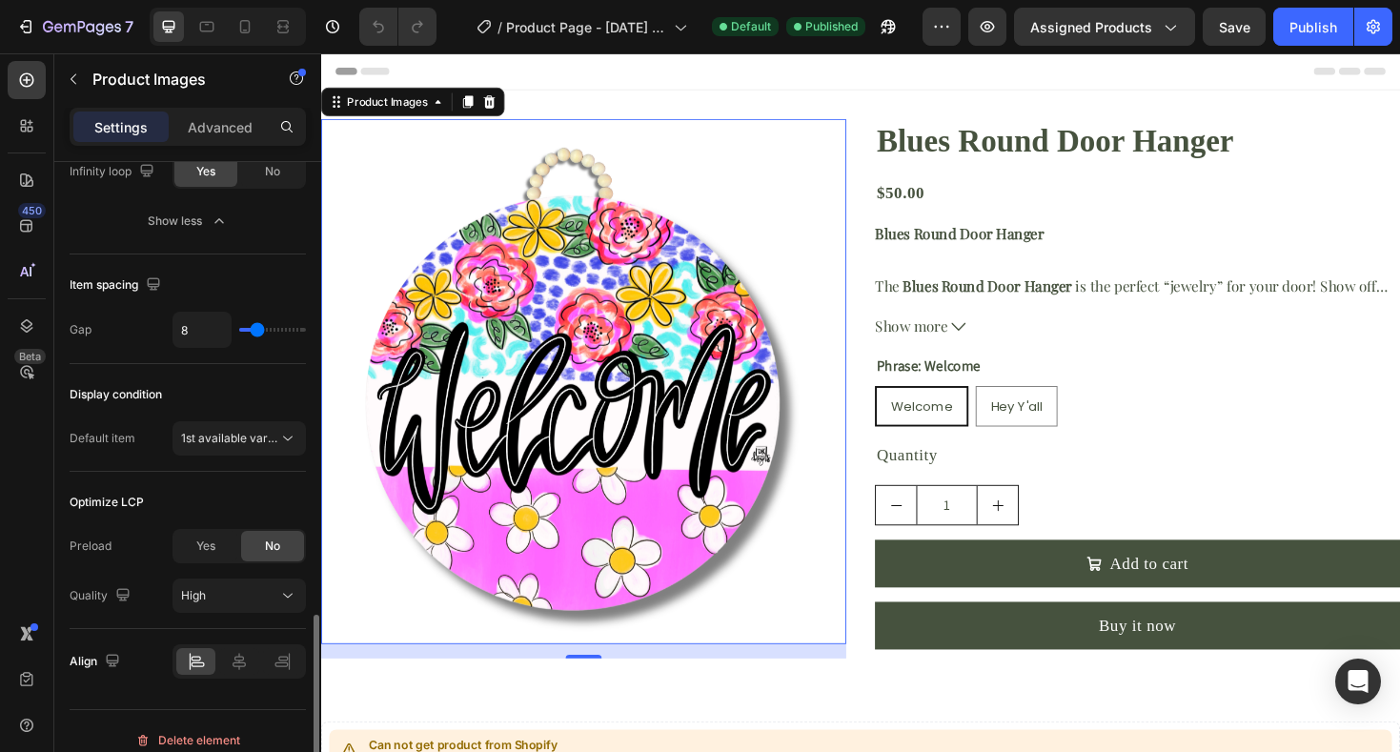
scroll to position [1588, 0]
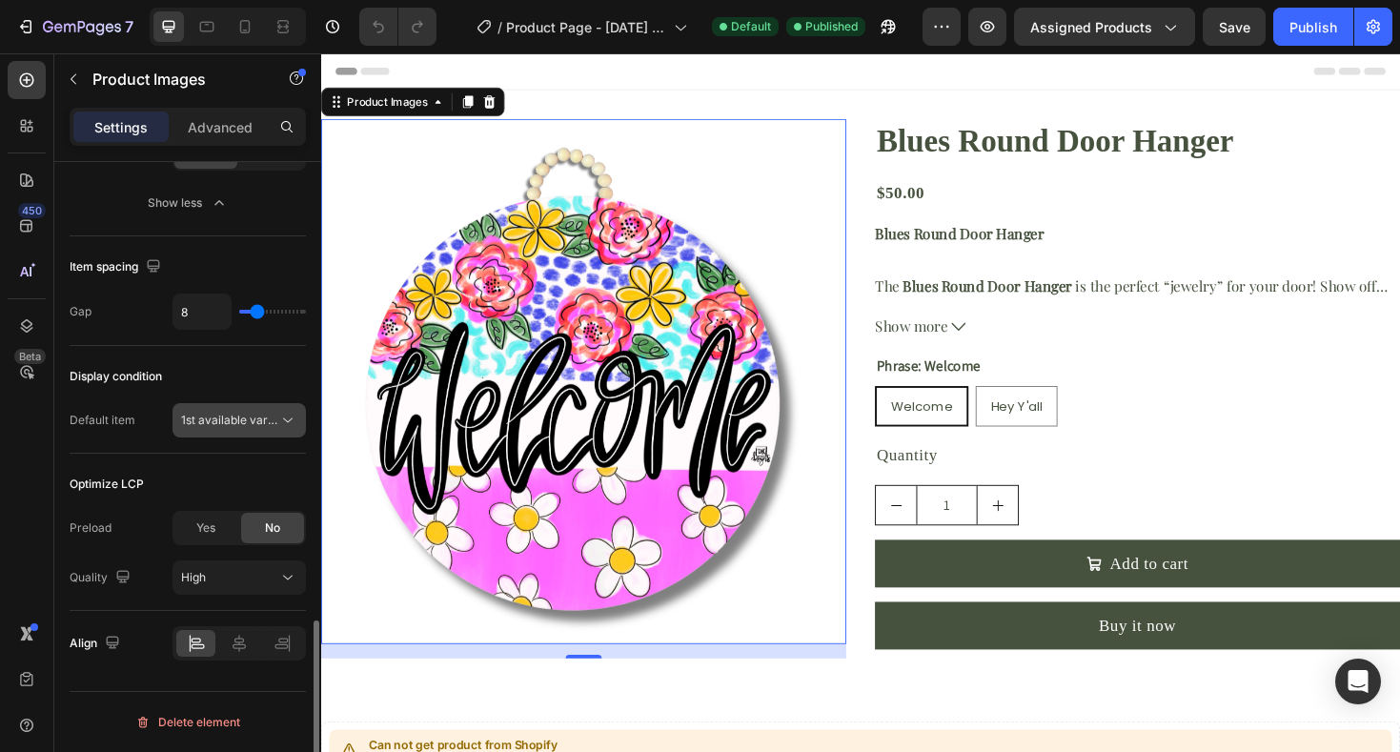
click at [196, 419] on span "1st available variant" at bounding box center [234, 420] width 107 height 14
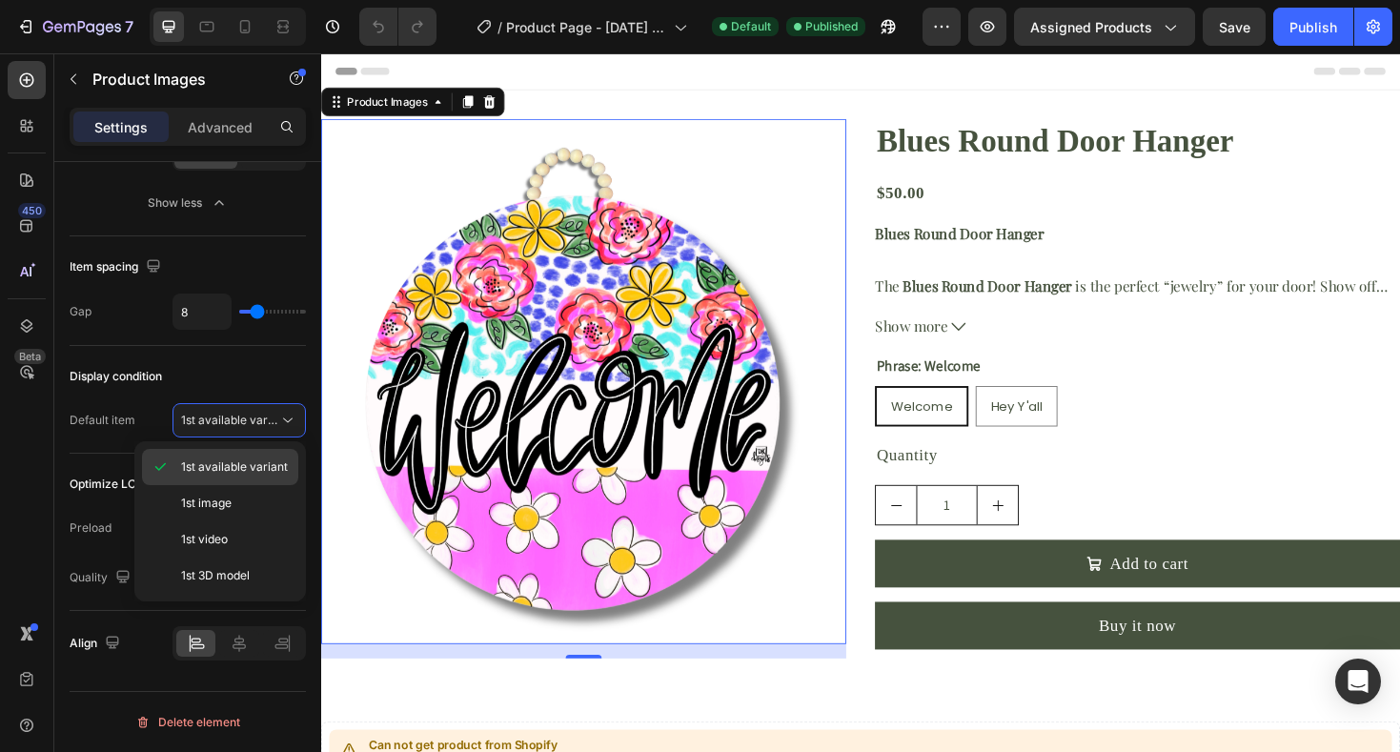
click at [217, 469] on span "1st available variant" at bounding box center [234, 467] width 107 height 17
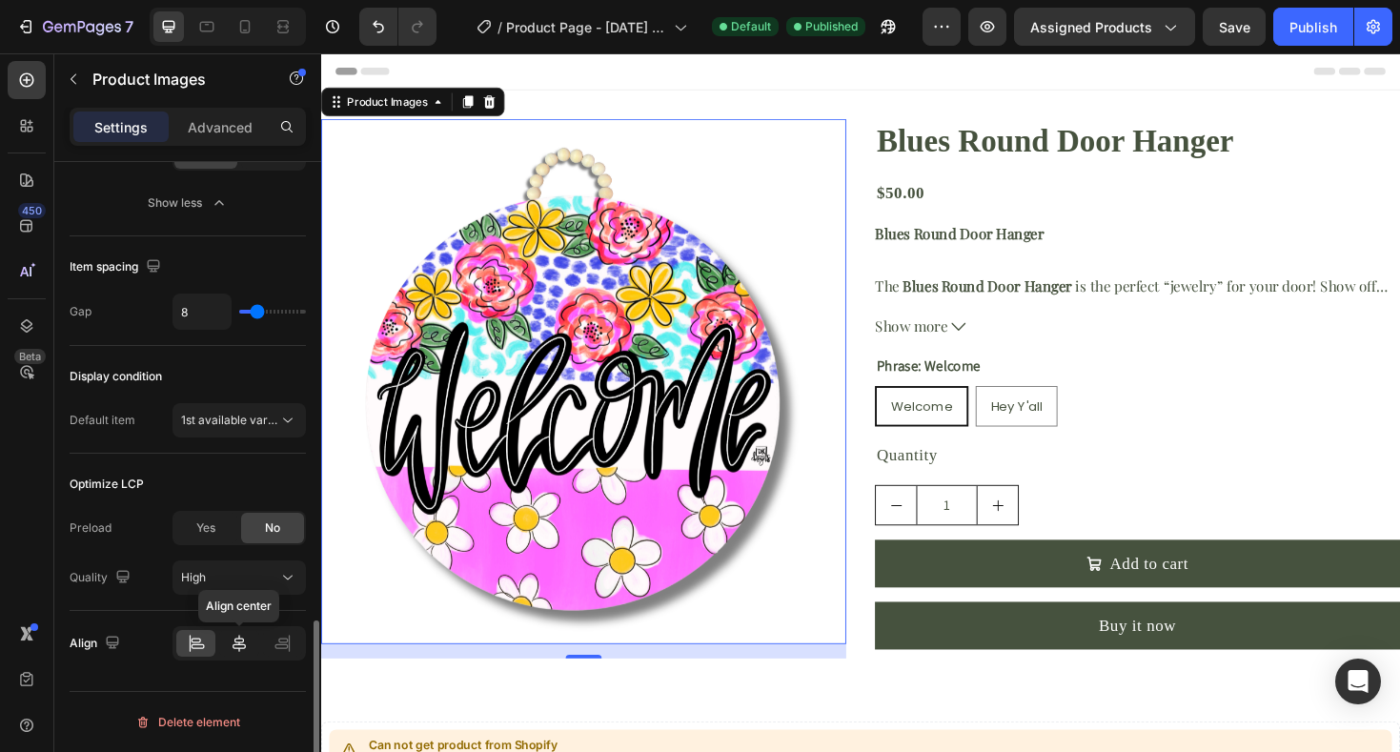
click at [243, 642] on icon at bounding box center [239, 643] width 13 height 17
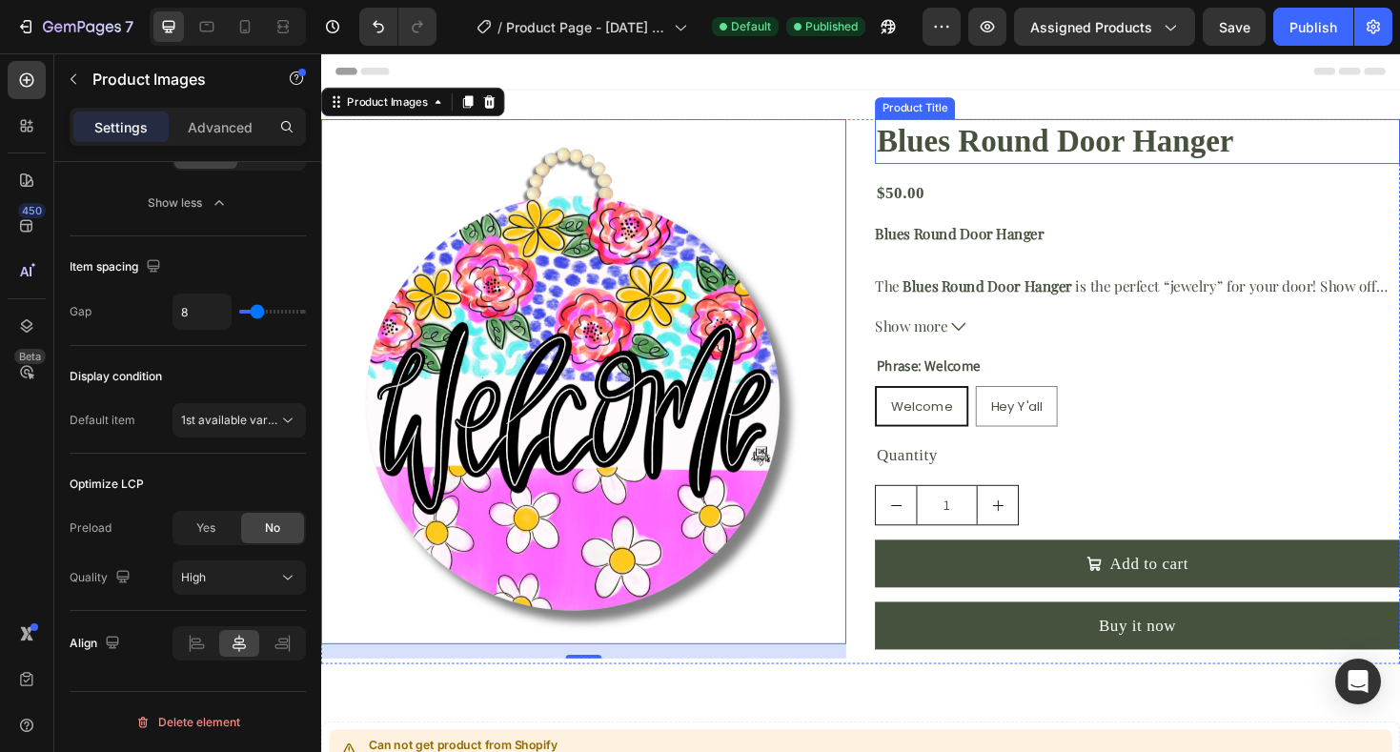
click at [973, 151] on h2 "Blues Round Door Hanger" at bounding box center [1187, 147] width 557 height 48
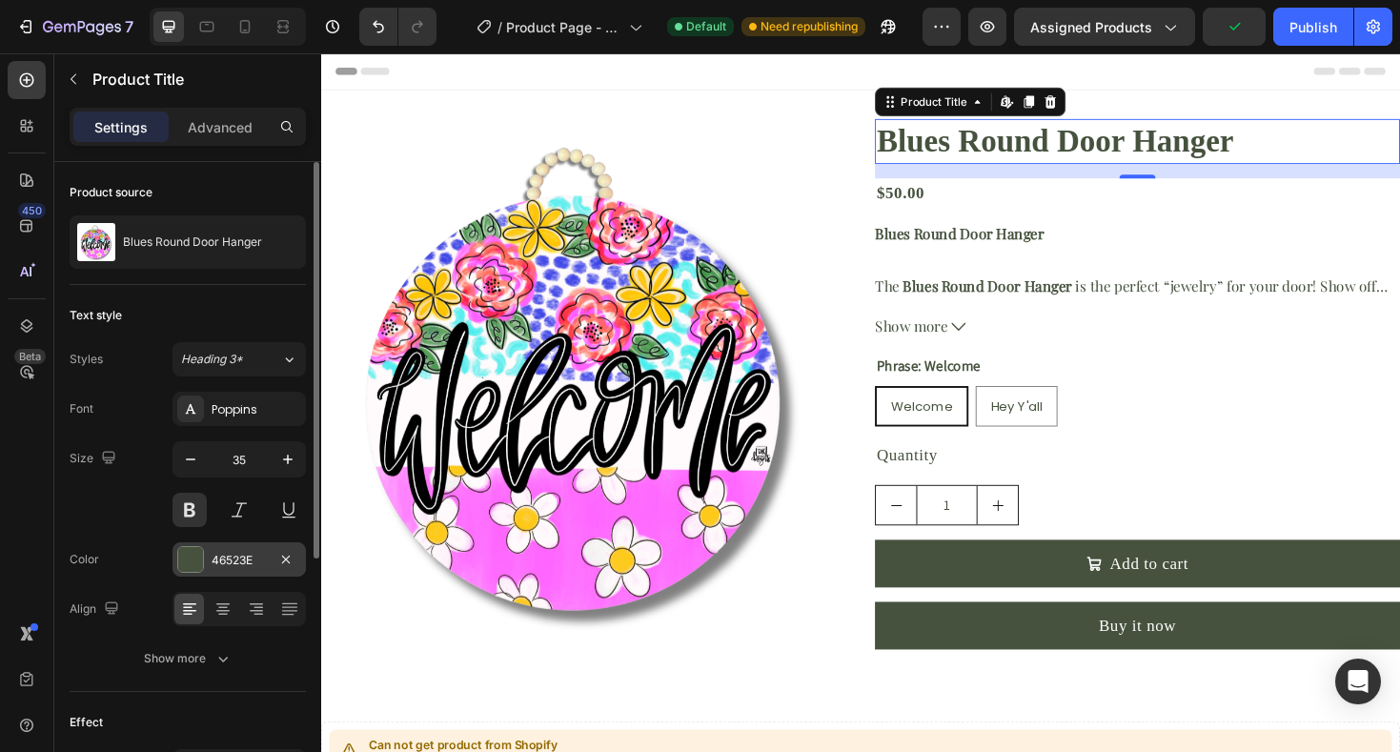
click at [194, 560] on div at bounding box center [190, 559] width 25 height 25
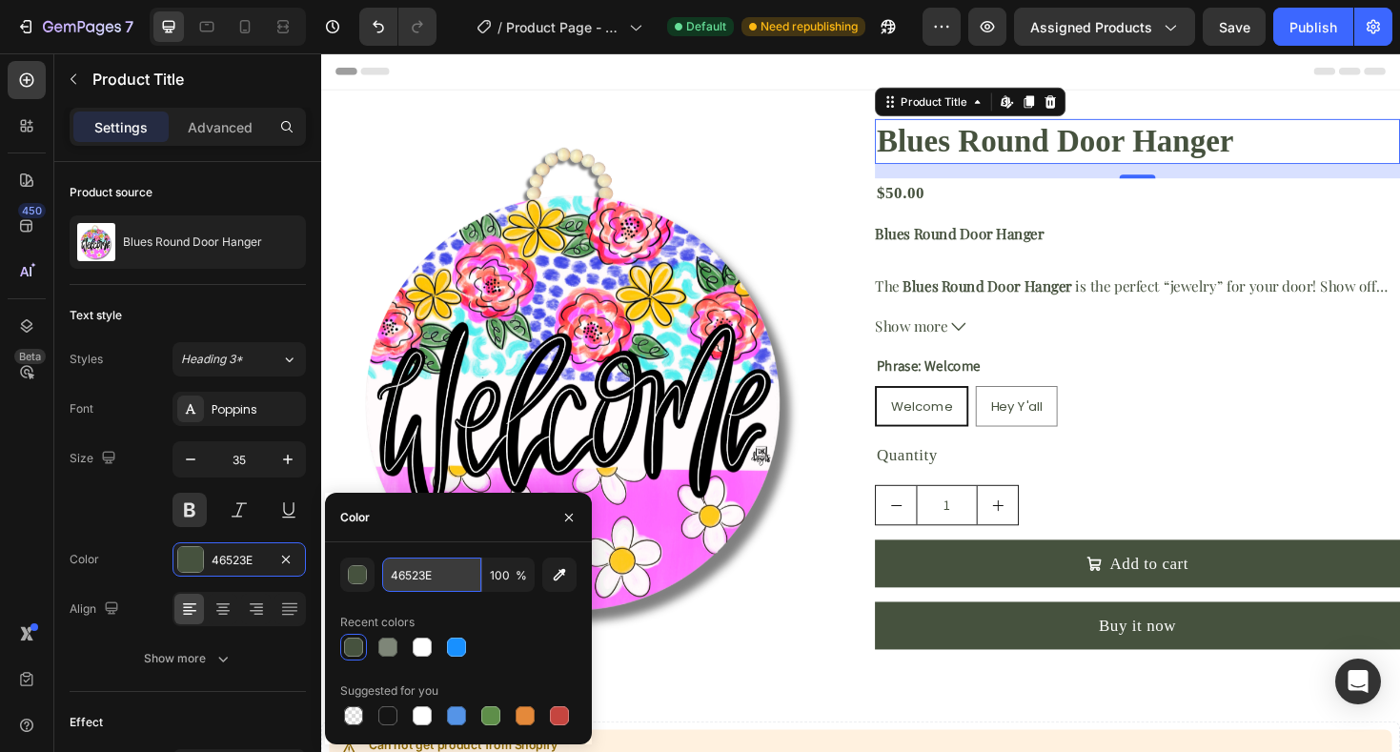
click at [427, 581] on input "46523E" at bounding box center [431, 575] width 99 height 34
paste input "A4A4A"
type input "4A4A4A"
click at [537, 636] on div at bounding box center [458, 647] width 236 height 27
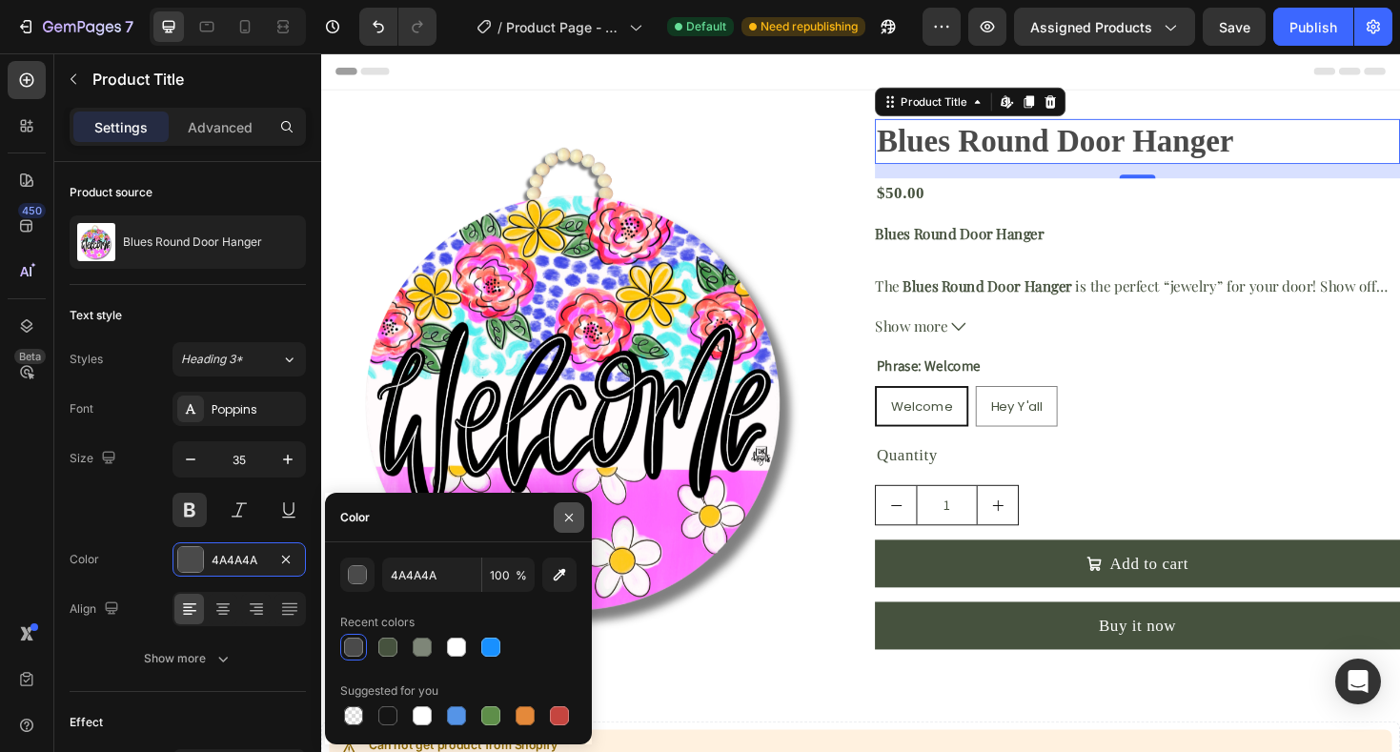
click at [570, 524] on icon "button" at bounding box center [569, 517] width 15 height 15
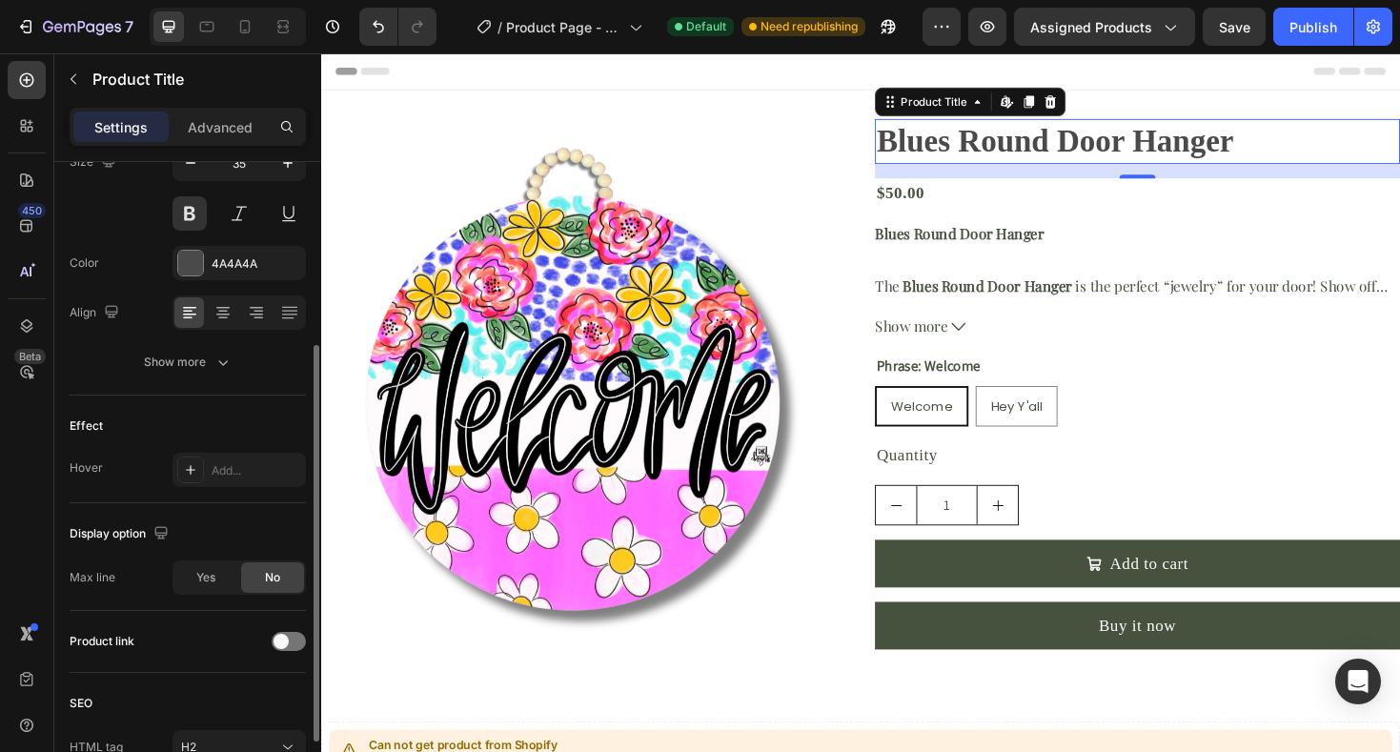
scroll to position [322, 0]
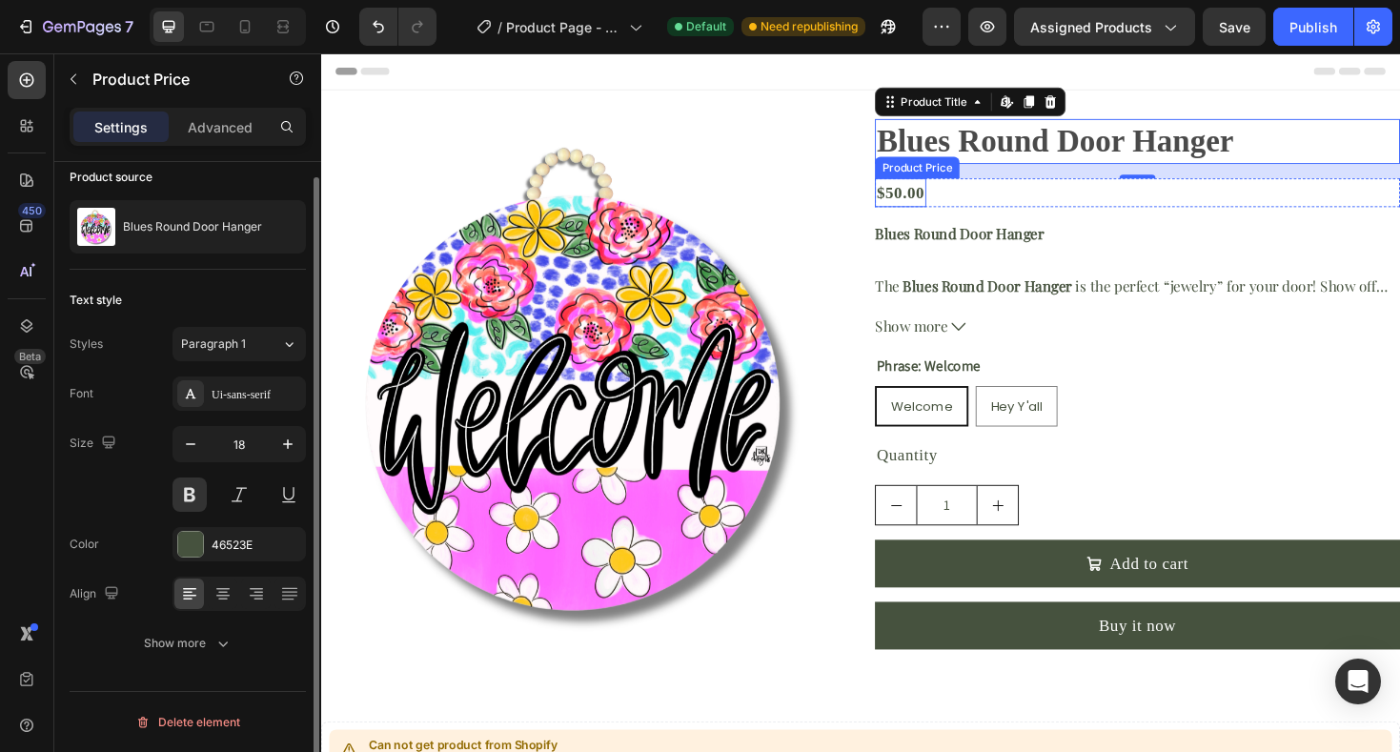
click at [950, 201] on div "$50.00" at bounding box center [936, 201] width 54 height 31
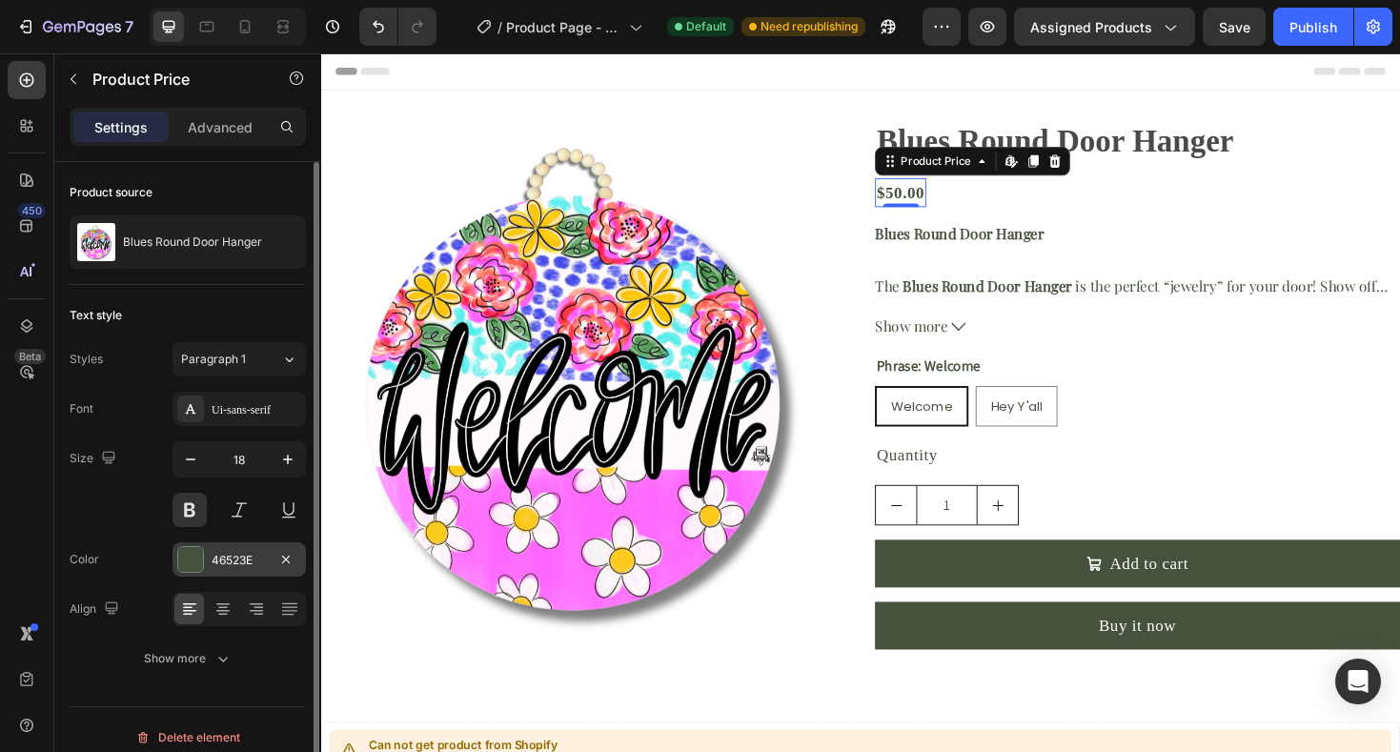
click at [200, 562] on div at bounding box center [190, 559] width 25 height 25
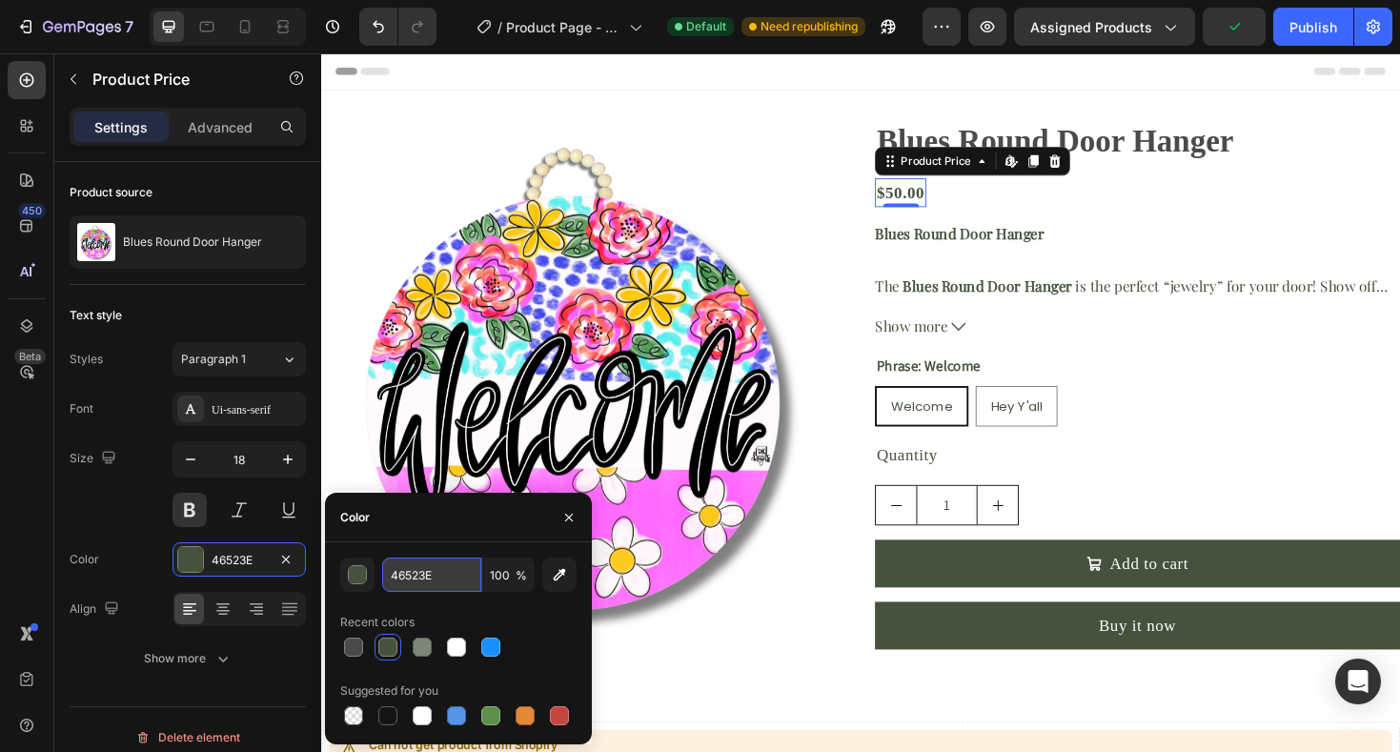
click at [436, 582] on input "46523E" at bounding box center [431, 575] width 99 height 34
paste input "A4A4A"
type input "4A4A4A"
click at [546, 634] on div at bounding box center [458, 647] width 236 height 27
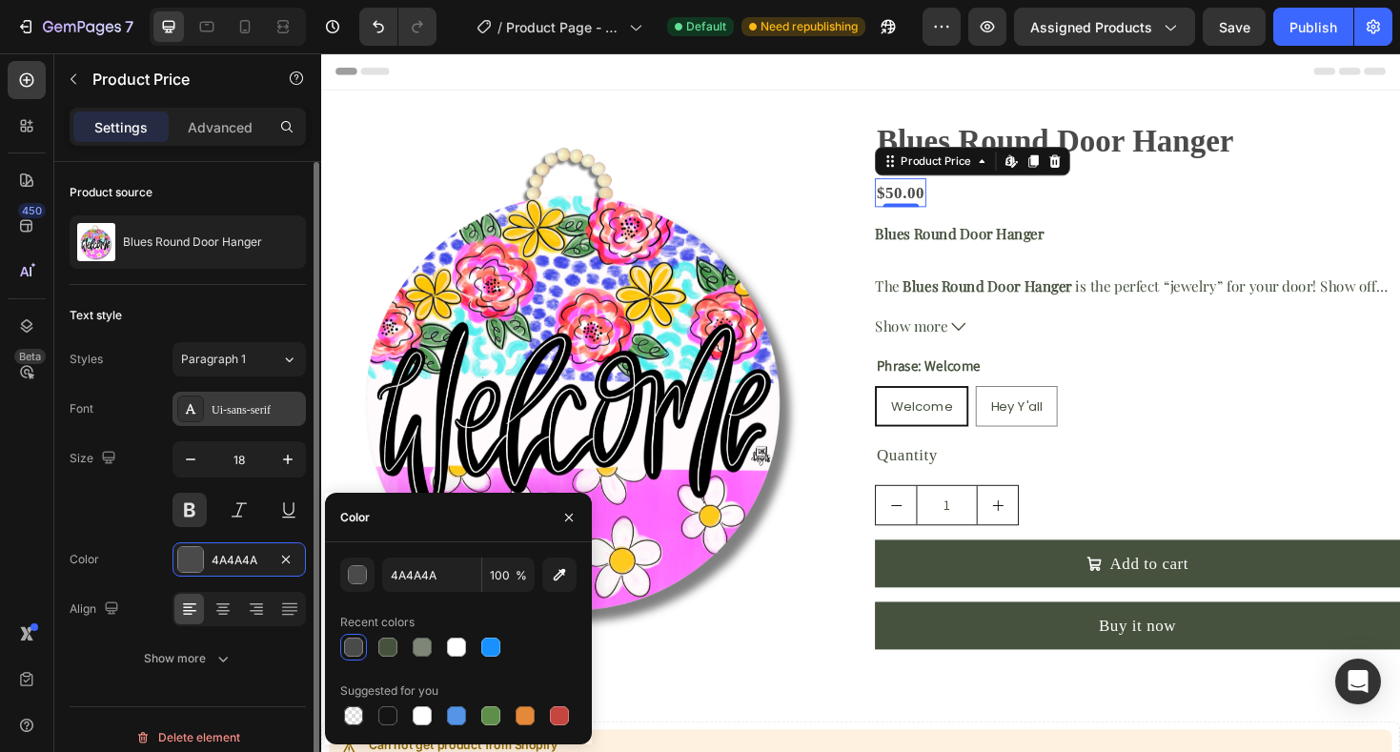
click at [233, 413] on div "Ui-sans-serif" at bounding box center [257, 409] width 90 height 17
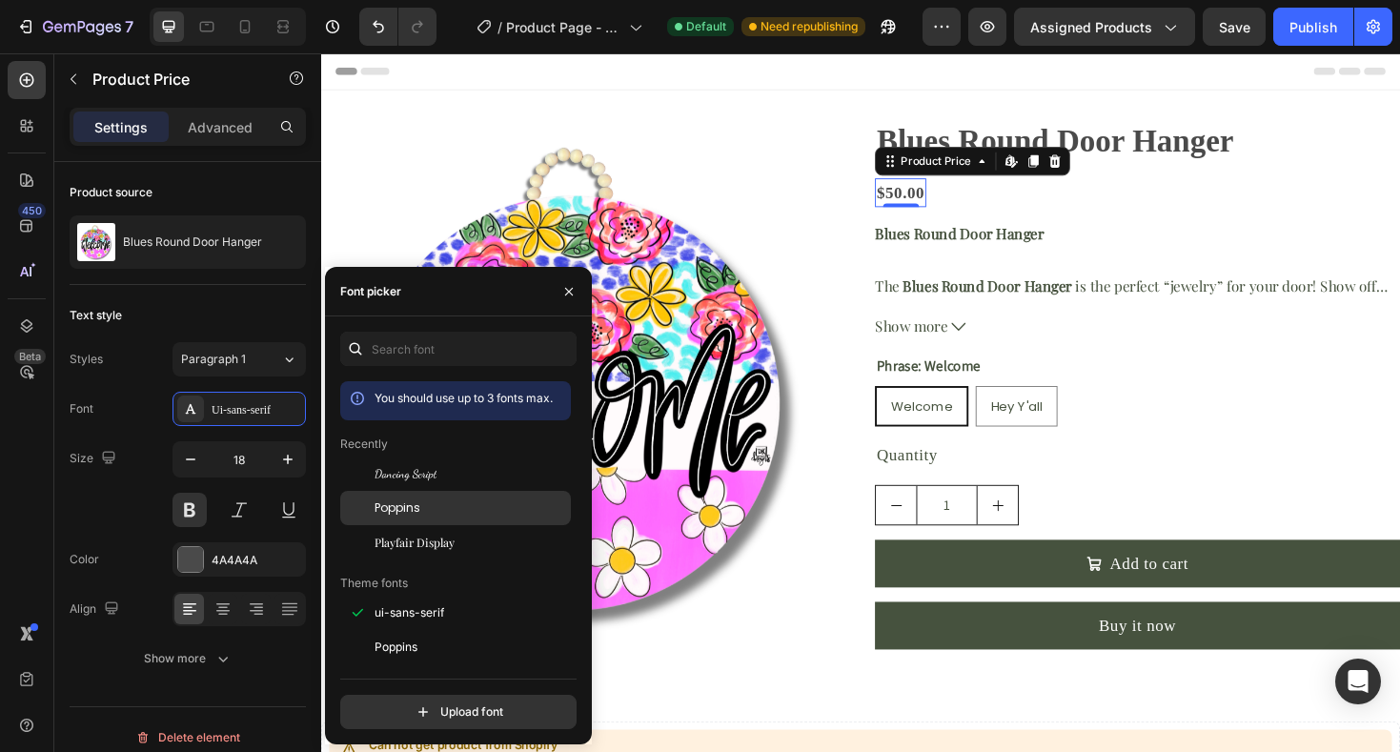
click at [377, 516] on span "Poppins" at bounding box center [398, 508] width 46 height 17
click at [442, 510] on div "Poppins" at bounding box center [471, 508] width 193 height 17
click at [439, 537] on span "Playfair Display" at bounding box center [415, 542] width 80 height 17
click at [442, 502] on div "Poppins" at bounding box center [471, 508] width 193 height 17
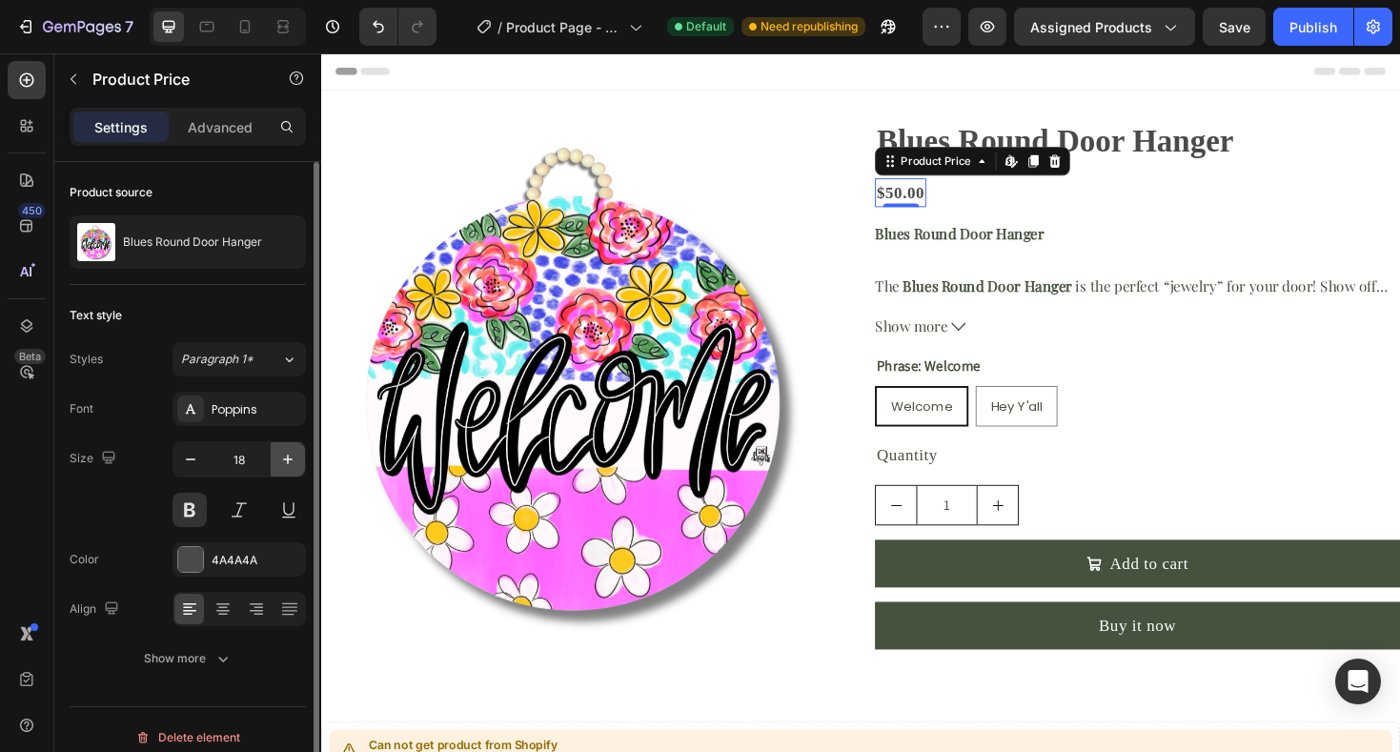
click at [295, 463] on icon "button" at bounding box center [287, 459] width 19 height 19
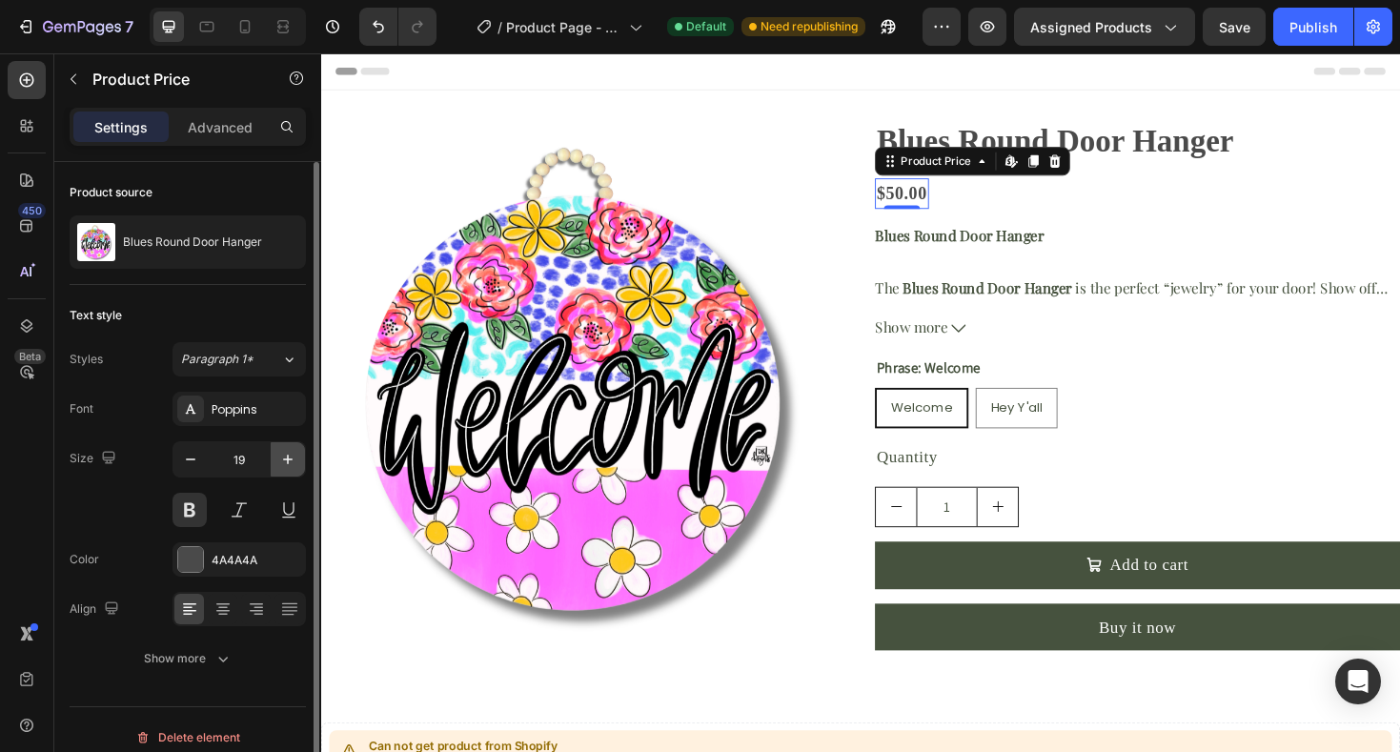
click at [295, 463] on icon "button" at bounding box center [287, 459] width 19 height 19
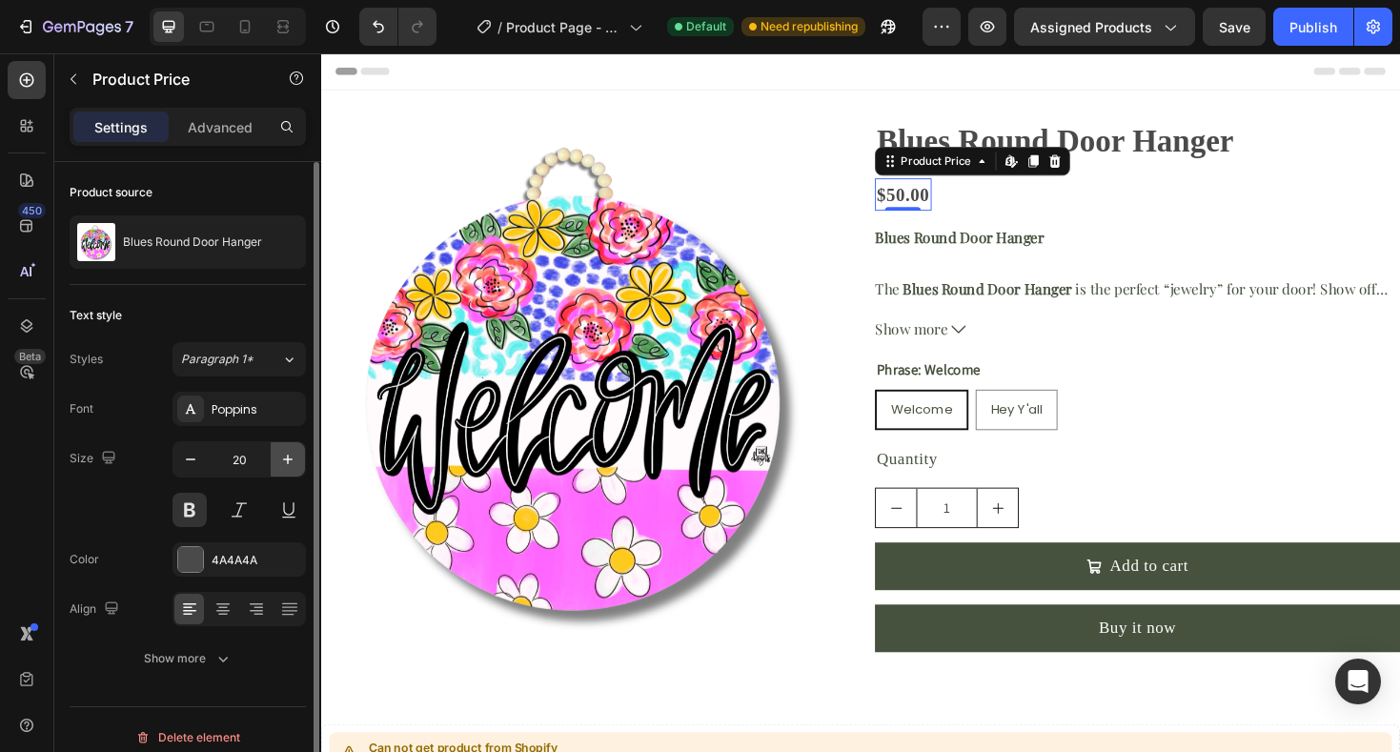
click at [295, 463] on icon "button" at bounding box center [287, 459] width 19 height 19
type input "21"
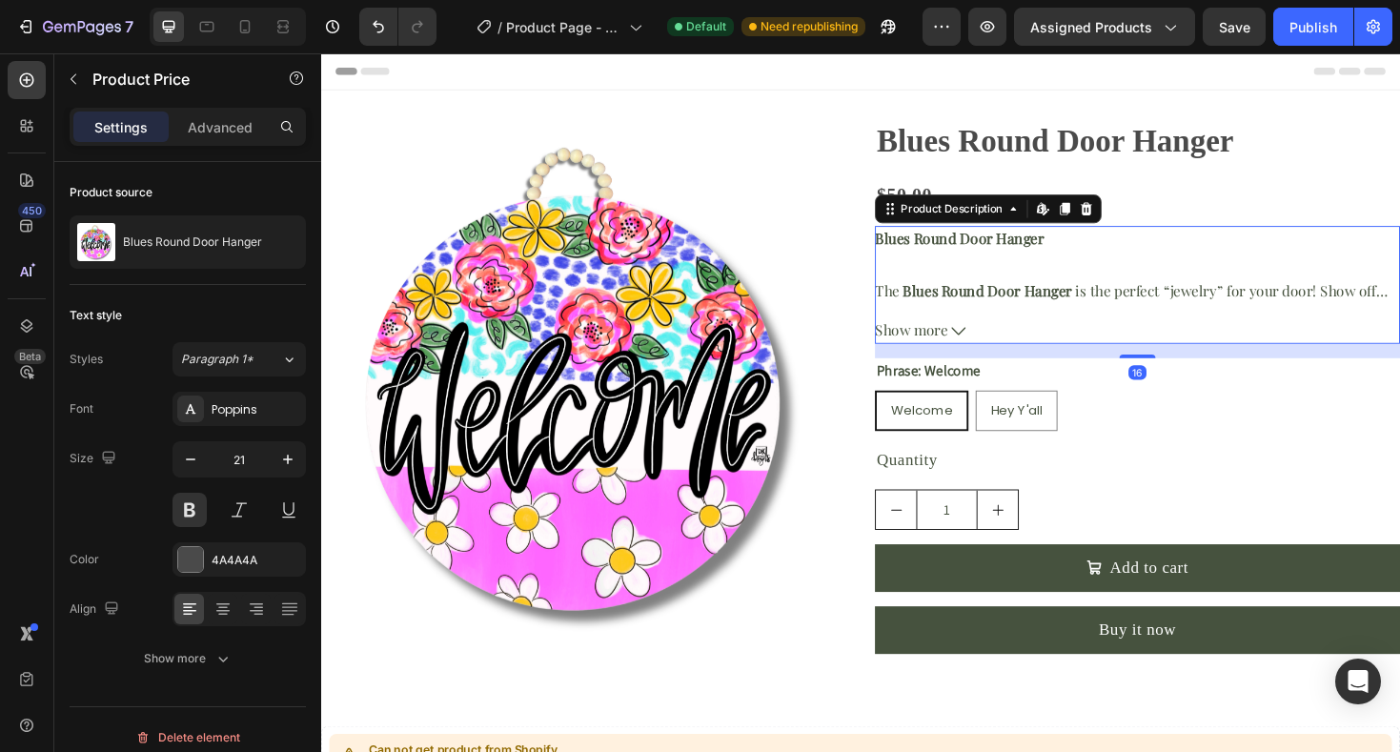
click at [988, 310] on strong "Blues Round Door Hanger" at bounding box center [1027, 305] width 179 height 20
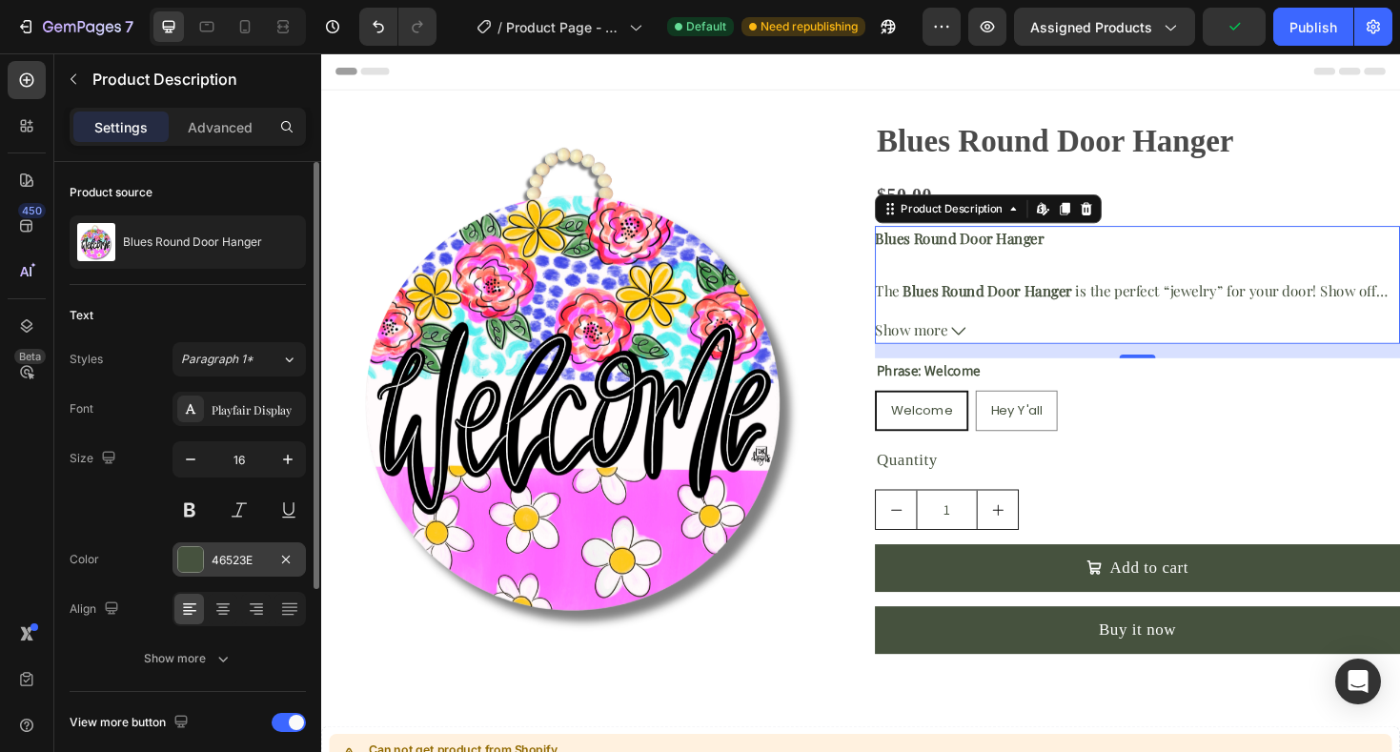
click at [191, 567] on div at bounding box center [190, 559] width 25 height 25
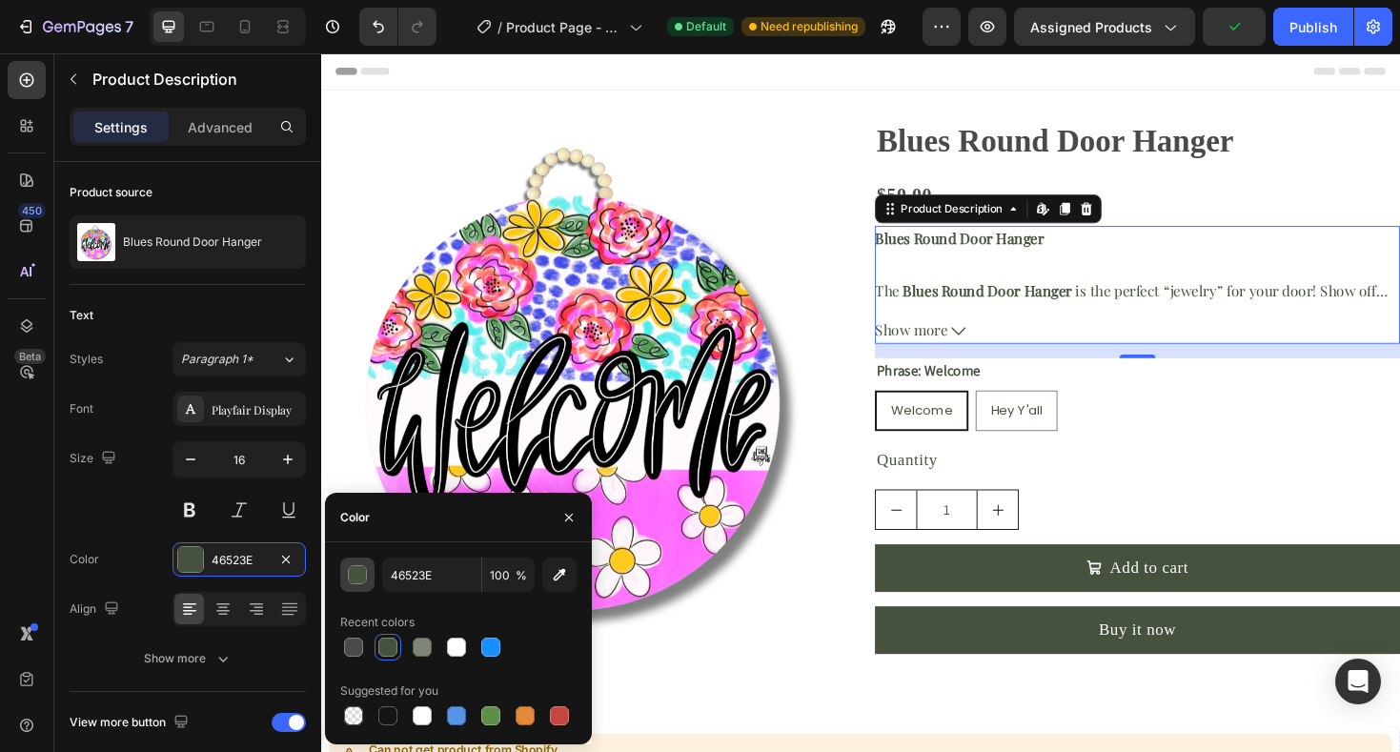
click at [360, 580] on div "button" at bounding box center [358, 575] width 19 height 19
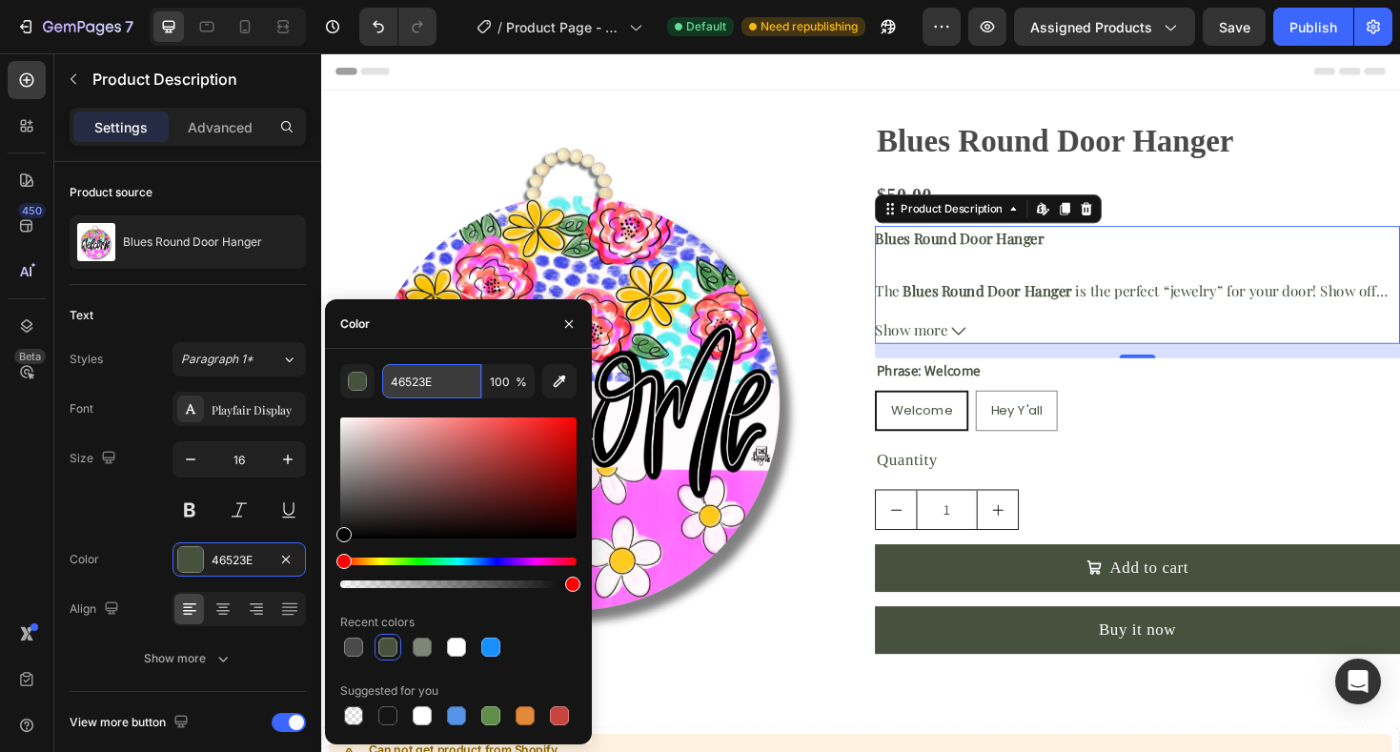
click at [422, 381] on input "46523E" at bounding box center [431, 381] width 99 height 34
paste input "A4A4A"
type input "4A4A4A"
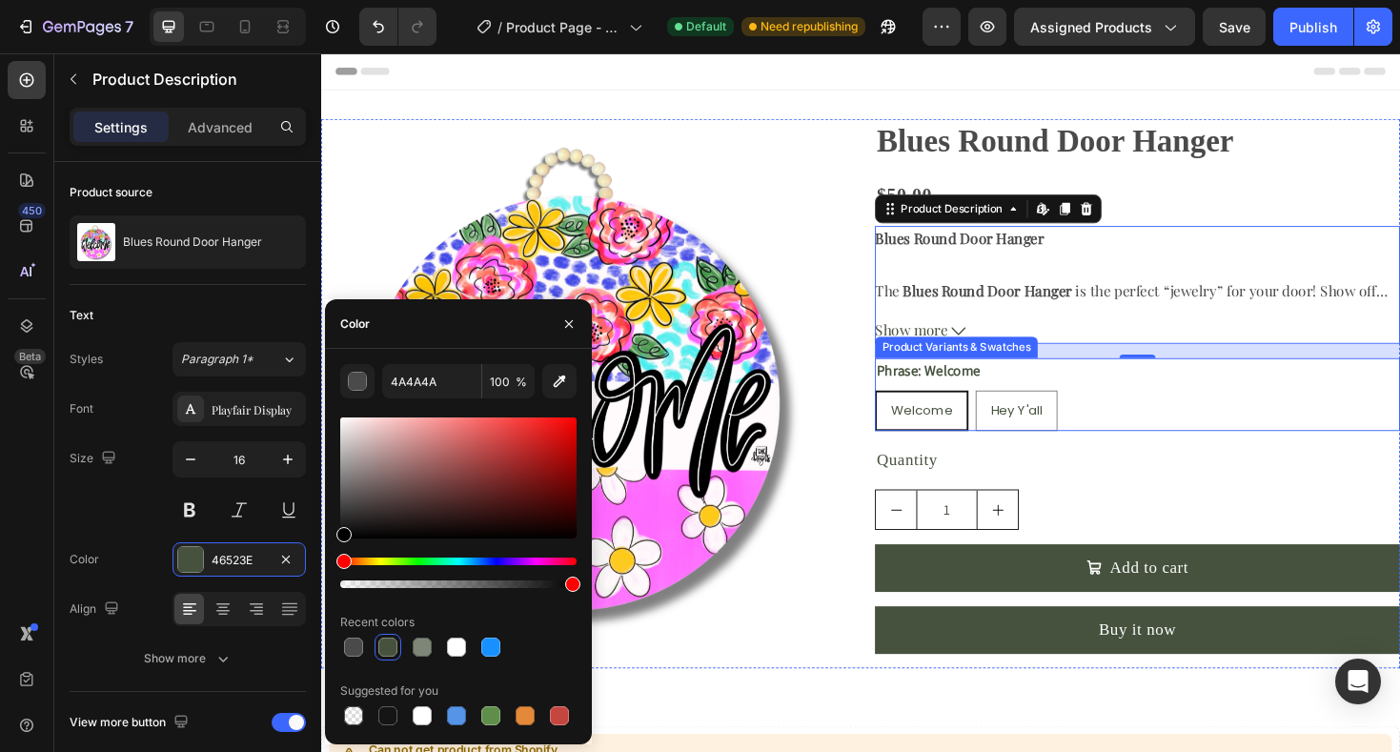
click at [984, 441] on div "Welcome" at bounding box center [957, 432] width 95 height 39
click at [909, 411] on input "Welcome Welcome Welcome" at bounding box center [908, 410] width 1 height 1
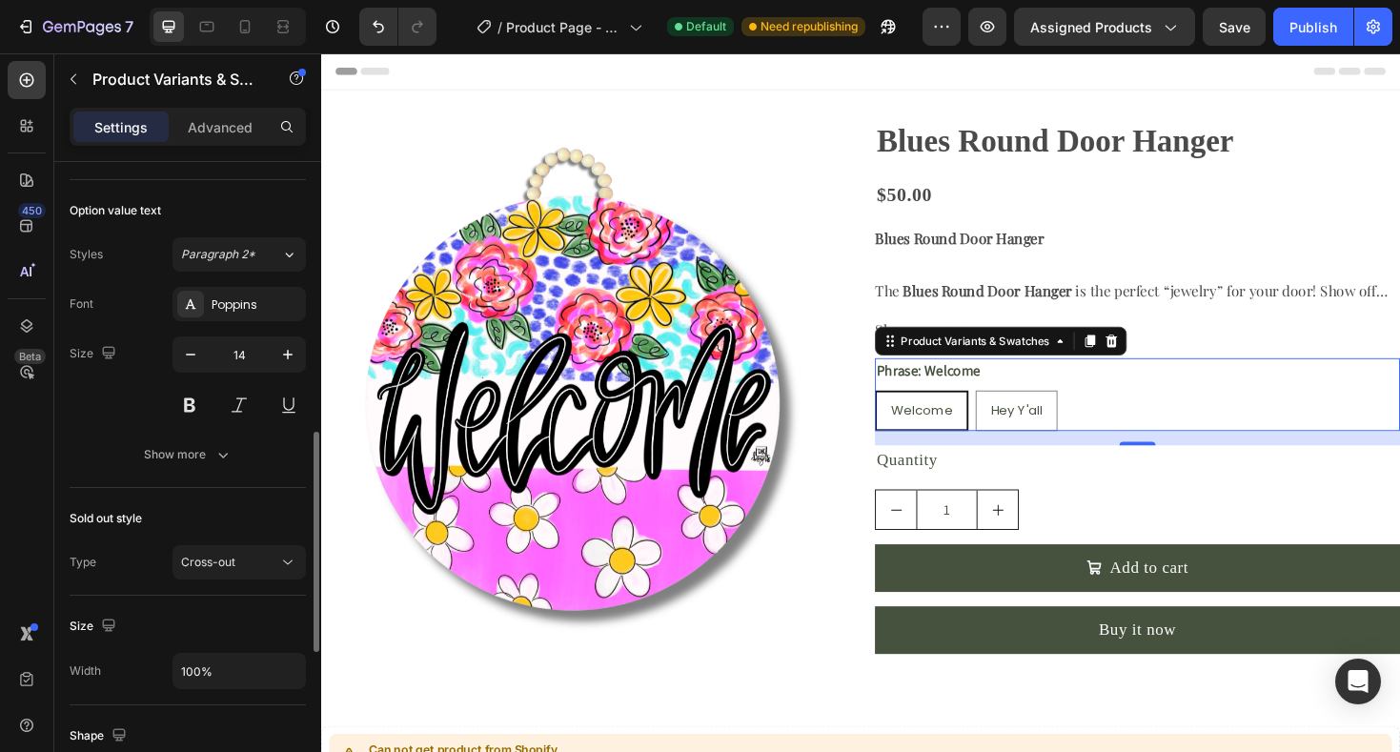
scroll to position [789, 0]
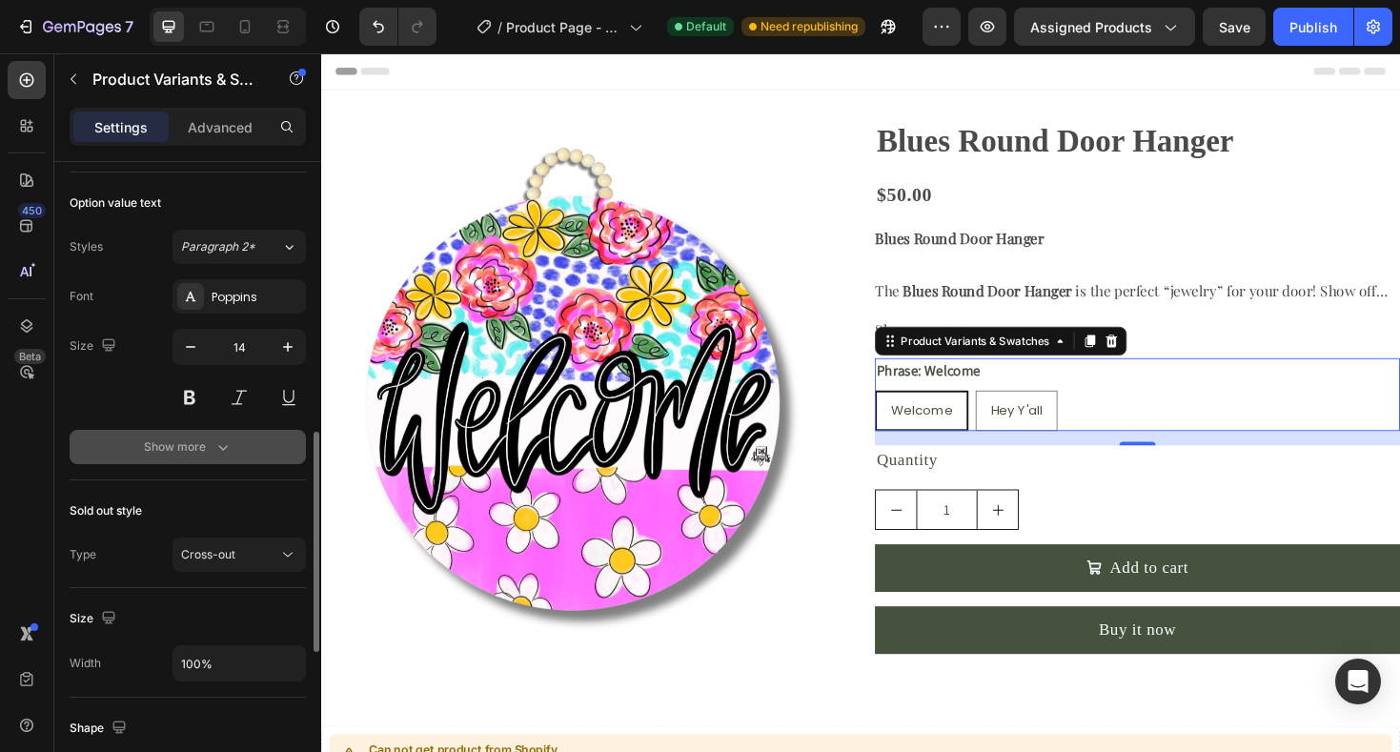
click at [158, 445] on div "Show more" at bounding box center [188, 447] width 89 height 19
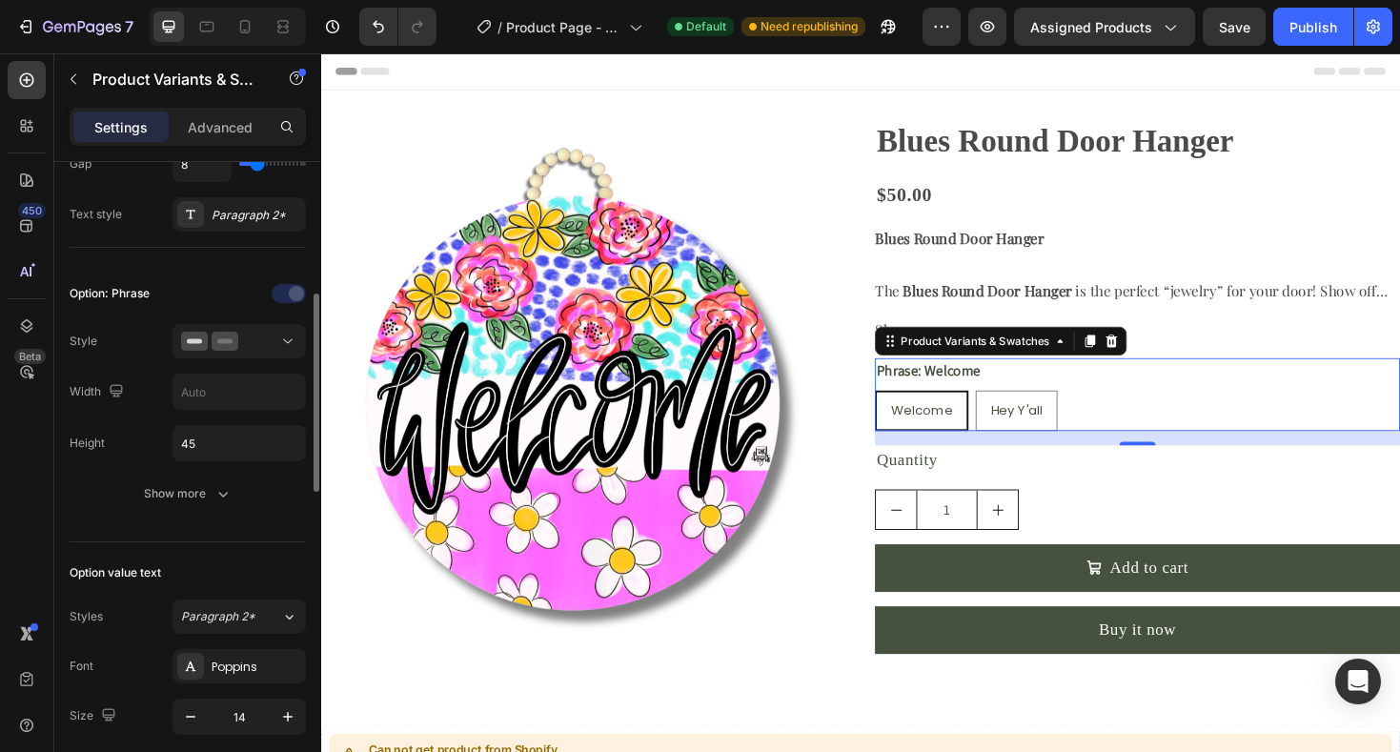
scroll to position [425, 0]
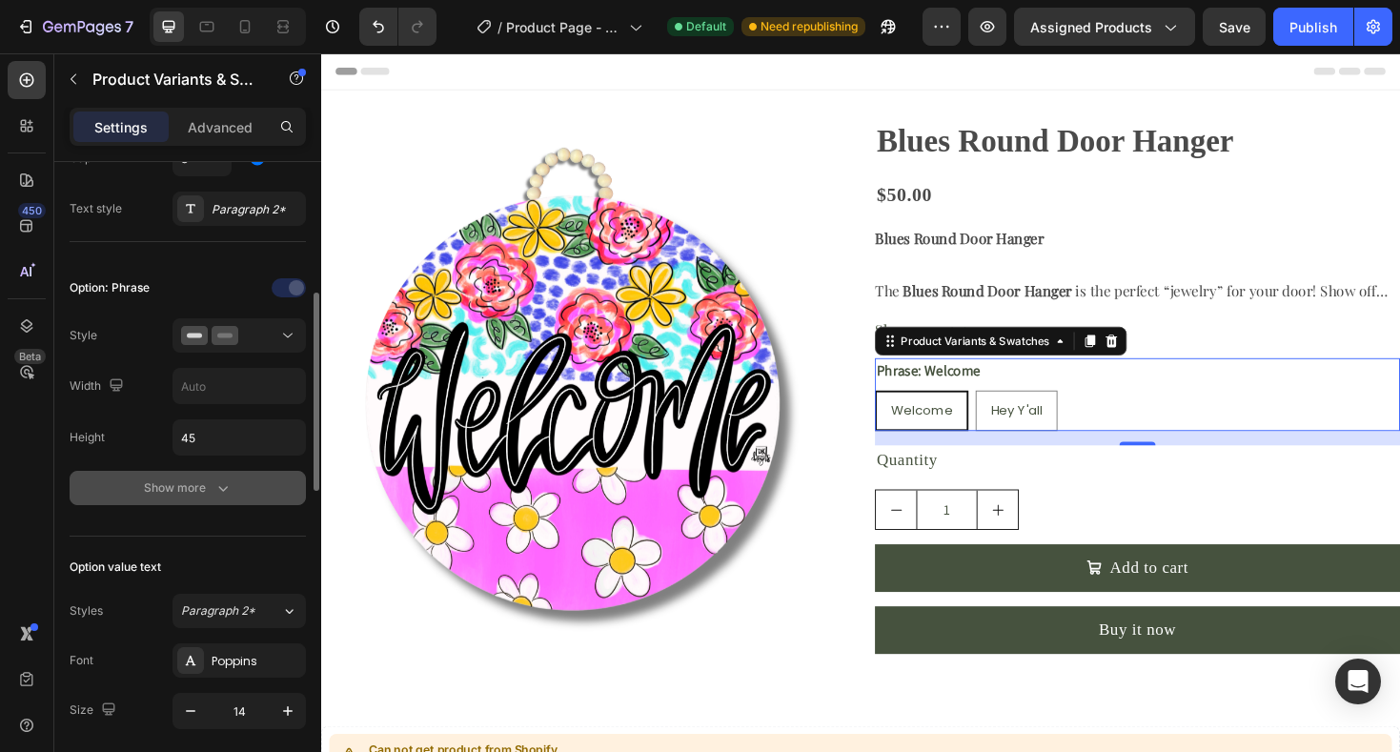
click at [157, 487] on div "Show more" at bounding box center [188, 488] width 89 height 19
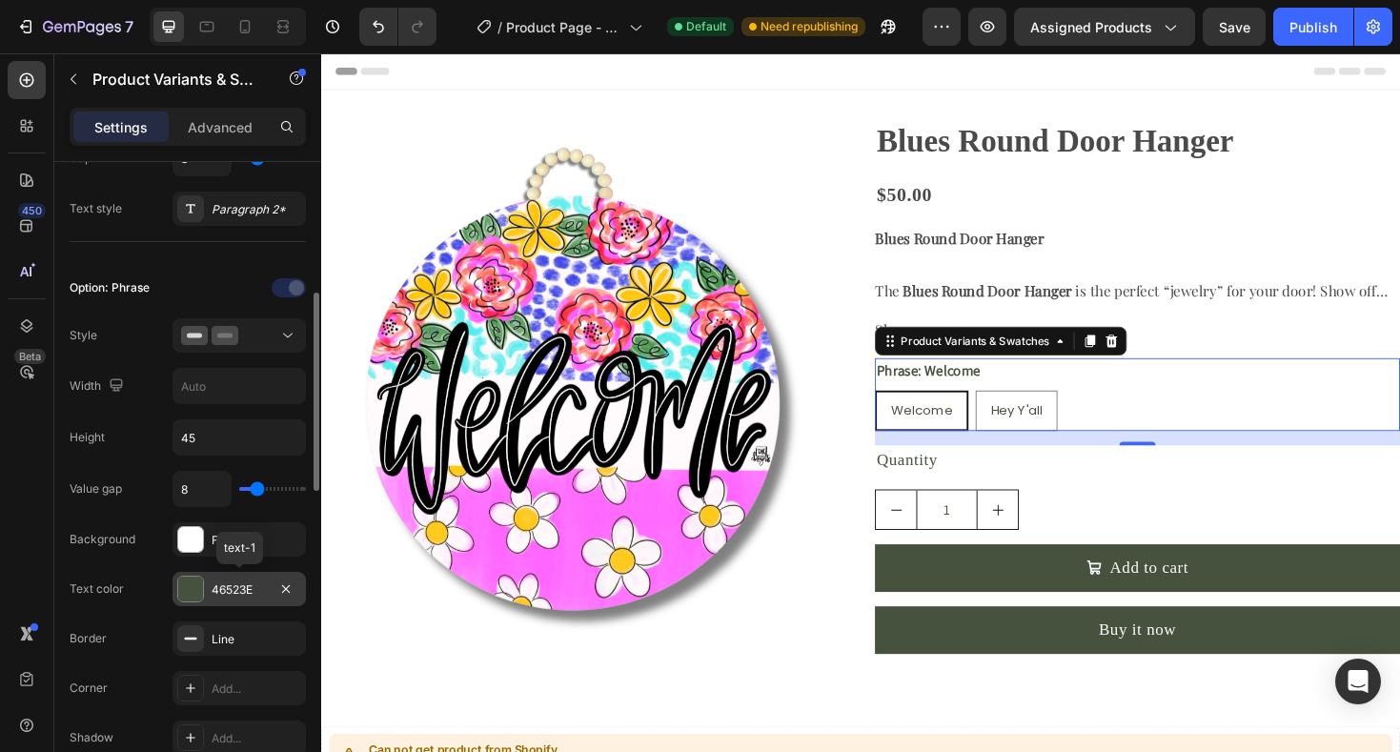
click at [200, 591] on div at bounding box center [190, 589] width 25 height 25
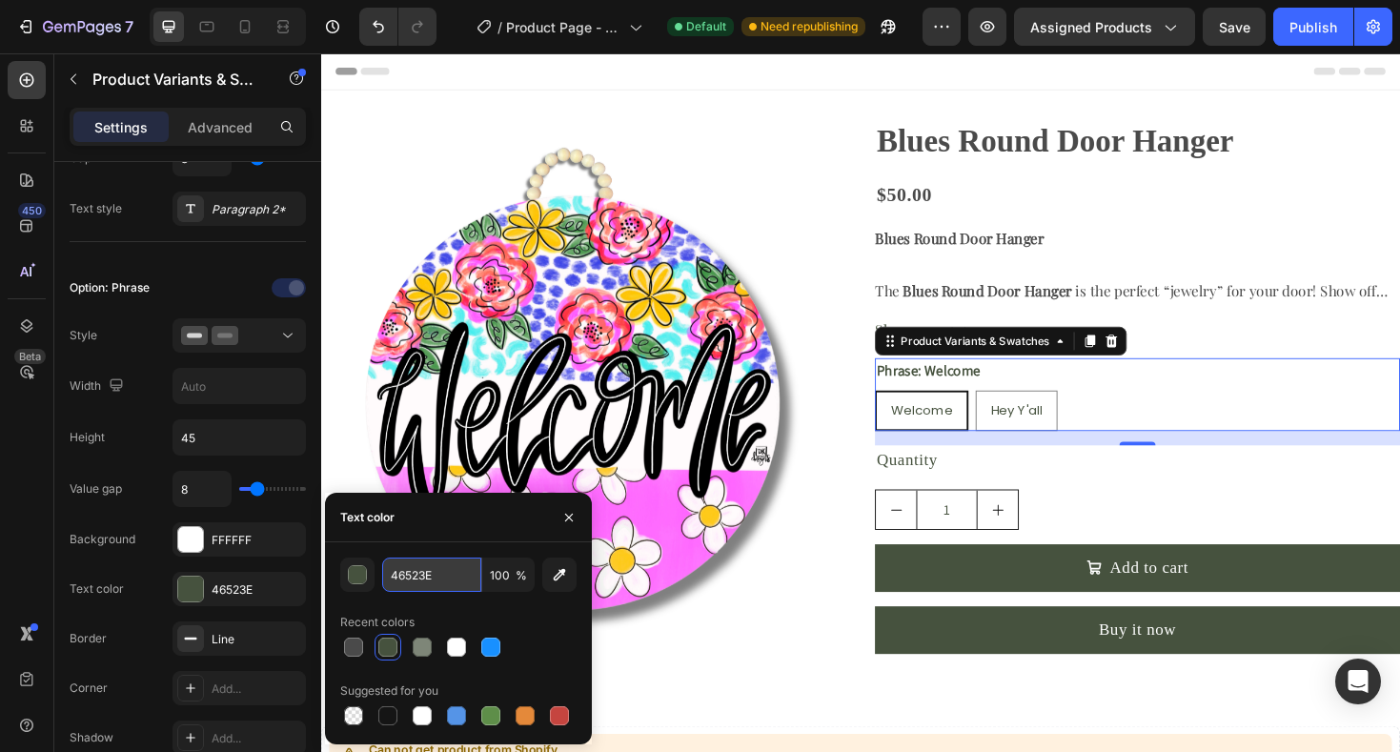
click at [439, 578] on input "46523E" at bounding box center [431, 575] width 99 height 34
paste input "Ray William Johnson"
type input "Ray William Johnson"
click at [451, 569] on input "Ray William Johnson" at bounding box center [431, 575] width 99 height 34
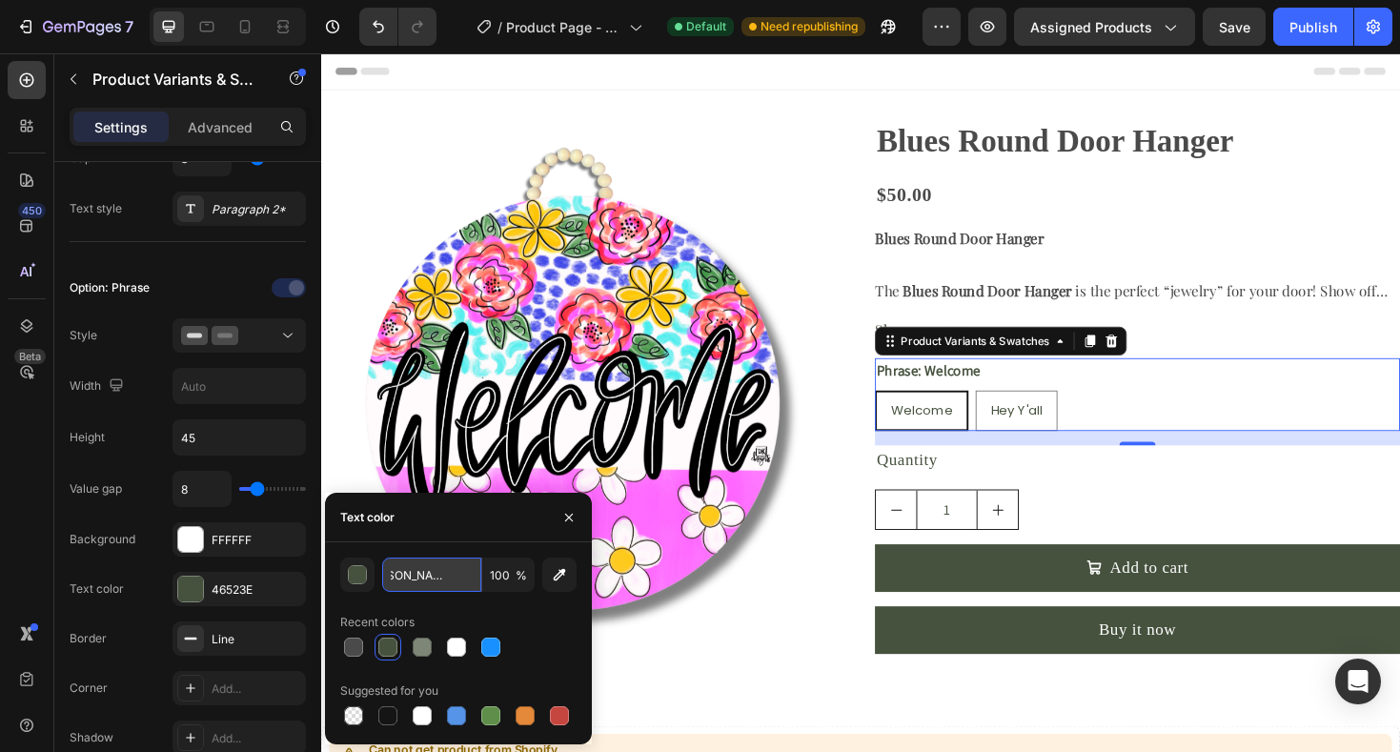
click at [451, 569] on input "Ray William Johnson" at bounding box center [431, 575] width 99 height 34
type input "46523E"
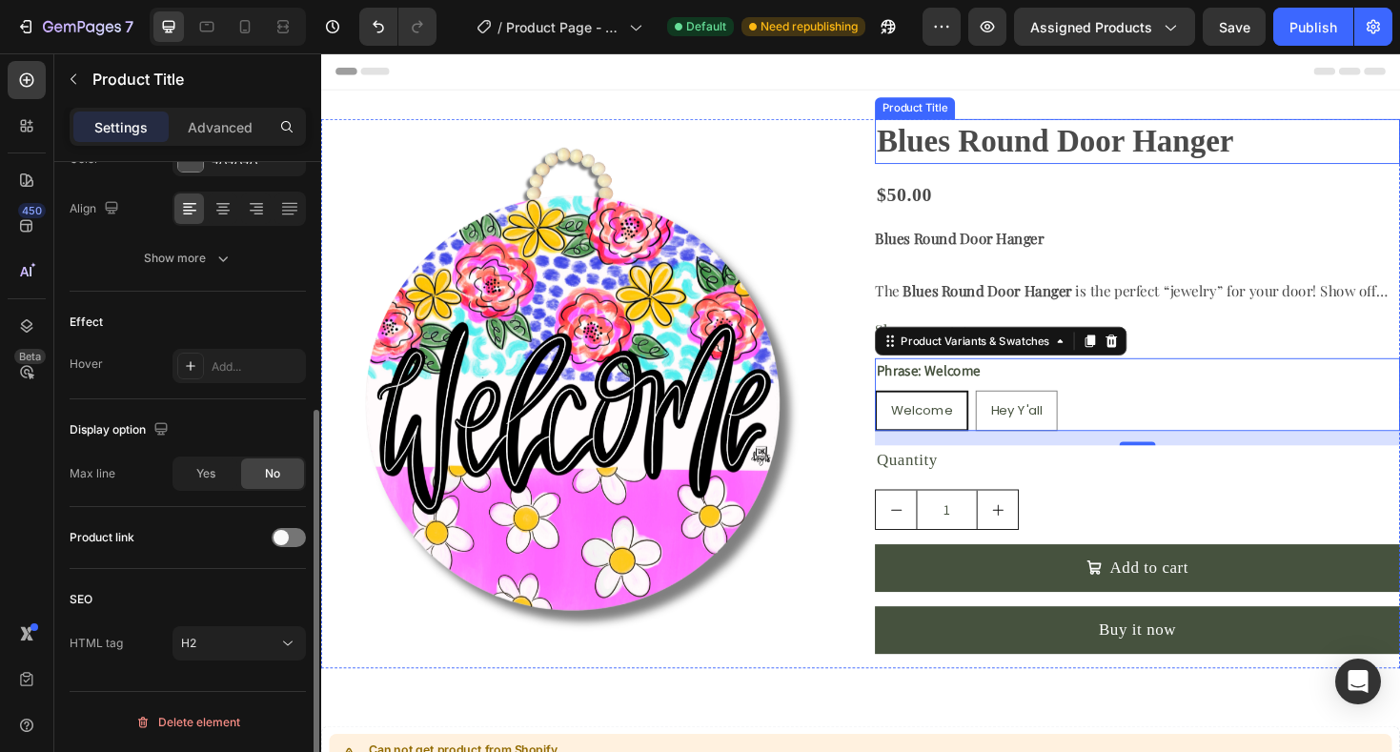
click at [981, 140] on h2 "Blues Round Door Hanger" at bounding box center [1187, 147] width 557 height 48
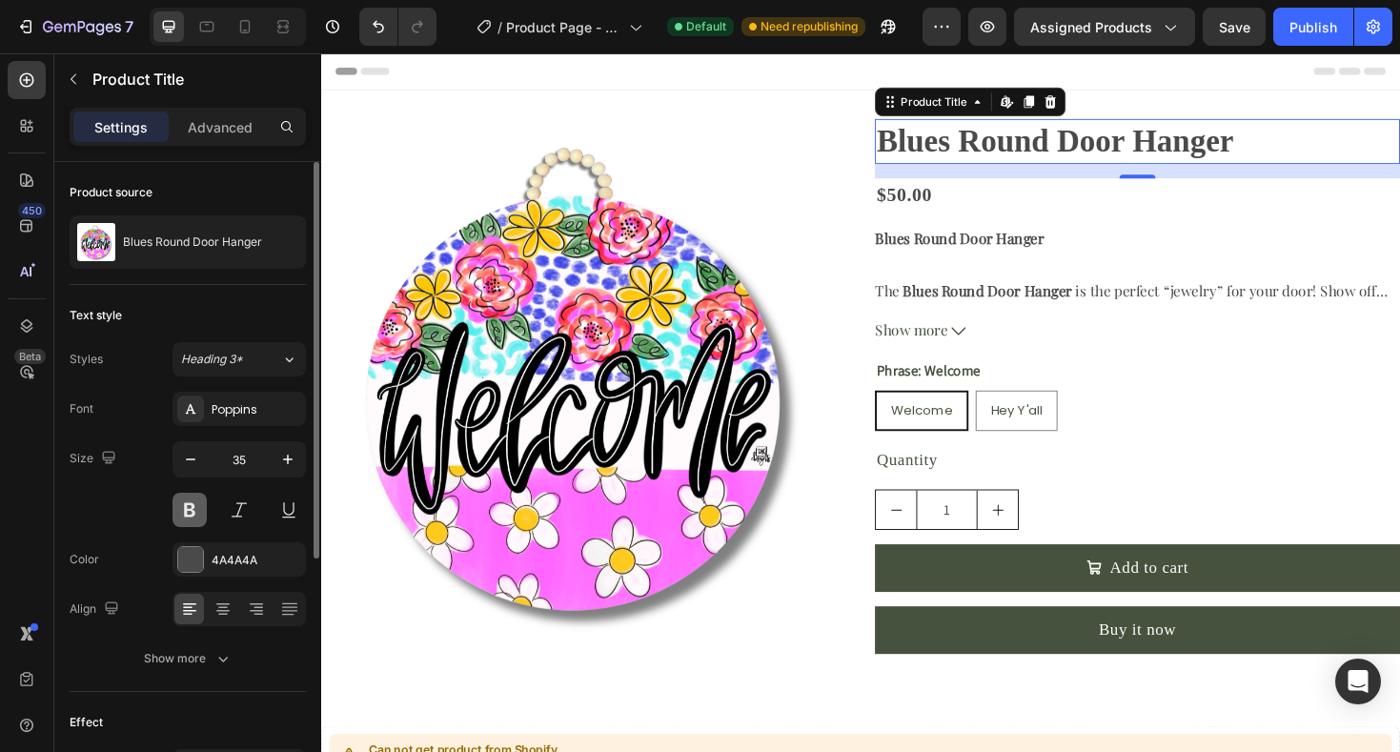
click at [193, 505] on button at bounding box center [190, 510] width 34 height 34
